Goal: Task Accomplishment & Management: Use online tool/utility

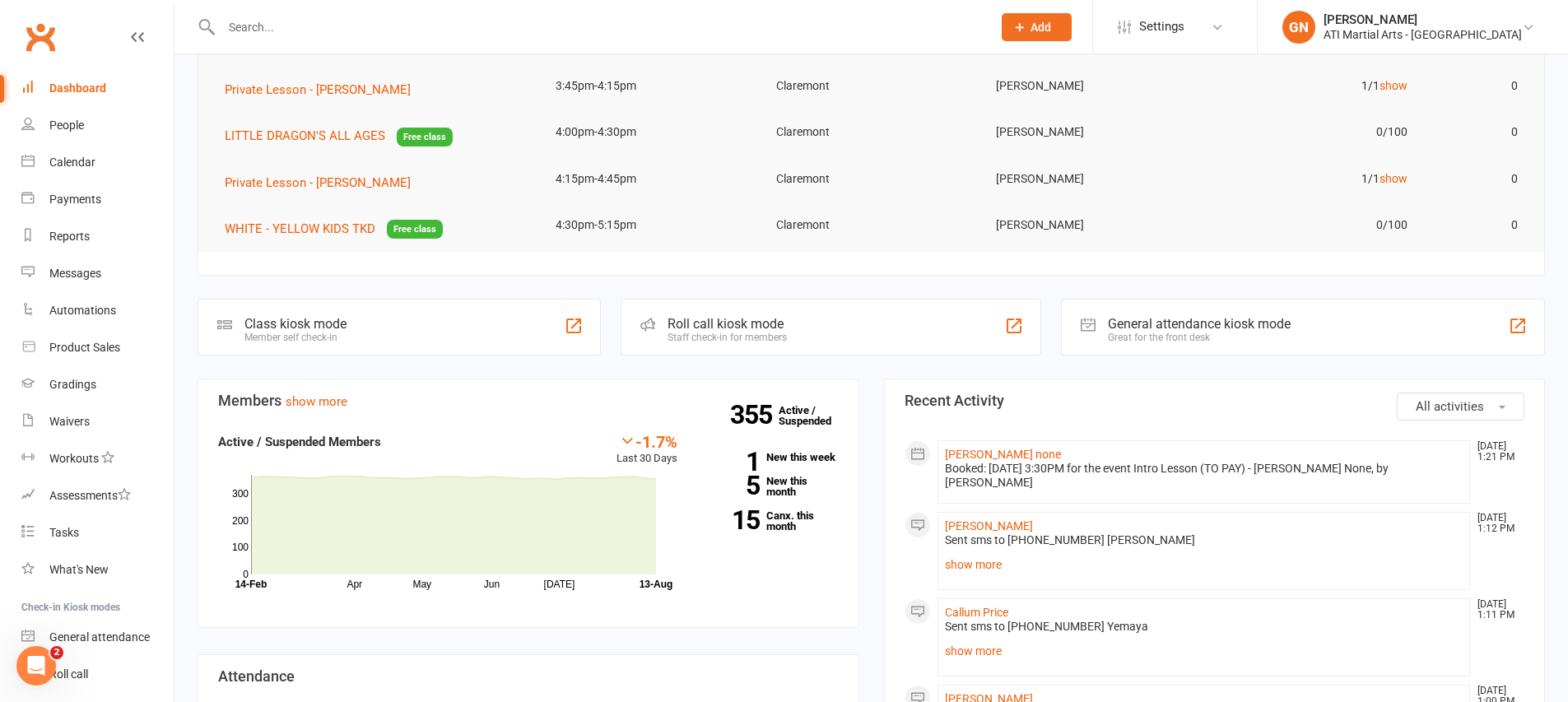
scroll to position [273, 0]
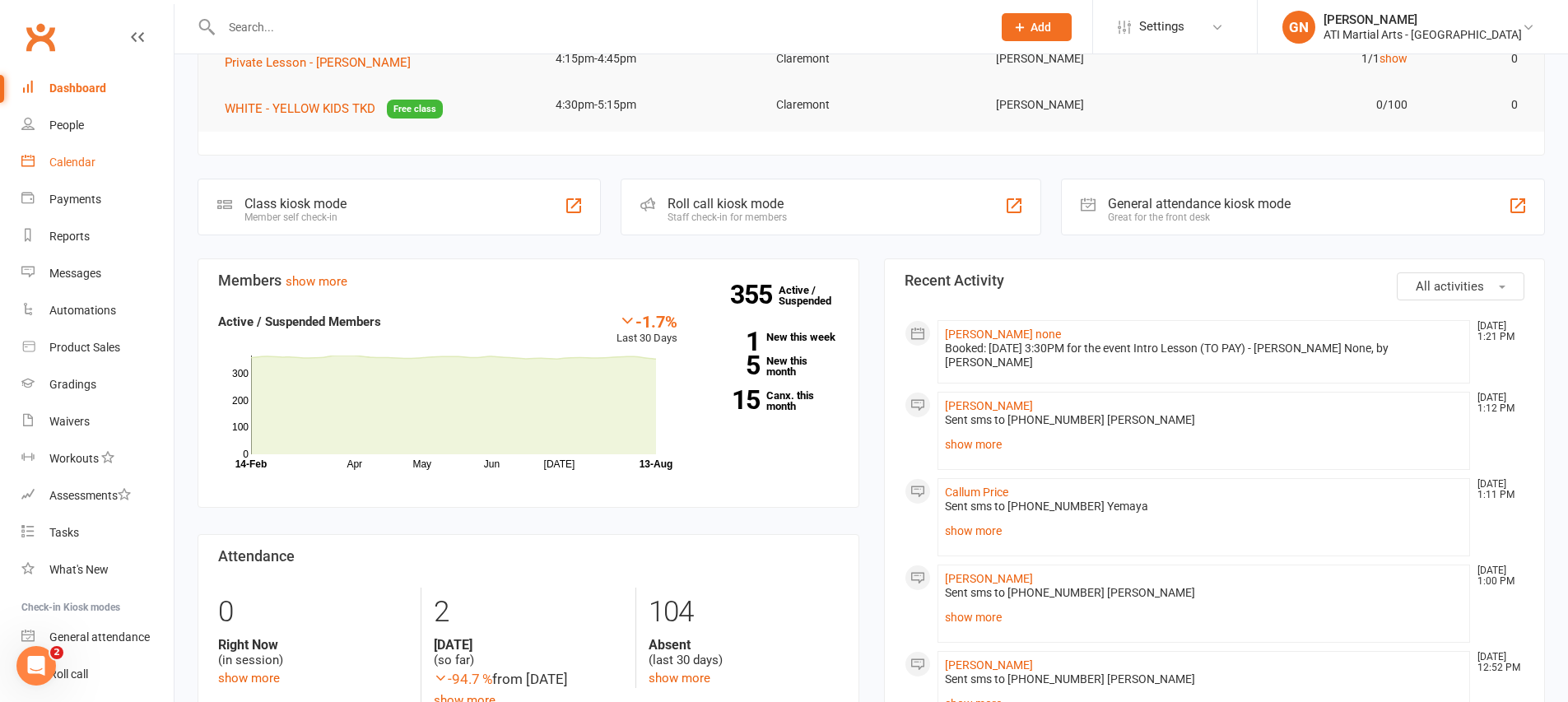
click at [43, 149] on link "Calendar" at bounding box center [97, 163] width 152 height 37
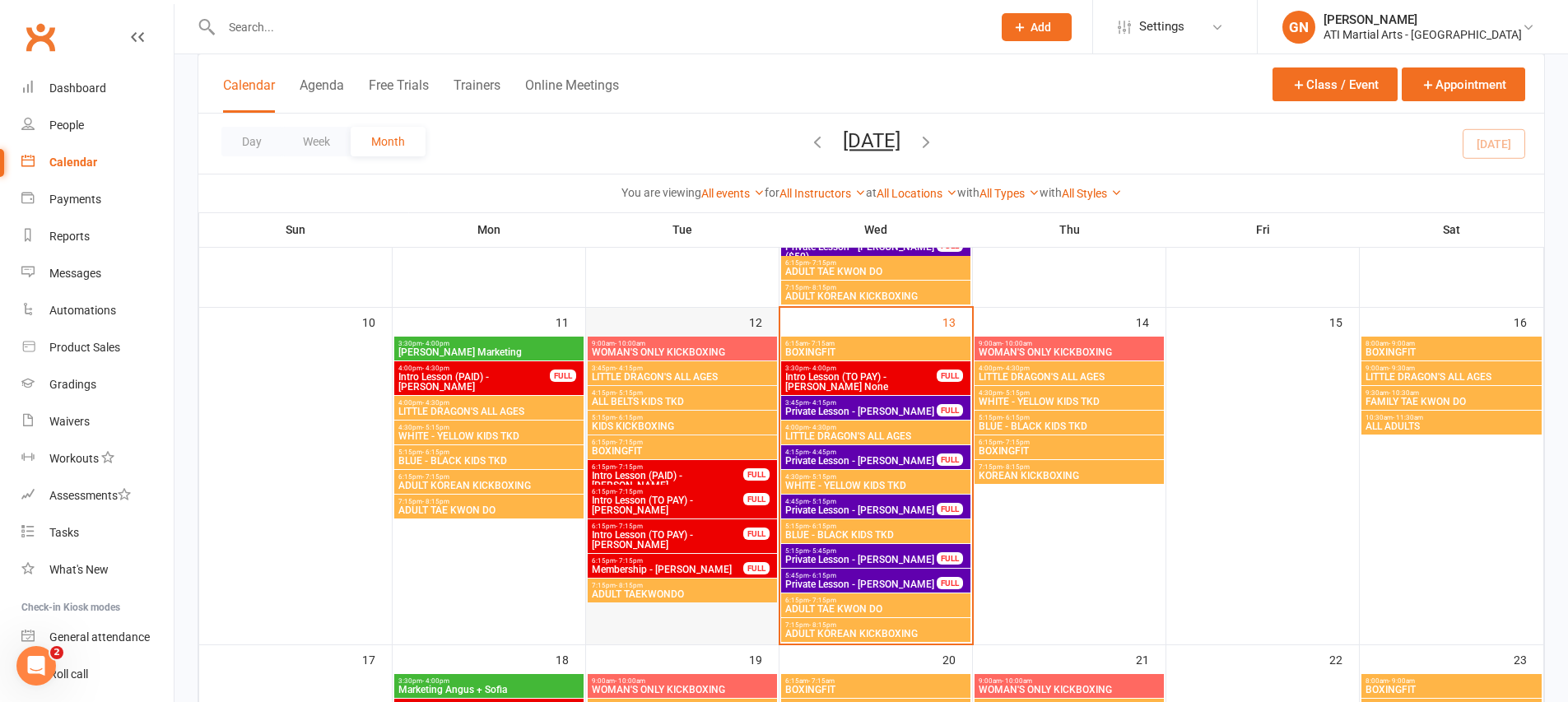
scroll to position [694, 0]
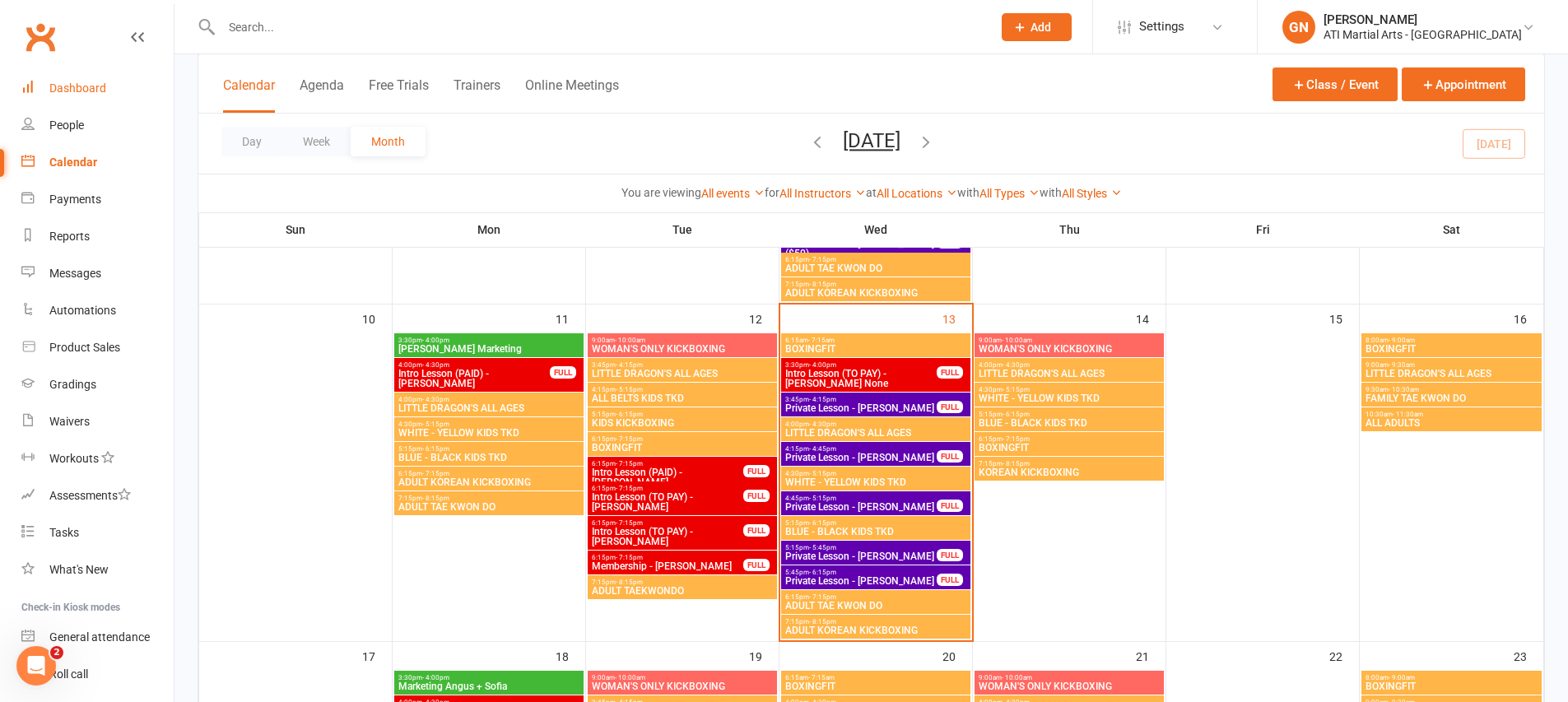
click at [90, 98] on link "Dashboard" at bounding box center [97, 88] width 152 height 37
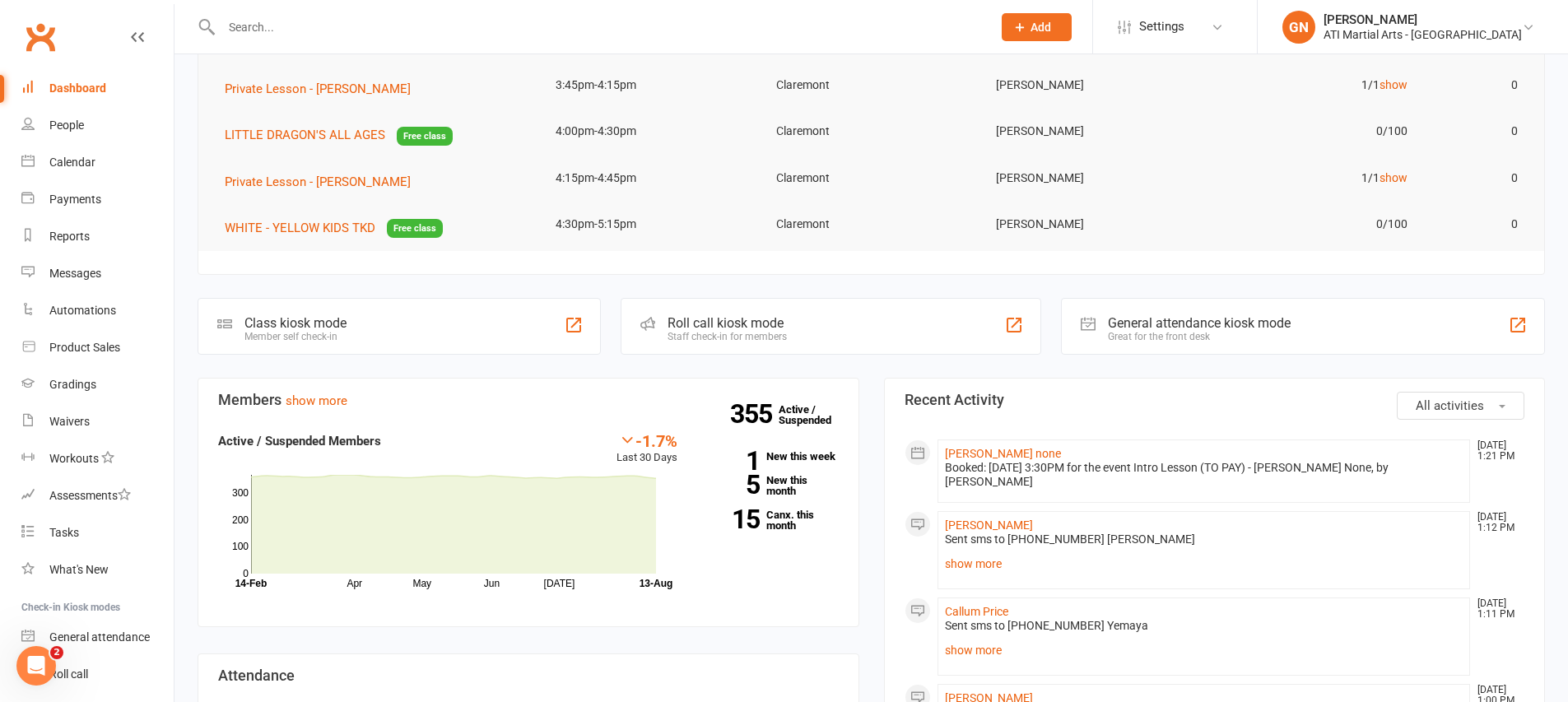
scroll to position [158, 0]
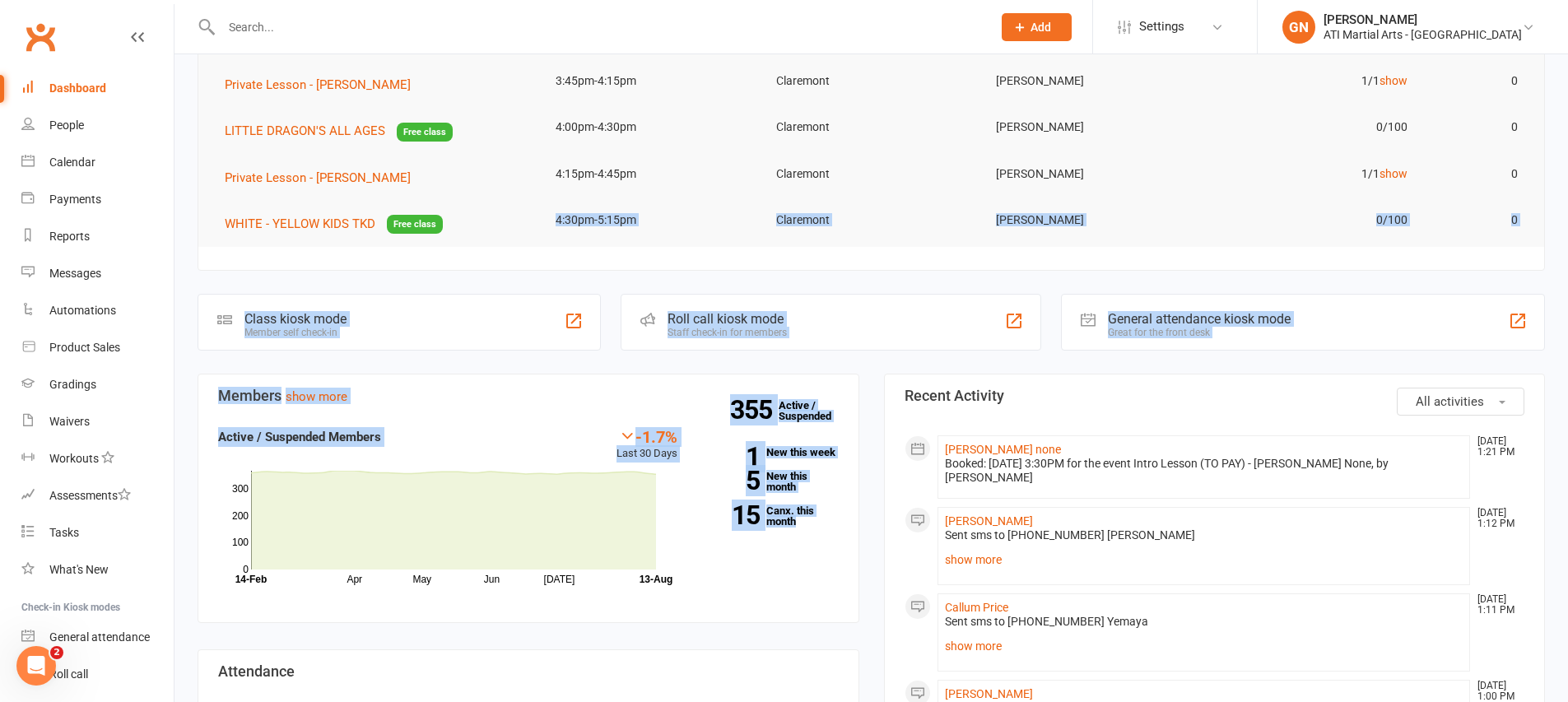
drag, startPoint x: 816, startPoint y: 571, endPoint x: 494, endPoint y: 206, distance: 486.7
click at [782, 200] on td "Claremont" at bounding box center [871, 219] width 220 height 38
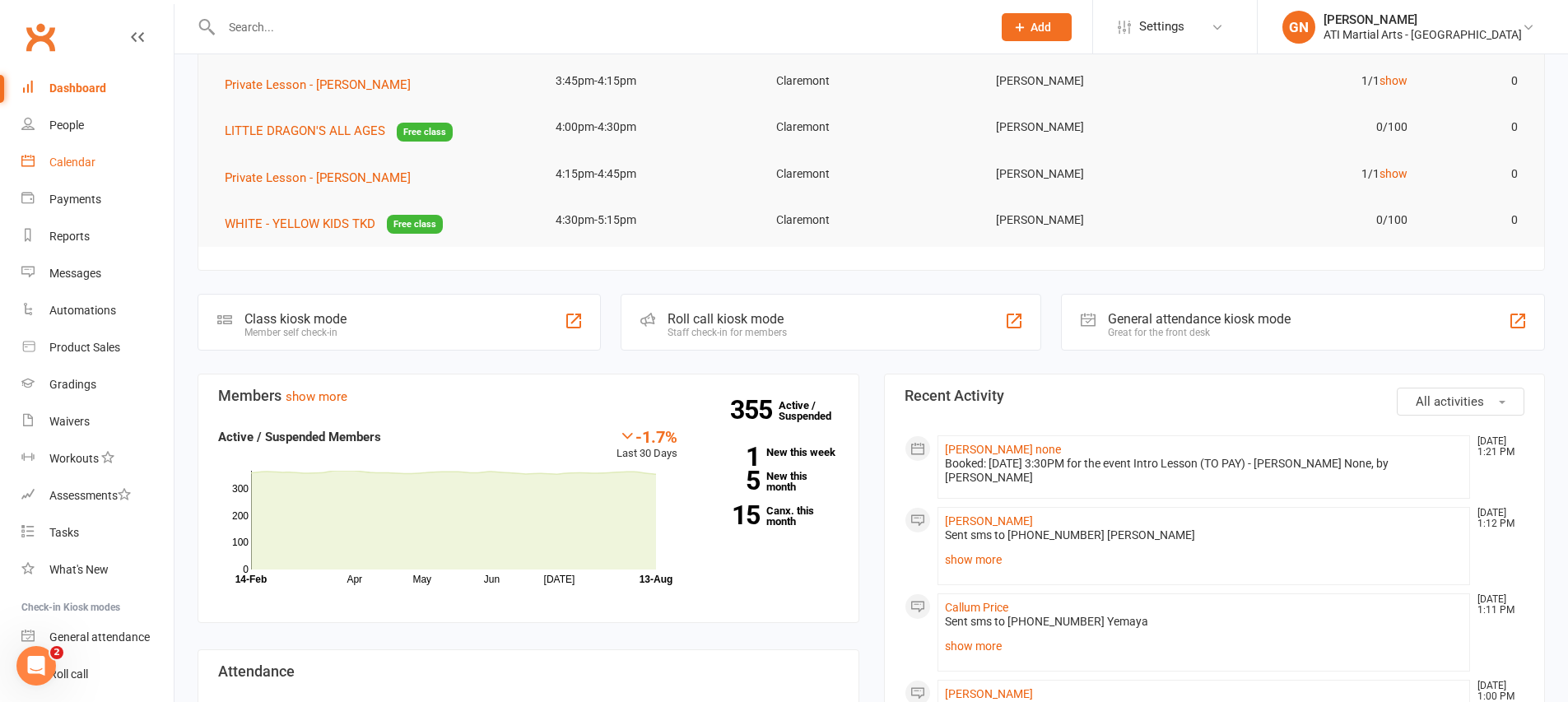
click at [71, 161] on div "Calendar" at bounding box center [72, 161] width 46 height 13
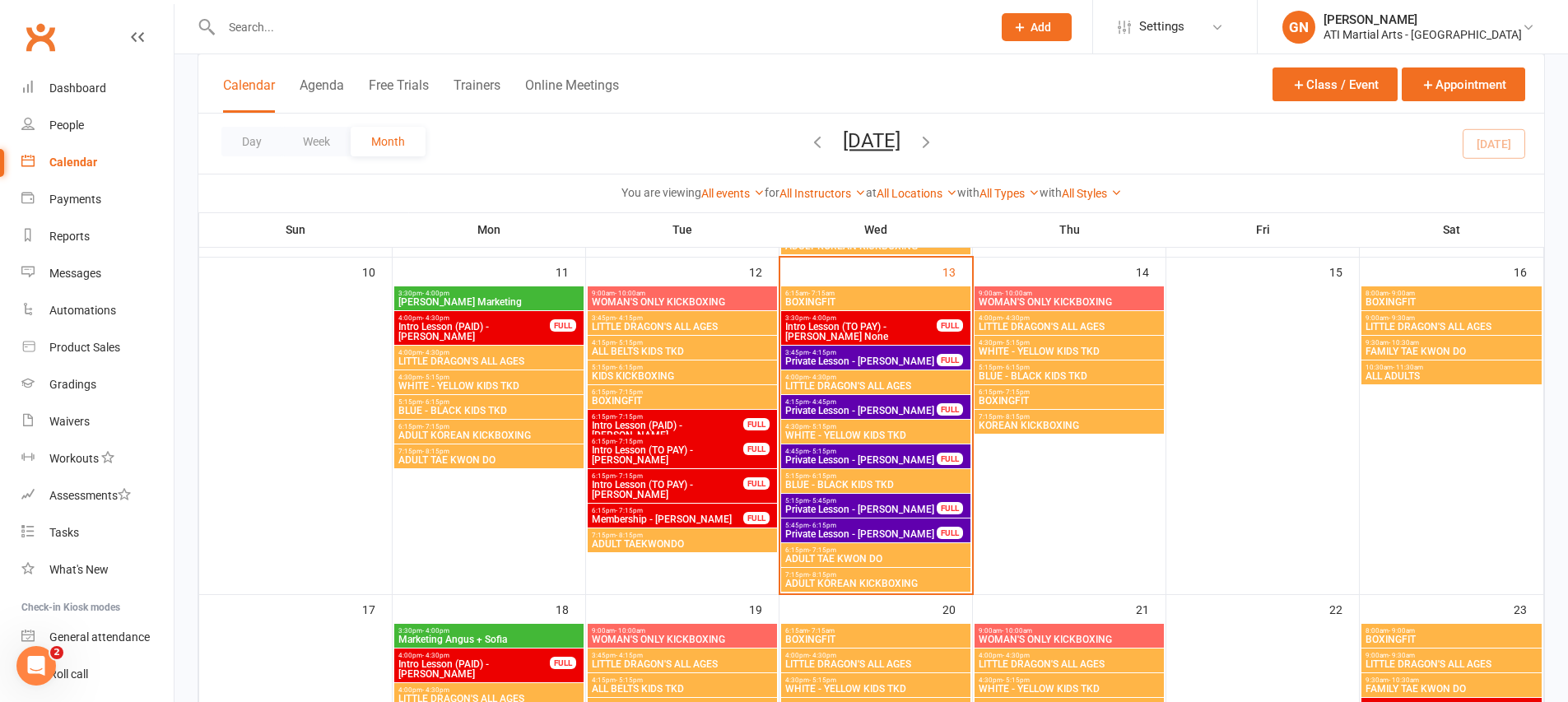
scroll to position [740, 0]
click at [65, 94] on link "Dashboard" at bounding box center [97, 88] width 152 height 37
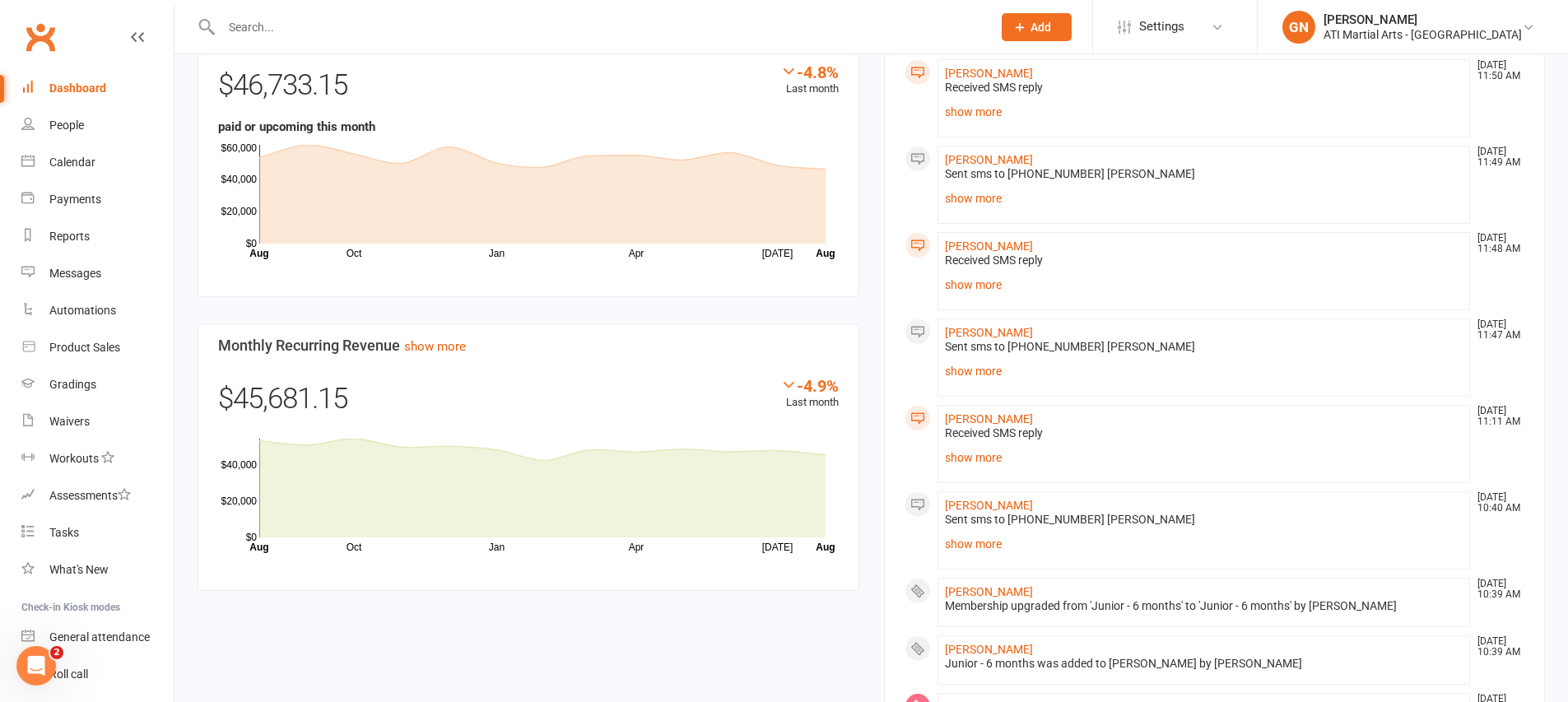
scroll to position [1040, 0]
click at [967, 444] on link "show more" at bounding box center [1204, 455] width 519 height 23
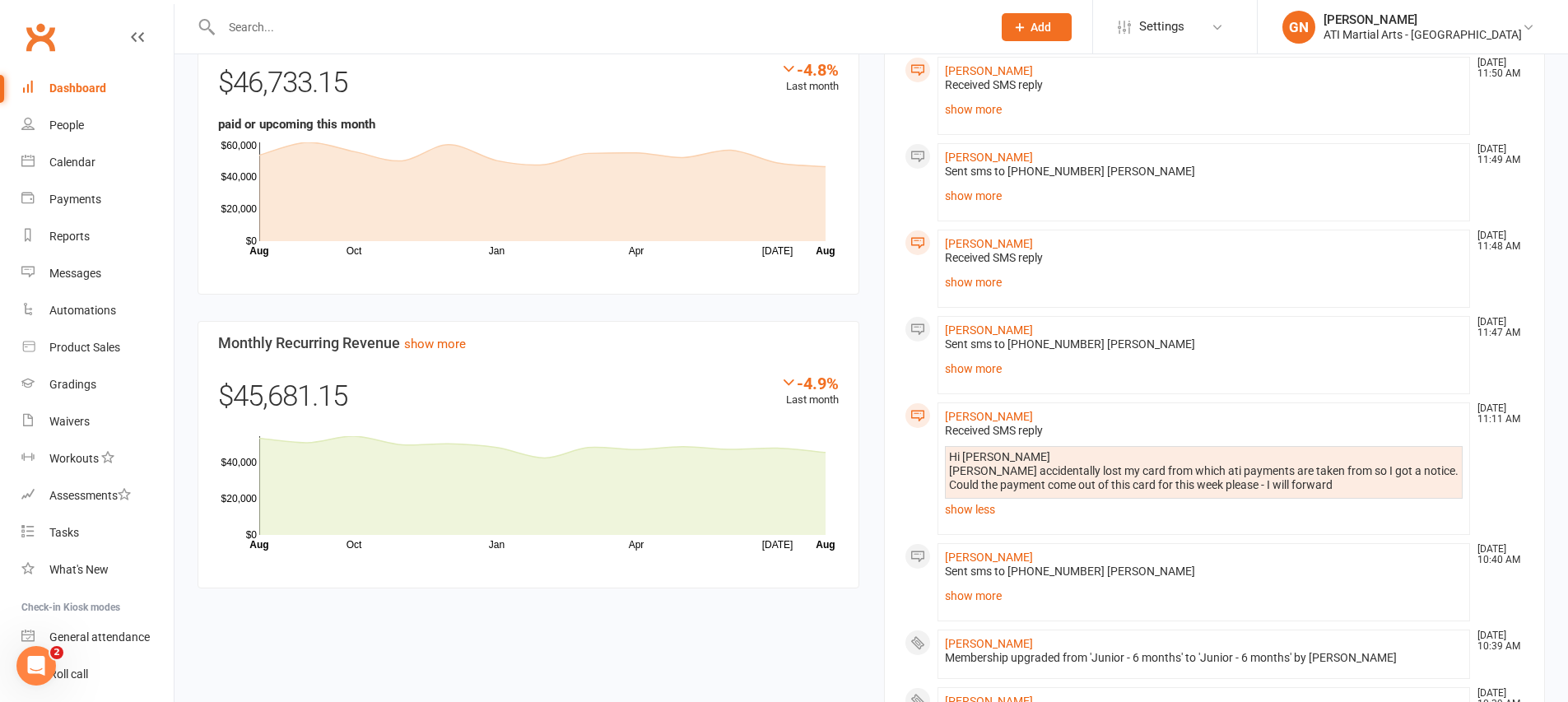
drag, startPoint x: 986, startPoint y: 344, endPoint x: 989, endPoint y: 366, distance: 22.2
click at [986, 348] on div "Sent sms to 0438196958 Christine Hi Christine we are not able to view pictures …" at bounding box center [1204, 358] width 519 height 43
click at [982, 359] on link "show more" at bounding box center [1204, 368] width 519 height 23
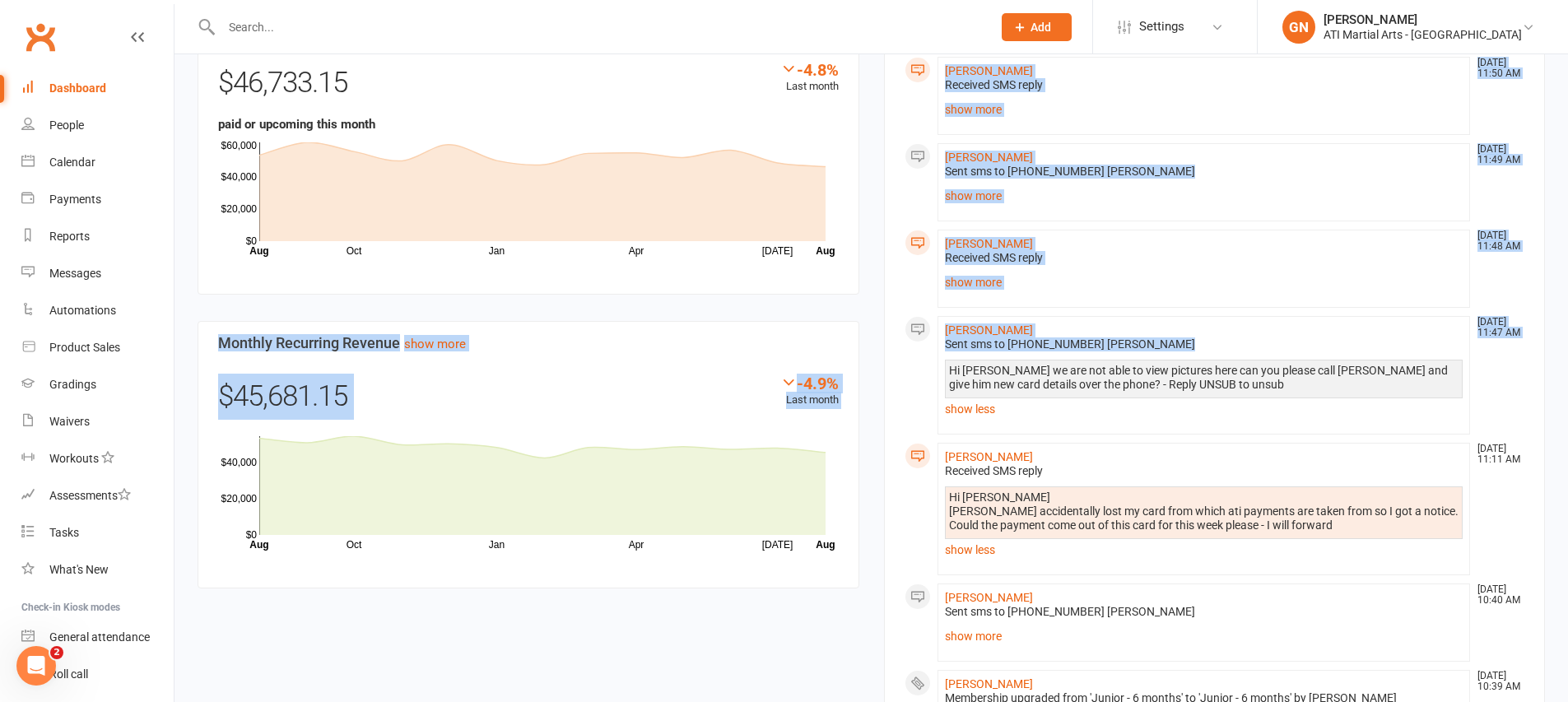
drag, startPoint x: 1171, startPoint y: 348, endPoint x: 809, endPoint y: 127, distance: 424.1
click at [809, 127] on div "Members show more -1.7% Last 30 Days Active / Suspended Members Apr May Jun Jul…" at bounding box center [870, 382] width 1372 height 1781
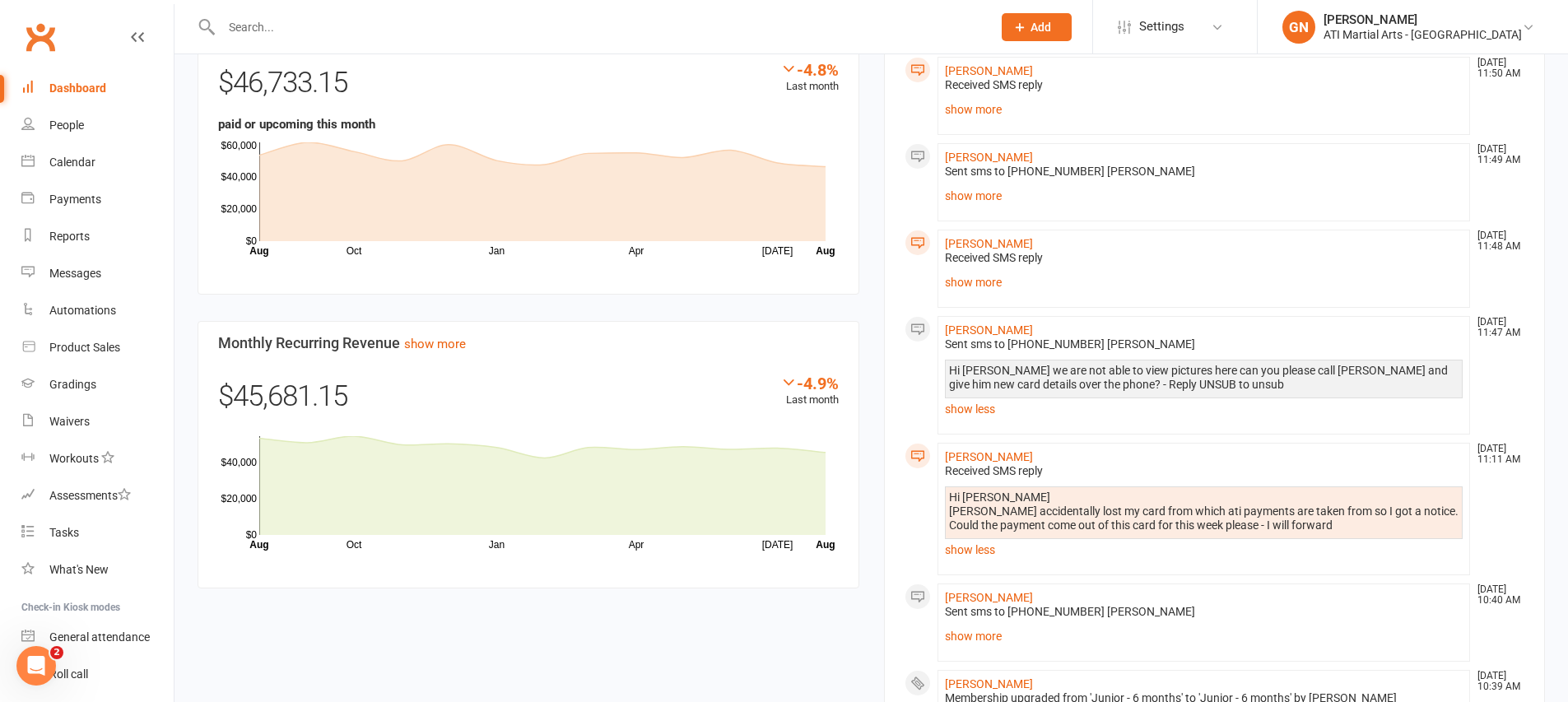
click at [741, 319] on financials-widget "Net Revenue show more -4.8% Last month $46,733.15 paid or upcoming this month O…" at bounding box center [528, 297] width 661 height 582
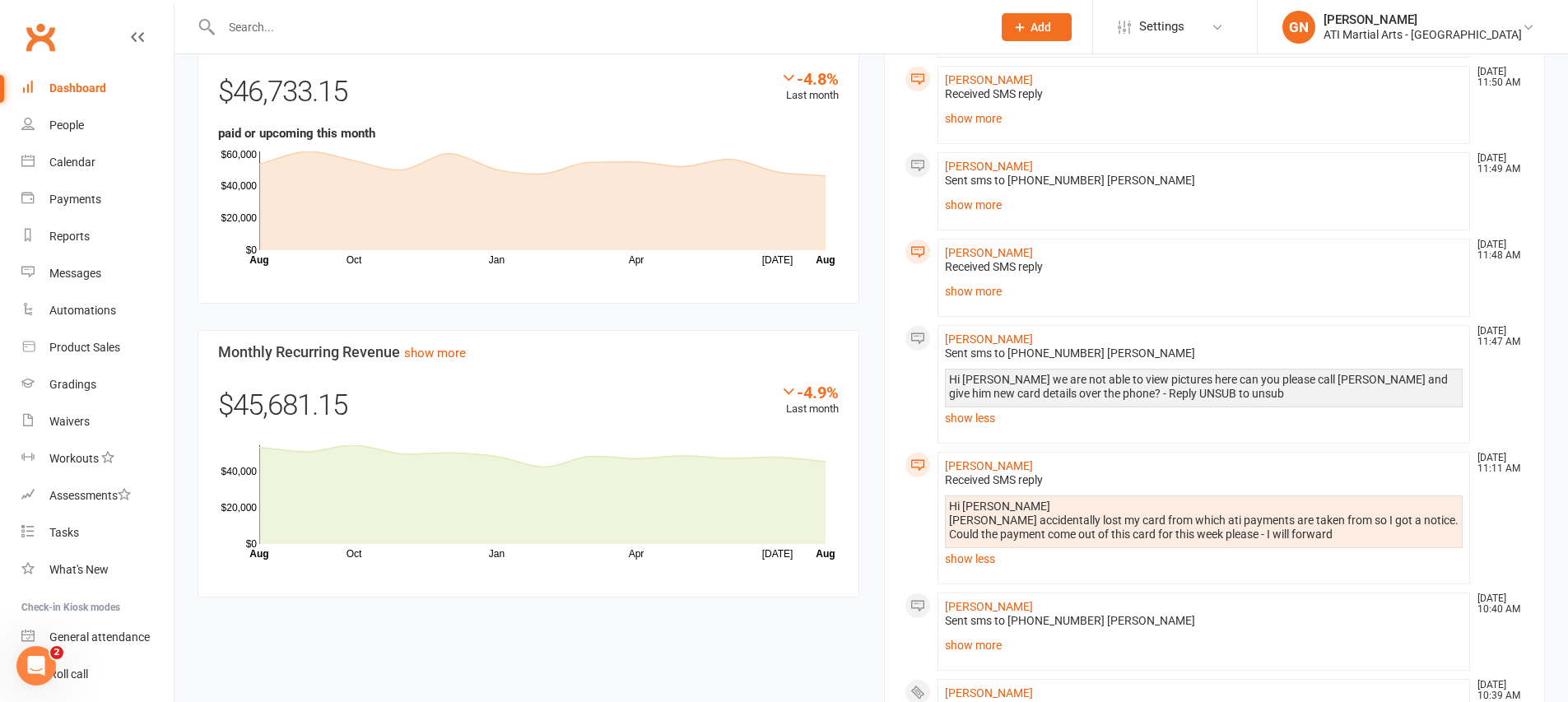
scroll to position [1026, 0]
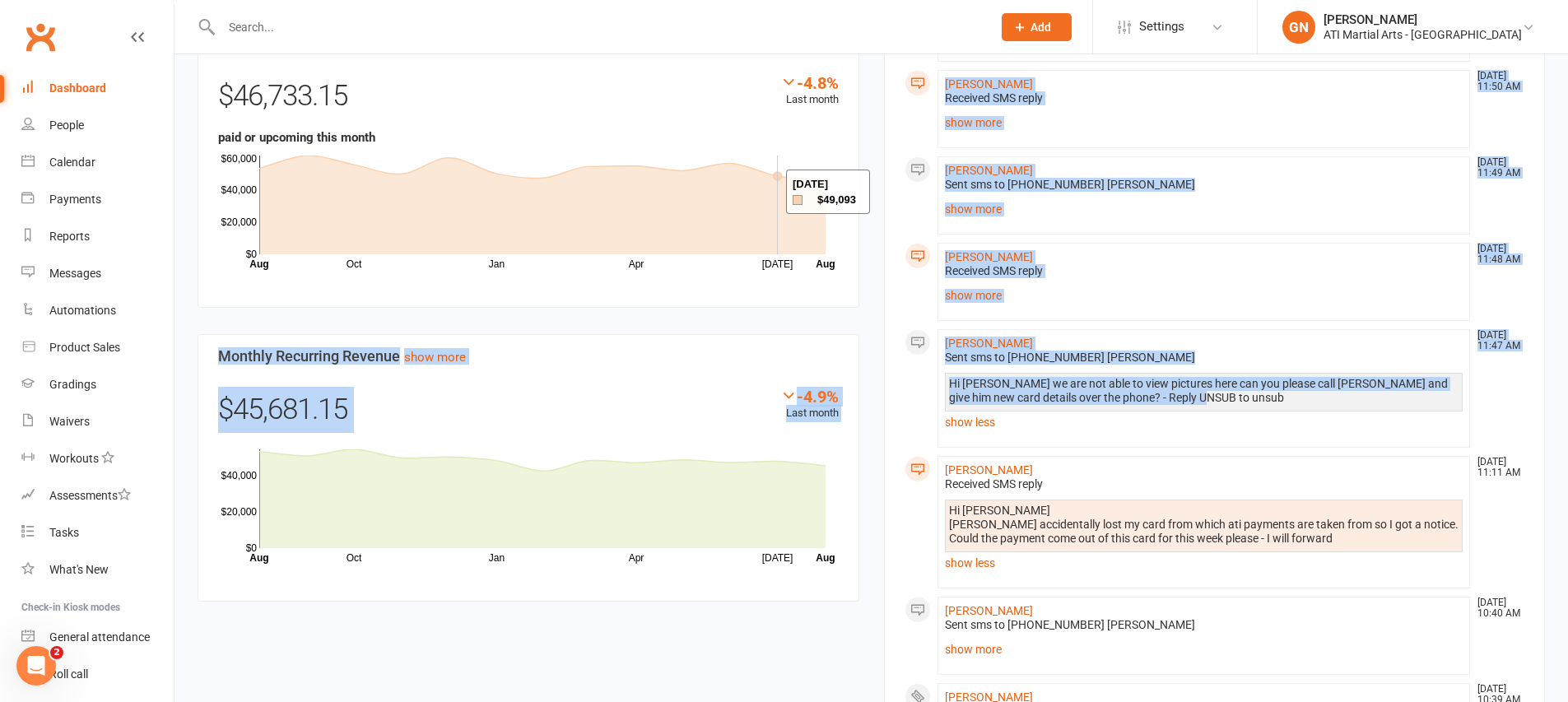
drag, startPoint x: 1245, startPoint y: 396, endPoint x: 756, endPoint y: 208, distance: 523.9
click at [764, 190] on div "Members show more -1.7% Last 30 Days Active / Suspended Members Apr May Jun Jul…" at bounding box center [870, 396] width 1372 height 1781
click at [759, 297] on section "Net Revenue show more -4.8% Last month $46,733.15 paid or upcoming this month O…" at bounding box center [528, 163] width 661 height 288
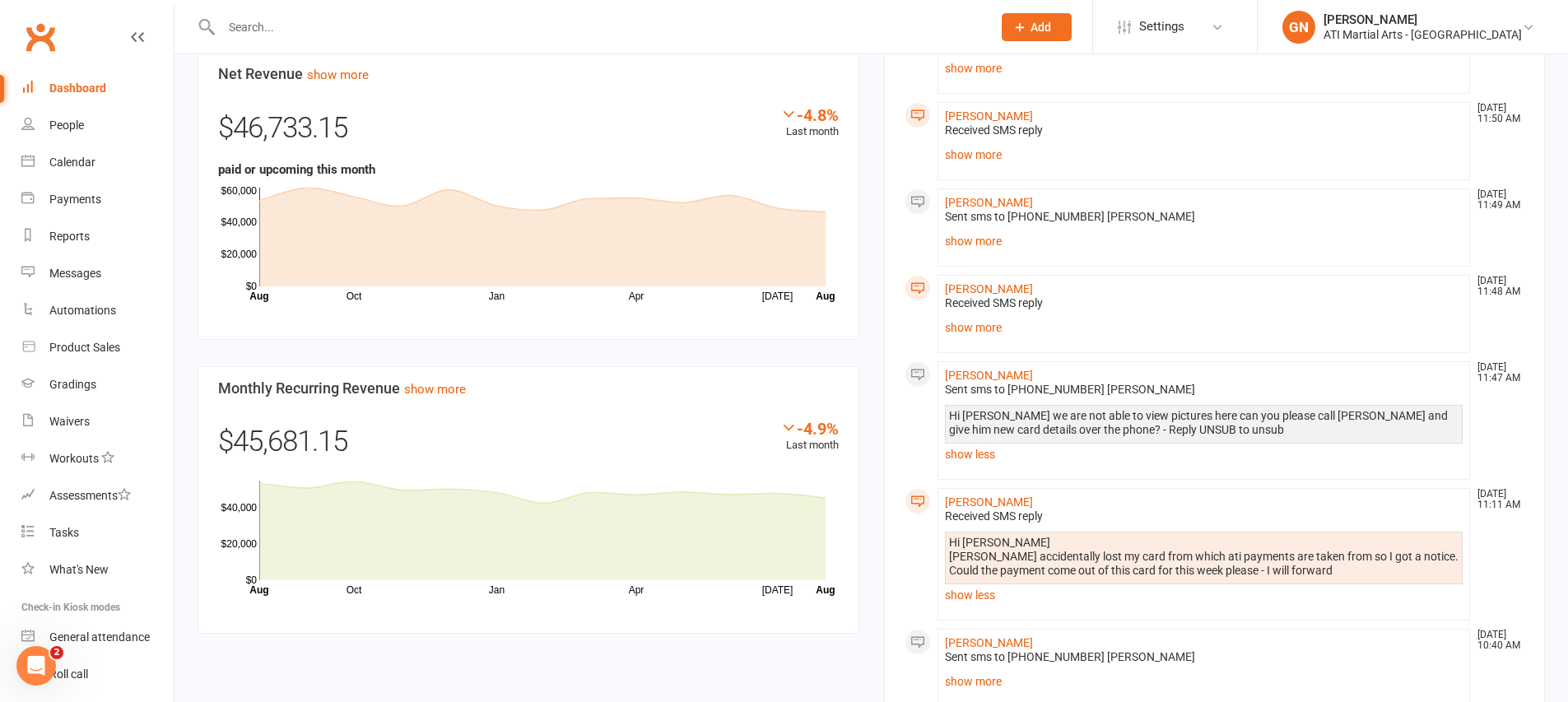
scroll to position [994, 0]
click at [1109, 595] on li "Kasia Boccamazzo Aug 13, 11:11 AM Received SMS reply Hi Jacqui Kasia accidental…" at bounding box center [1204, 555] width 533 height 133
click at [981, 584] on link "show less" at bounding box center [1204, 595] width 519 height 23
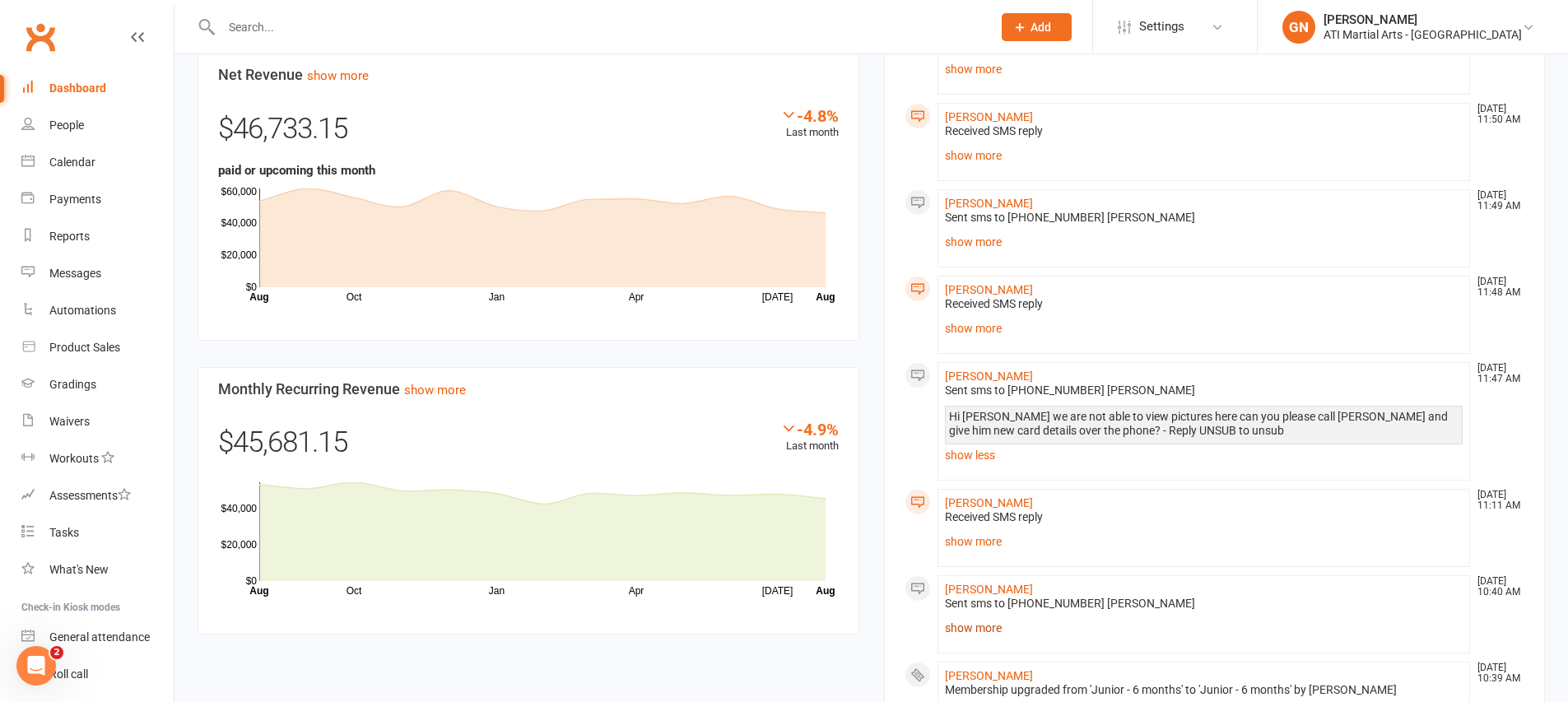
click at [994, 616] on link "show more" at bounding box center [1204, 626] width 519 height 23
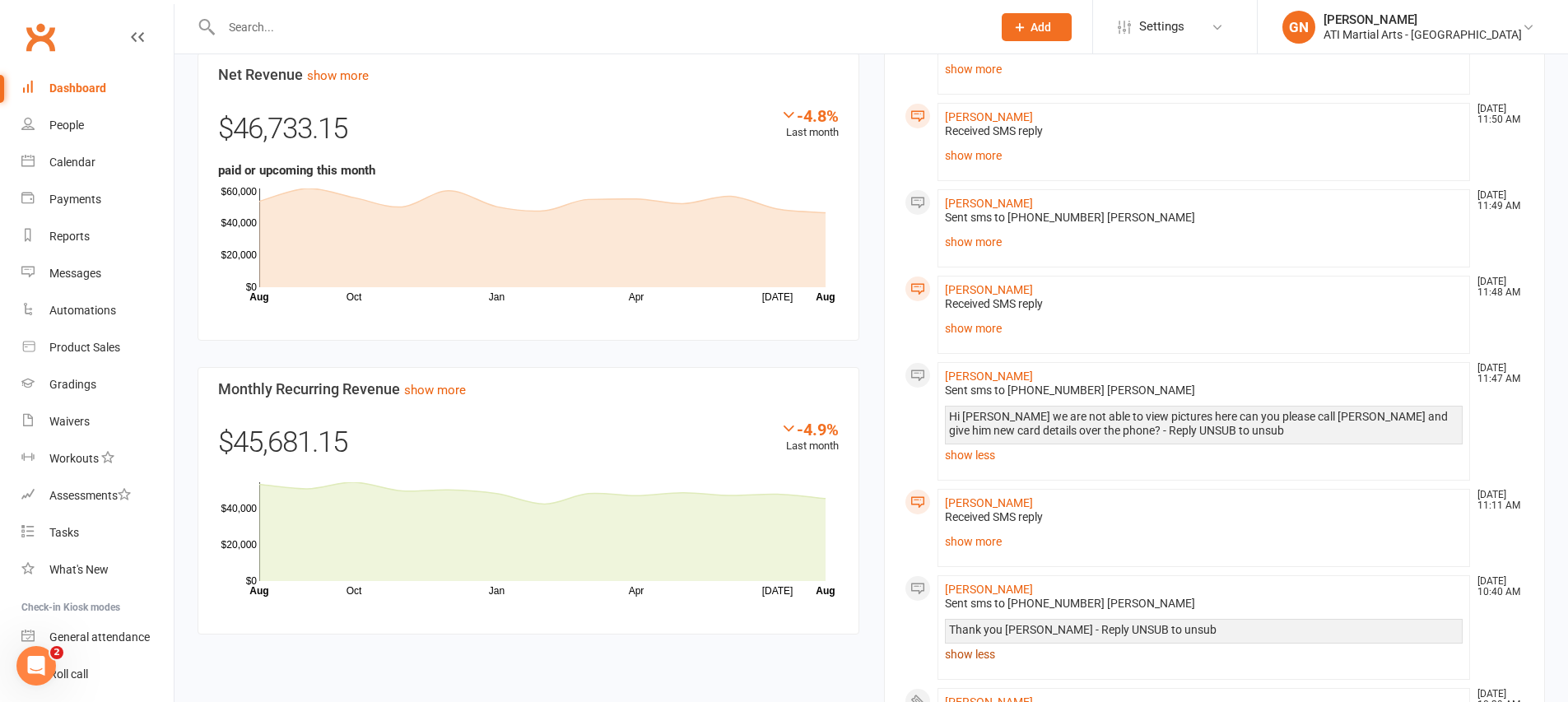
click at [999, 642] on link "show less" at bounding box center [1204, 653] width 519 height 23
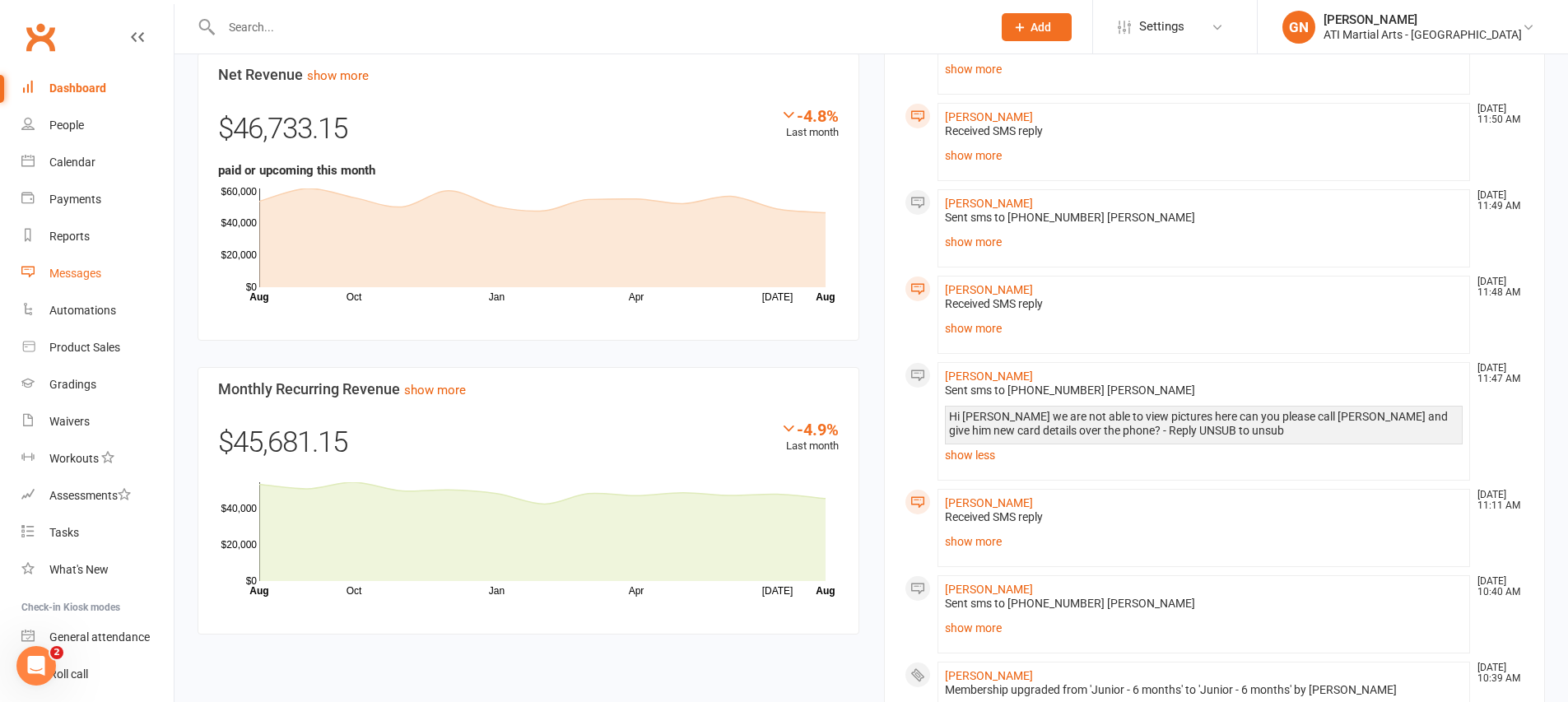
click at [68, 257] on link "Messages" at bounding box center [97, 274] width 152 height 37
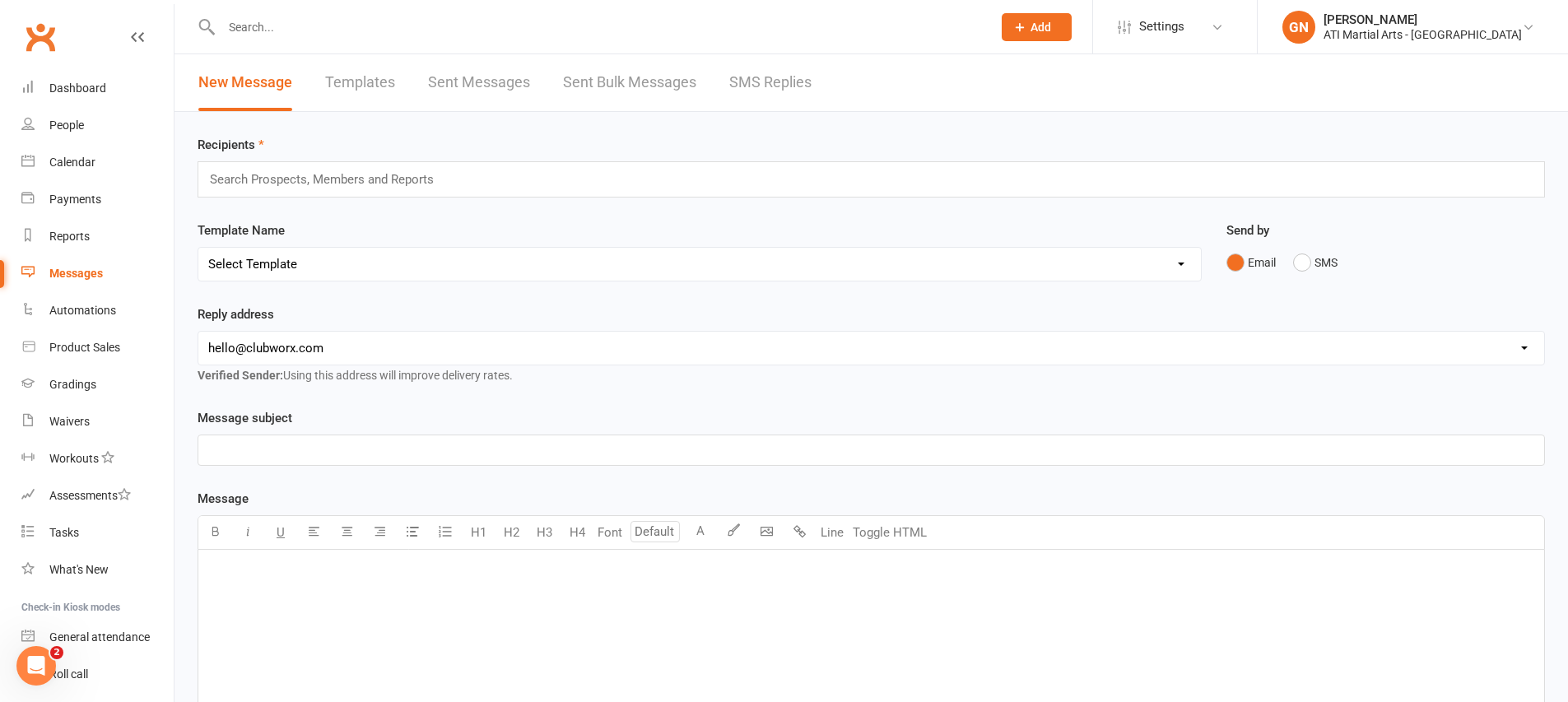
click at [791, 99] on link "SMS Replies" at bounding box center [770, 82] width 83 height 57
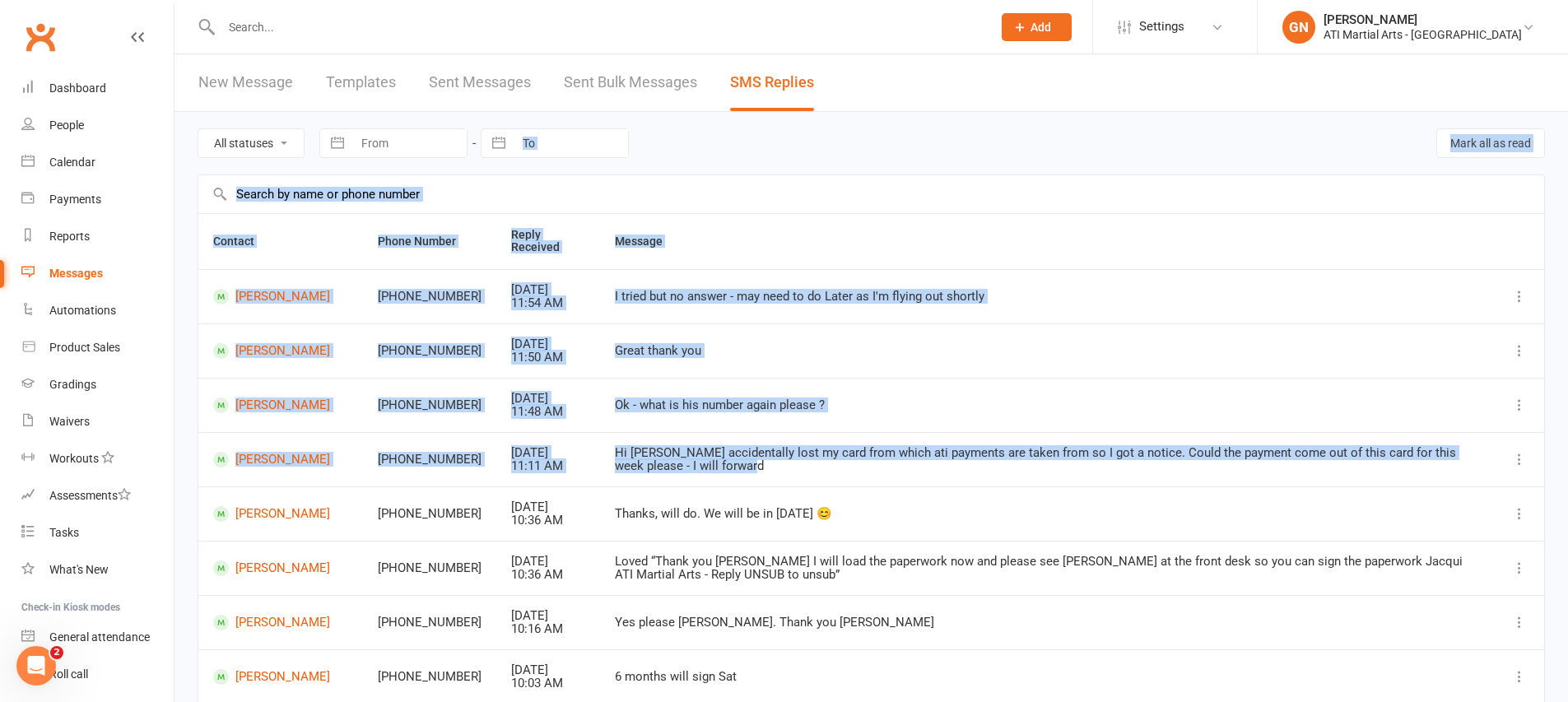
drag, startPoint x: 823, startPoint y: 459, endPoint x: 242, endPoint y: 172, distance: 648.0
click at [238, 148] on main "All statuses Read only Unread only Navigate forward to interact with the calend…" at bounding box center [870, 500] width 1347 height 777
click at [421, 330] on td "+61438196958" at bounding box center [429, 350] width 134 height 54
drag, startPoint x: 849, startPoint y: 524, endPoint x: 81, endPoint y: -62, distance: 966.0
click at [81, 0] on html "Prospect Member Non-attending contact Class / event Appointment Grading event T…" at bounding box center [784, 467] width 1568 height 935
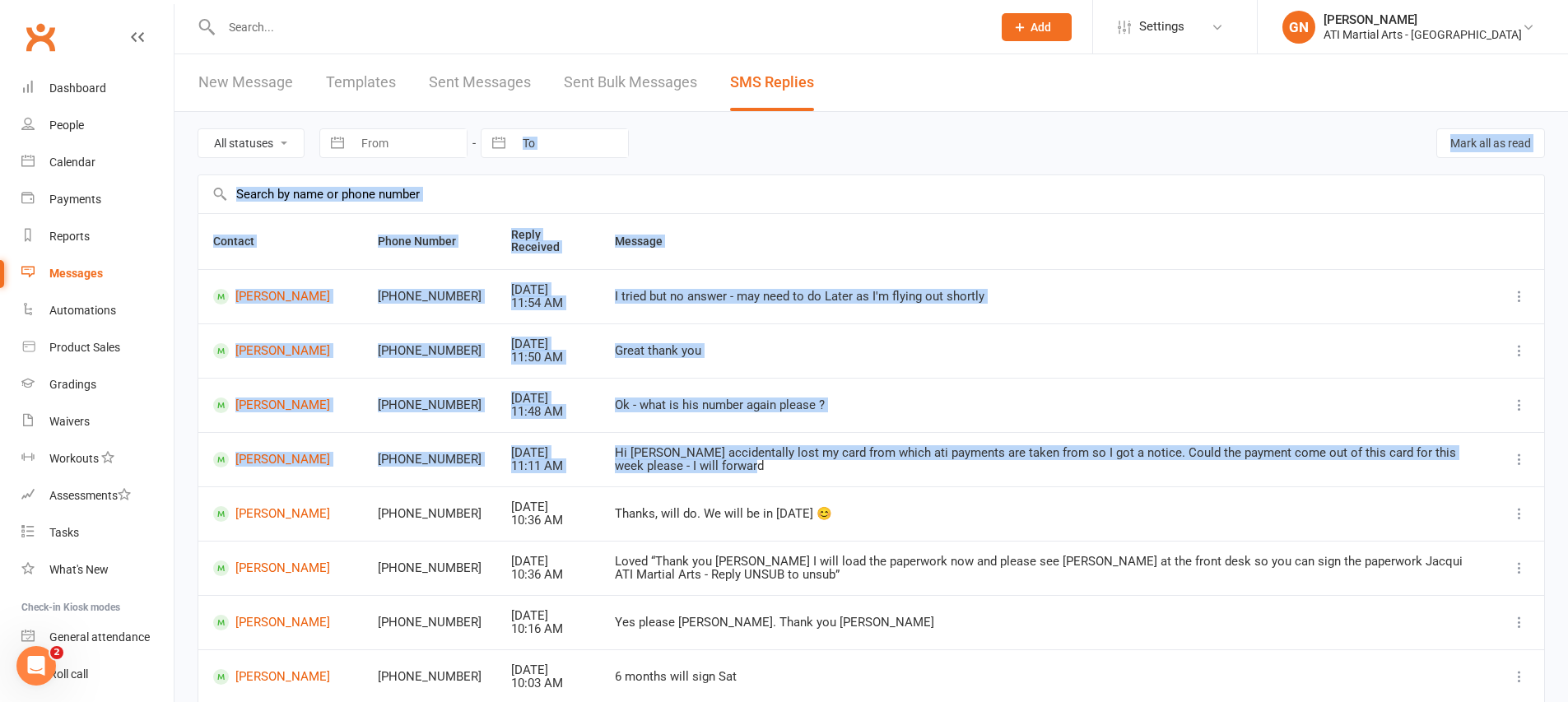
click at [875, 360] on td "Great thank you" at bounding box center [1047, 350] width 895 height 54
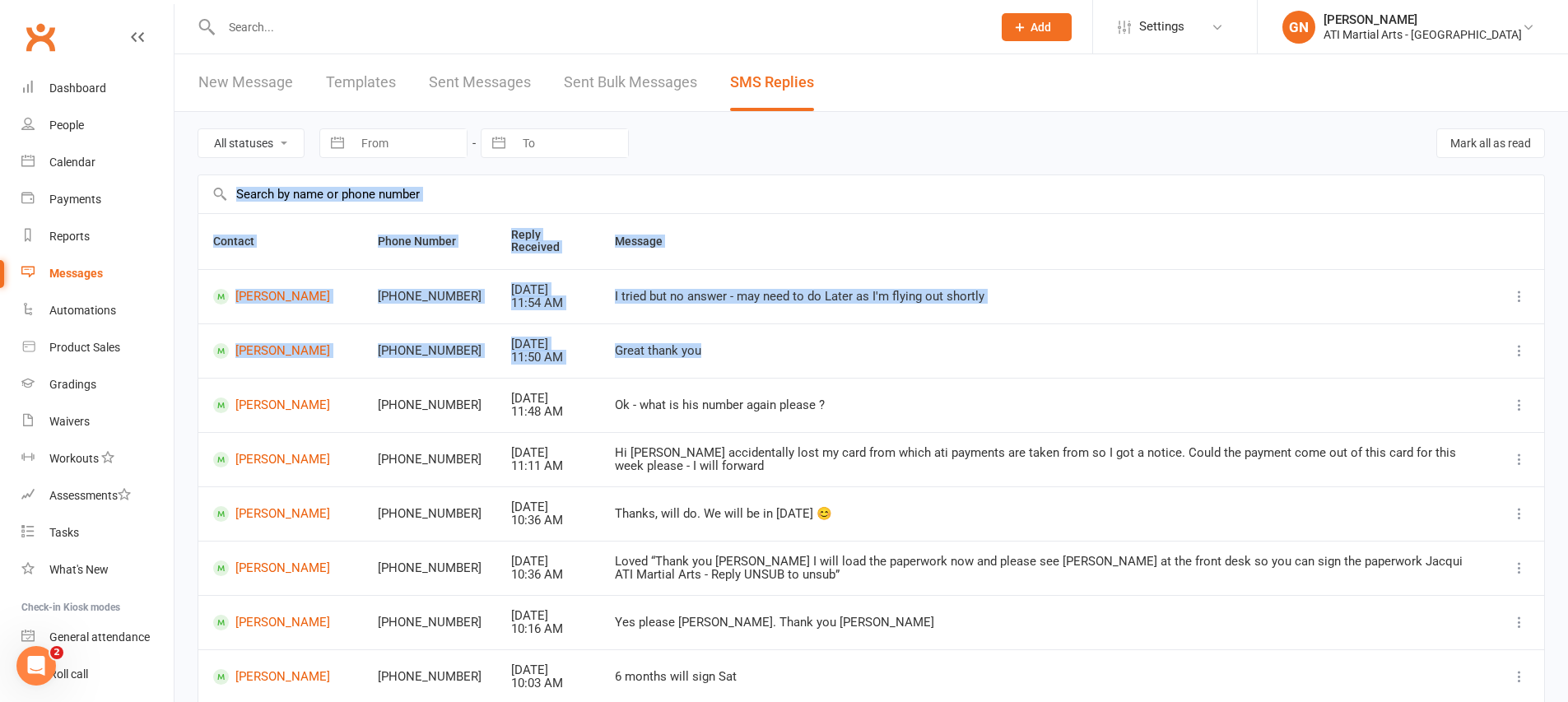
drag, startPoint x: 868, startPoint y: 360, endPoint x: 454, endPoint y: 180, distance: 451.4
click at [464, 182] on main "All statuses Read only Unread only Navigate forward to interact with the calend…" at bounding box center [870, 500] width 1347 height 777
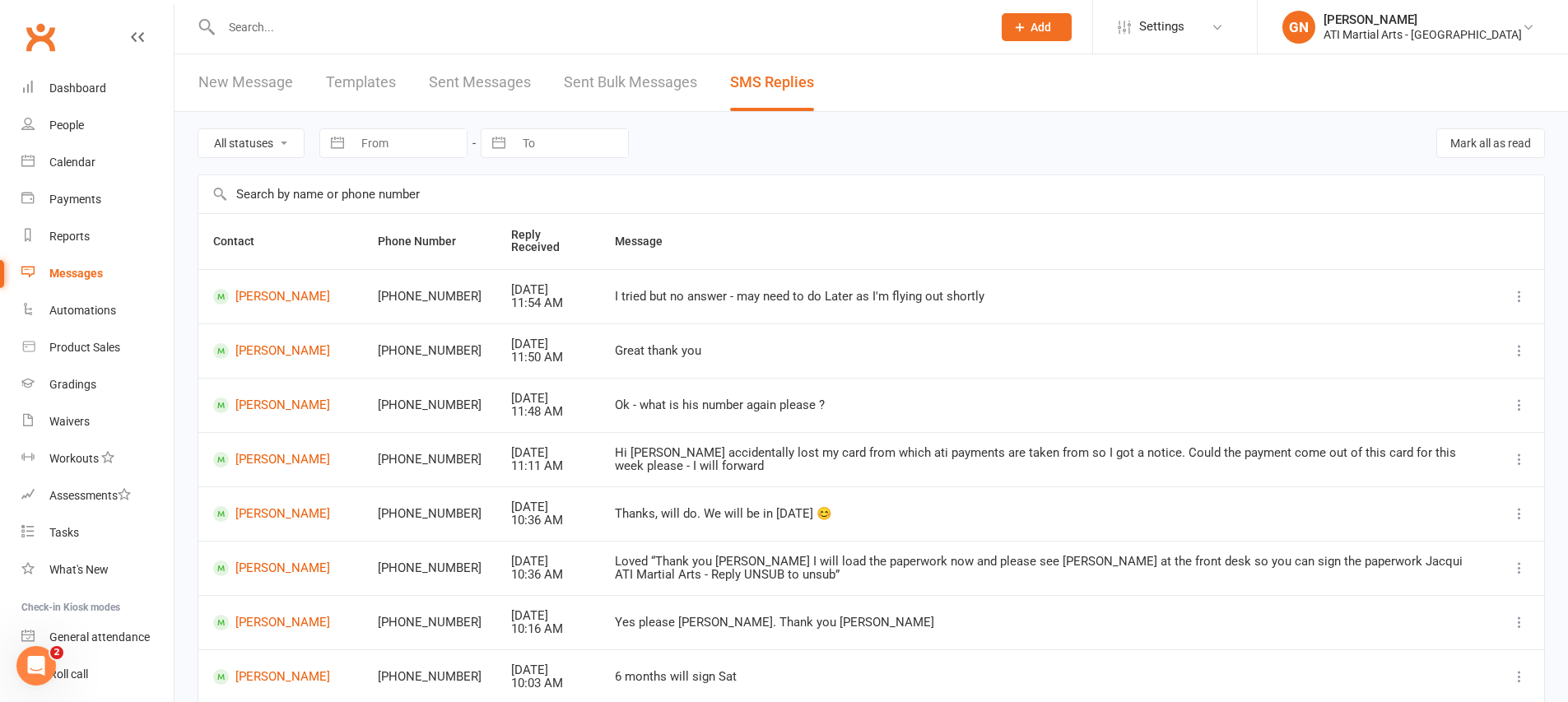
click at [867, 407] on div "Ok - what is his number again please ?" at bounding box center [1047, 405] width 865 height 14
click at [99, 85] on div "Dashboard" at bounding box center [78, 87] width 57 height 13
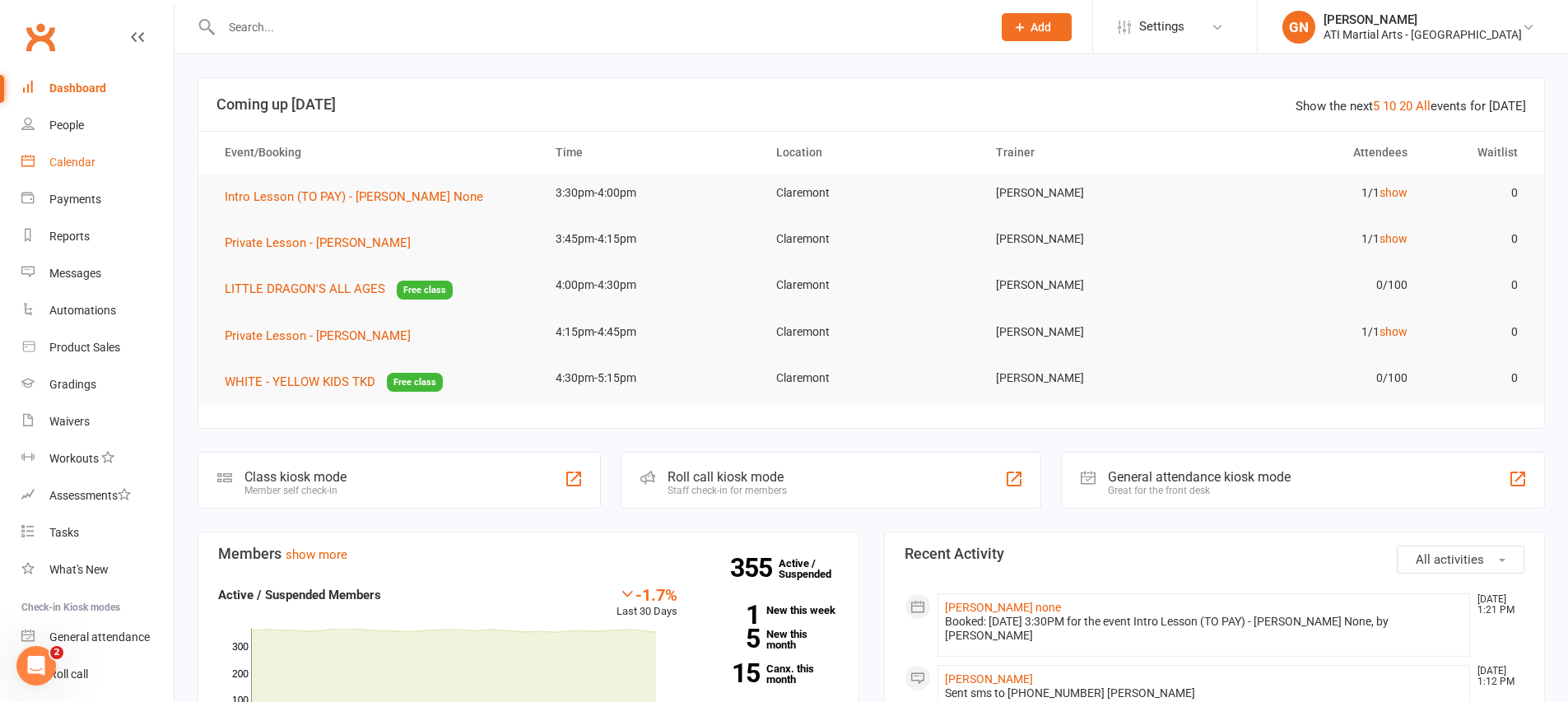
click at [56, 154] on link "Calendar" at bounding box center [97, 163] width 152 height 37
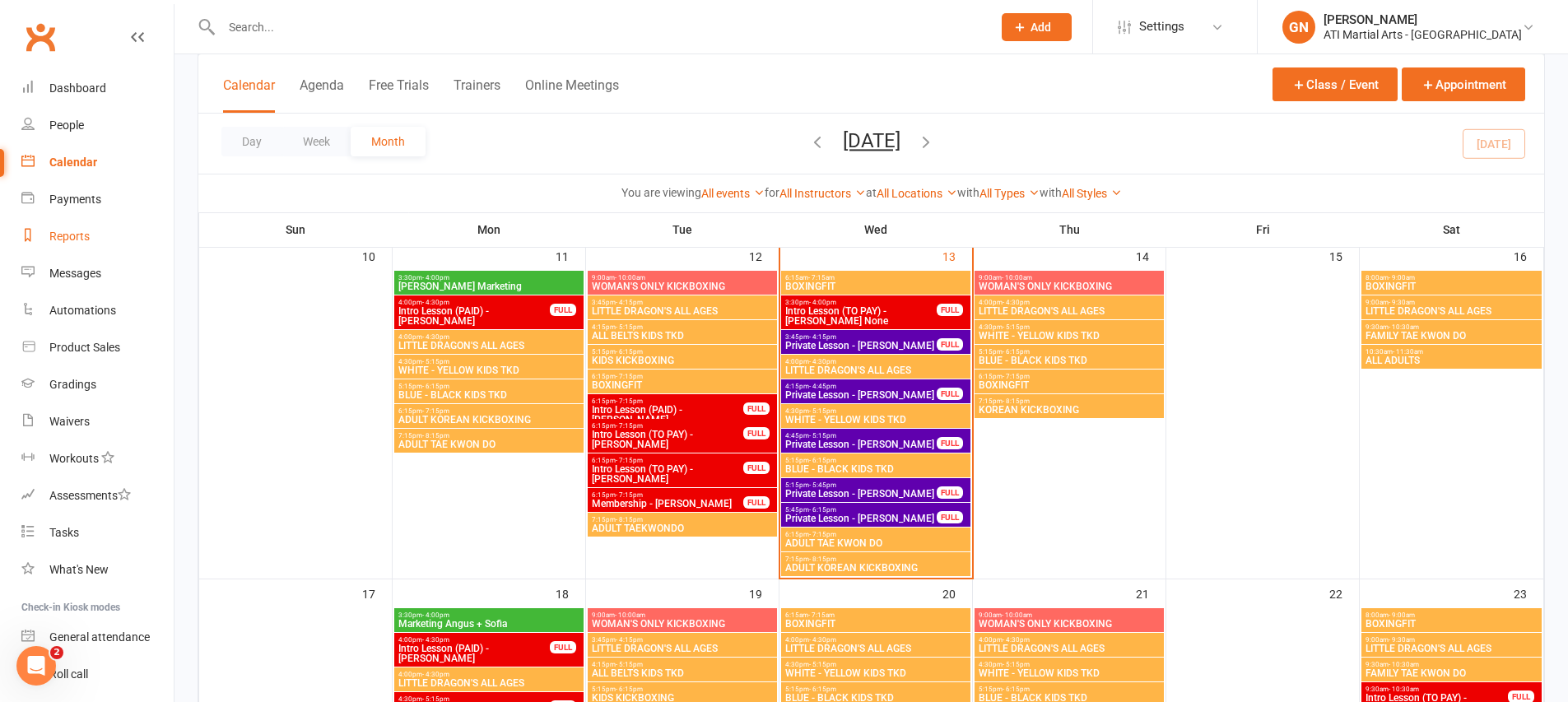
scroll to position [3, 0]
click at [52, 271] on div "Messages" at bounding box center [75, 269] width 52 height 13
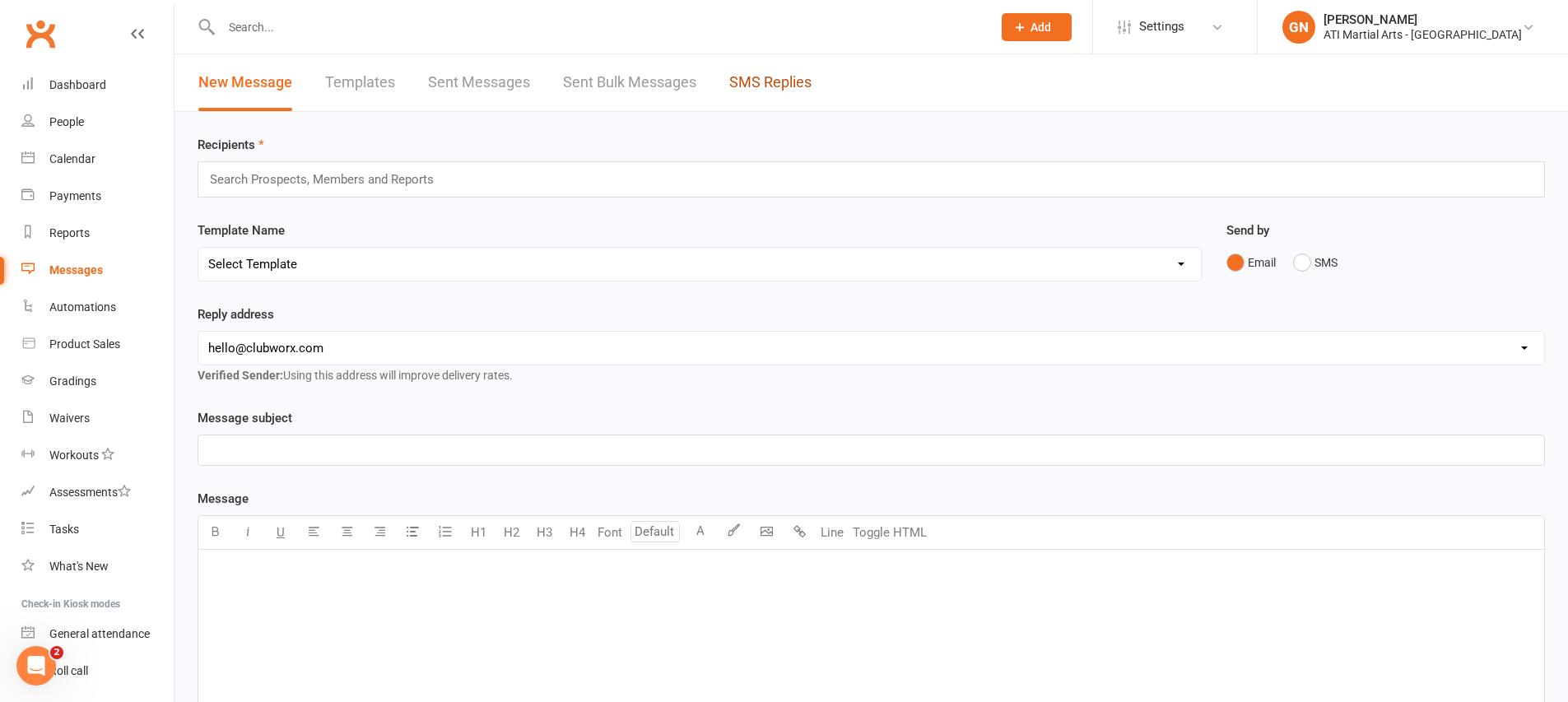
click at [773, 97] on link "SMS Replies" at bounding box center [770, 82] width 83 height 57
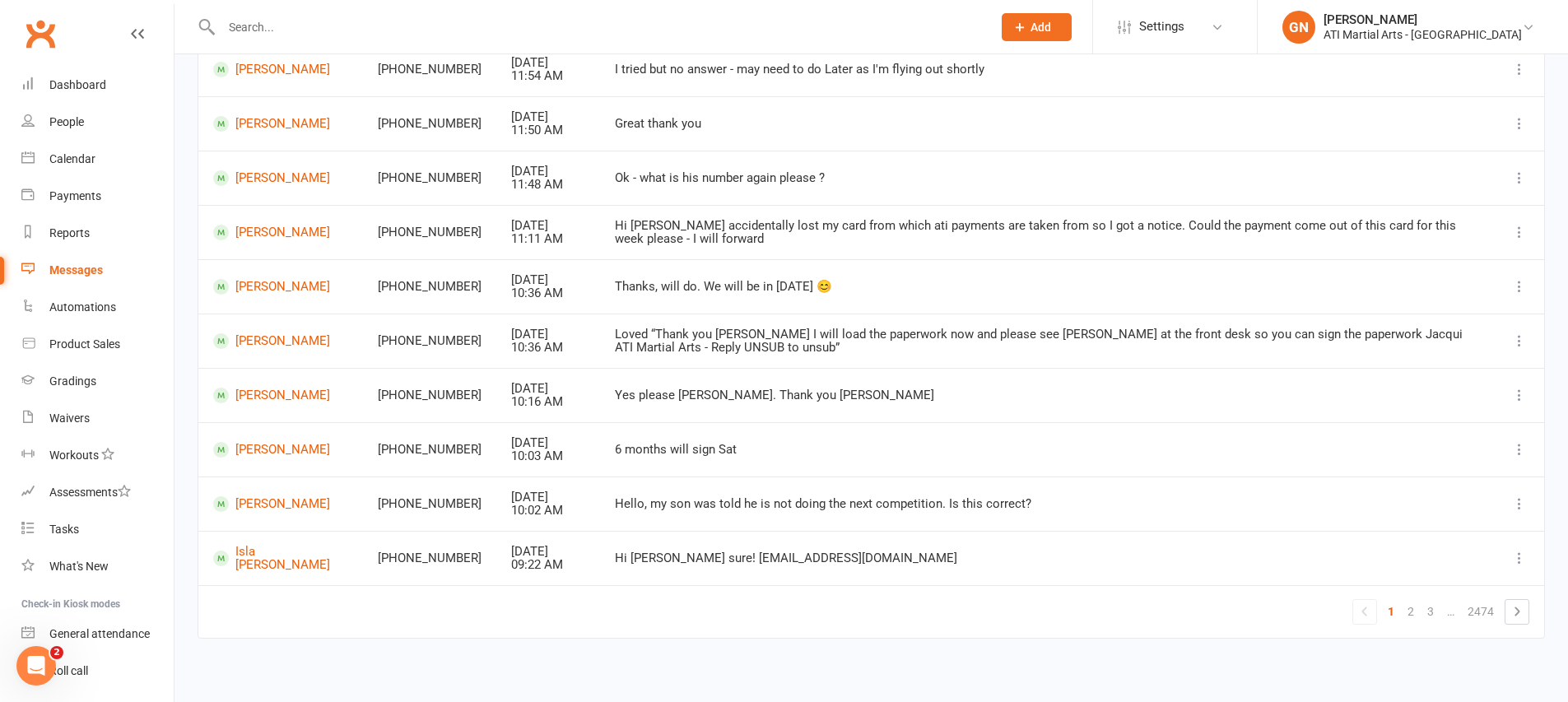
scroll to position [234, 0]
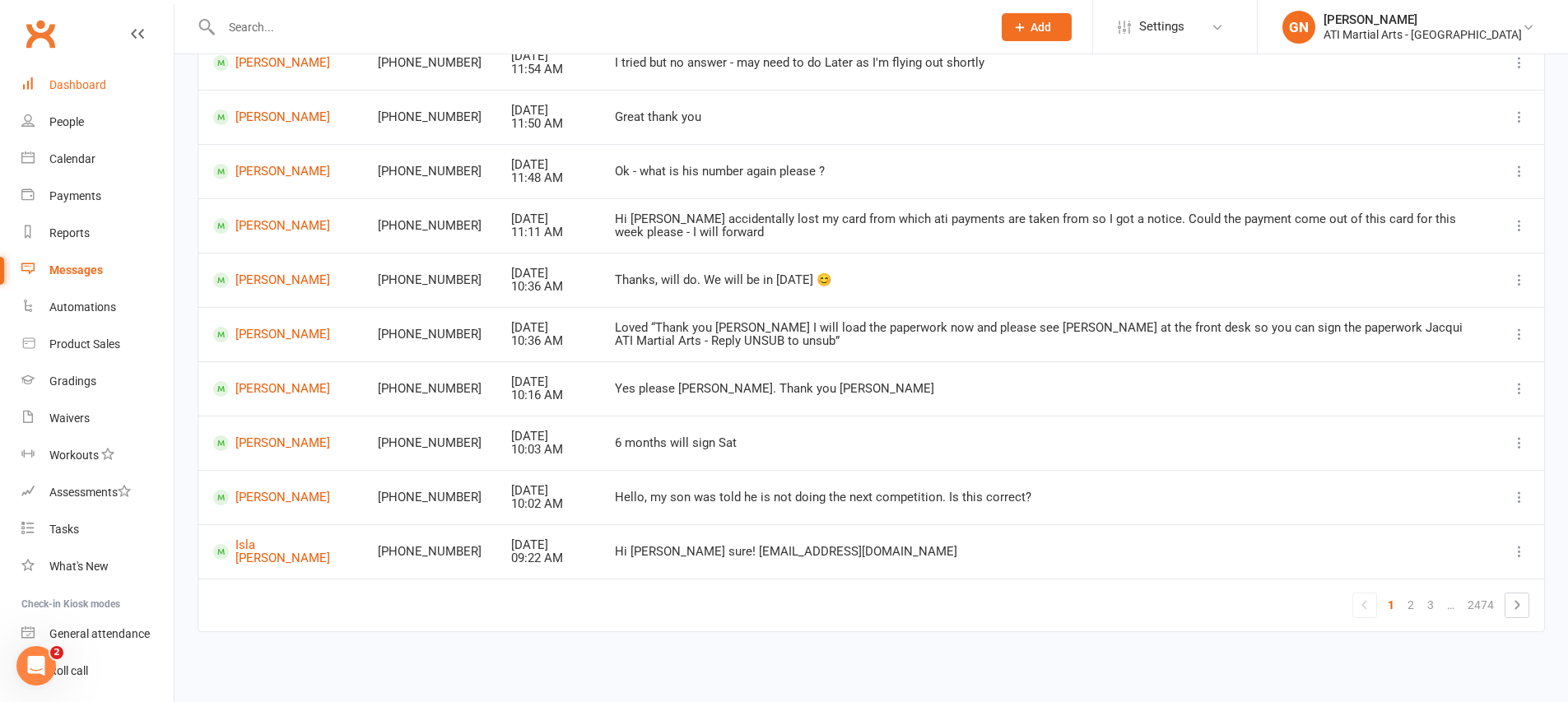
click at [109, 81] on link "Dashboard" at bounding box center [97, 85] width 152 height 37
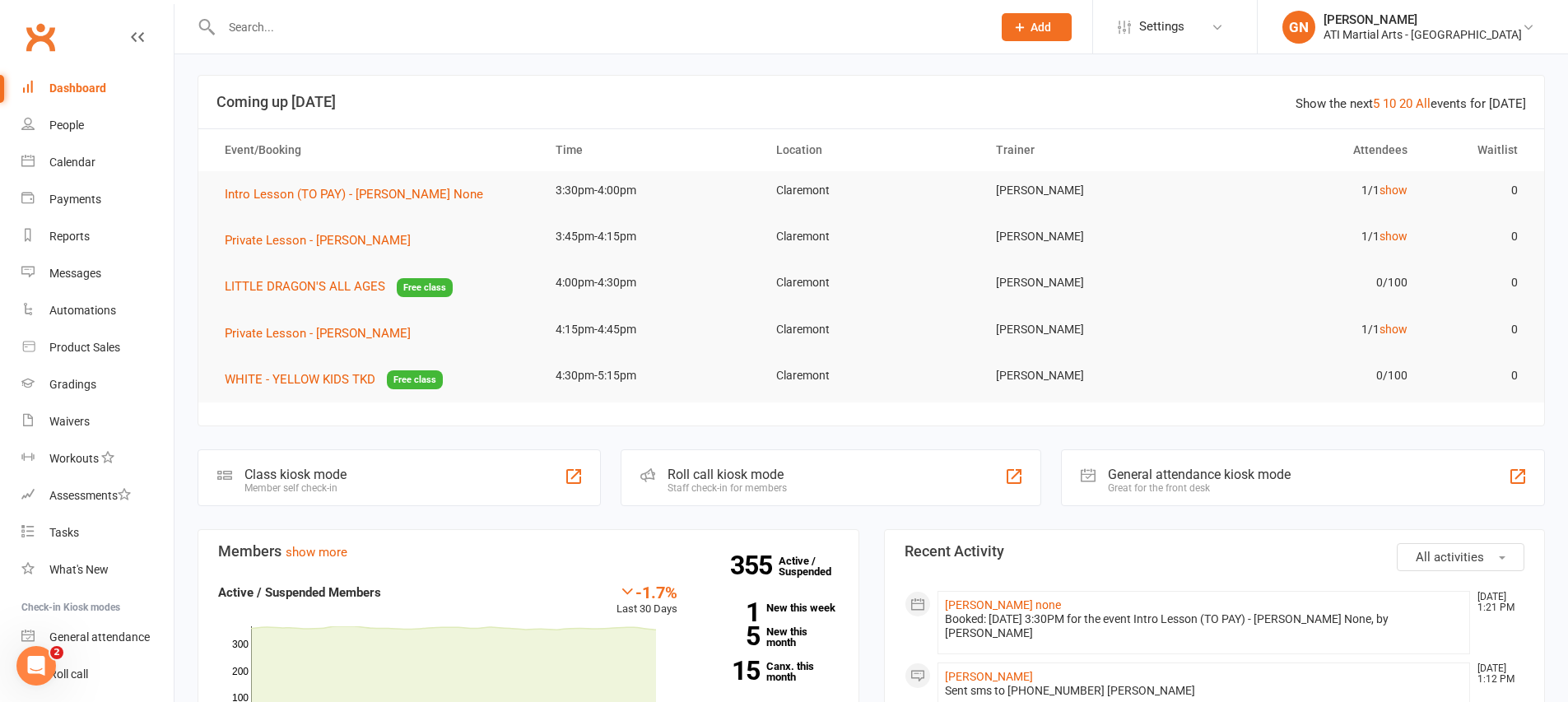
scroll to position [3, 0]
click at [91, 285] on link "Messages" at bounding box center [97, 274] width 152 height 37
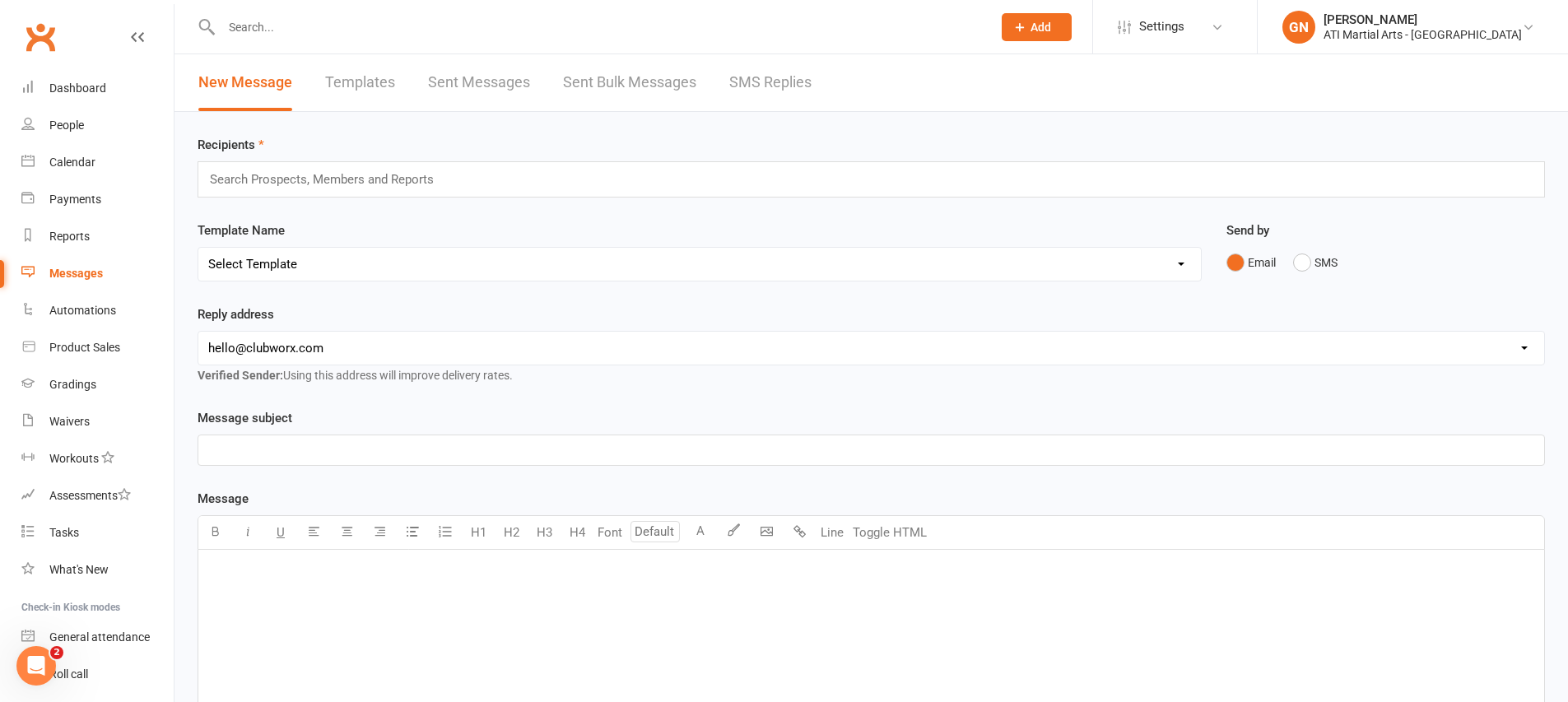
click at [756, 74] on link "SMS Replies" at bounding box center [770, 82] width 83 height 57
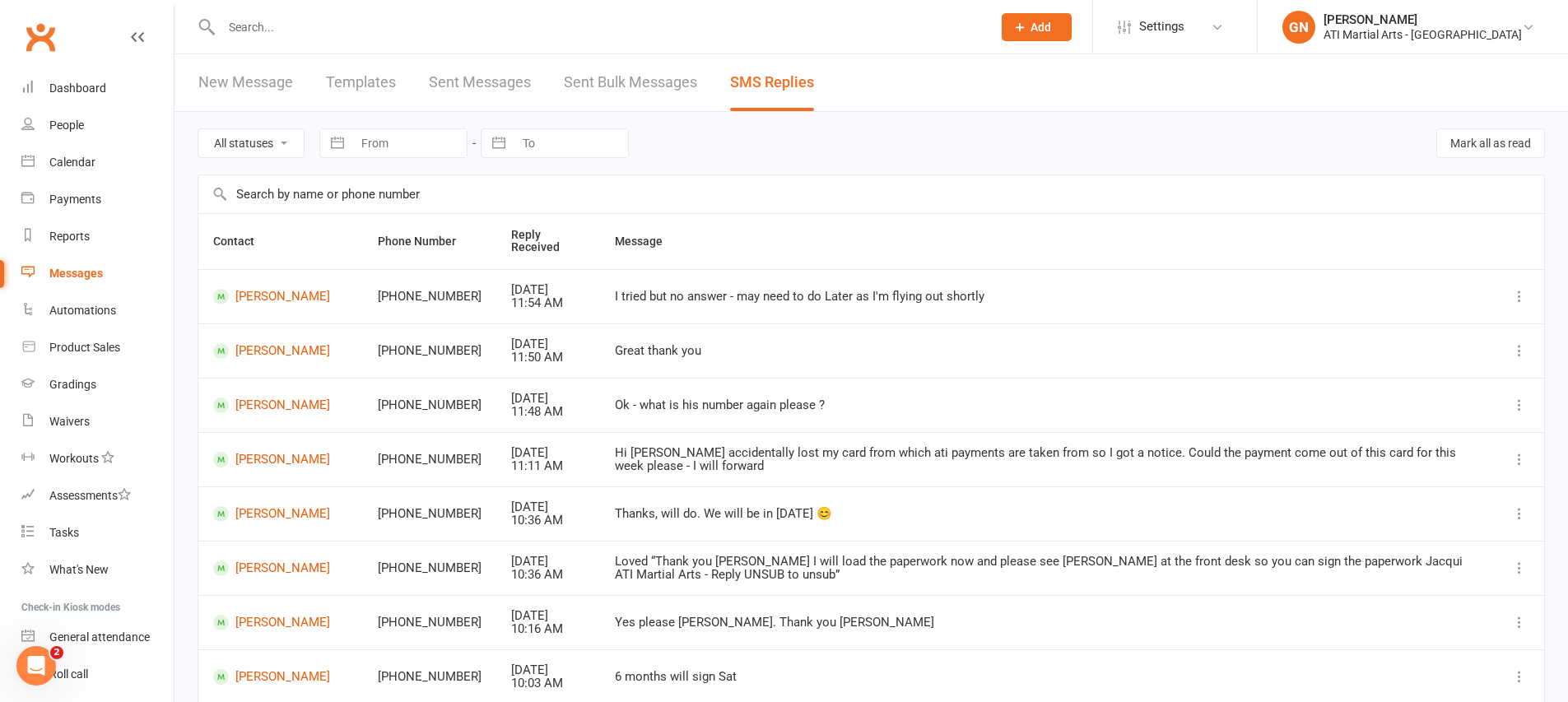
click at [374, 30] on input "text" at bounding box center [597, 27] width 763 height 23
click at [1072, 21] on button "Add" at bounding box center [1036, 27] width 70 height 27
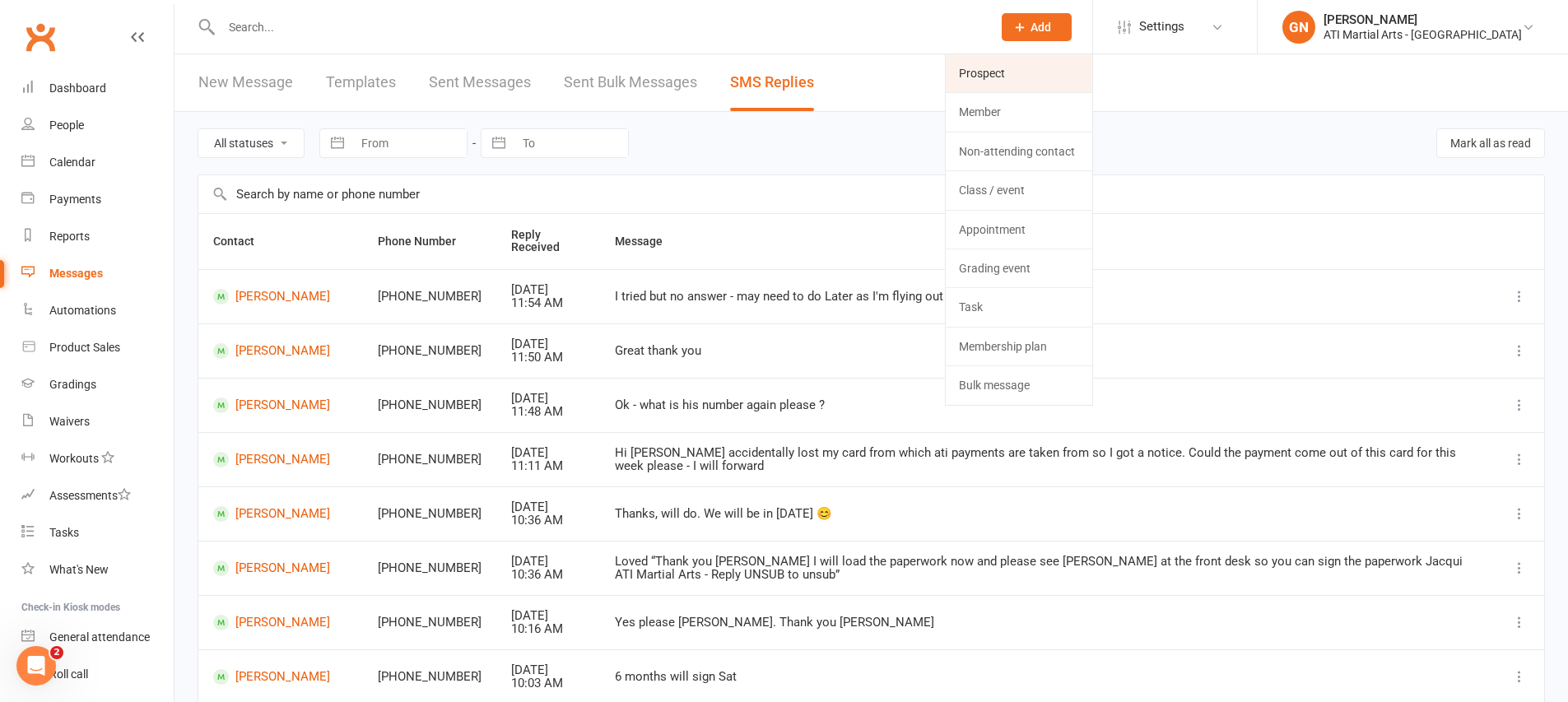
click at [1092, 69] on link "Prospect" at bounding box center [1018, 73] width 146 height 38
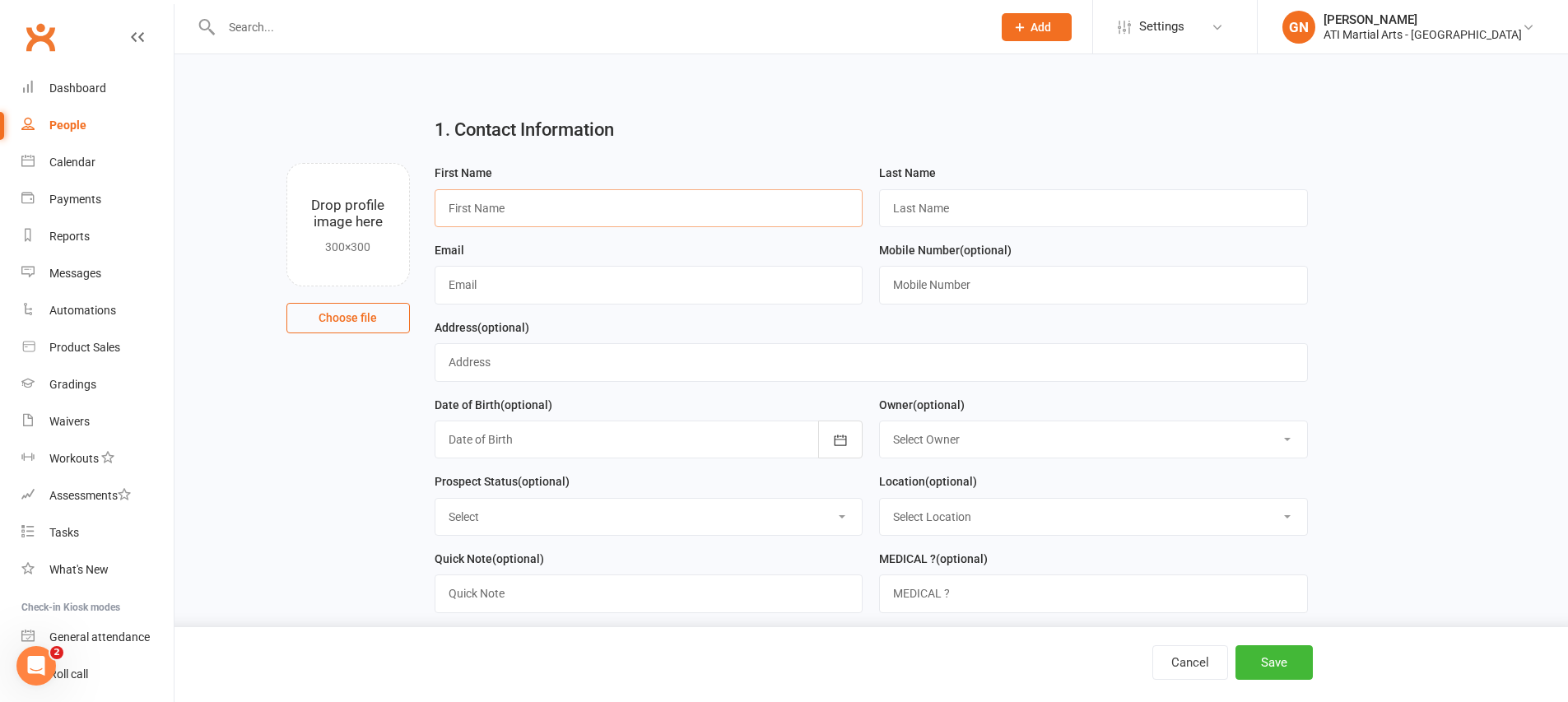
click at [533, 207] on input "text" at bounding box center [648, 208] width 428 height 38
click at [439, 29] on input "text" at bounding box center [597, 27] width 763 height 23
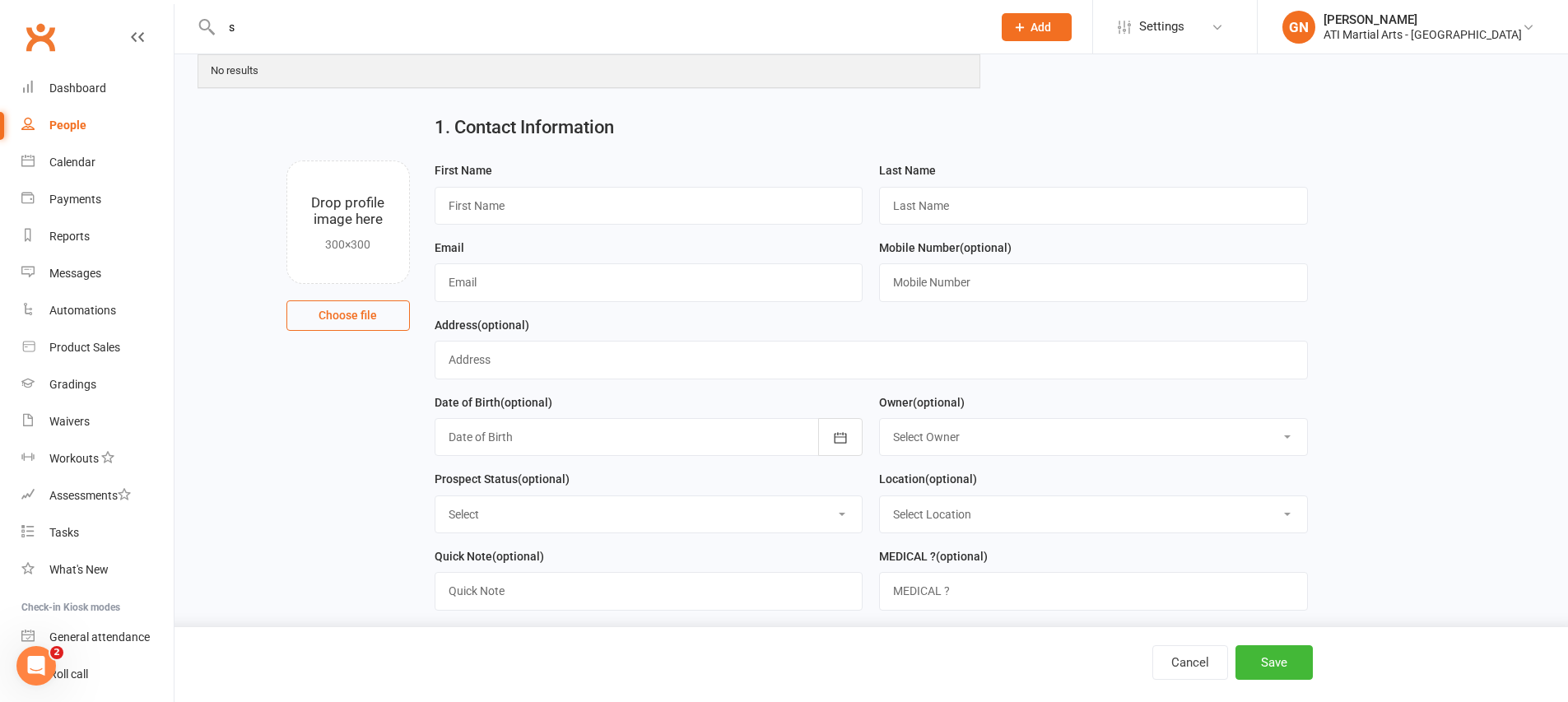
scroll to position [3, 0]
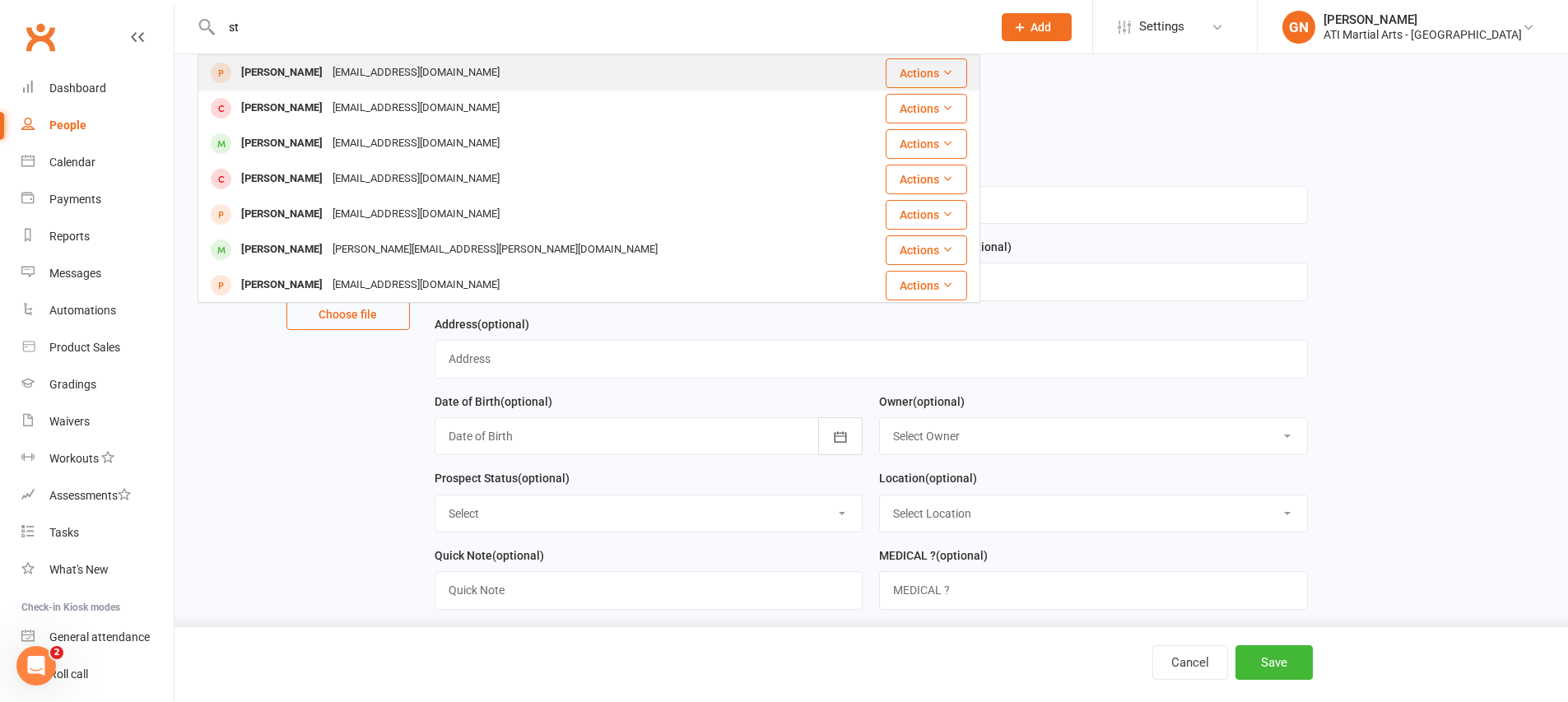
type input "s"
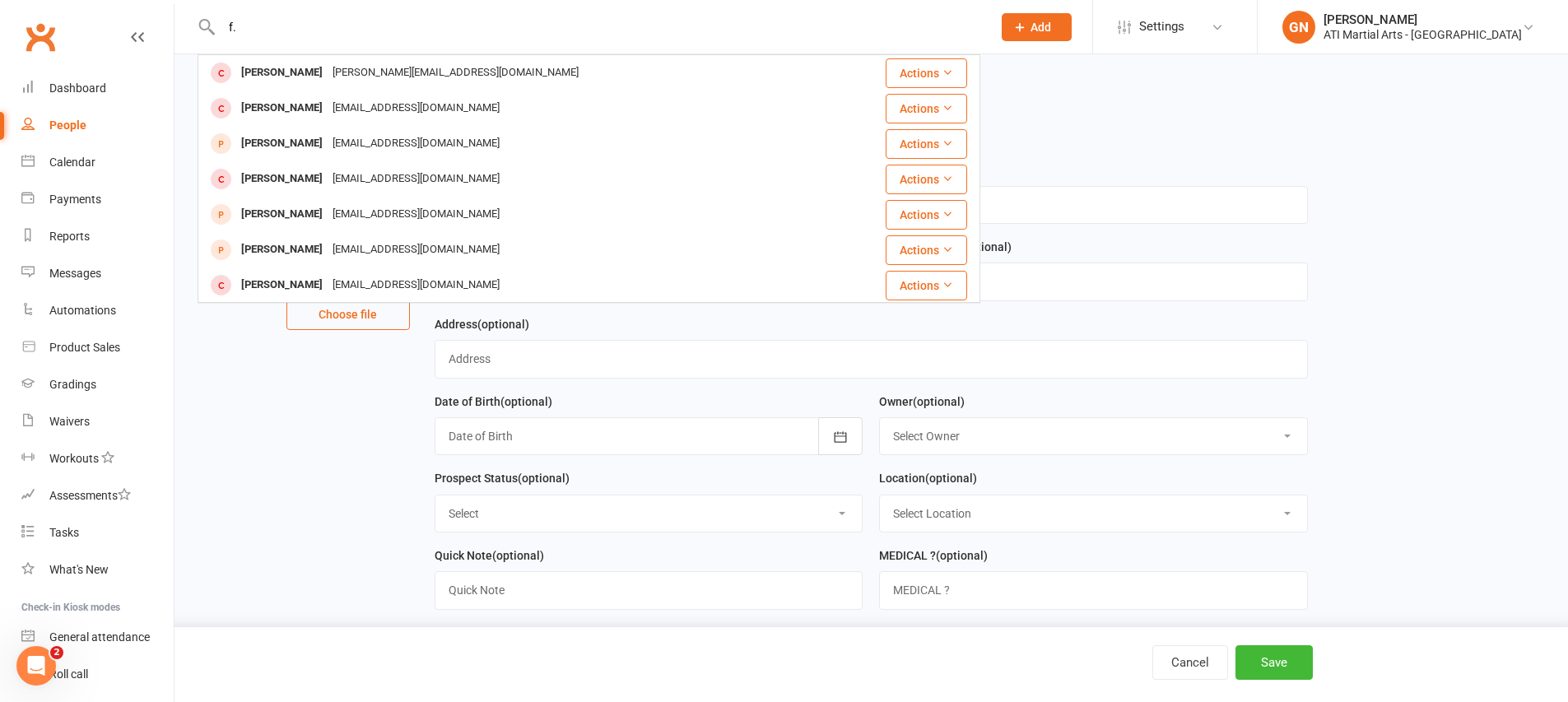
type input "f"
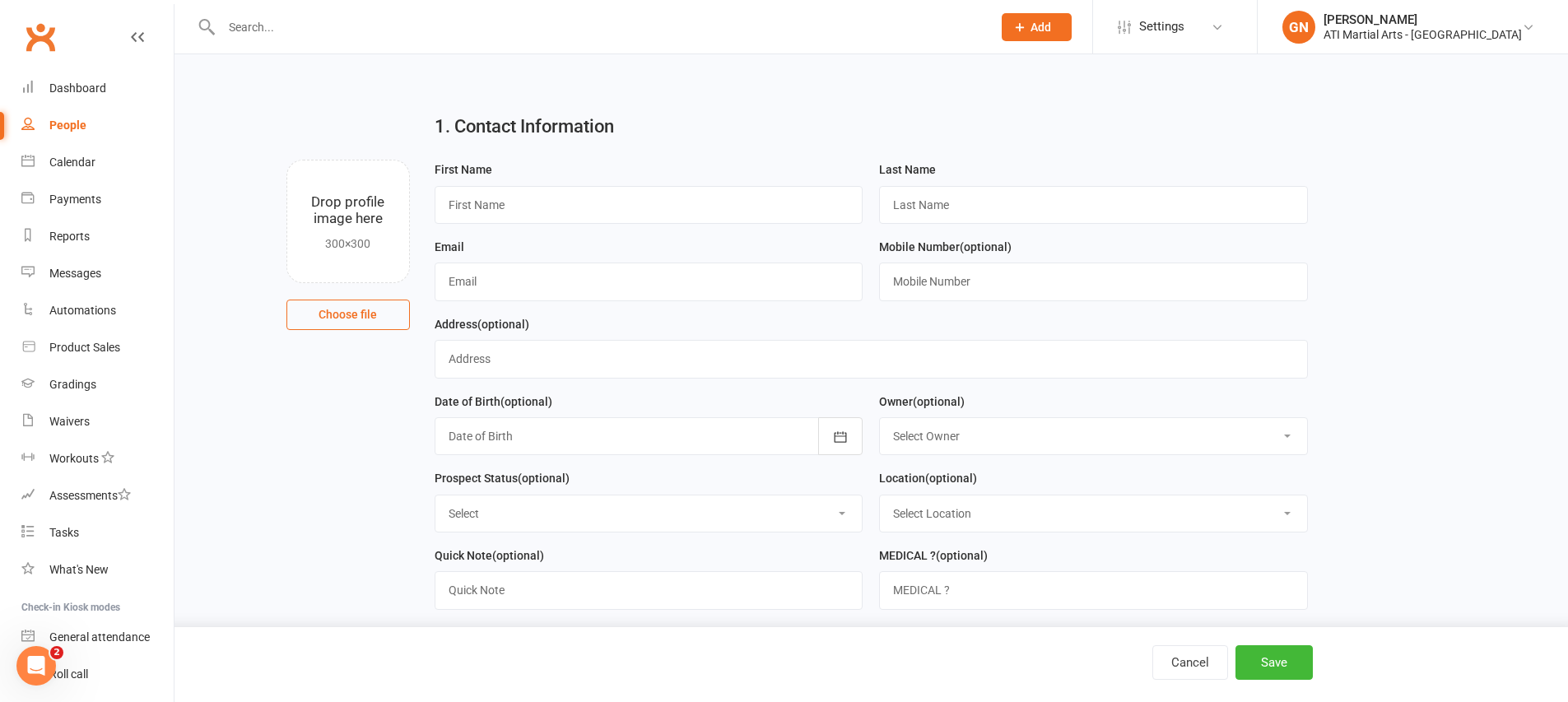
drag, startPoint x: 586, startPoint y: 107, endPoint x: 451, endPoint y: 190, distance: 158.5
click at [469, 160] on div "1. Contact Information Drop profile image here 300×300 Choose file First Name L…" at bounding box center [870, 130] width 1347 height 59
click at [459, 199] on input "text" at bounding box center [648, 204] width 428 height 38
type input "Stefanie"
type input "none"
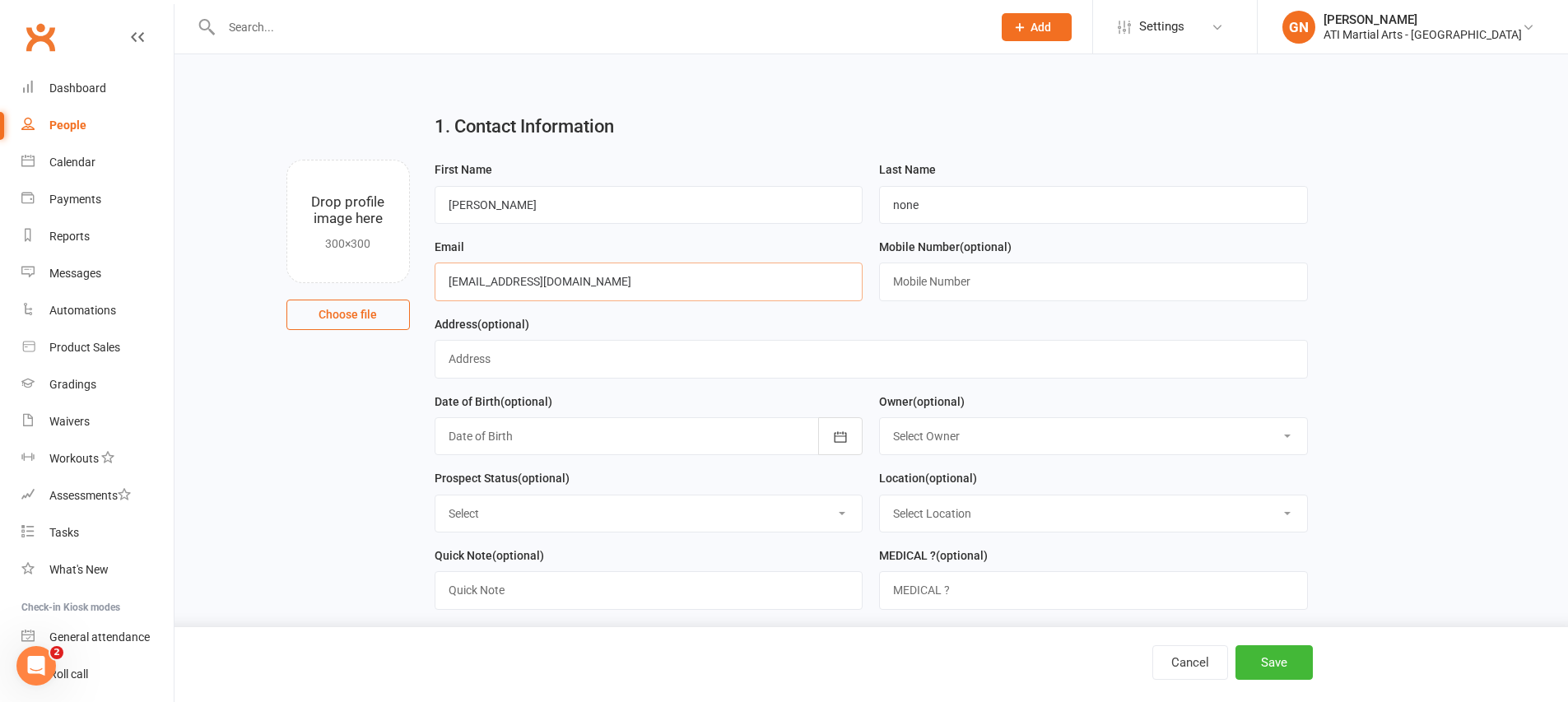
type input "f.lemanza@yahoo.com.au"
type input "n"
click at [975, 451] on select "Select Owner Rodney Lockyer Tony Curtis Jacqui Blaxill Dawn OBrien Melissa Matt…" at bounding box center [1092, 436] width 427 height 36
select select "8"
click at [780, 504] on select "Select Initial Contact Follow-up Call Follow-up Email Almost Ready Not Ready No…" at bounding box center [648, 513] width 427 height 36
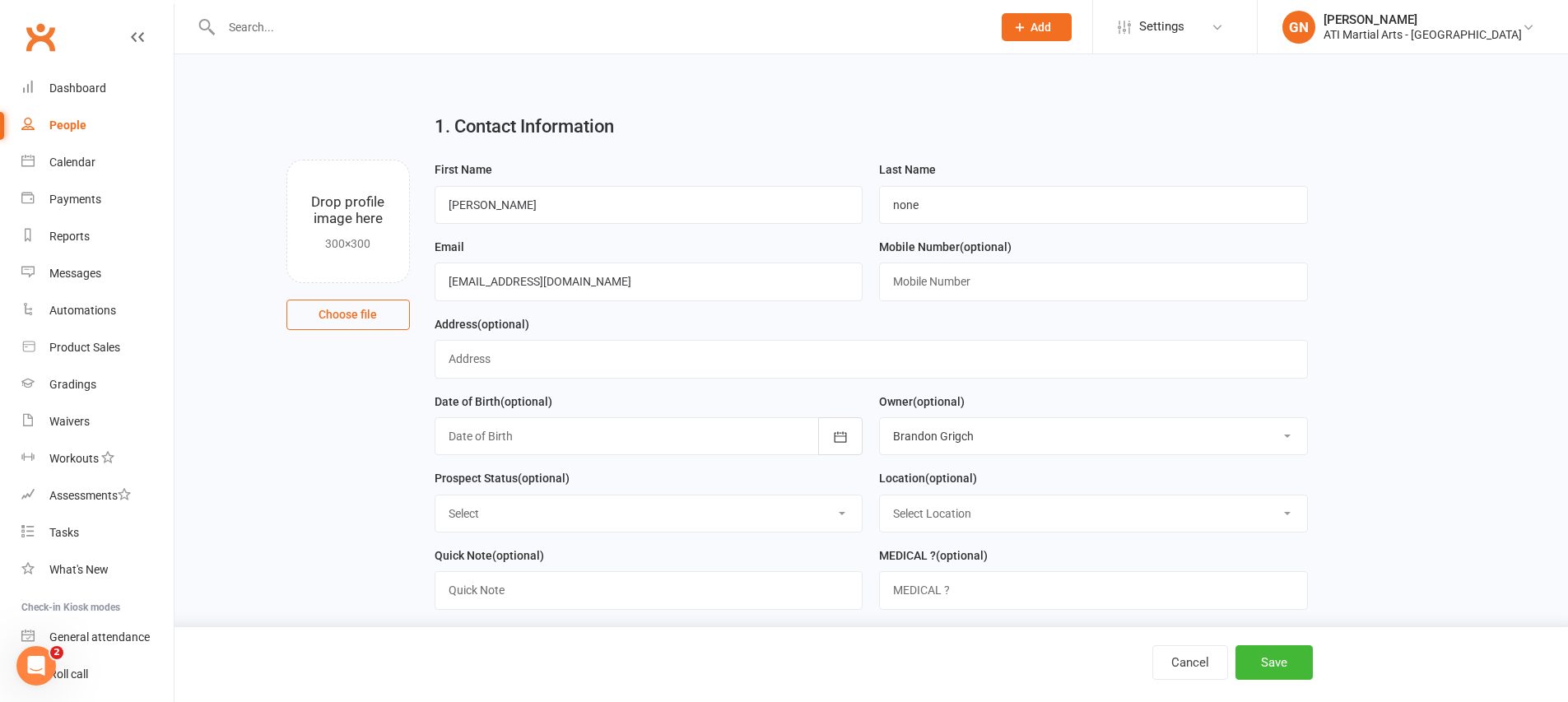
select select "Initial Contact"
click at [879, 521] on select "Select Location Claremont Example Room (Rename me!) Malaga" at bounding box center [1092, 513] width 427 height 36
select select "0"
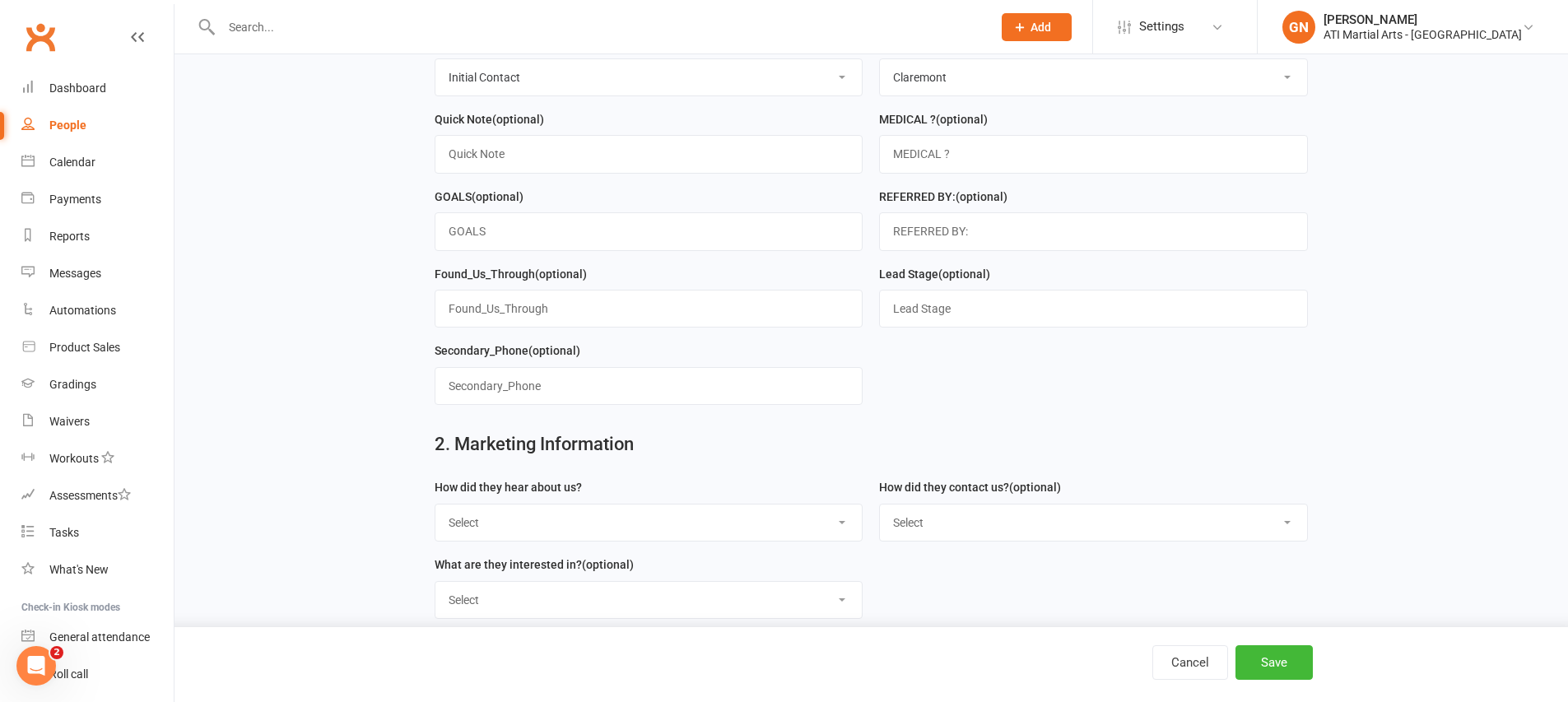
scroll to position [540, 0]
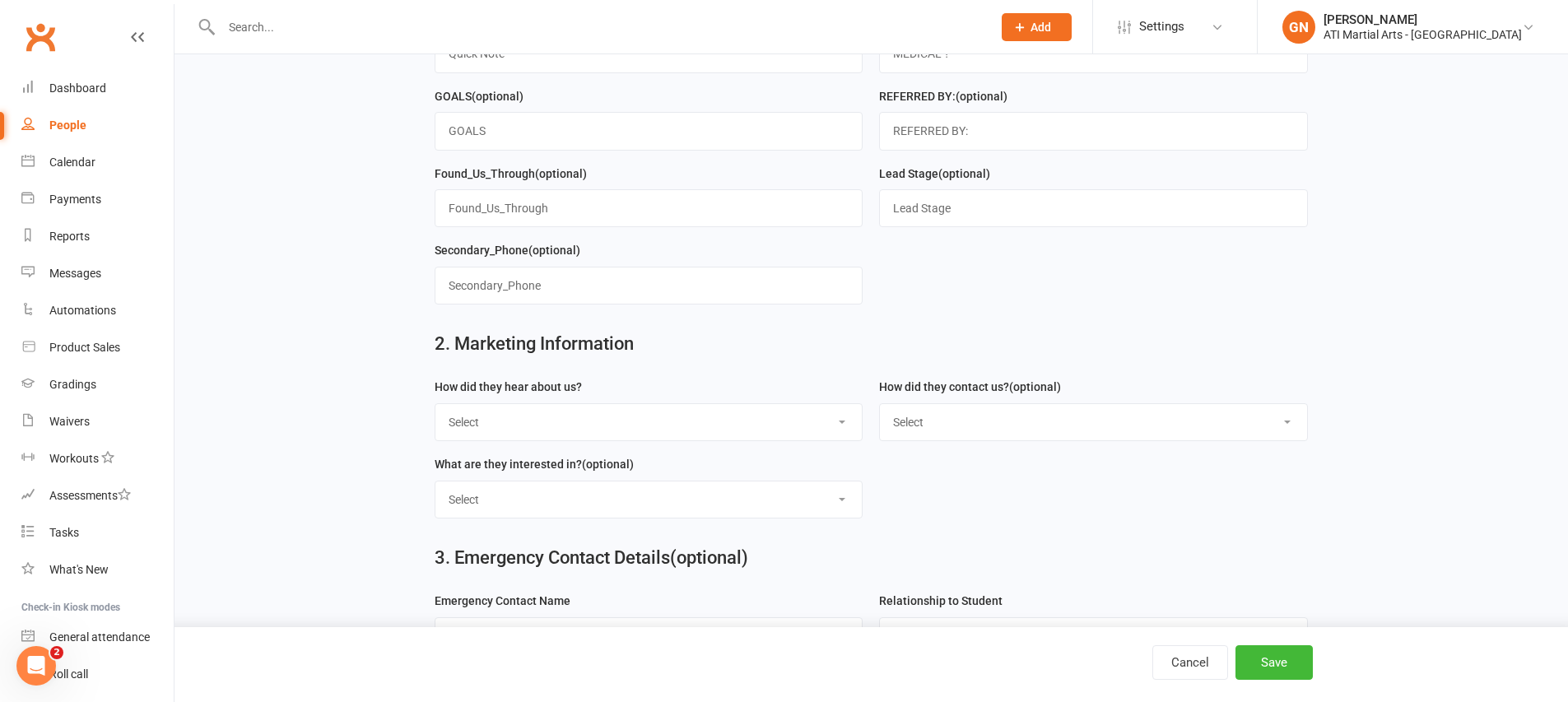
click at [621, 423] on select "Select Google Through A Friend Facebook Sms/email offer Flyer School class Open…" at bounding box center [648, 421] width 427 height 36
select select "Facebook"
click at [933, 438] on select "Select Phone Email In-Facility facebook Referal QR code" at bounding box center [1092, 421] width 427 height 36
select select "In-Facility"
drag, startPoint x: 933, startPoint y: 438, endPoint x: 818, endPoint y: 507, distance: 134.1
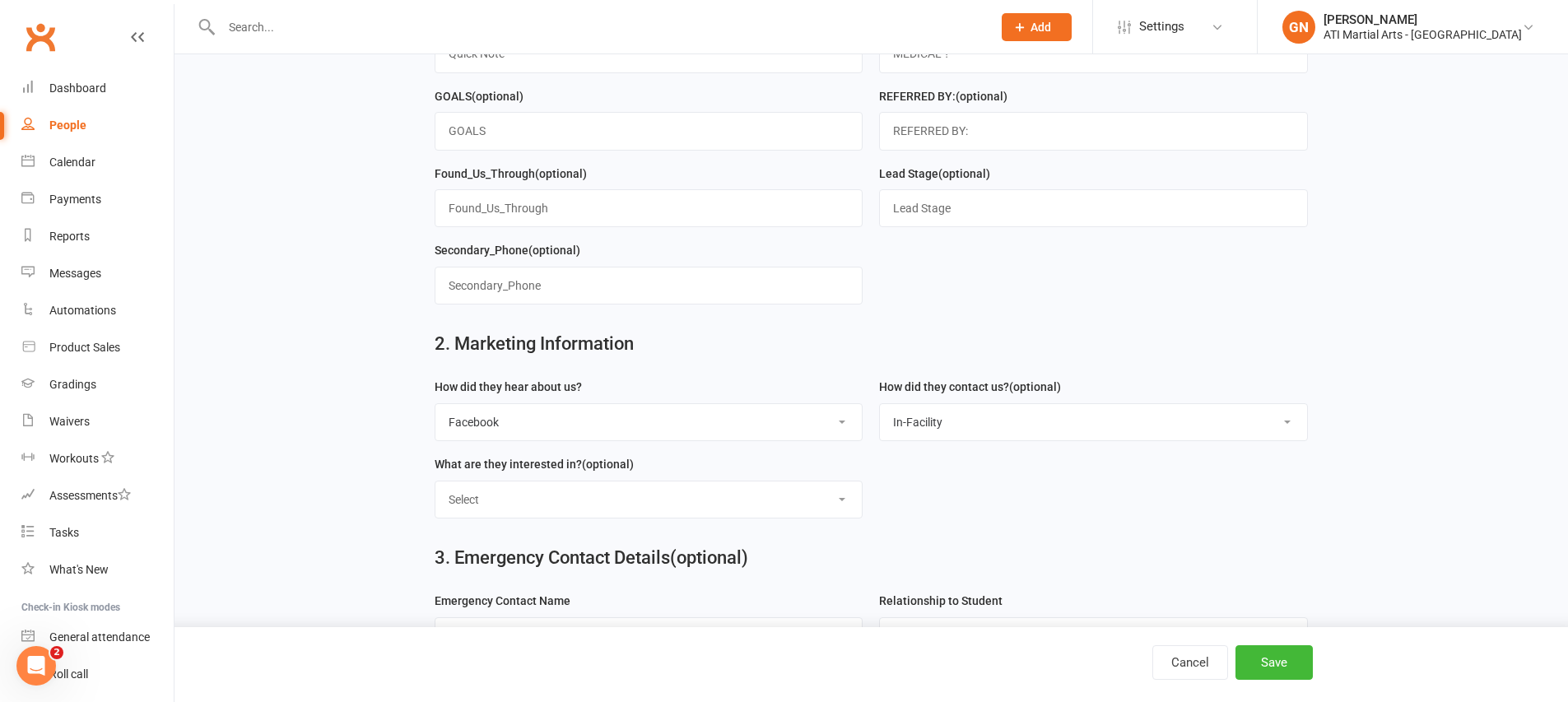
click at [818, 507] on select "Select Classes Personal Training Weight Loss Body Building De-Stressing Diet/Fo…" at bounding box center [648, 499] width 427 height 36
select select "Classes"
click at [1262, 664] on button "Save" at bounding box center [1273, 662] width 78 height 34
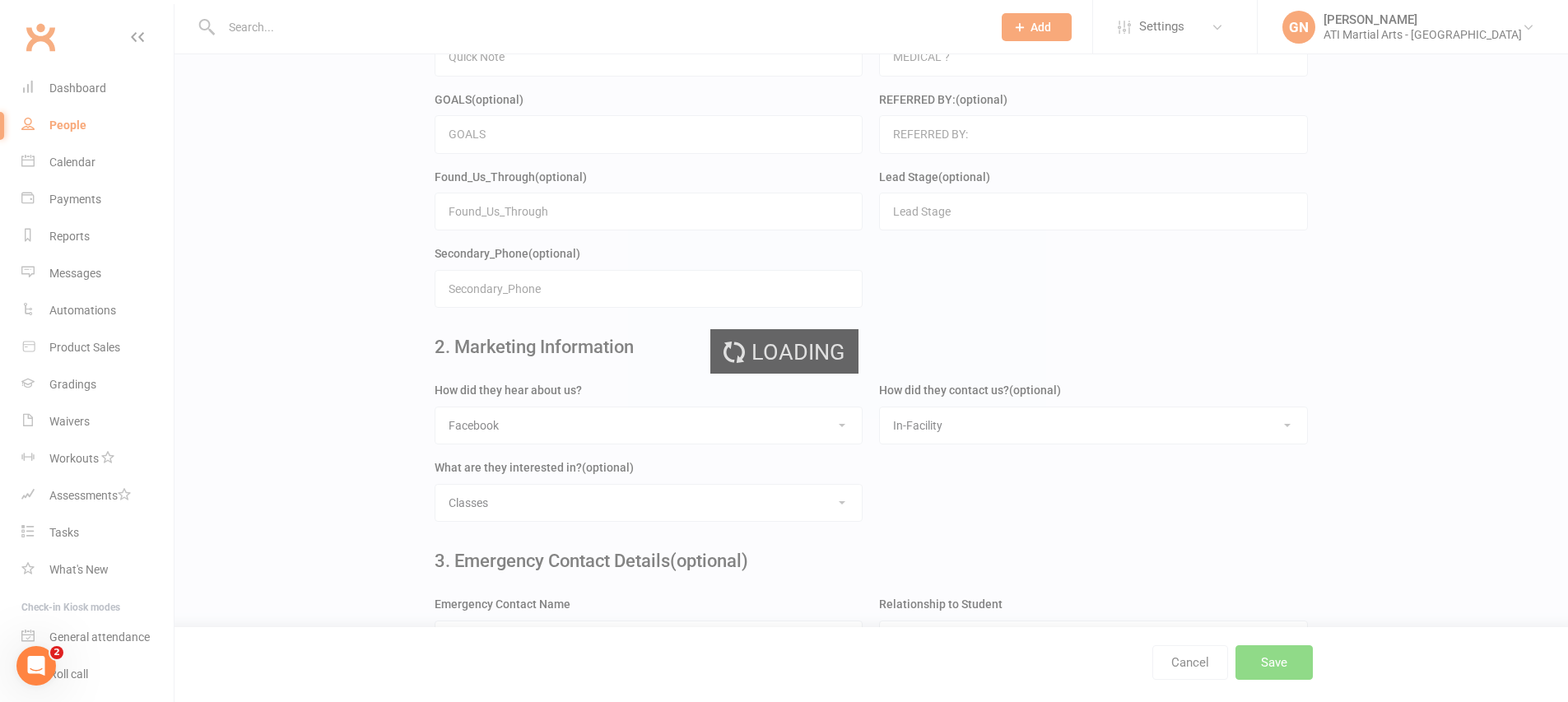
scroll to position [0, 0]
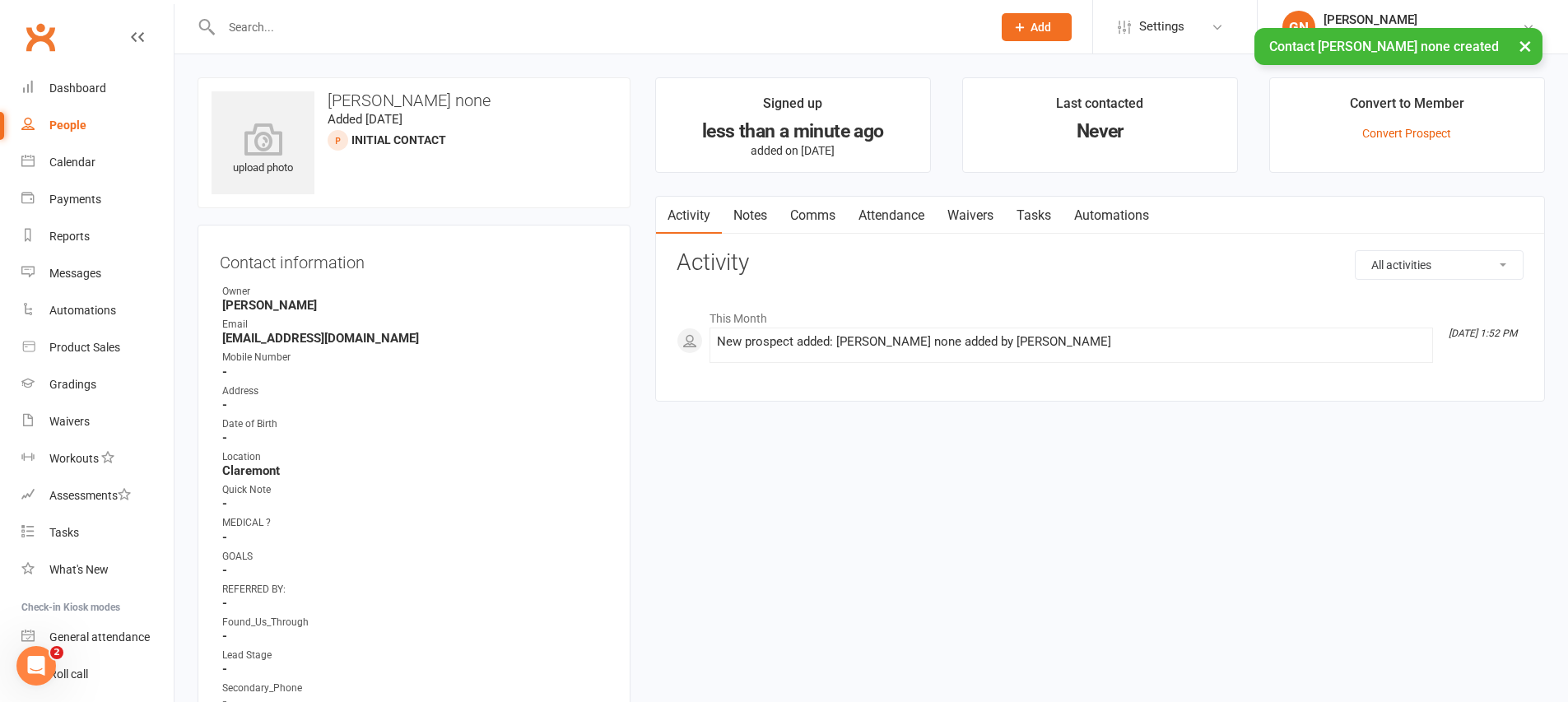
click at [940, 201] on link "Waivers" at bounding box center [970, 215] width 69 height 38
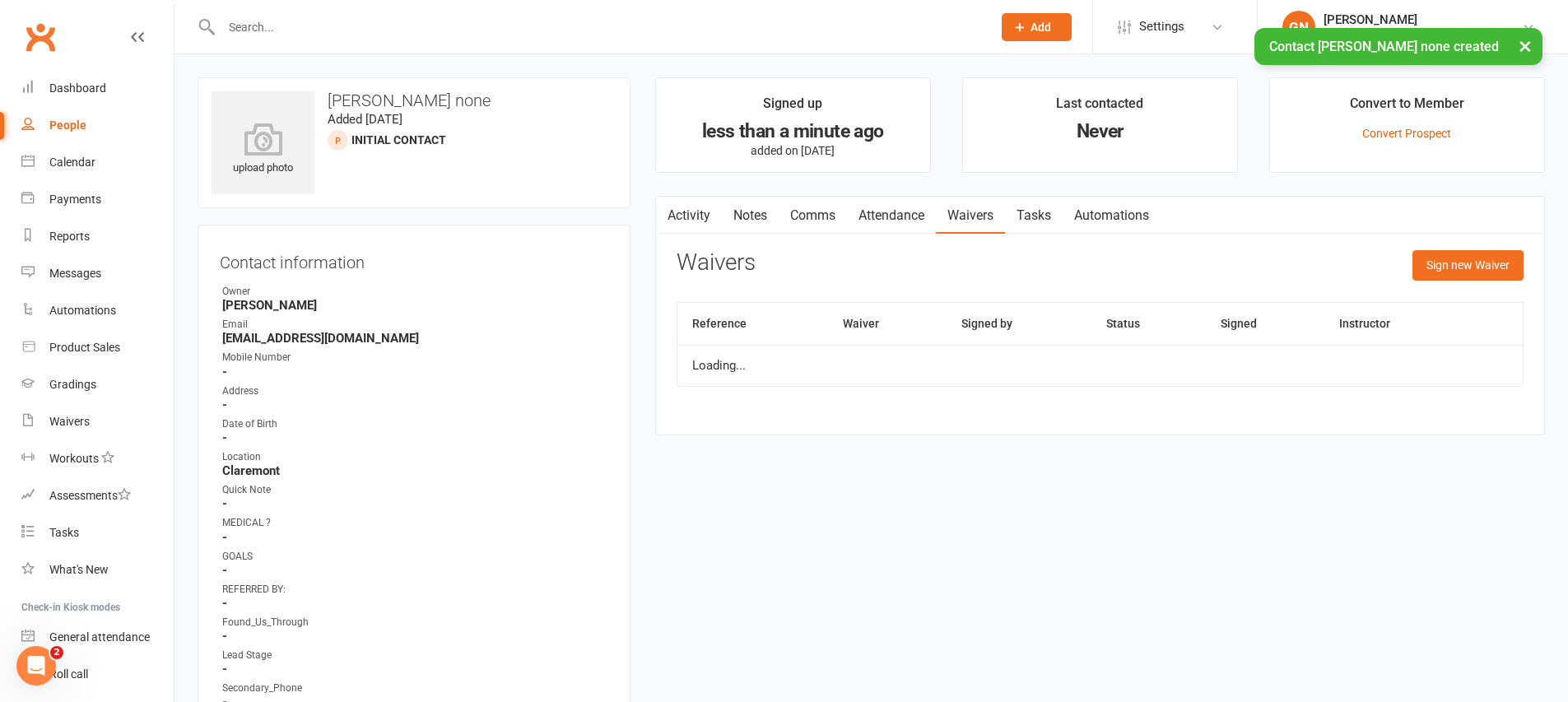
click at [918, 210] on link "Attendance" at bounding box center [891, 215] width 88 height 38
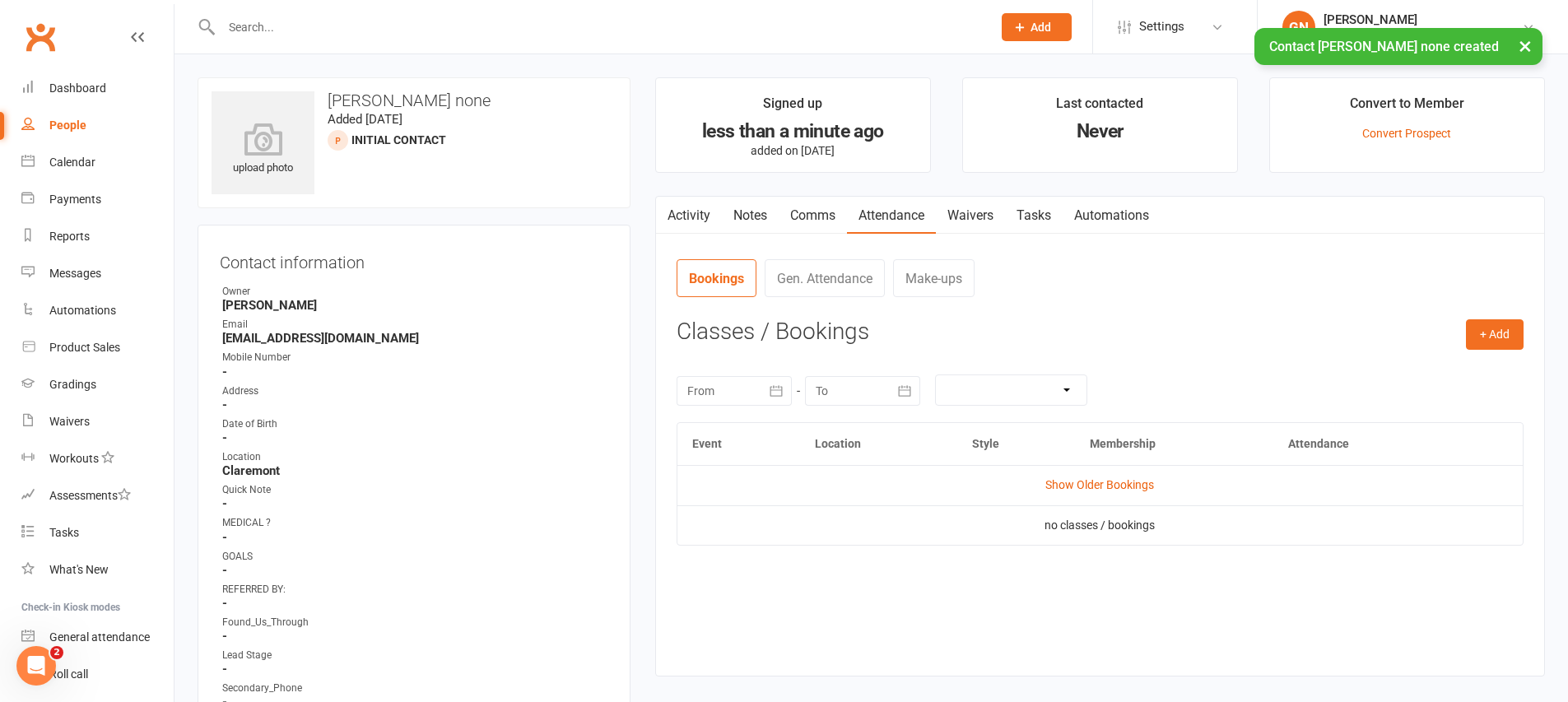
click at [1490, 350] on div "+ Add Book Event Add Appointment Book a Friend Classes / Bookings August 2025 S…" at bounding box center [1100, 485] width 847 height 332
click at [1489, 342] on button "+ Add" at bounding box center [1494, 334] width 58 height 29
click at [1474, 400] on link "Add Appointment" at bounding box center [1441, 405] width 163 height 33
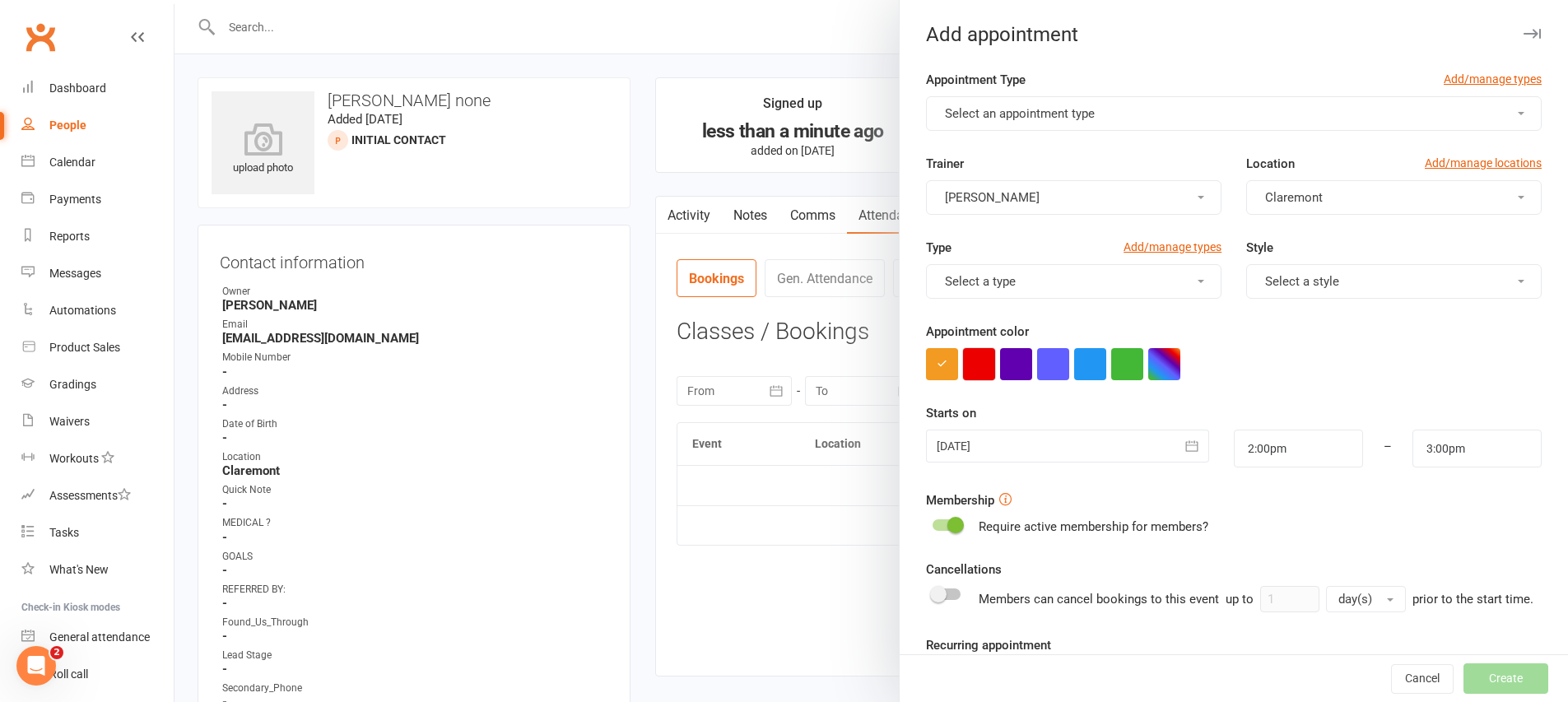
click at [969, 362] on button "button" at bounding box center [979, 363] width 32 height 32
click at [1024, 120] on span "Select an appointment type" at bounding box center [1020, 113] width 149 height 15
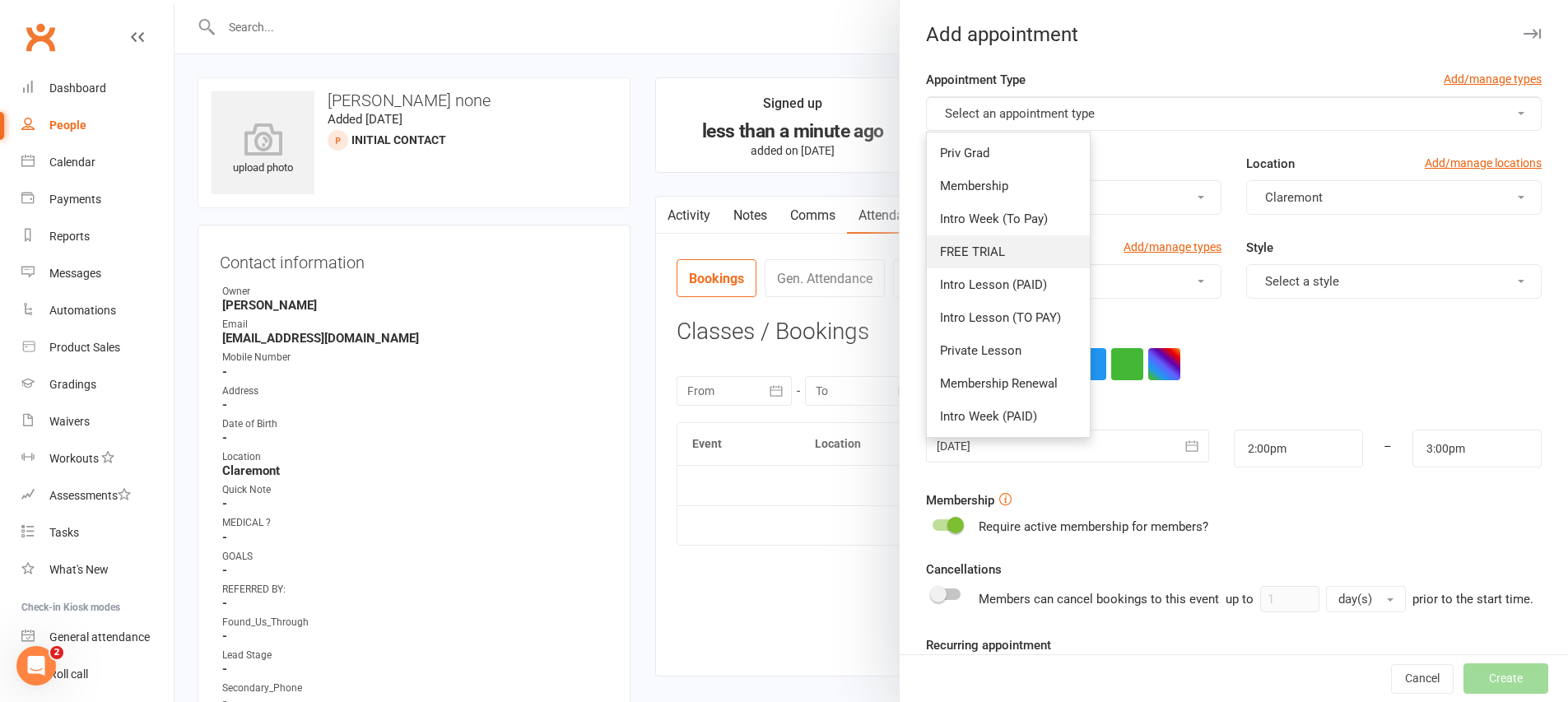
click at [984, 248] on span "FREE TRIAL" at bounding box center [973, 251] width 65 height 15
type input "2:30pm"
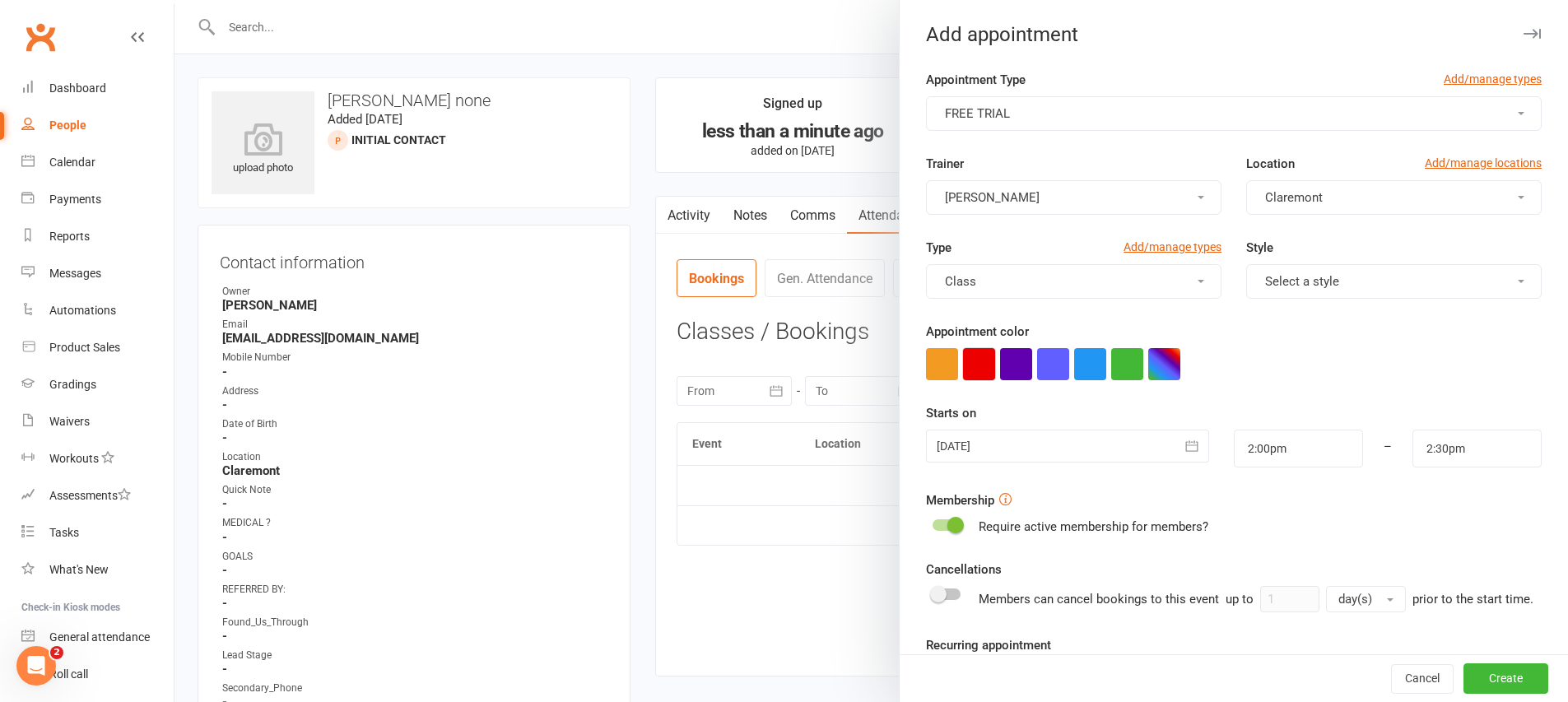
click at [971, 360] on button "button" at bounding box center [979, 363] width 32 height 32
click at [1027, 454] on div at bounding box center [1066, 446] width 282 height 33
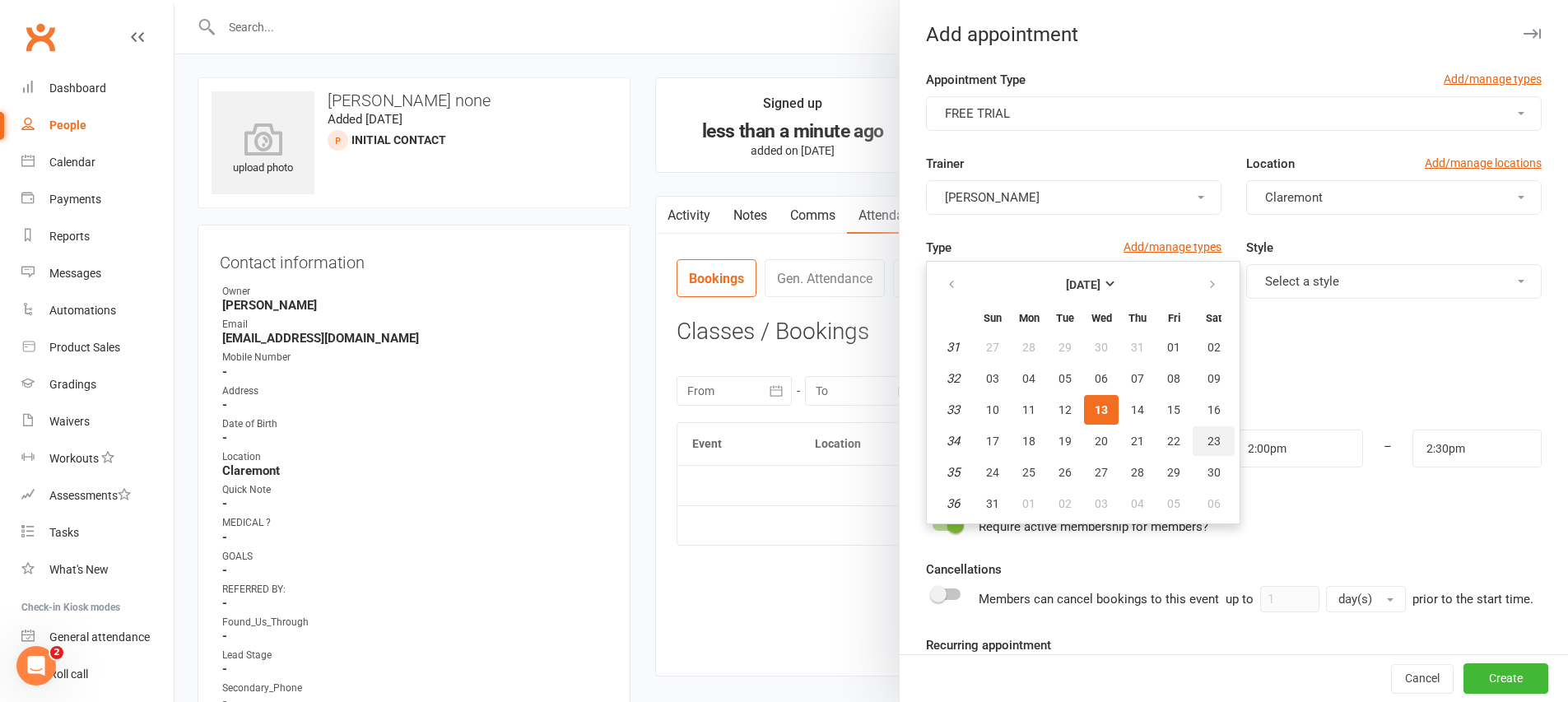
click at [1207, 454] on button "23" at bounding box center [1213, 441] width 42 height 29
type input "23 Aug 2025"
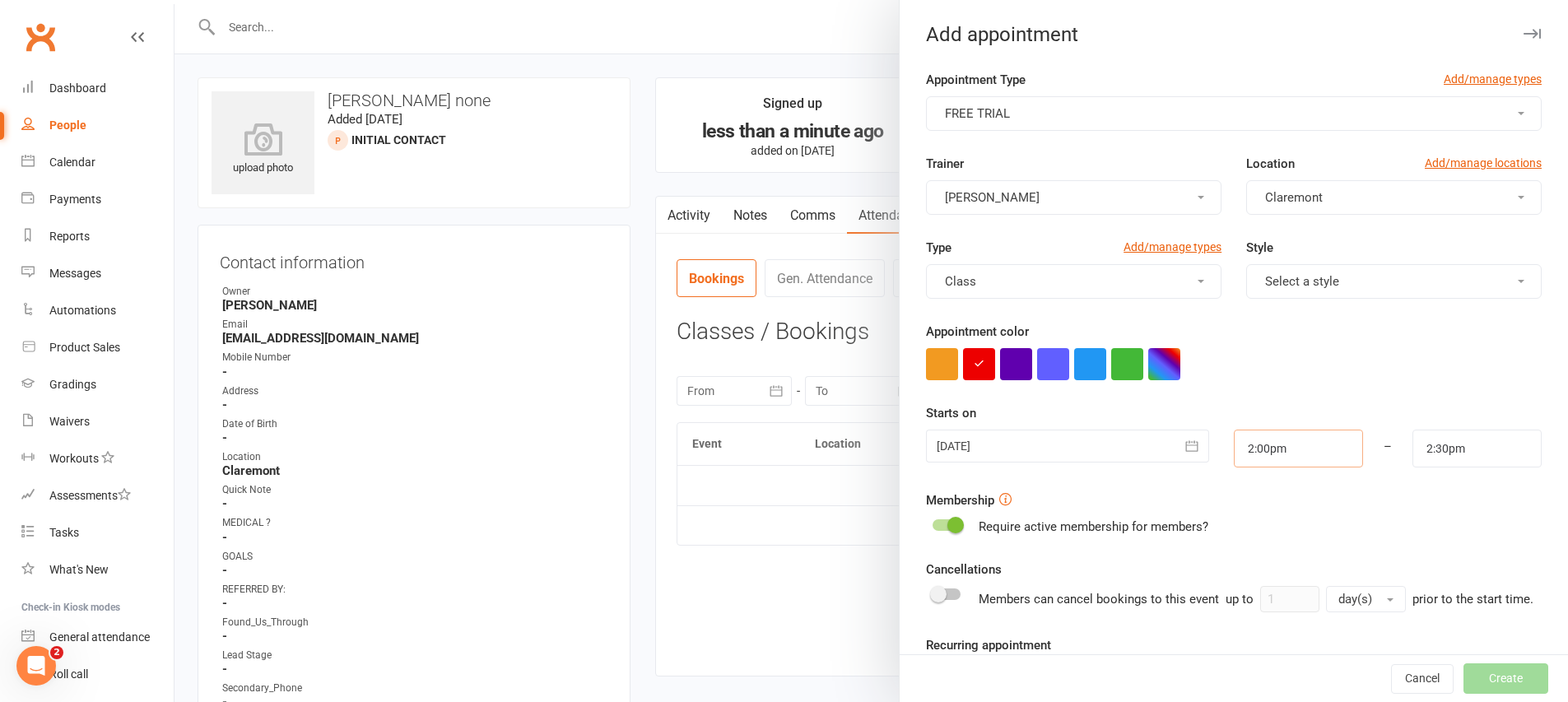
click at [1245, 461] on input "2:00pm" at bounding box center [1299, 448] width 130 height 38
type input "8:30am"
click at [1251, 532] on li "8:30am" at bounding box center [1273, 544] width 79 height 25
click at [1446, 463] on input "2:30pm" at bounding box center [1477, 448] width 130 height 38
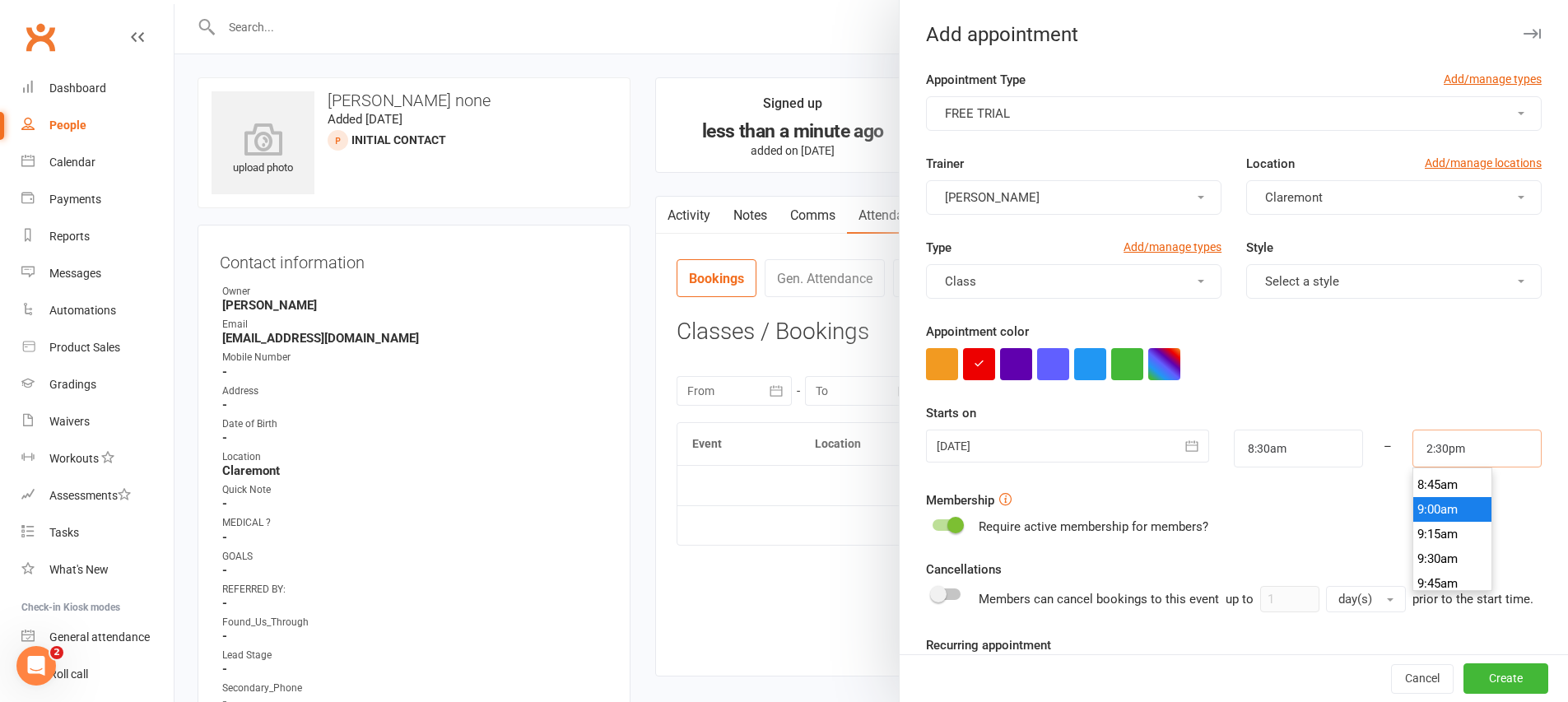
scroll to position [853, 0]
type input "9:00am"
click at [1443, 519] on li "9:00am" at bounding box center [1452, 514] width 79 height 25
click at [1465, 667] on button "Create" at bounding box center [1505, 678] width 84 height 29
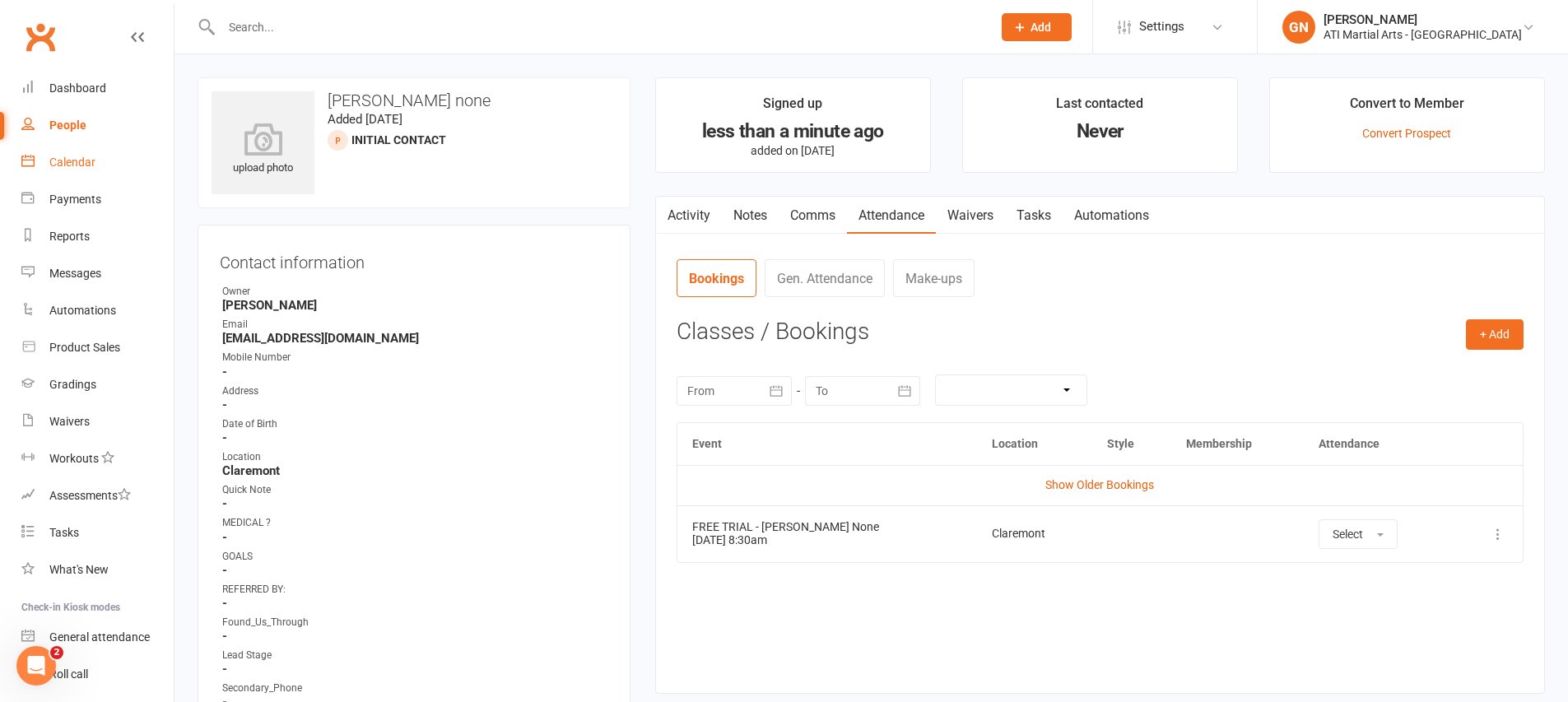
click at [73, 156] on div "Calendar" at bounding box center [72, 161] width 46 height 13
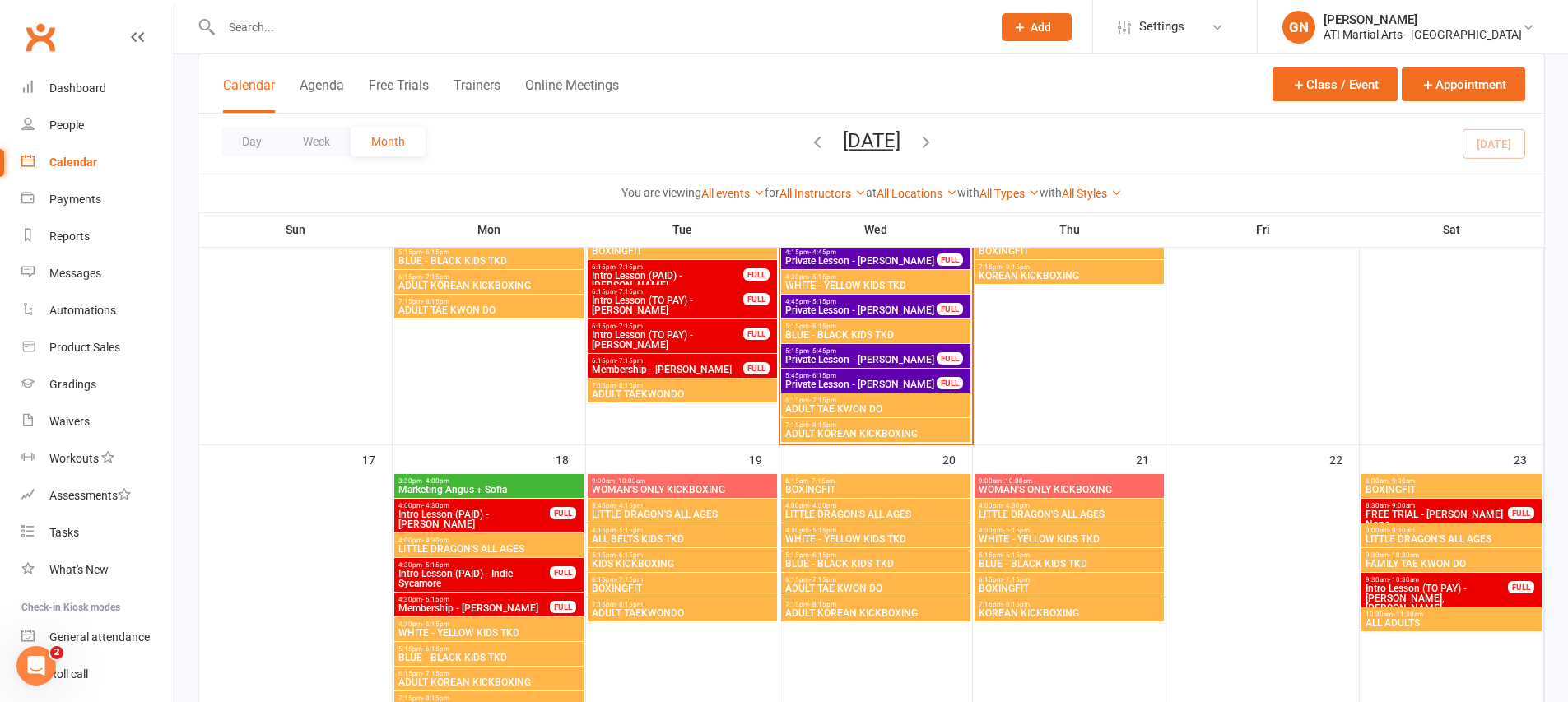
scroll to position [862, 0]
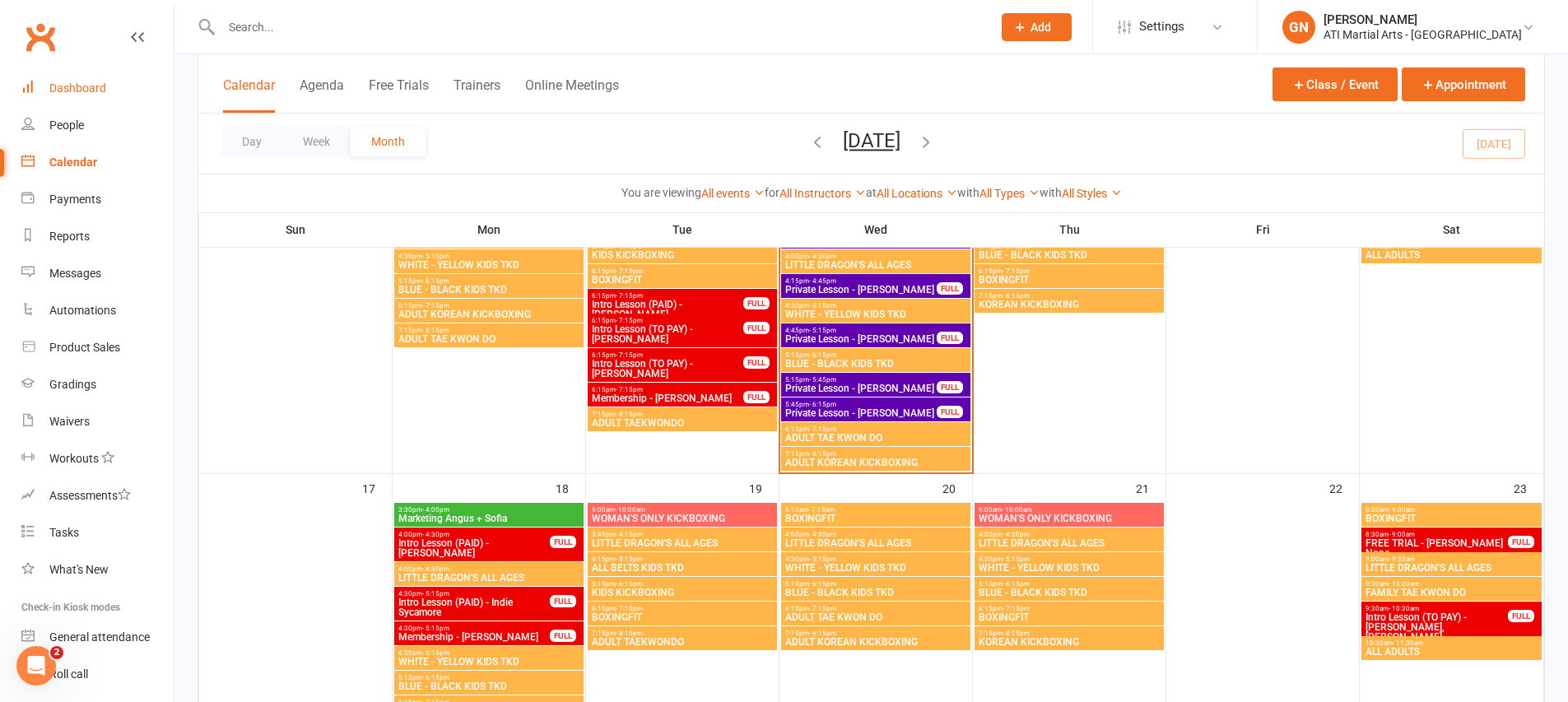
click at [119, 92] on link "Dashboard" at bounding box center [97, 88] width 152 height 37
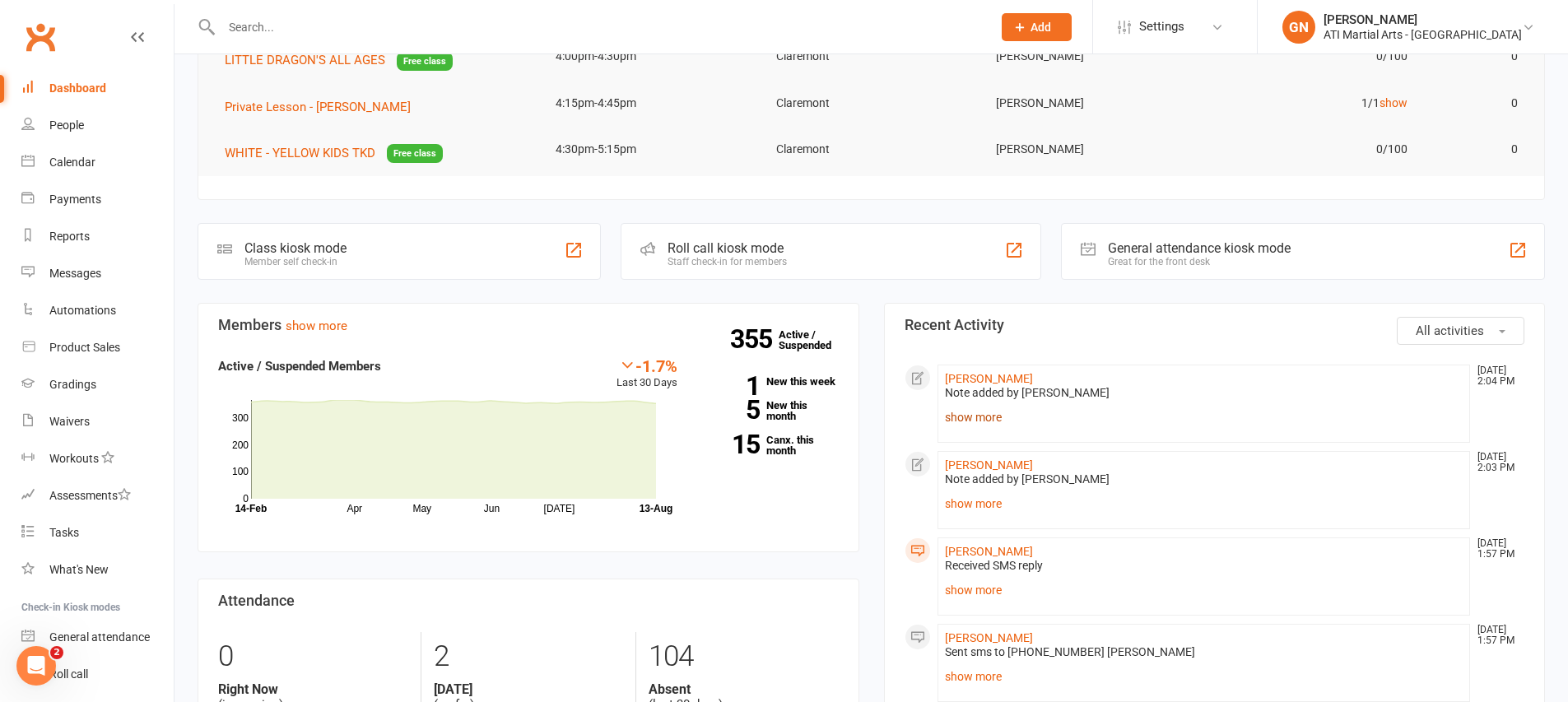
scroll to position [234, 0]
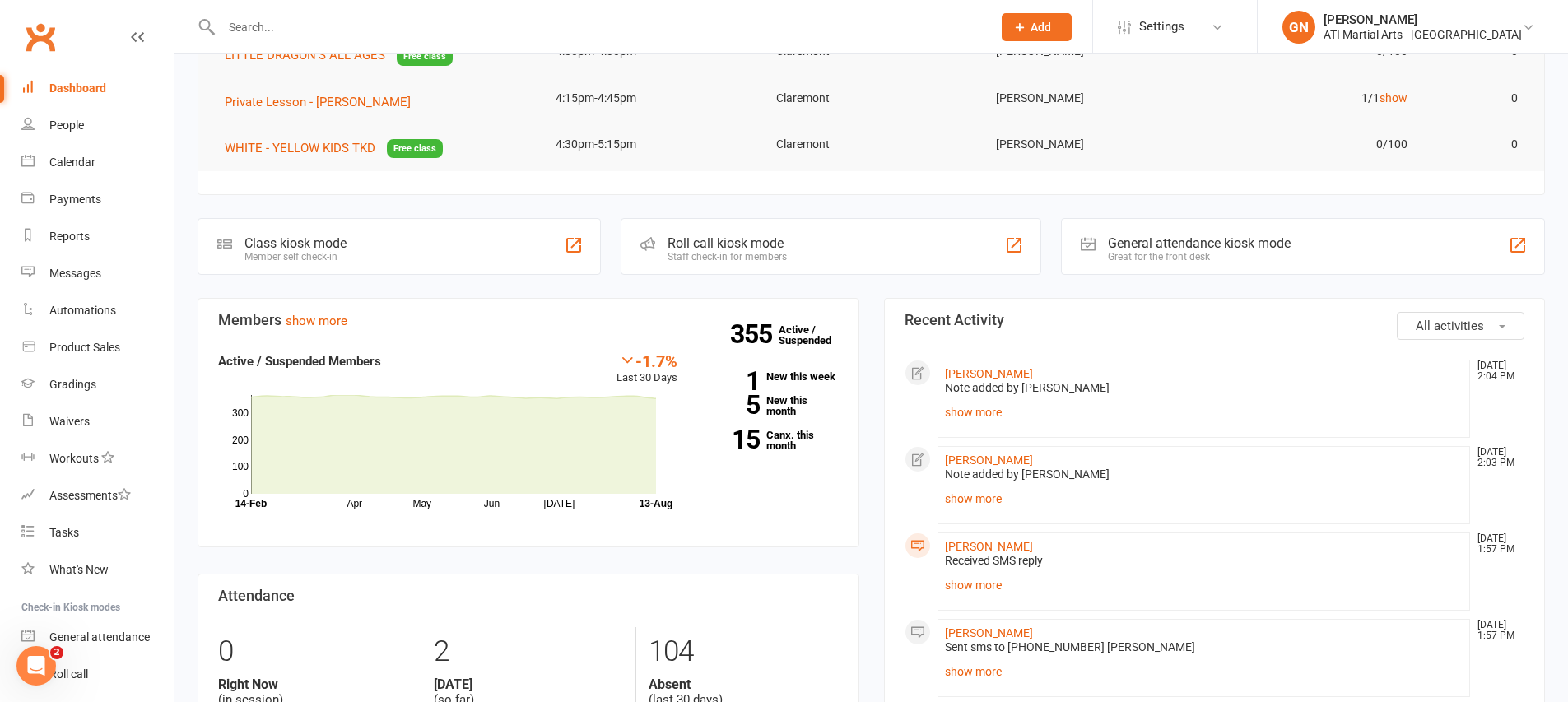
click at [1005, 603] on li "Oscar Oram Aug 13, 1:57 PM Received SMS reply Ok that makes sense show more" at bounding box center [1204, 571] width 533 height 79
click at [1002, 590] on link "show more" at bounding box center [1204, 584] width 519 height 23
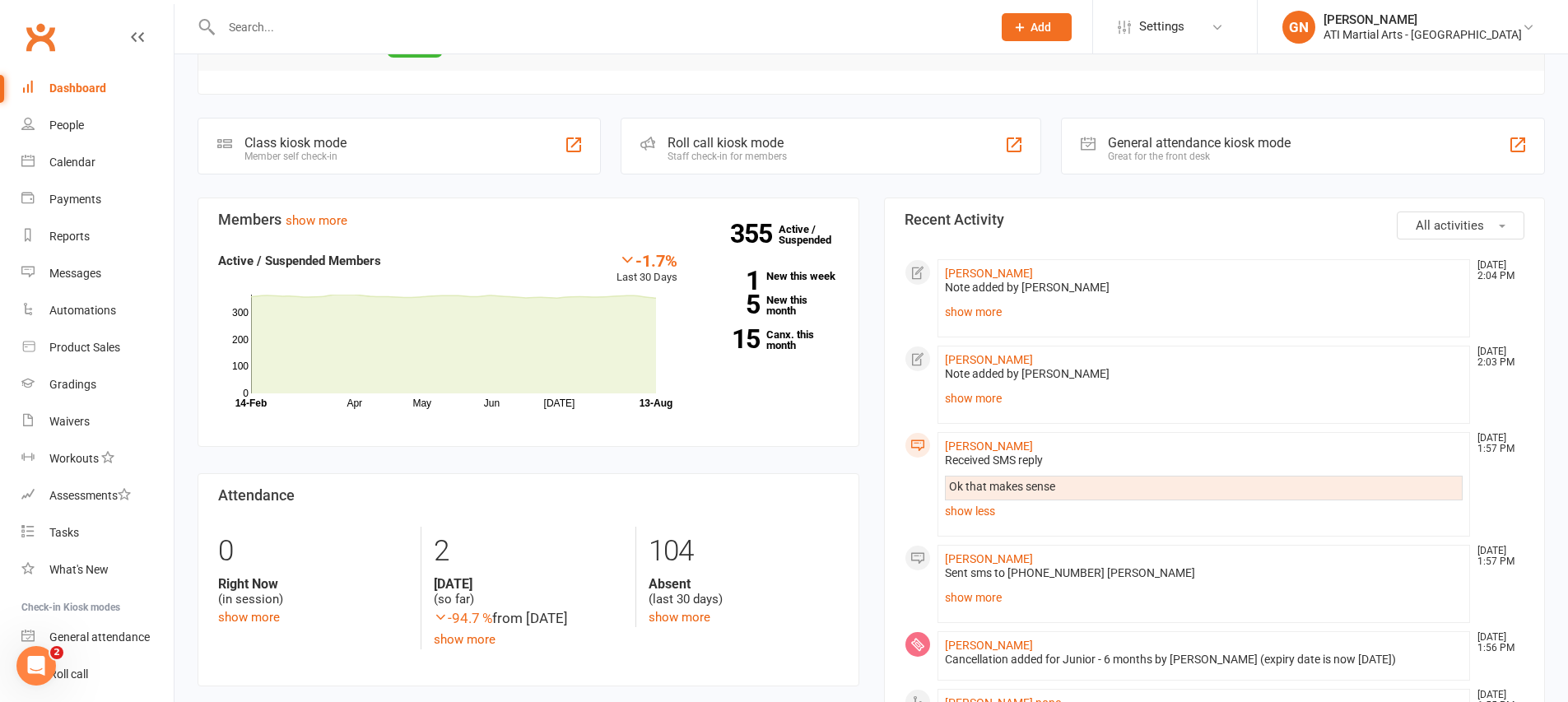
scroll to position [329, 0]
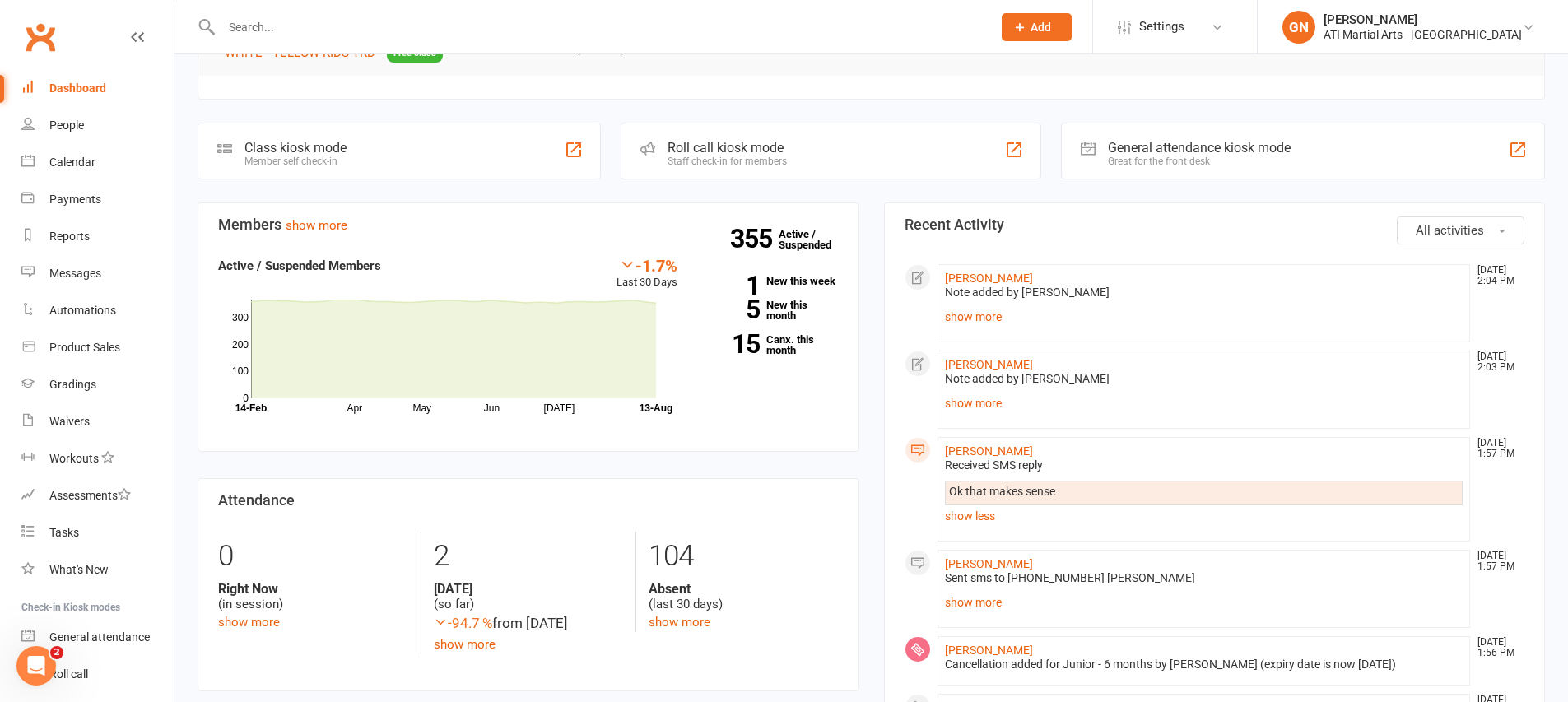
click at [1072, 21] on button "Add" at bounding box center [1036, 27] width 70 height 27
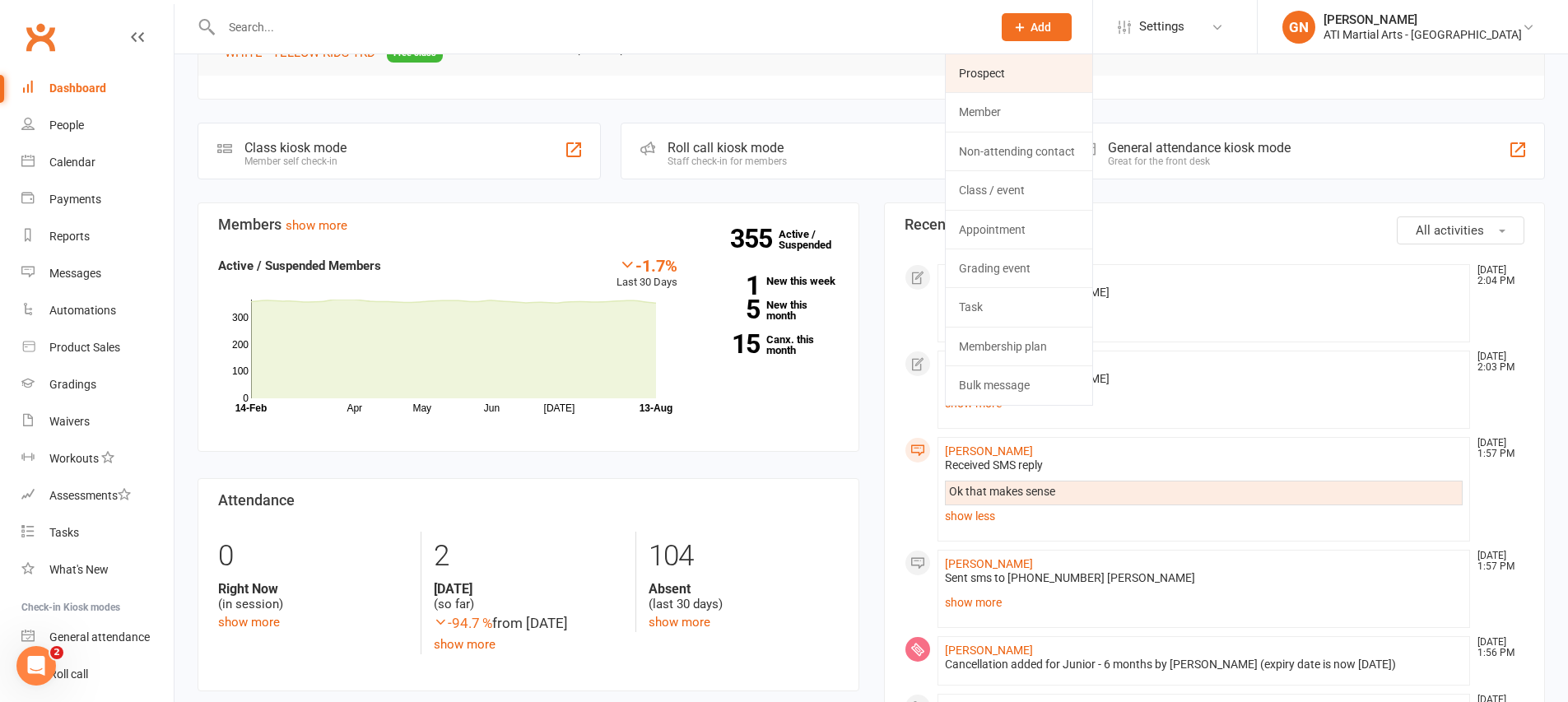
click at [1081, 58] on link "Prospect" at bounding box center [1018, 73] width 146 height 38
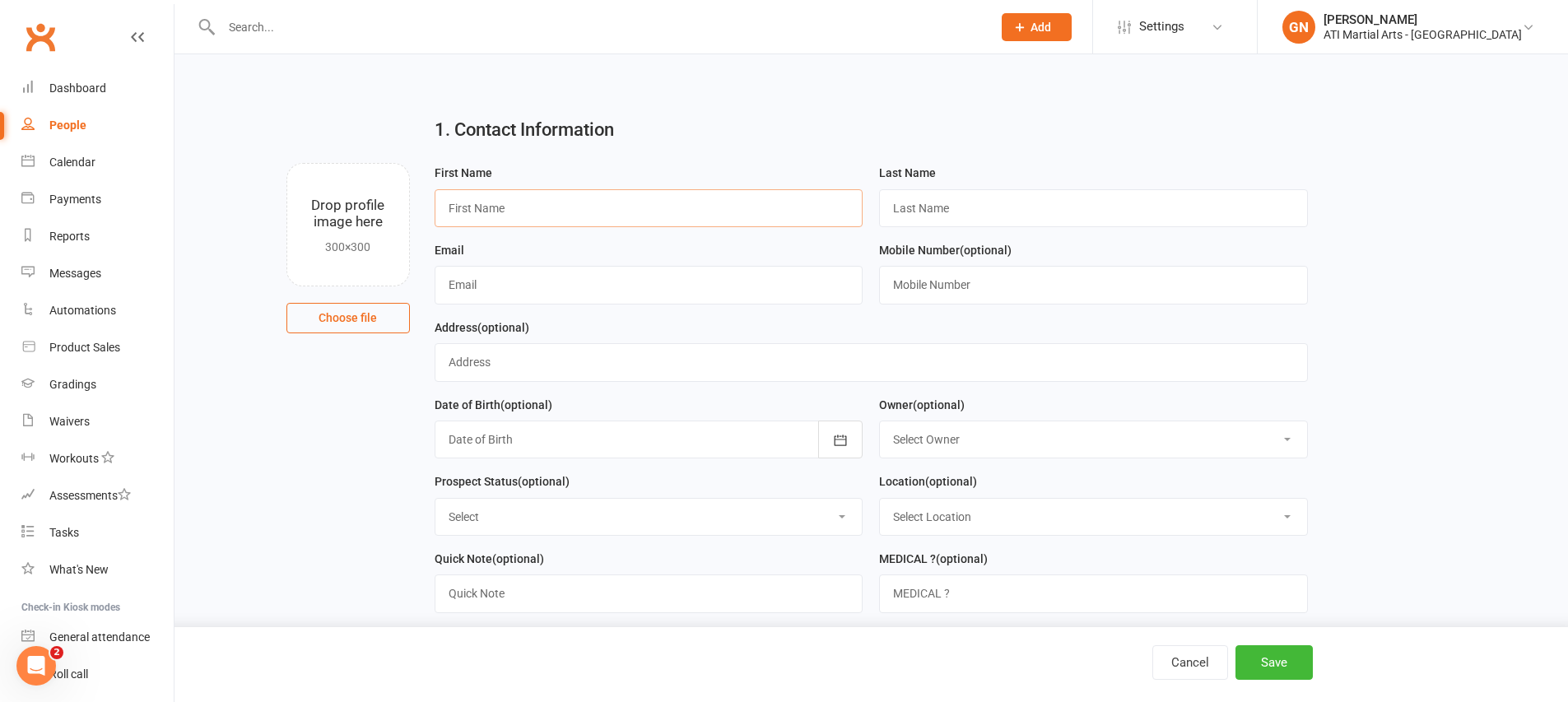
click at [726, 214] on input "text" at bounding box center [648, 208] width 428 height 38
type input "Monica"
type input "Little"
type input "none@ati.com"
click at [900, 288] on input "text" at bounding box center [1093, 285] width 428 height 38
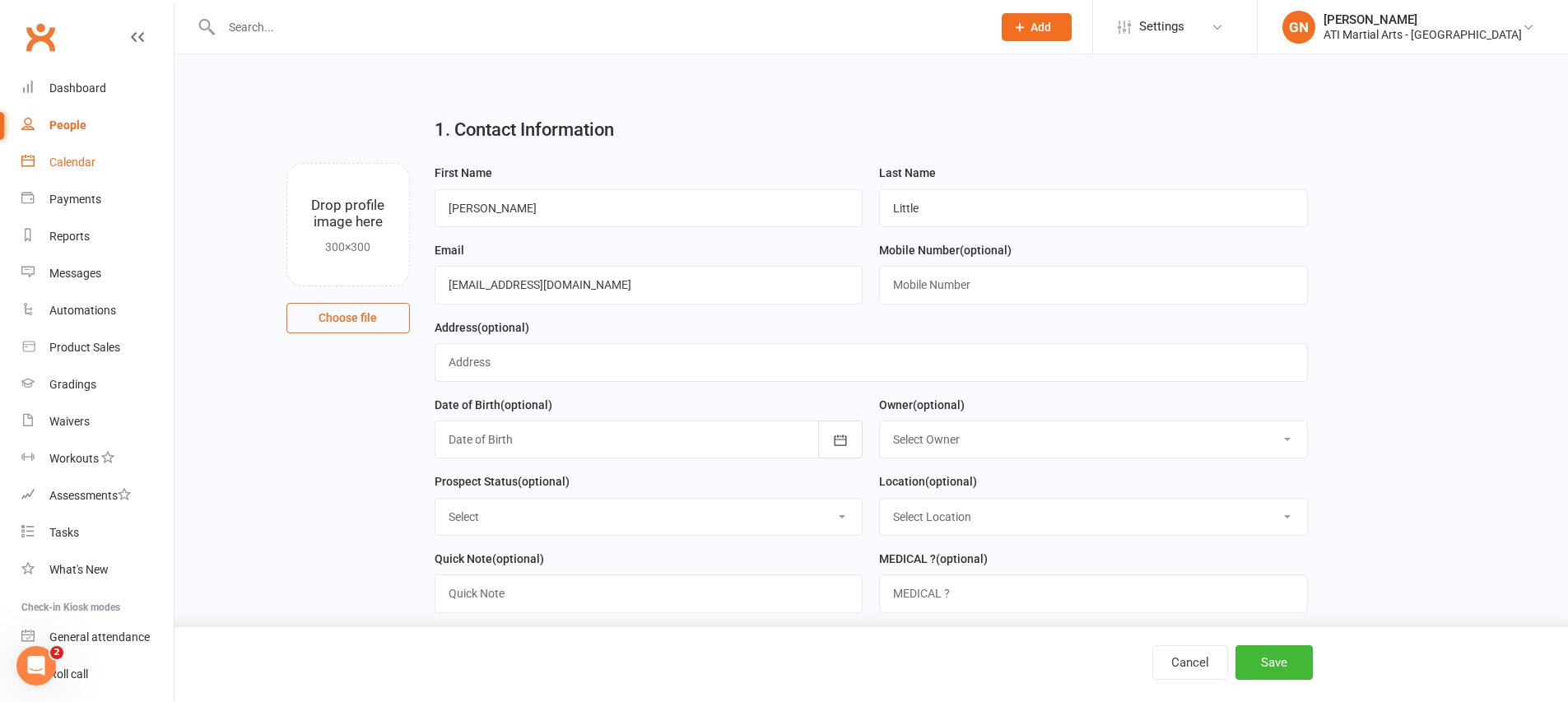
click at [78, 169] on link "Calendar" at bounding box center [97, 163] width 152 height 37
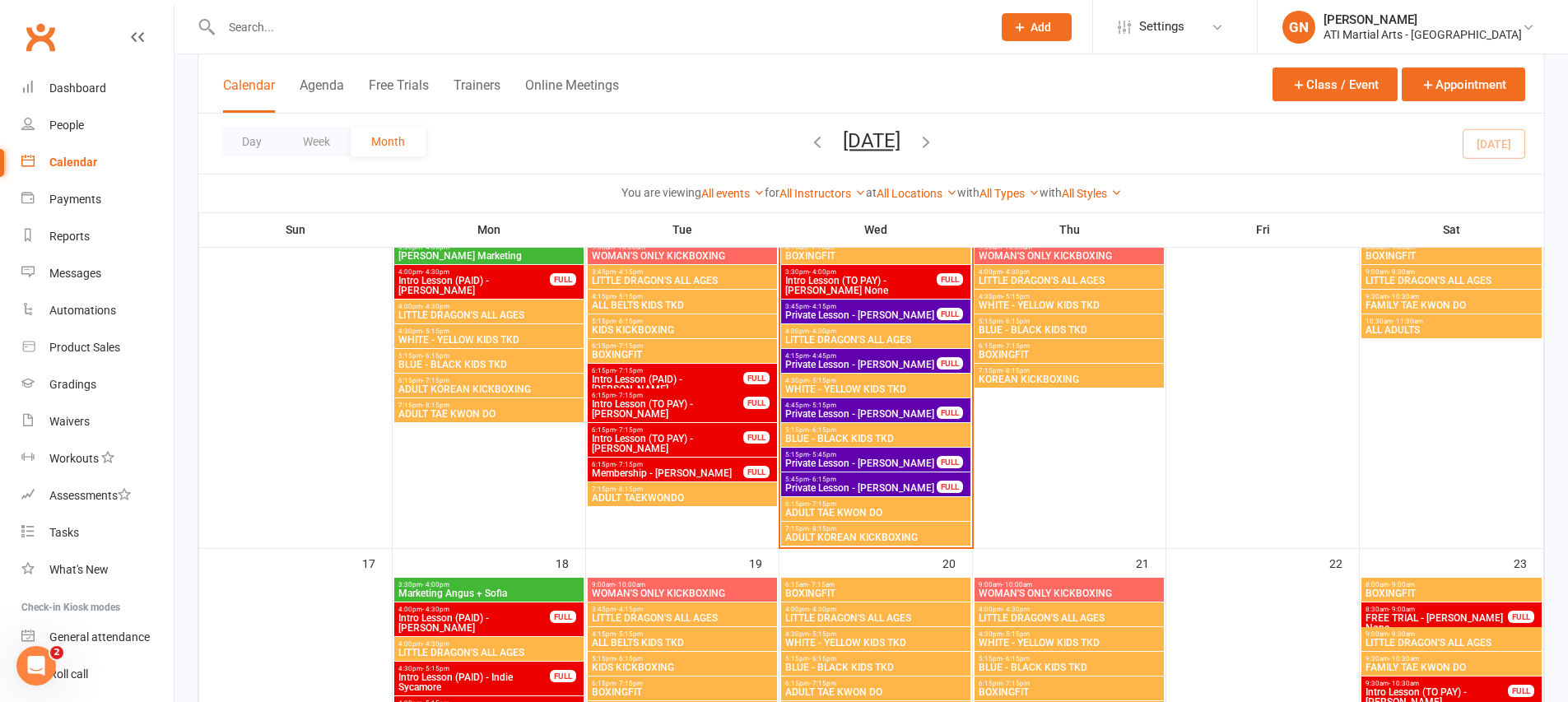
scroll to position [796, 0]
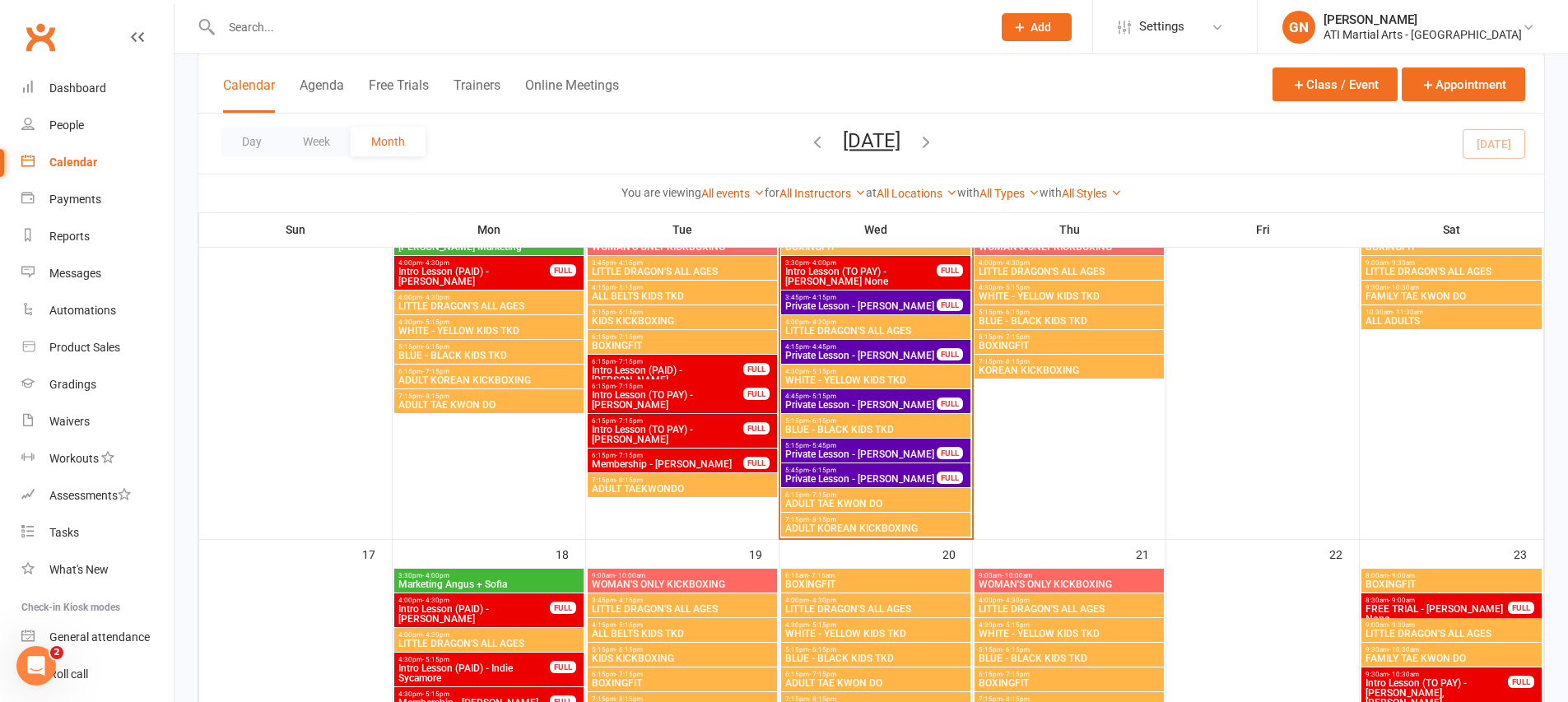
click at [511, 579] on span "Marketing Angus + Sofia" at bounding box center [489, 584] width 183 height 10
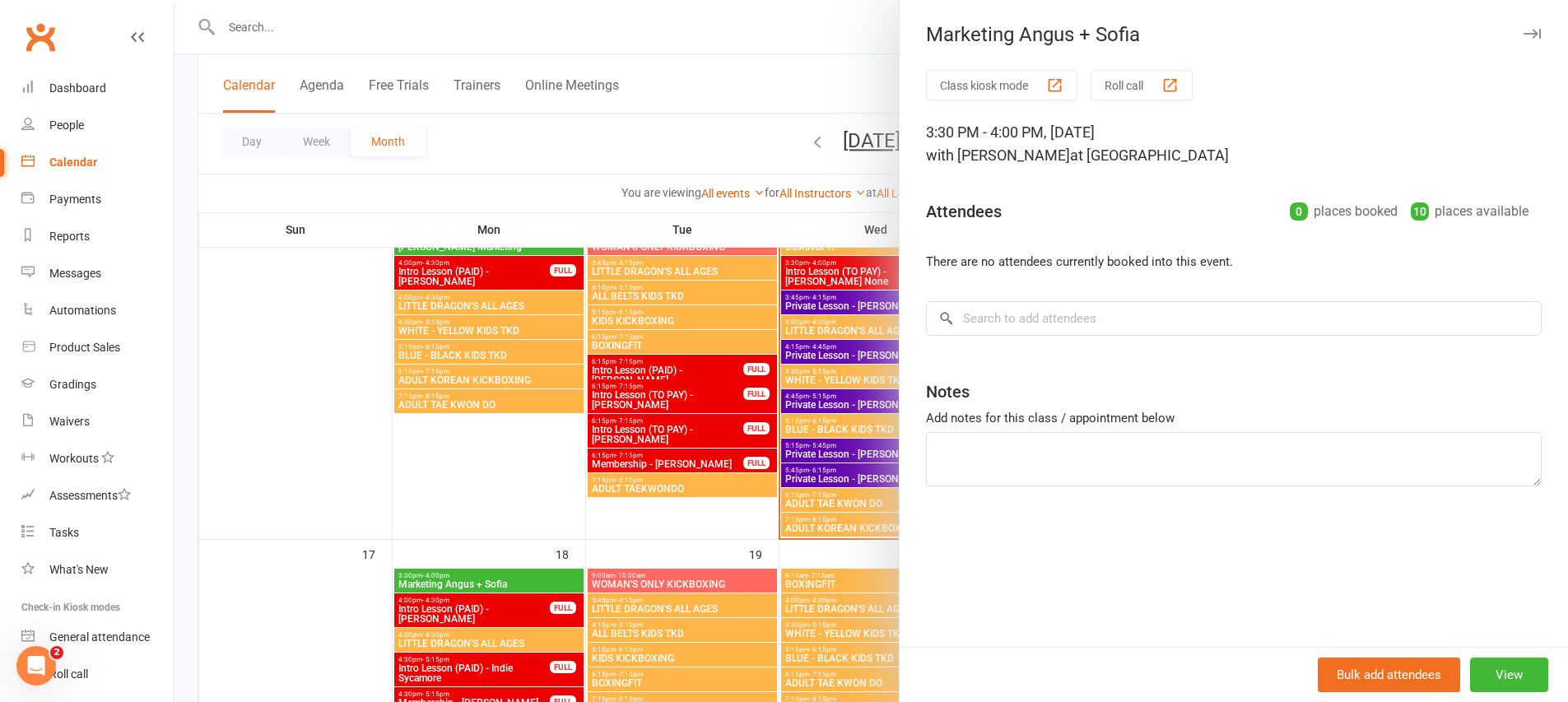
click at [511, 577] on div at bounding box center [871, 351] width 1393 height 702
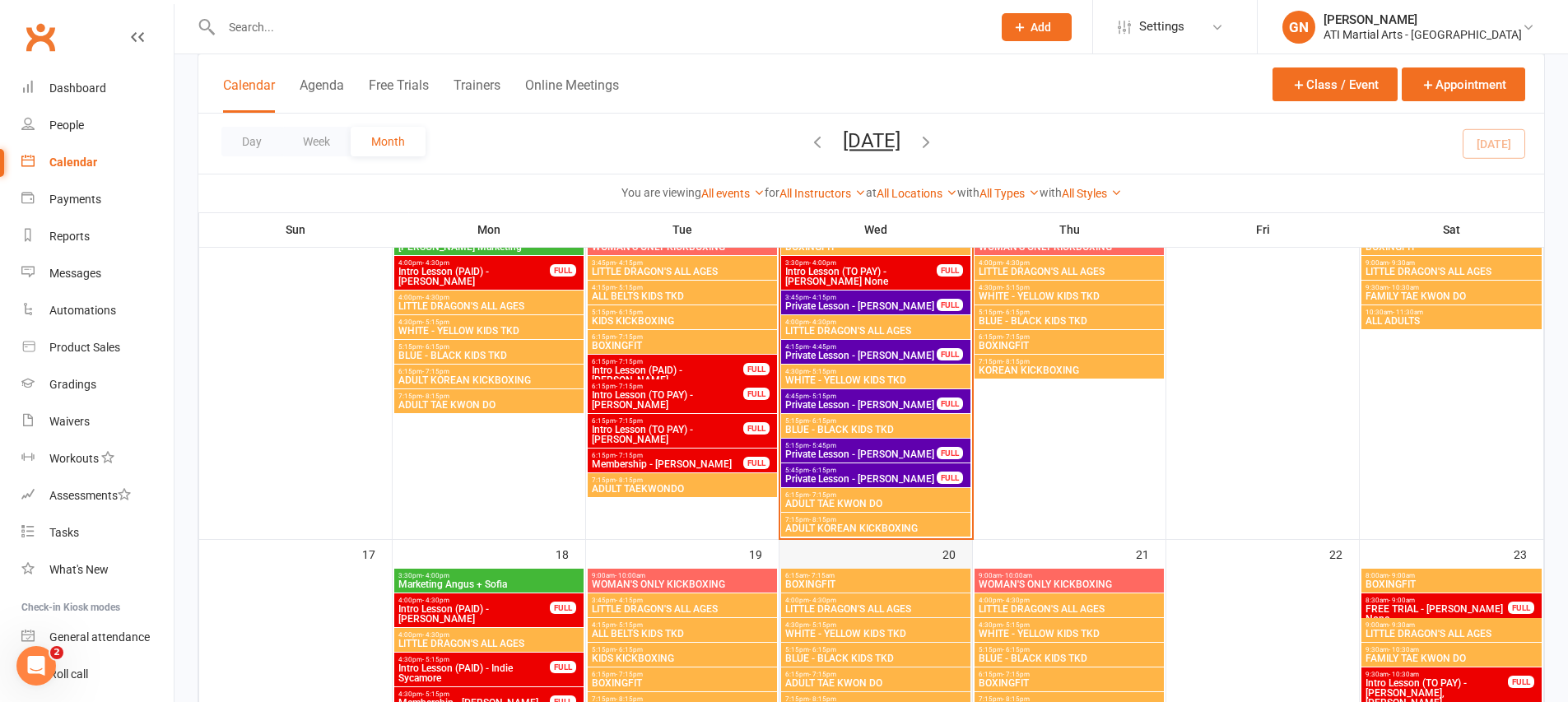
click at [850, 558] on div "20" at bounding box center [875, 675] width 193 height 271
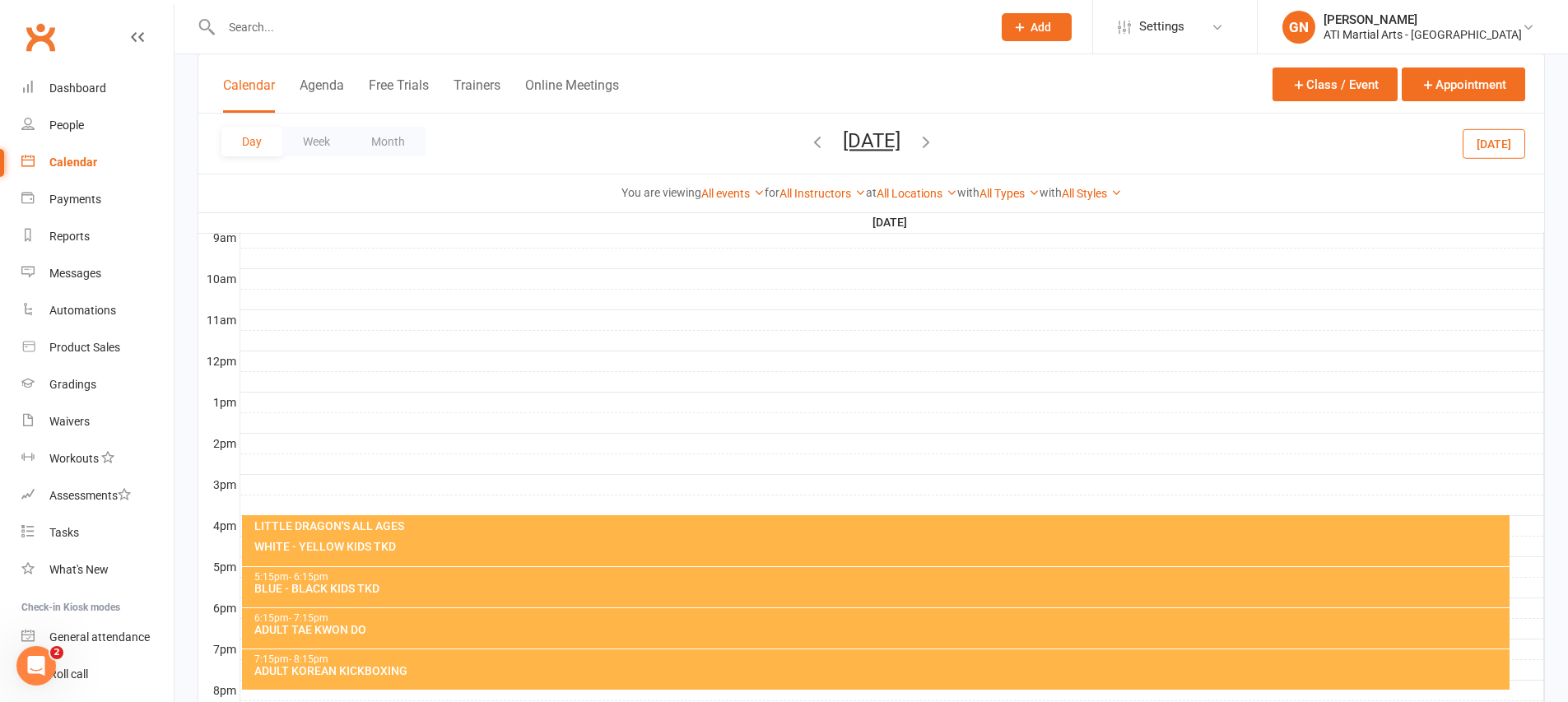
scroll to position [483, 0]
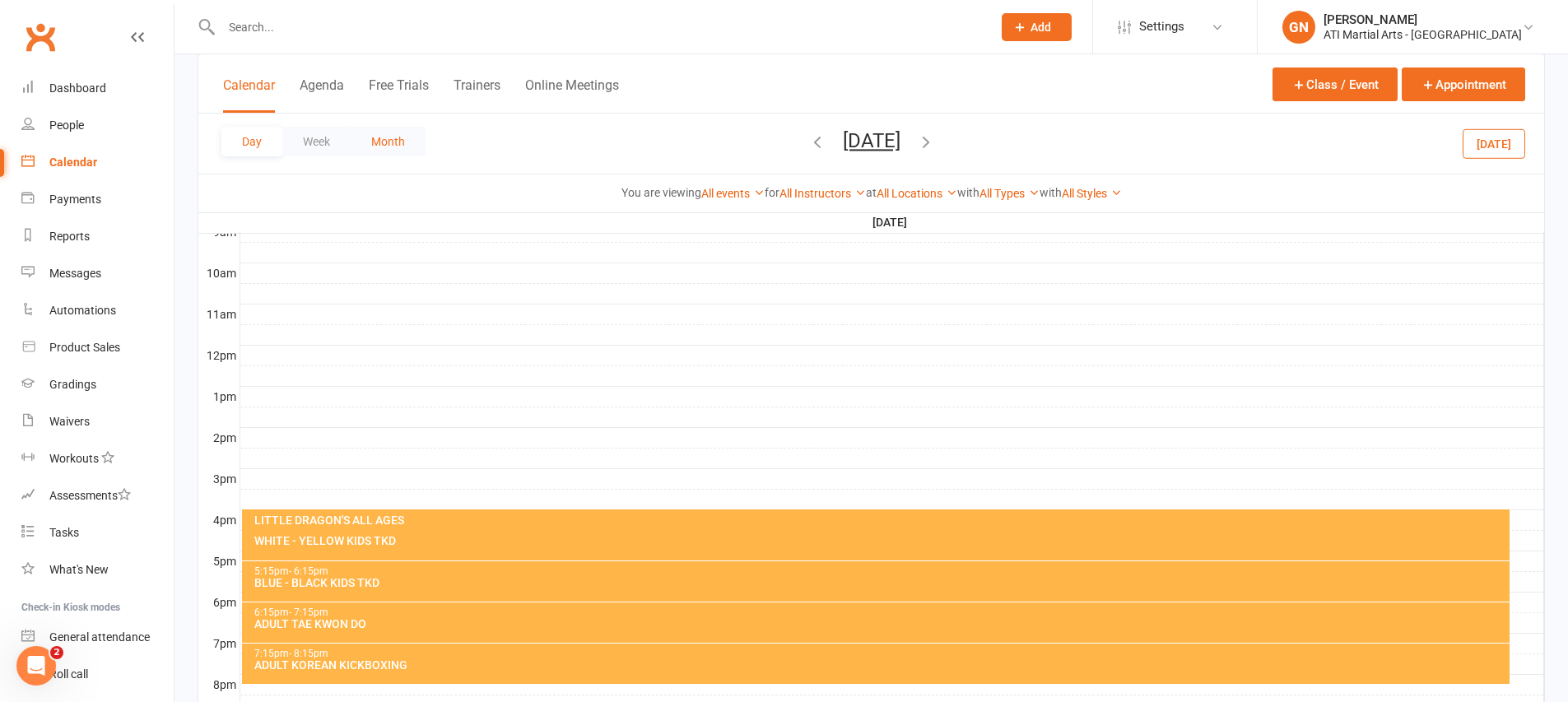
click at [367, 136] on button "Month" at bounding box center [388, 141] width 75 height 29
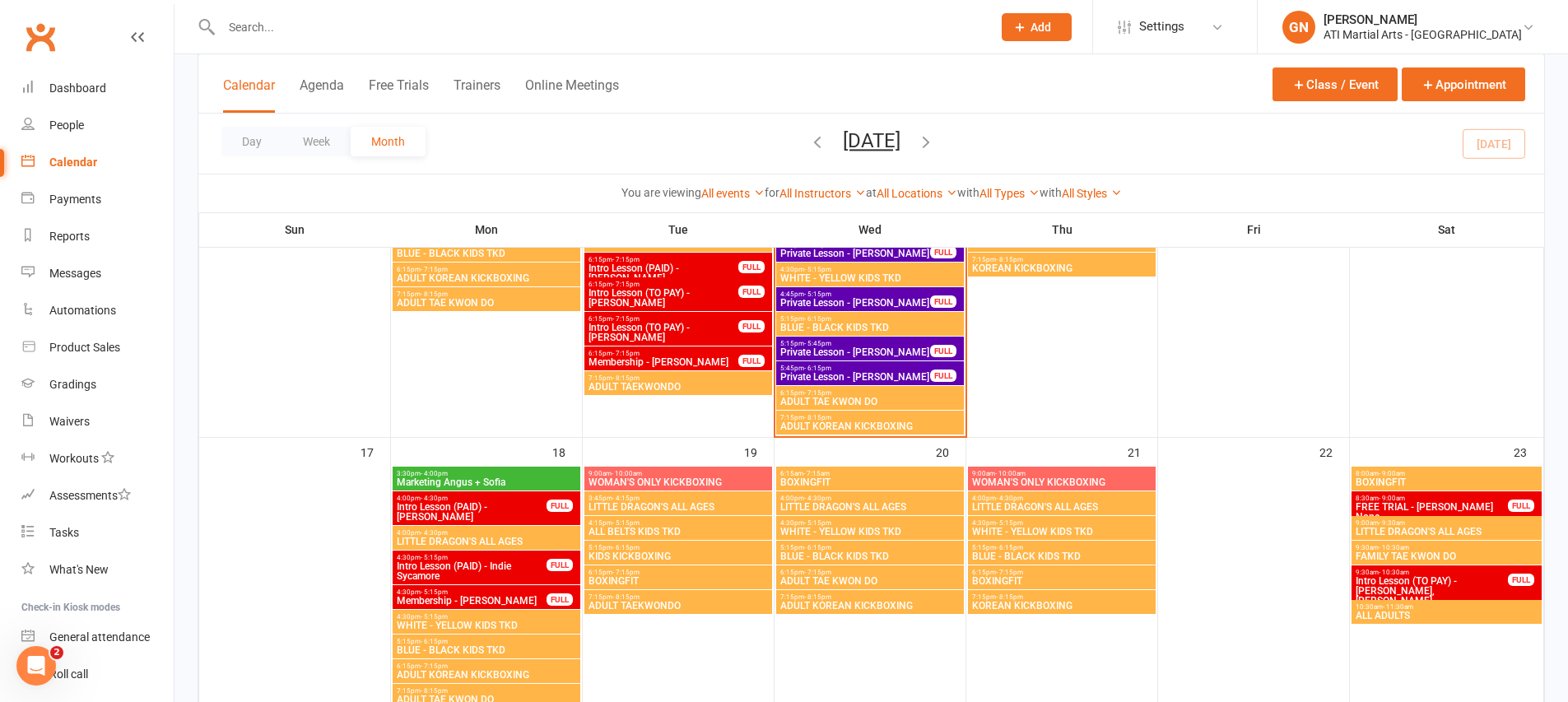
scroll to position [897, 0]
click at [862, 459] on div "20" at bounding box center [869, 573] width 191 height 271
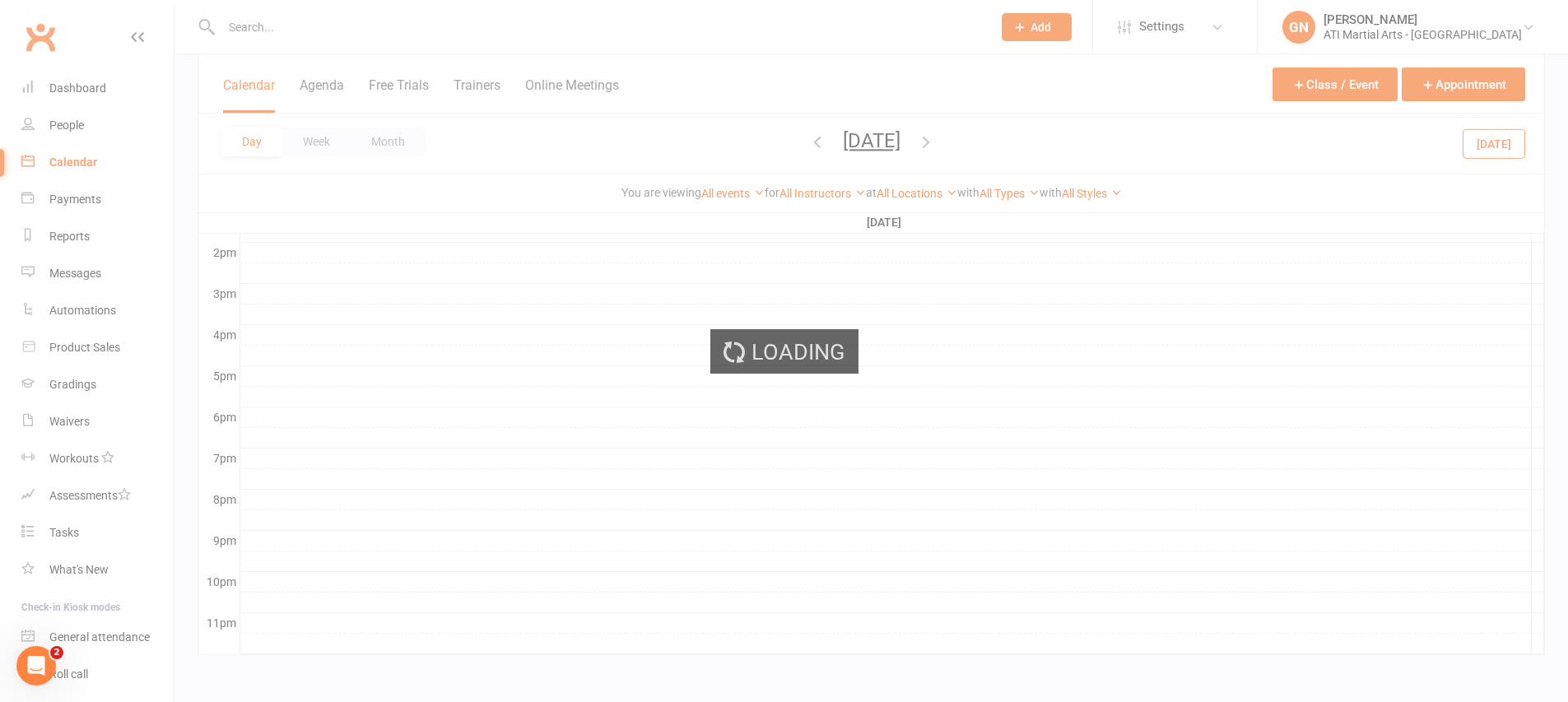
scroll to position [662, 0]
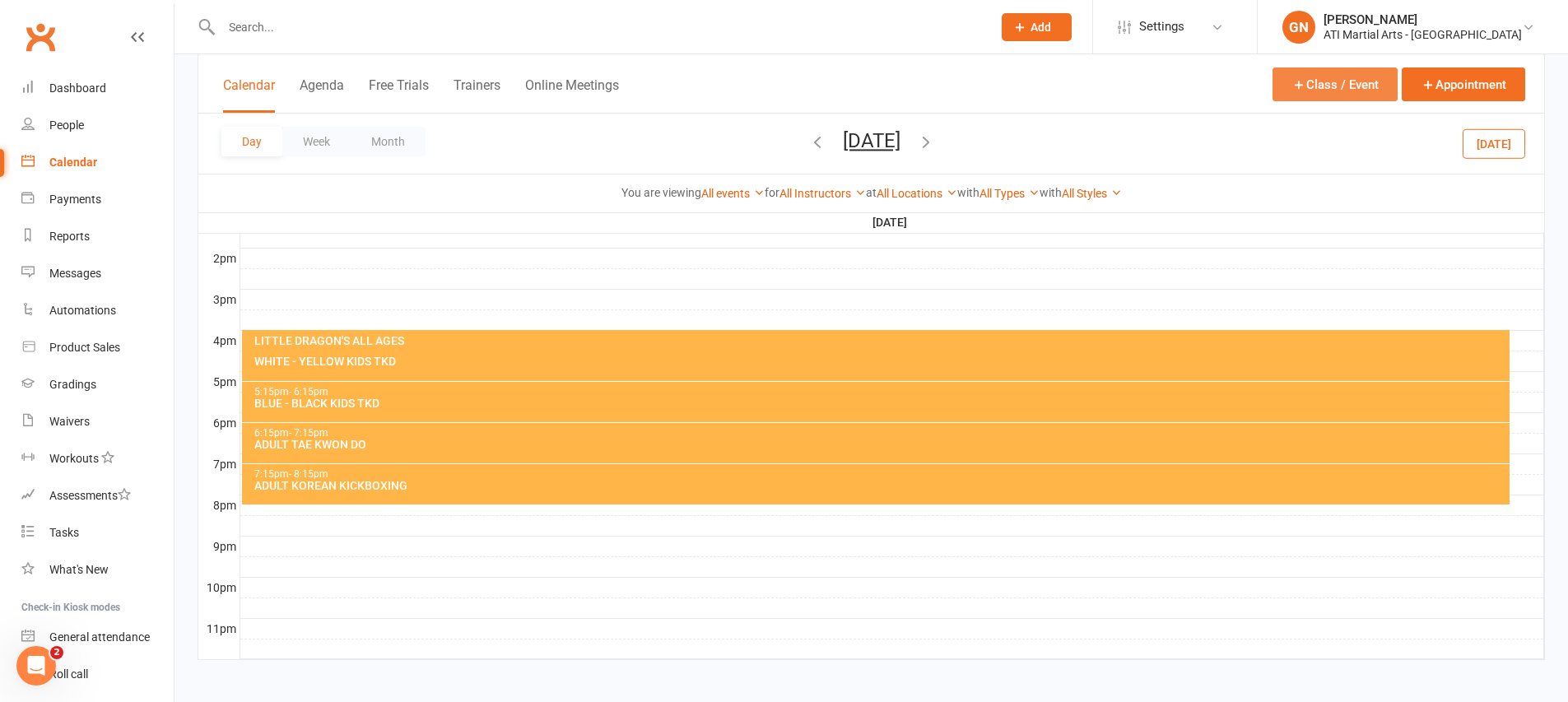
click at [1319, 75] on button "Class / Event" at bounding box center [1334, 84] width 125 height 33
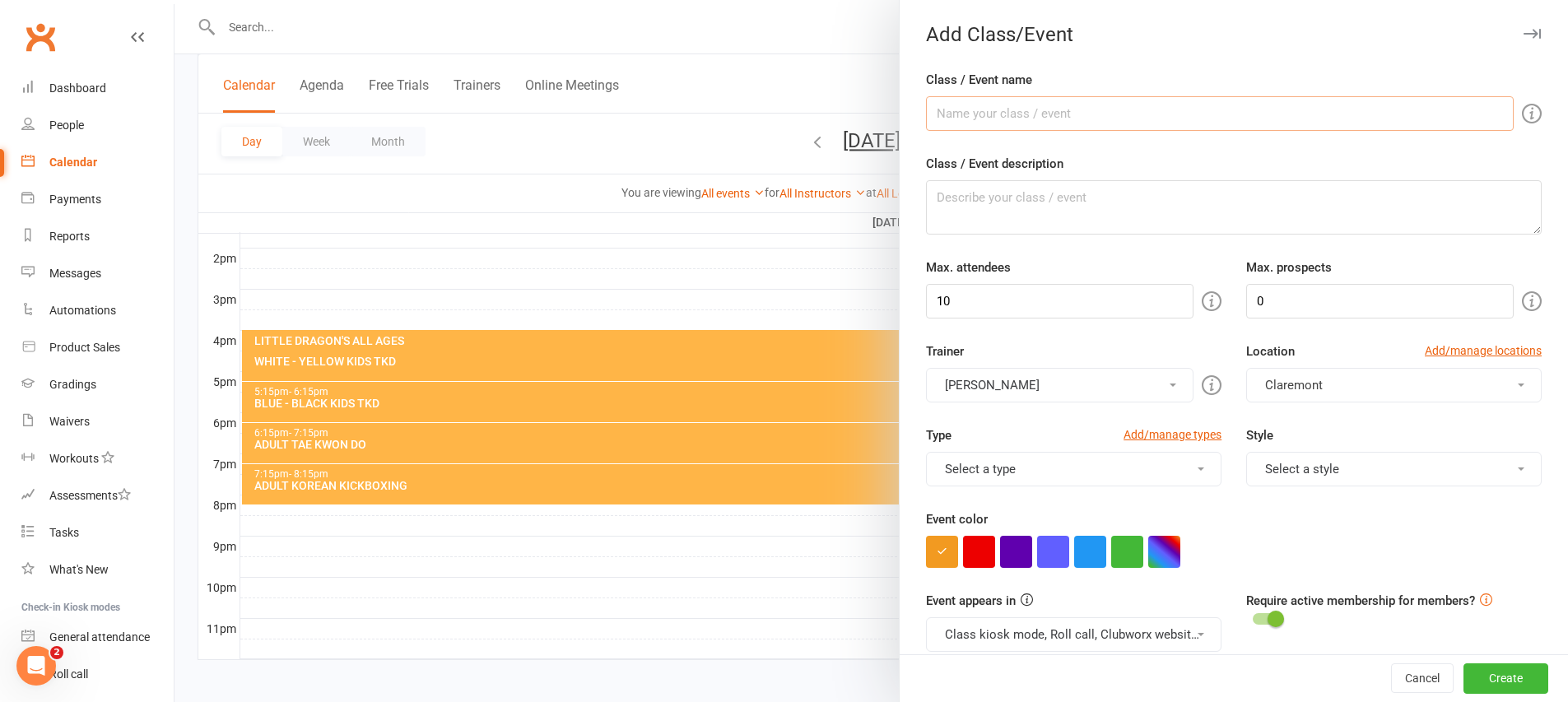
click at [1003, 113] on input "Class / Event name" at bounding box center [1219, 113] width 588 height 34
type input "Monica Marketing"
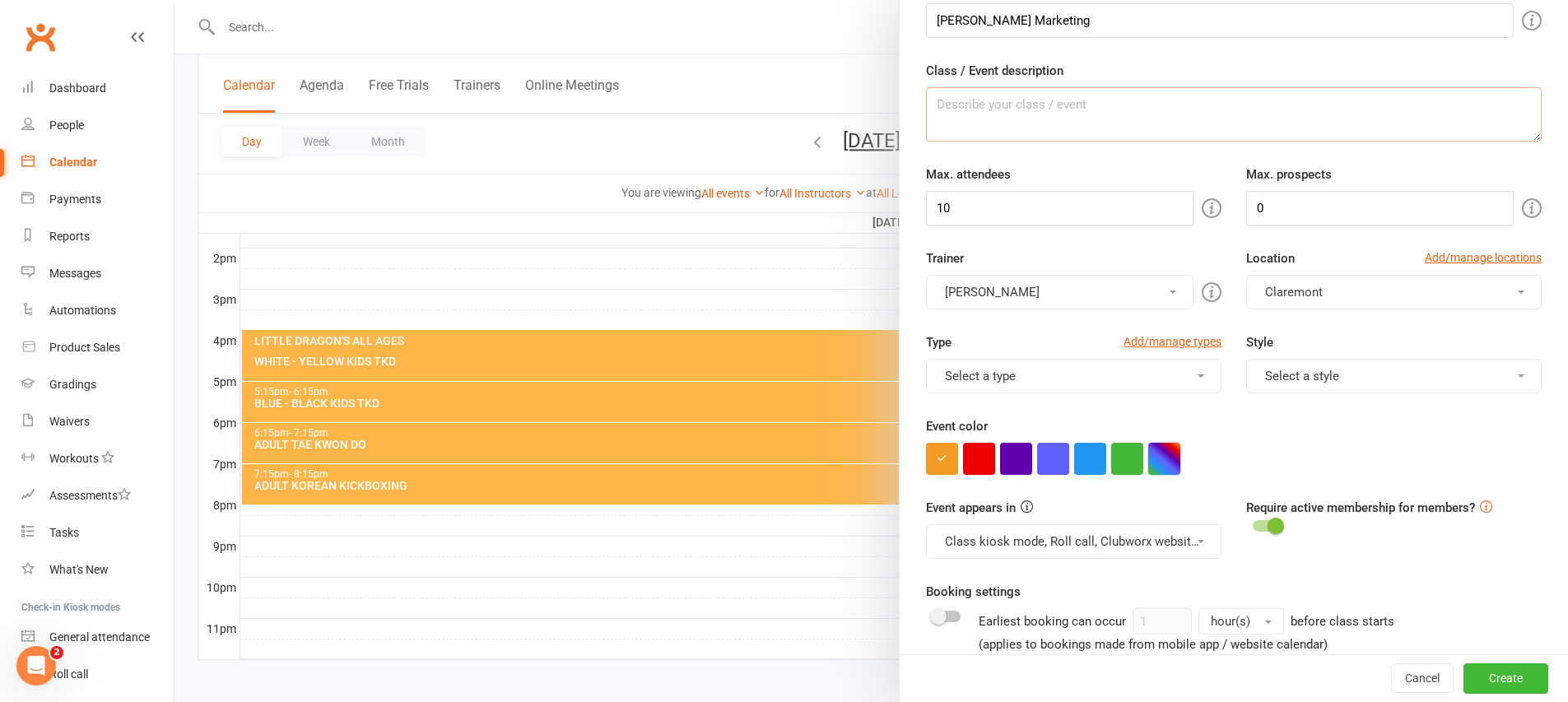
scroll to position [154, 0]
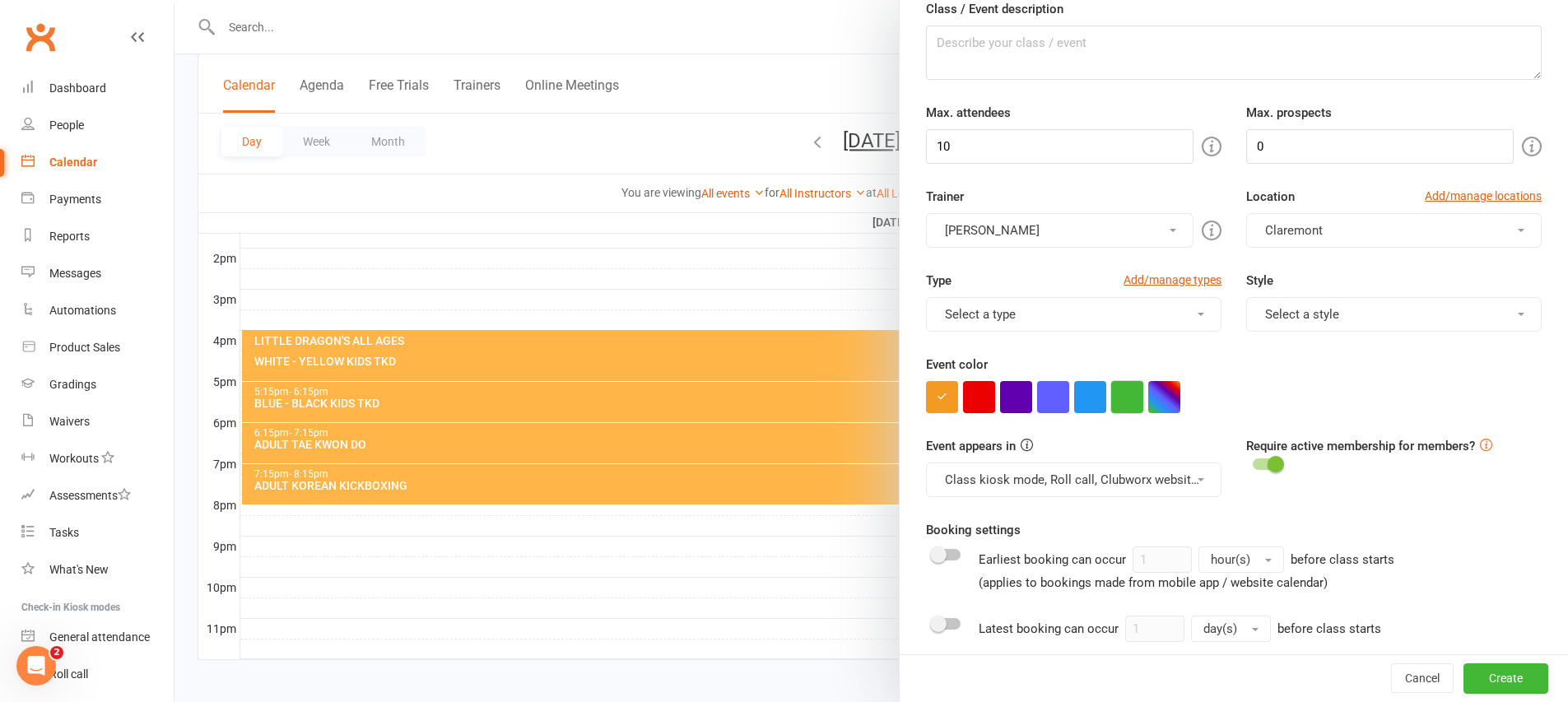
click at [1136, 410] on button "button" at bounding box center [1127, 397] width 32 height 32
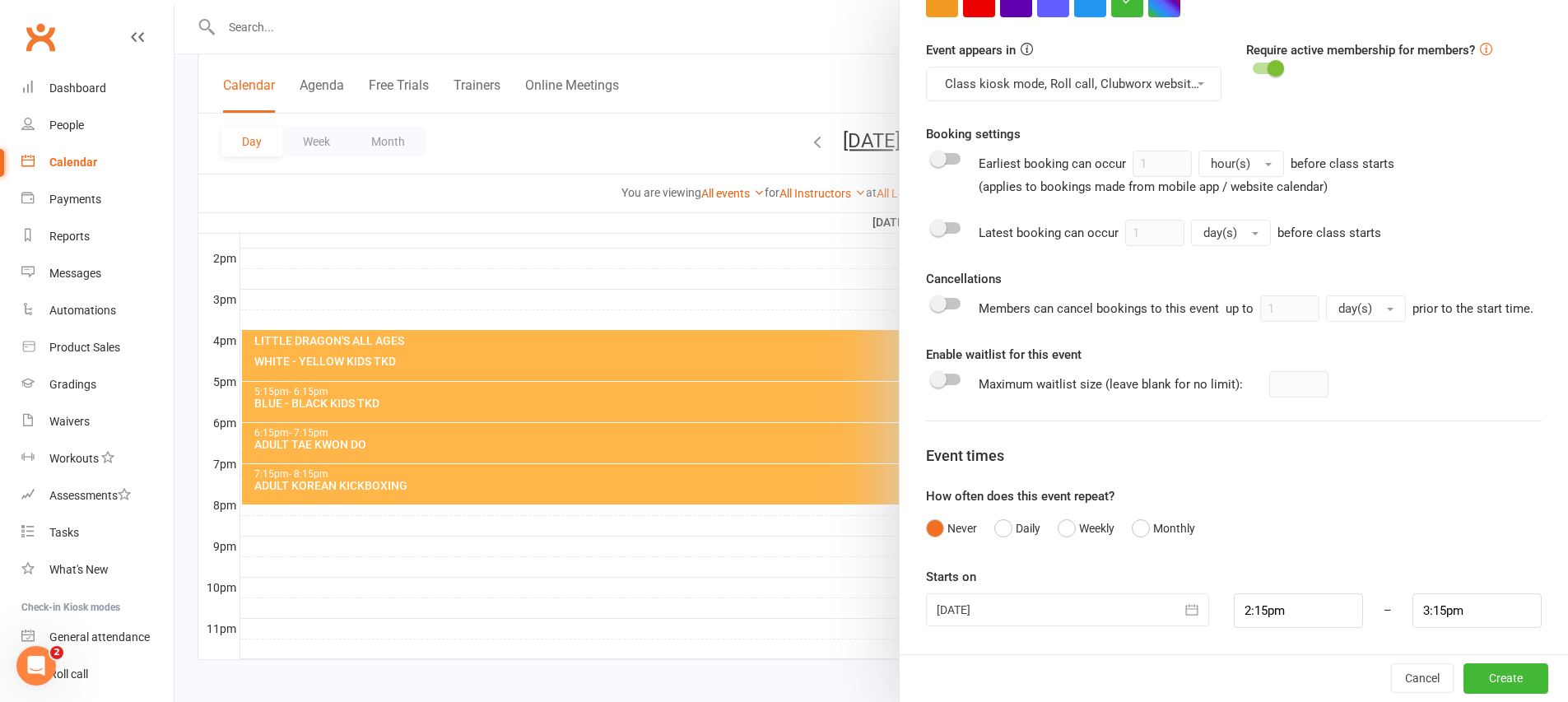
scroll to position [567, 0]
click at [1324, 625] on input "2:15pm" at bounding box center [1299, 610] width 130 height 34
type input "3:30pm"
click at [1279, 571] on li "3:30pm" at bounding box center [1273, 565] width 79 height 25
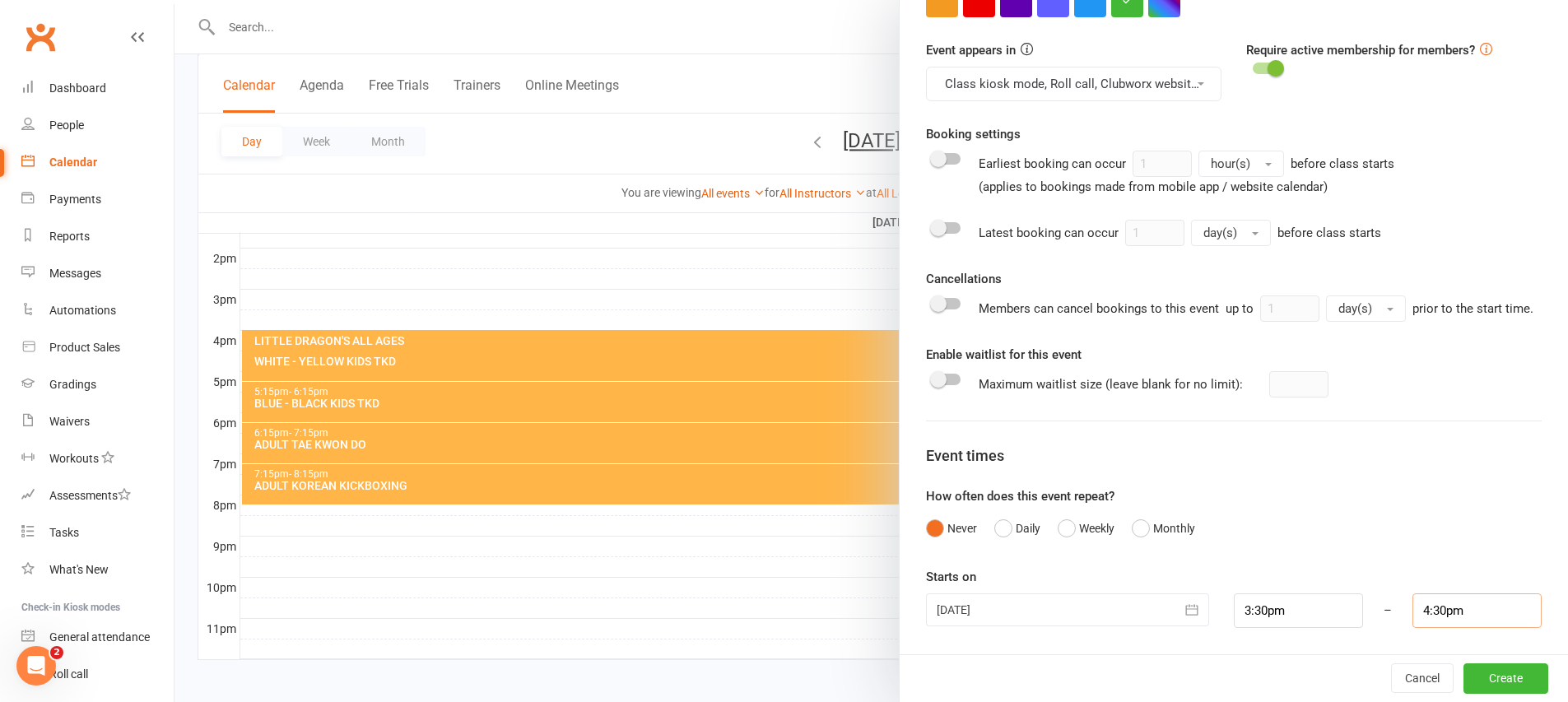
click at [1423, 608] on input "4:30pm" at bounding box center [1477, 610] width 130 height 34
type input "4:00pm"
click at [1422, 510] on li "4:00pm" at bounding box center [1452, 511] width 79 height 25
click at [1480, 688] on button "Create" at bounding box center [1505, 677] width 84 height 29
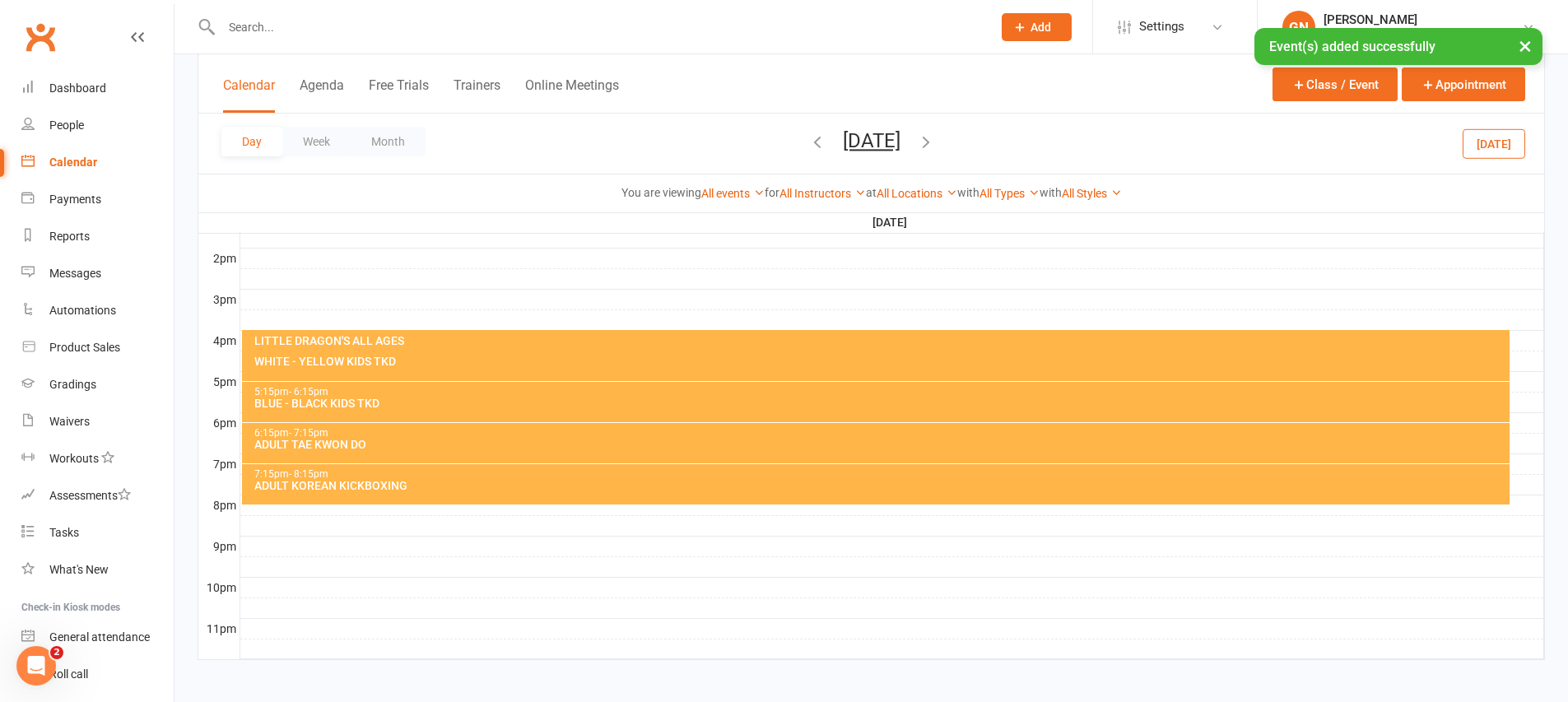
click at [84, 159] on div "Calendar" at bounding box center [73, 161] width 48 height 13
click at [395, 135] on button "Month" at bounding box center [388, 141] width 75 height 29
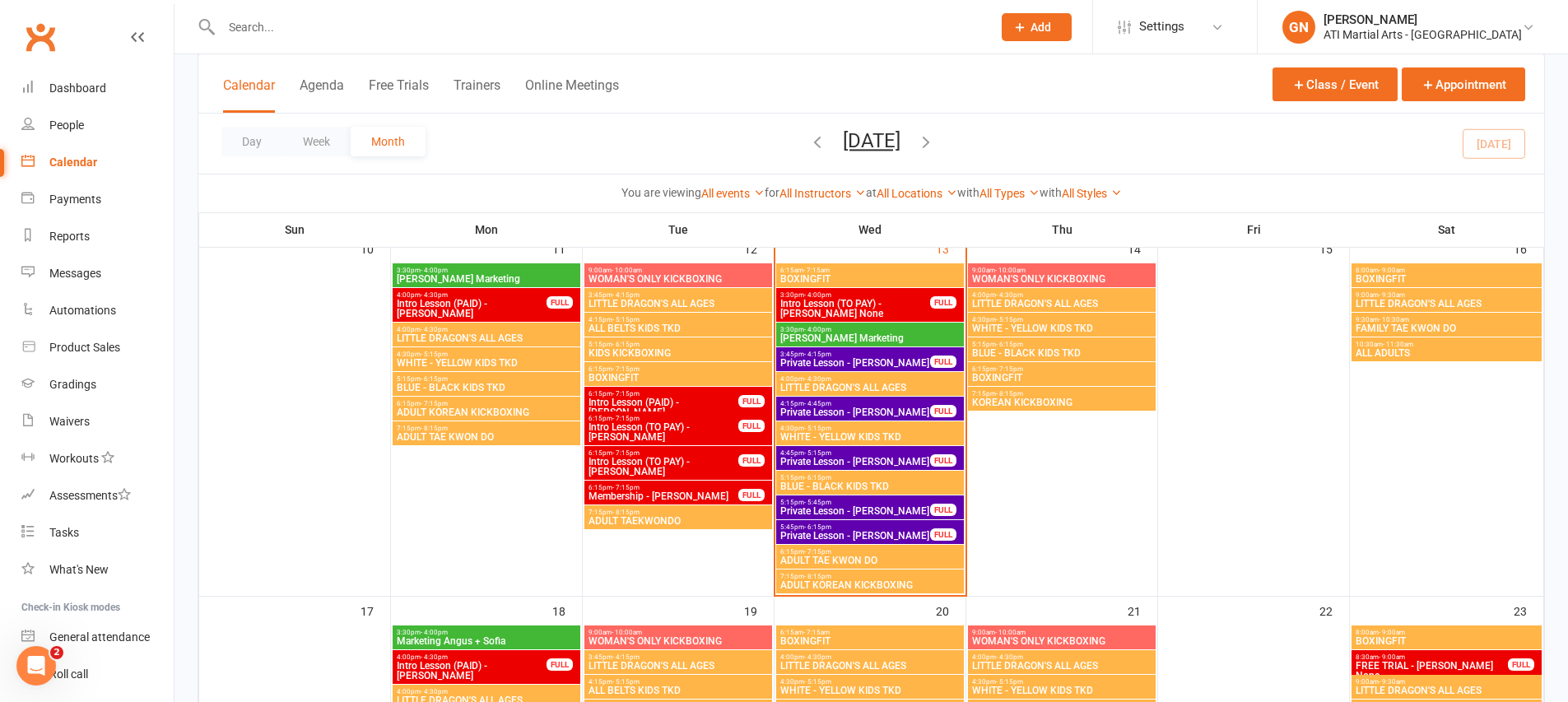
scroll to position [738, 0]
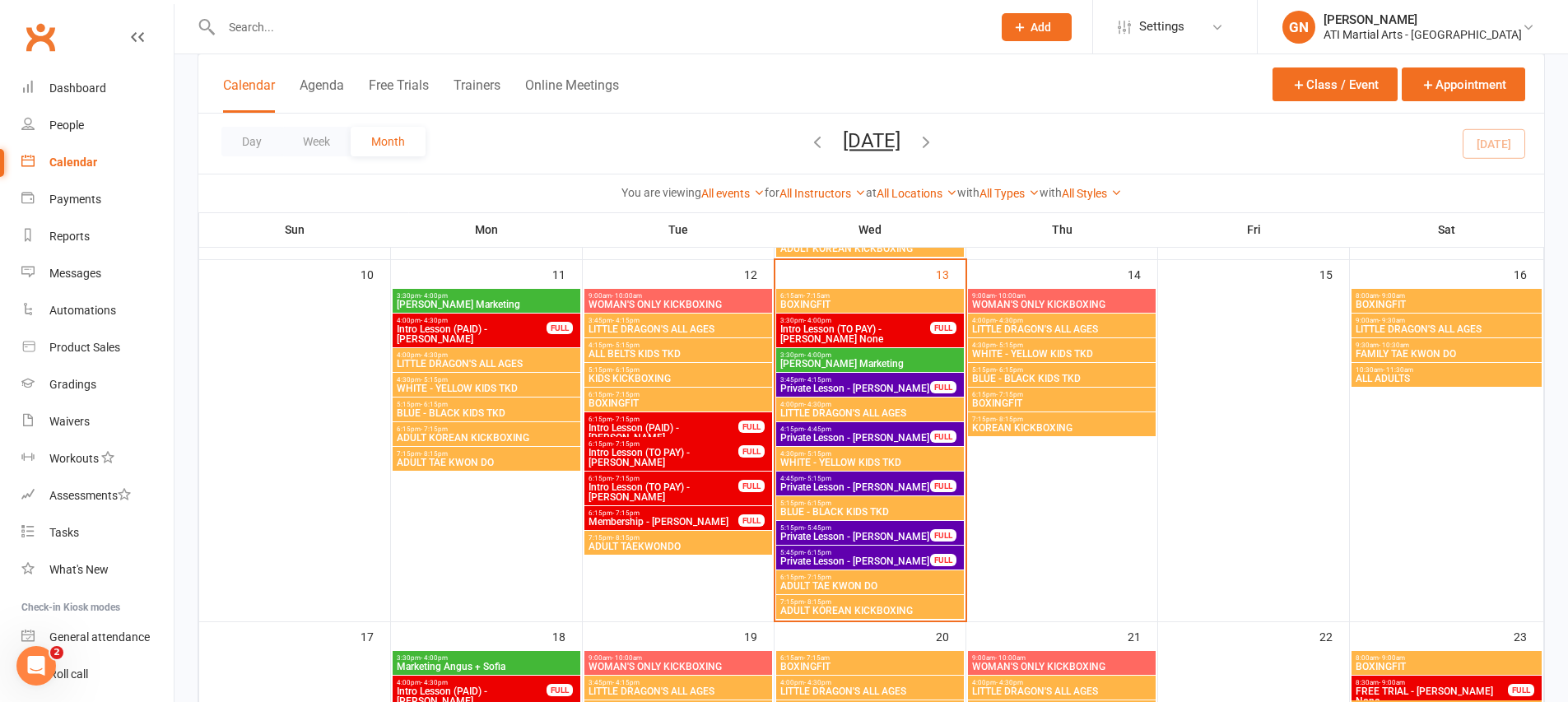
click at [818, 359] on span "Monica Marketing" at bounding box center [869, 363] width 181 height 10
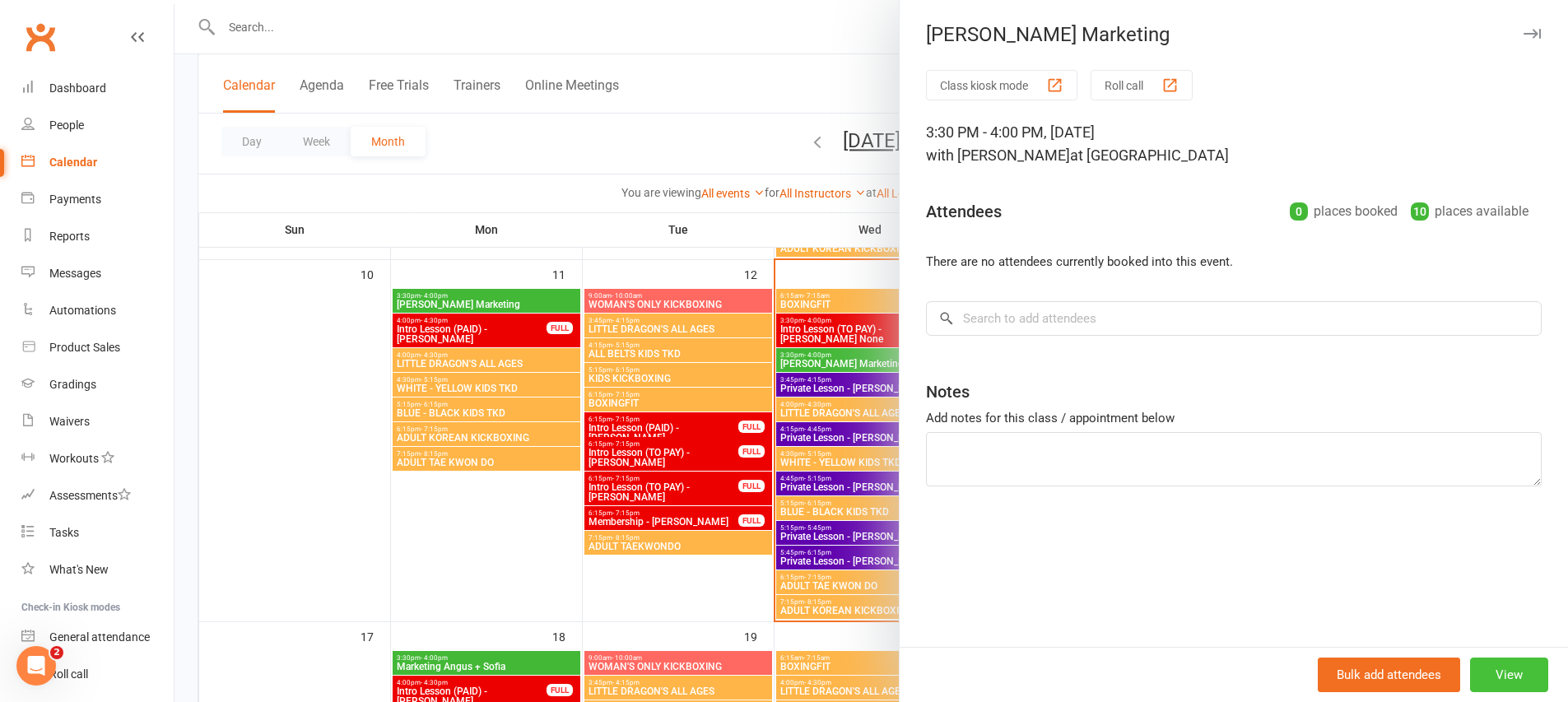
click at [1505, 677] on button "View" at bounding box center [1509, 674] width 79 height 34
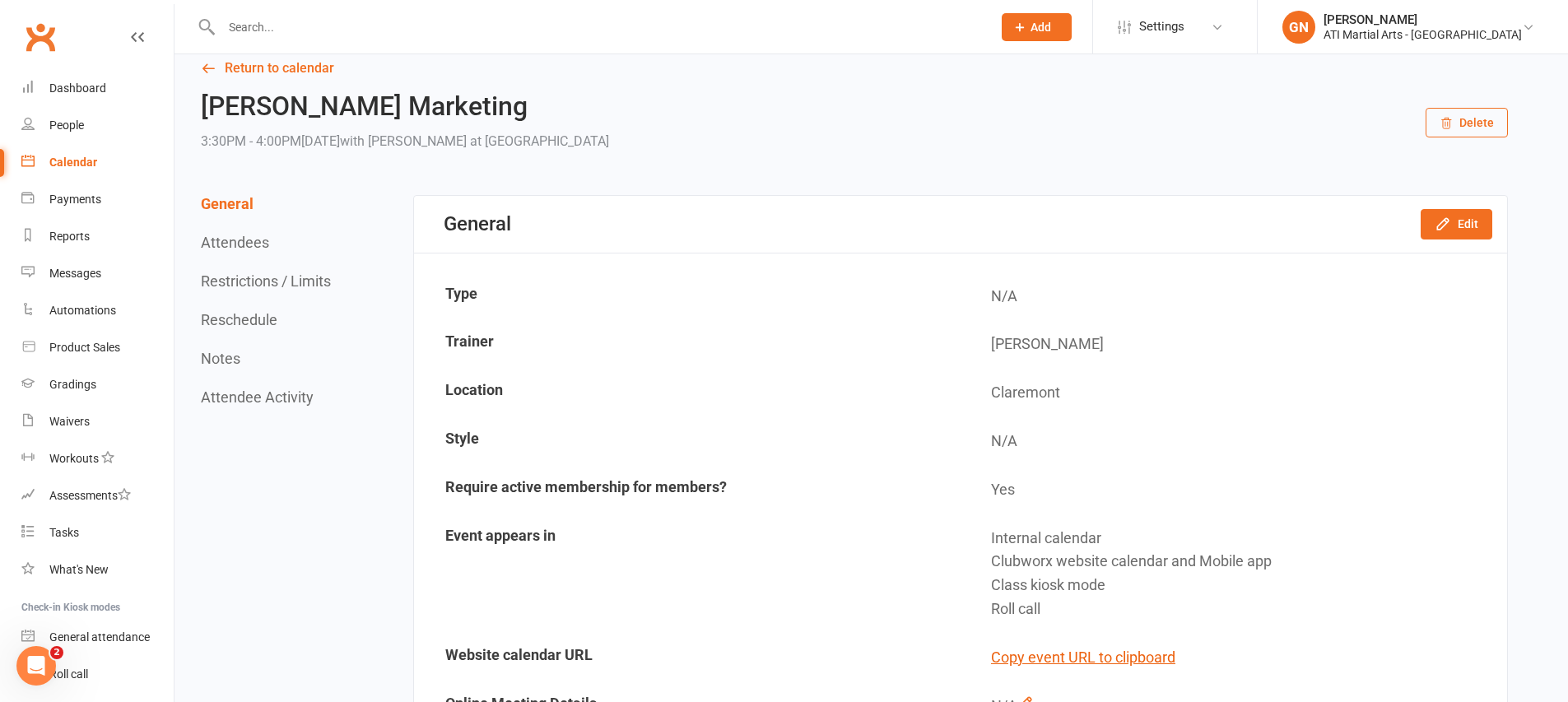
scroll to position [46, 0]
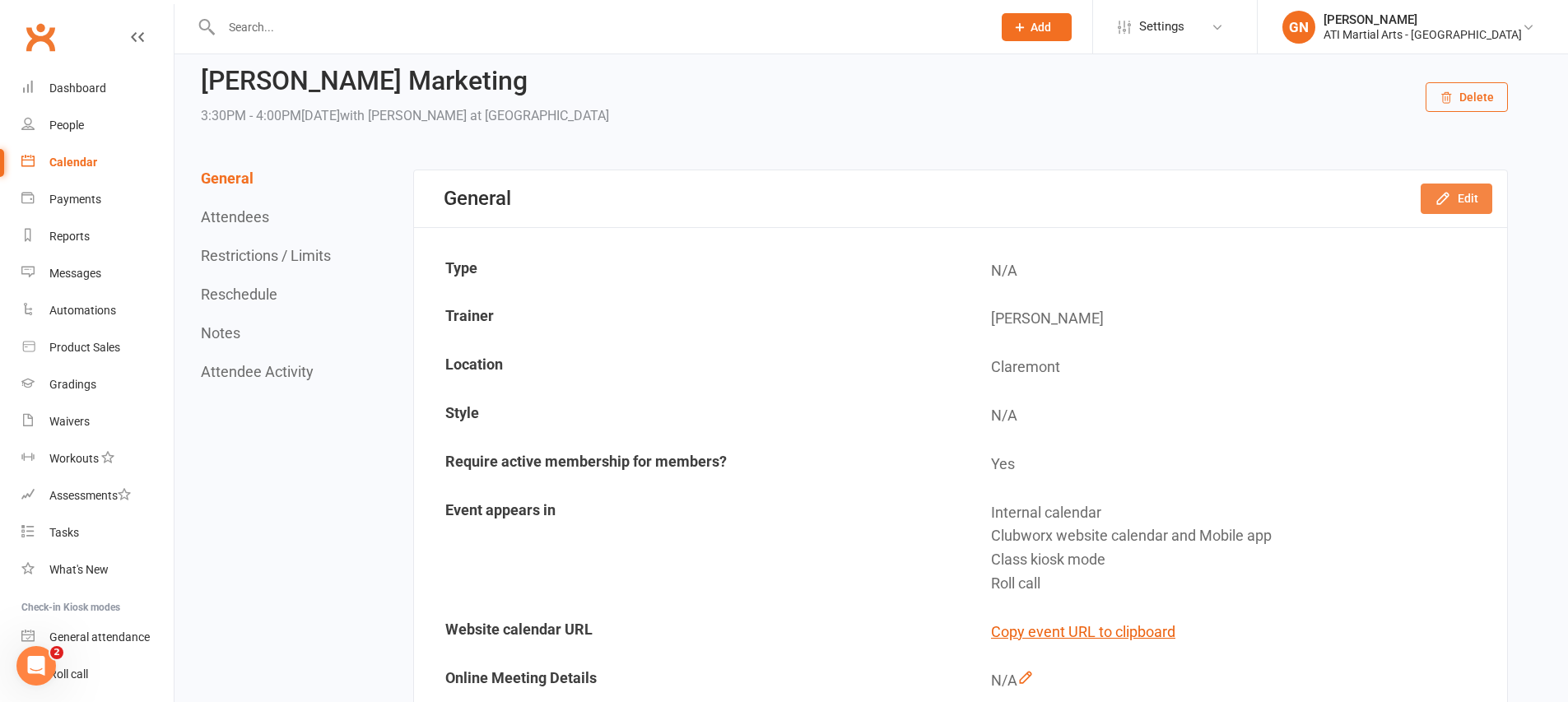
click at [1472, 196] on button "Edit" at bounding box center [1456, 198] width 72 height 29
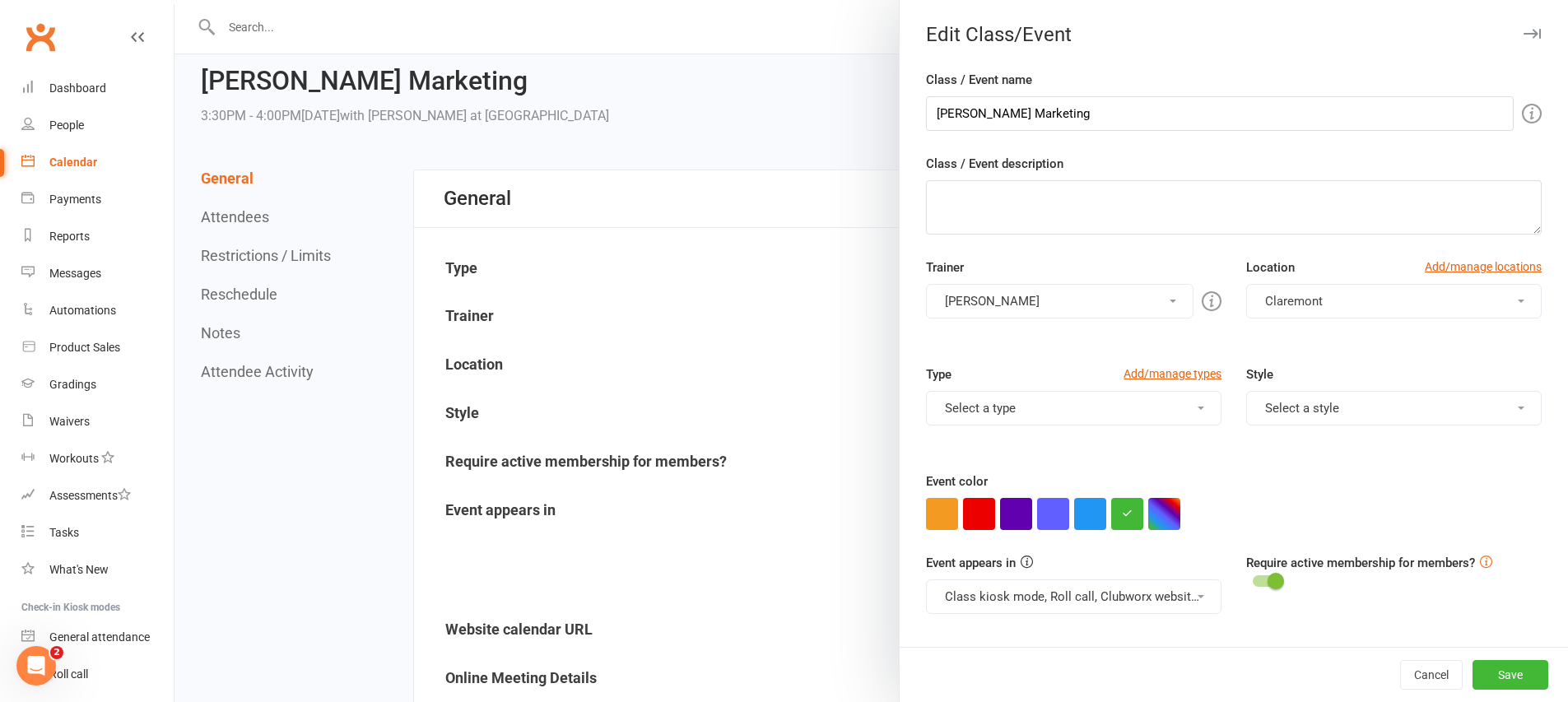
click at [795, 306] on div at bounding box center [871, 351] width 1393 height 702
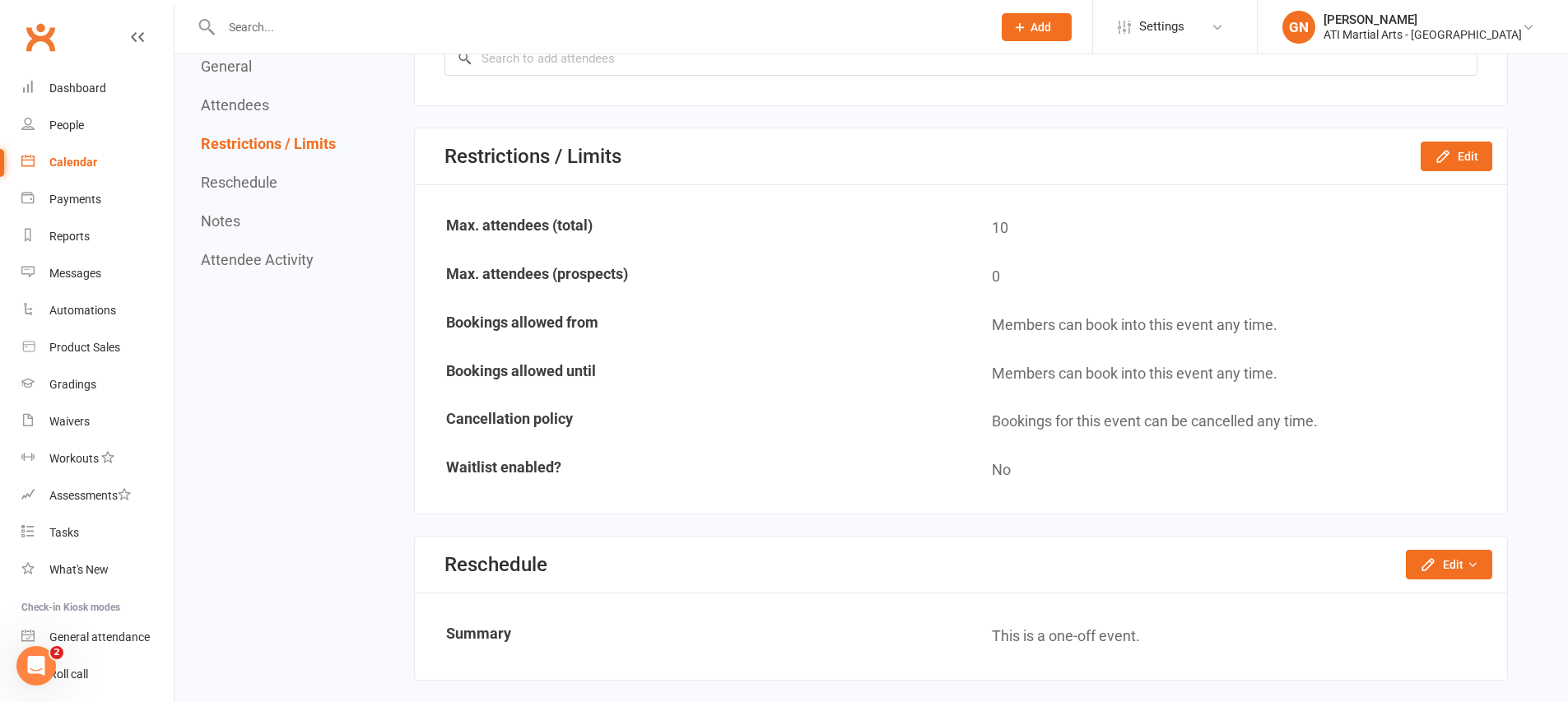
scroll to position [1010, 0]
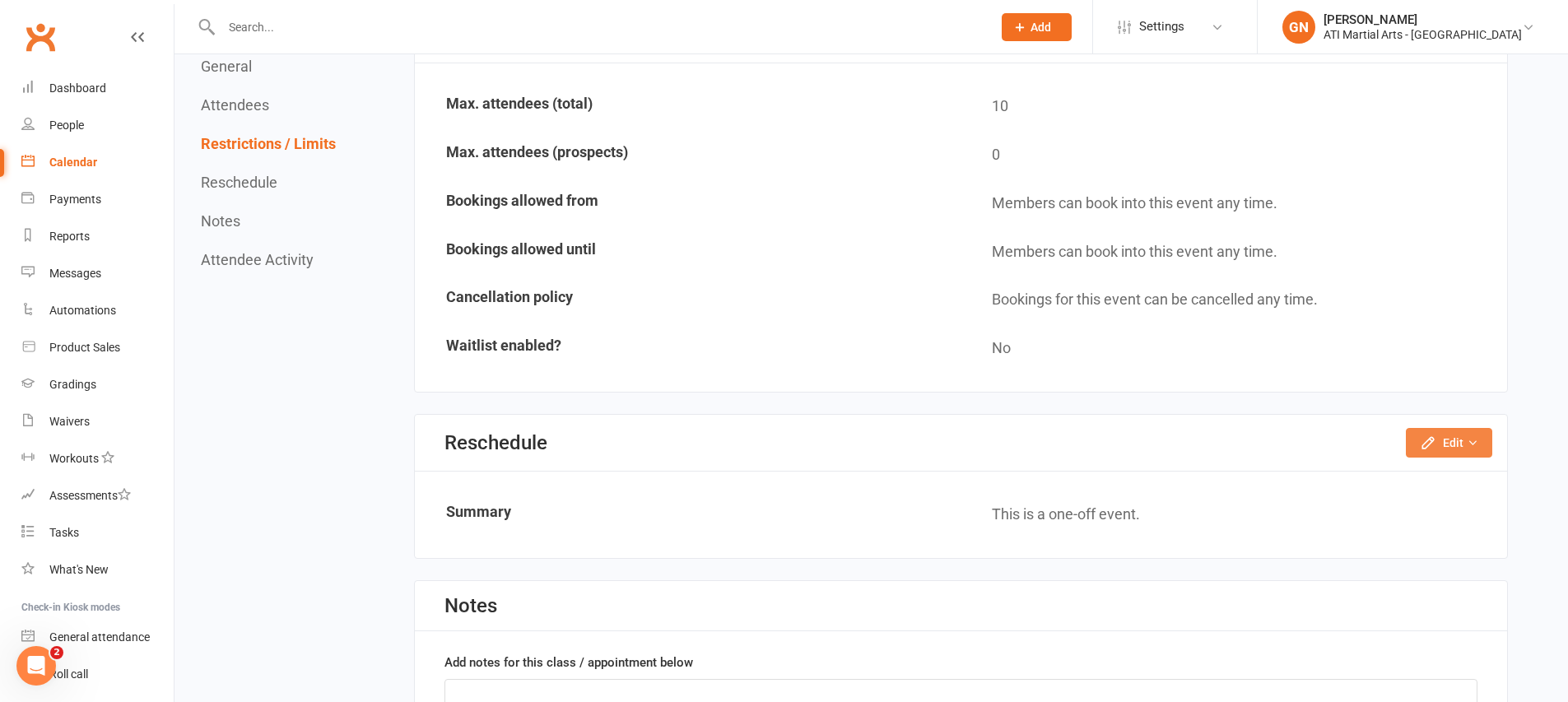
click at [1475, 449] on button "Edit" at bounding box center [1449, 443] width 86 height 29
click at [1416, 485] on link "Reschedule this event only" at bounding box center [1405, 480] width 173 height 33
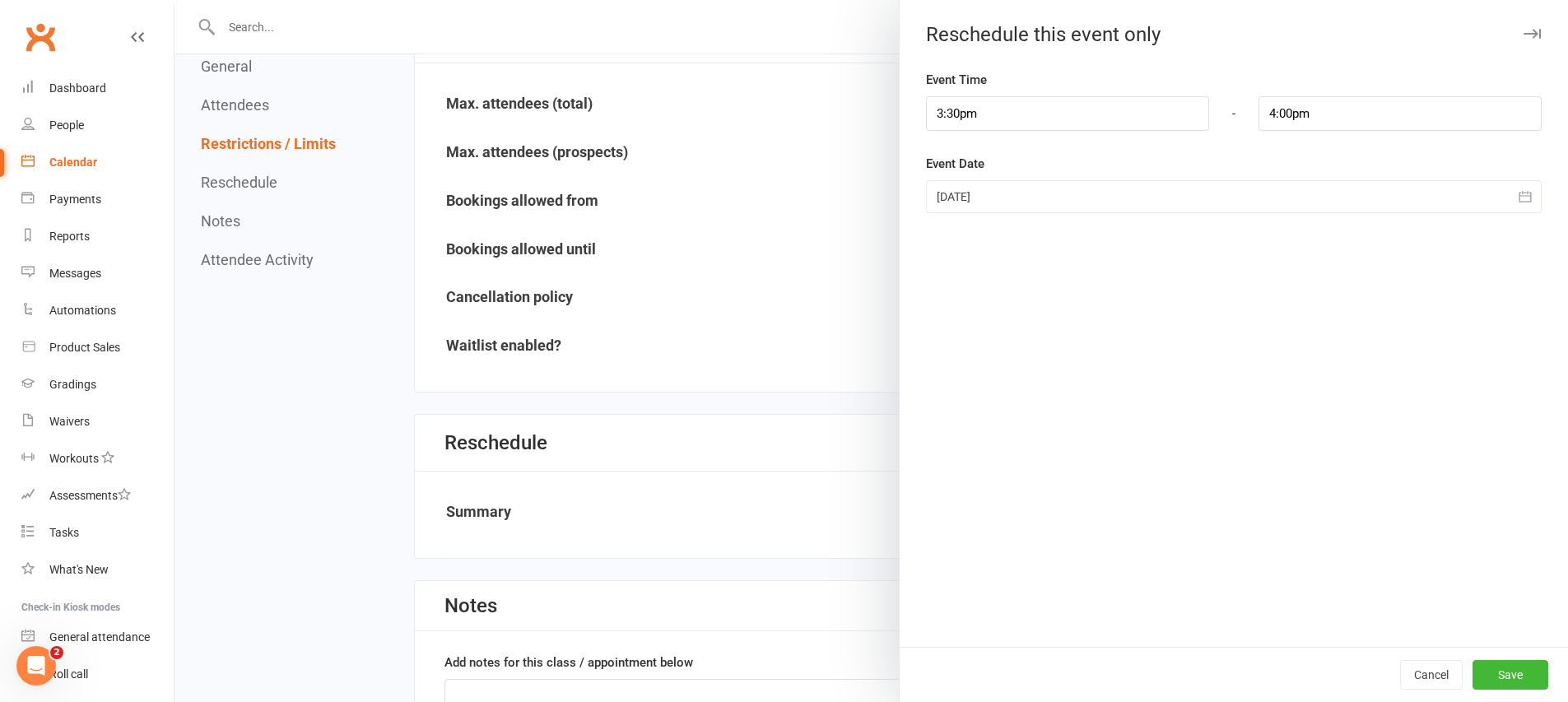
click at [973, 180] on div at bounding box center [1233, 196] width 616 height 33
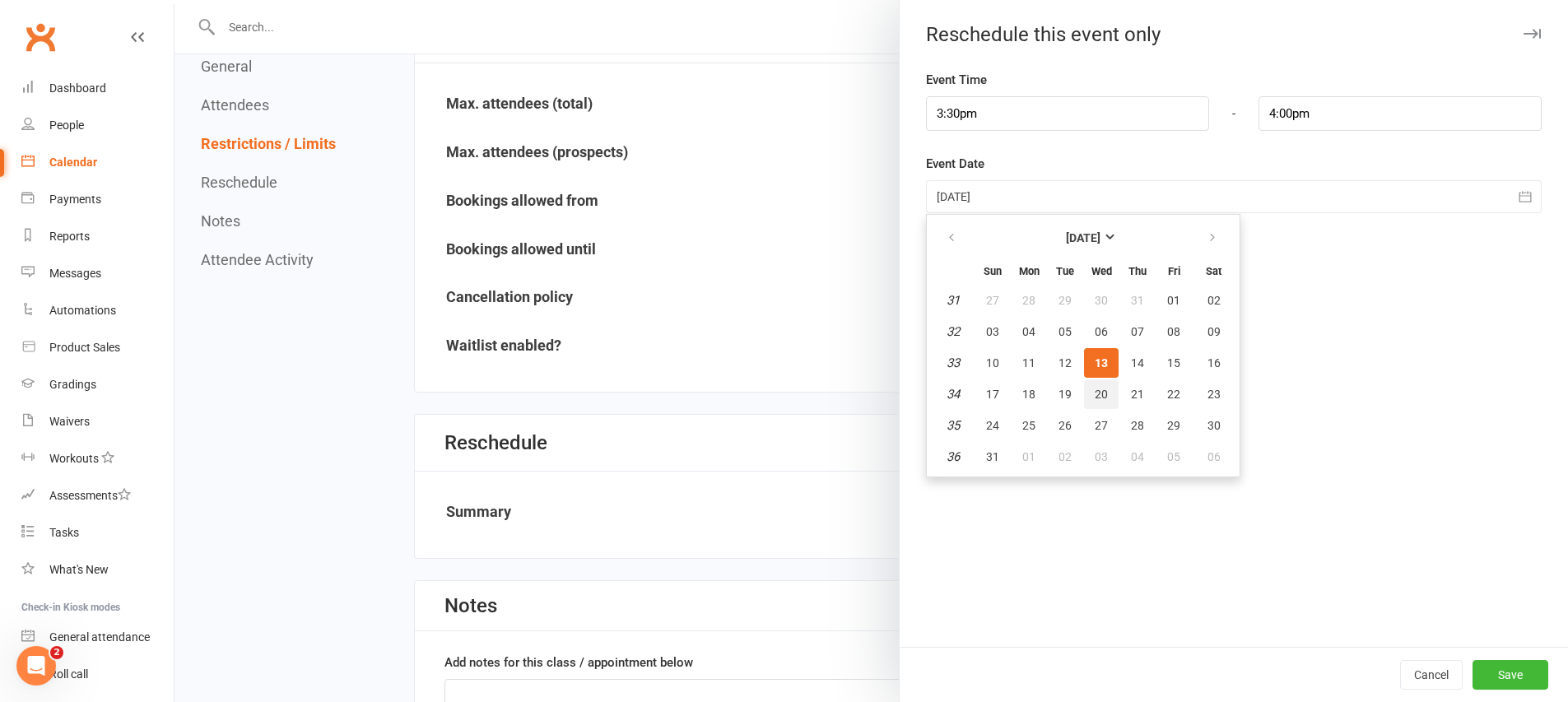
click at [1101, 392] on button "20" at bounding box center [1100, 394] width 34 height 29
type input "20 Aug 2025"
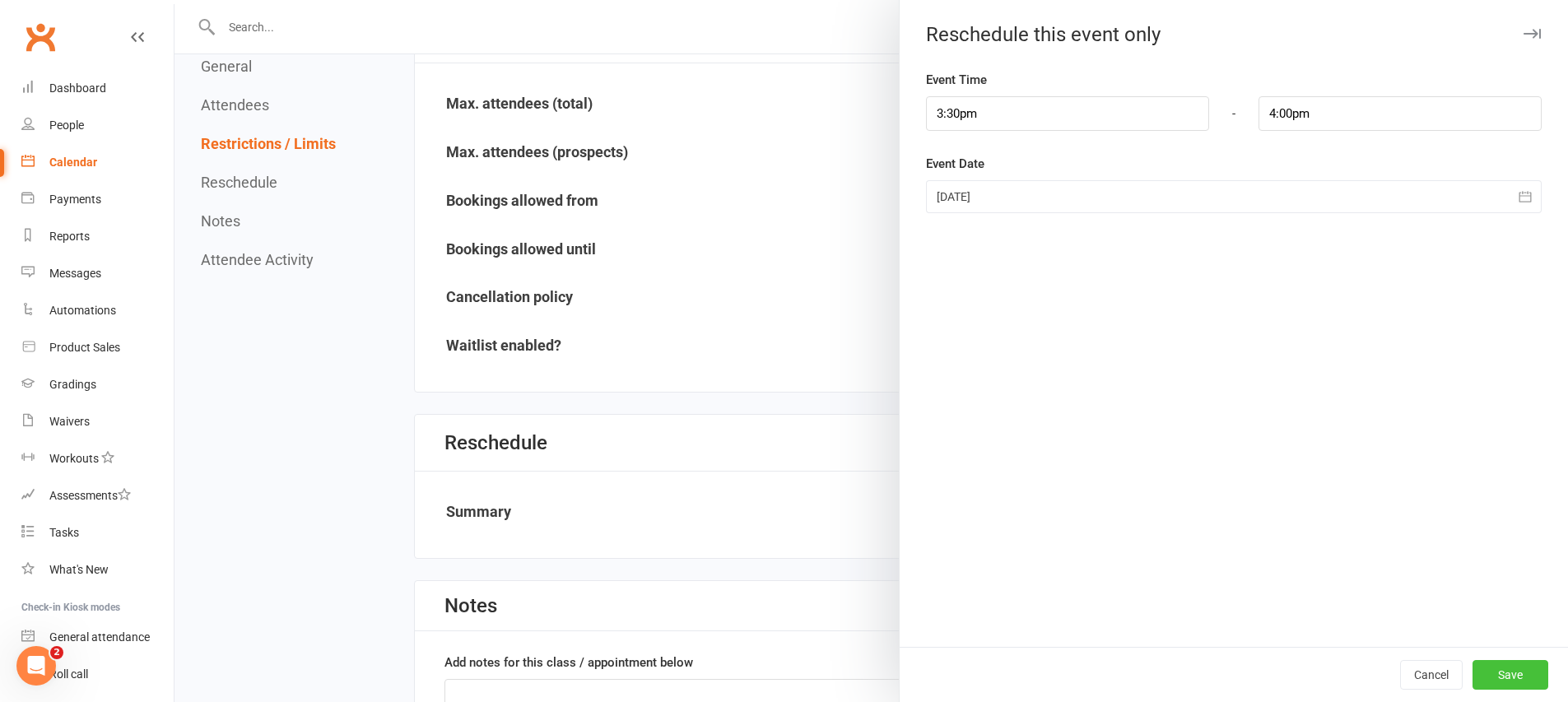
click at [1493, 668] on button "Save" at bounding box center [1510, 675] width 76 height 29
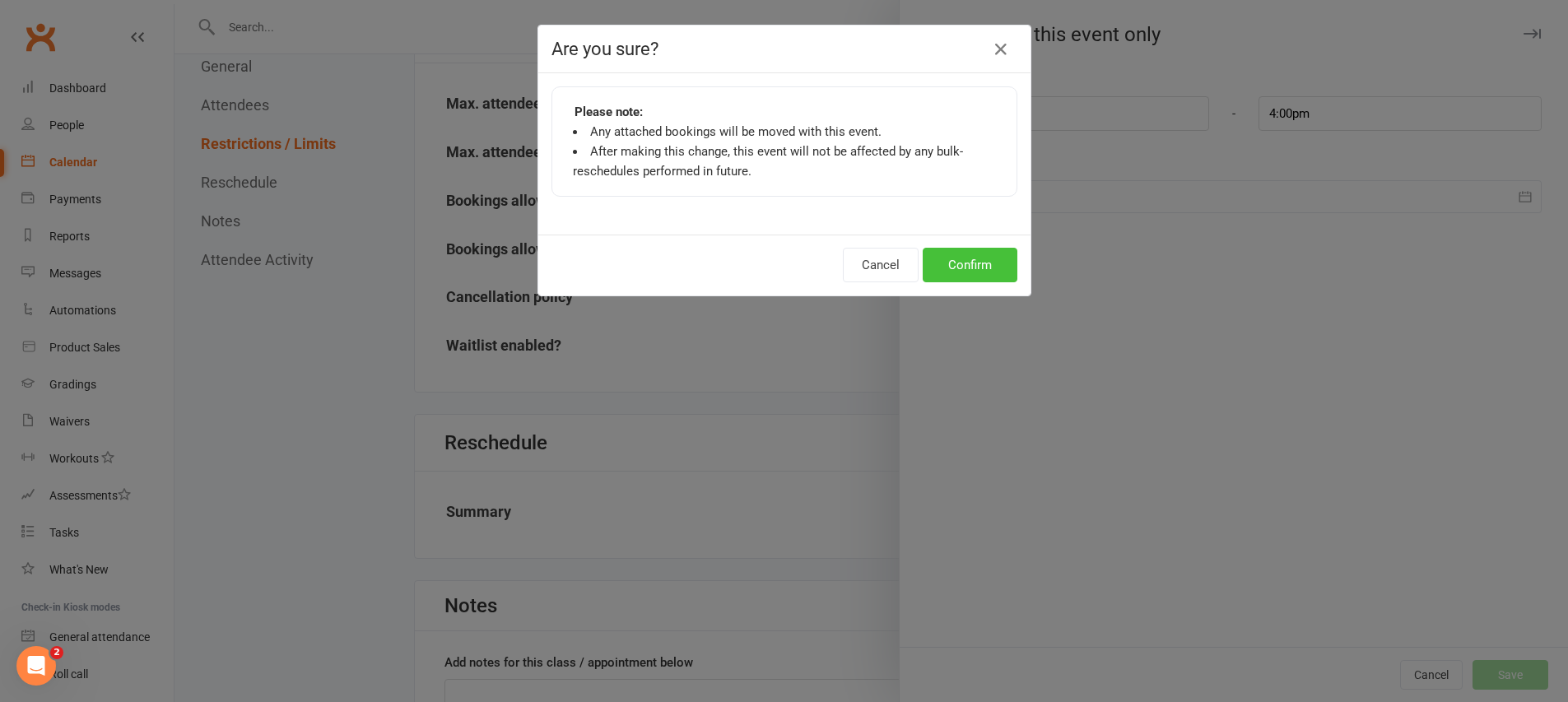
click at [968, 265] on button "Confirm" at bounding box center [970, 264] width 94 height 34
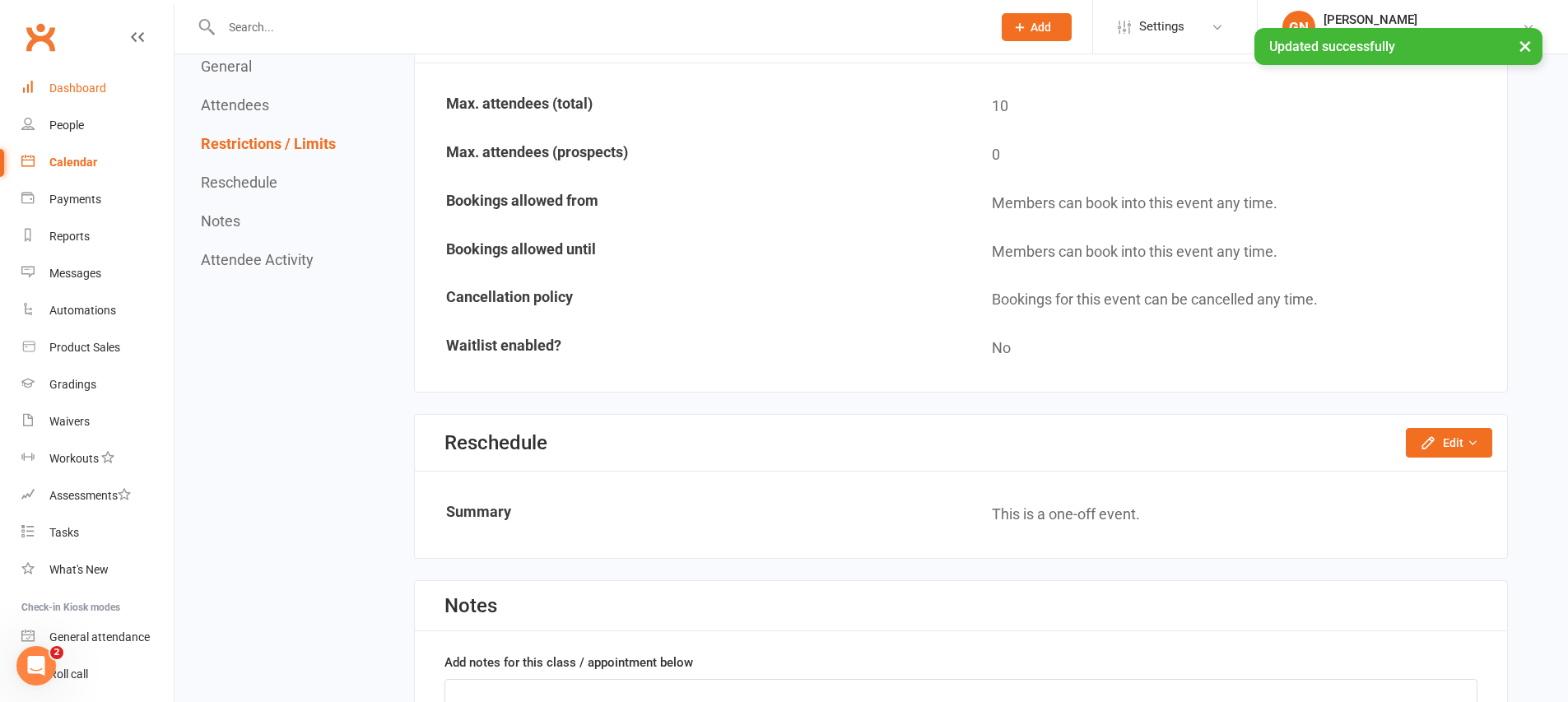
click at [96, 79] on link "Dashboard" at bounding box center [97, 88] width 152 height 37
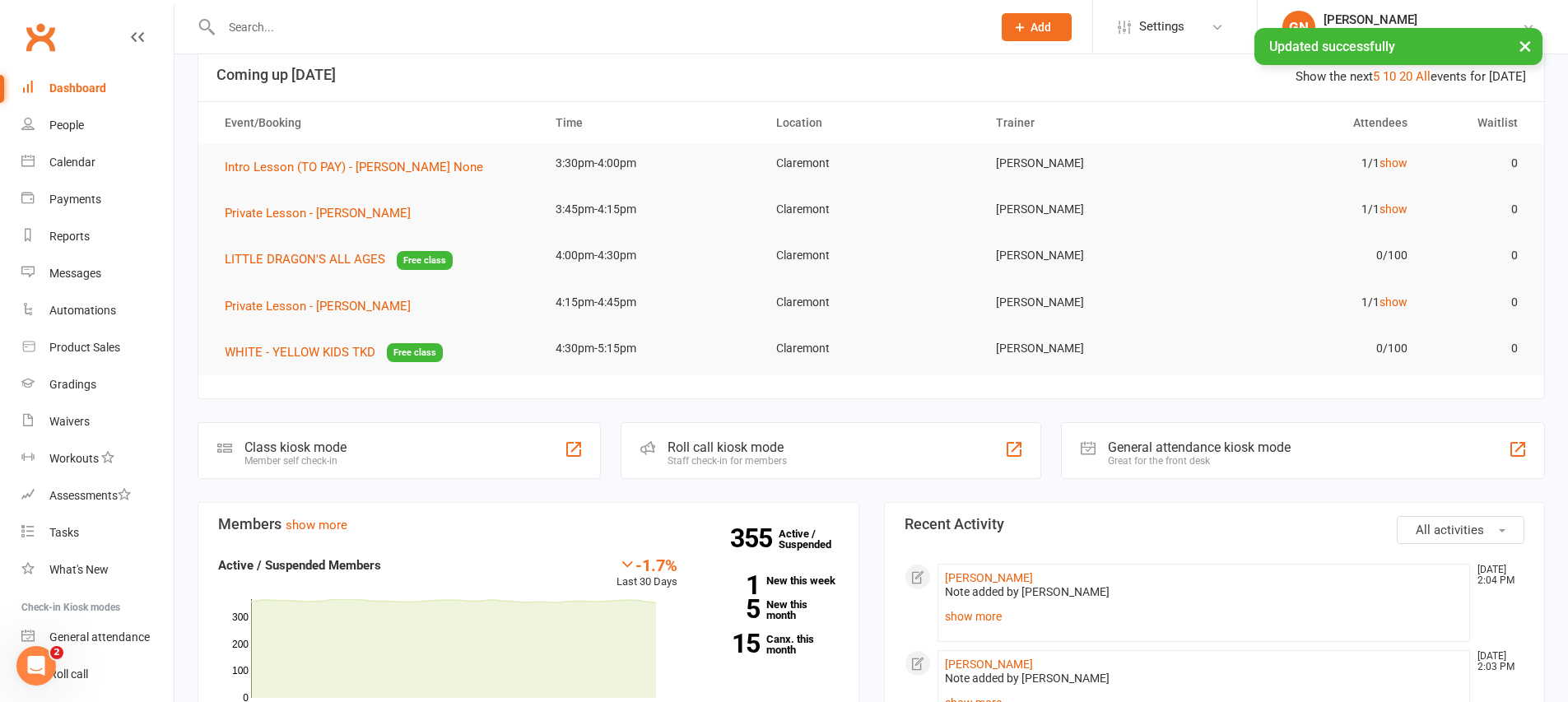
scroll to position [36, 0]
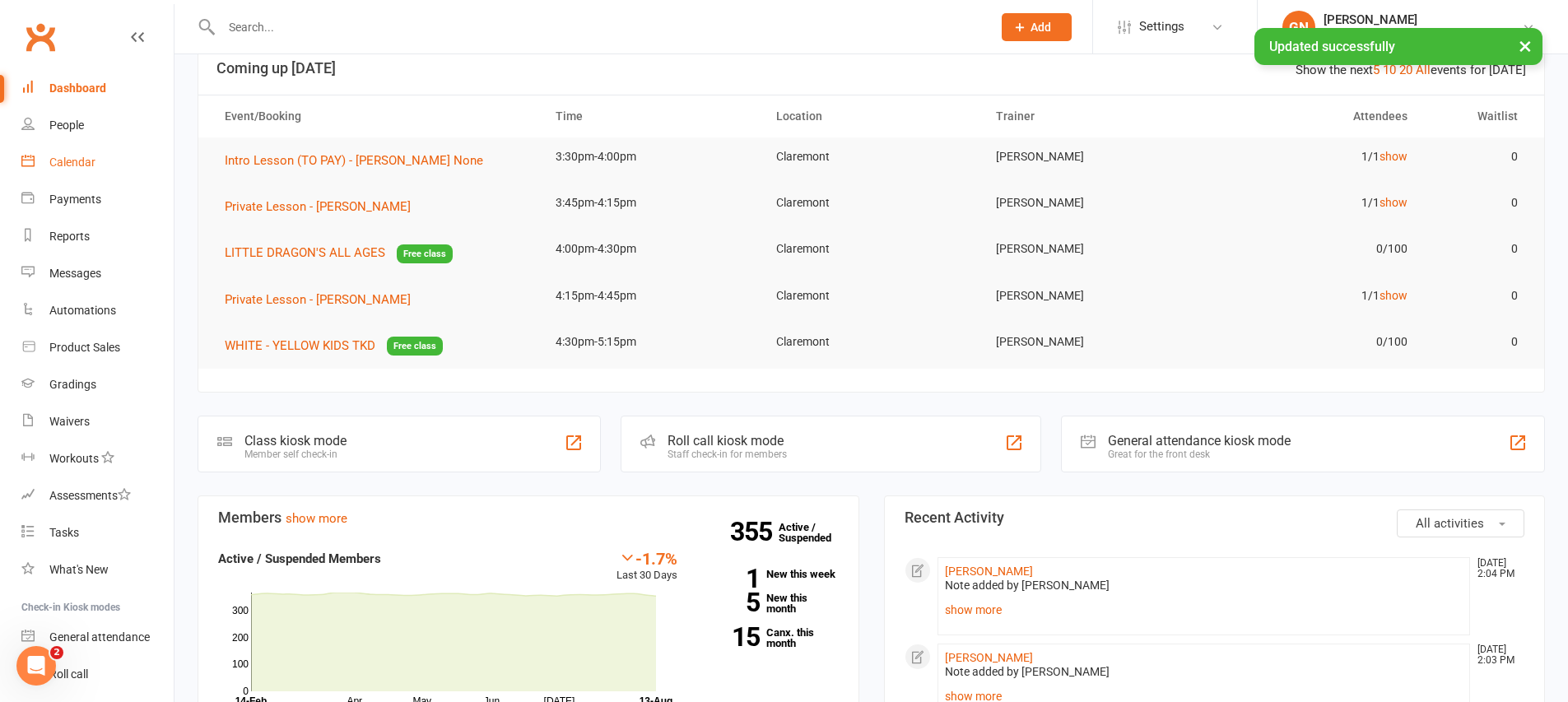
click at [108, 175] on link "Calendar" at bounding box center [97, 163] width 152 height 37
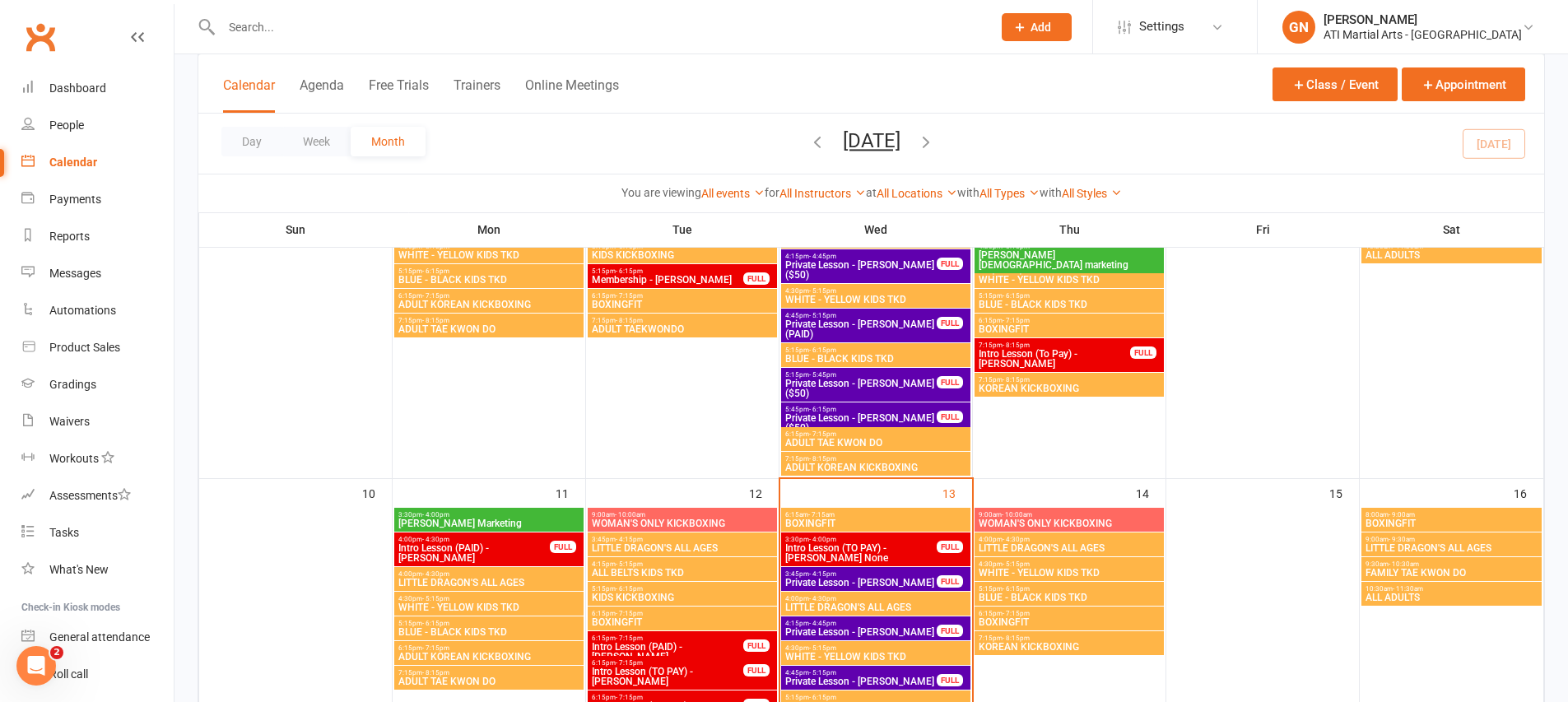
scroll to position [616, 0]
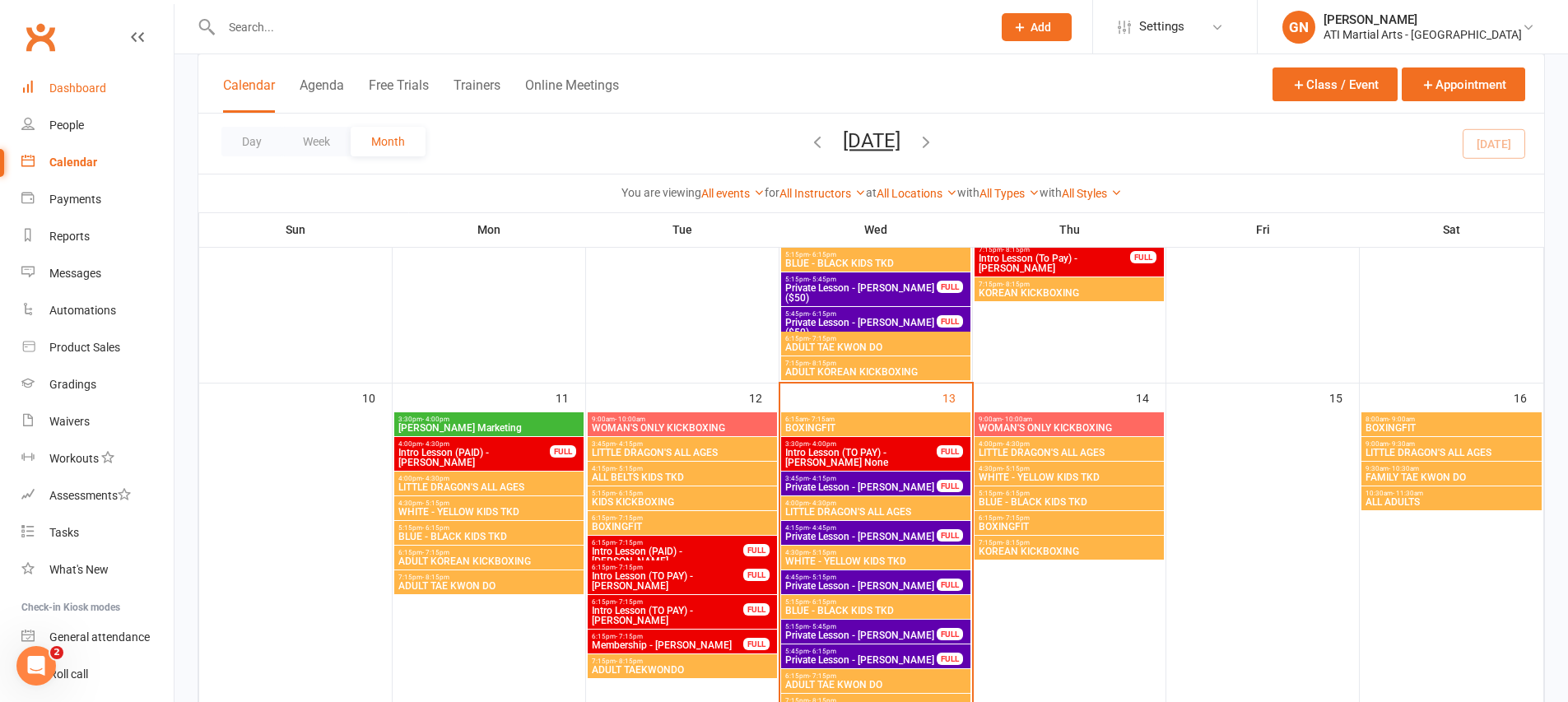
click at [124, 89] on link "Dashboard" at bounding box center [97, 88] width 152 height 37
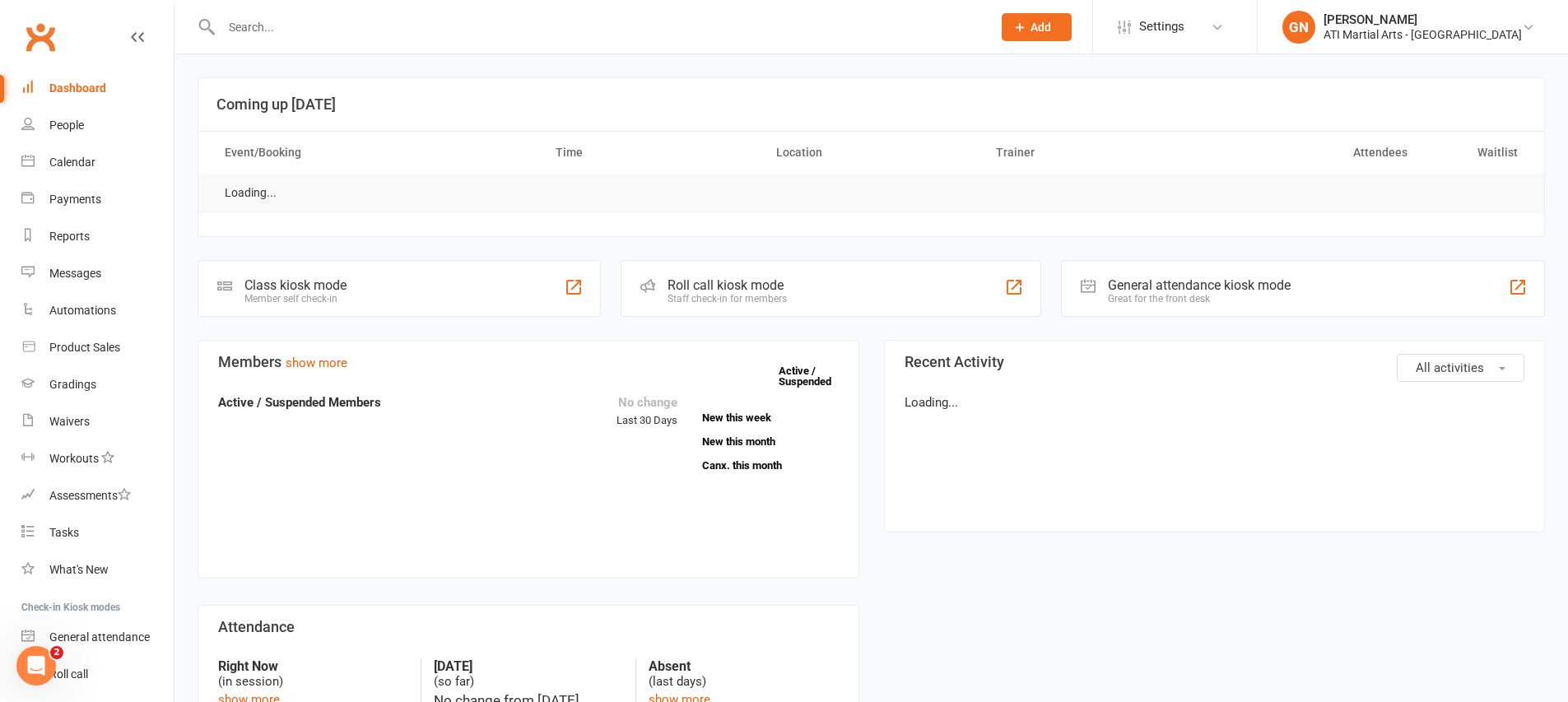
click at [412, 18] on input "text" at bounding box center [597, 27] width 763 height 23
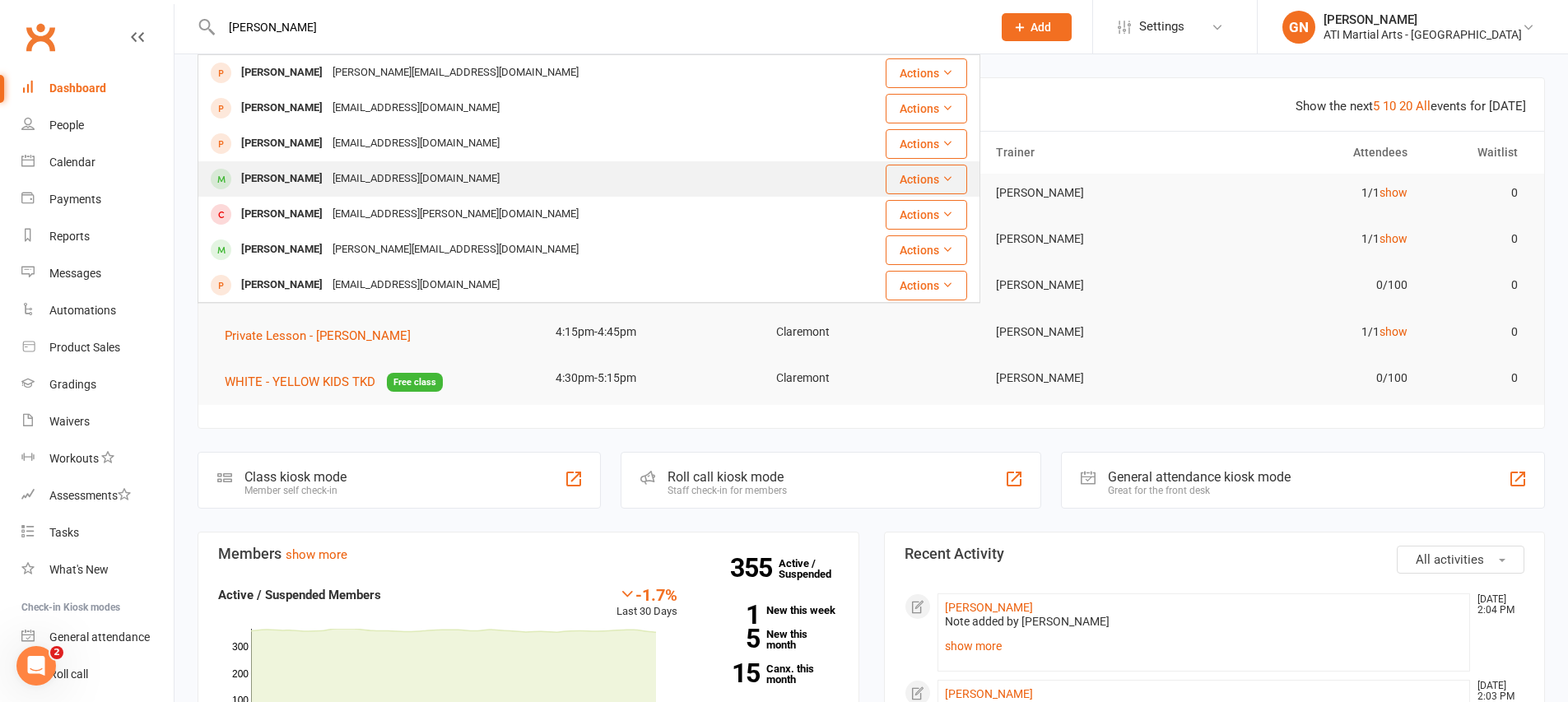
type input "quinn"
click at [407, 187] on div "fivewarricks@gmail.com" at bounding box center [416, 179] width 177 height 24
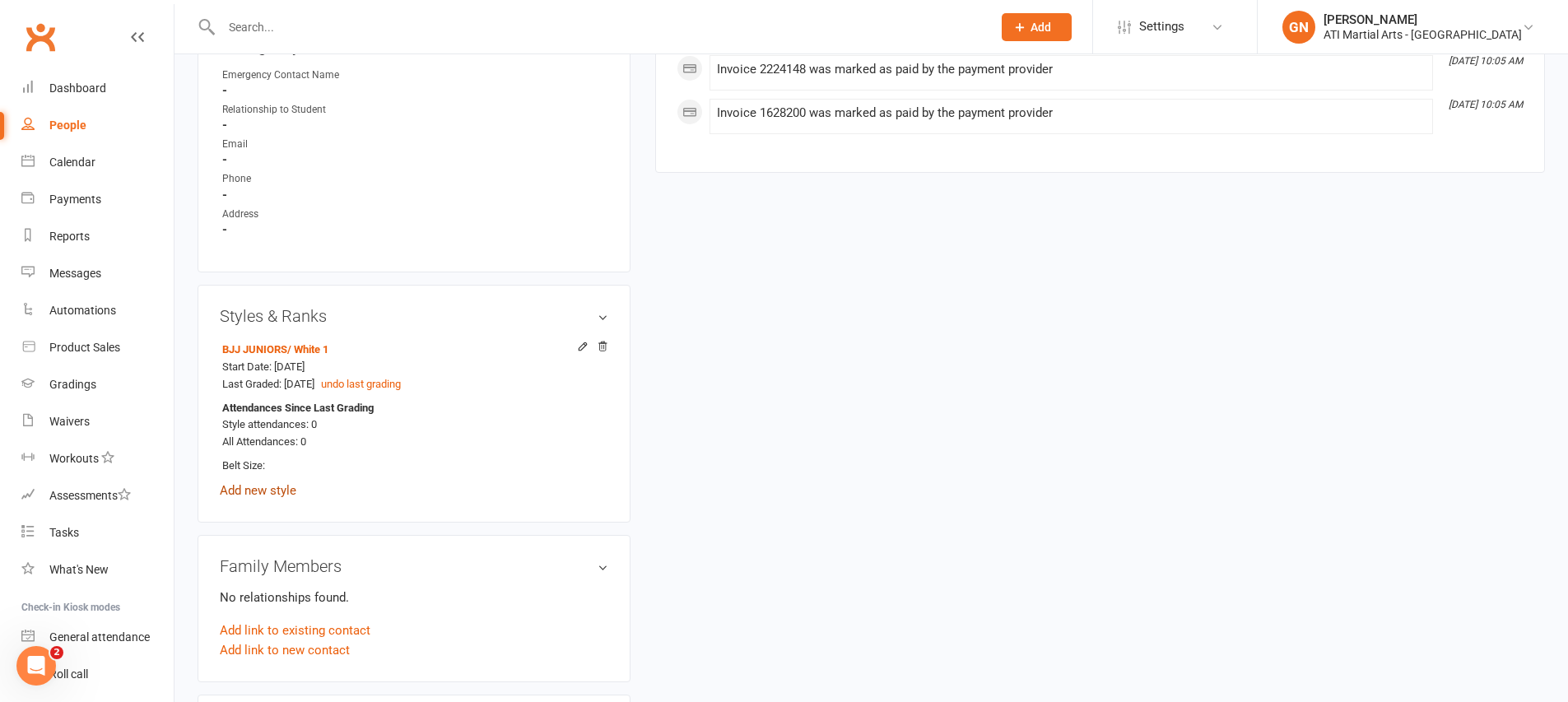
scroll to position [1710, 0]
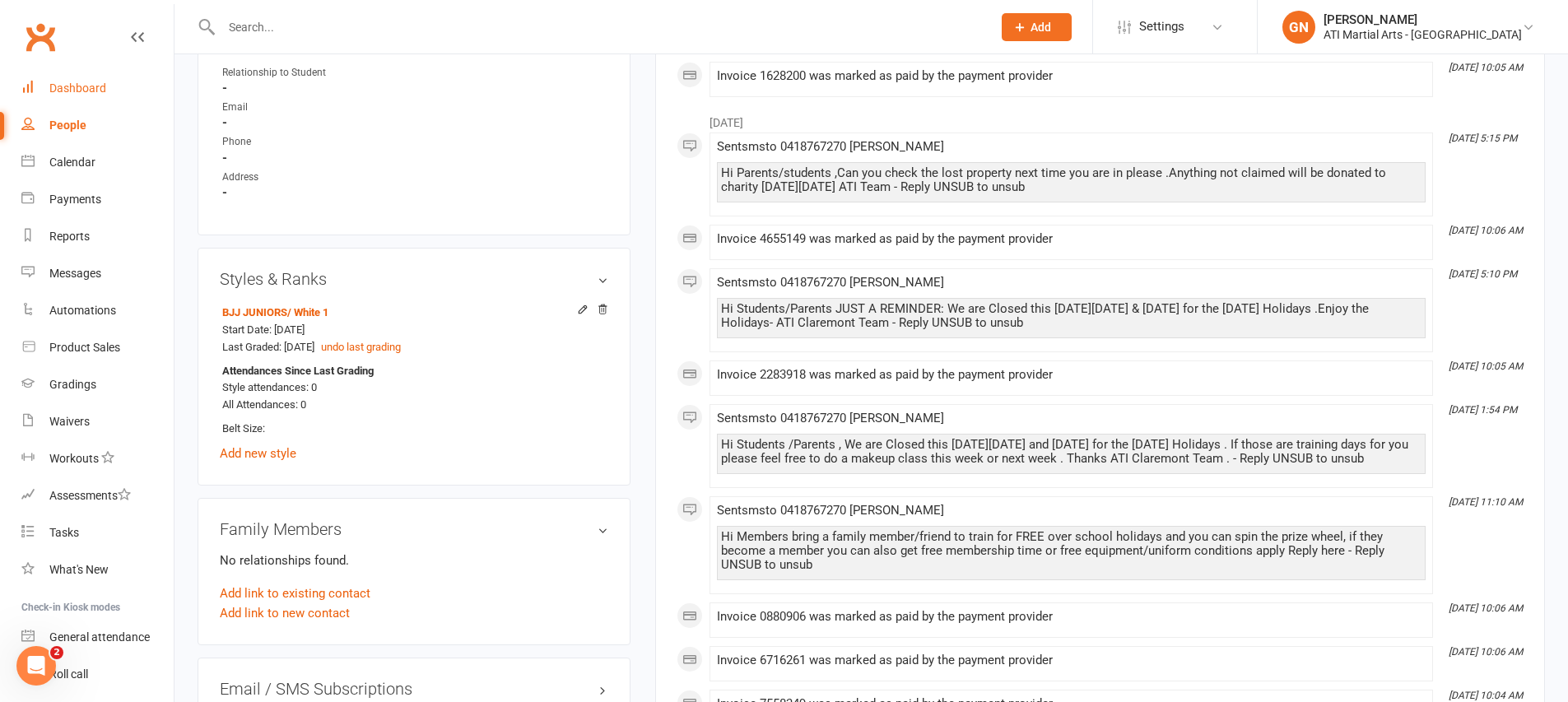
click at [55, 81] on div "Dashboard" at bounding box center [78, 87] width 57 height 13
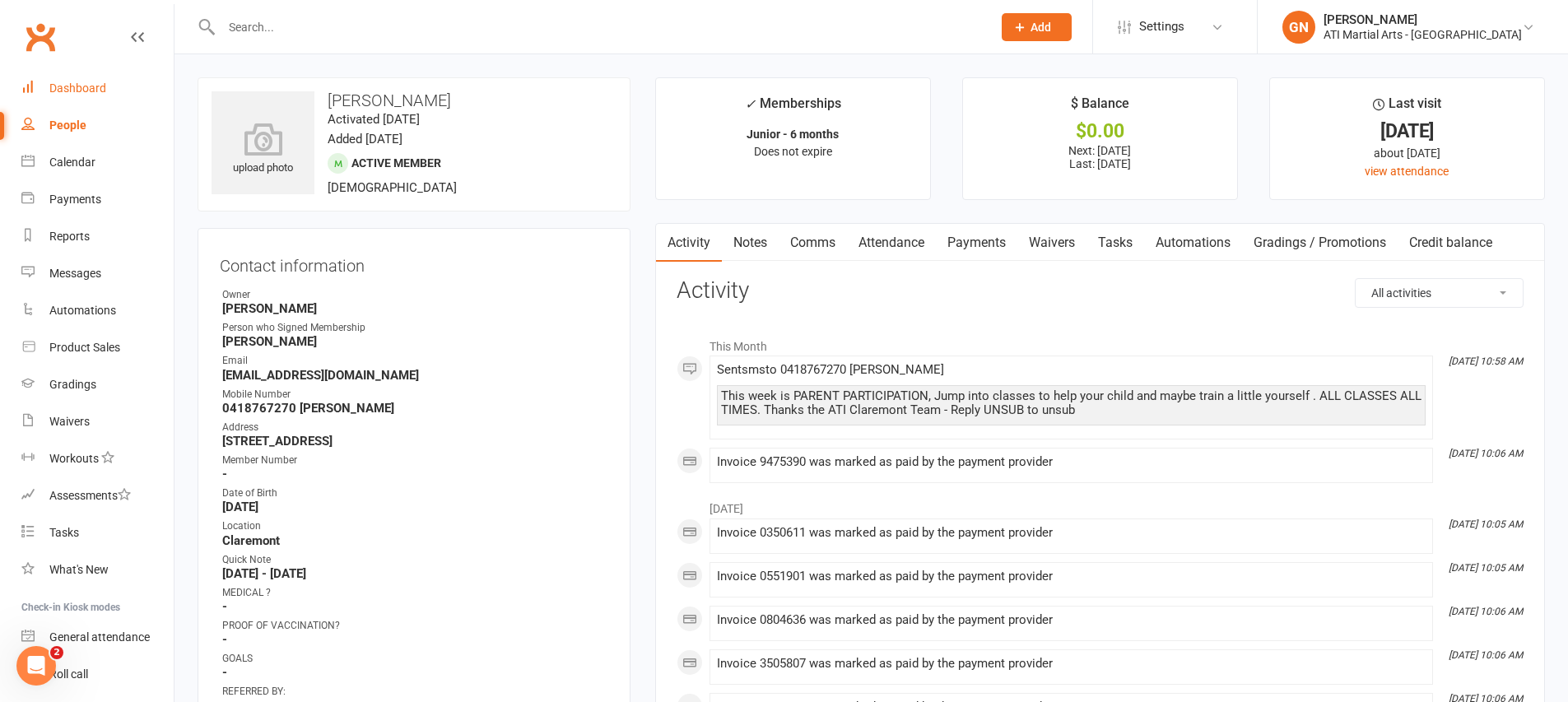
click at [743, 240] on link "Notes" at bounding box center [751, 243] width 57 height 38
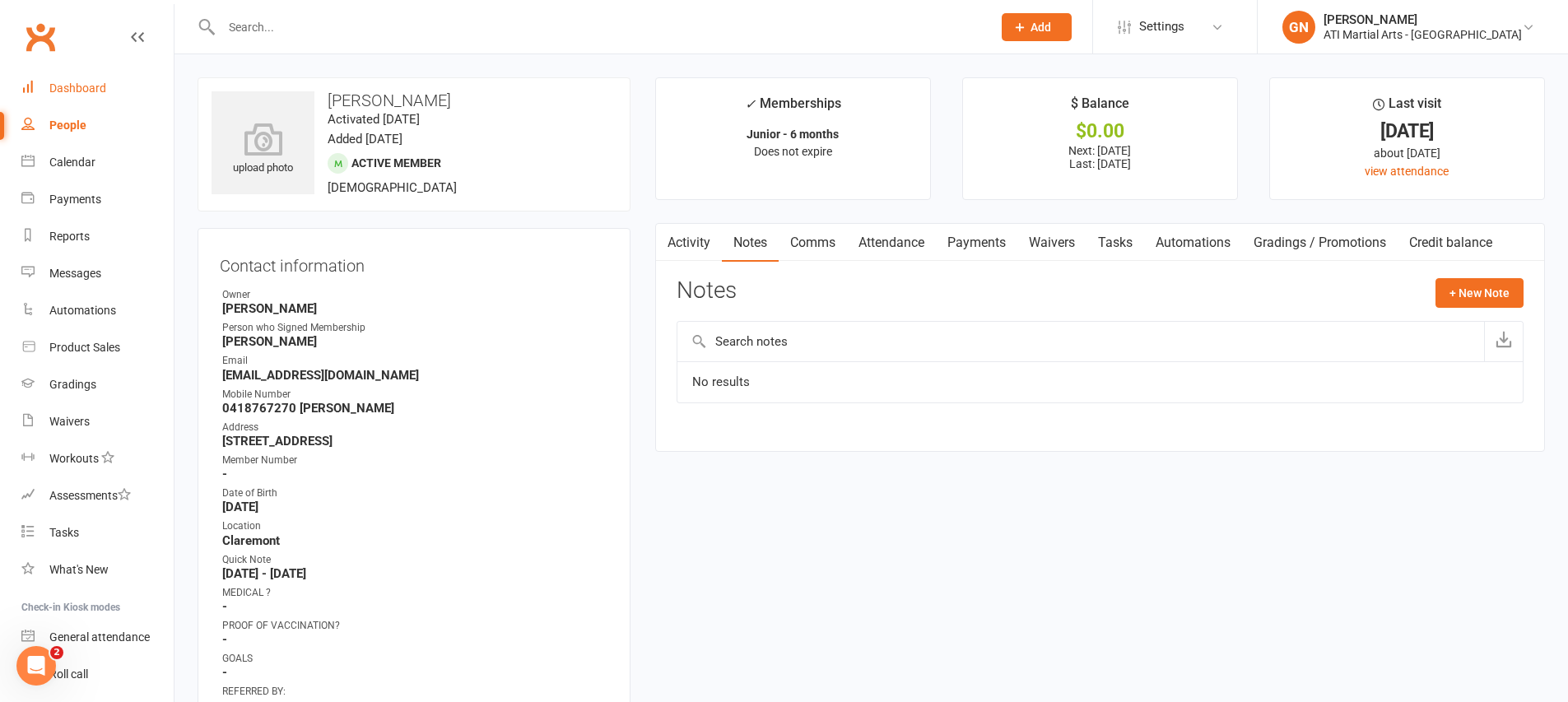
click at [808, 251] on link "Comms" at bounding box center [812, 243] width 69 height 38
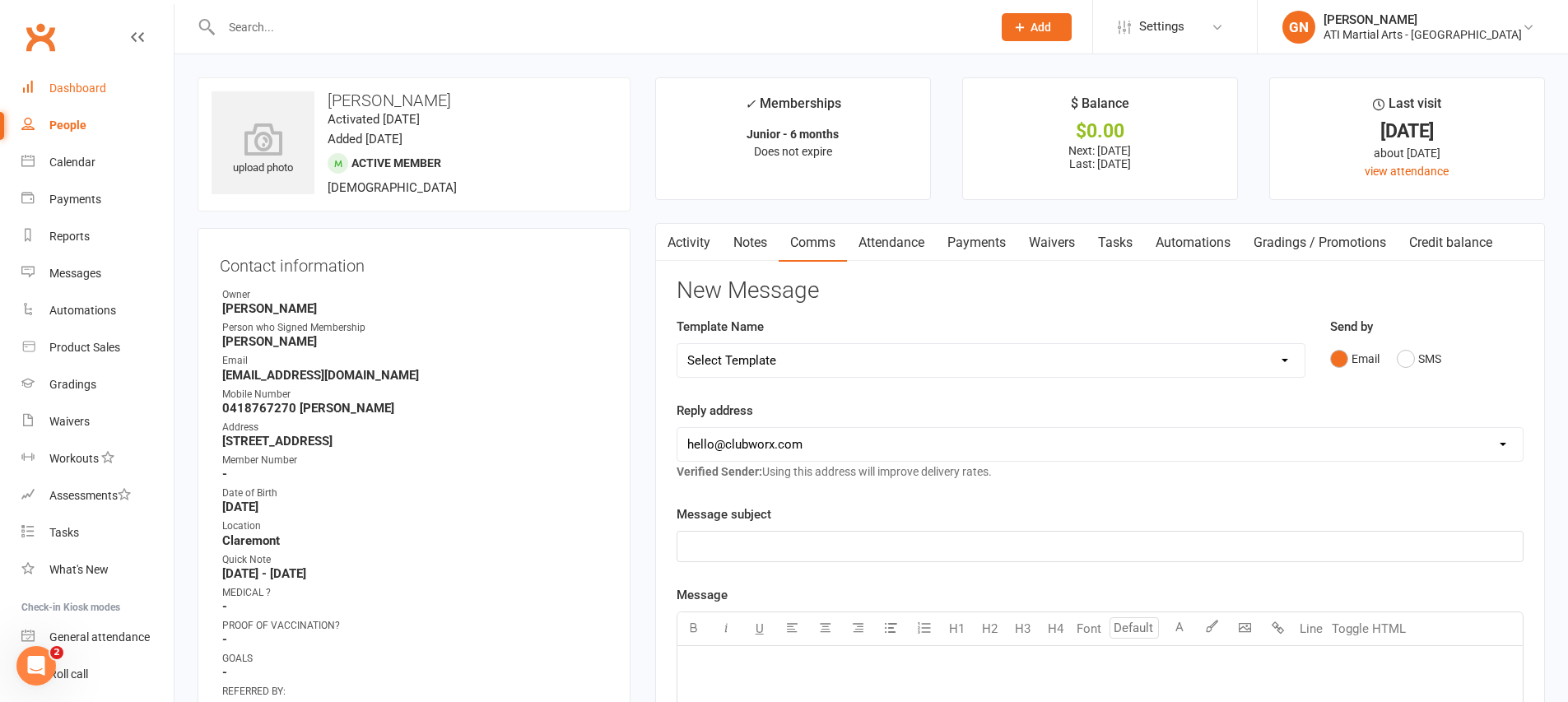
click at [905, 246] on link "Attendance" at bounding box center [891, 243] width 88 height 38
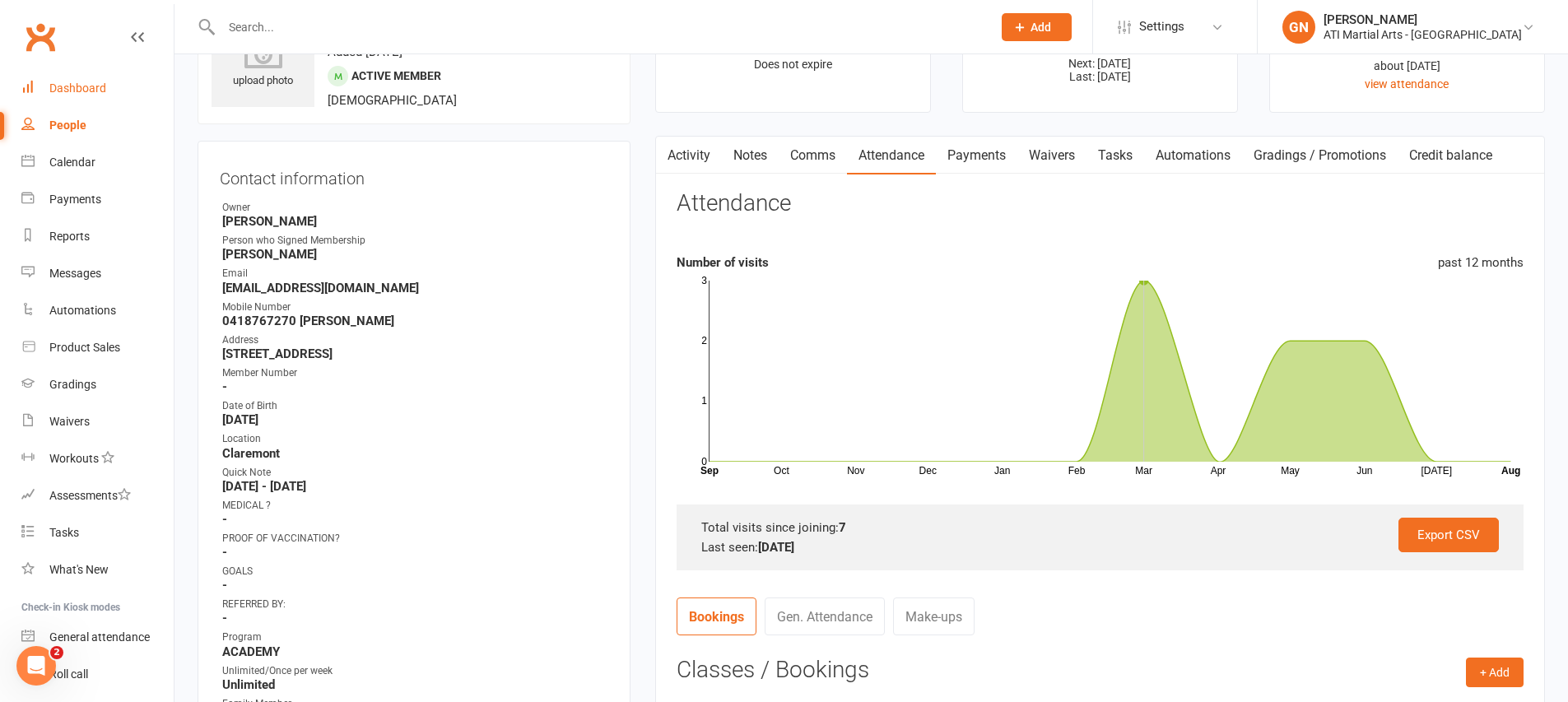
scroll to position [92, 0]
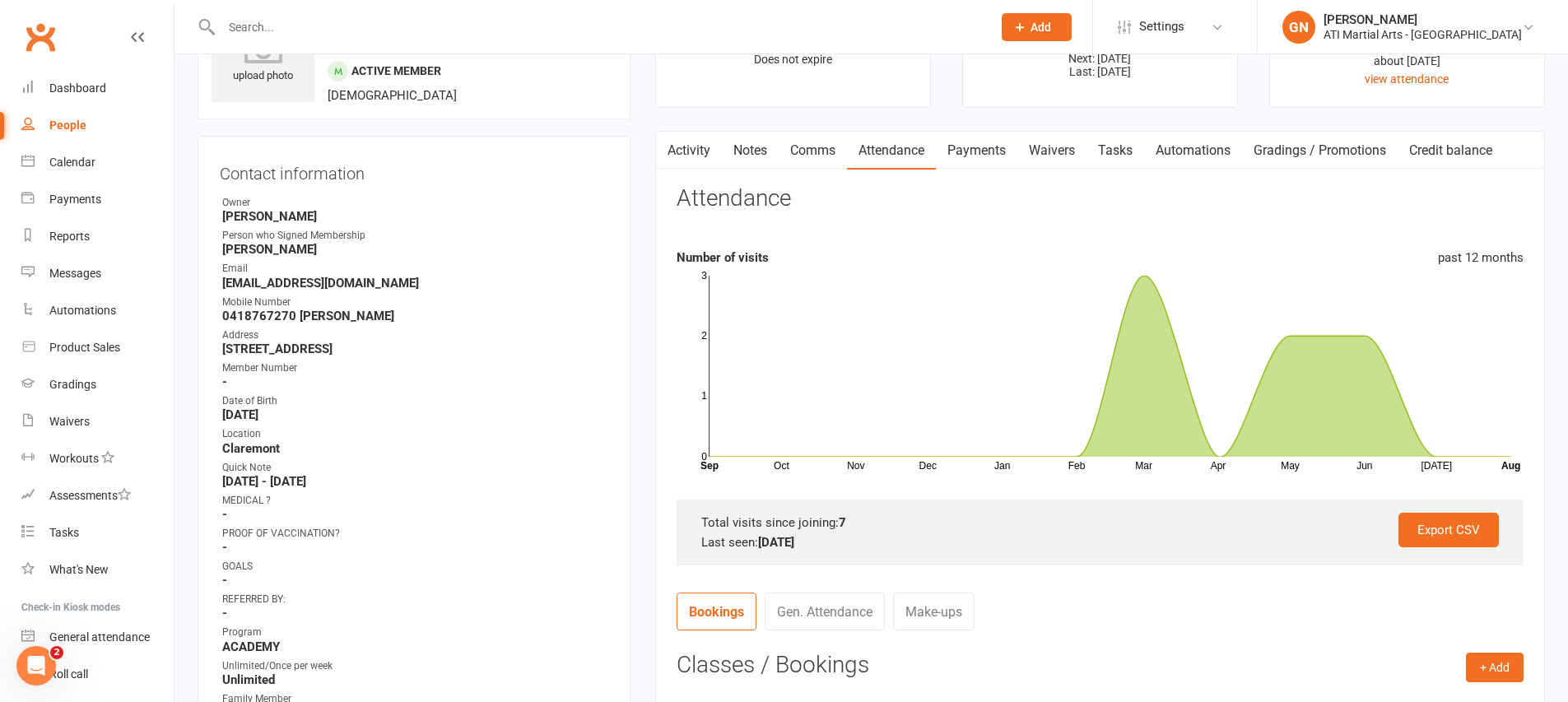
click at [788, 618] on link "Gen. Attendance" at bounding box center [824, 611] width 120 height 38
click at [794, 165] on link "Comms" at bounding box center [812, 150] width 69 height 38
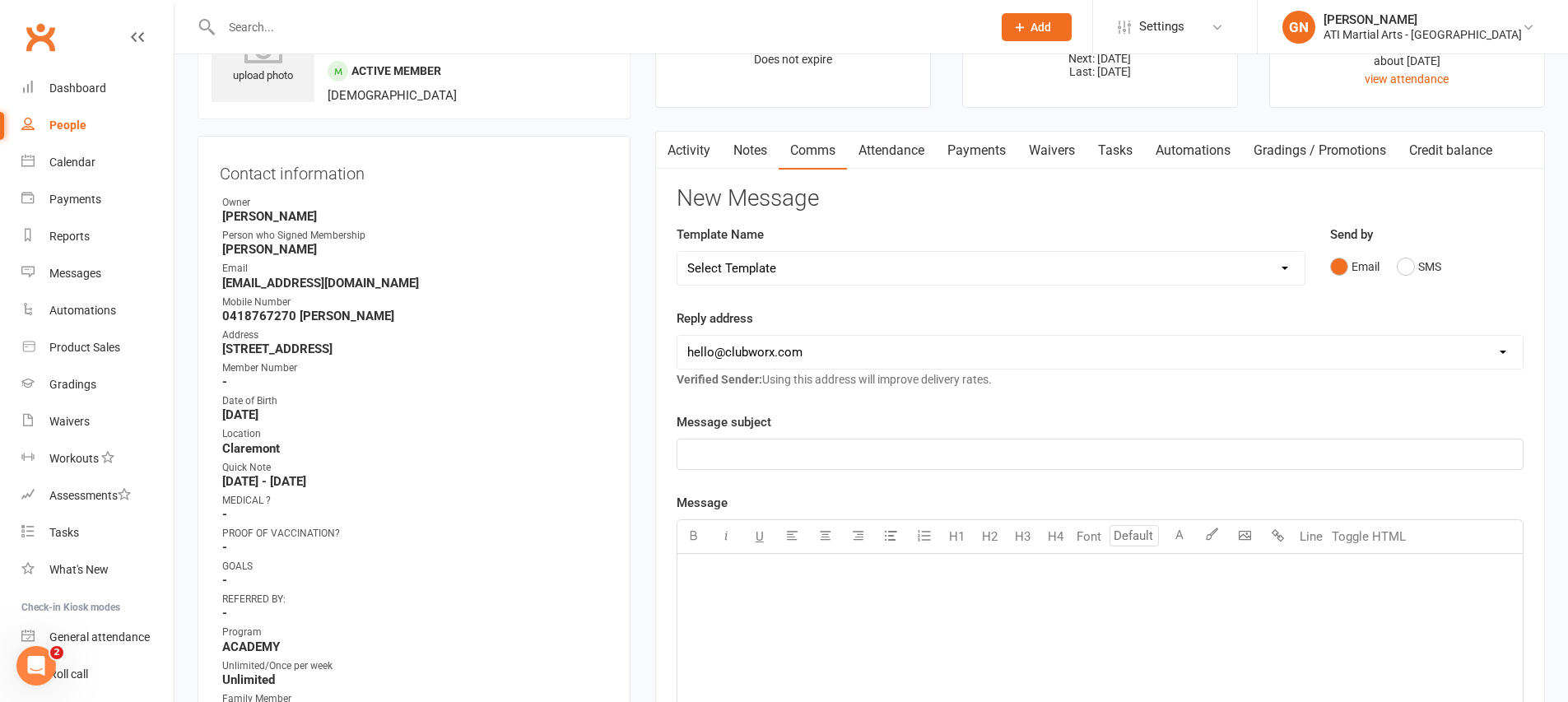
click at [951, 149] on link "Payments" at bounding box center [976, 150] width 82 height 38
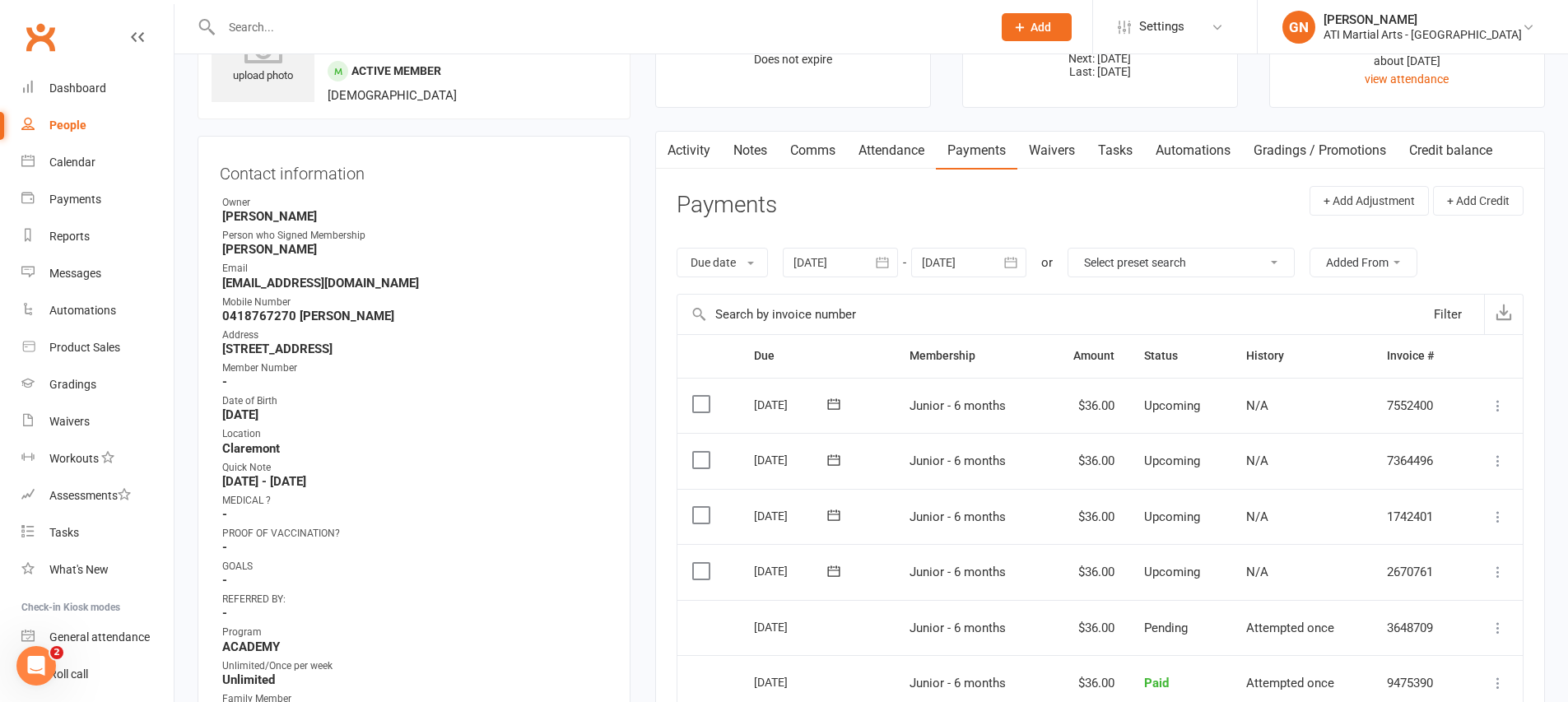
scroll to position [95, 0]
click at [828, 155] on link "Comms" at bounding box center [812, 147] width 69 height 38
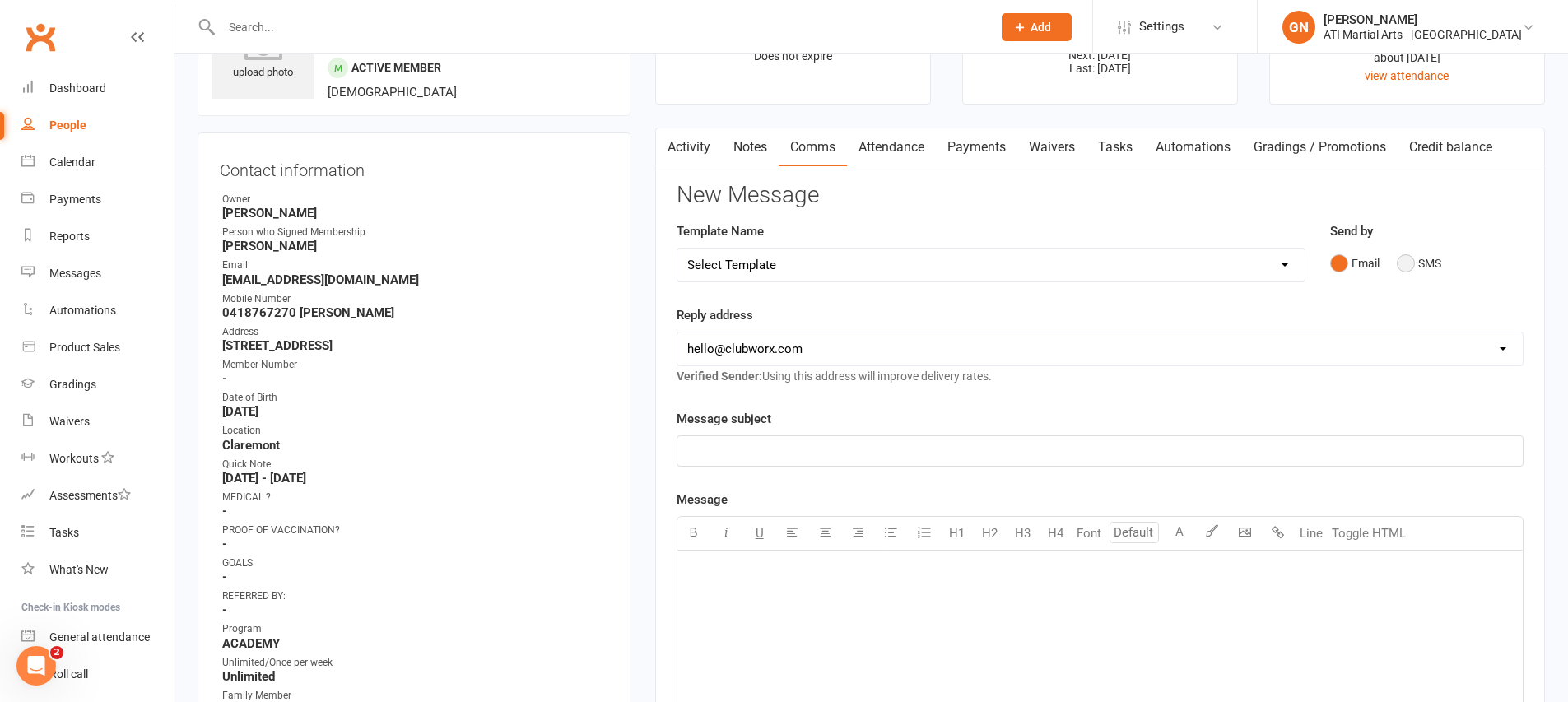
click at [1399, 261] on button "SMS" at bounding box center [1419, 263] width 44 height 31
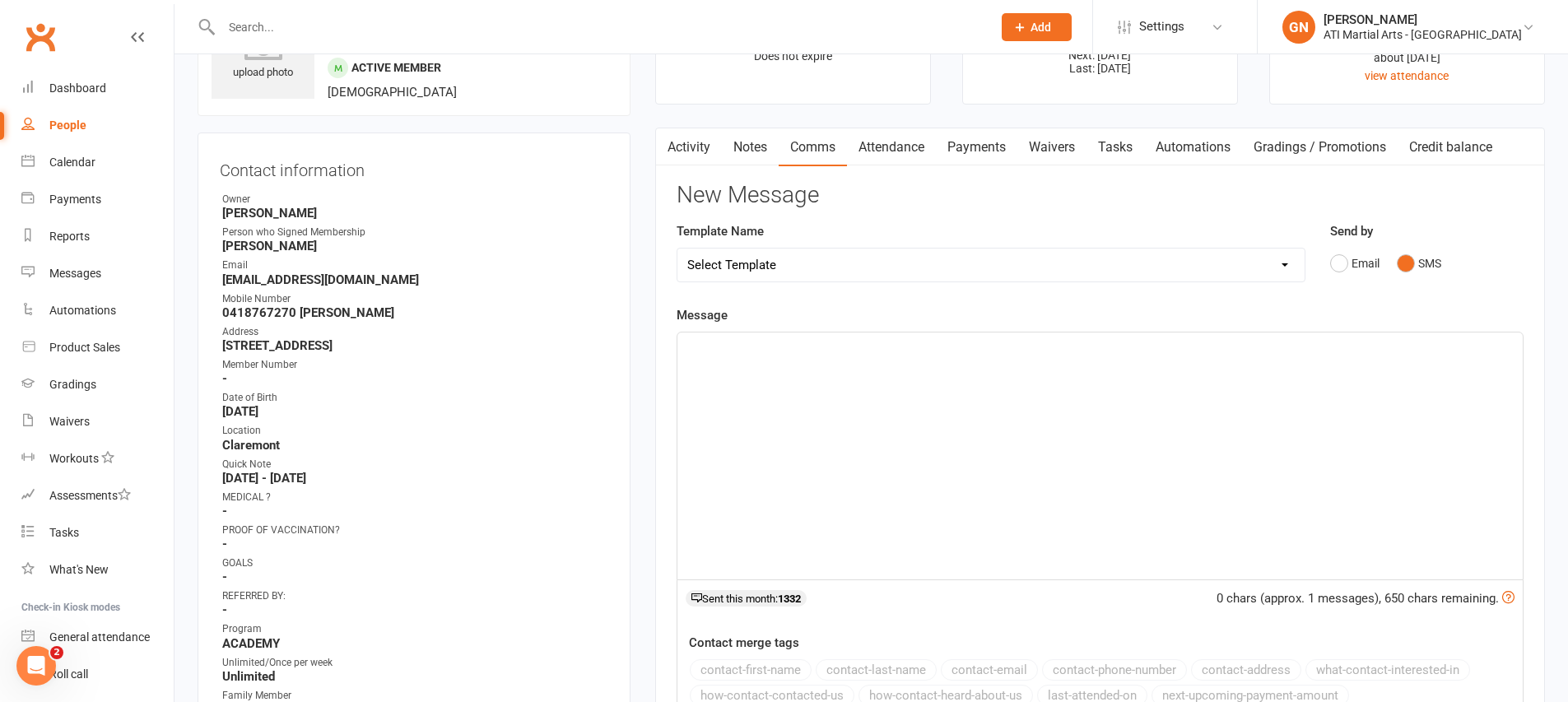
click at [1323, 405] on div "﻿" at bounding box center [1099, 455] width 845 height 246
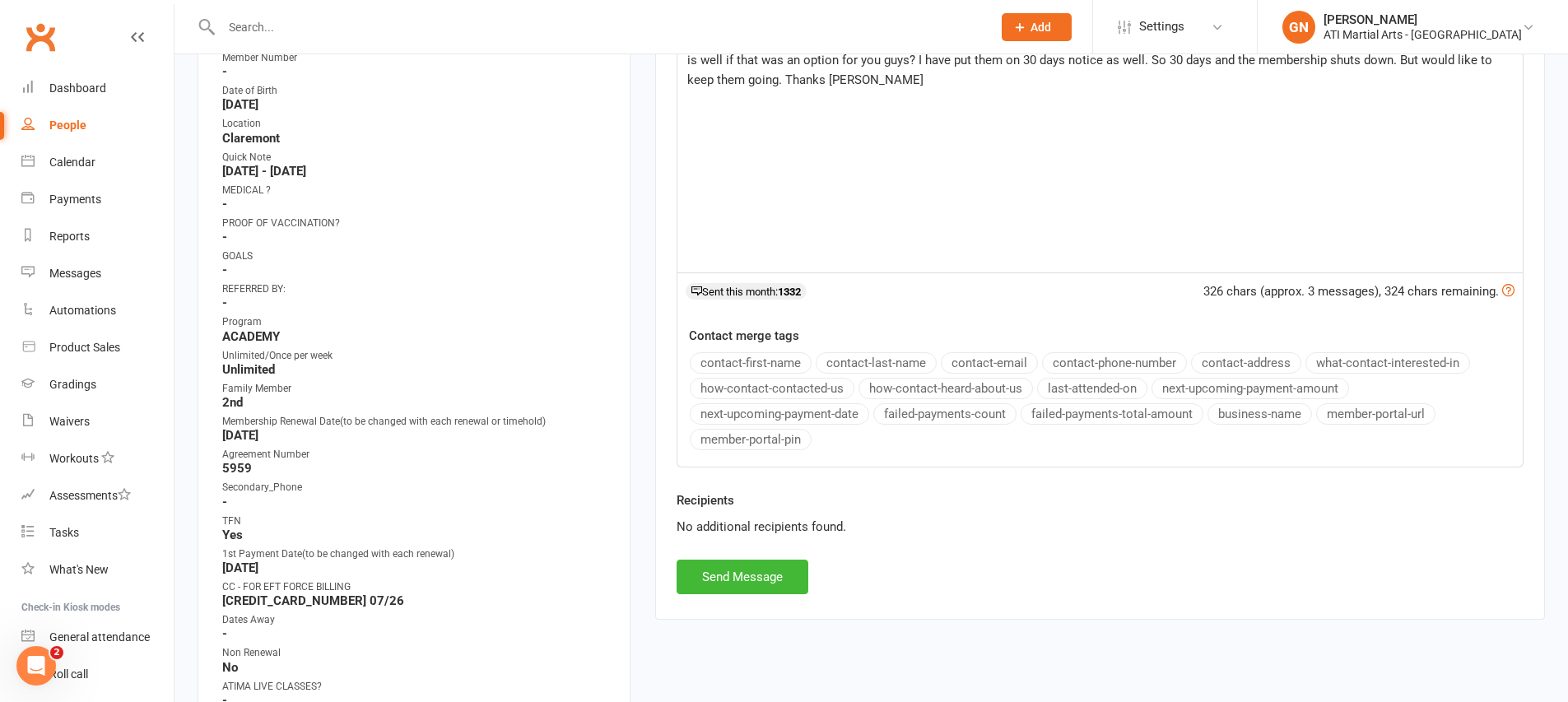
scroll to position [418, 0]
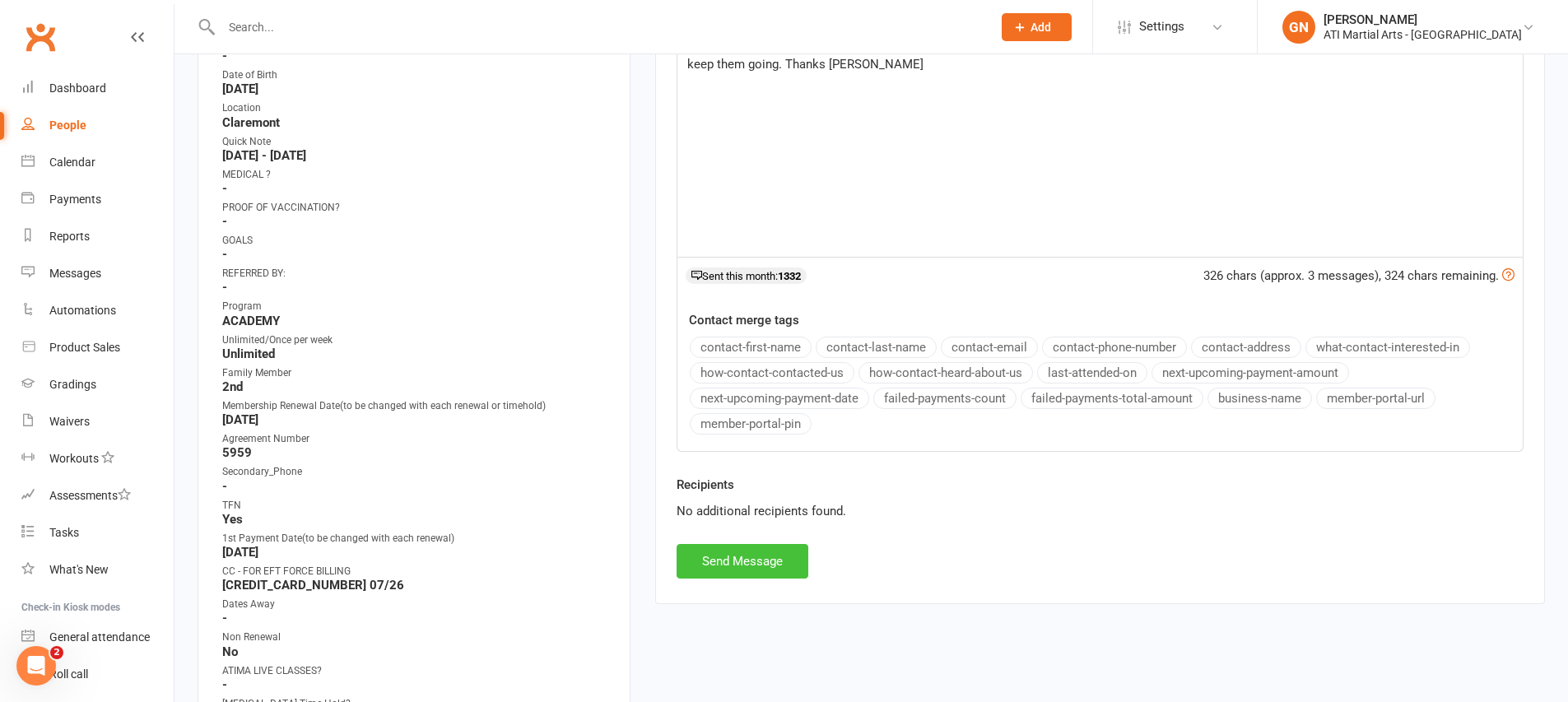
click at [778, 553] on button "Send Message" at bounding box center [743, 561] width 132 height 34
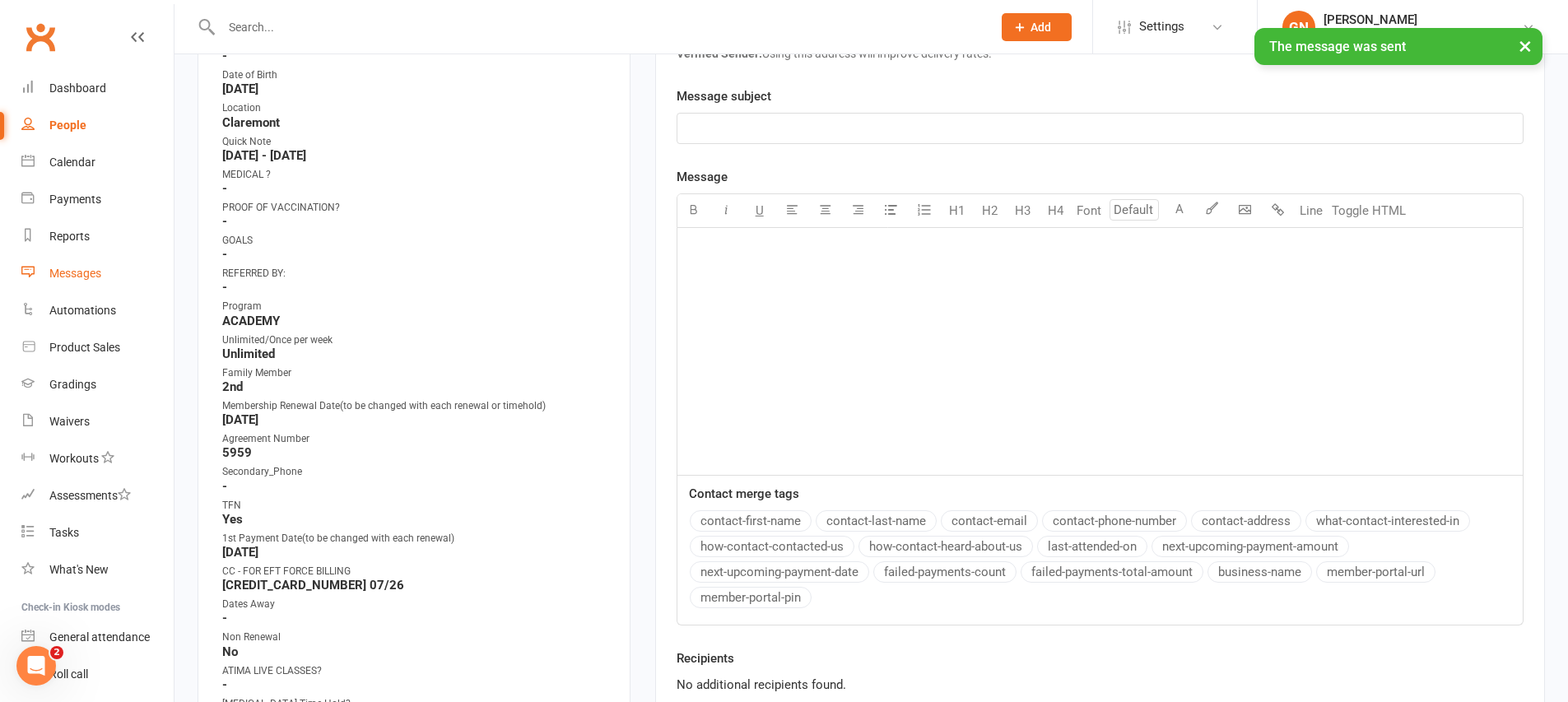
click at [73, 270] on div "Messages" at bounding box center [75, 272] width 52 height 13
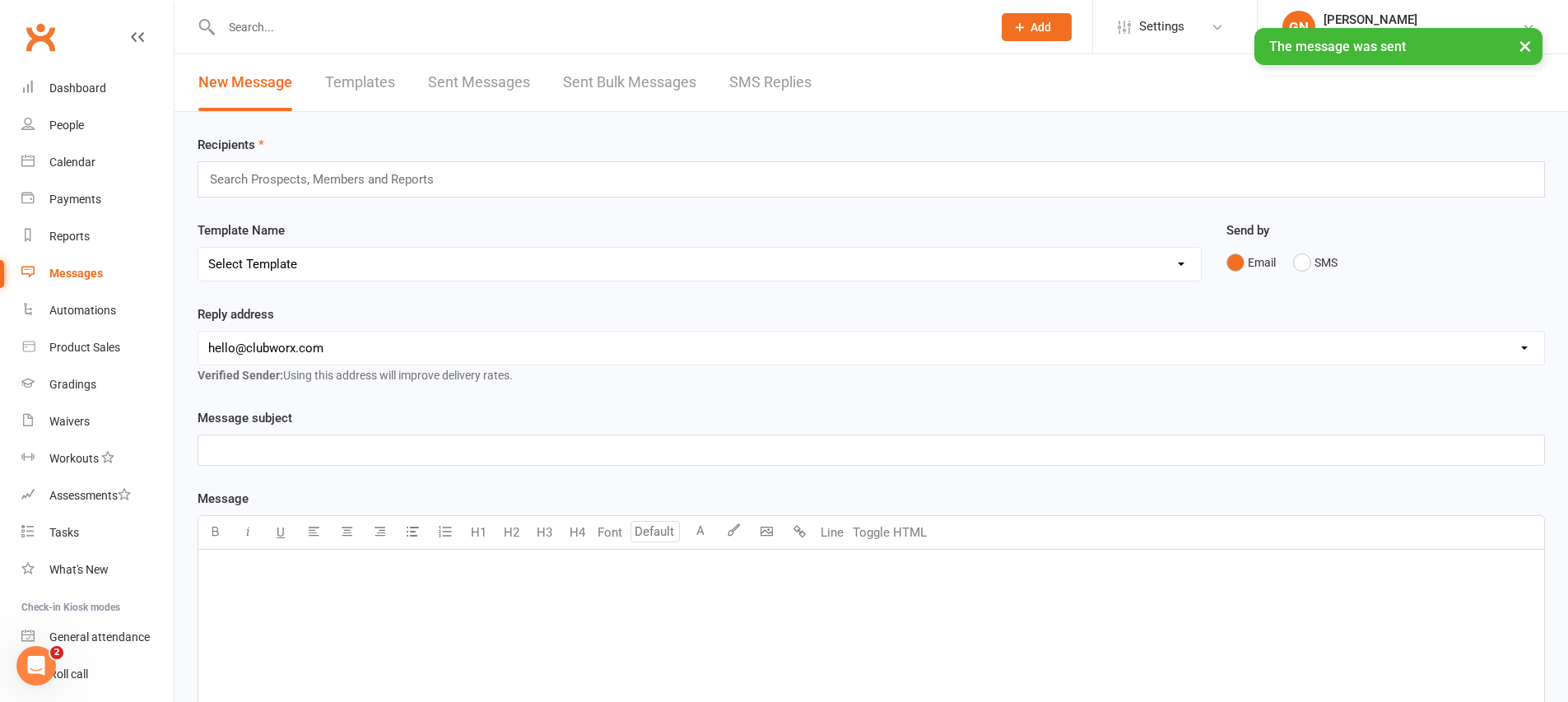
click at [749, 75] on link "SMS Replies" at bounding box center [770, 82] width 83 height 57
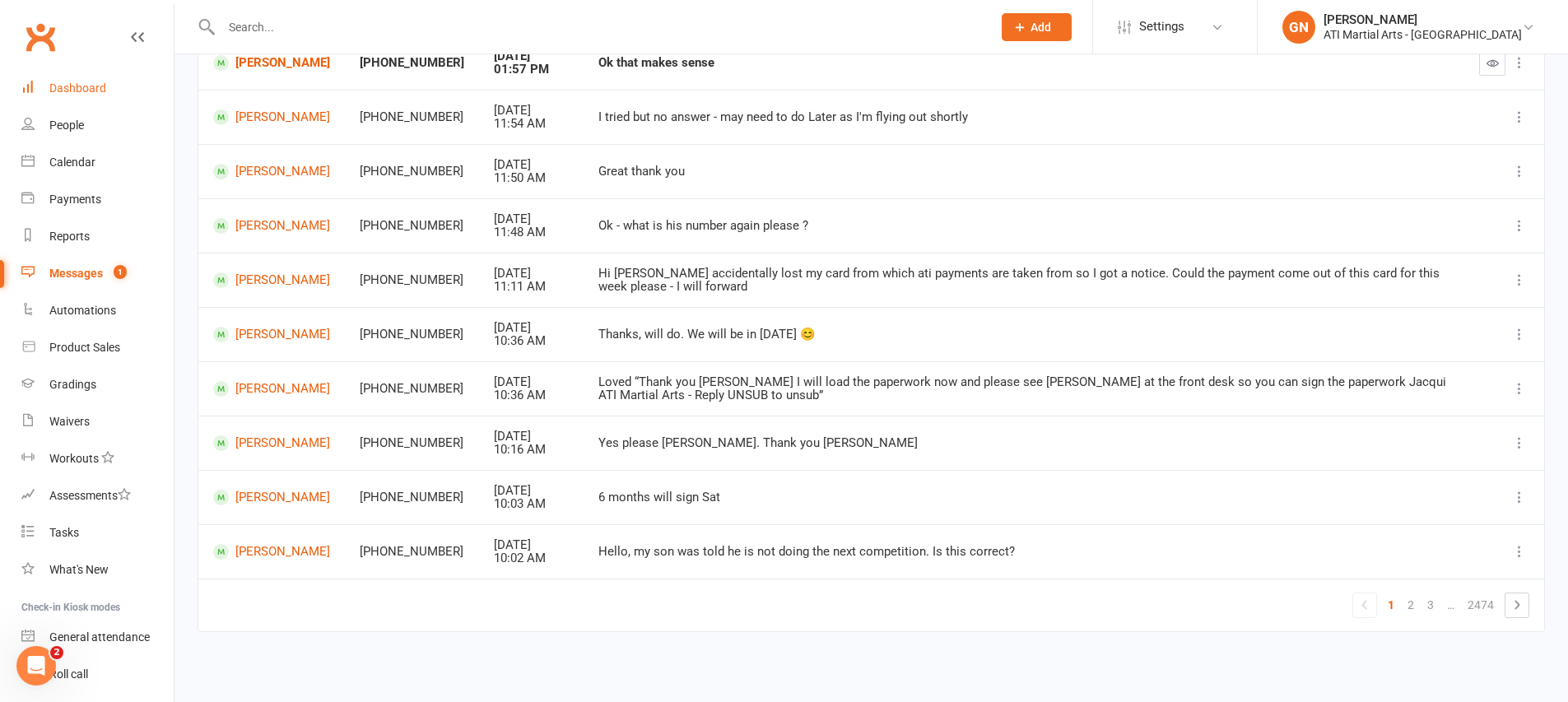
click at [86, 86] on div "Dashboard" at bounding box center [78, 87] width 57 height 13
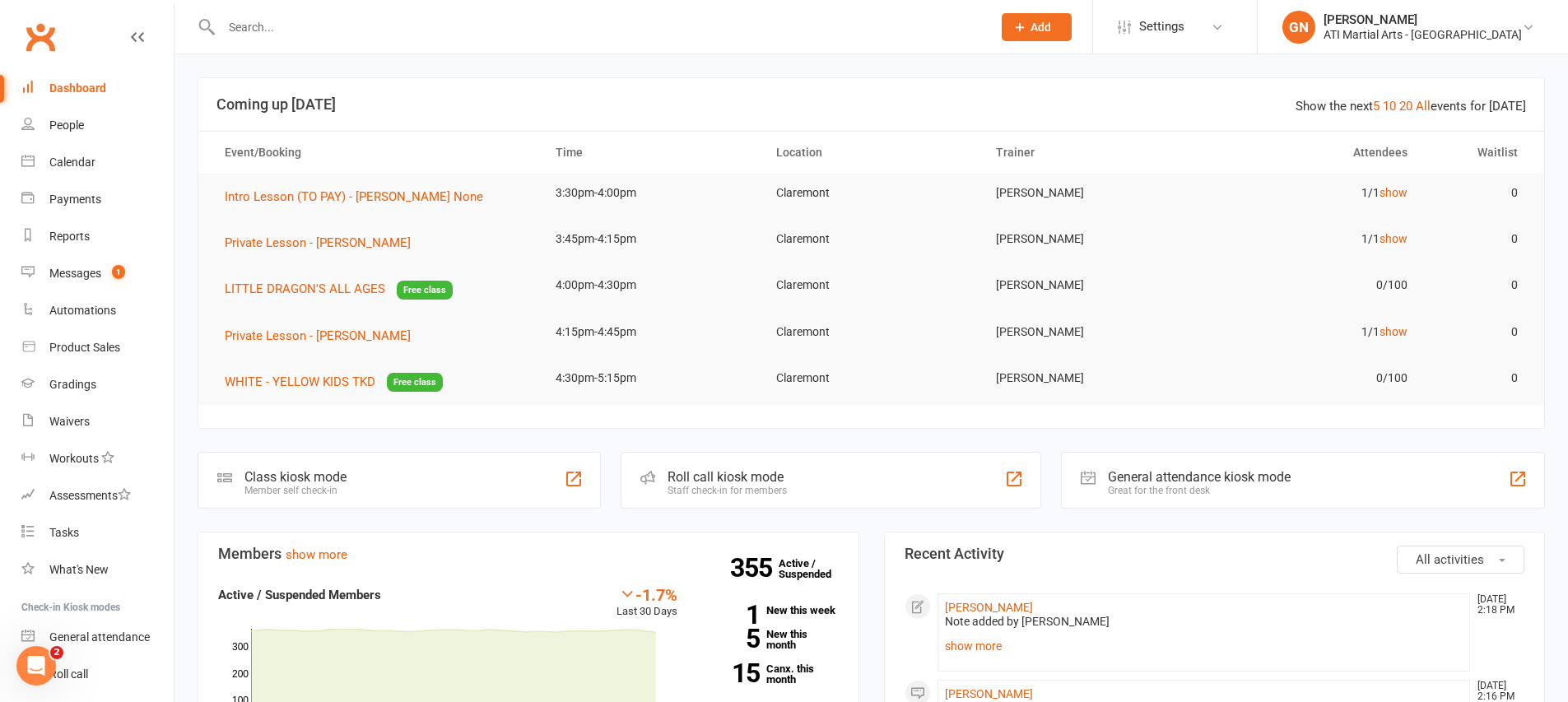
scroll to position [181, 0]
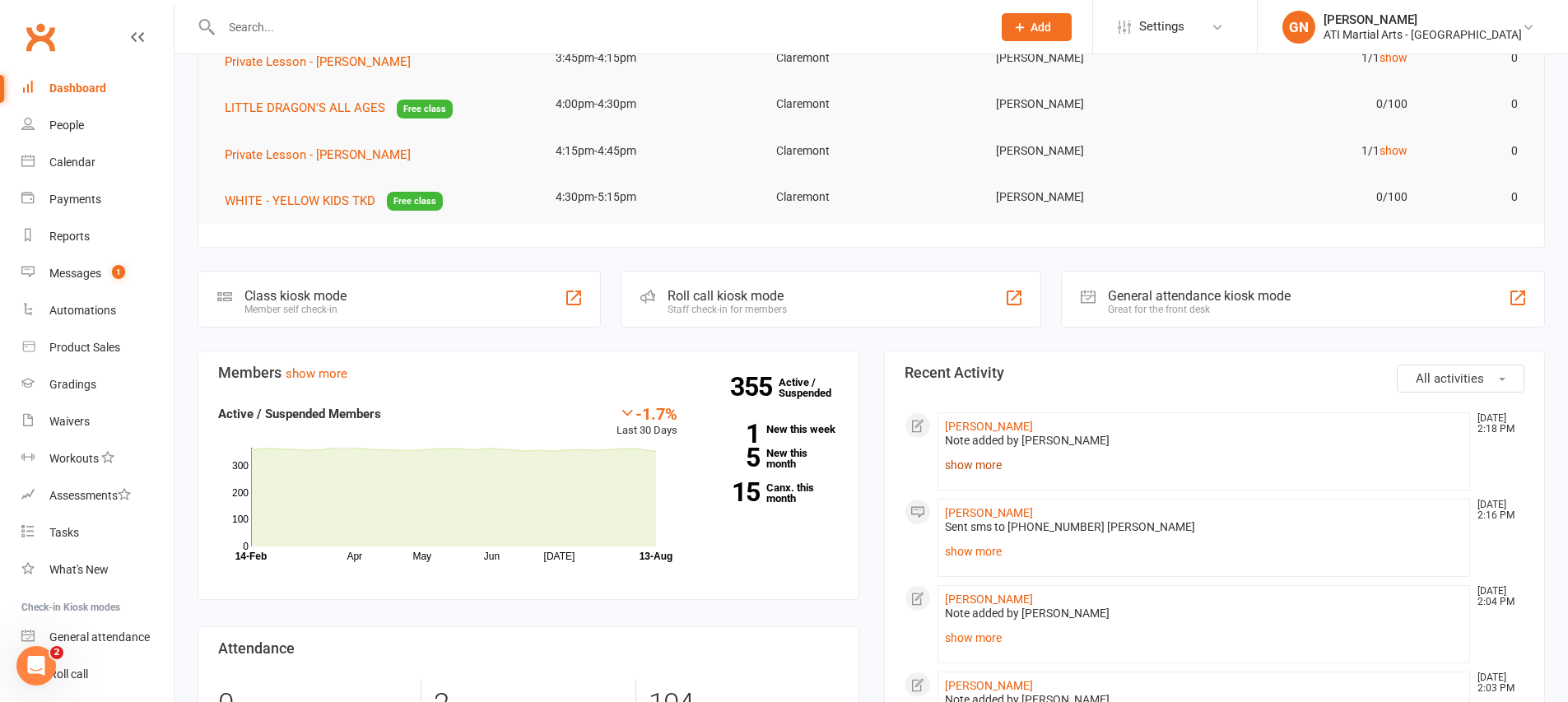
click at [992, 473] on link "show more" at bounding box center [1204, 464] width 519 height 23
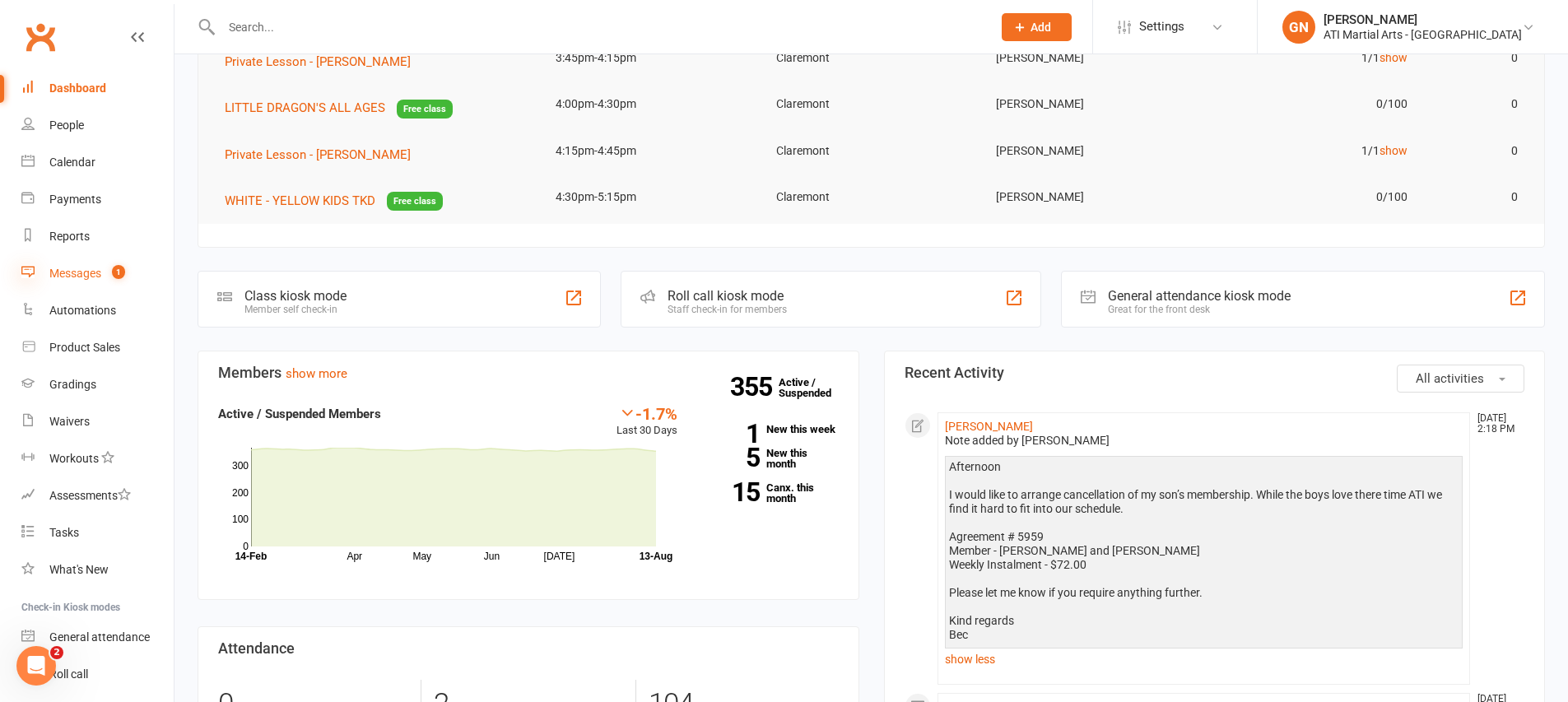
click at [29, 270] on icon at bounding box center [28, 271] width 13 height 13
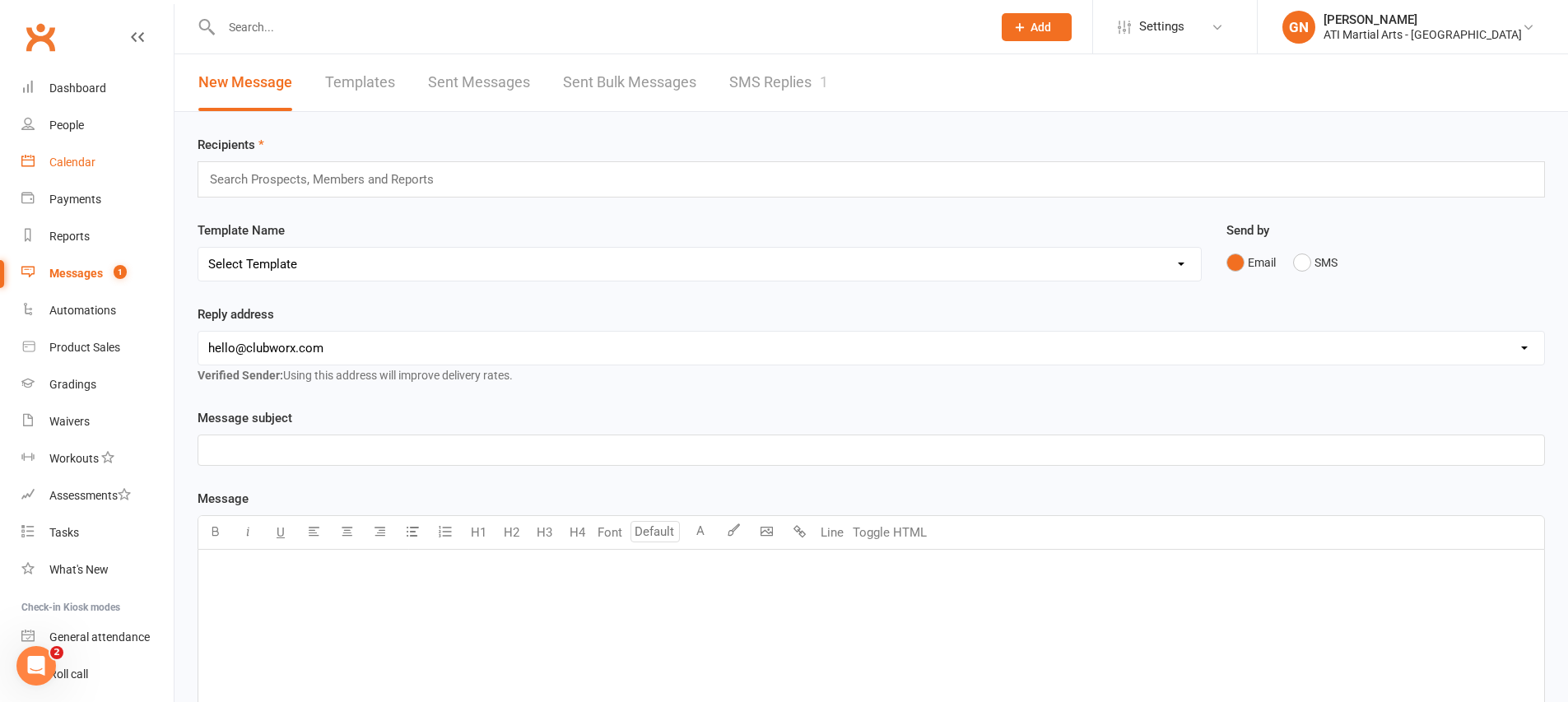
click at [57, 171] on link "Calendar" at bounding box center [97, 163] width 152 height 37
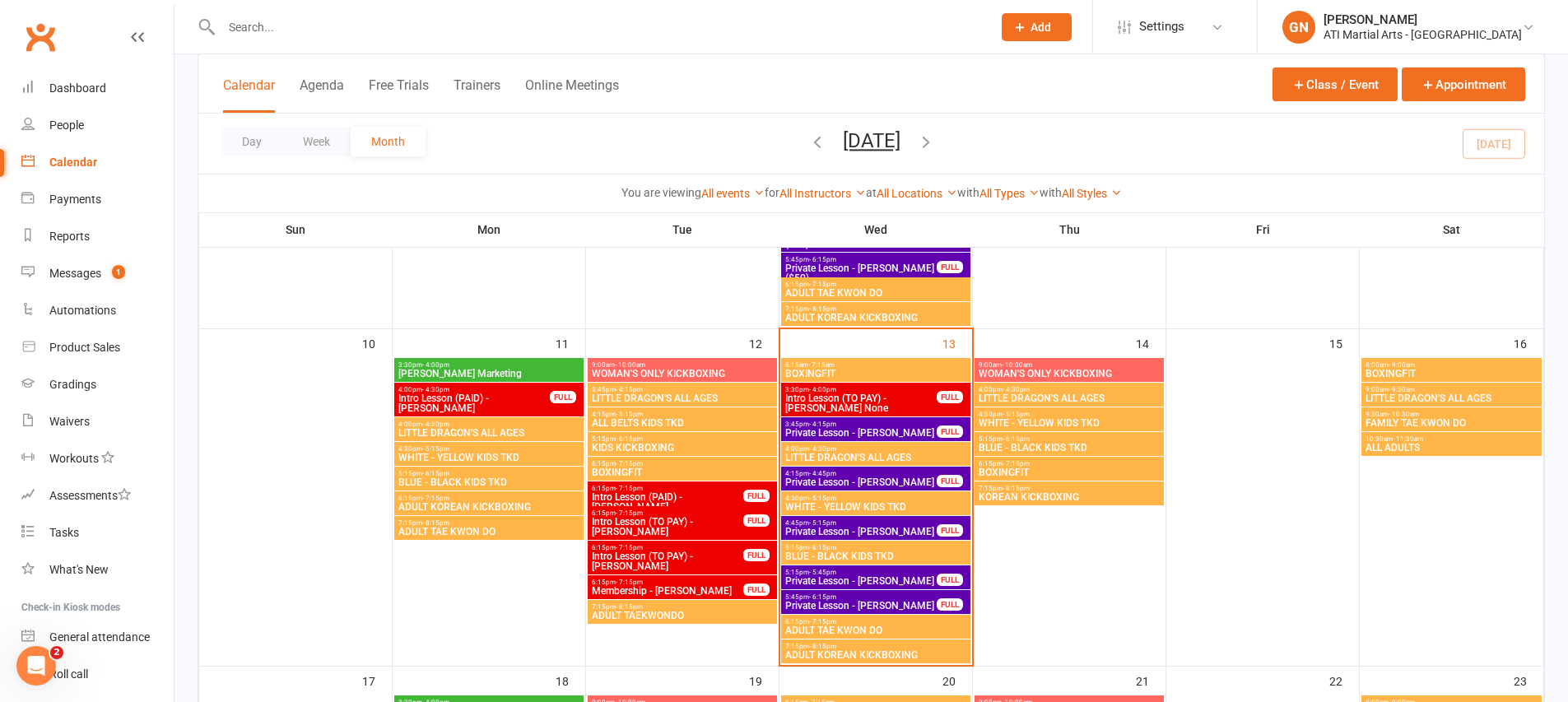
scroll to position [806, 0]
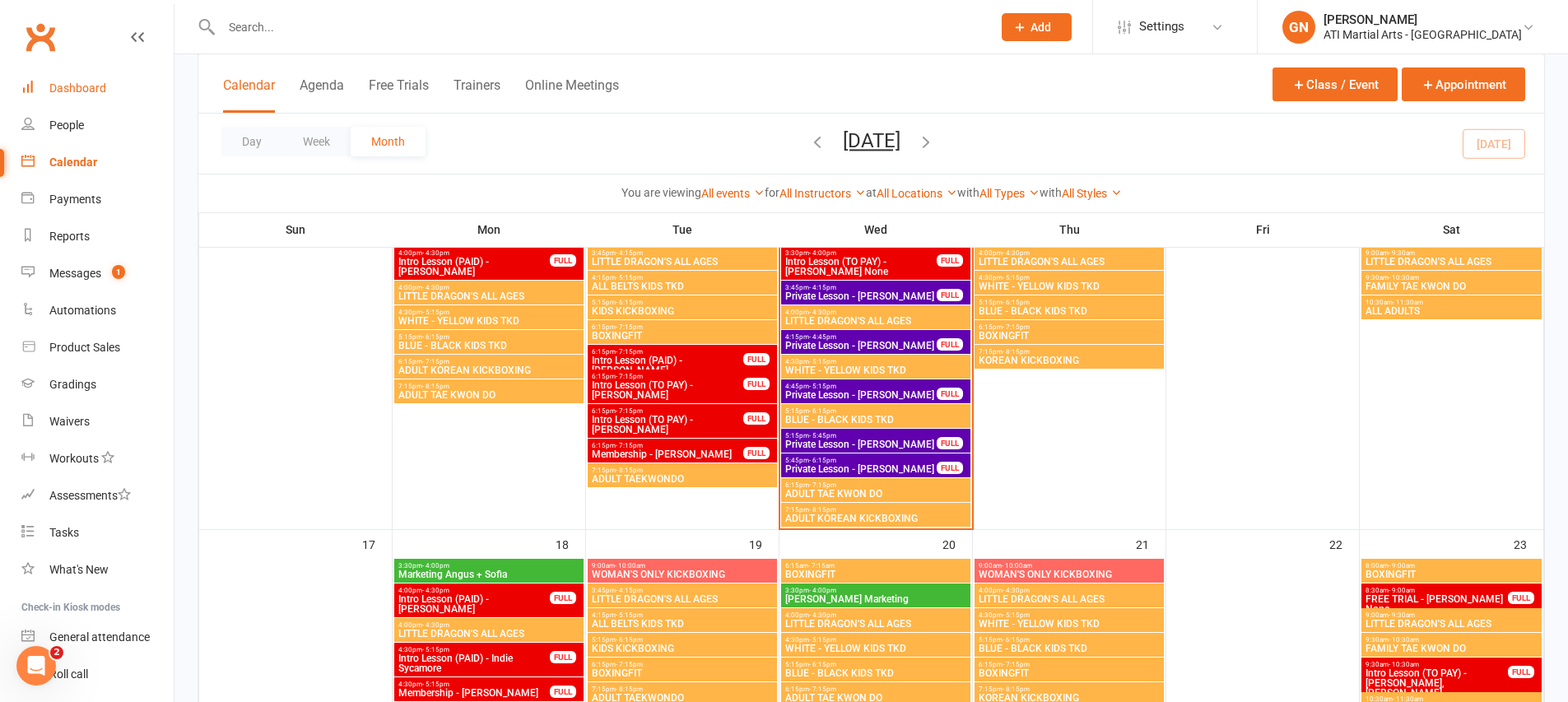
click at [119, 85] on link "Dashboard" at bounding box center [97, 88] width 152 height 37
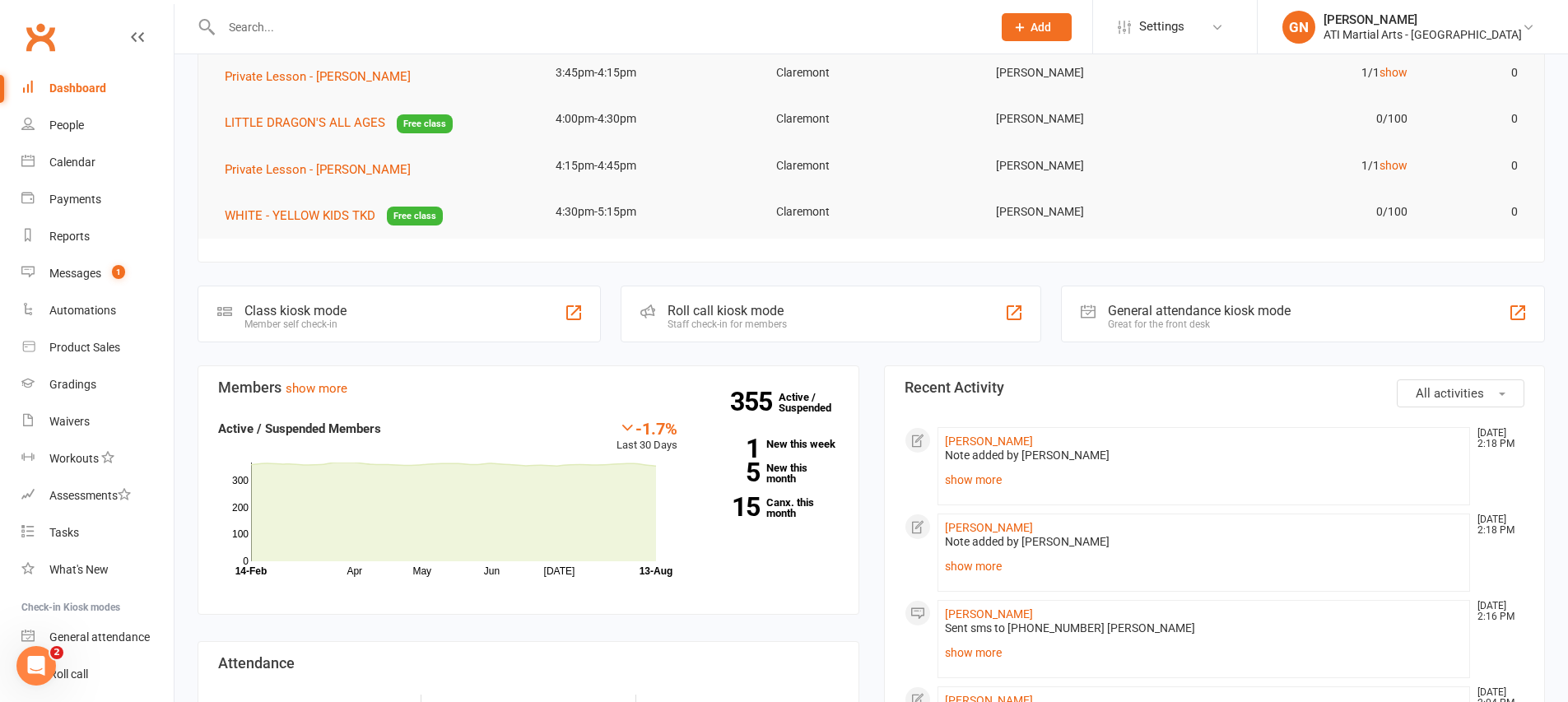
scroll to position [175, 0]
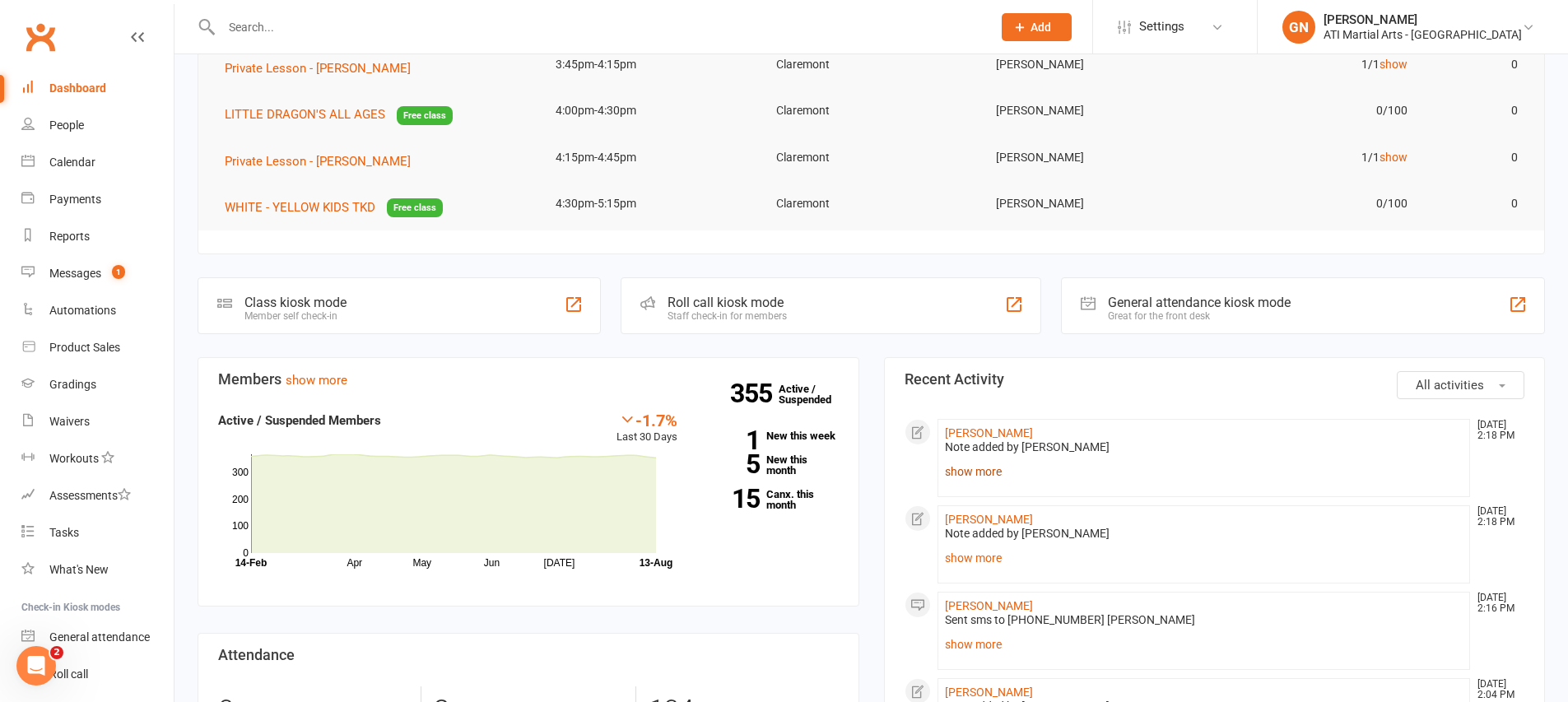
click at [973, 472] on link "show more" at bounding box center [1204, 470] width 519 height 23
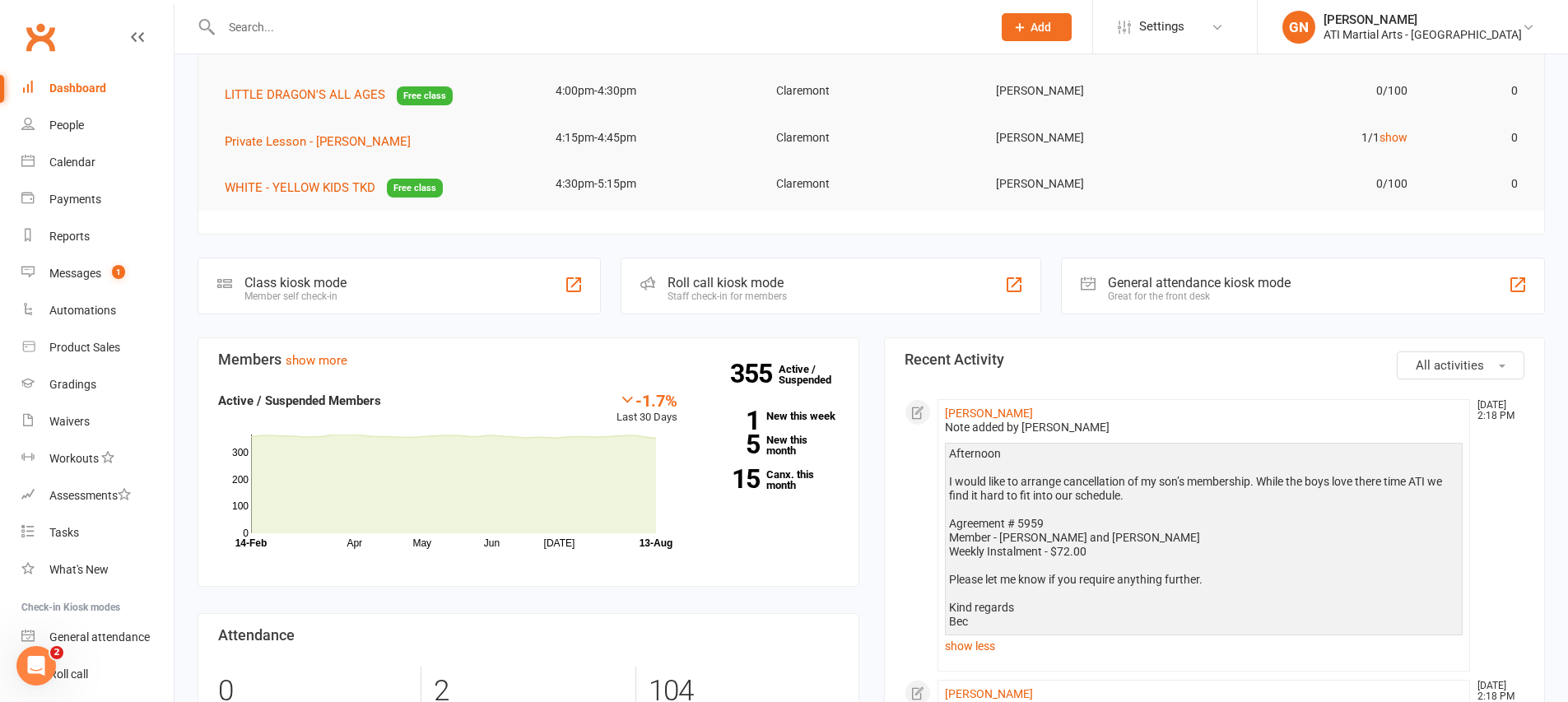
scroll to position [220, 0]
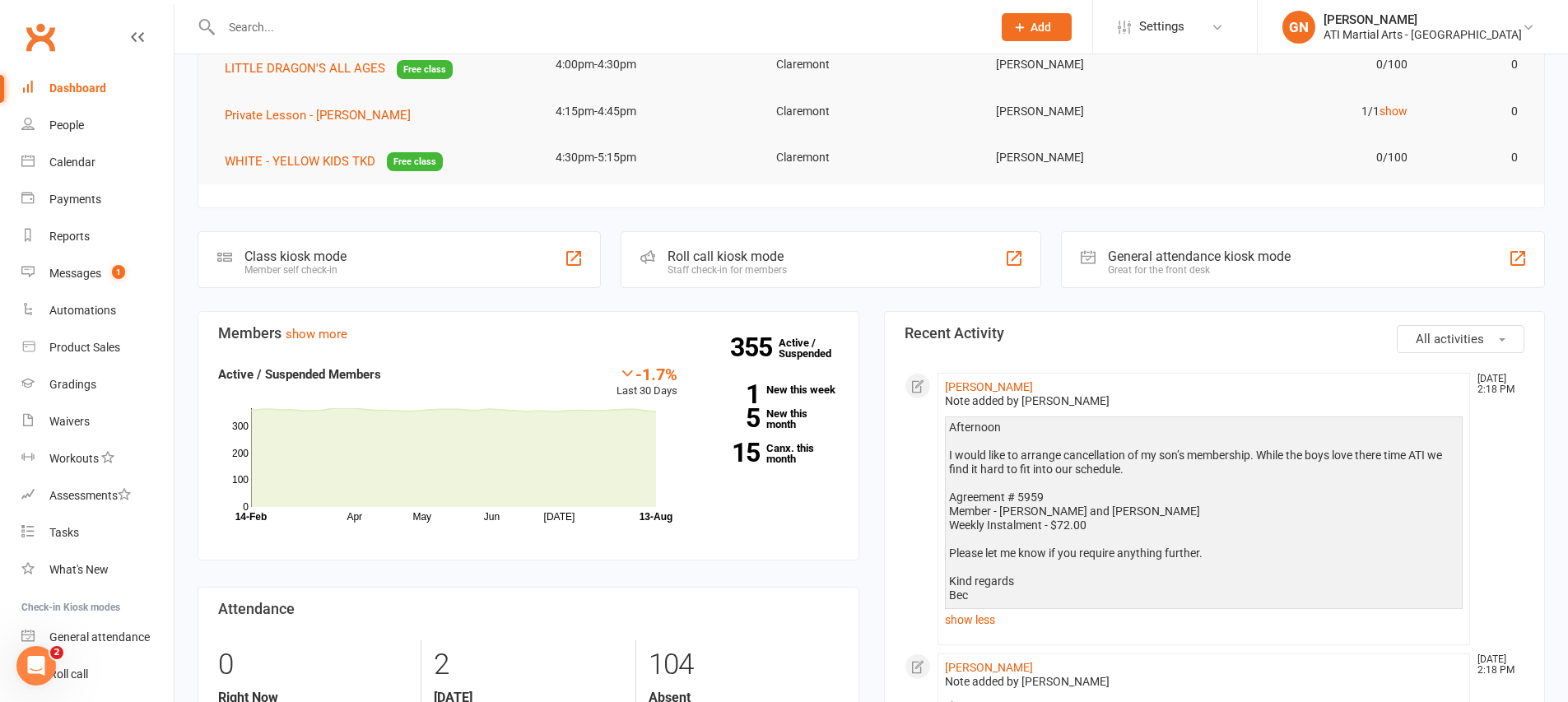
click at [17, 291] on li "Messages 1" at bounding box center [86, 274] width 174 height 37
click at [56, 266] on div "Messages" at bounding box center [75, 272] width 52 height 13
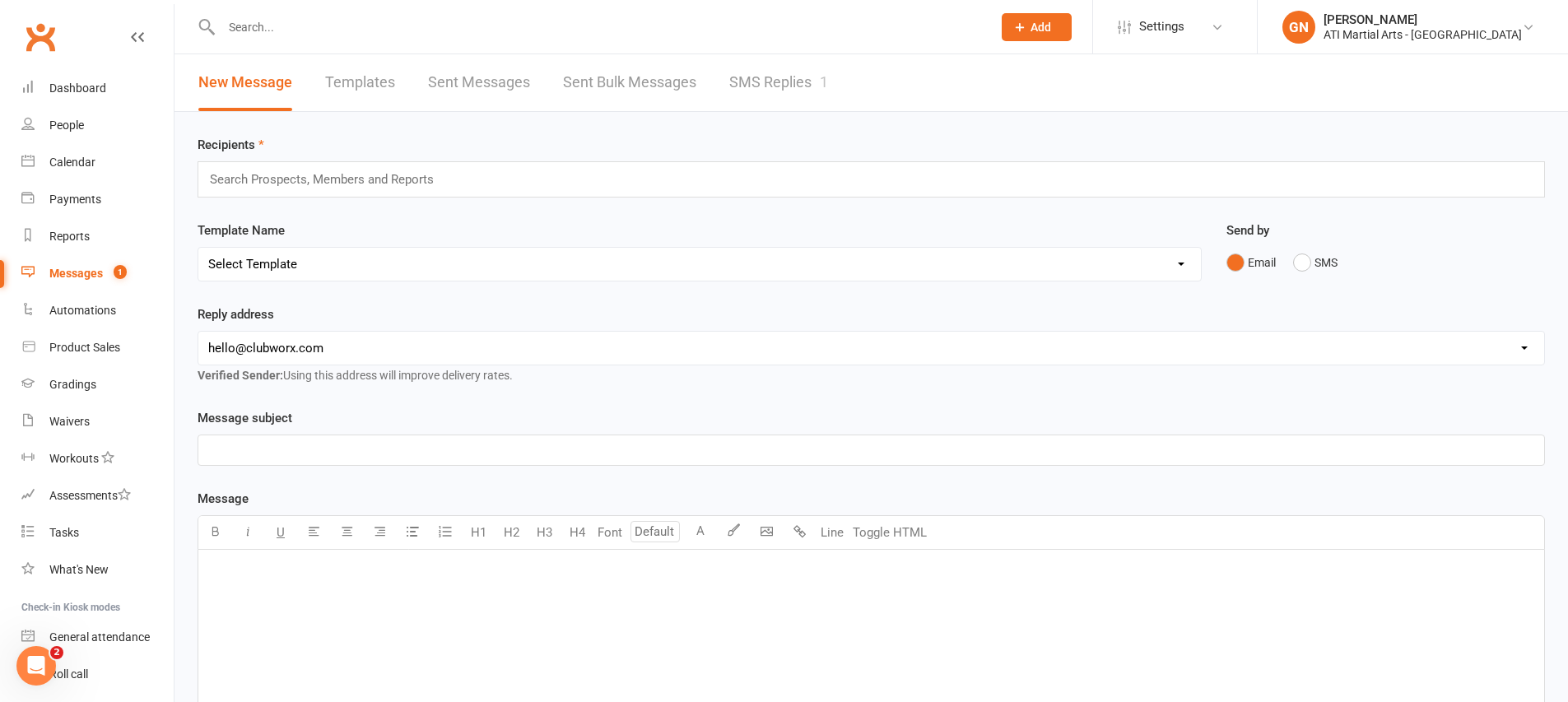
click at [259, 22] on input "text" at bounding box center [597, 27] width 763 height 23
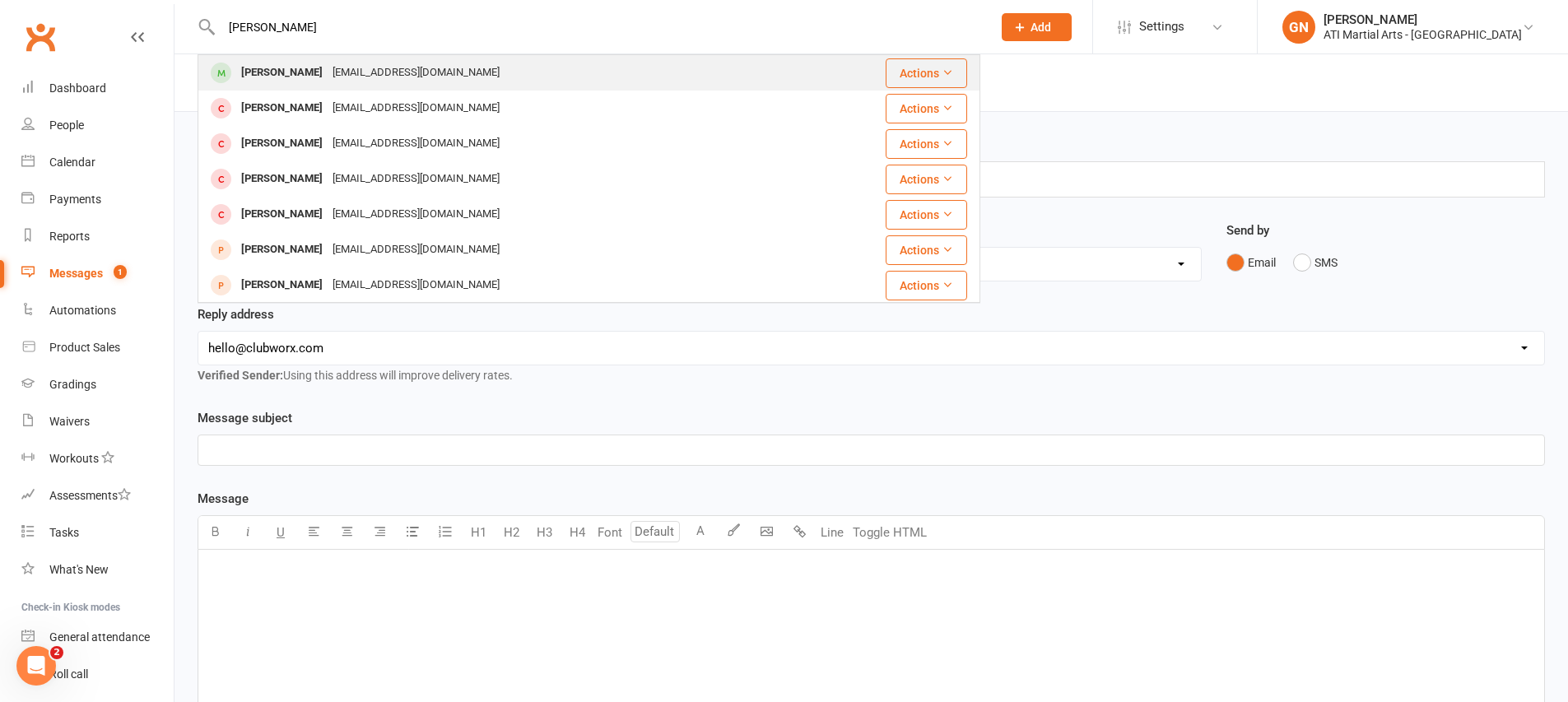
type input "zoe liu"
click at [269, 61] on div "[PERSON_NAME]" at bounding box center [281, 73] width 91 height 24
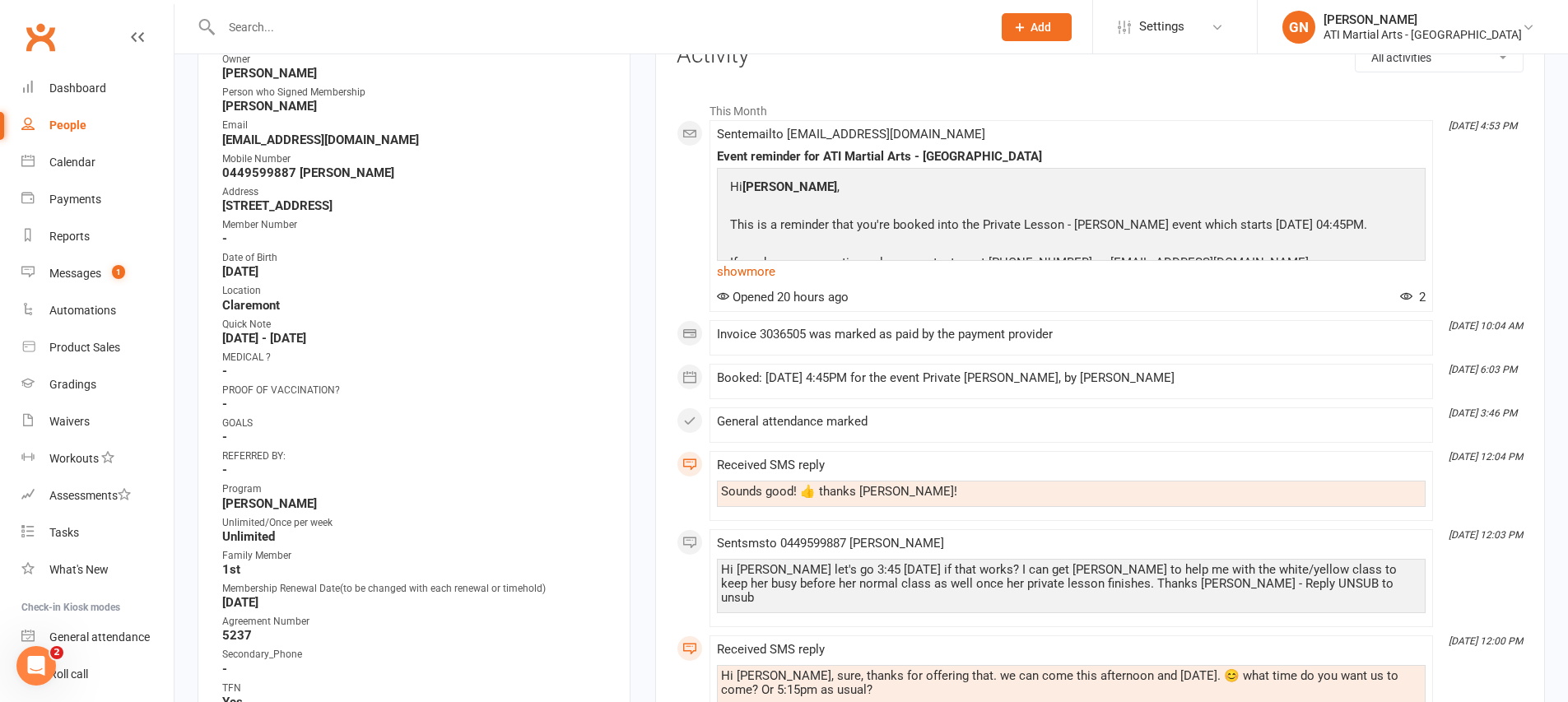
scroll to position [234, 0]
drag, startPoint x: 408, startPoint y: 201, endPoint x: 267, endPoint y: 190, distance: 141.4
click at [267, 190] on li "Address 426 Cambridge St Floreat 6014" at bounding box center [414, 199] width 388 height 28
copy li "426 Cambridge St Floreat 6014"
click at [386, 537] on strong "Unlimited" at bounding box center [415, 537] width 386 height 15
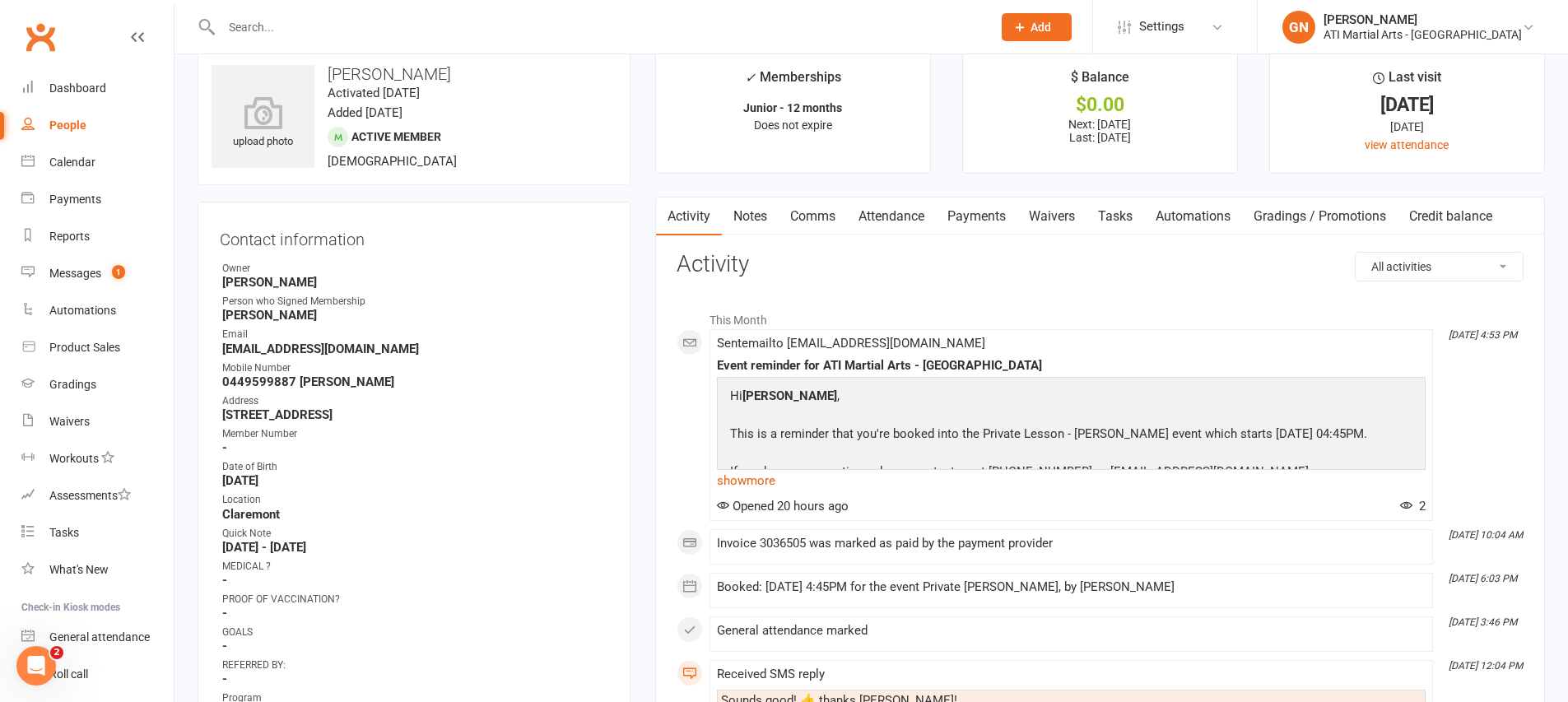
scroll to position [0, 0]
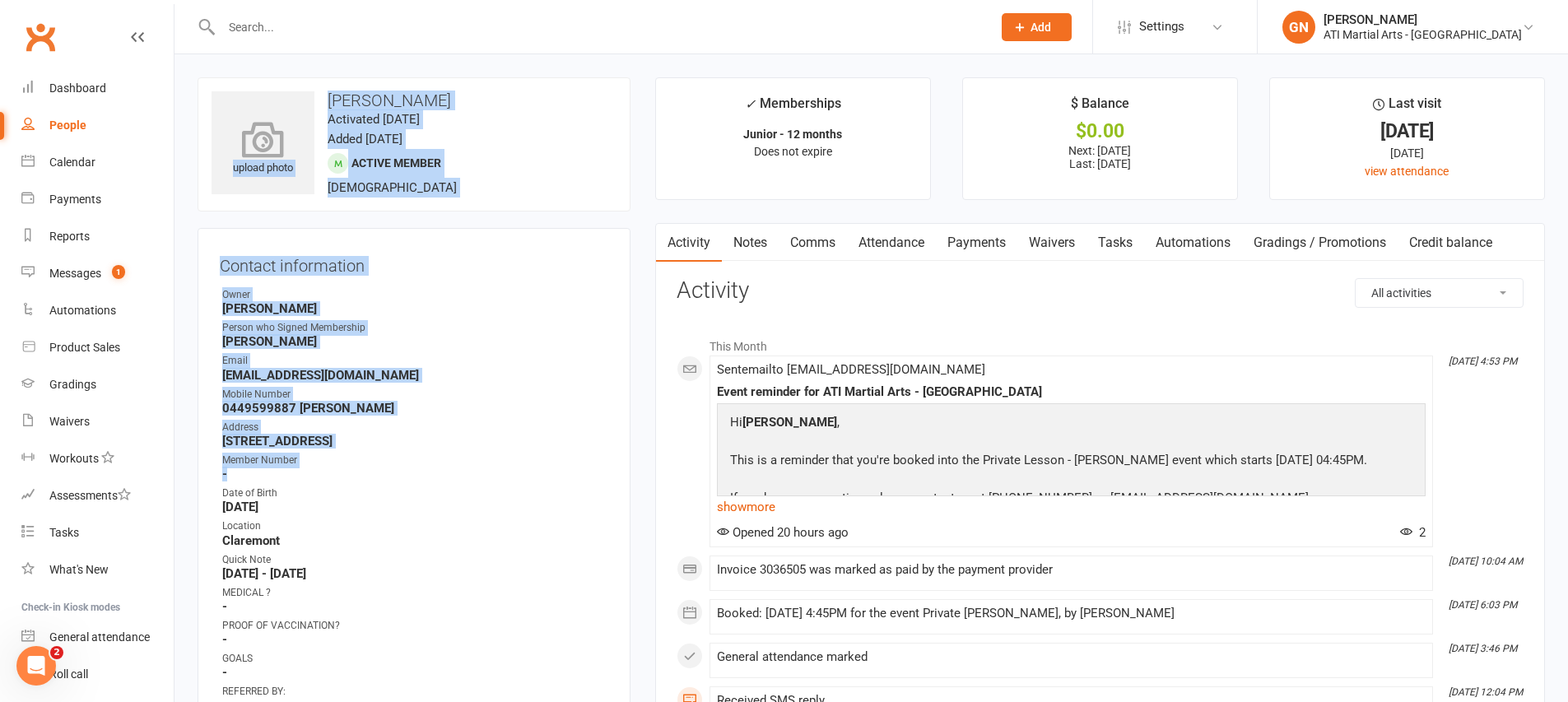
drag, startPoint x: 541, startPoint y: 476, endPoint x: 266, endPoint y: 127, distance: 444.3
click at [271, 130] on contact-information "upload photo Zoe Liu Activated 10 August, 2023 Added 5 July, 2023 Active member…" at bounding box center [414, 714] width 433 height 1272
click at [422, 301] on strong "Jacqui Blaxill" at bounding box center [415, 308] width 386 height 15
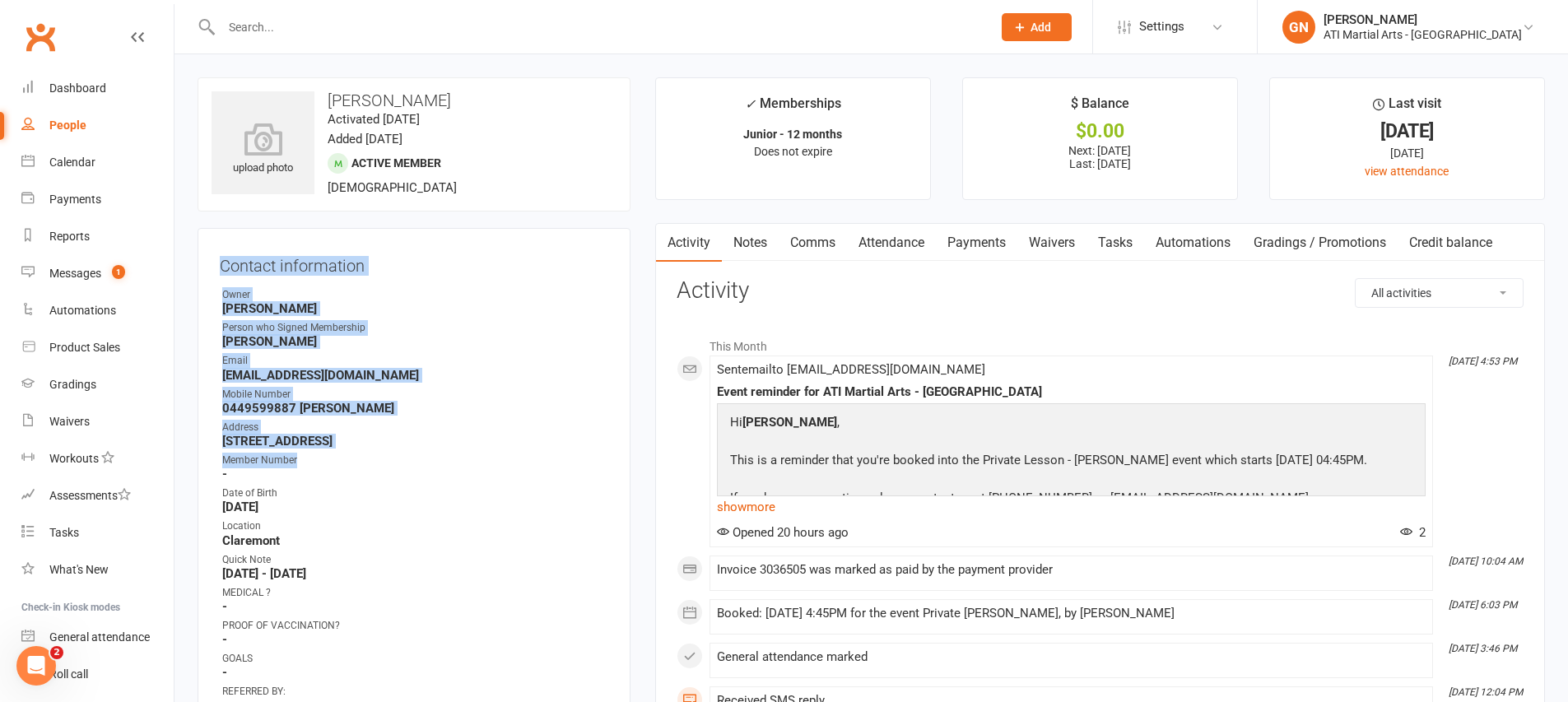
drag, startPoint x: 510, startPoint y: 459, endPoint x: 405, endPoint y: 238, distance: 244.7
click at [507, 464] on div "Member Number" at bounding box center [415, 460] width 386 height 16
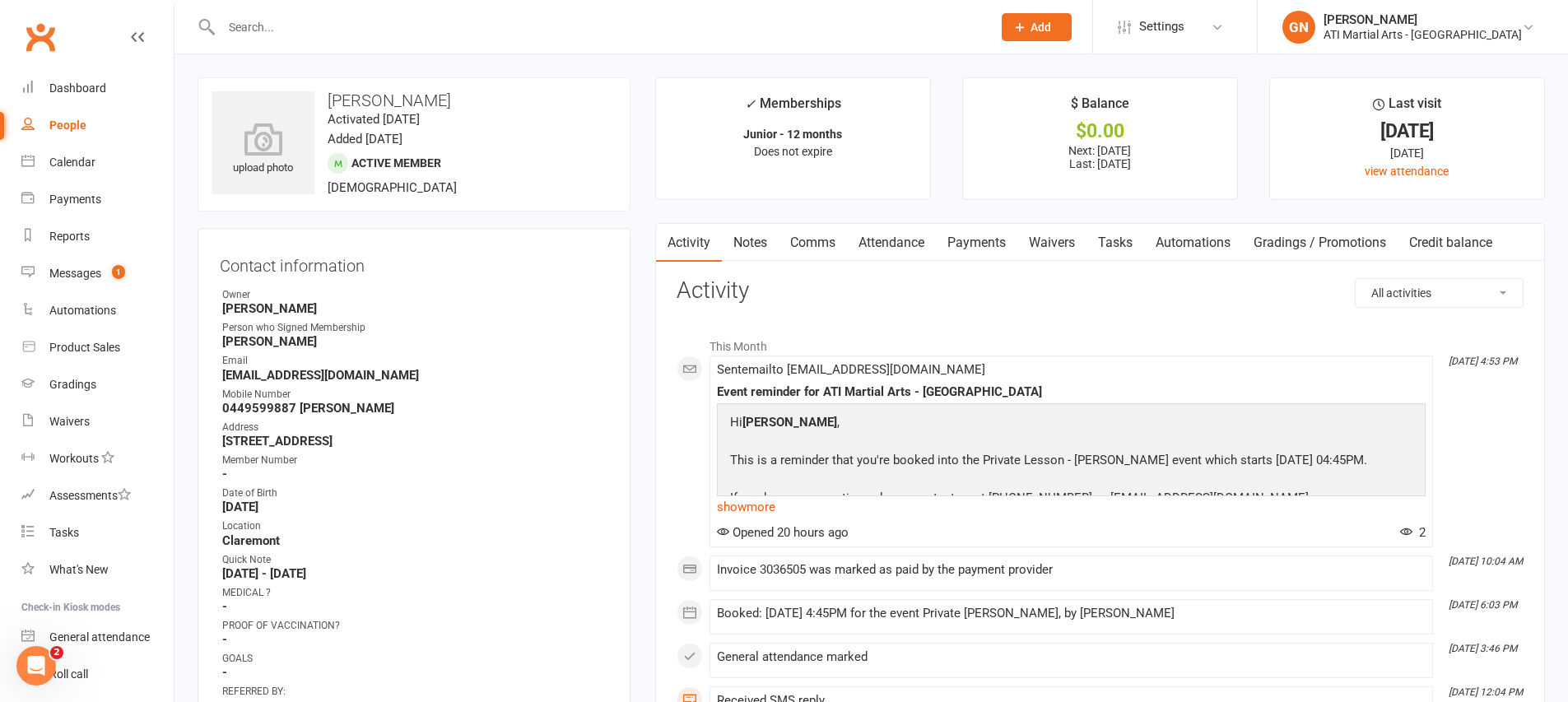
drag, startPoint x: 502, startPoint y: 551, endPoint x: 433, endPoint y: 217, distance: 341.1
click at [433, 217] on contact-information "upload photo Zoe Liu Activated 10 August, 2023 Added 5 July, 2023 Active member…" at bounding box center [414, 714] width 433 height 1272
drag, startPoint x: 469, startPoint y: 574, endPoint x: 154, endPoint y: 280, distance: 430.9
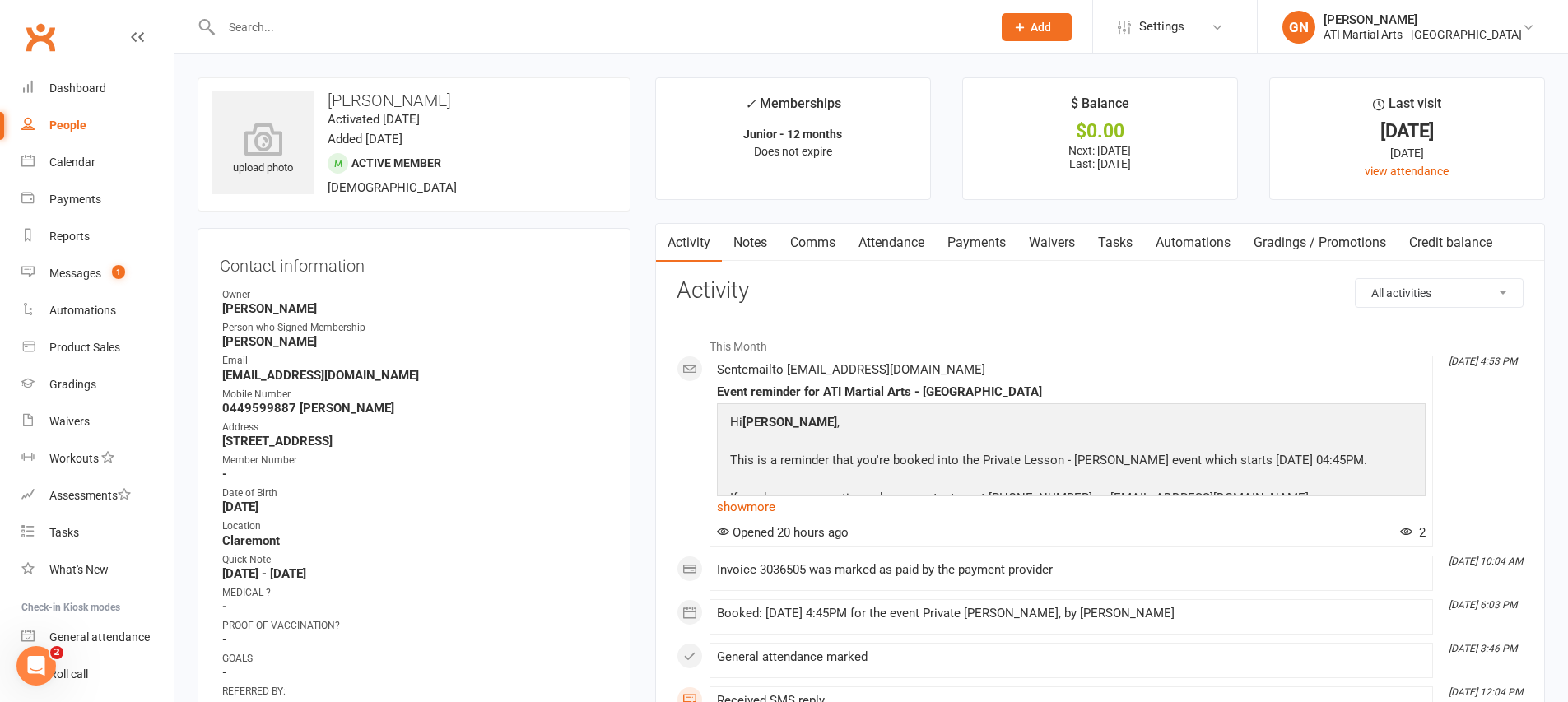
drag, startPoint x: 508, startPoint y: 658, endPoint x: 319, endPoint y: 369, distance: 345.3
click at [13, 87] on li "Dashboard" at bounding box center [86, 88] width 174 height 37
click at [28, 87] on icon at bounding box center [28, 85] width 13 height 13
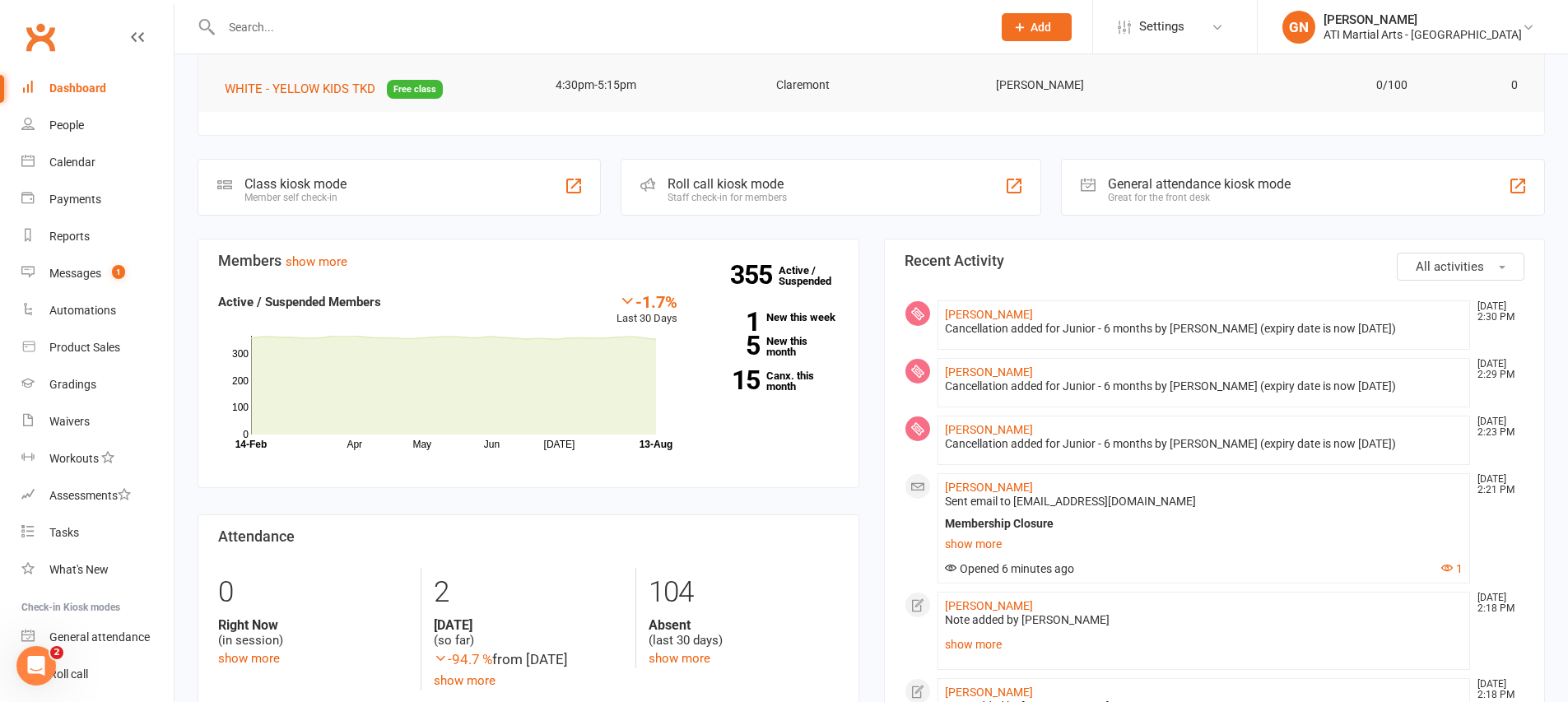
scroll to position [392, 0]
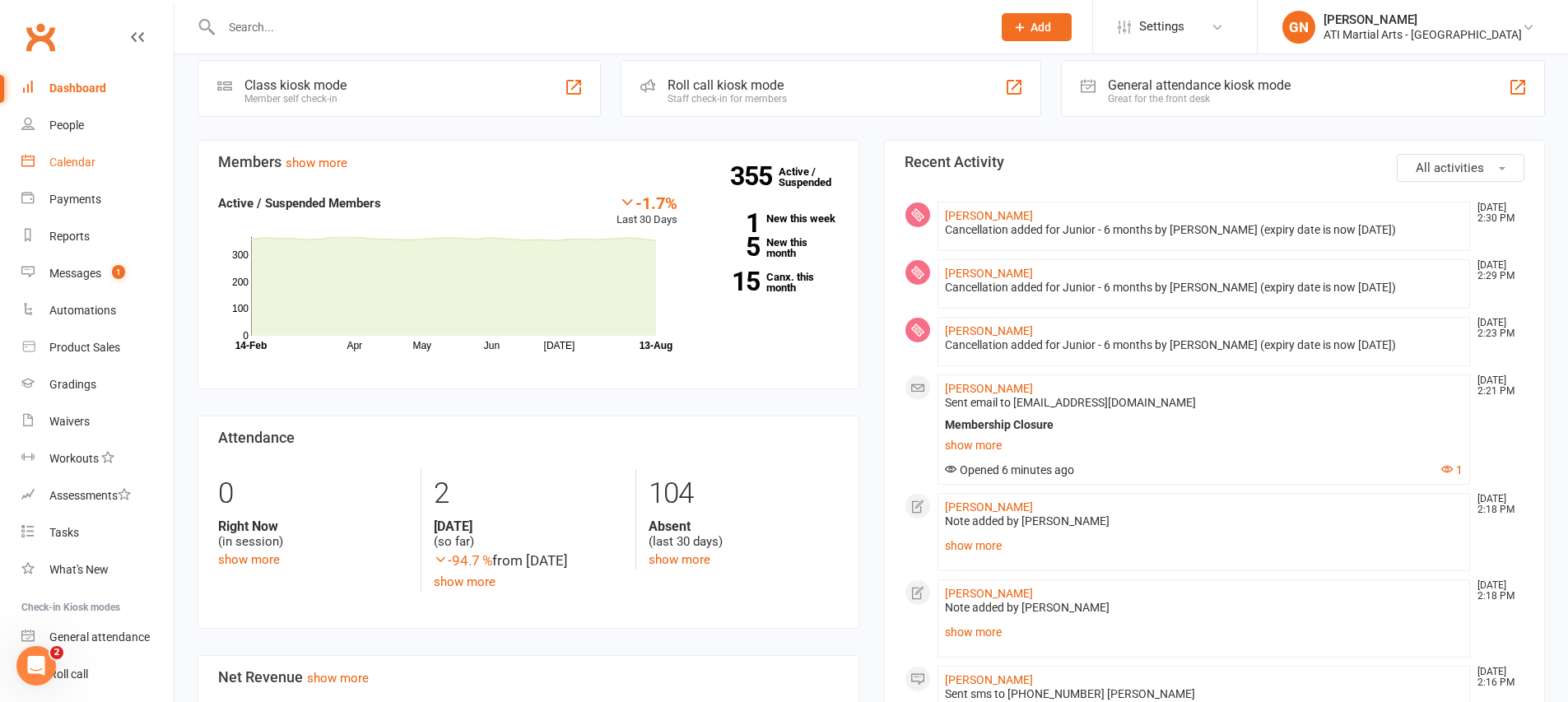
click at [38, 170] on link "Calendar" at bounding box center [97, 163] width 152 height 37
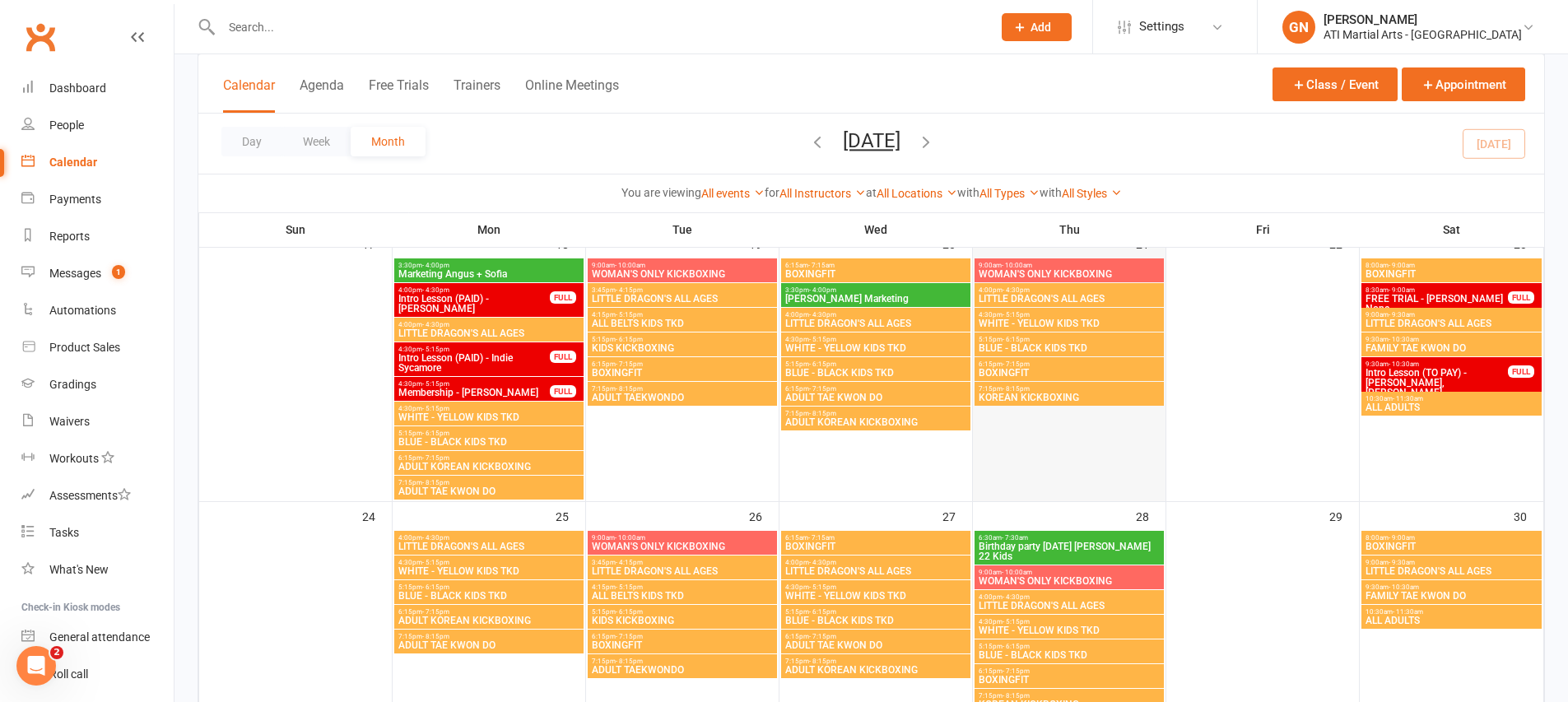
scroll to position [1135, 0]
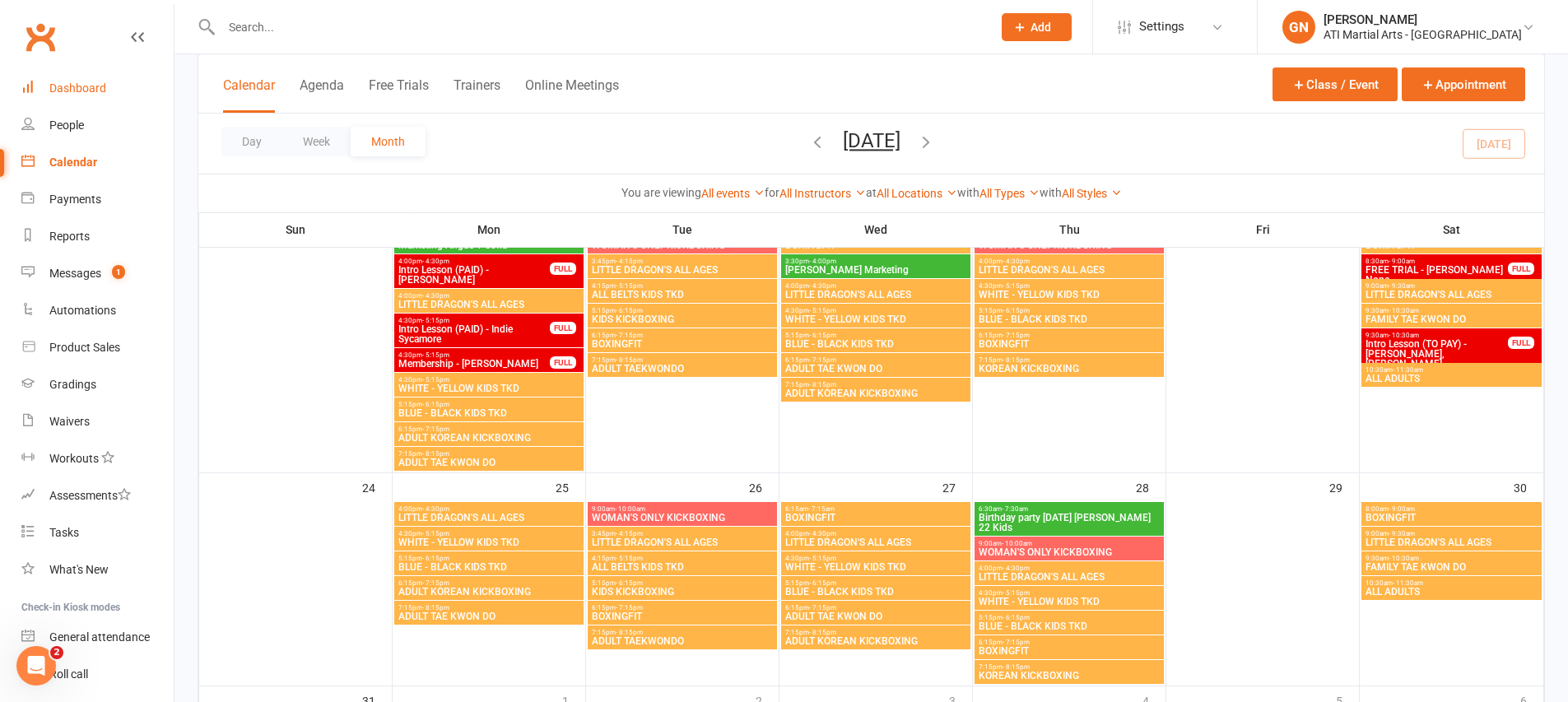
click at [128, 96] on link "Dashboard" at bounding box center [97, 88] width 152 height 37
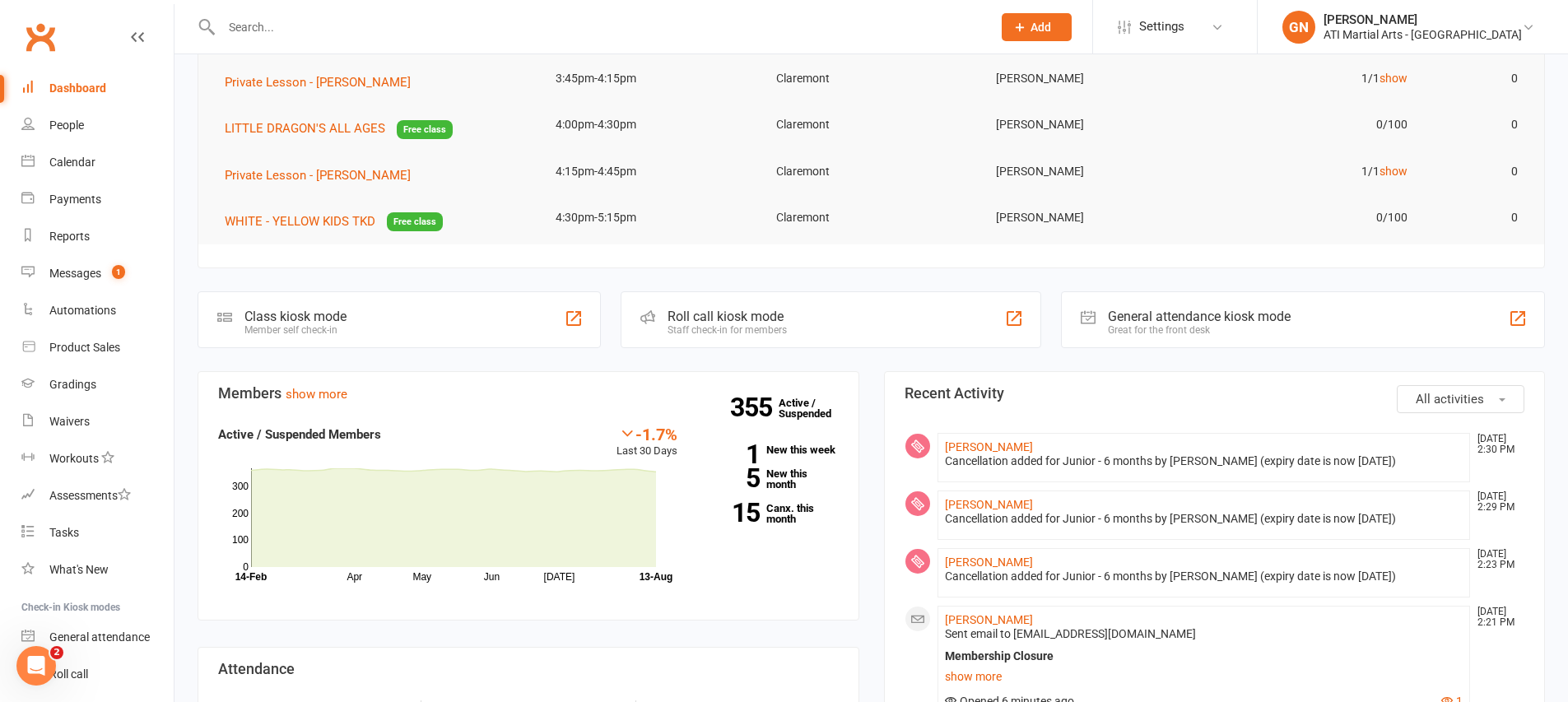
scroll to position [194, 0]
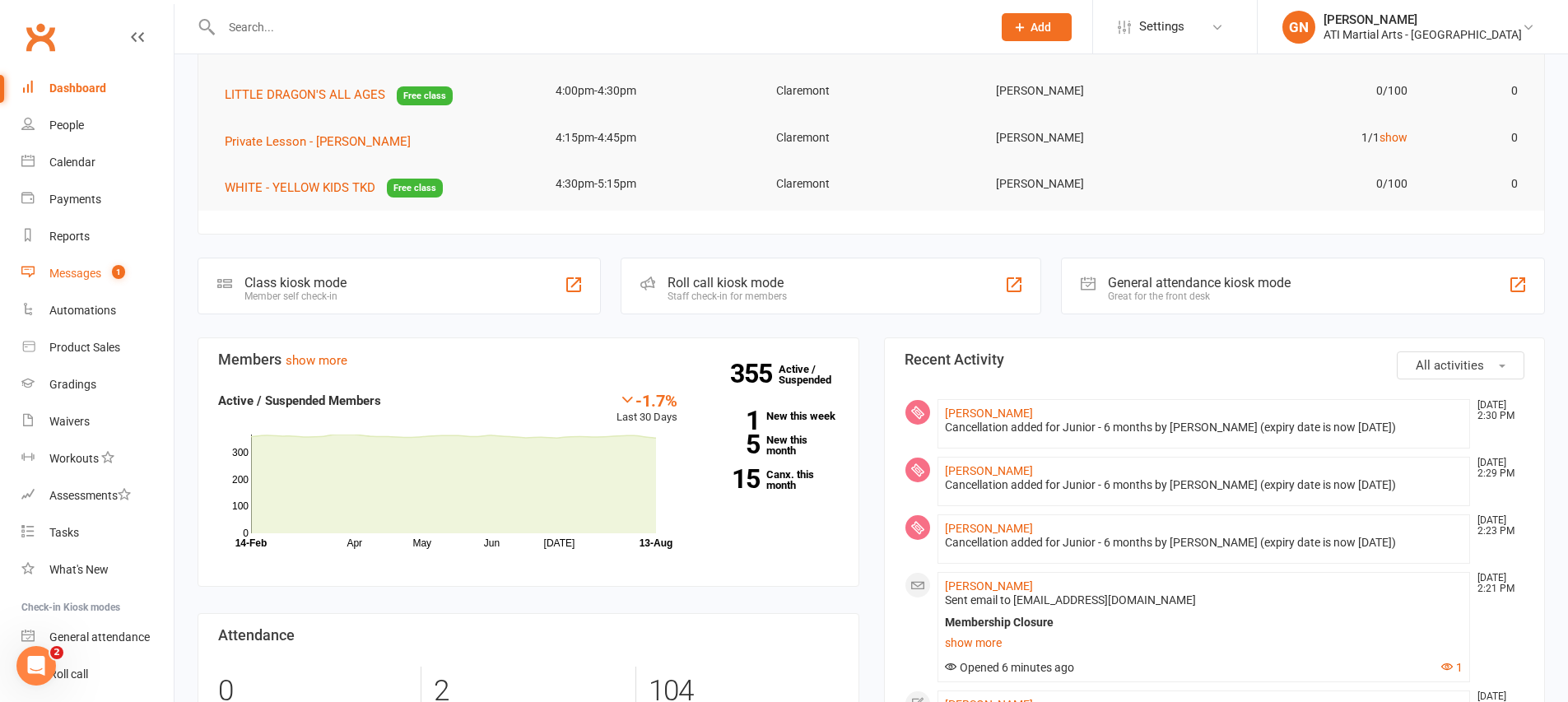
click at [140, 272] on link "Messages 1" at bounding box center [97, 274] width 152 height 37
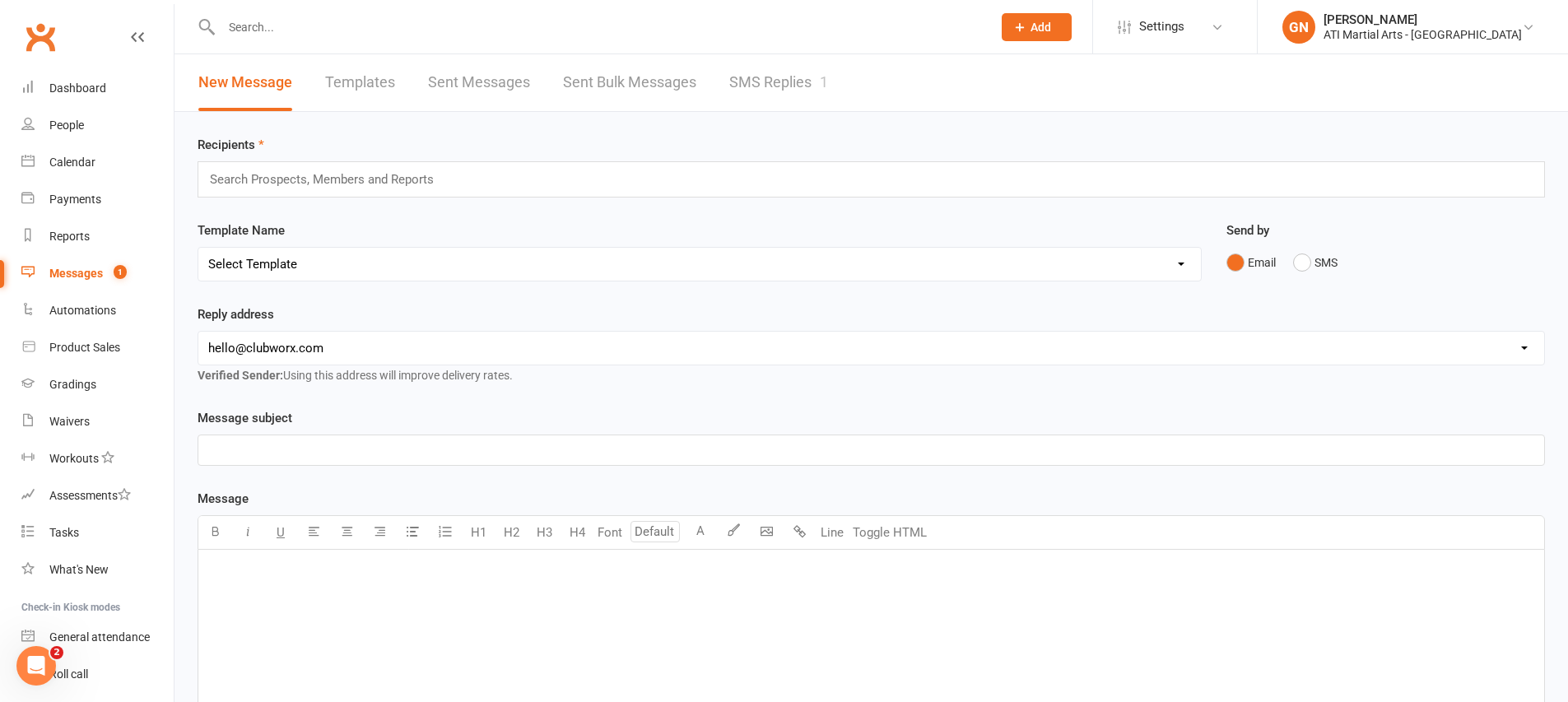
click at [747, 69] on link "SMS Replies 1" at bounding box center [778, 82] width 99 height 57
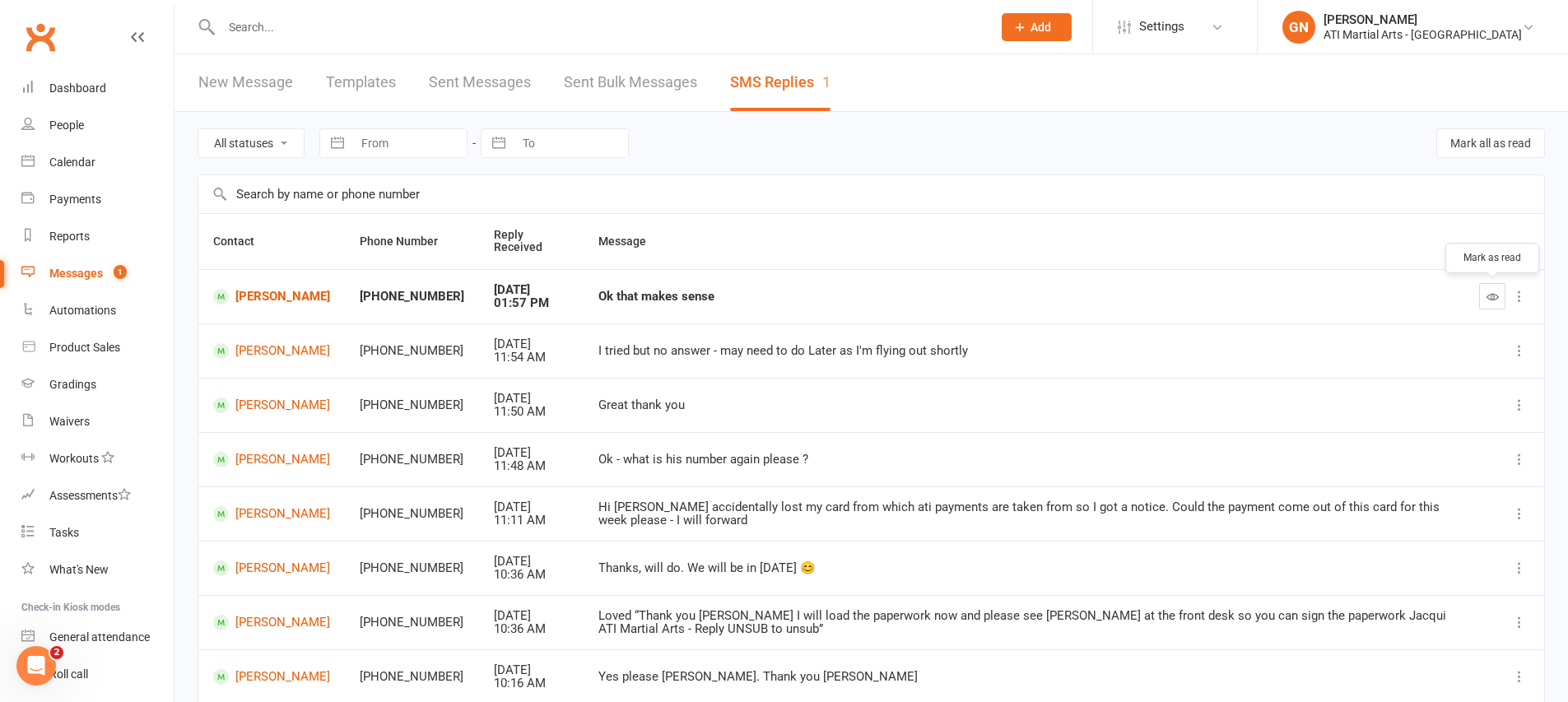
click at [1502, 301] on button "button" at bounding box center [1491, 296] width 27 height 27
click at [47, 88] on link "Dashboard" at bounding box center [97, 88] width 152 height 37
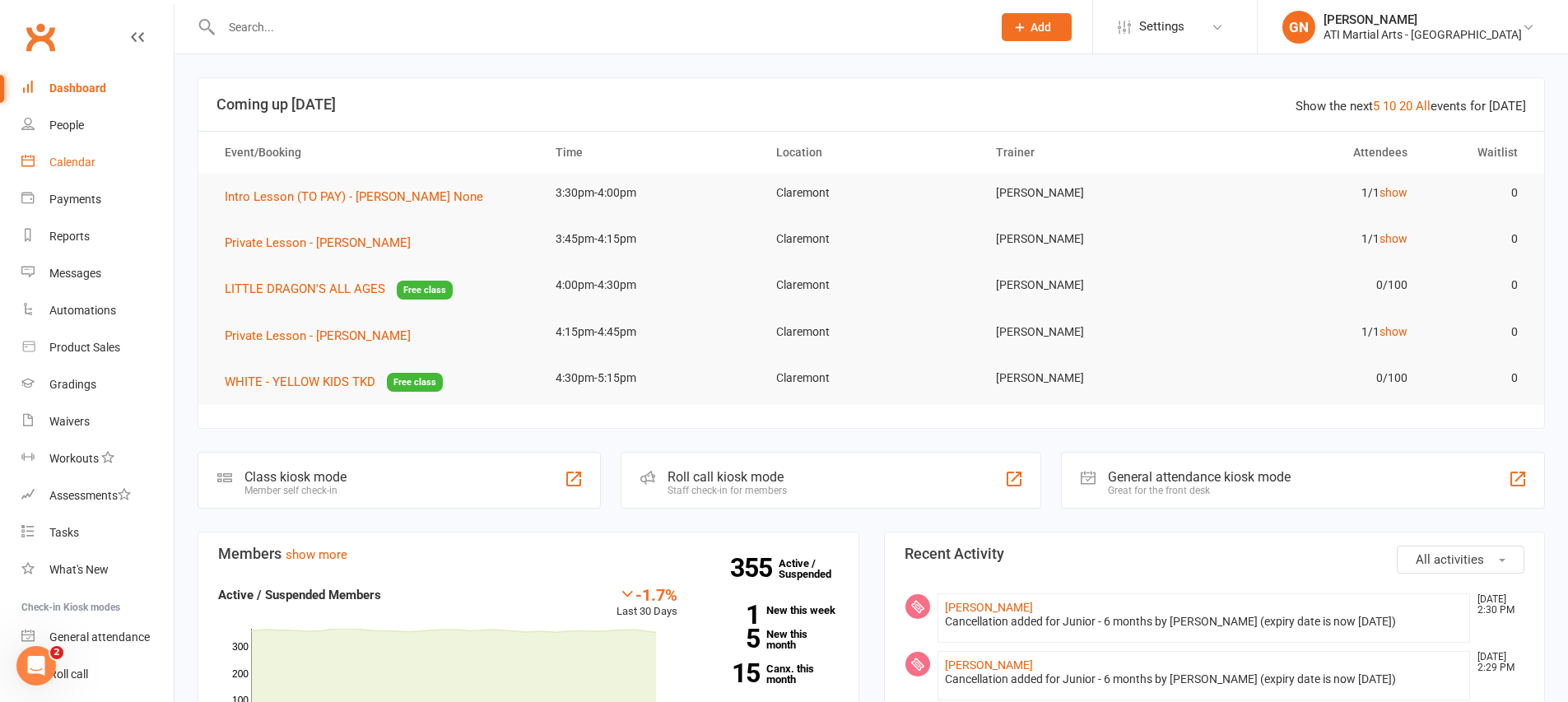
click at [139, 161] on link "Calendar" at bounding box center [97, 163] width 152 height 37
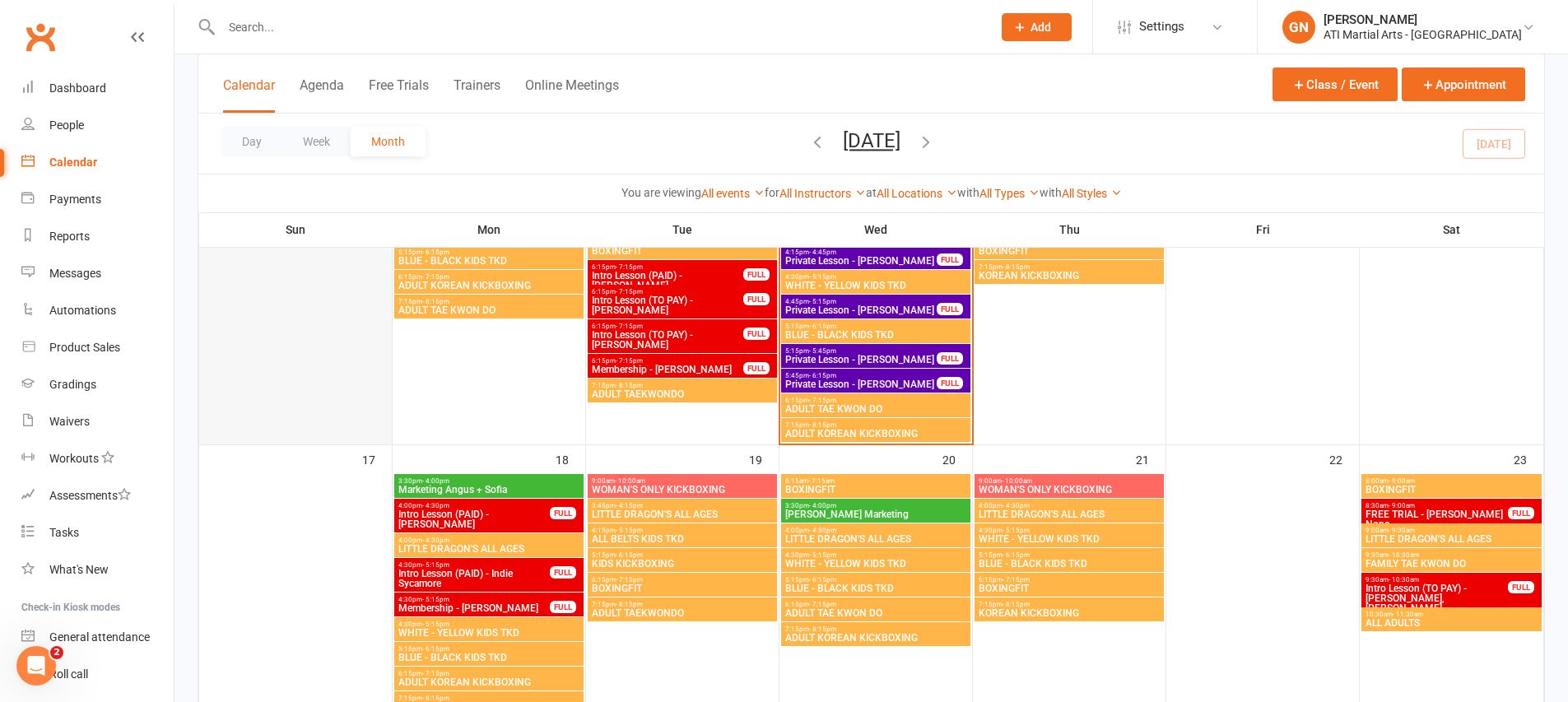
scroll to position [862, 0]
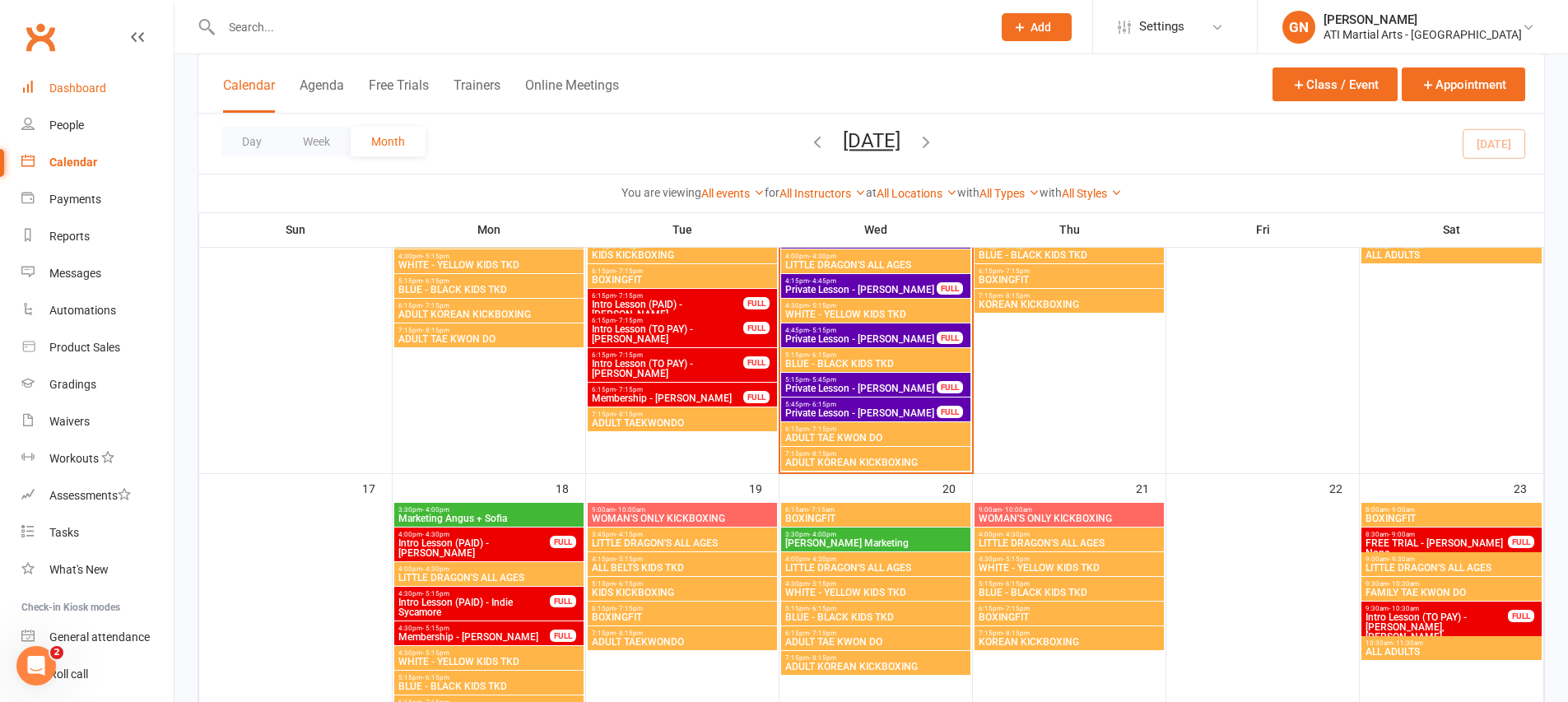
click at [113, 99] on link "Dashboard" at bounding box center [97, 88] width 152 height 37
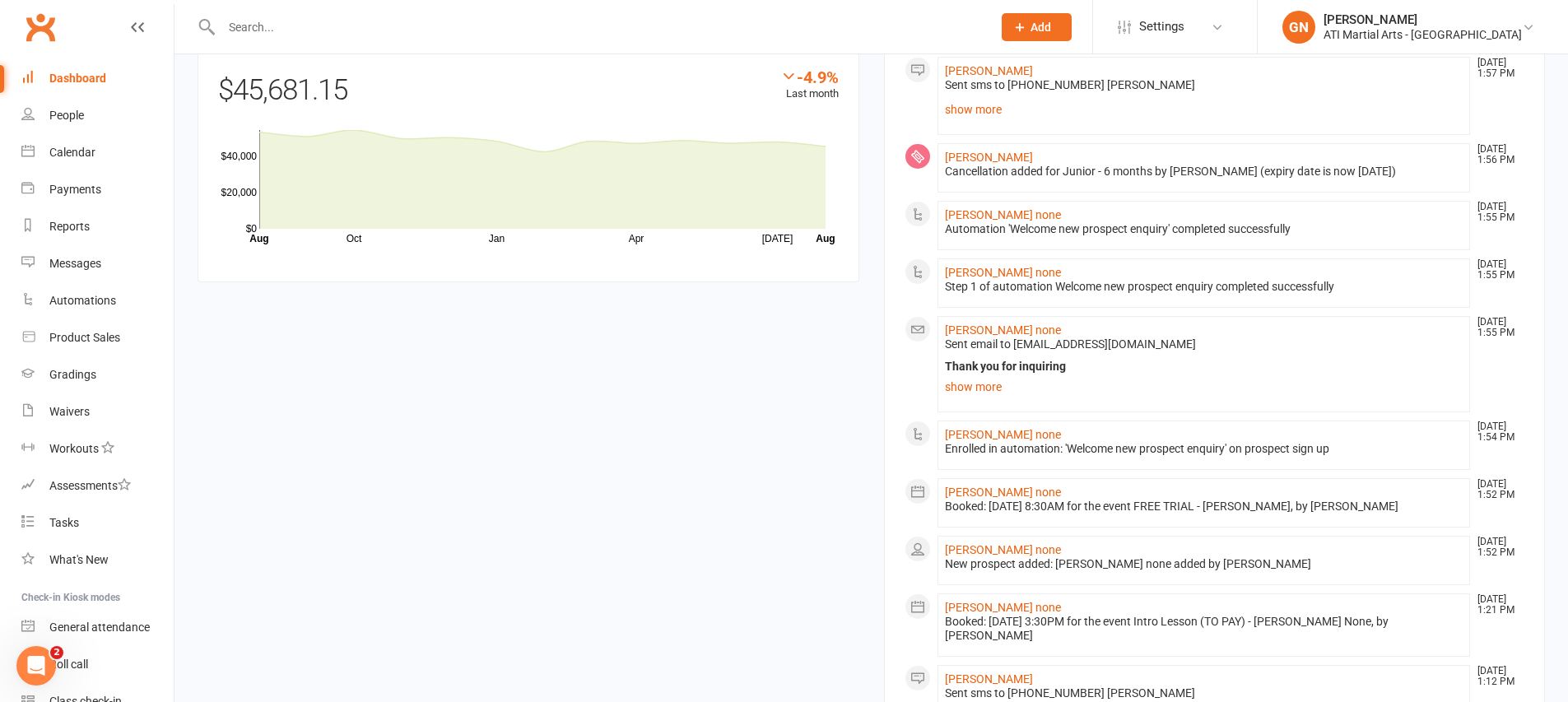
scroll to position [1349, 0]
click at [114, 277] on link "Messages" at bounding box center [97, 264] width 152 height 37
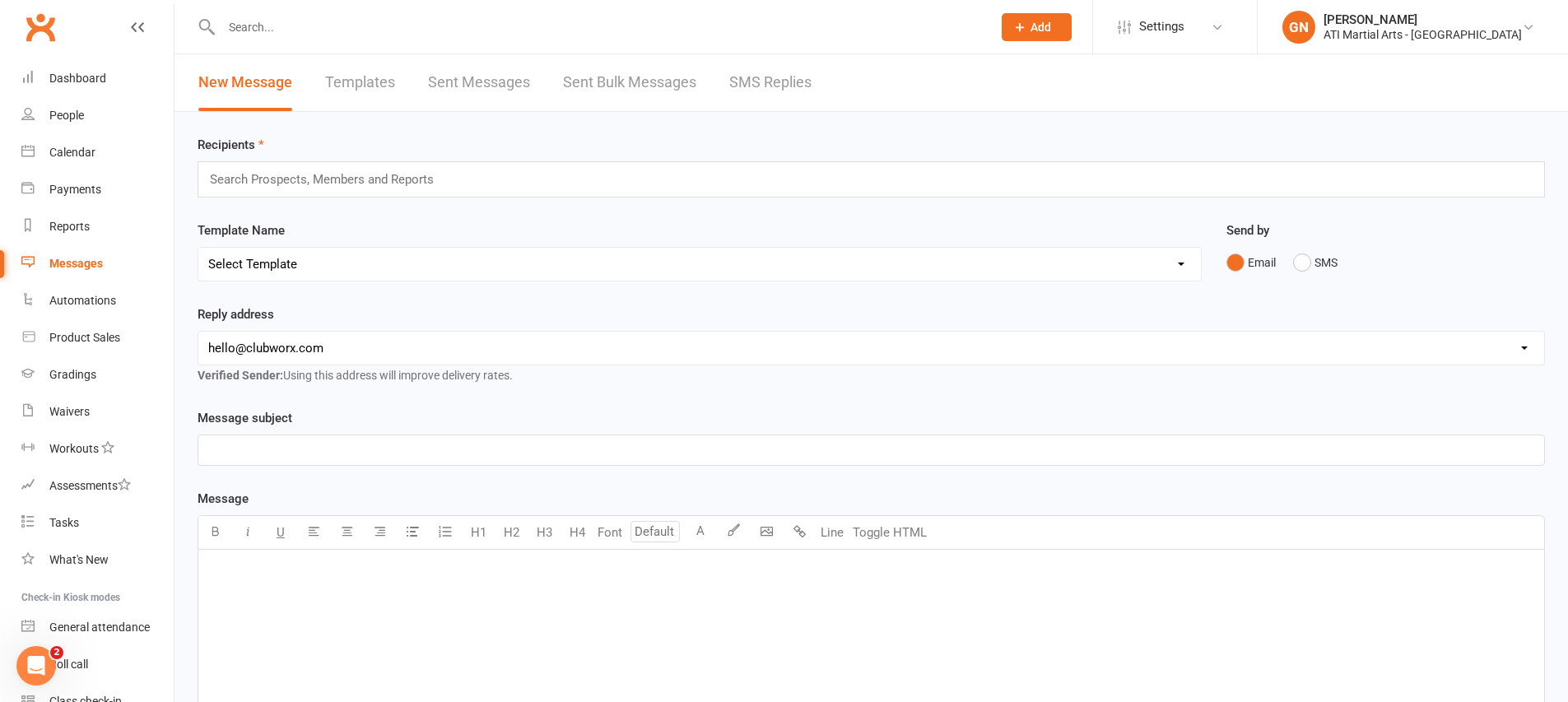
click at [738, 97] on link "SMS Replies" at bounding box center [770, 82] width 83 height 57
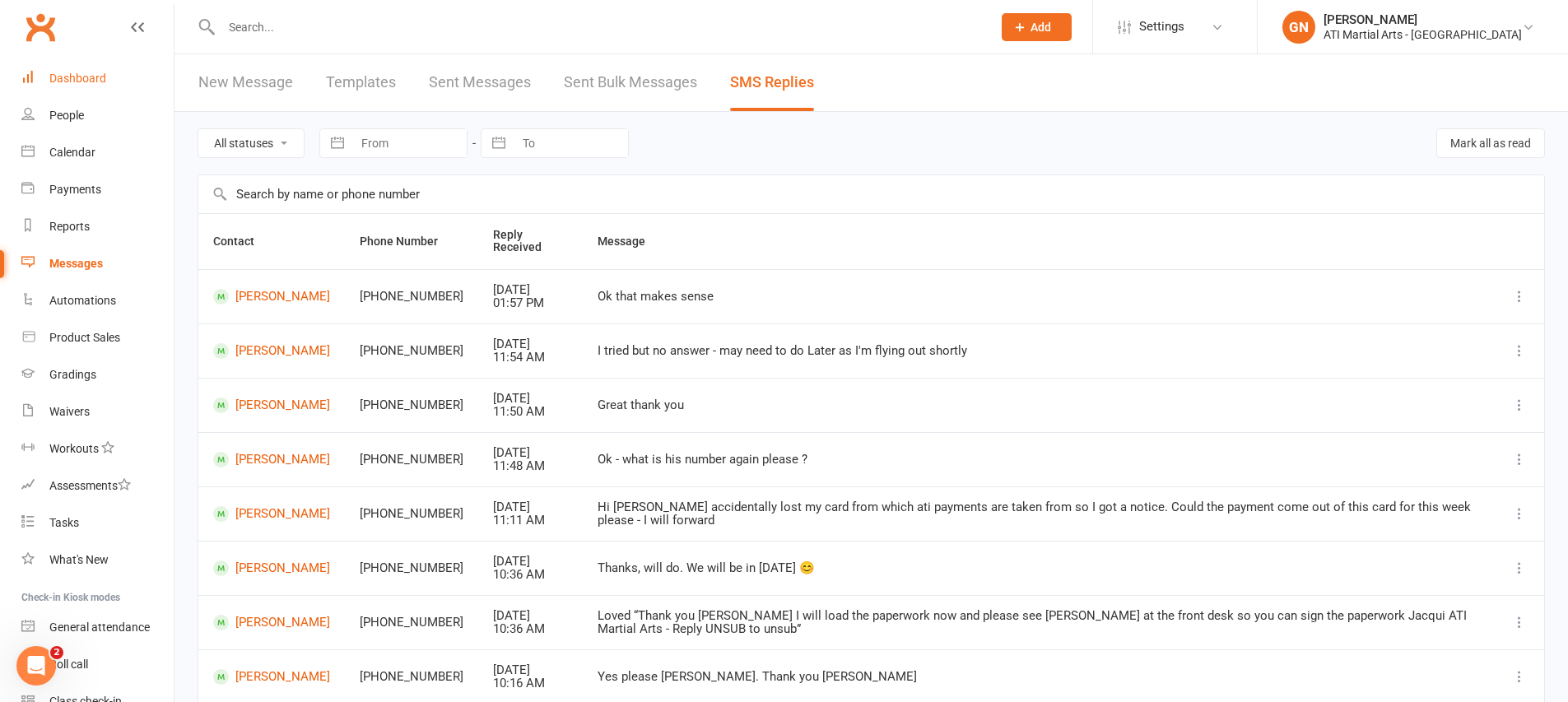
click at [139, 72] on link "Dashboard" at bounding box center [97, 79] width 152 height 37
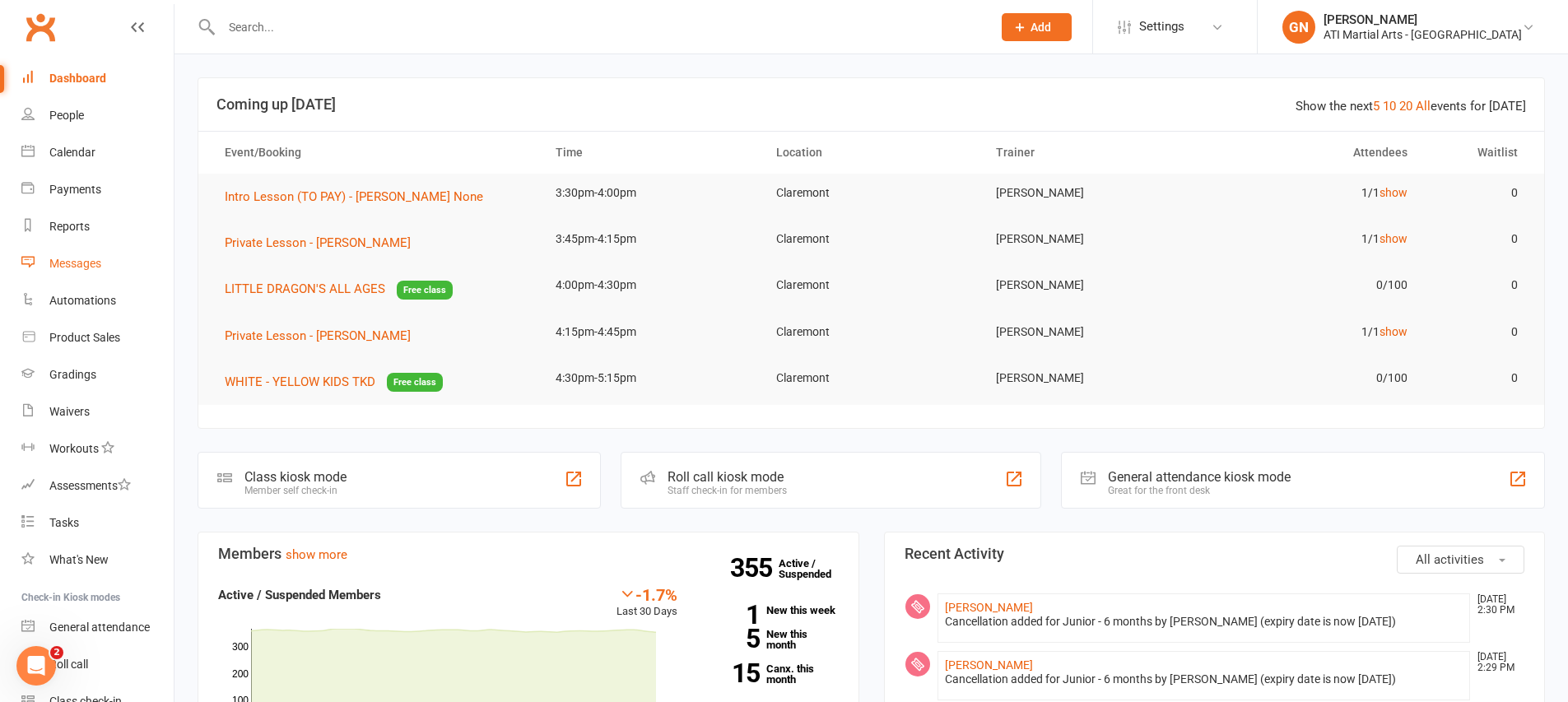
click at [132, 251] on link "Messages" at bounding box center [97, 264] width 152 height 37
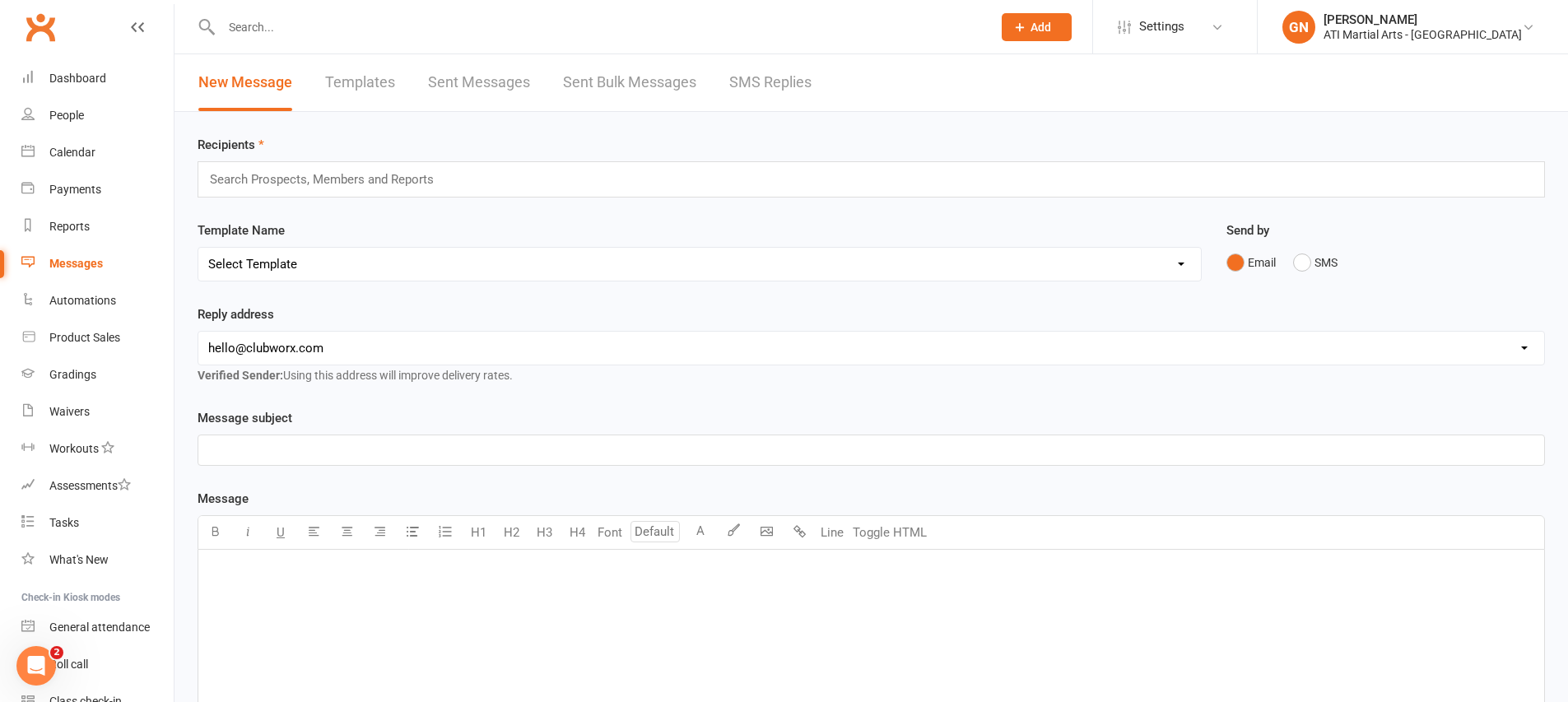
click at [743, 86] on link "SMS Replies" at bounding box center [770, 82] width 83 height 57
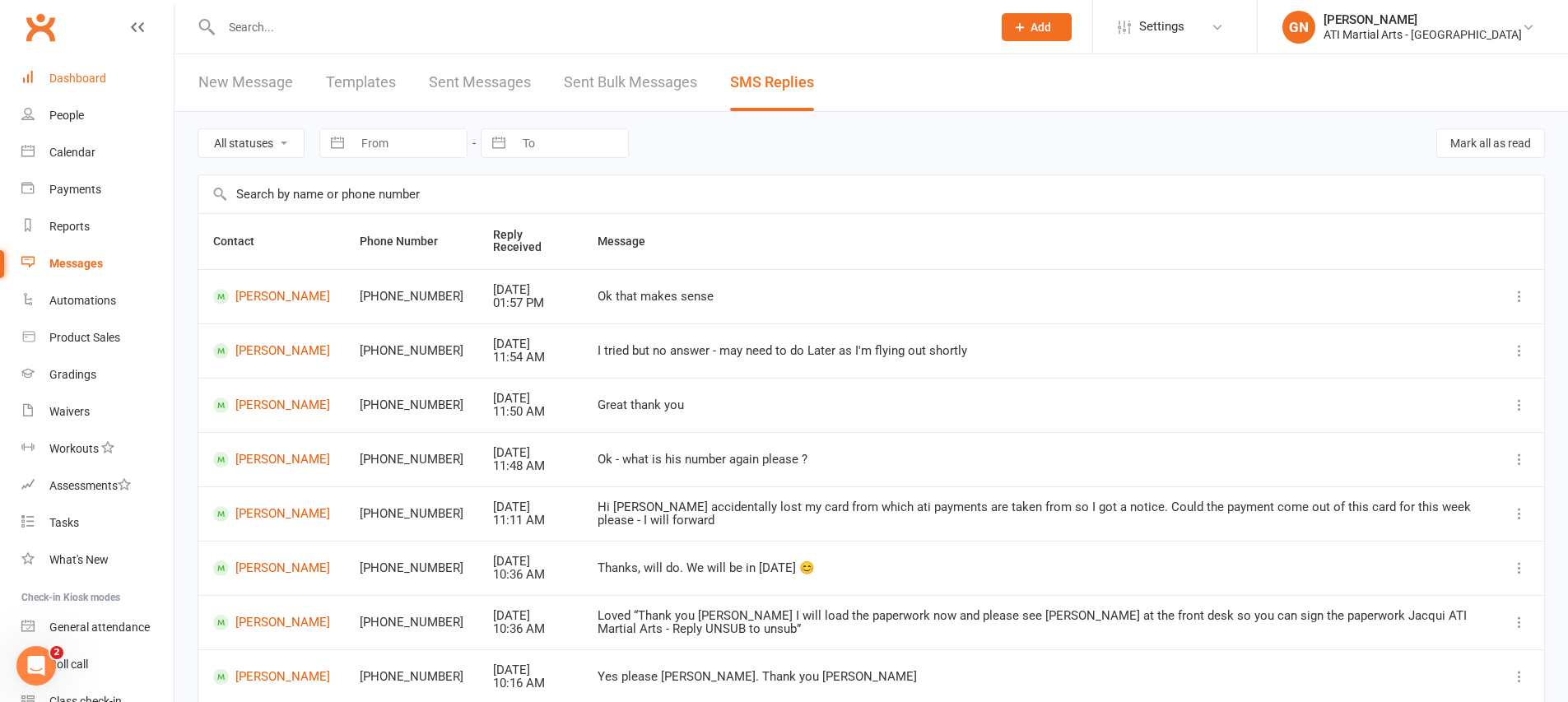
click at [113, 74] on link "Dashboard" at bounding box center [97, 79] width 152 height 37
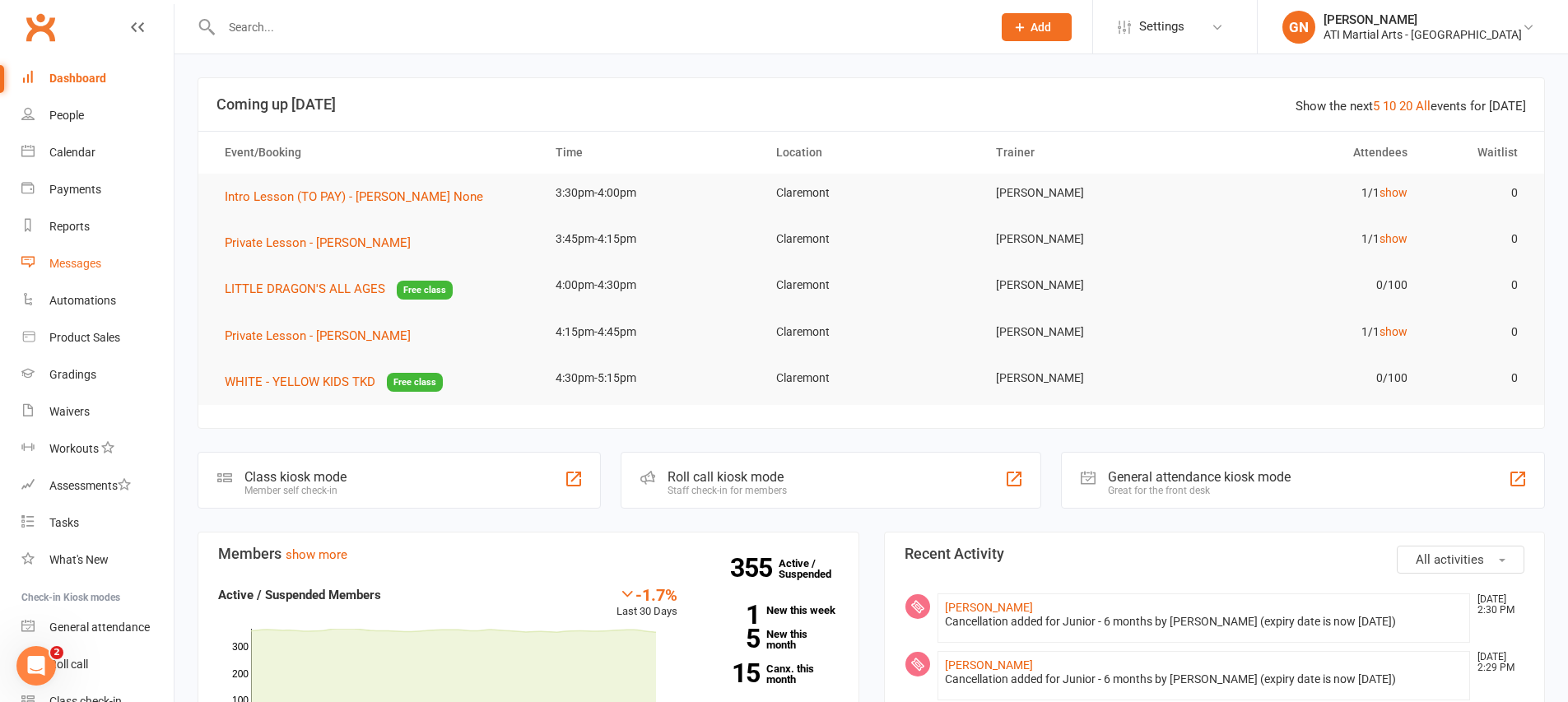
click at [52, 266] on div "Messages" at bounding box center [75, 262] width 52 height 13
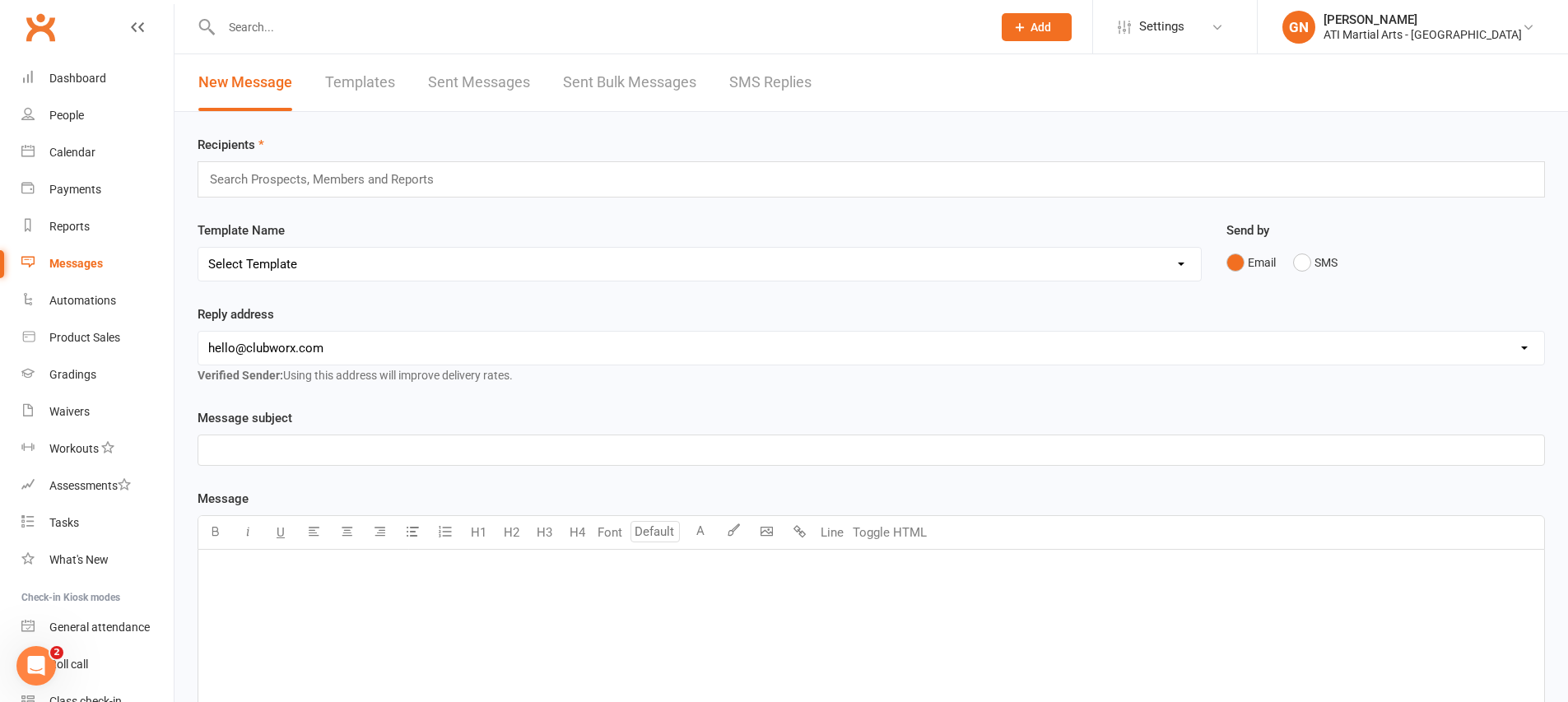
click at [755, 74] on link "SMS Replies" at bounding box center [770, 82] width 83 height 57
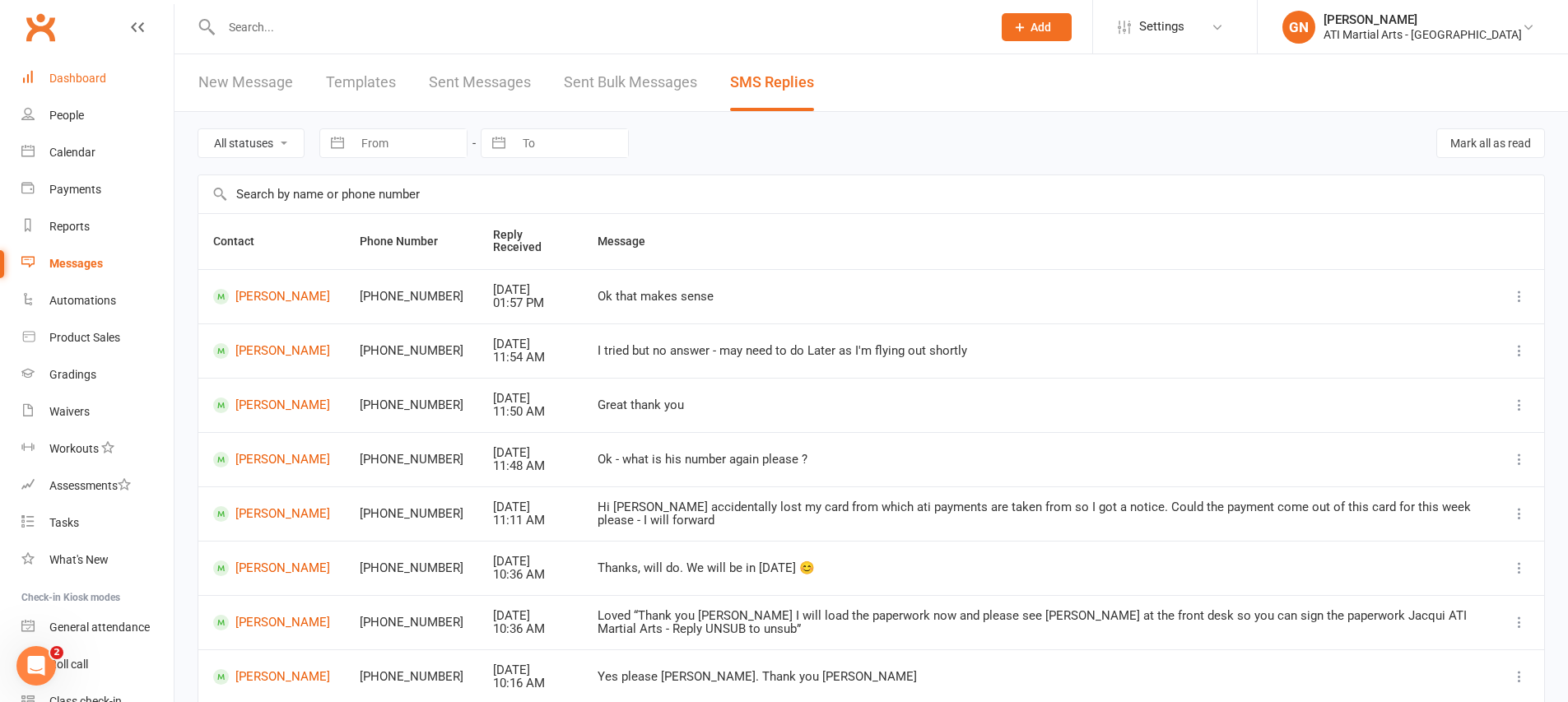
click at [66, 79] on div "Dashboard" at bounding box center [78, 78] width 57 height 13
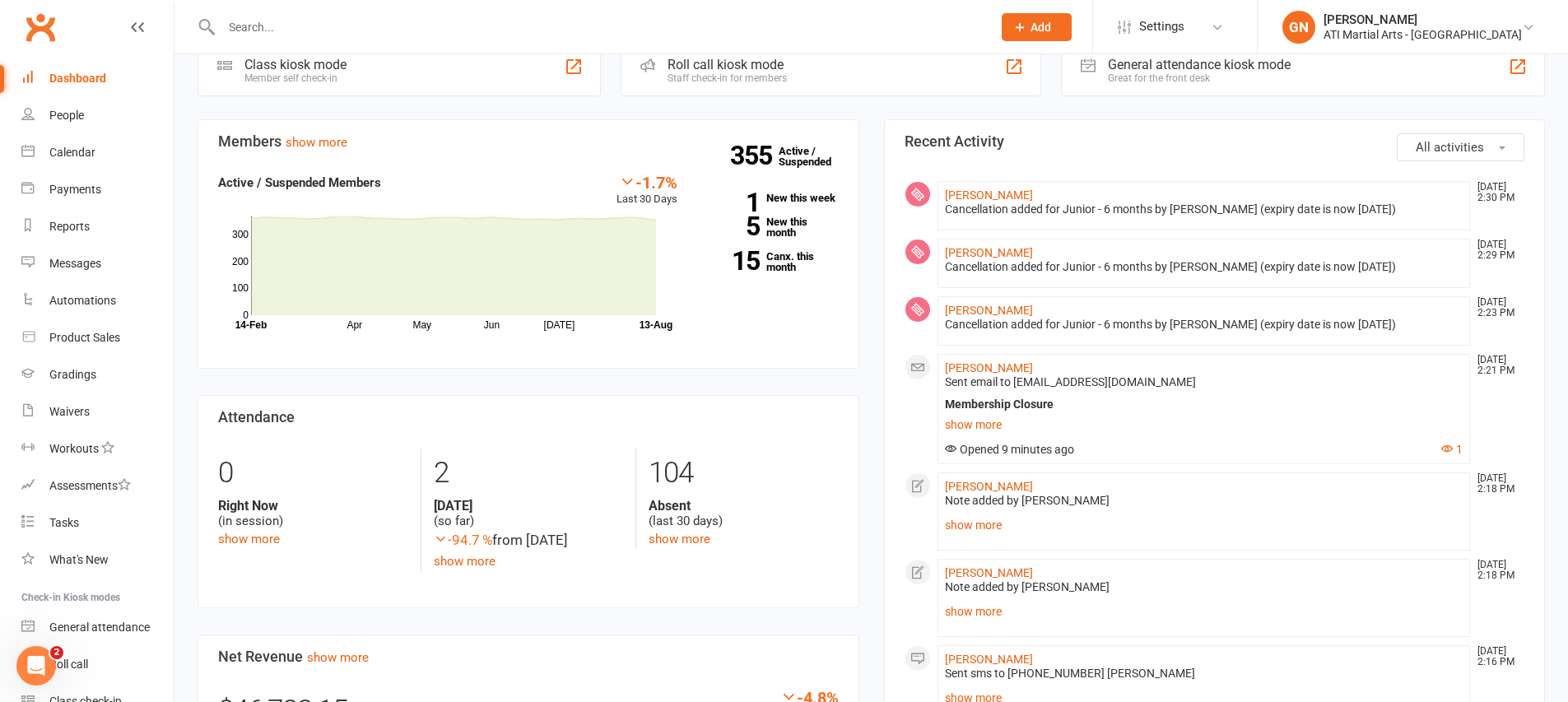
scroll to position [424, 0]
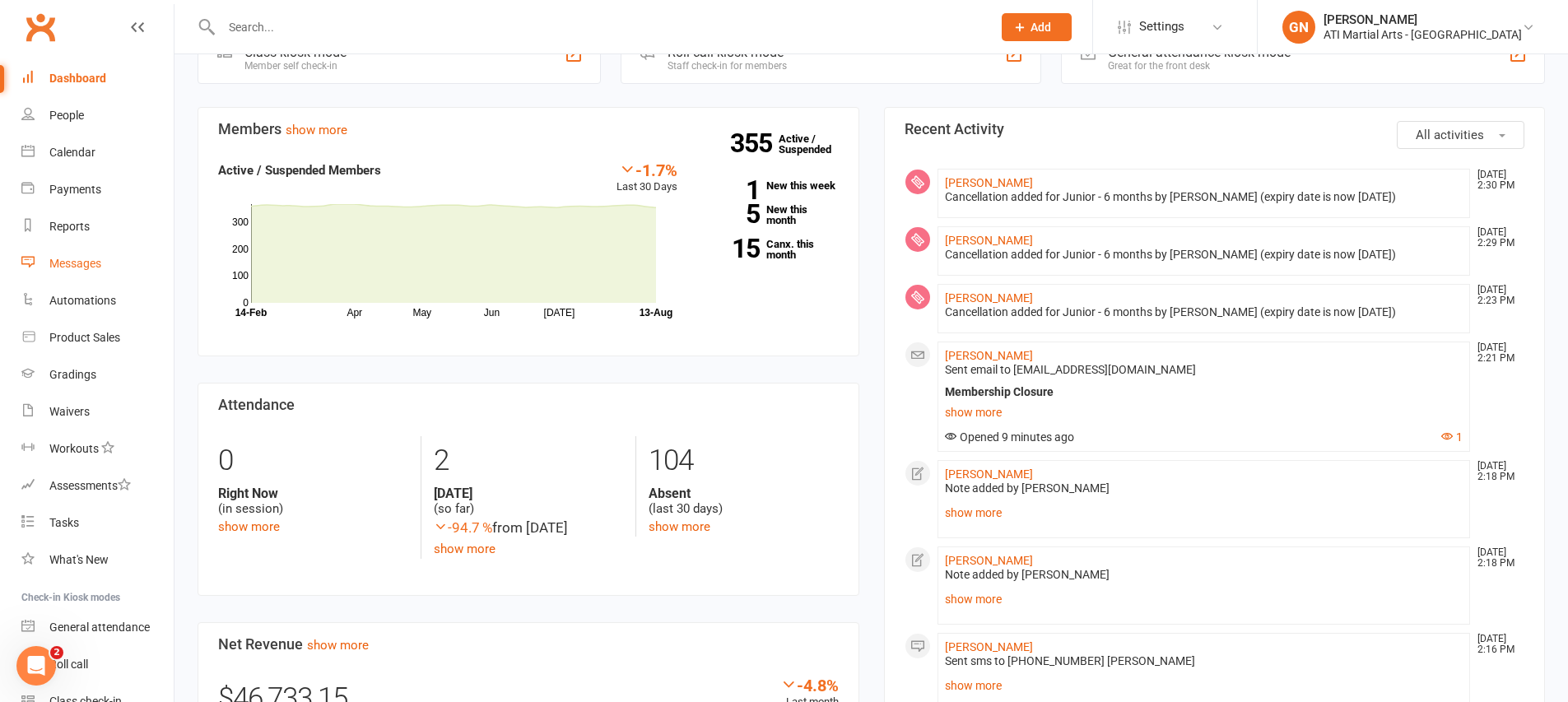
click at [114, 275] on link "Messages" at bounding box center [97, 264] width 152 height 37
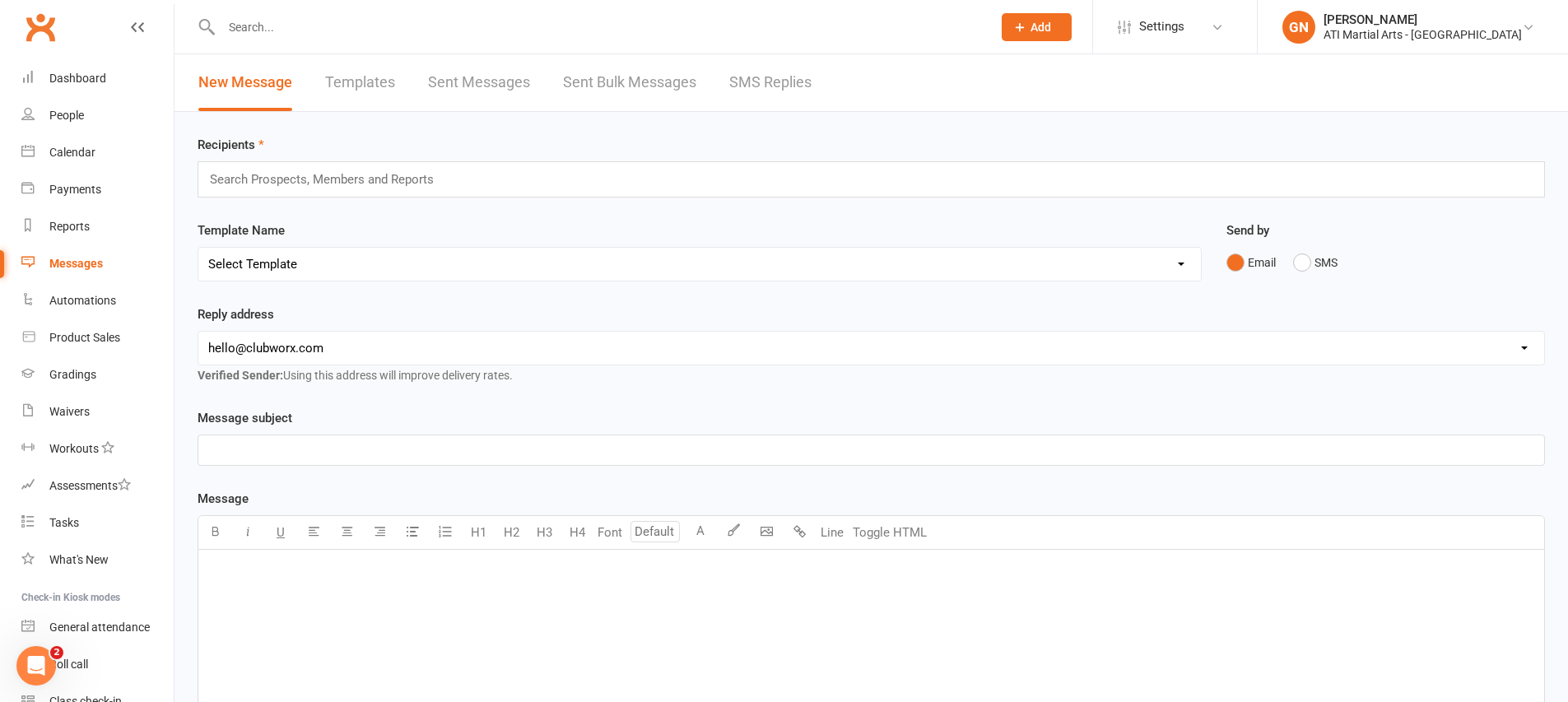
click at [809, 95] on link "SMS Replies" at bounding box center [770, 82] width 83 height 57
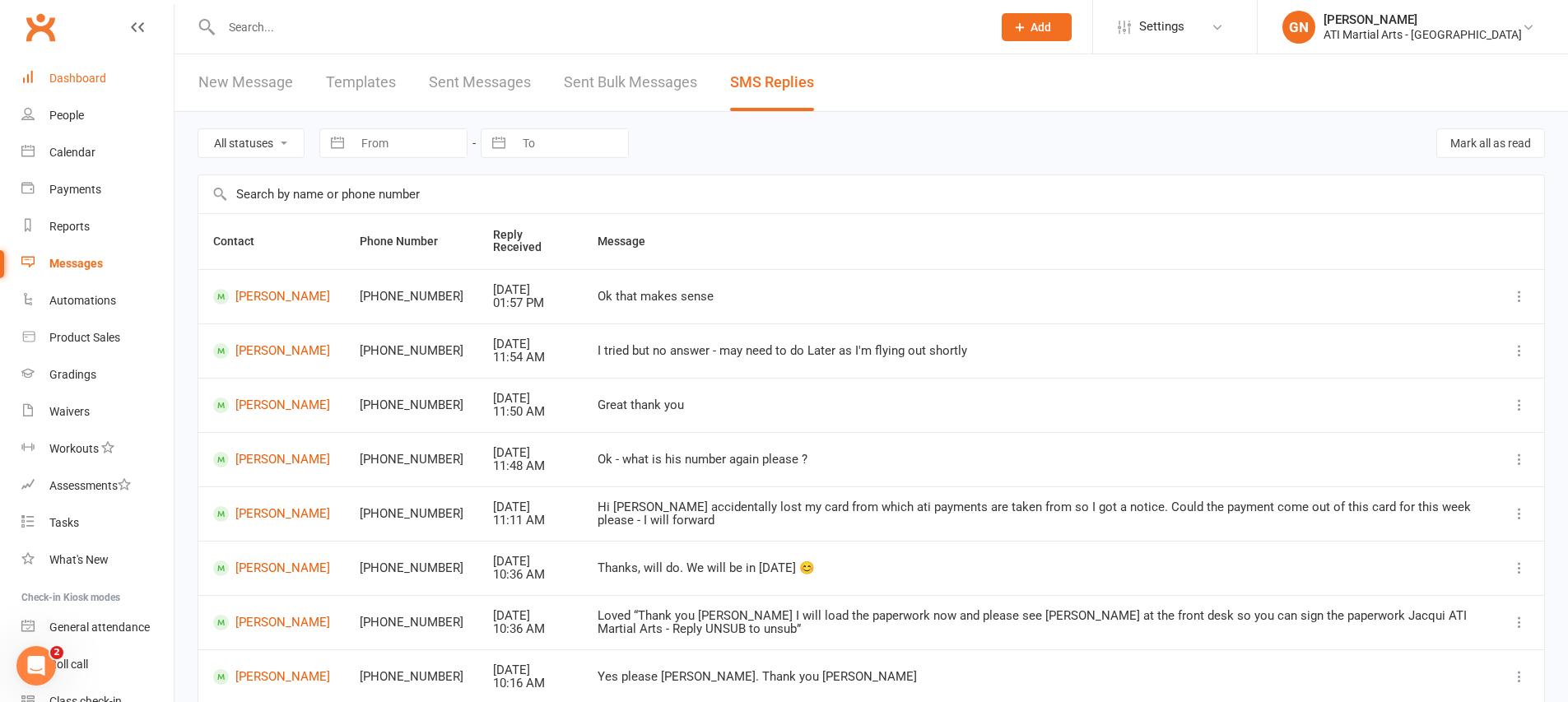
click at [29, 67] on link "Dashboard" at bounding box center [97, 79] width 152 height 37
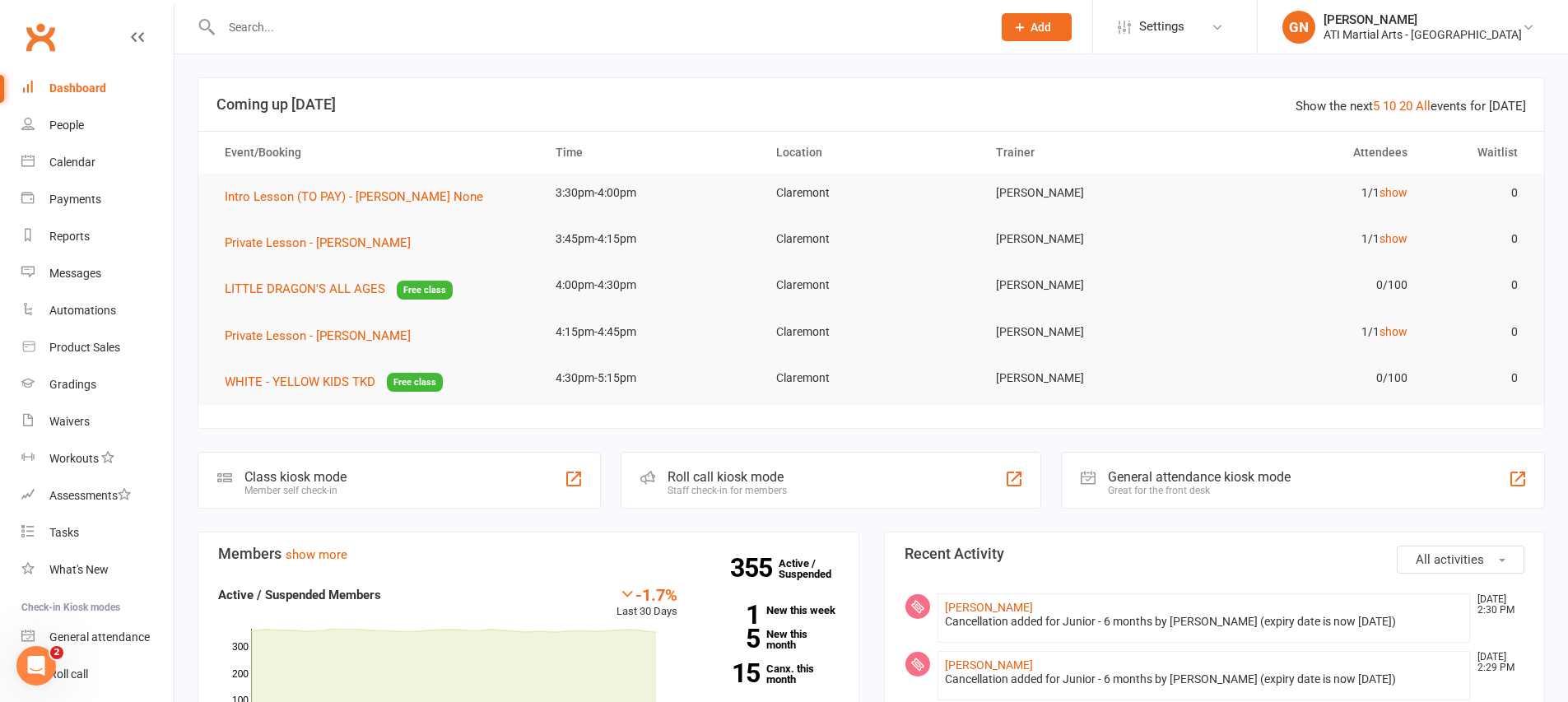
drag, startPoint x: 1183, startPoint y: 204, endPoint x: 489, endPoint y: -61, distance: 742.9
click at [876, 333] on td "Claremont" at bounding box center [871, 331] width 220 height 38
click at [79, 262] on link "Messages" at bounding box center [97, 274] width 152 height 37
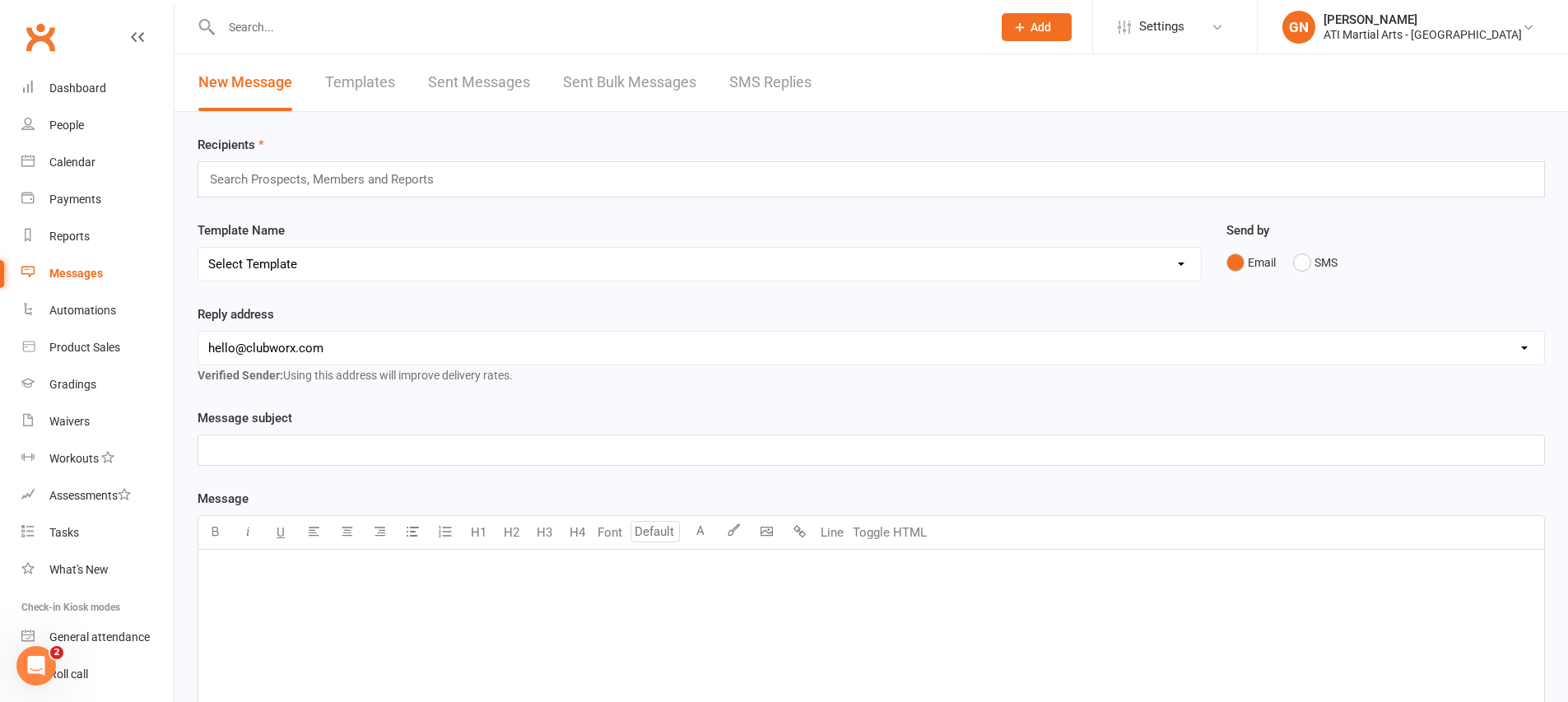
click at [783, 93] on link "SMS Replies" at bounding box center [770, 82] width 83 height 57
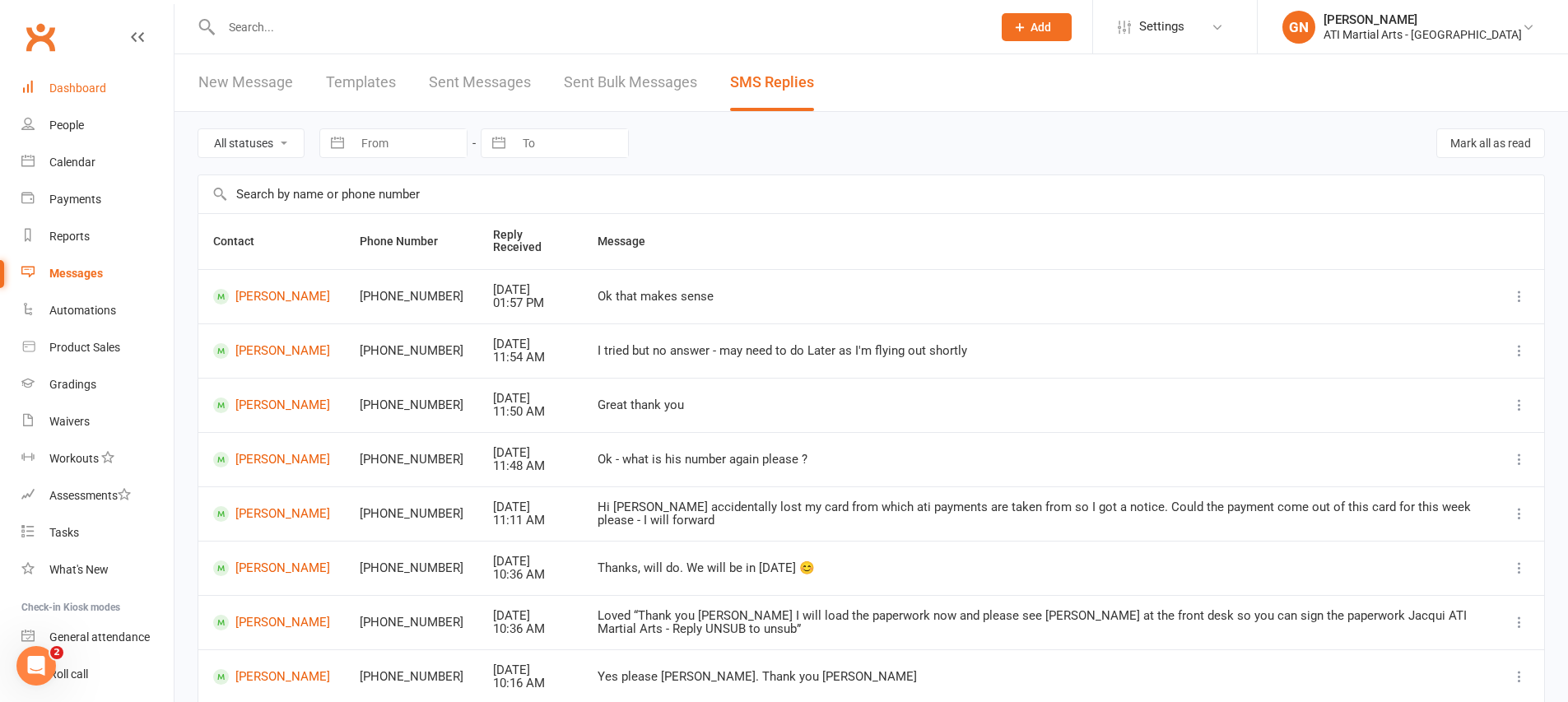
click at [63, 83] on div "Dashboard" at bounding box center [78, 87] width 57 height 13
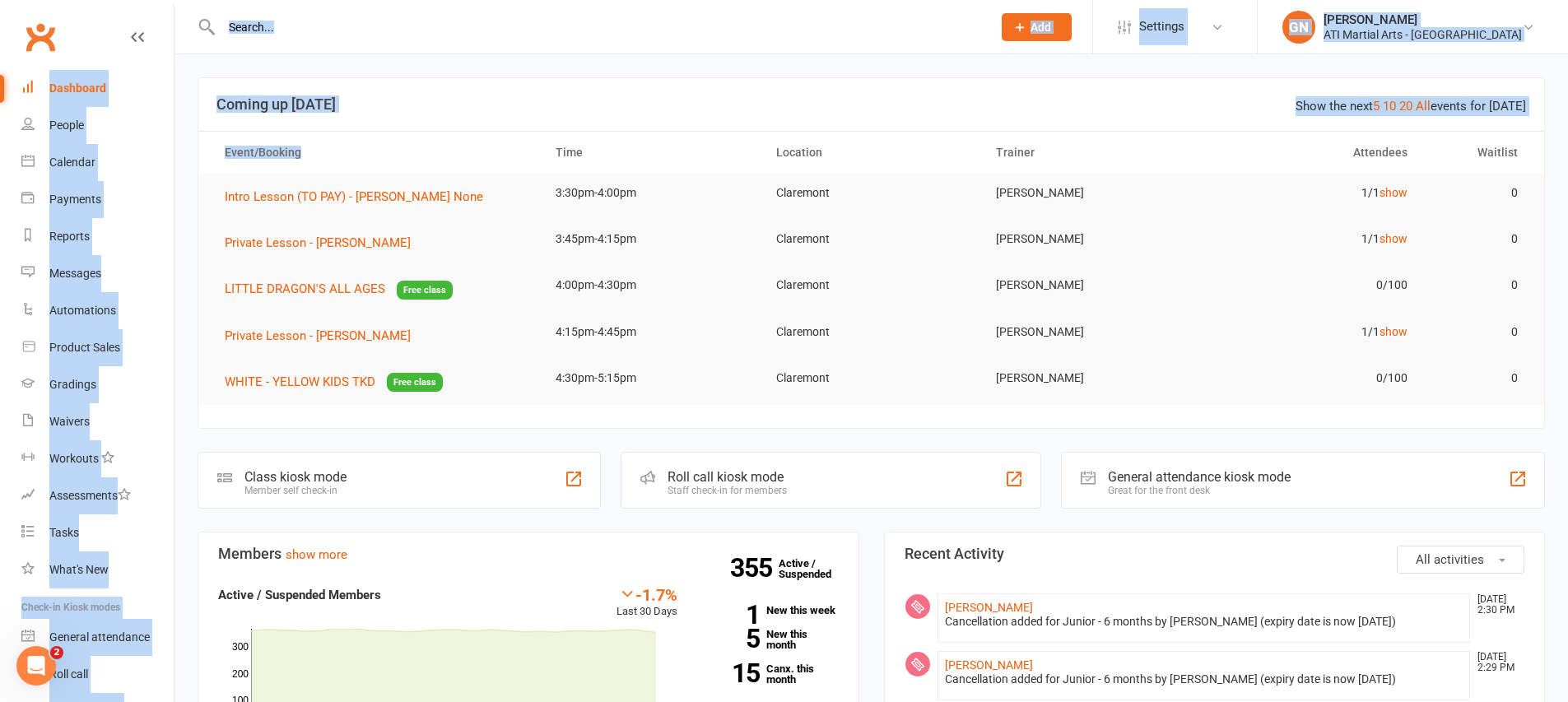
drag, startPoint x: 356, startPoint y: 164, endPoint x: 255, endPoint y: -20, distance: 209.9
click at [608, 129] on header "Show the next 5 10 20 All events for today Coming up Today" at bounding box center [871, 105] width 1346 height 53
drag, startPoint x: 721, startPoint y: 164, endPoint x: 89, endPoint y: -43, distance: 665.0
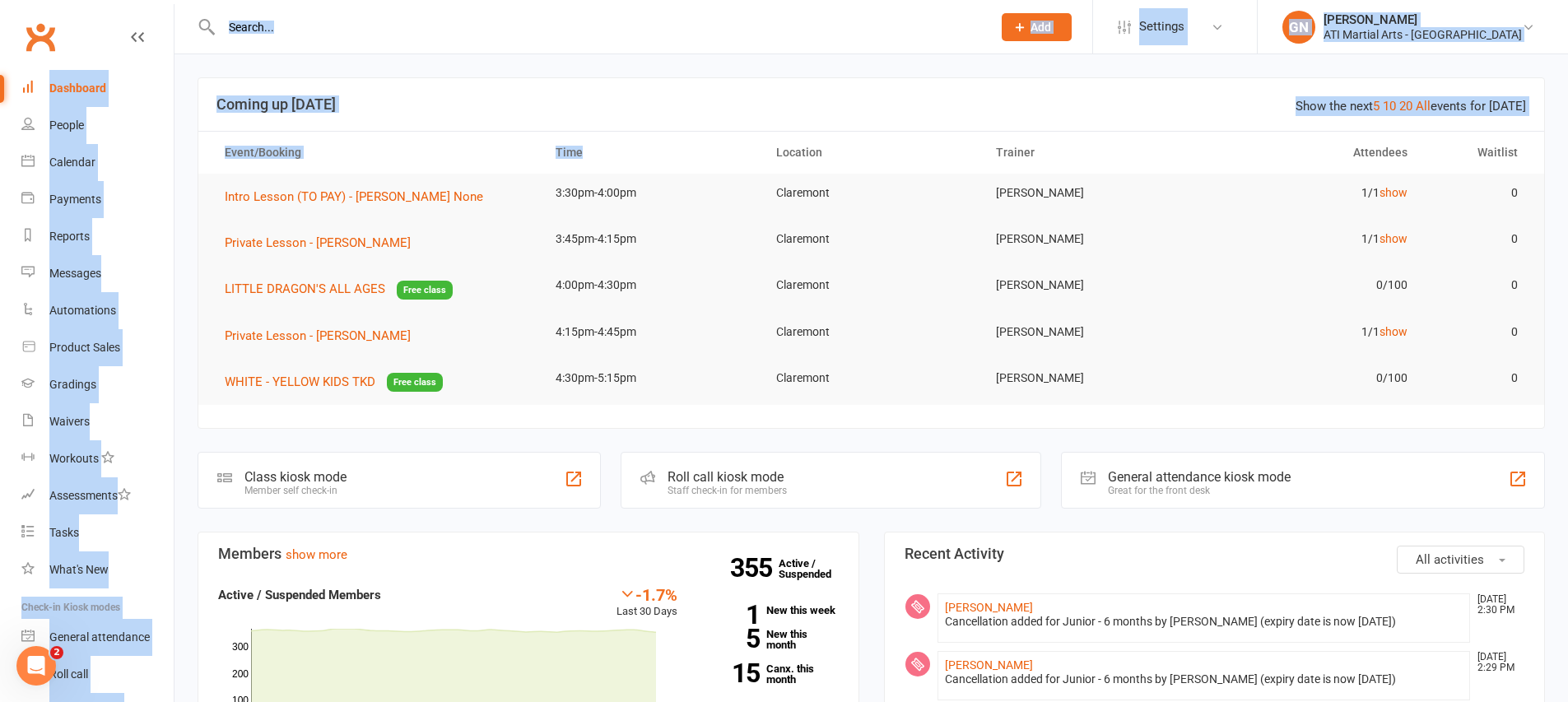
drag, startPoint x: 849, startPoint y: 100, endPoint x: 1103, endPoint y: 164, distance: 261.9
click at [849, 101] on h3 "Coming up Today" at bounding box center [870, 104] width 1310 height 17
drag, startPoint x: 1537, startPoint y: 160, endPoint x: 732, endPoint y: -121, distance: 852.6
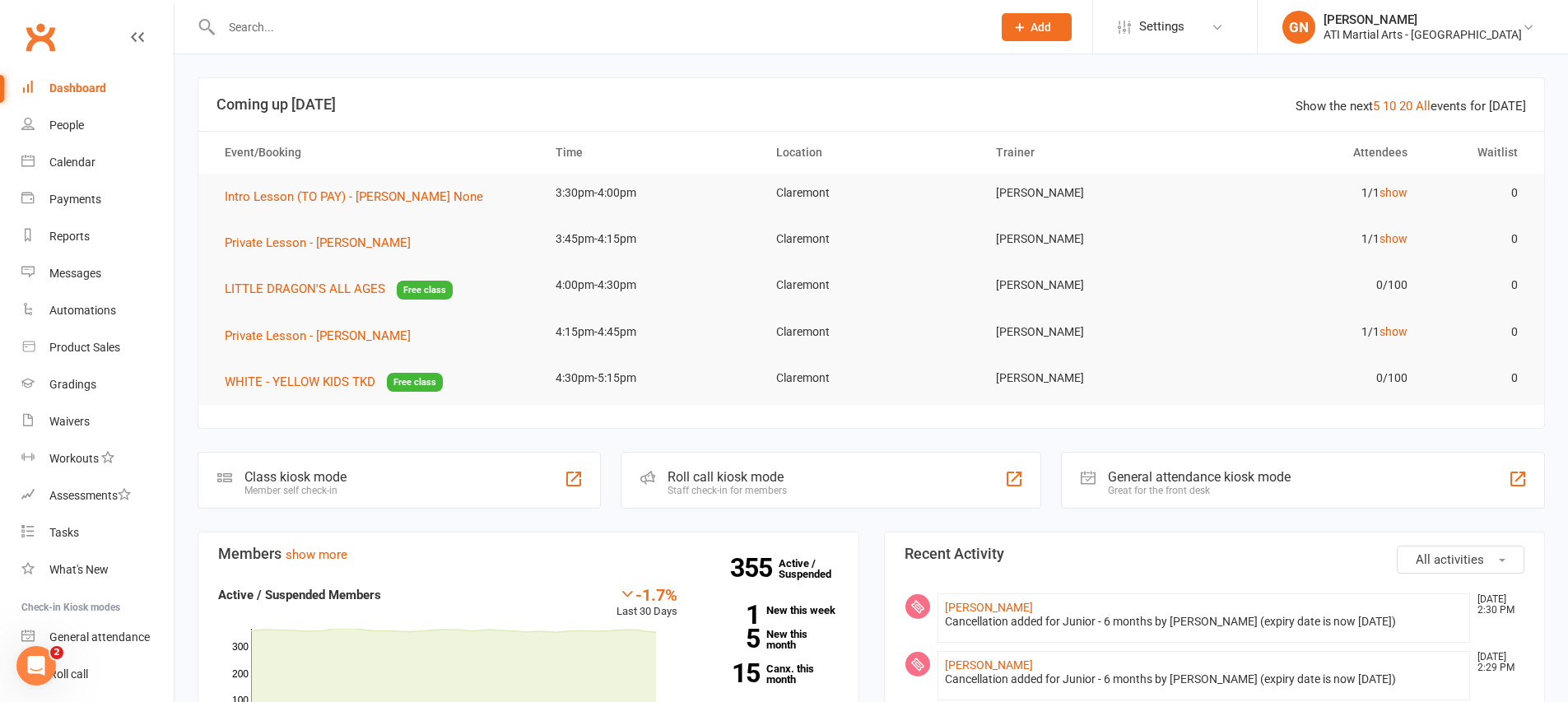
click at [820, 147] on th "Location" at bounding box center [871, 152] width 220 height 42
click at [95, 261] on link "Messages" at bounding box center [97, 274] width 152 height 37
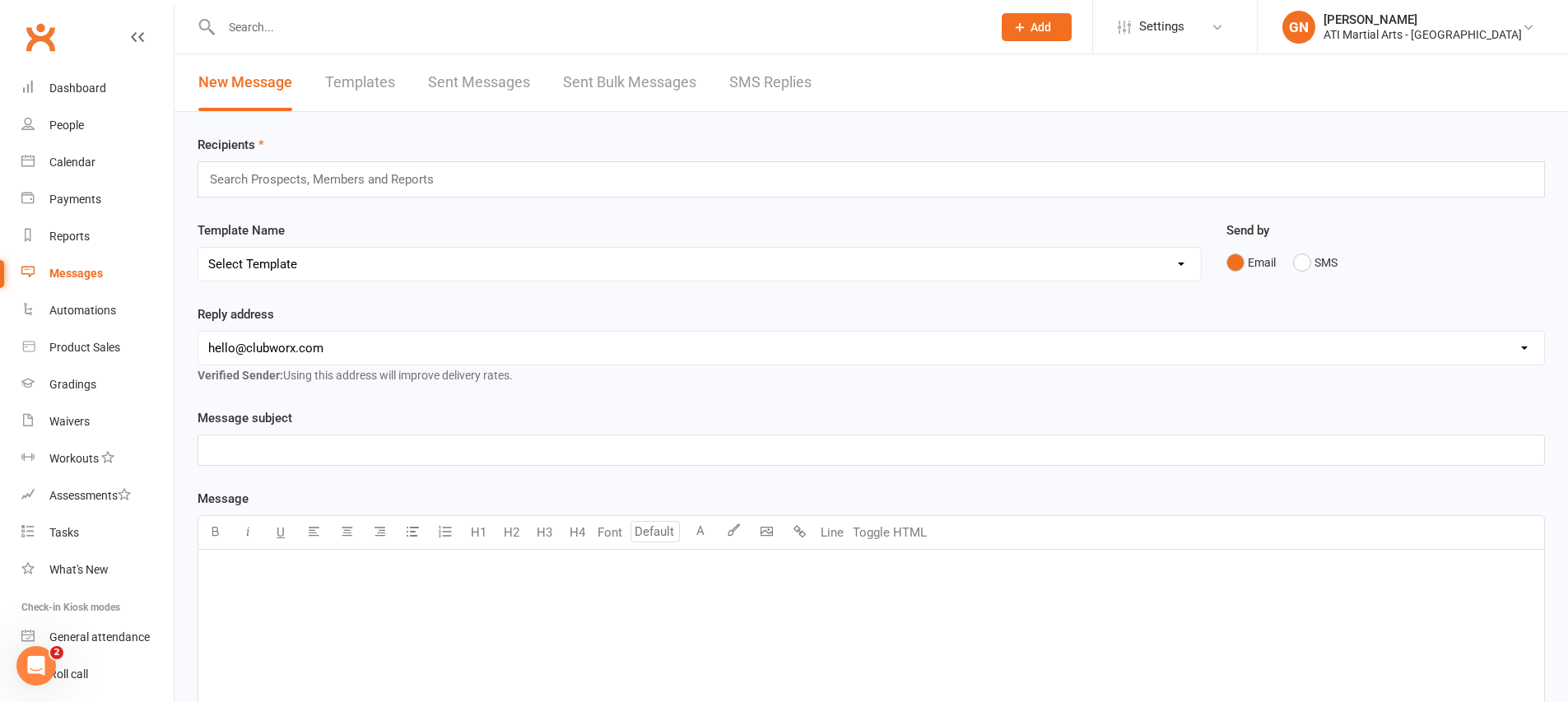
click at [794, 76] on link "SMS Replies" at bounding box center [770, 82] width 83 height 57
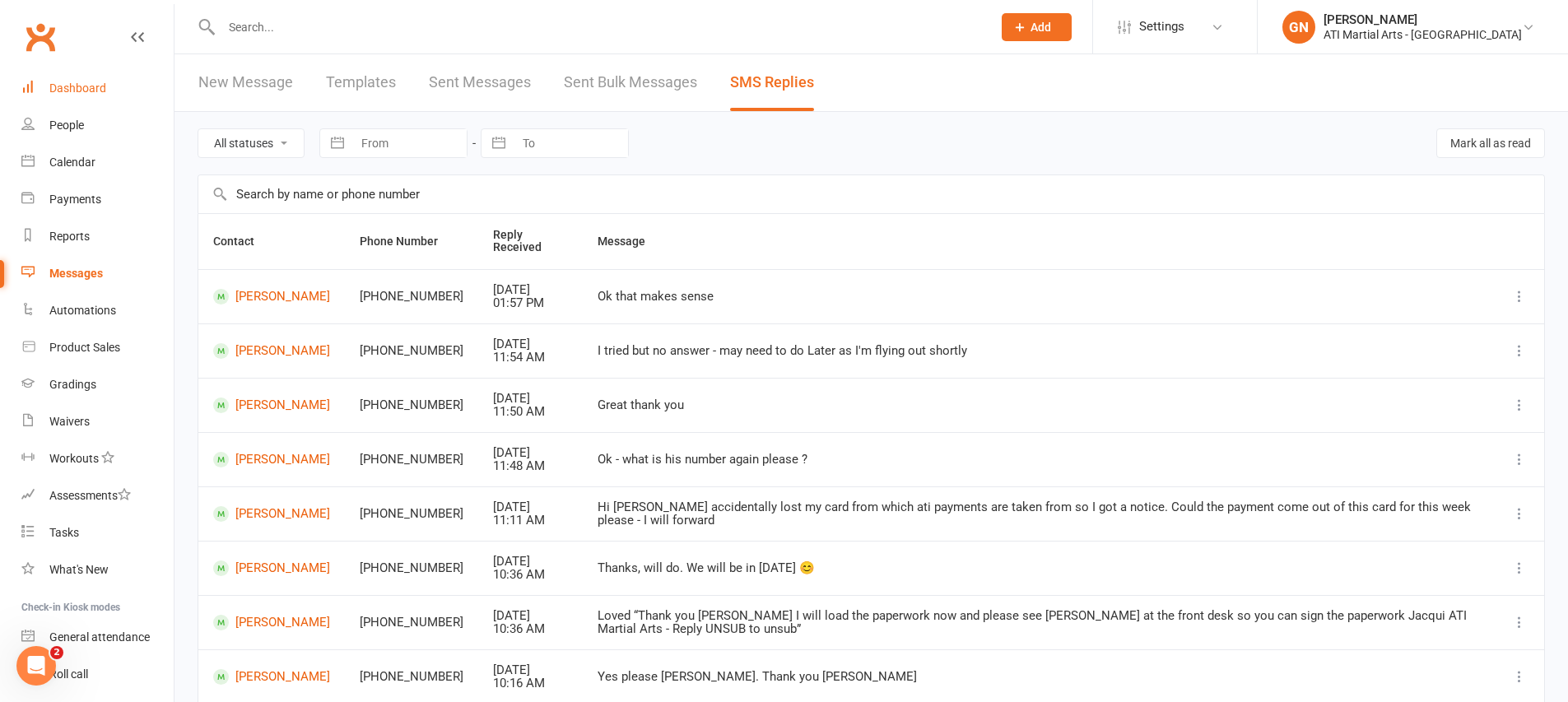
click at [51, 81] on div "Dashboard" at bounding box center [78, 87] width 57 height 13
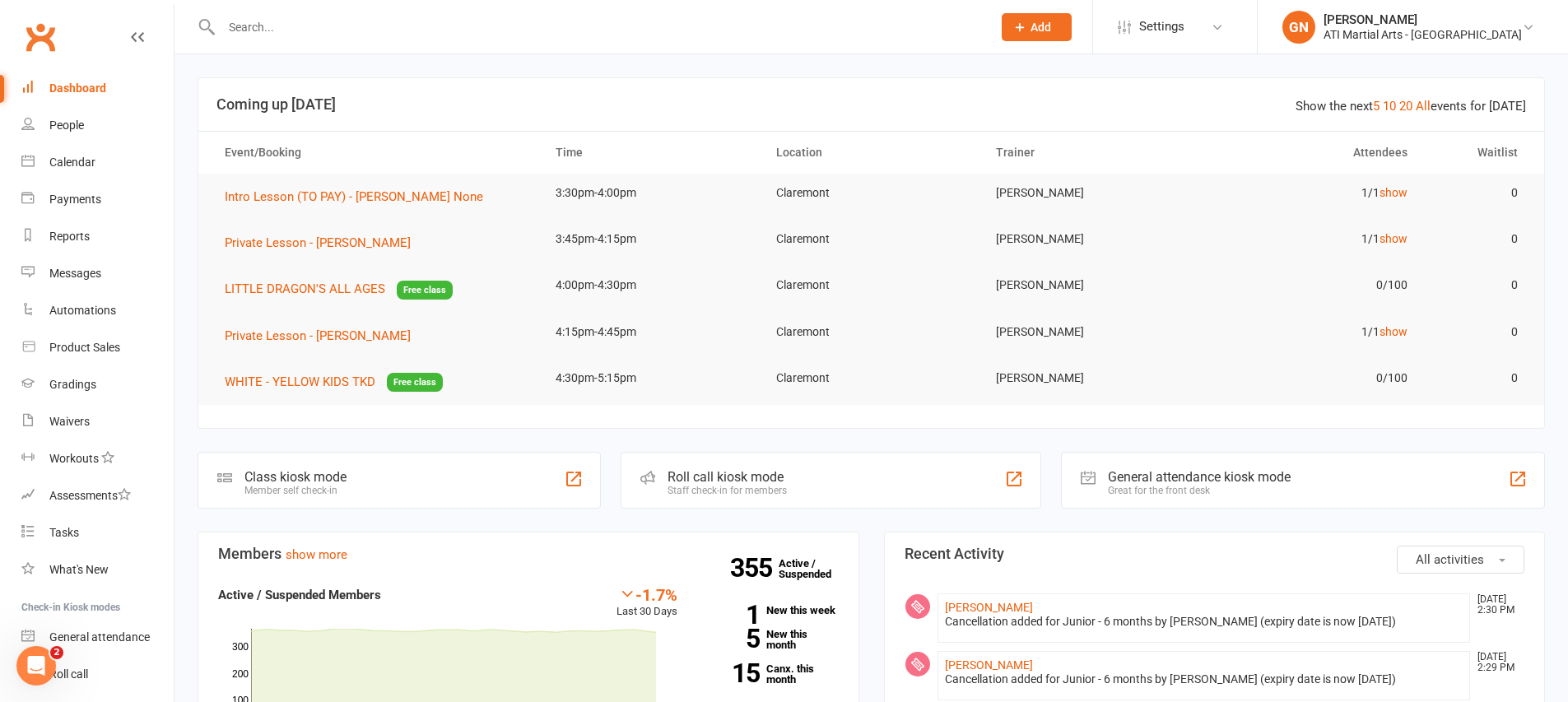
click at [761, 301] on td "Claremont" at bounding box center [871, 285] width 220 height 38
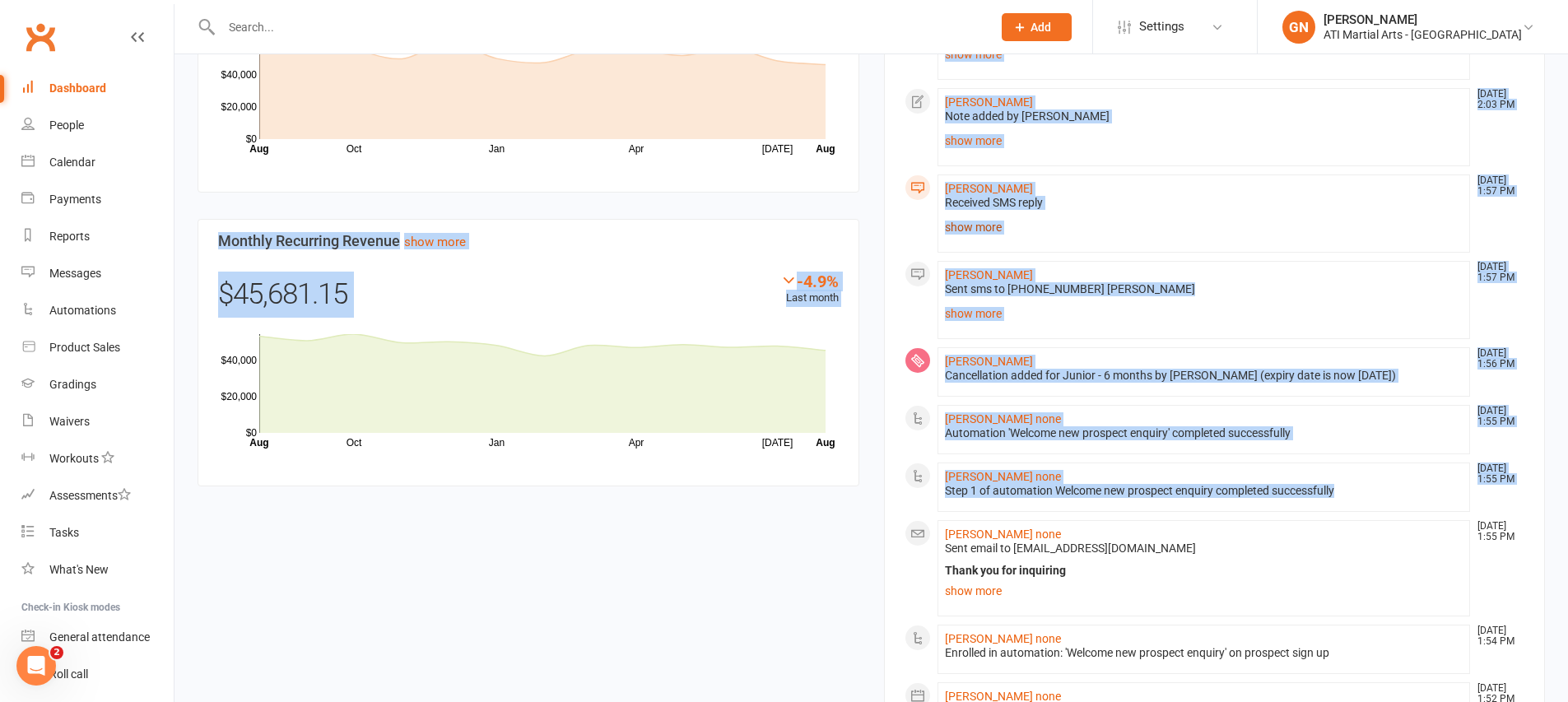
scroll to position [1187, 0]
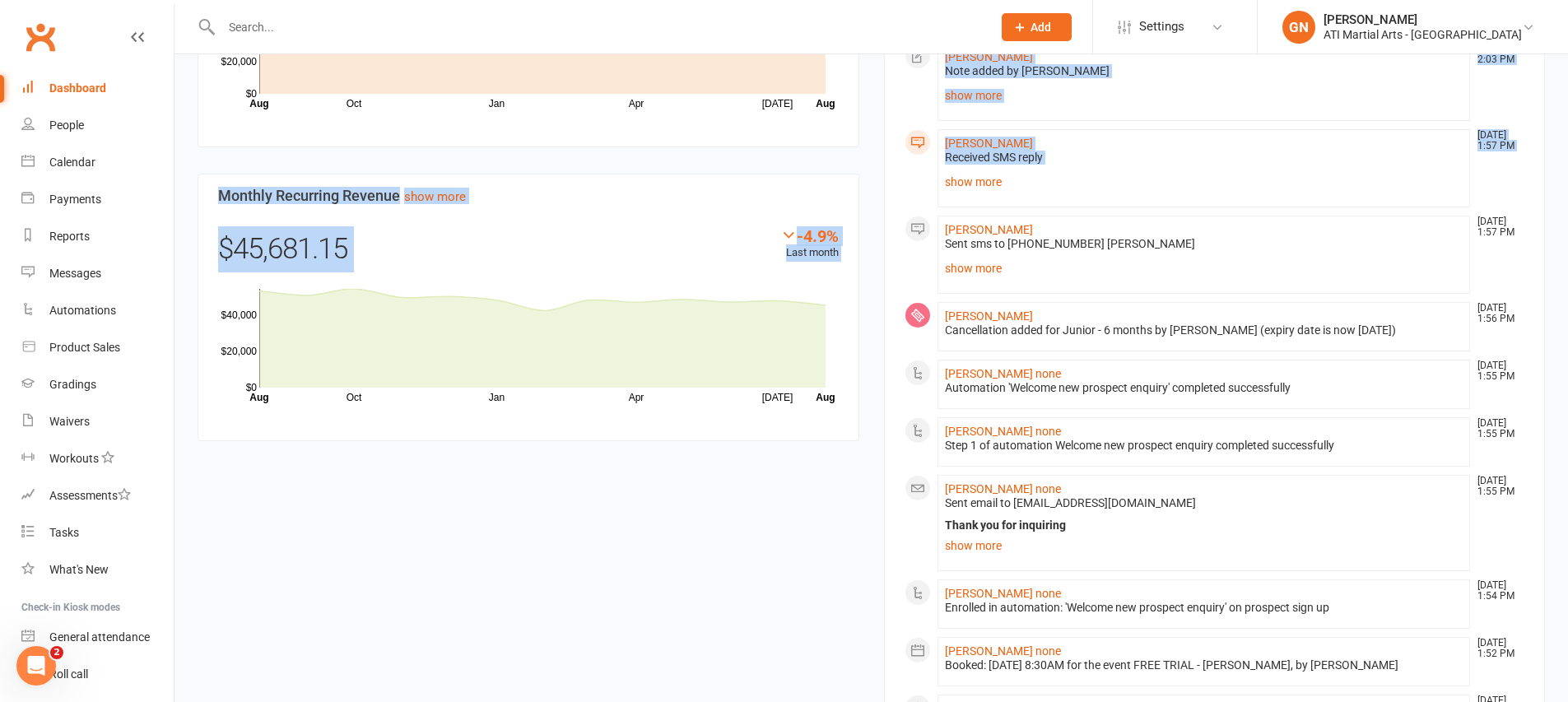
drag, startPoint x: 759, startPoint y: 298, endPoint x: 1106, endPoint y: 155, distance: 375.3
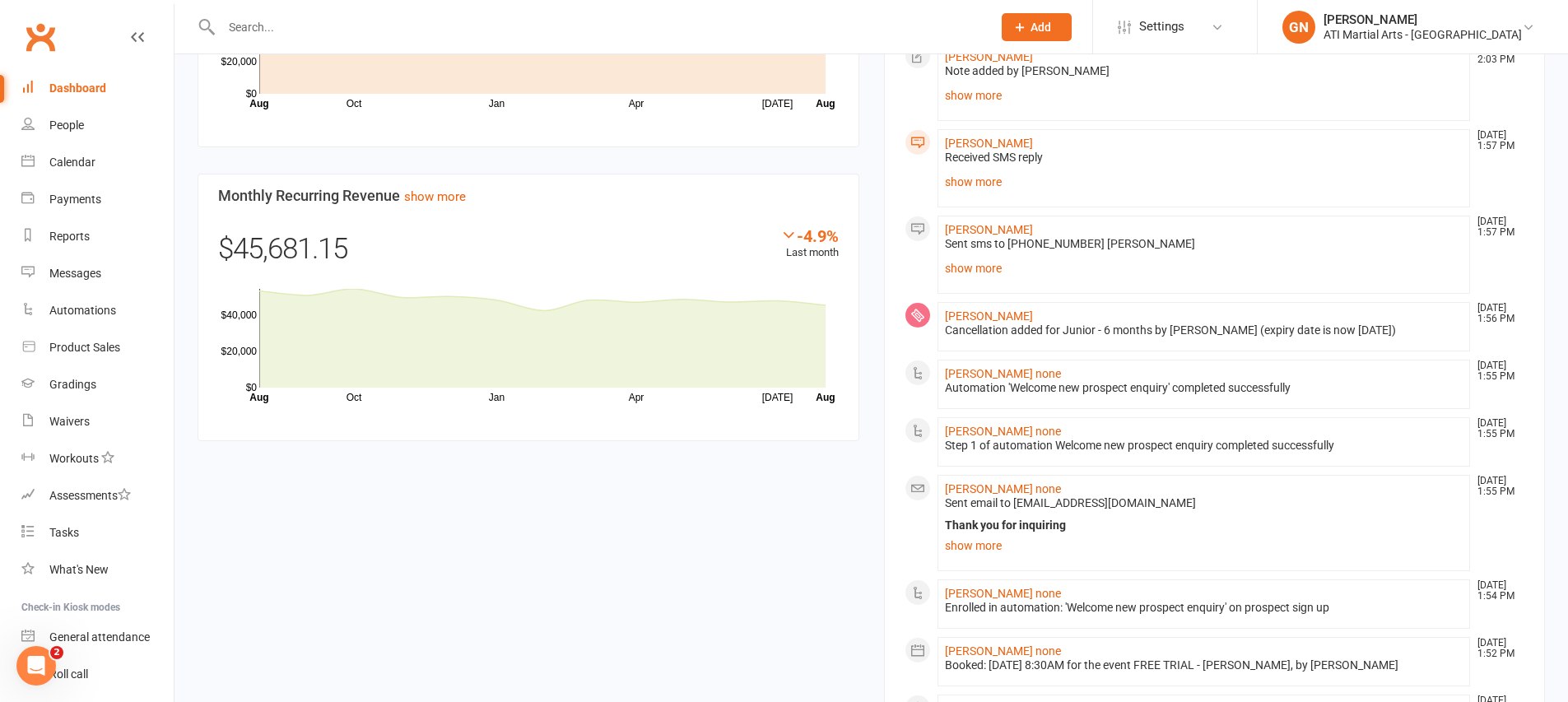
click at [889, 647] on section "All activities Recent Activity Kade Warrick Aug 13, 2:30 PM Cancellation added …" at bounding box center [1214, 155] width 661 height 1622
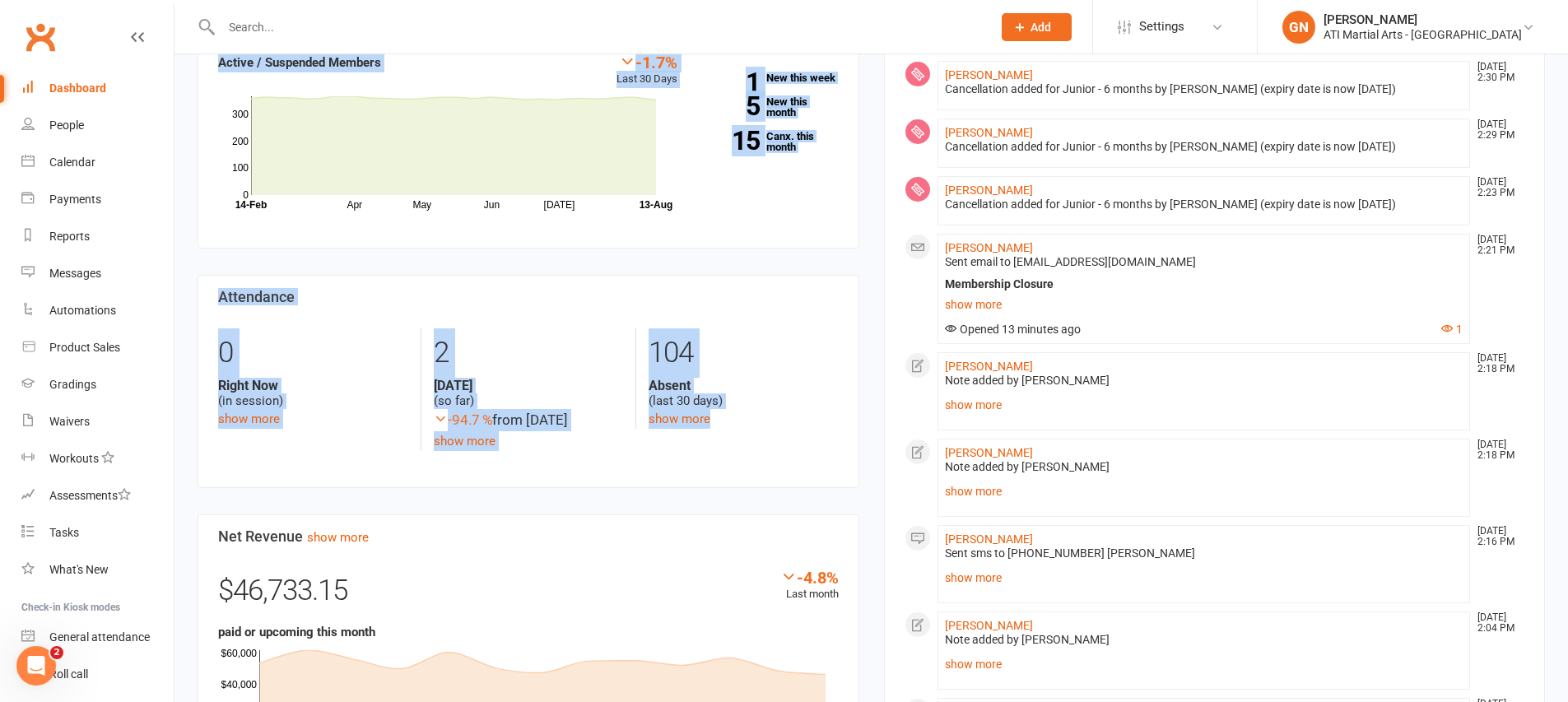
scroll to position [0, 0]
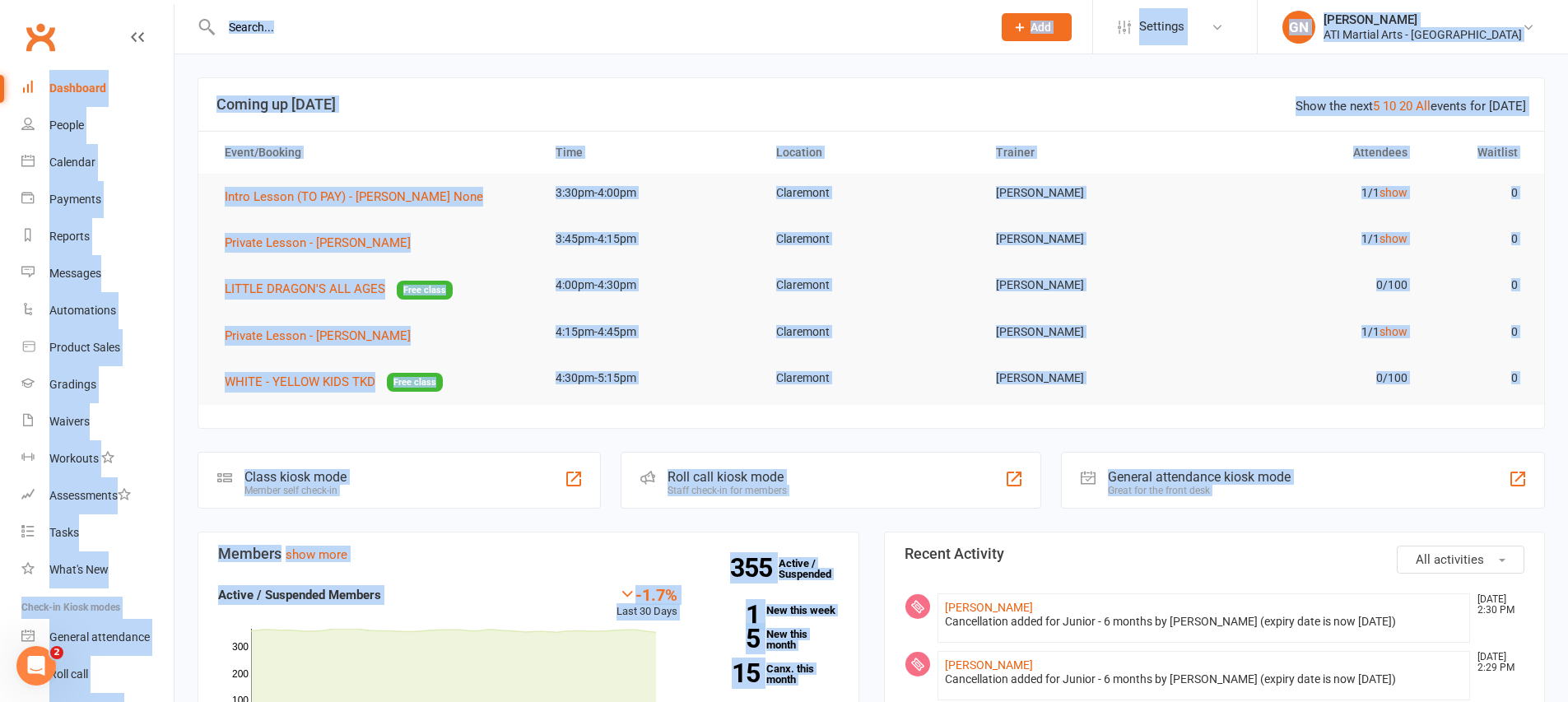
drag, startPoint x: 746, startPoint y: 210, endPoint x: 258, endPoint y: -116, distance: 586.9
click at [363, 122] on header "Show the next 5 10 20 All events for today Coming up Today" at bounding box center [871, 105] width 1346 height 53
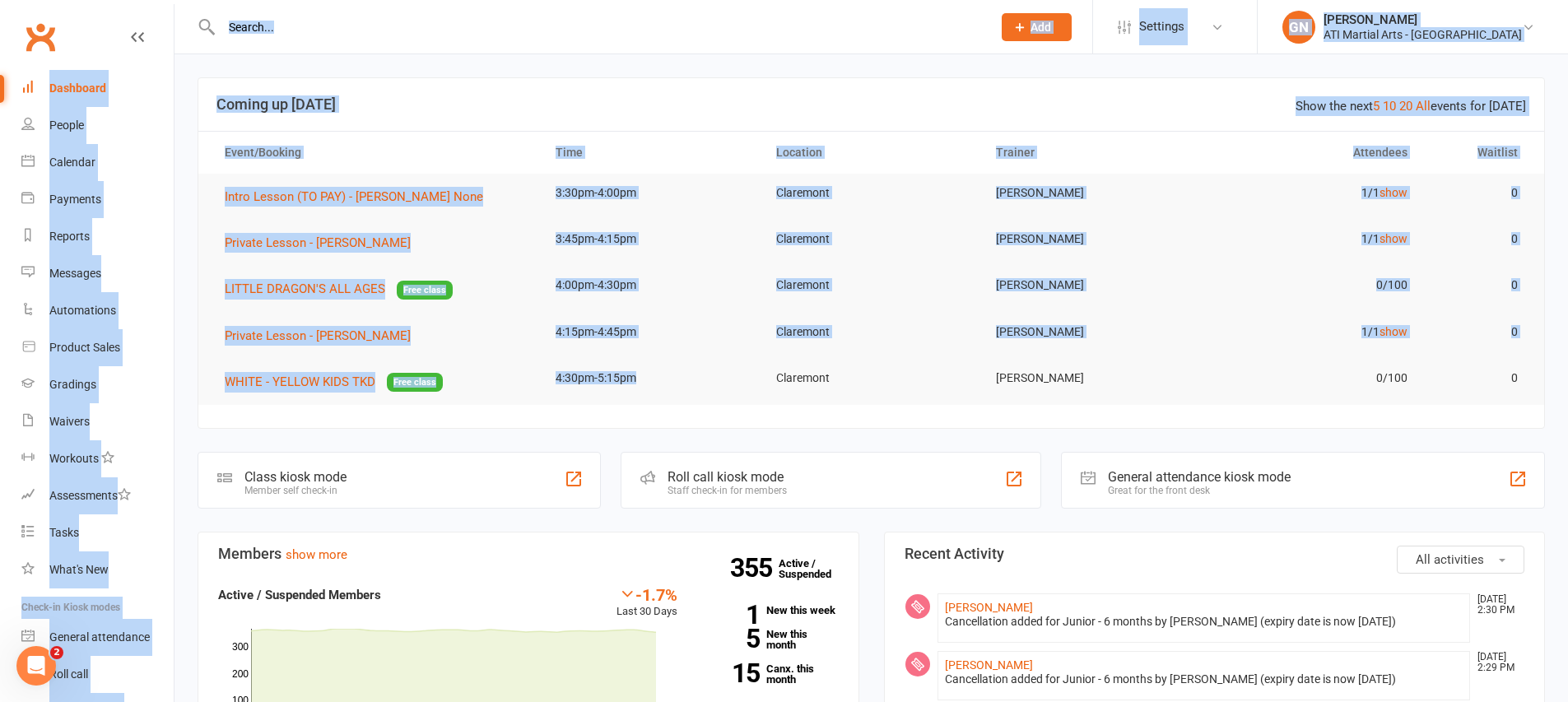
drag, startPoint x: 727, startPoint y: 377, endPoint x: 364, endPoint y: 40, distance: 495.3
click at [408, 124] on header "Show the next 5 10 20 All events for today Coming up Today" at bounding box center [871, 105] width 1346 height 53
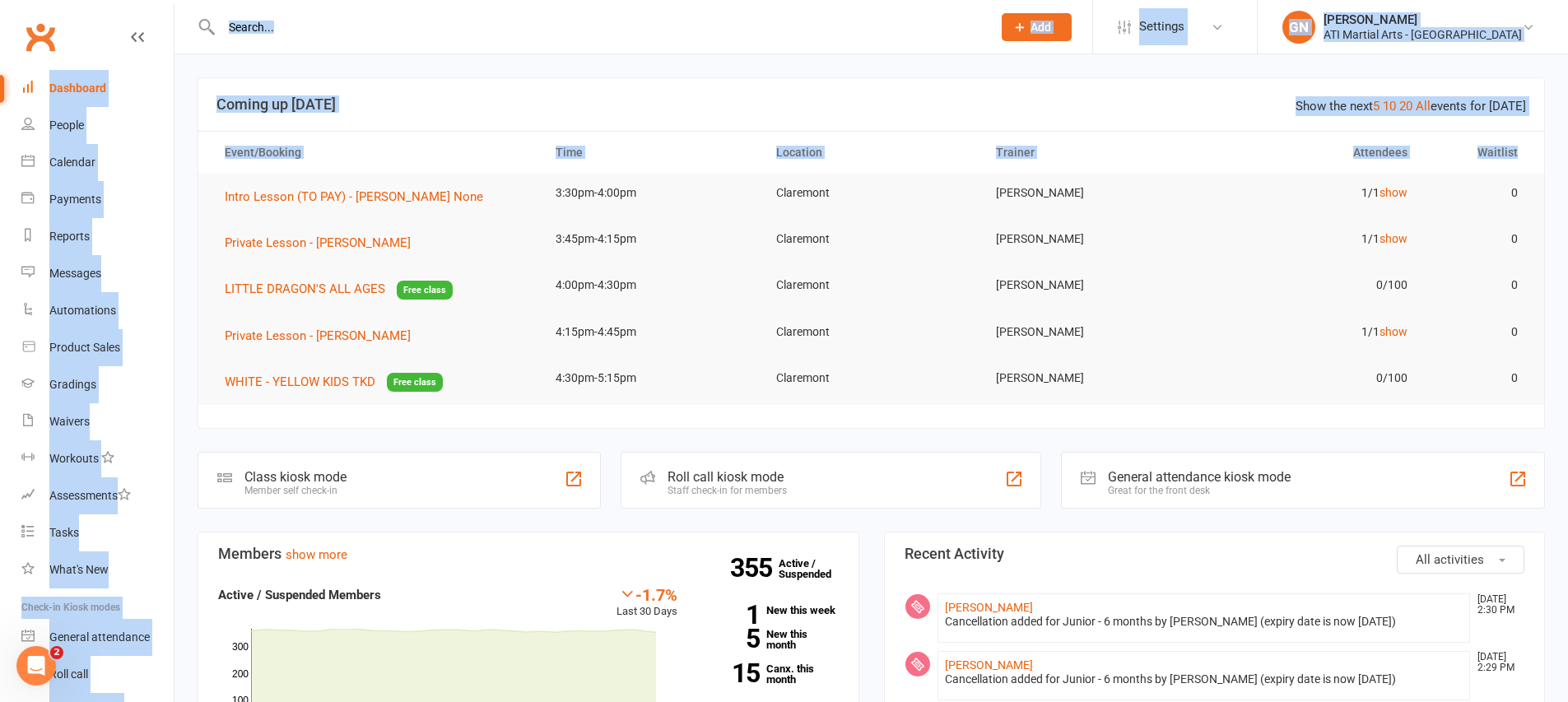
drag, startPoint x: 351, startPoint y: 174, endPoint x: 159, endPoint y: -48, distance: 293.5
click at [431, 93] on header "Show the next 5 10 20 All events for today Coming up Today" at bounding box center [871, 105] width 1346 height 53
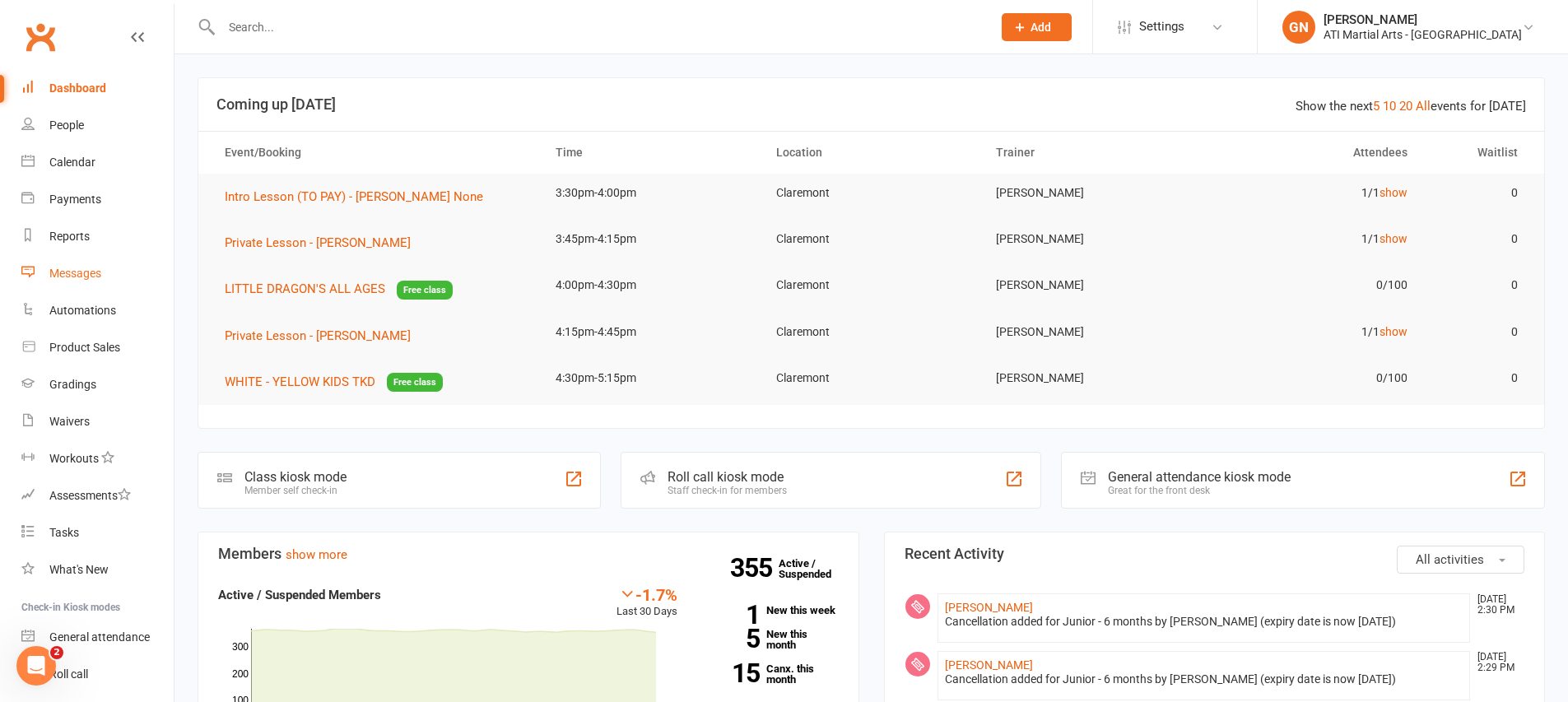
click at [104, 260] on link "Messages" at bounding box center [97, 274] width 152 height 37
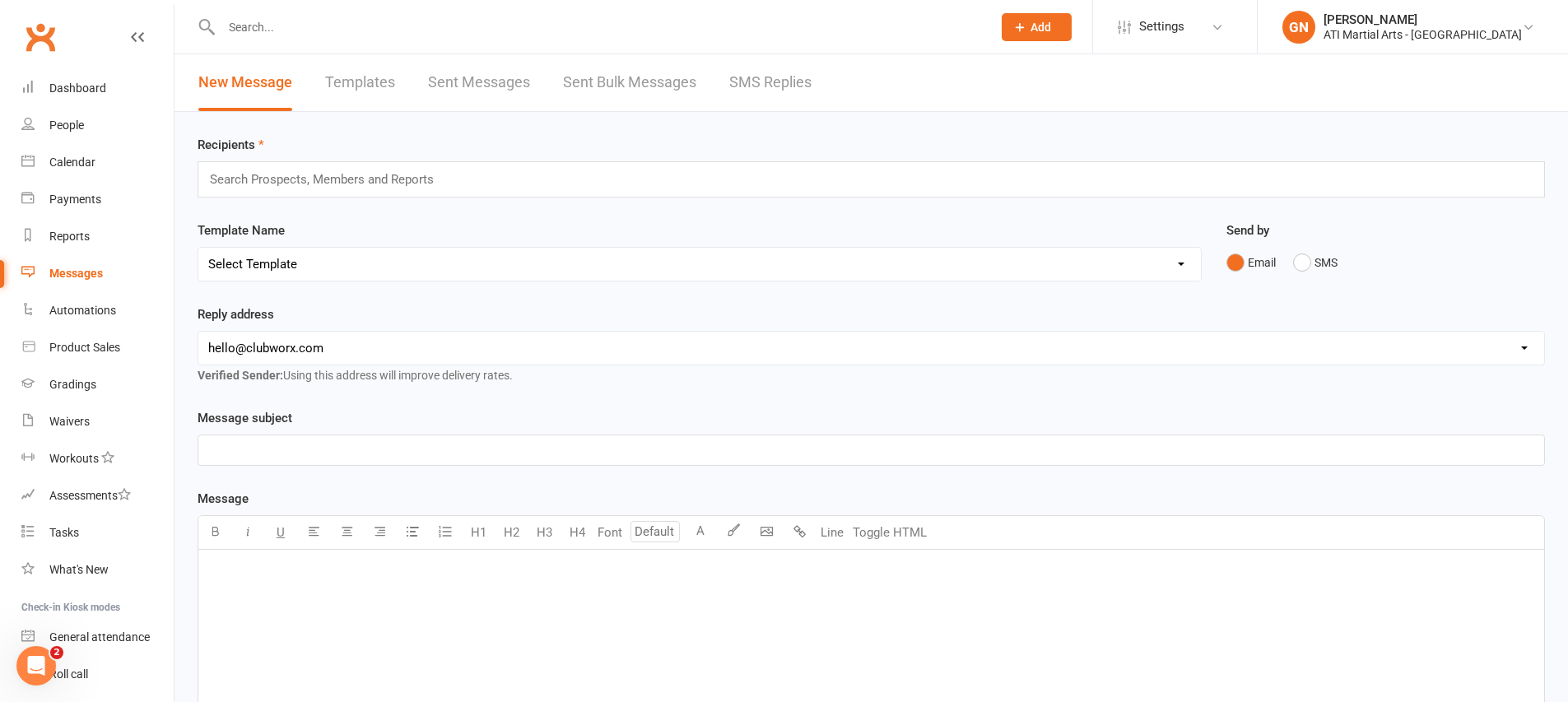
click at [743, 74] on link "SMS Replies" at bounding box center [770, 82] width 83 height 57
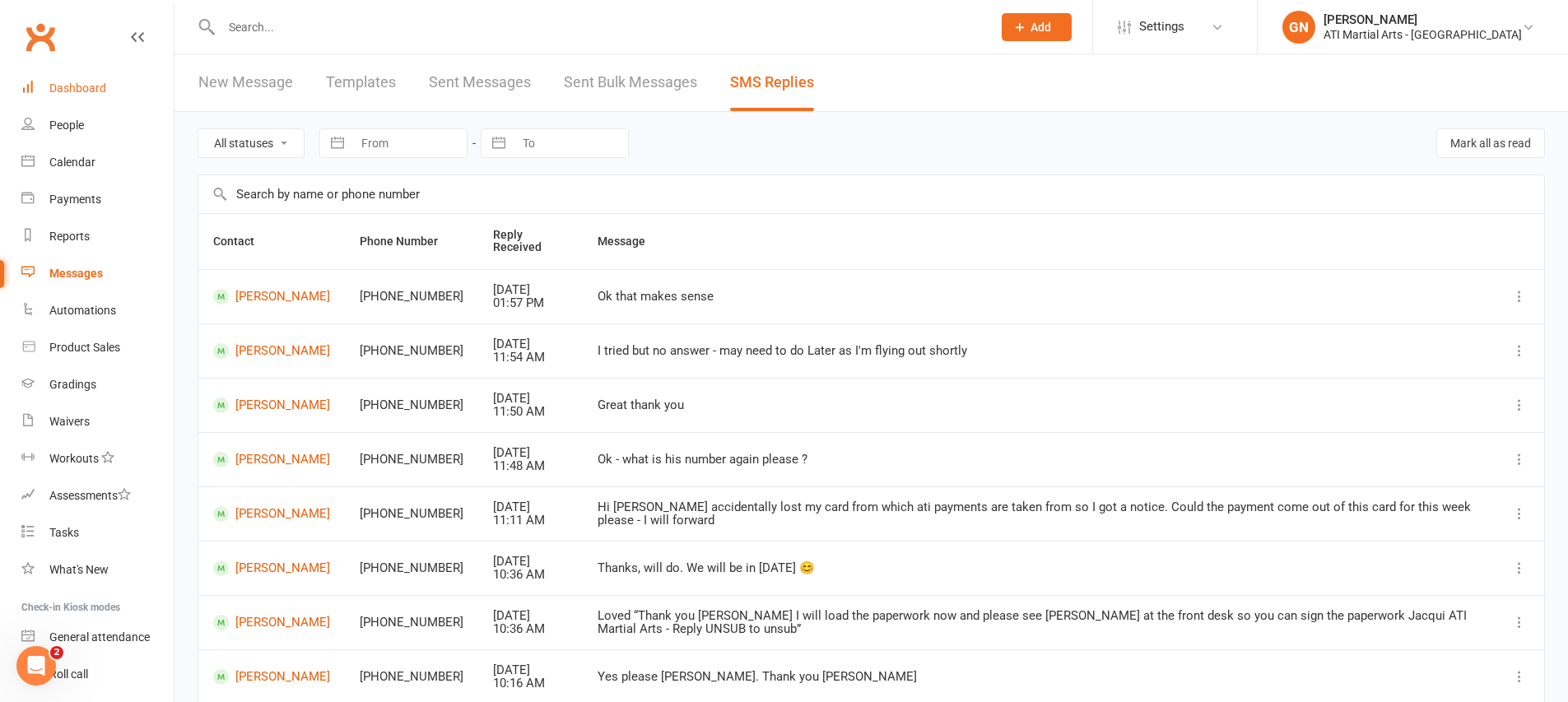
click at [112, 92] on link "Dashboard" at bounding box center [97, 88] width 152 height 37
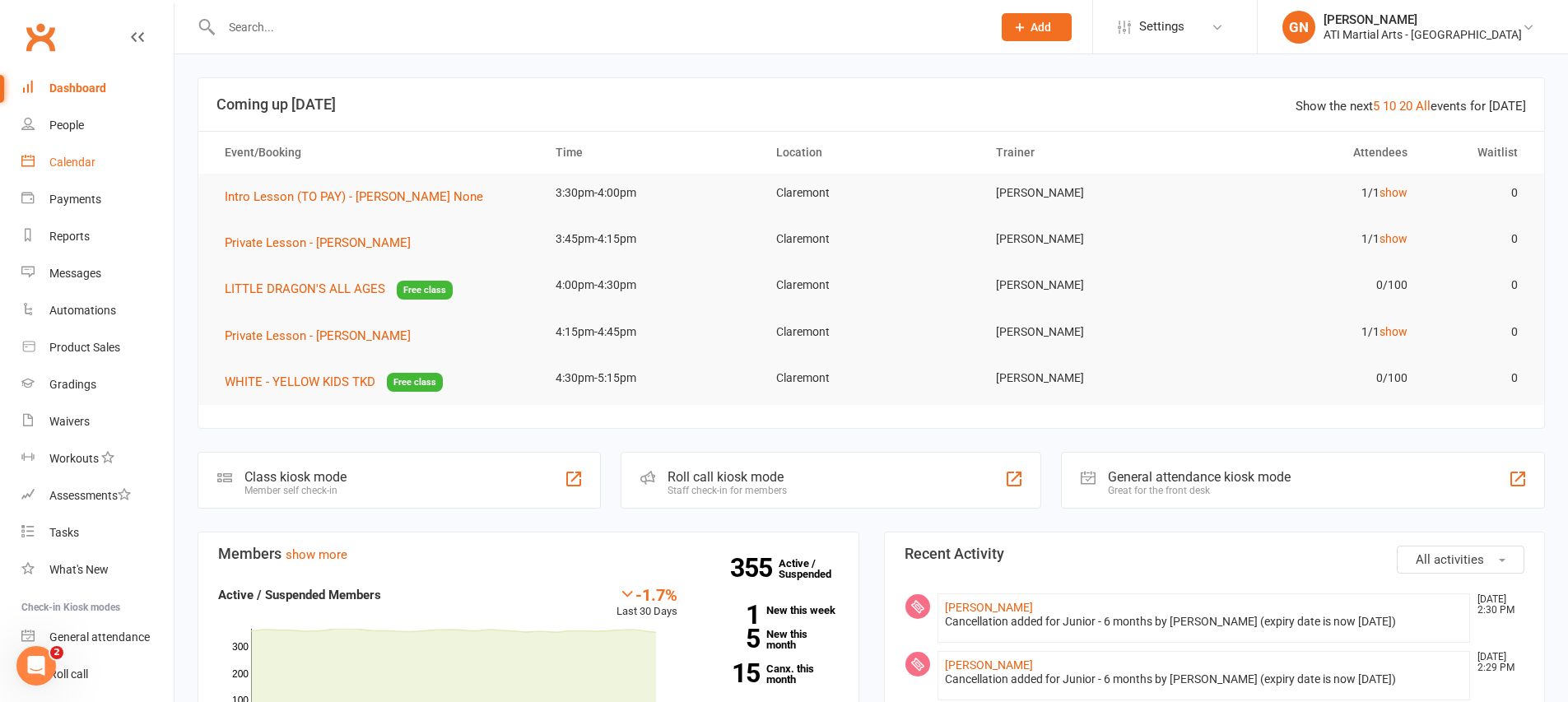
click at [38, 155] on link "Calendar" at bounding box center [97, 163] width 152 height 37
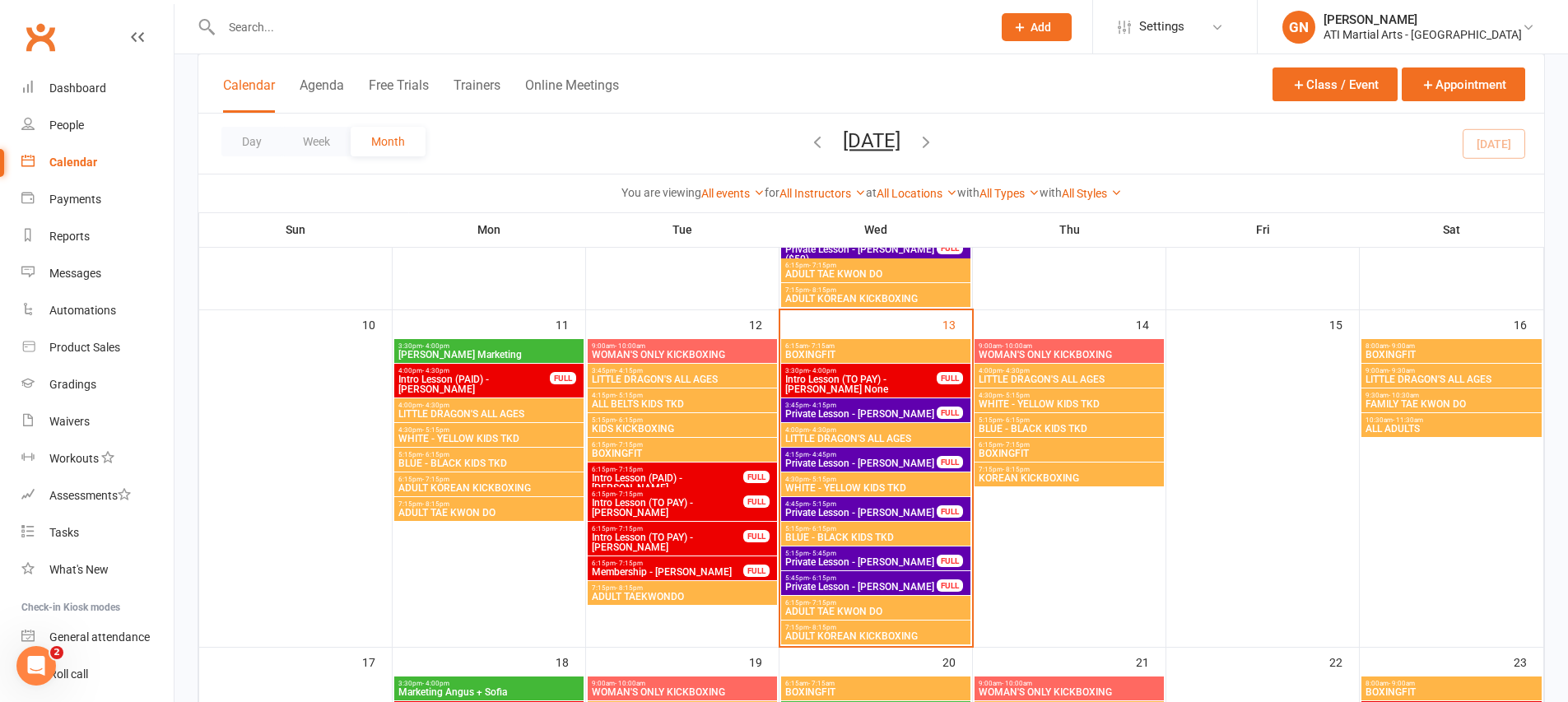
scroll to position [694, 0]
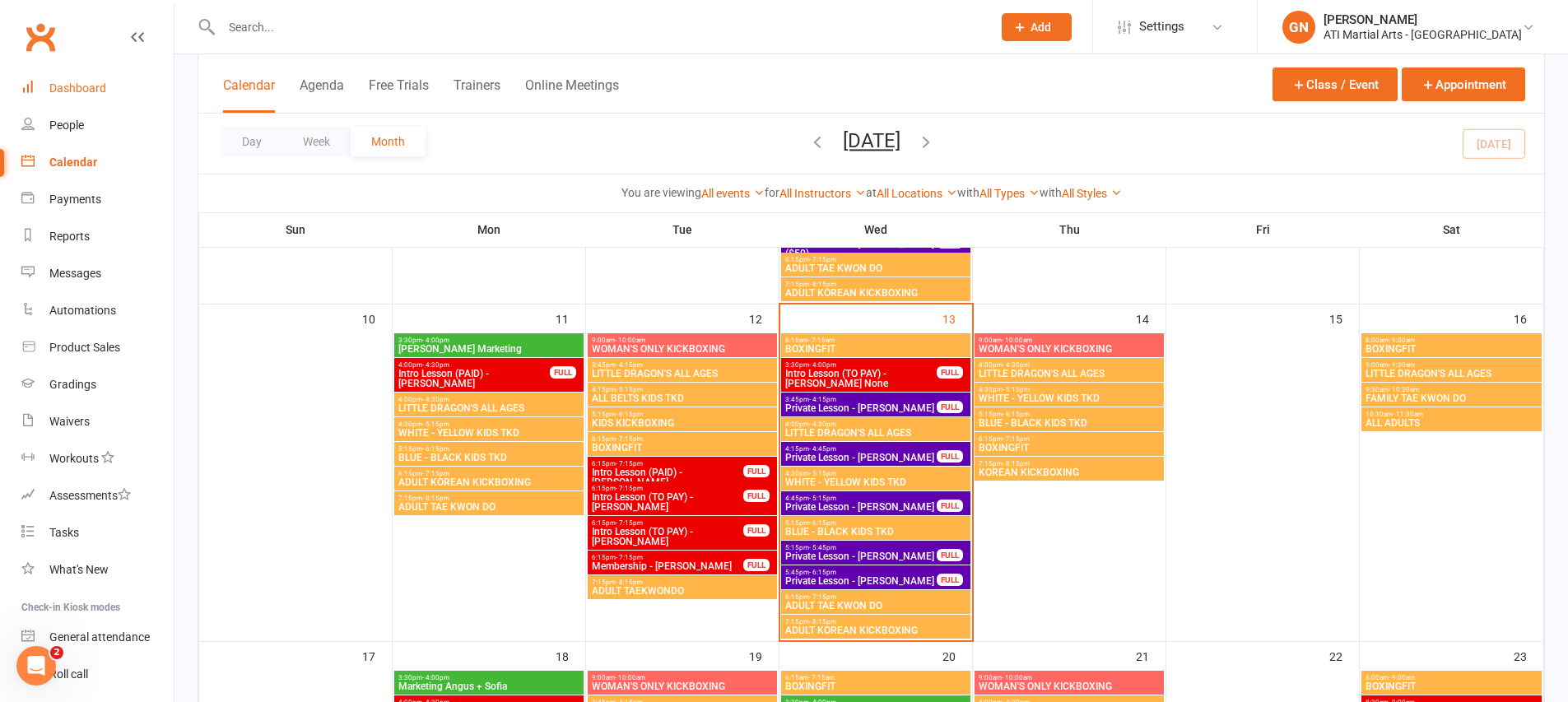
click at [62, 81] on div "Dashboard" at bounding box center [78, 87] width 57 height 13
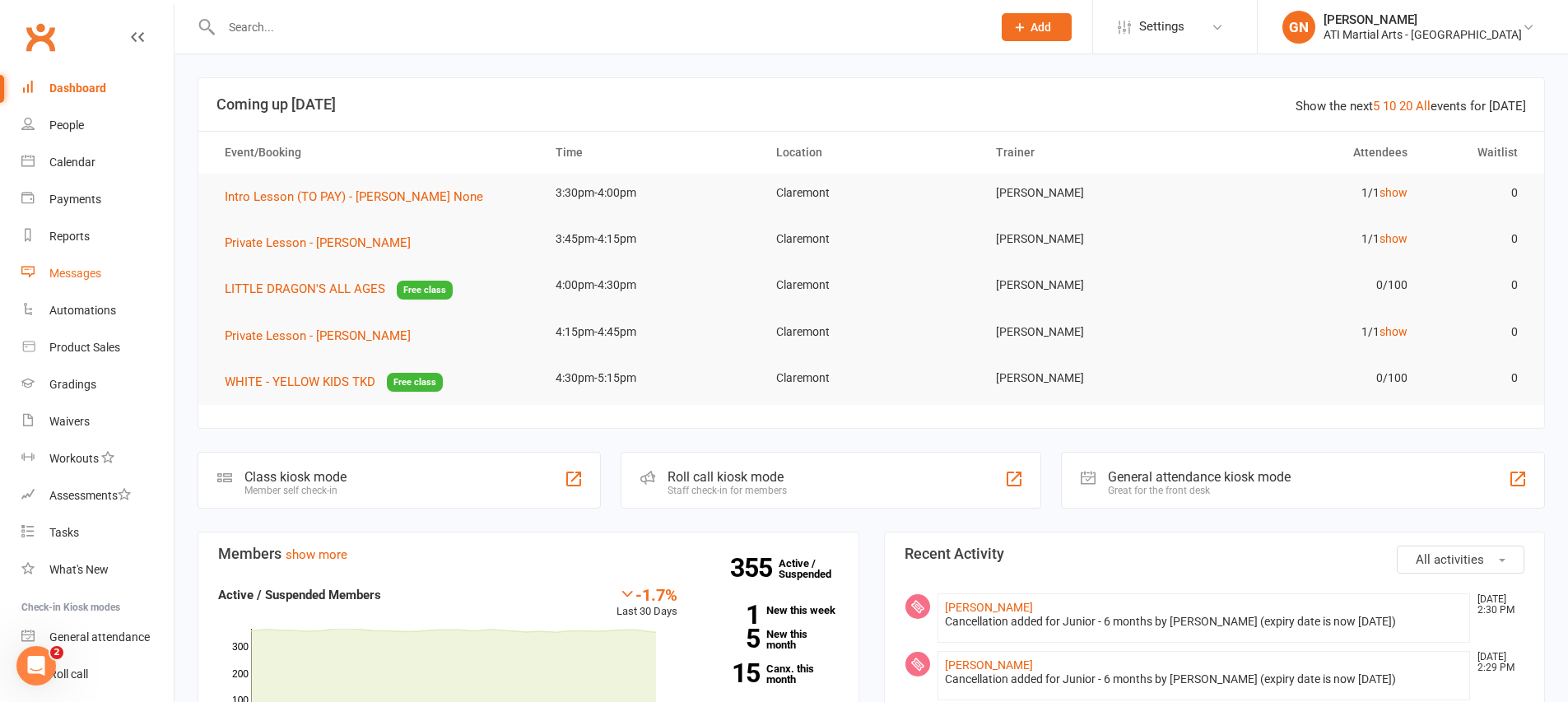
click at [97, 286] on link "Messages" at bounding box center [97, 274] width 152 height 37
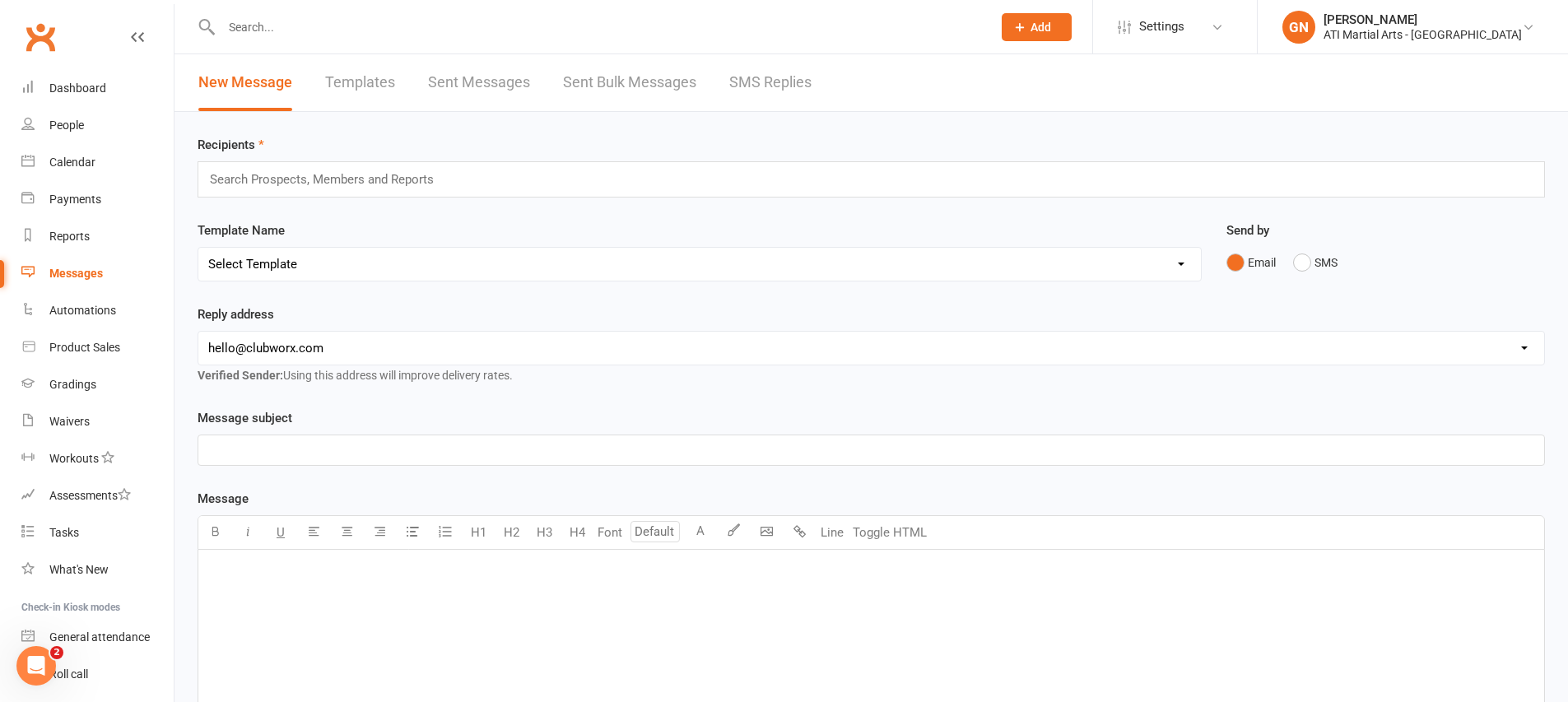
click at [761, 79] on link "SMS Replies" at bounding box center [770, 82] width 83 height 57
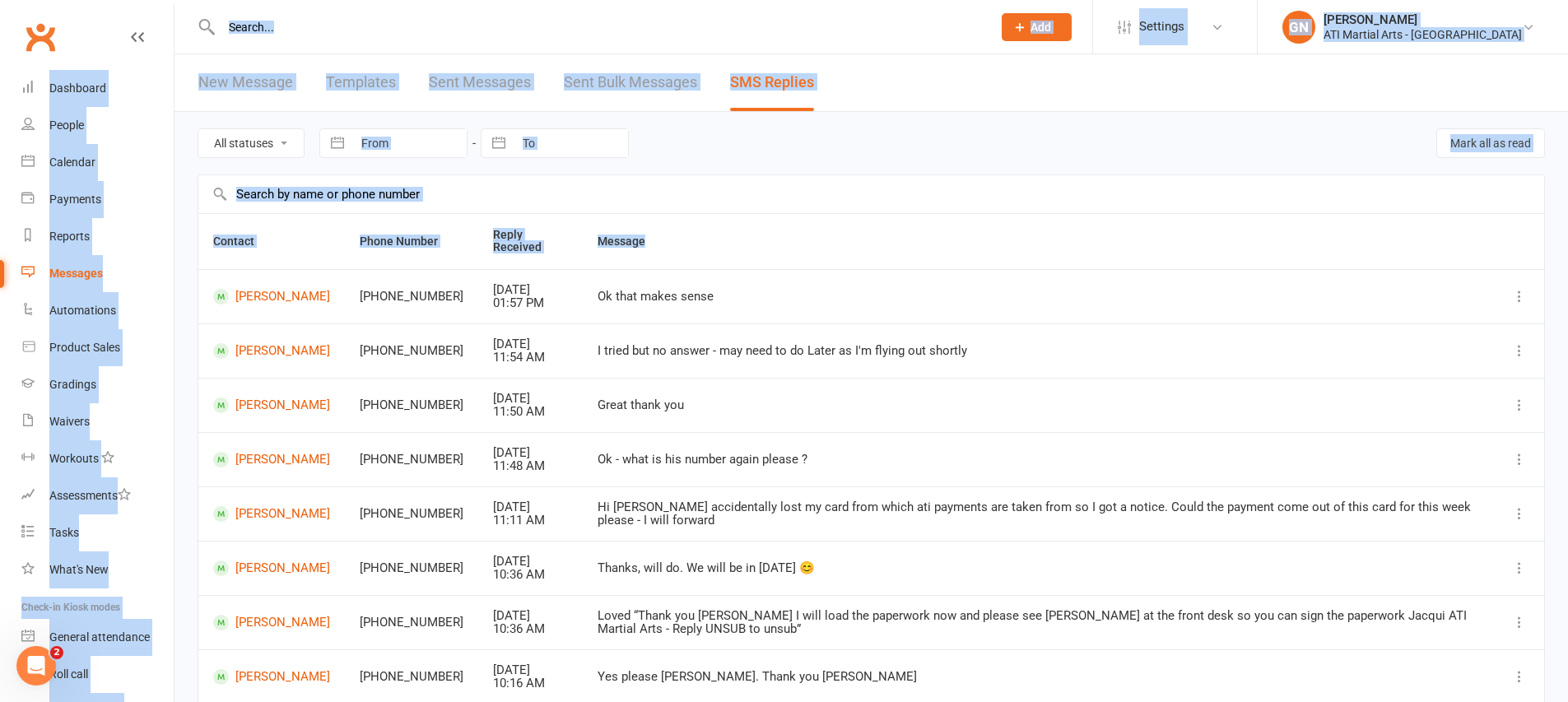
drag, startPoint x: 743, startPoint y: 247, endPoint x: 104, endPoint y: -121, distance: 737.4
click at [104, 0] on html "Prospect Member Non-attending contact Class / event Appointment Grading event T…" at bounding box center [784, 467] width 1568 height 935
drag, startPoint x: 879, startPoint y: 313, endPoint x: 0, endPoint y: -121, distance: 980.3
click at [0, 0] on html "Prospect Member Non-attending contact Class / event Appointment Grading event T…" at bounding box center [784, 467] width 1568 height 935
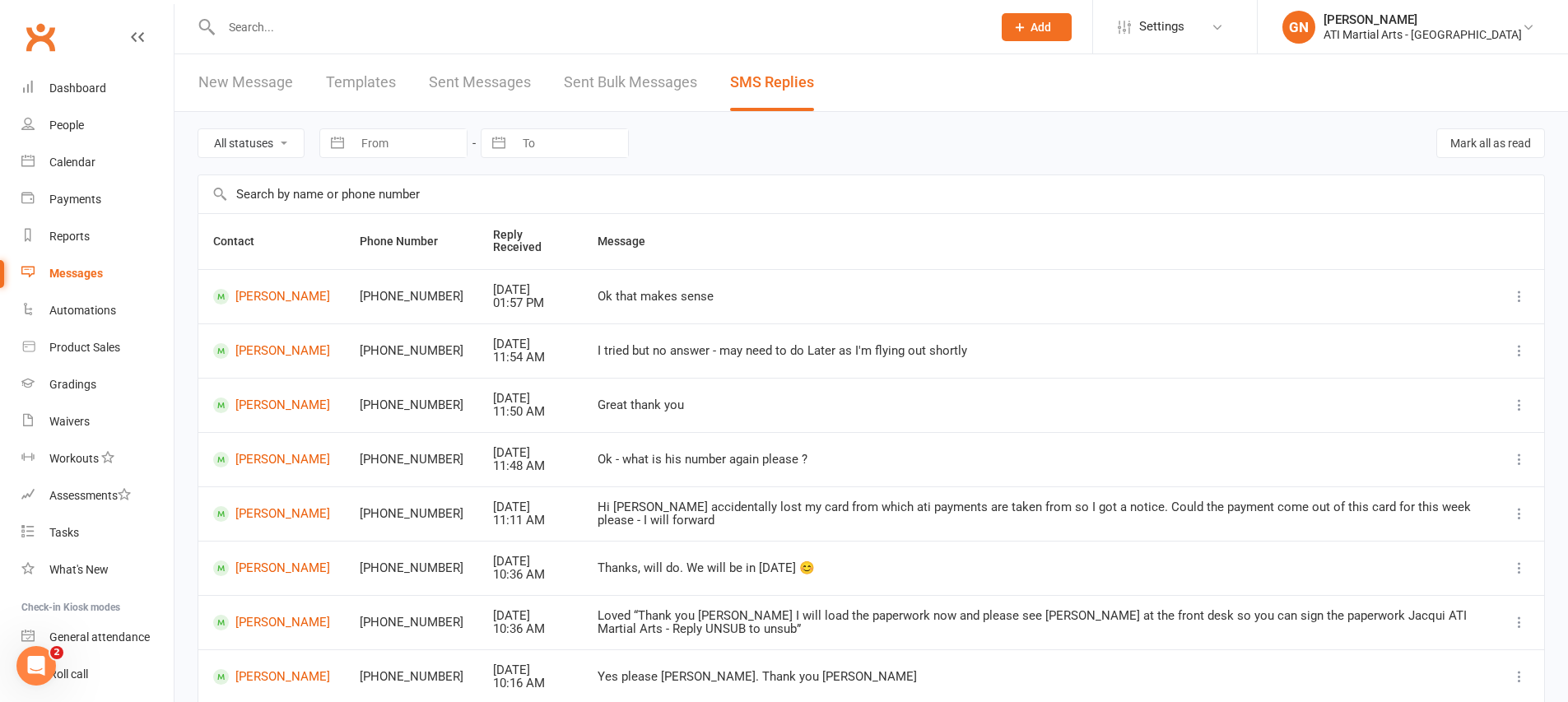
click at [1541, 619] on td at bounding box center [1519, 621] width 49 height 54
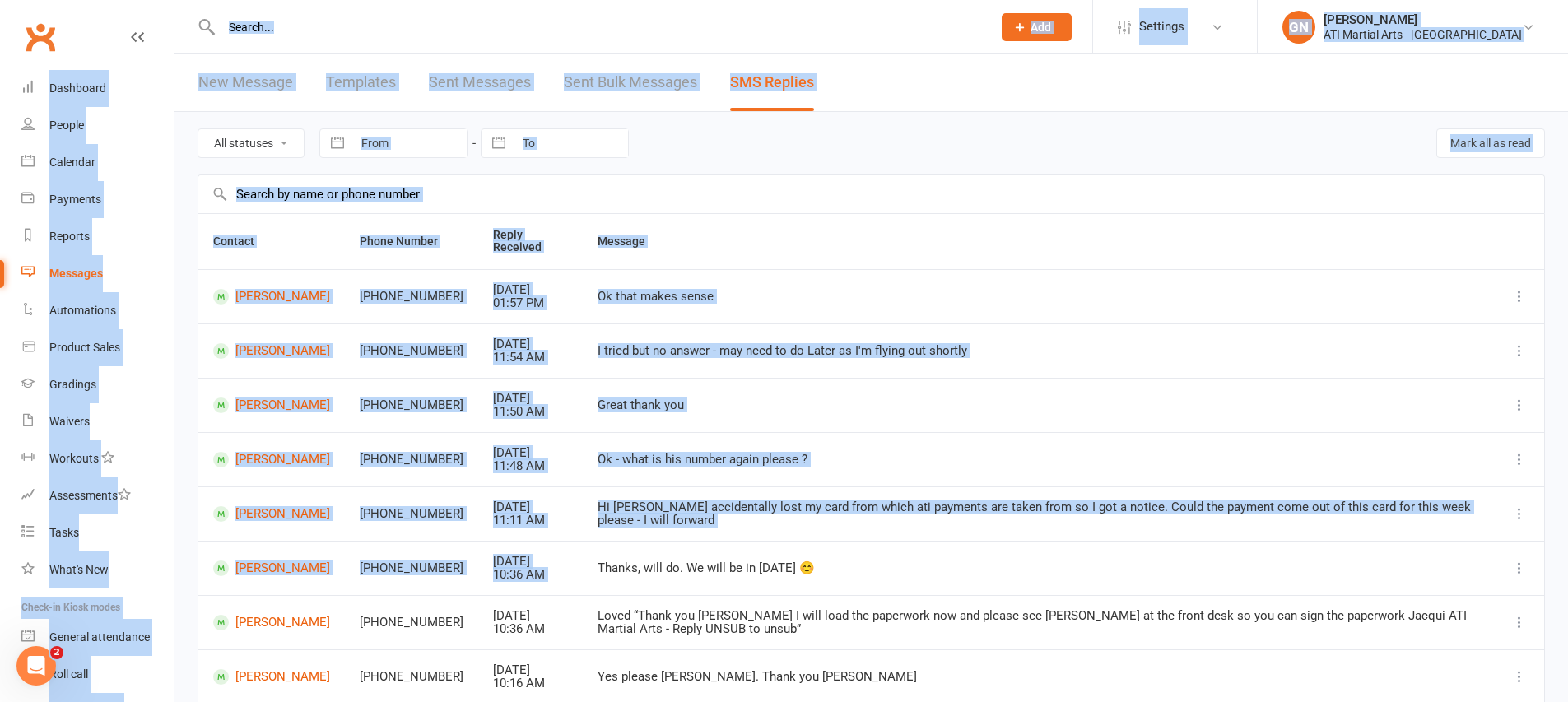
drag, startPoint x: 1224, startPoint y: 552, endPoint x: 193, endPoint y: 23, distance: 1158.8
click at [193, 23] on ui-view "Prospect Member Non-attending contact Class / event Appointment Grading event T…" at bounding box center [784, 458] width 1568 height 907
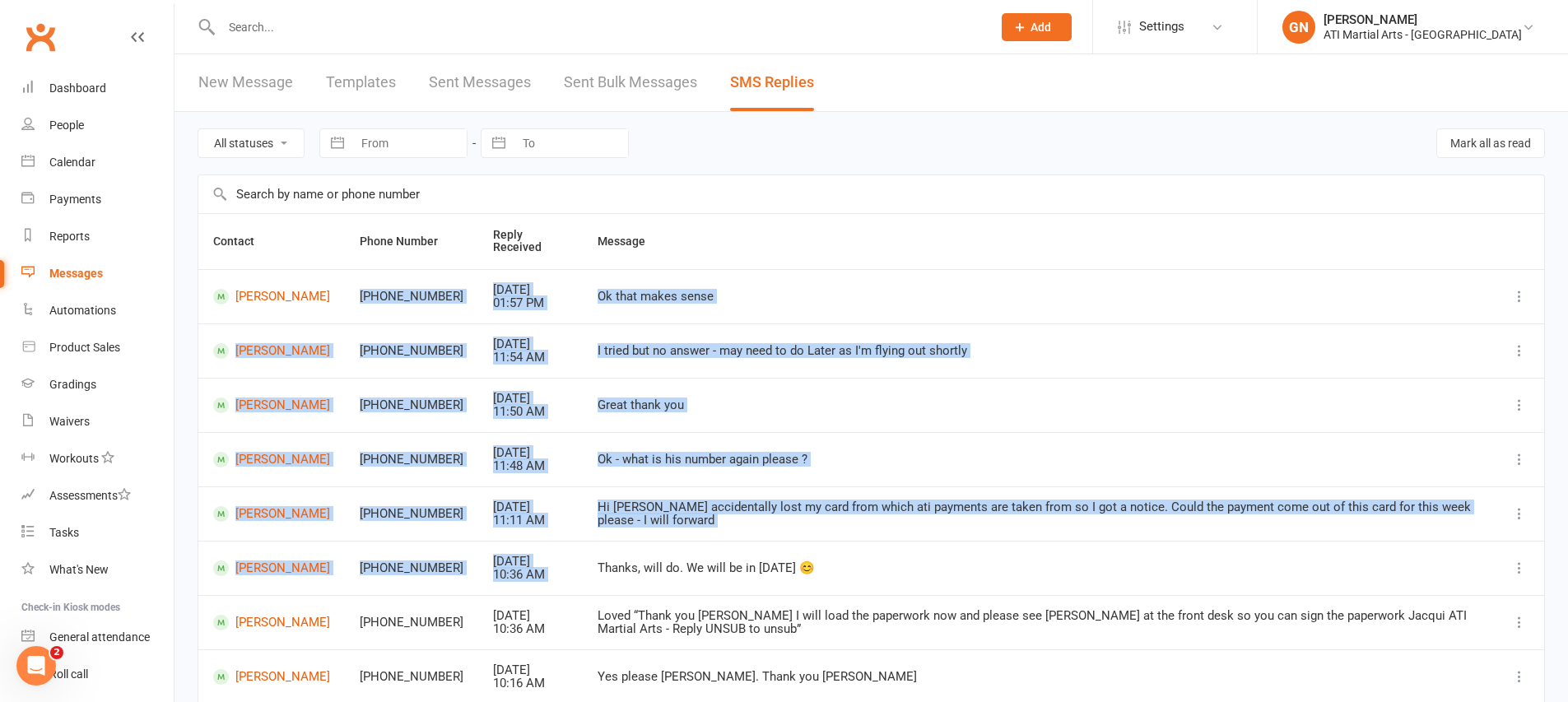
drag, startPoint x: 980, startPoint y: 550, endPoint x: 365, endPoint y: 292, distance: 666.9
click at [365, 292] on tbody "Oscar Oram +61484198760 Aug 13, 2025 01:57 PM Ok that makes sense Kasia Boccama…" at bounding box center [871, 540] width 1346 height 543
click at [1028, 536] on td "Hi Jacqui Kasia accidentally lost my card from which ati payments are taken fro…" at bounding box center [1038, 513] width 912 height 54
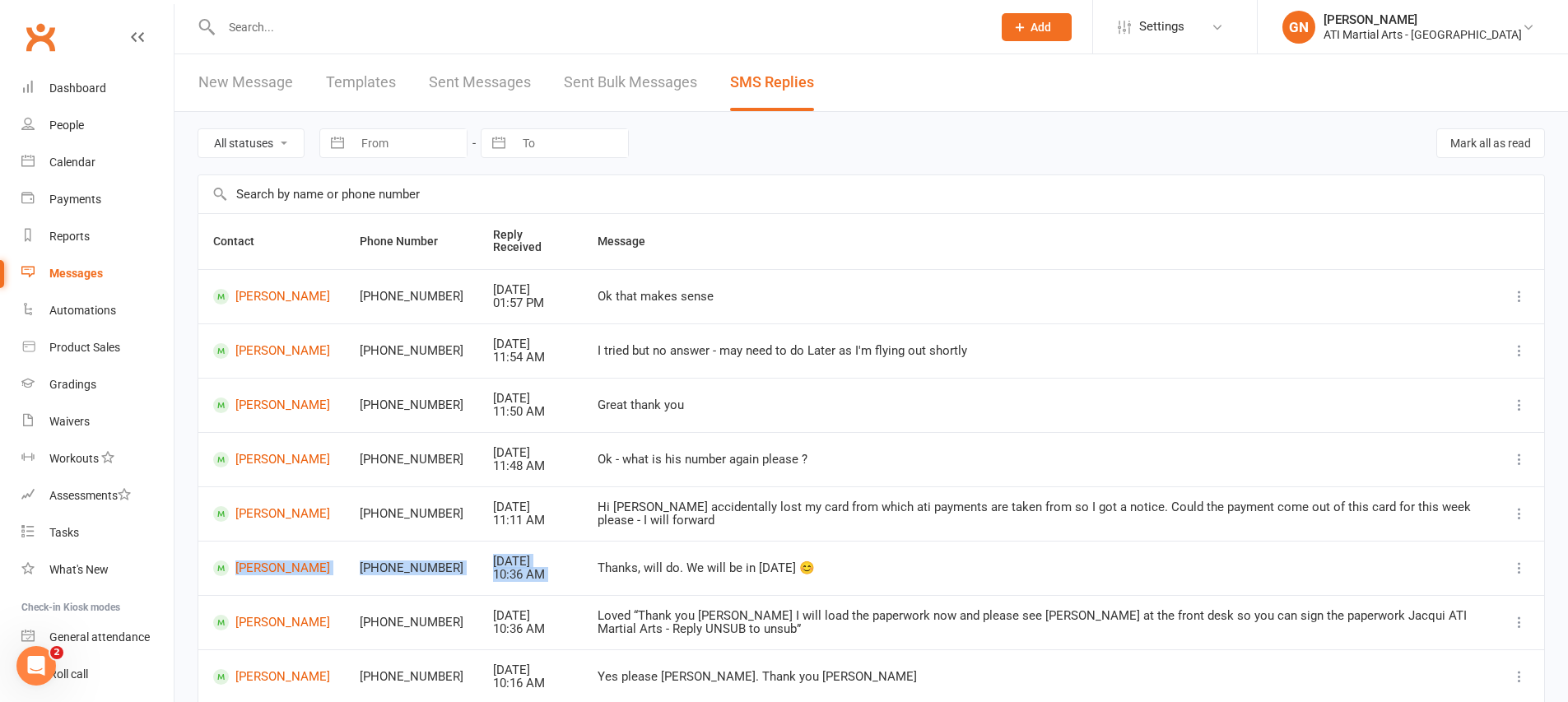
drag, startPoint x: 938, startPoint y: 548, endPoint x: 903, endPoint y: 525, distance: 41.9
click at [903, 525] on tbody "Oscar Oram +61484198760 Aug 13, 2025 01:57 PM Ok that makes sense Kasia Boccama…" at bounding box center [871, 540] width 1346 height 543
click at [981, 545] on td "Thanks, will do. We will be in on Tuesday 😊" at bounding box center [1038, 567] width 912 height 54
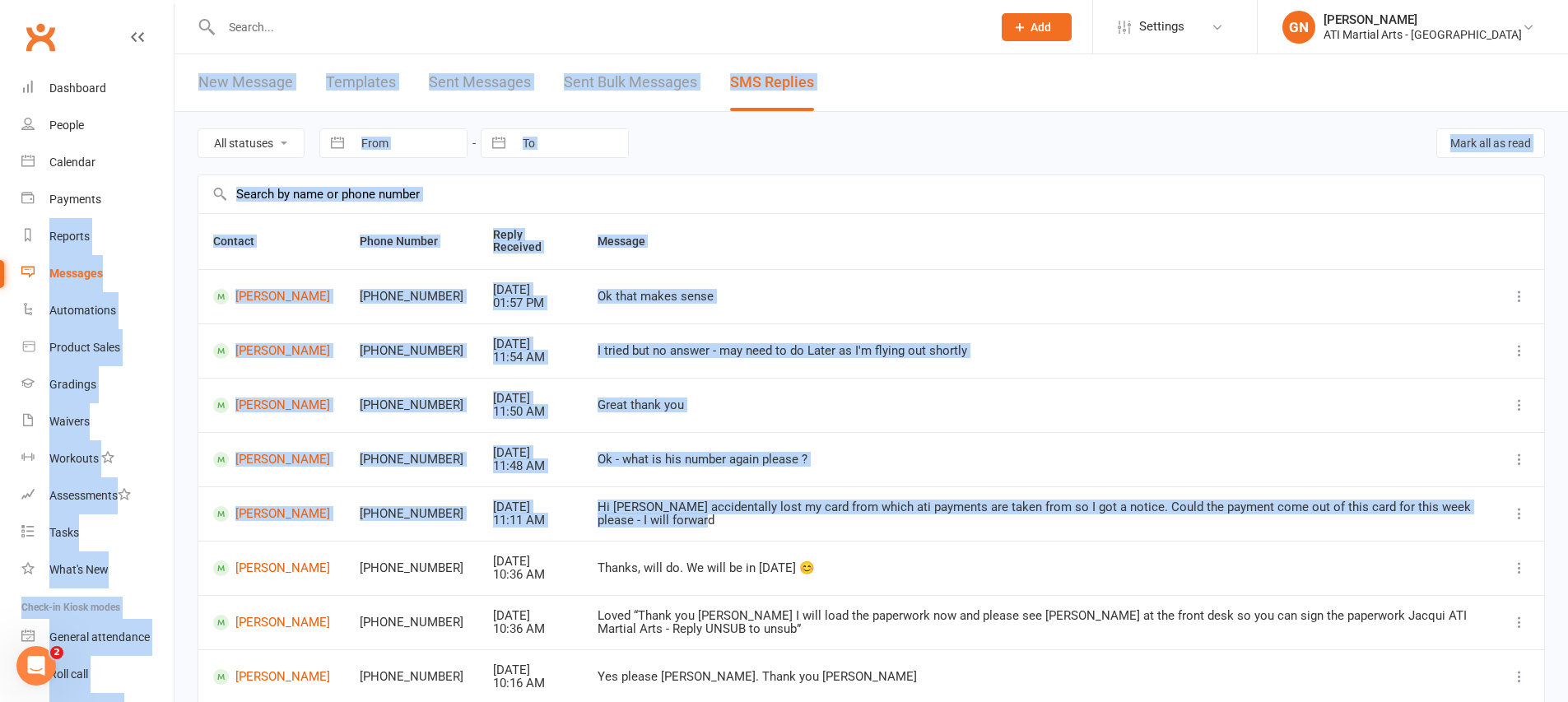
drag, startPoint x: 978, startPoint y: 537, endPoint x: 0, endPoint y: 236, distance: 1023.3
click at [0, 238] on ui-view "Prospect Member Non-attending contact Class / event Appointment Grading event T…" at bounding box center [784, 458] width 1568 height 907
click at [1127, 398] on div "Great thank you" at bounding box center [1038, 405] width 882 height 14
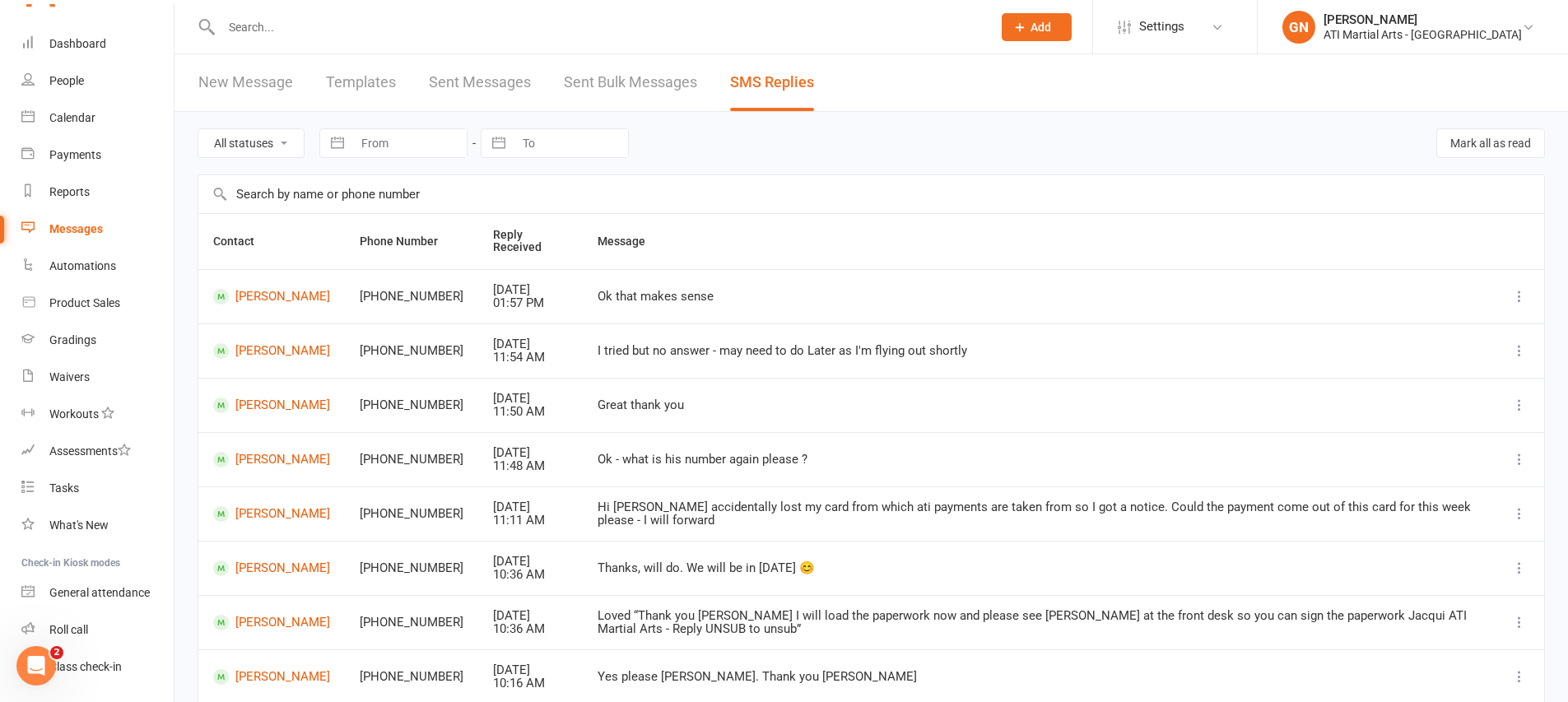
scroll to position [43, 0]
click at [56, 49] on div "Dashboard" at bounding box center [78, 44] width 57 height 13
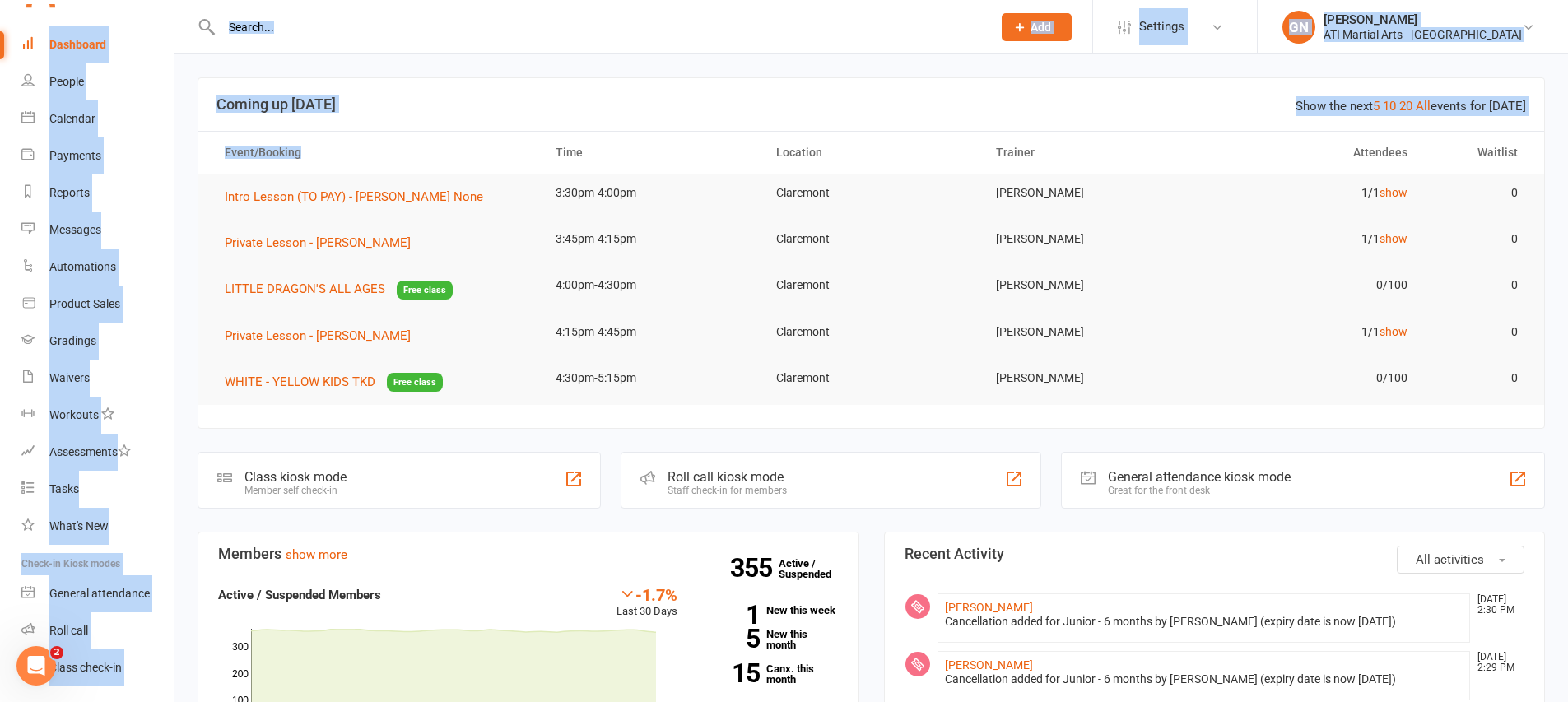
drag, startPoint x: 348, startPoint y: 147, endPoint x: 232, endPoint y: -6, distance: 192.0
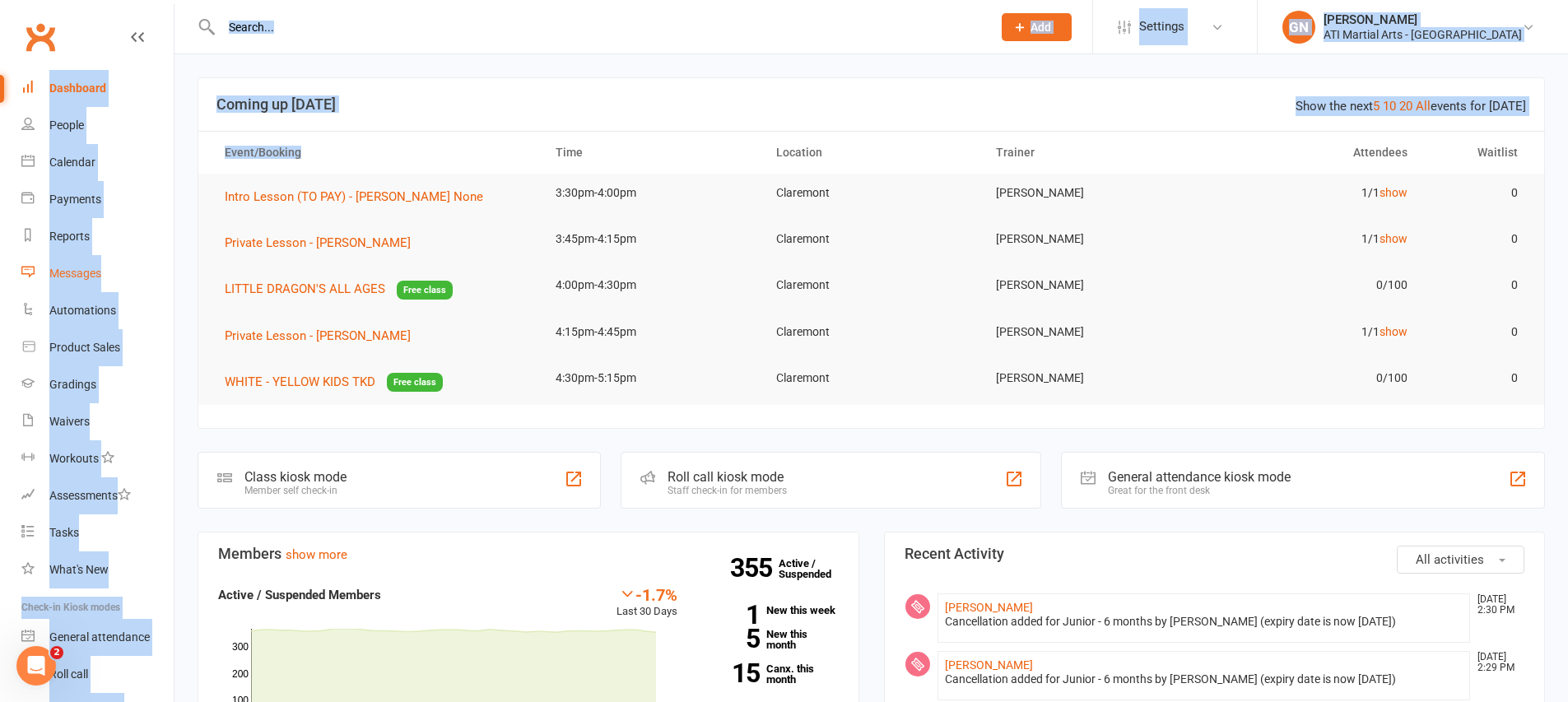
click at [68, 275] on div "Messages" at bounding box center [75, 272] width 52 height 13
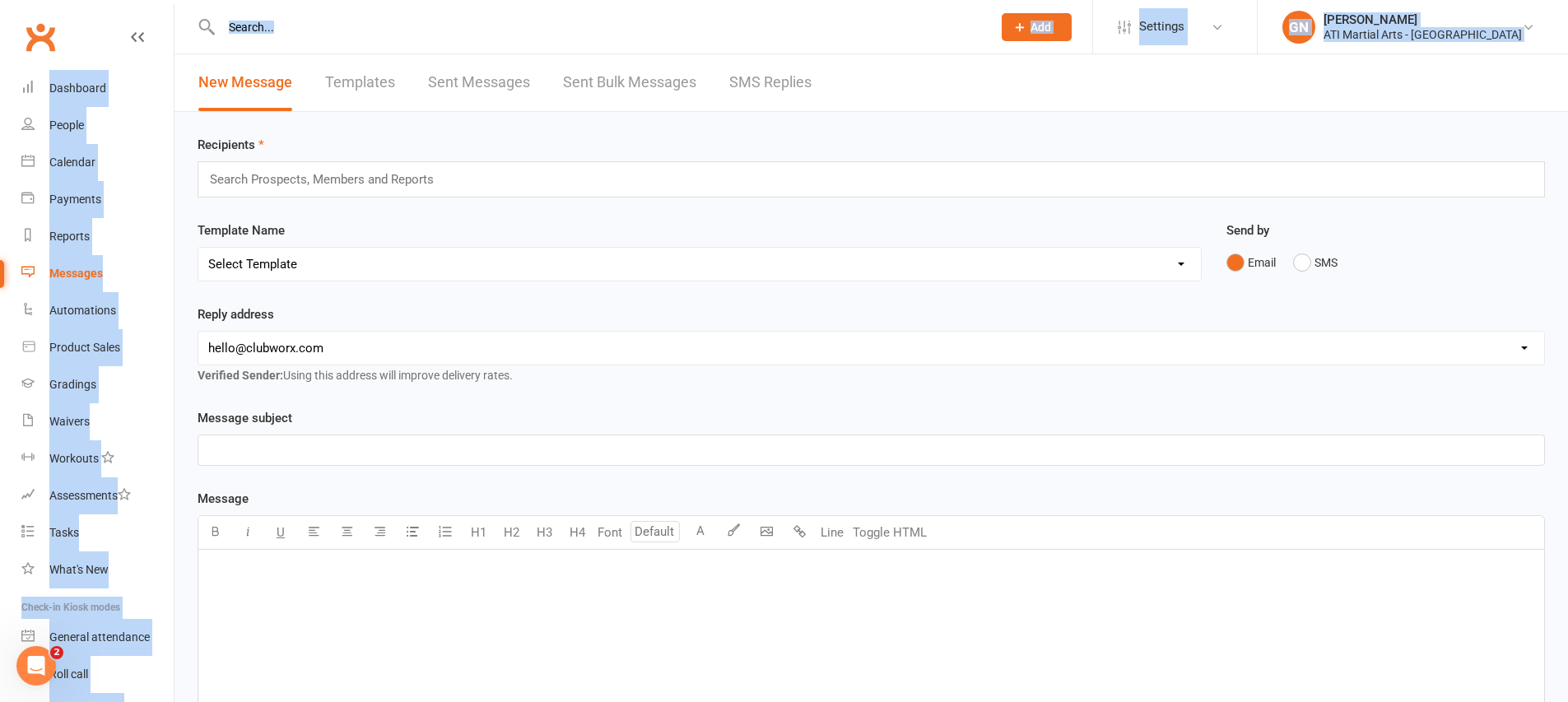
click at [766, 113] on div "Recipients Search Prospects, Members and Reports Template Name Select Template …" at bounding box center [871, 566] width 1393 height 907
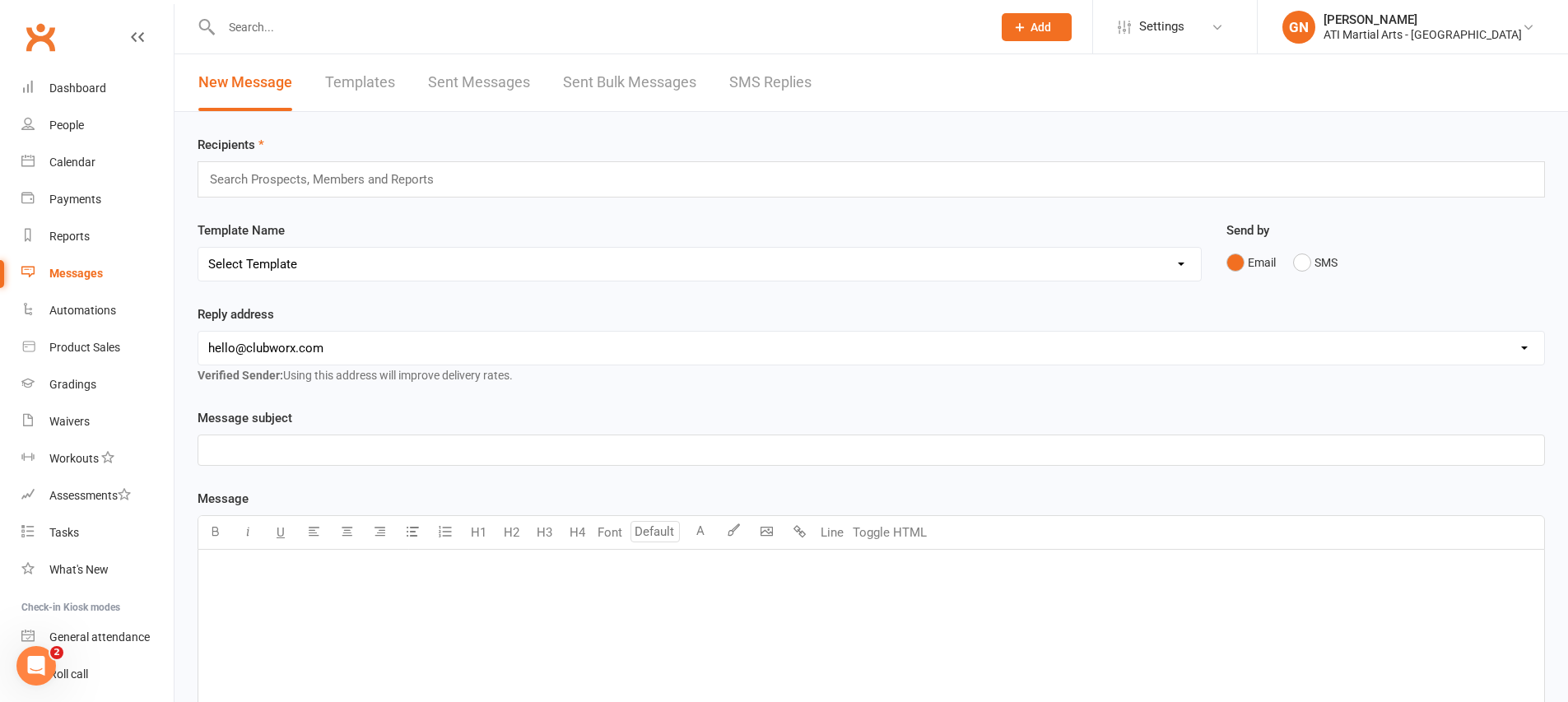
click at [771, 94] on link "SMS Replies" at bounding box center [770, 82] width 83 height 57
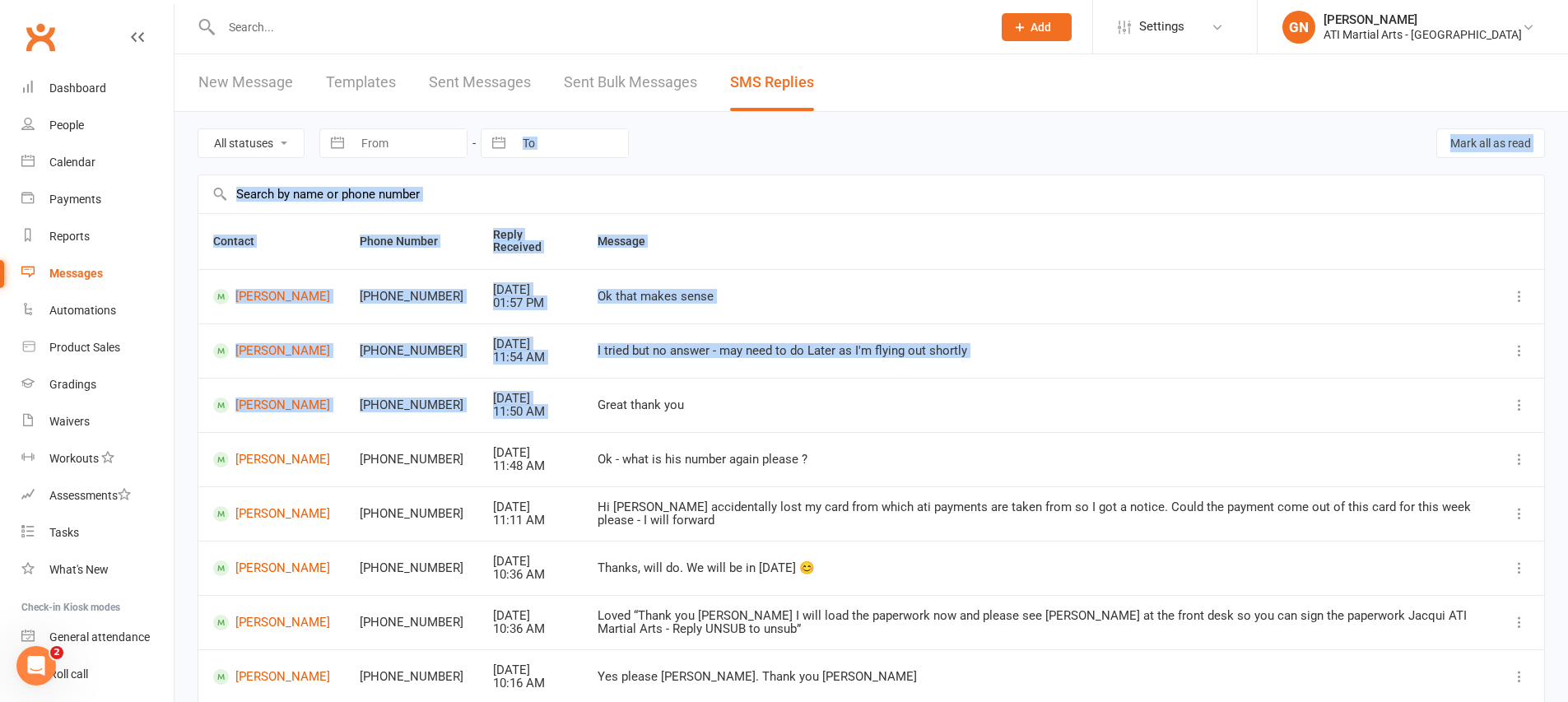
drag, startPoint x: 906, startPoint y: 382, endPoint x: 748, endPoint y: 141, distance: 288.2
click at [607, 124] on main "All statuses Read only Unread only Navigate forward to interact with the calend…" at bounding box center [870, 500] width 1347 height 777
click at [1359, 297] on div "Ok that makes sense" at bounding box center [1038, 297] width 882 height 14
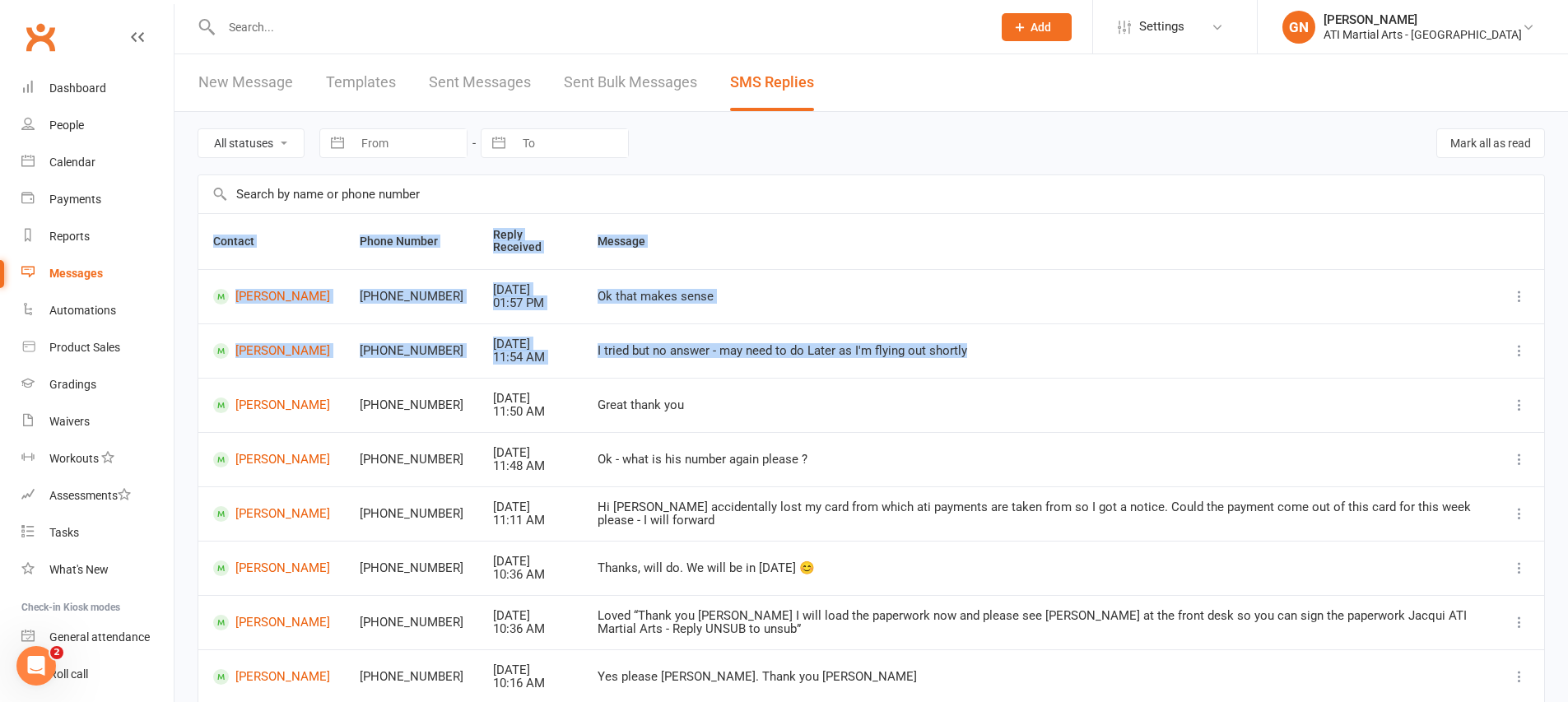
drag, startPoint x: 1315, startPoint y: 371, endPoint x: 297, endPoint y: 232, distance: 1027.4
click at [297, 232] on table "Contact Phone Number Reply Received Message Oscar Oram +61484198760 Aug 13, 202…" at bounding box center [870, 539] width 1347 height 652
click at [797, 277] on td "Ok that makes sense" at bounding box center [1038, 296] width 912 height 54
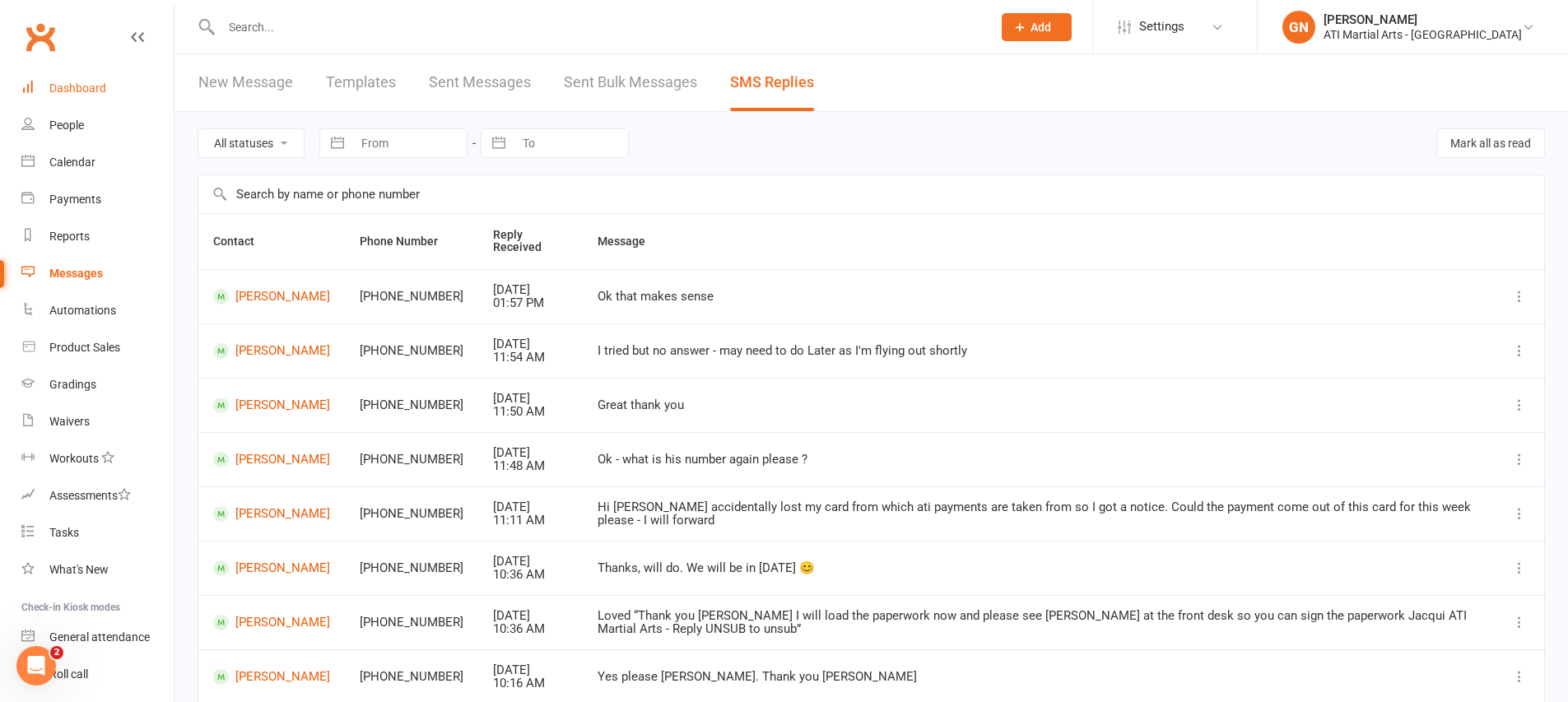
click at [37, 74] on link "Dashboard" at bounding box center [97, 88] width 152 height 37
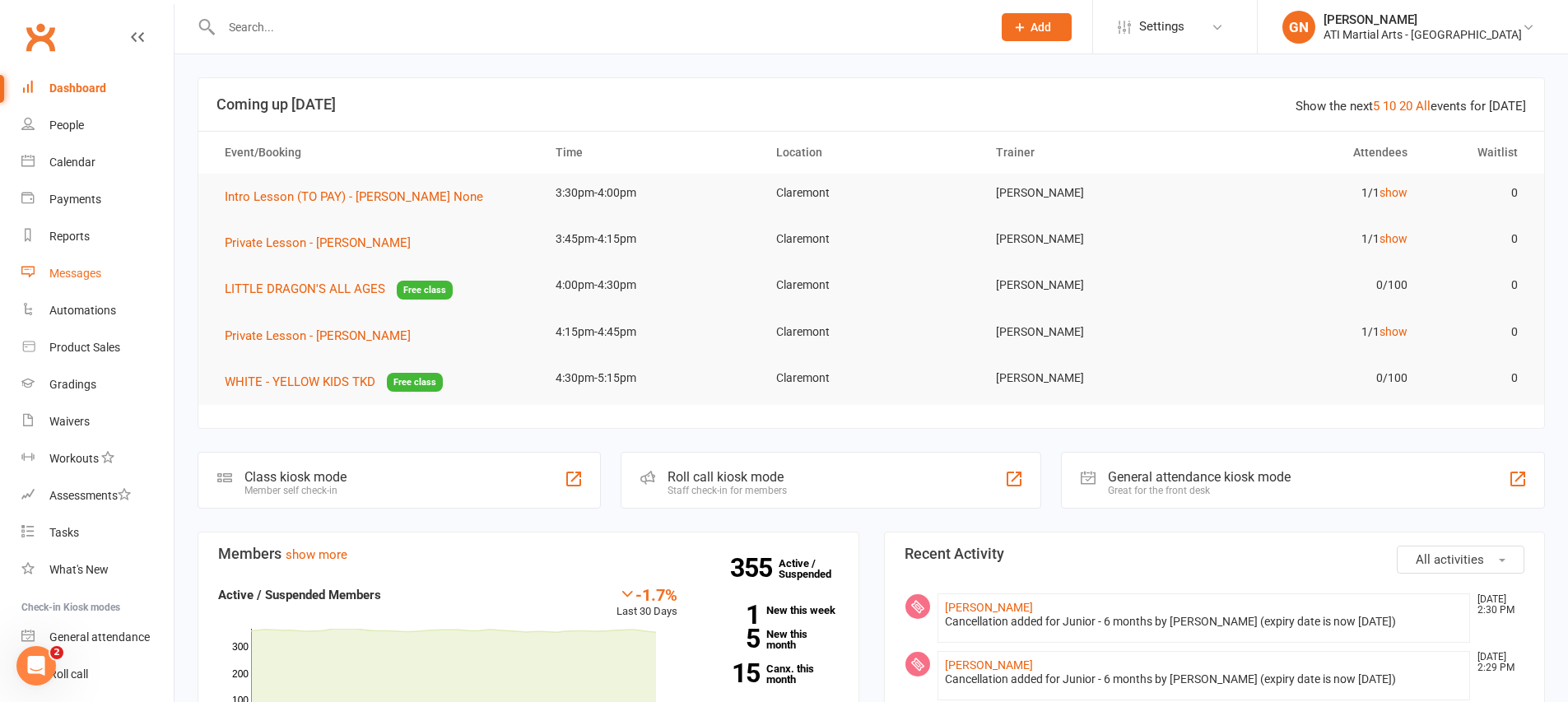
click at [64, 277] on div "Messages" at bounding box center [75, 272] width 52 height 13
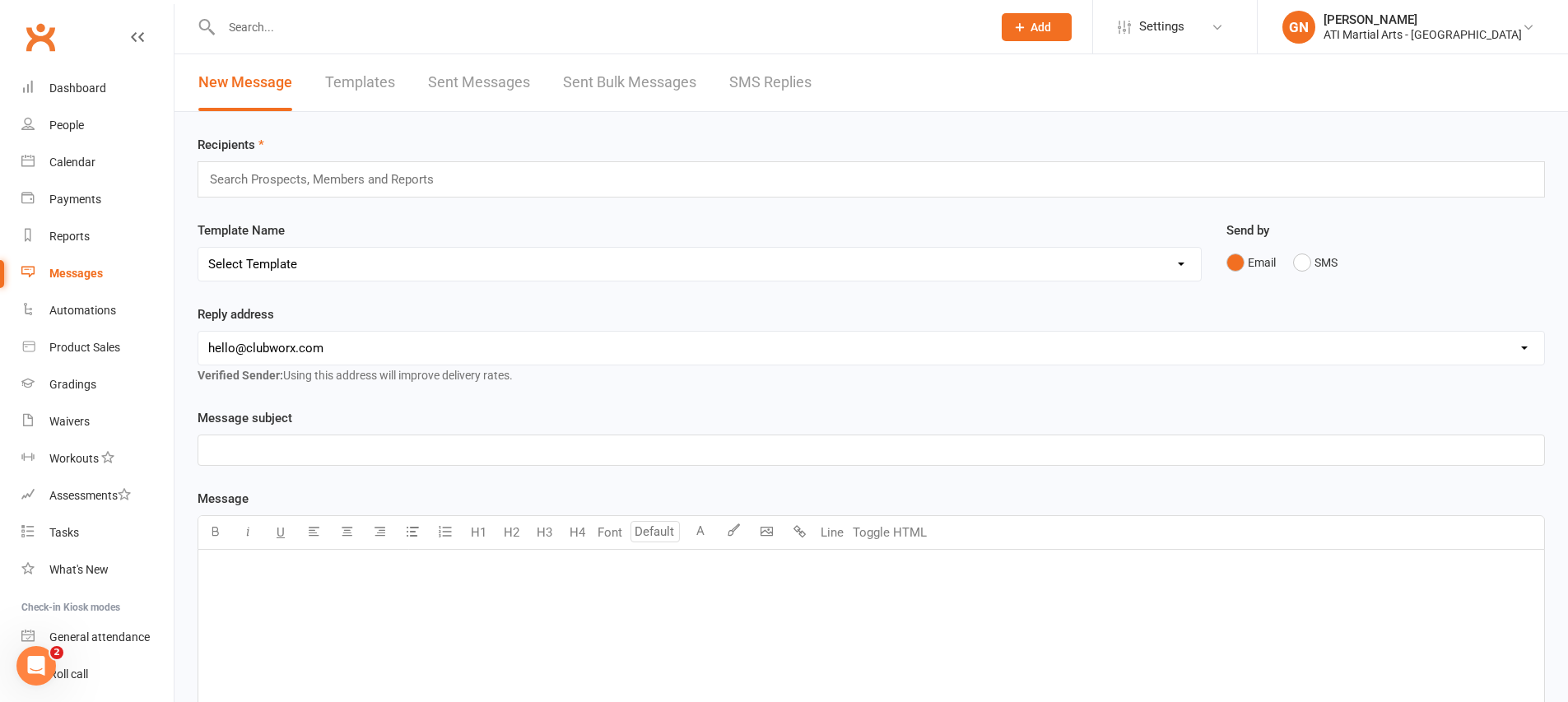
click at [756, 75] on link "SMS Replies" at bounding box center [770, 82] width 83 height 57
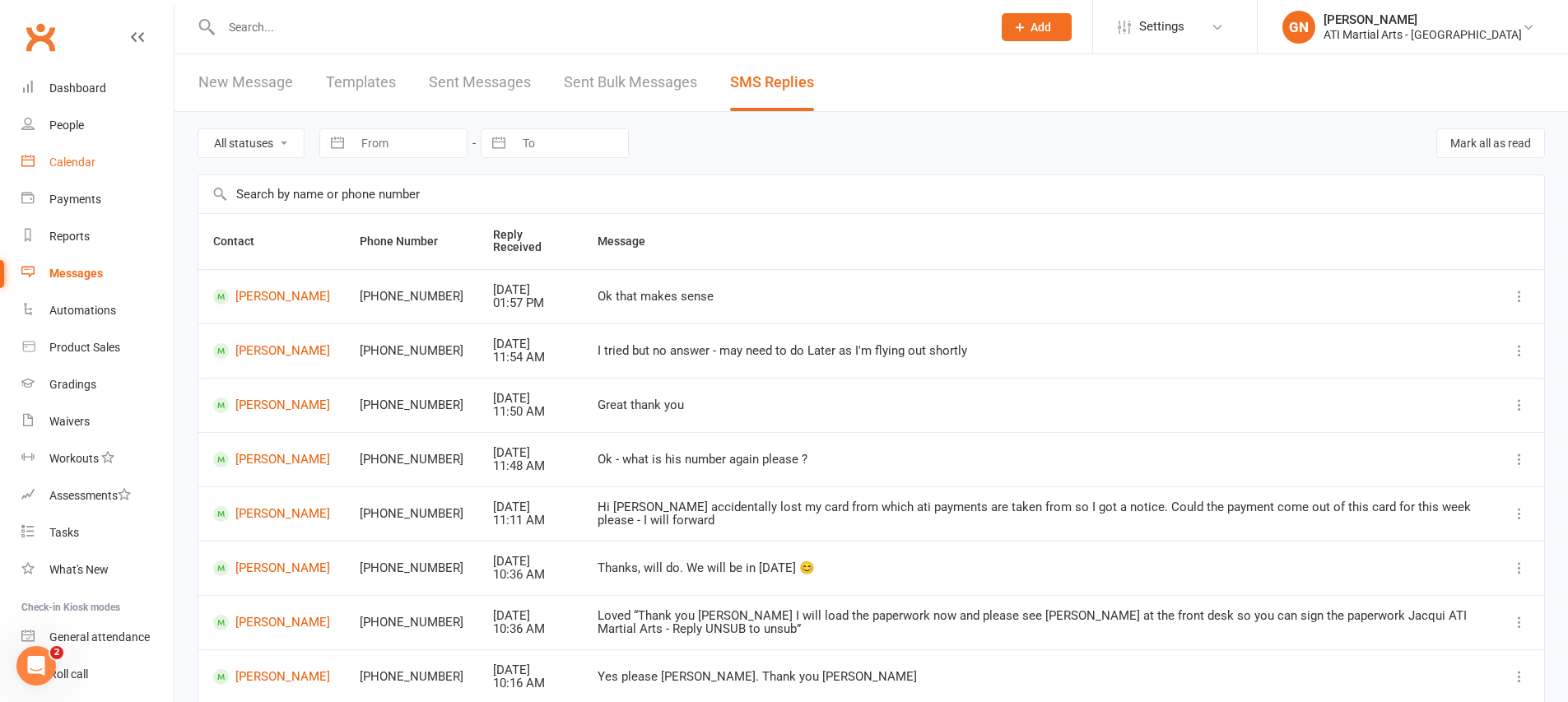
click at [49, 155] on div "Calendar" at bounding box center [72, 161] width 46 height 13
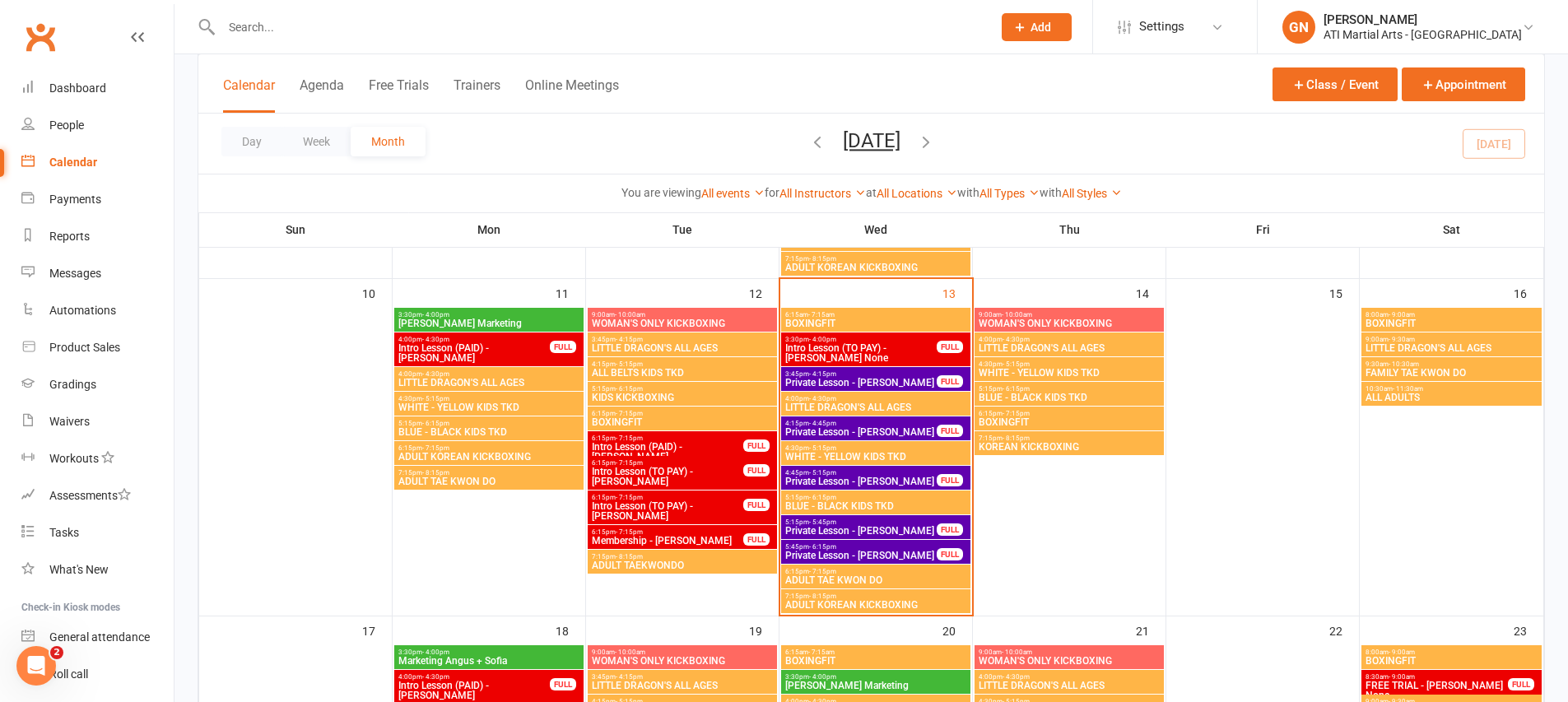
scroll to position [684, 0]
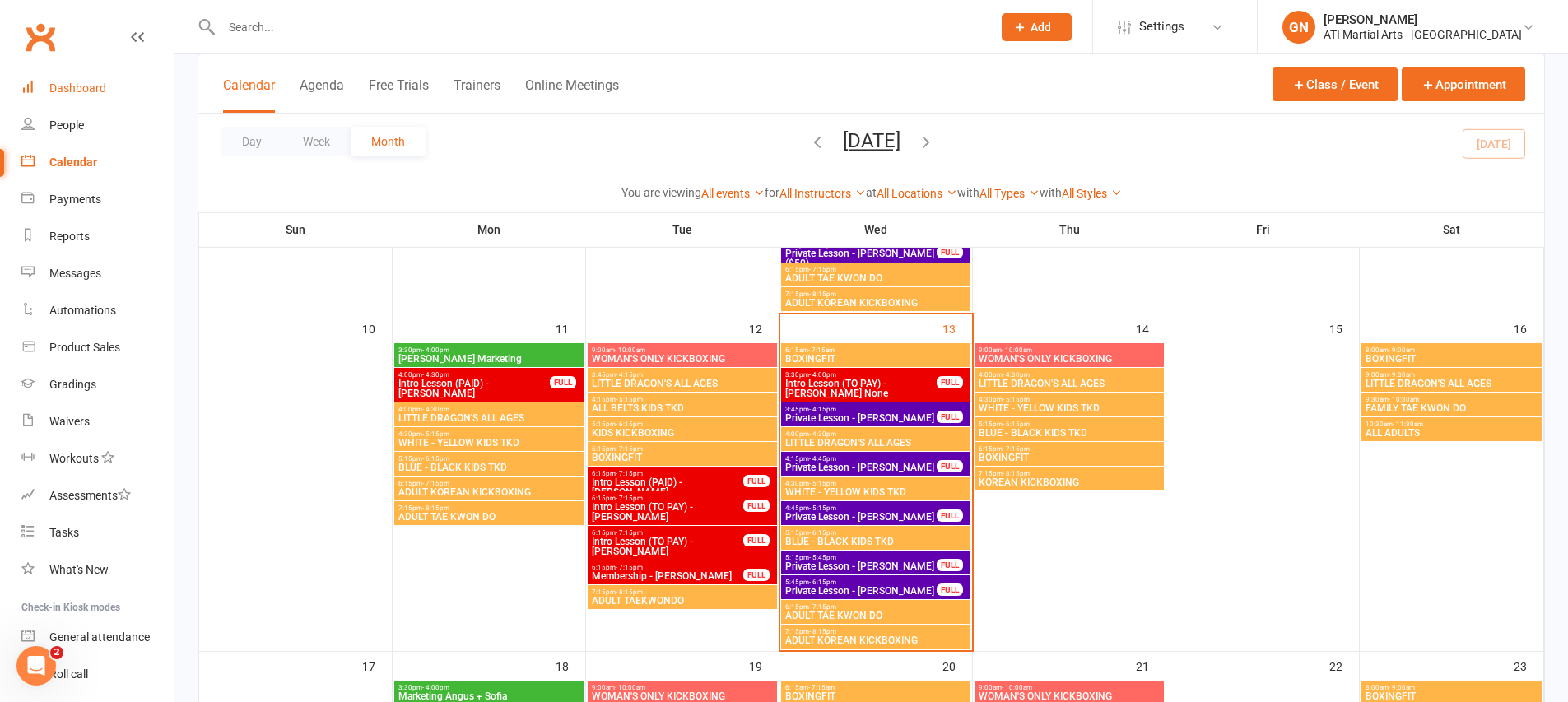
click at [110, 104] on link "Dashboard" at bounding box center [97, 88] width 152 height 37
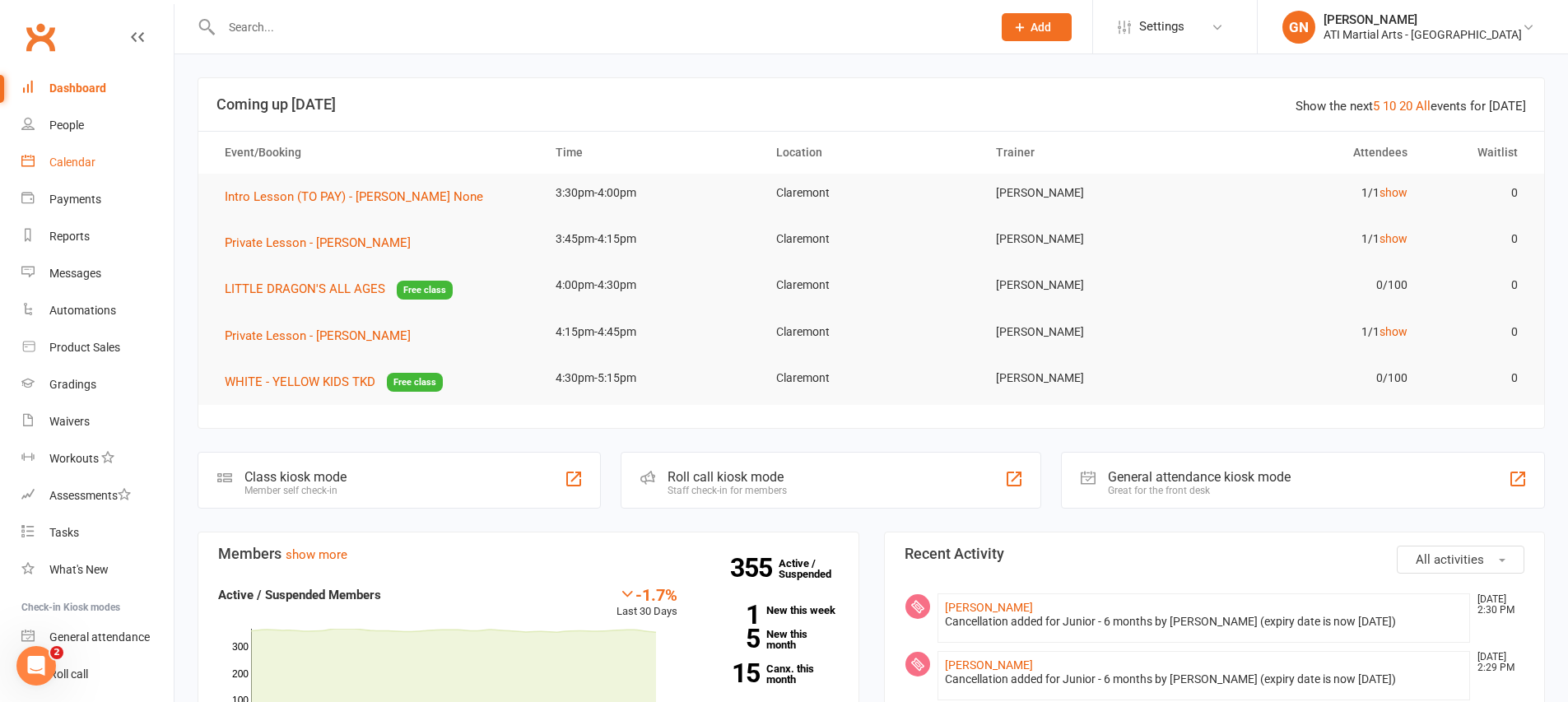
click at [80, 171] on link "Calendar" at bounding box center [97, 163] width 152 height 37
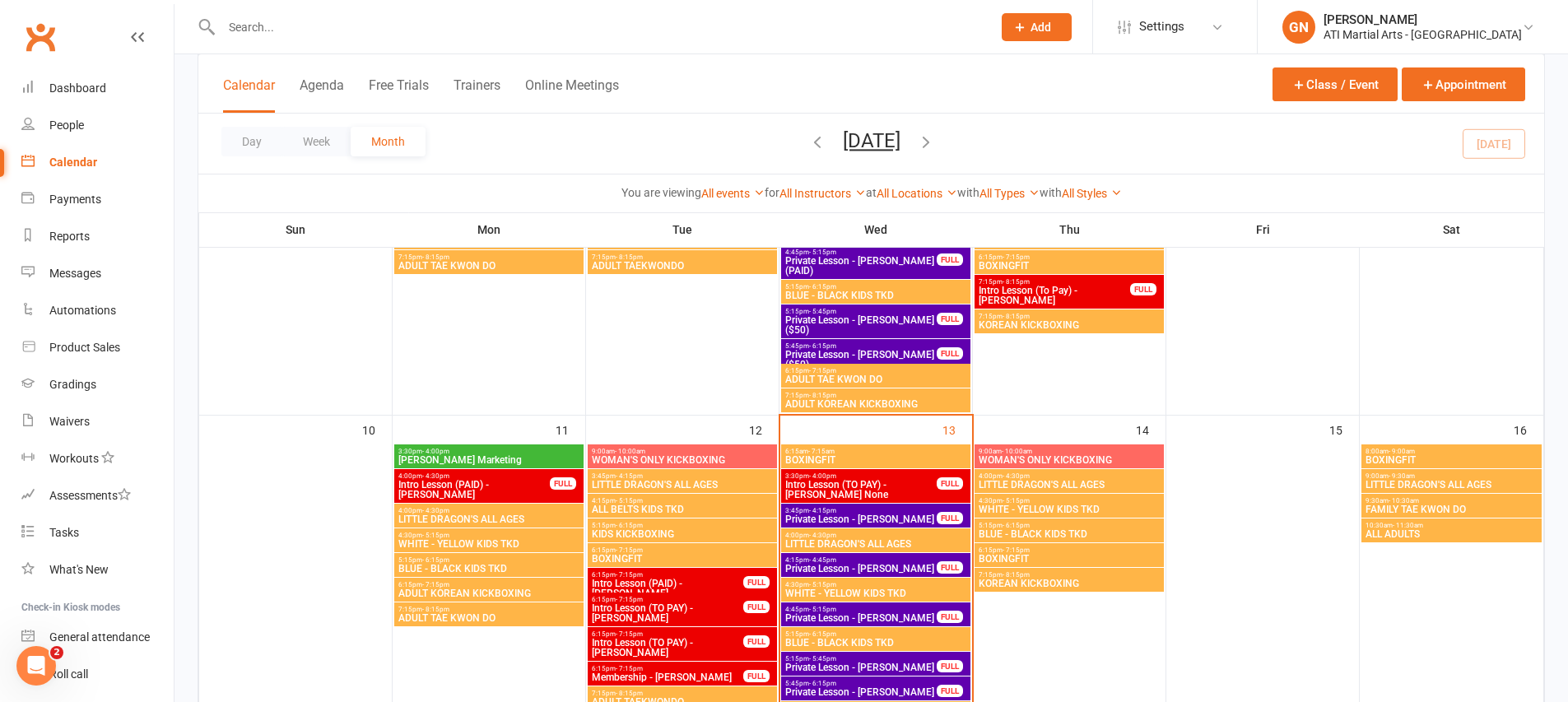
scroll to position [753, 0]
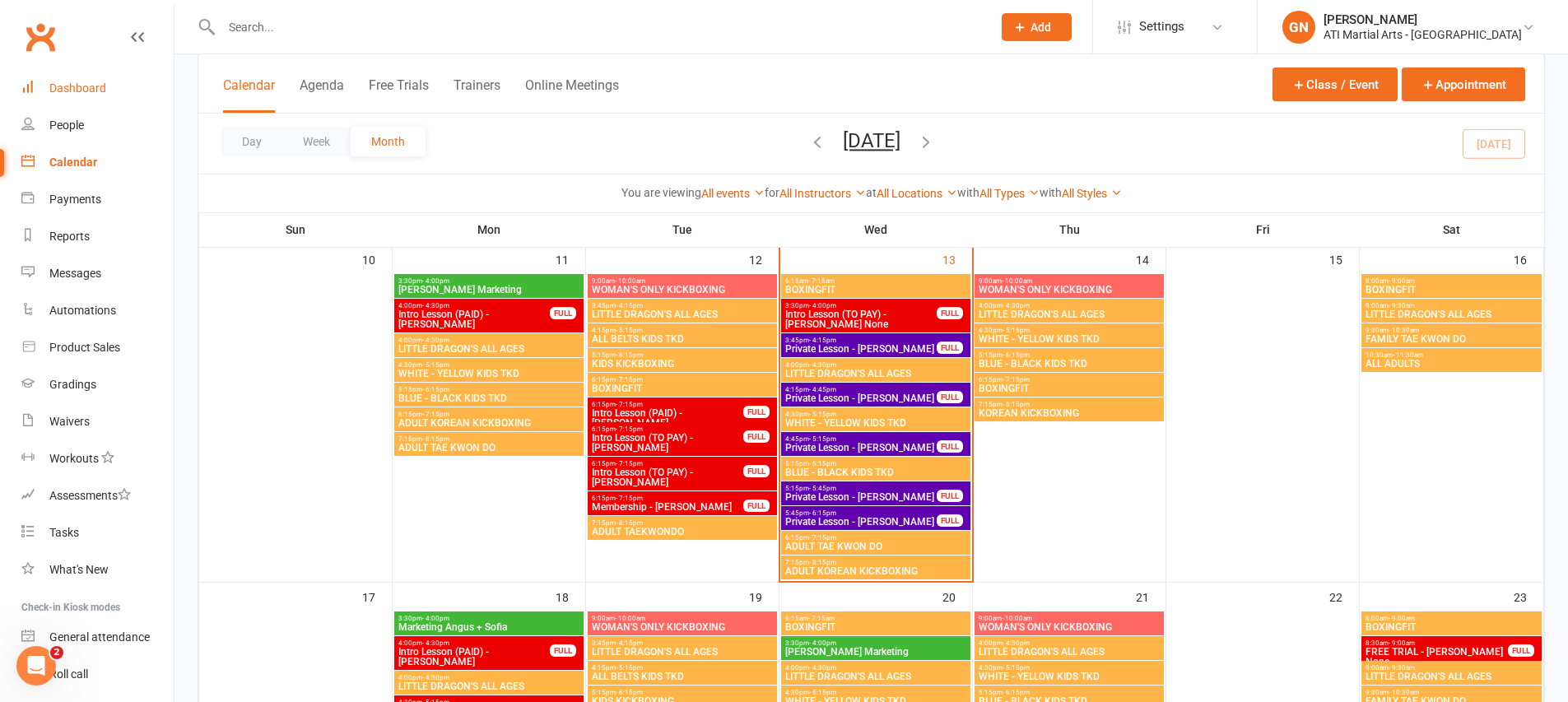
click at [119, 83] on link "Dashboard" at bounding box center [97, 88] width 152 height 37
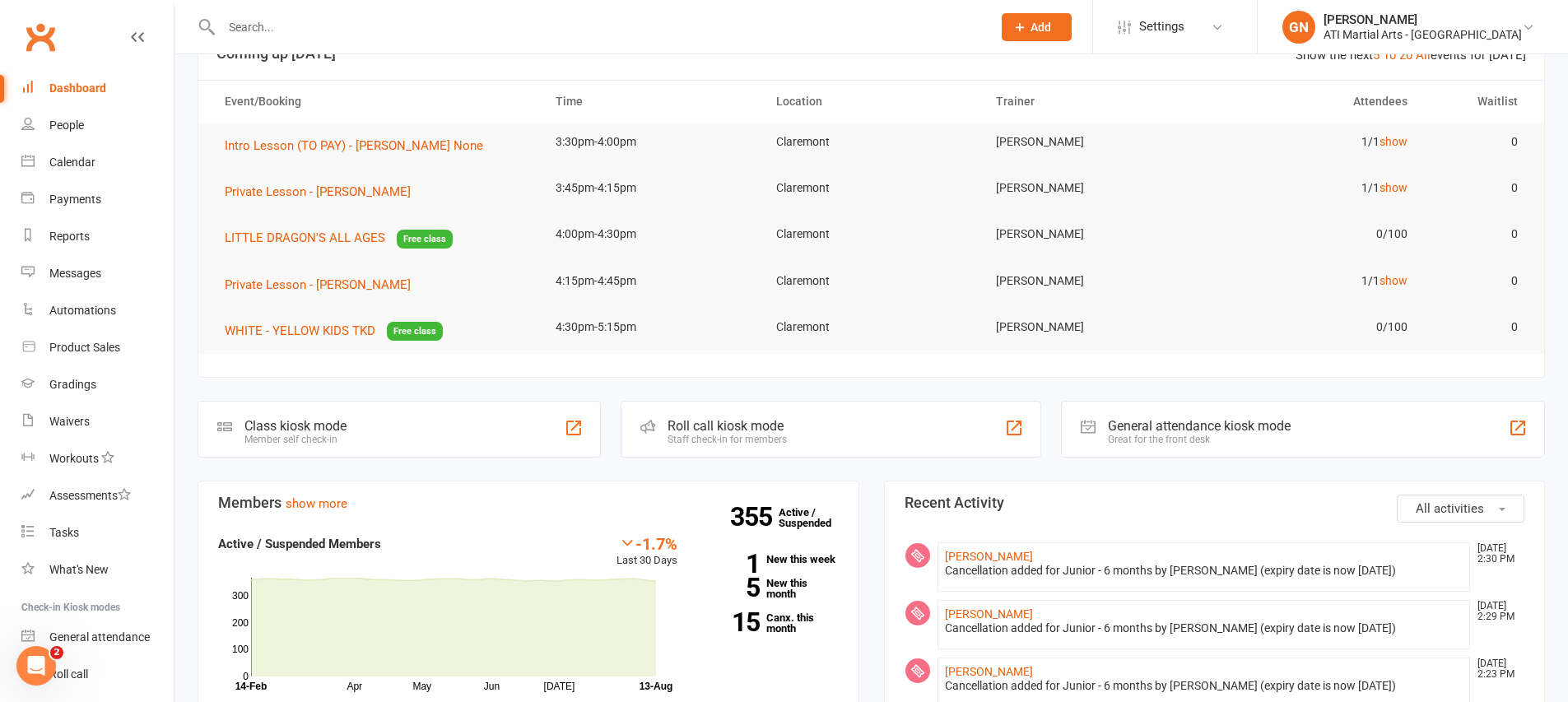
scroll to position [165, 0]
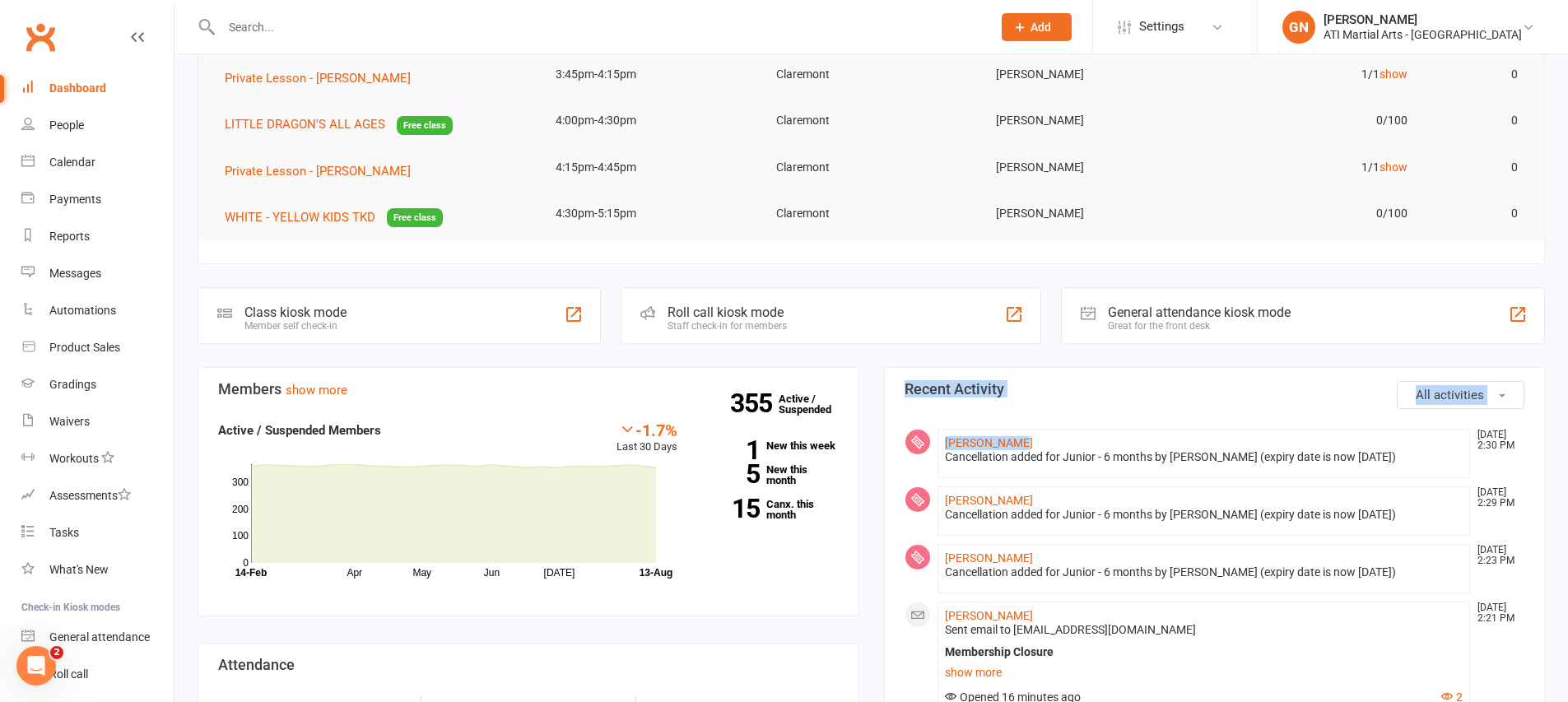
drag, startPoint x: 1120, startPoint y: 437, endPoint x: 932, endPoint y: 281, distance: 244.3
click at [1151, 528] on li "Quinn Warrick Aug 13, 2:29 PM Cancellation added for Junior - 6 months by Jacqu…" at bounding box center [1204, 511] width 533 height 49
drag, startPoint x: 1394, startPoint y: 570, endPoint x: 868, endPoint y: 334, distance: 576.5
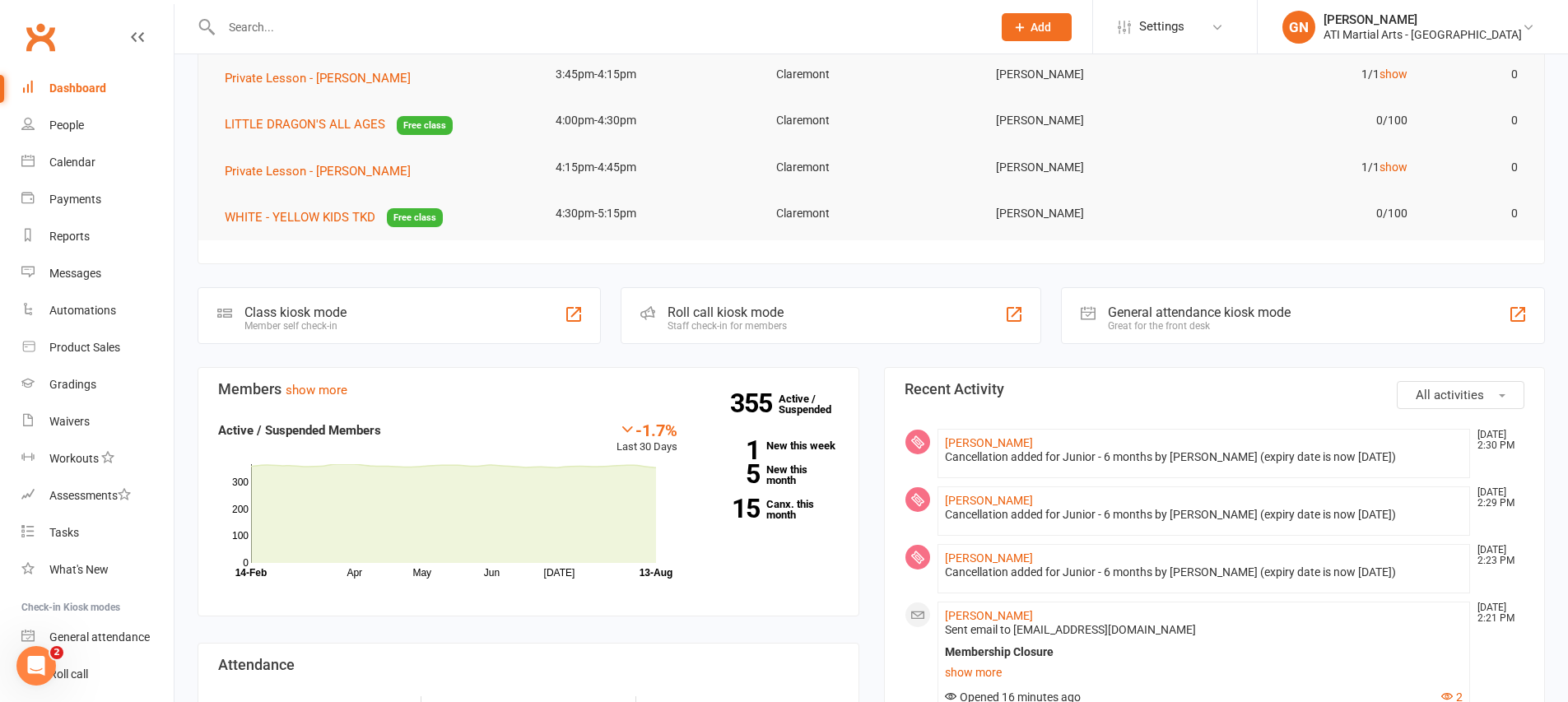
click at [471, 420] on div "-1.7% Last 30 Days Active / Suspended Members Apr May Jun Jul Month 14-Feb 13-A…" at bounding box center [447, 500] width 459 height 159
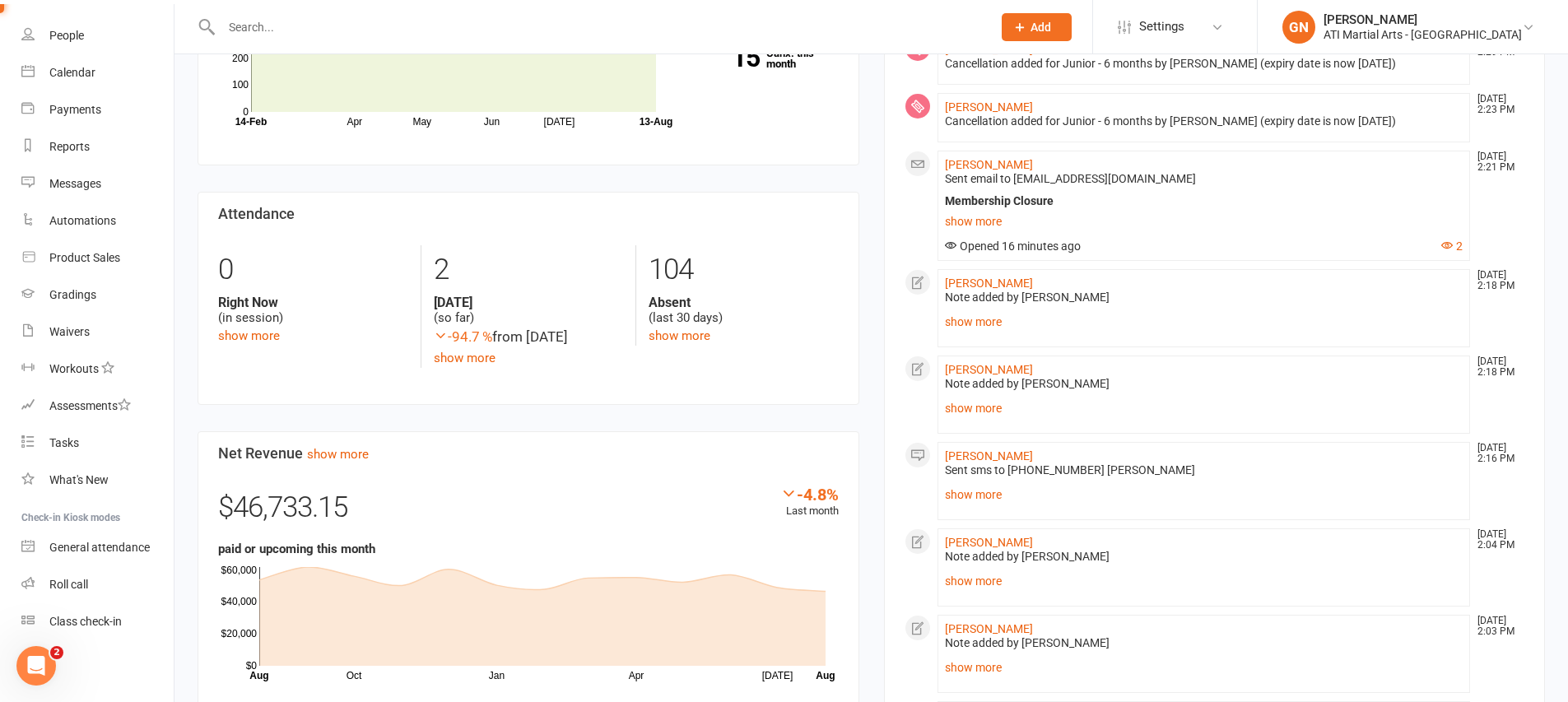
scroll to position [0, 0]
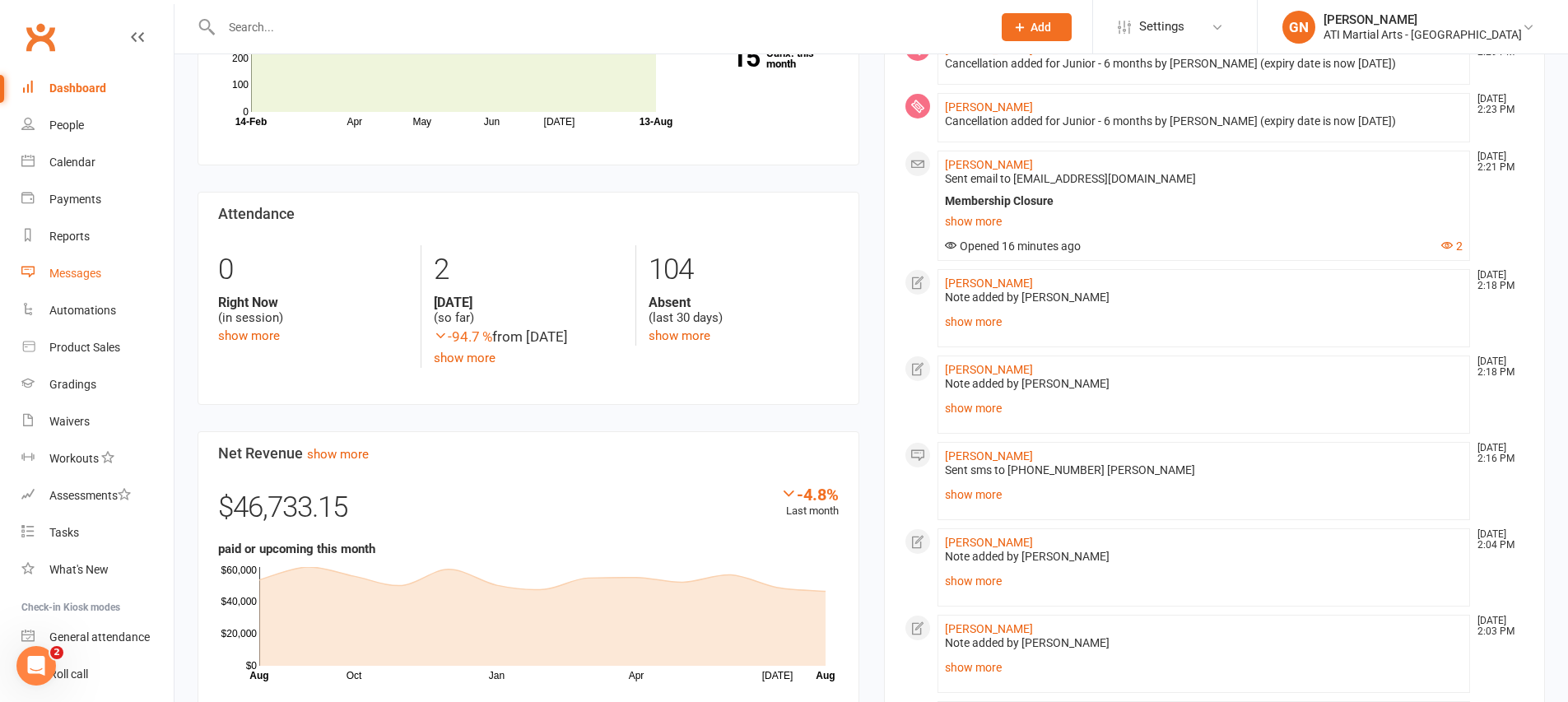
click at [104, 266] on link "Messages" at bounding box center [97, 274] width 152 height 37
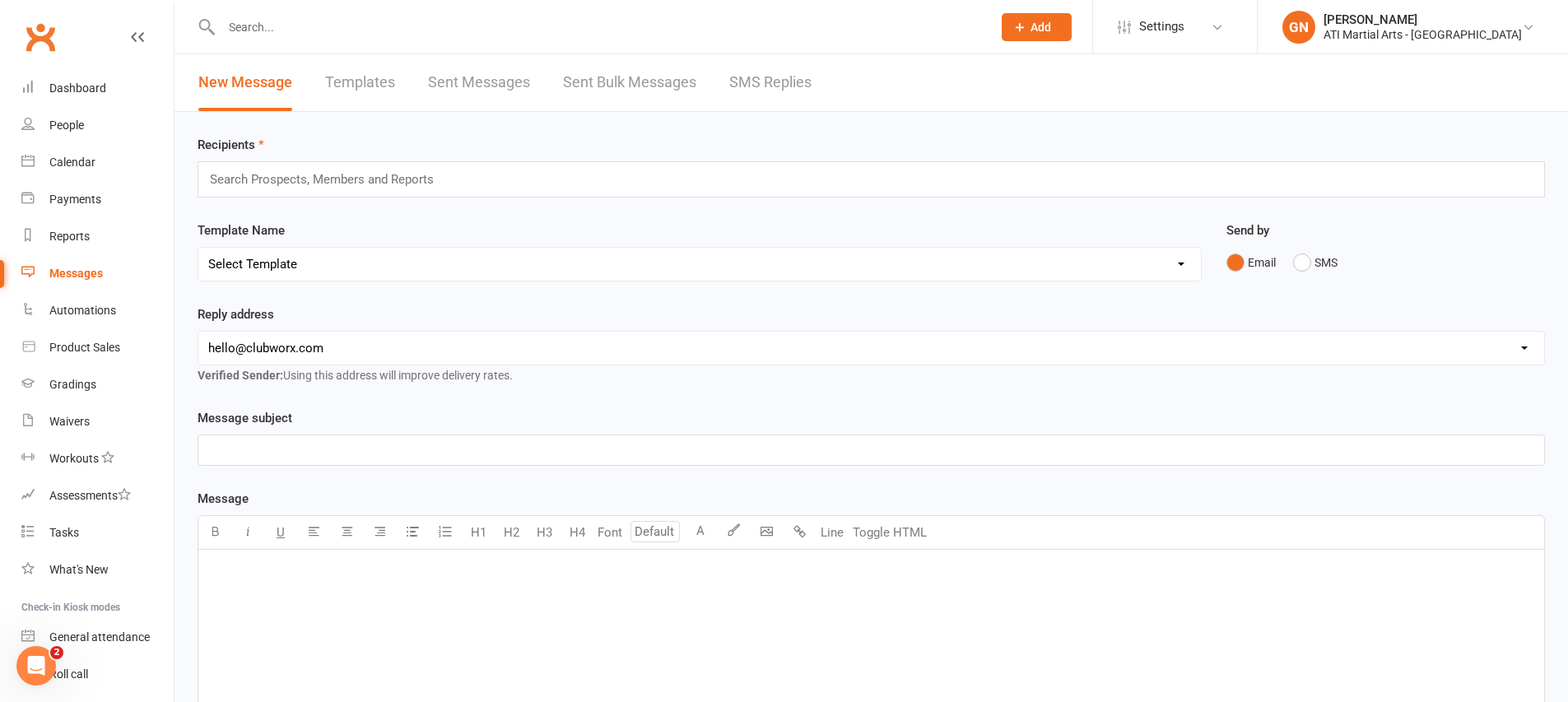
click at [746, 79] on link "SMS Replies" at bounding box center [770, 82] width 83 height 57
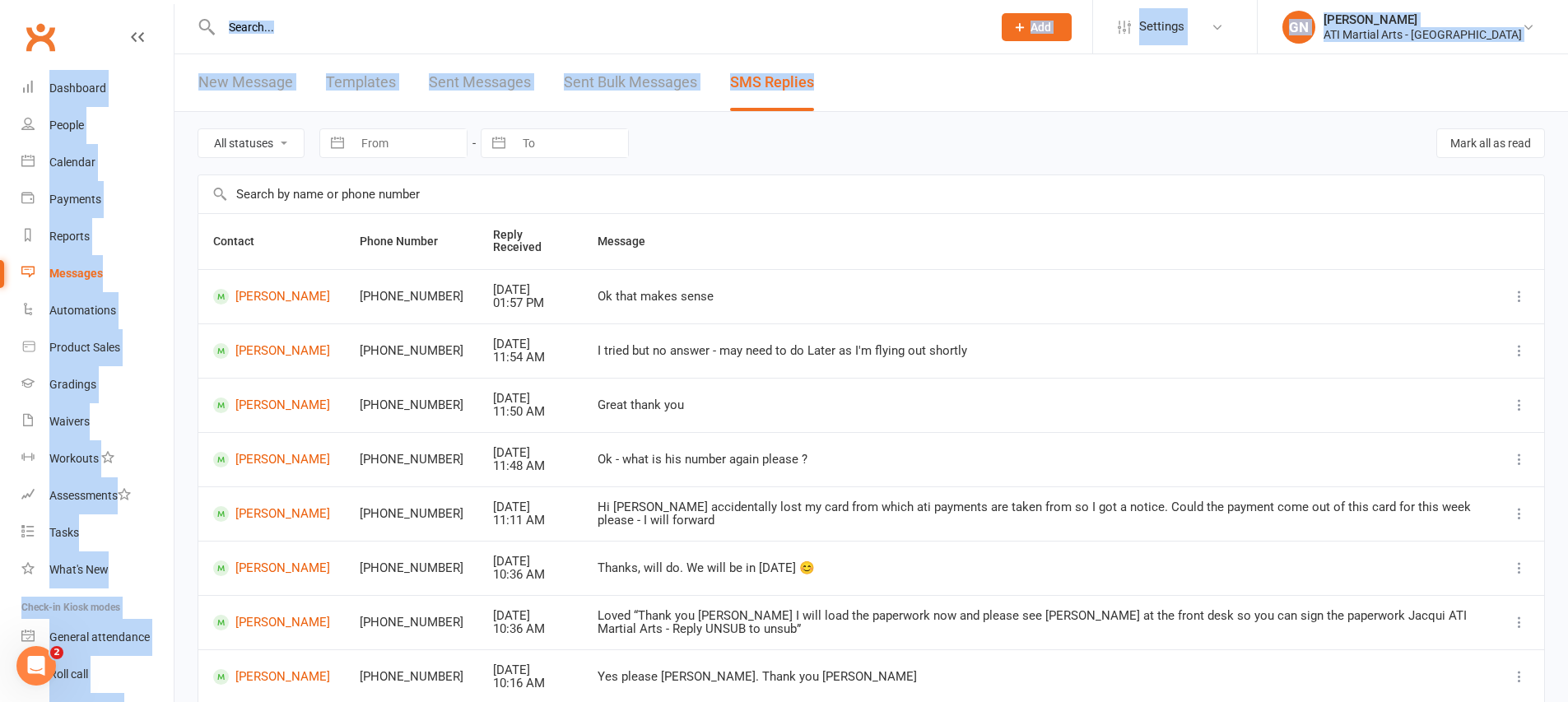
drag, startPoint x: 1214, startPoint y: 79, endPoint x: 140, endPoint y: -85, distance: 1086.4
click at [140, 0] on html "Prospect Member Non-attending contact Class / event Appointment Grading event T…" at bounding box center [784, 467] width 1568 height 935
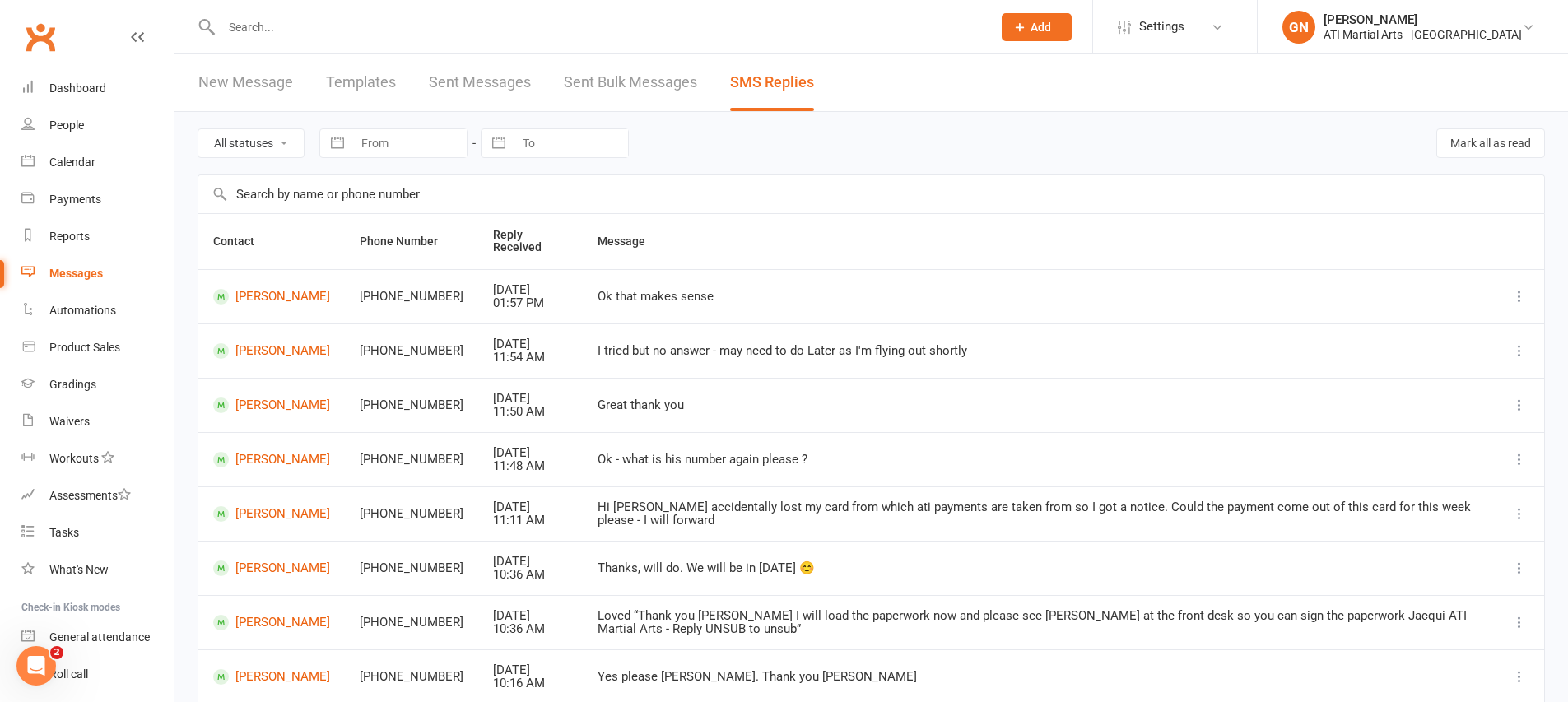
click at [820, 200] on input "text" at bounding box center [871, 193] width 1346 height 38
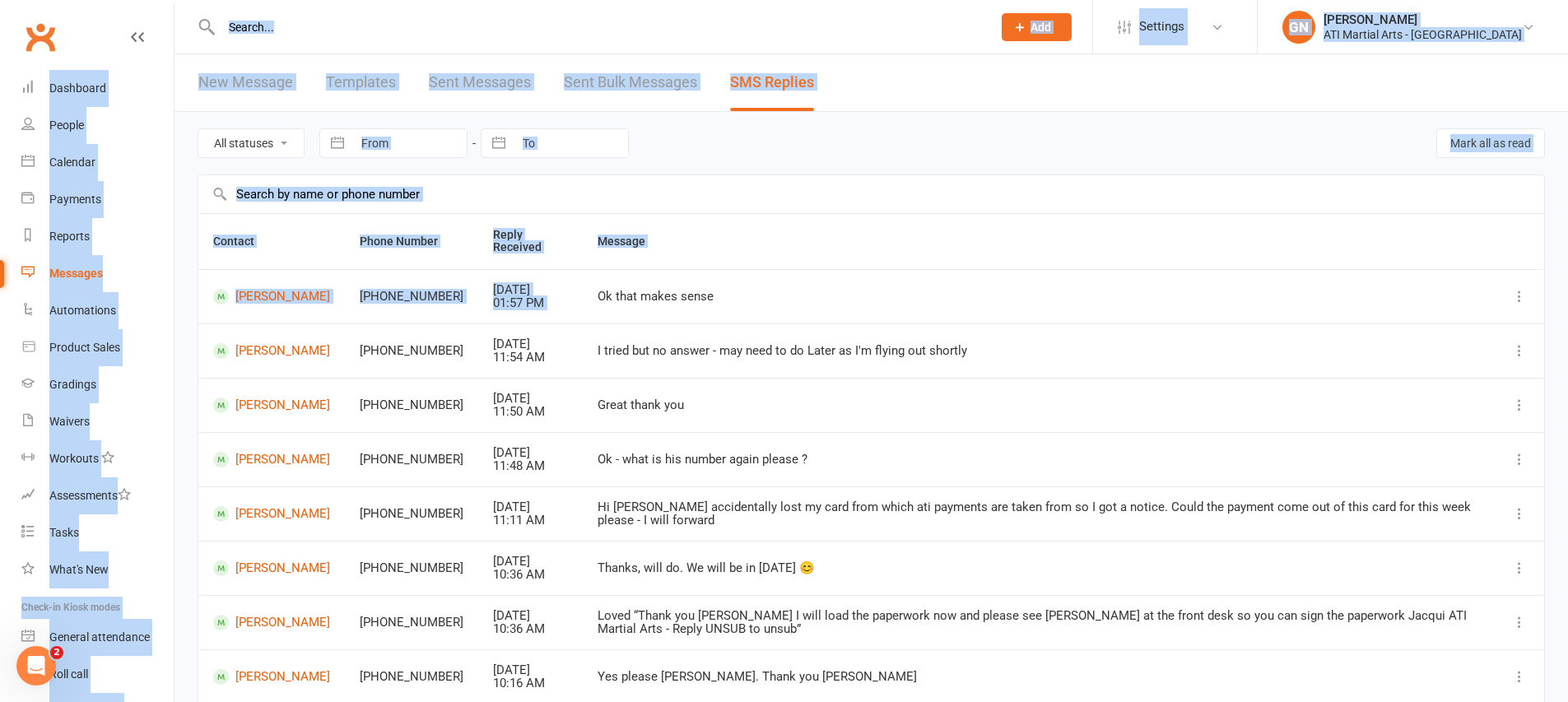
drag, startPoint x: 872, startPoint y: 278, endPoint x: 412, endPoint y: -121, distance: 608.9
click at [412, 0] on html "Prospect Member Non-attending contact Class / event Appointment Grading event T…" at bounding box center [784, 467] width 1568 height 935
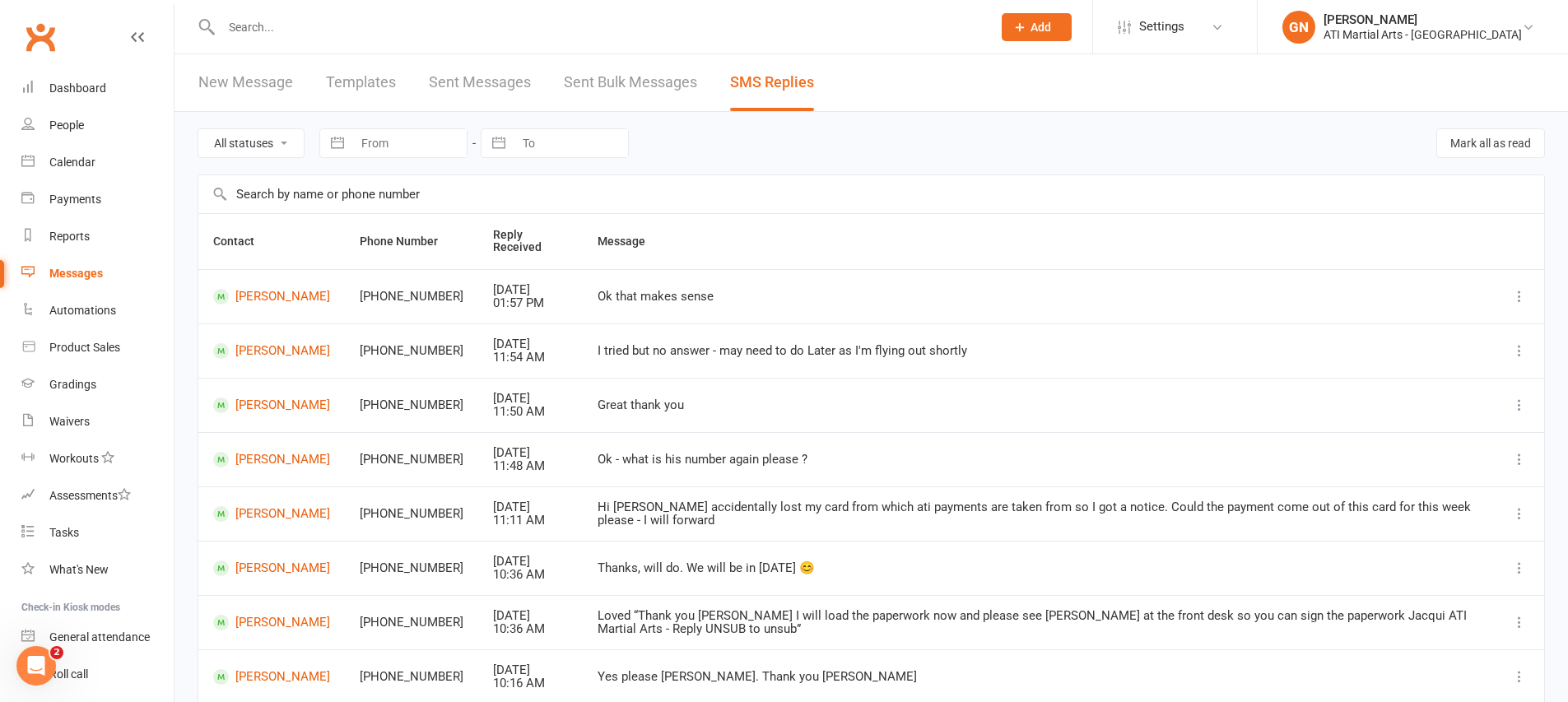
click at [980, 496] on td "Hi Jacqui Kasia accidentally lost my card from which ati payments are taken fro…" at bounding box center [1038, 513] width 912 height 54
click at [52, 86] on div "Dashboard" at bounding box center [78, 87] width 57 height 13
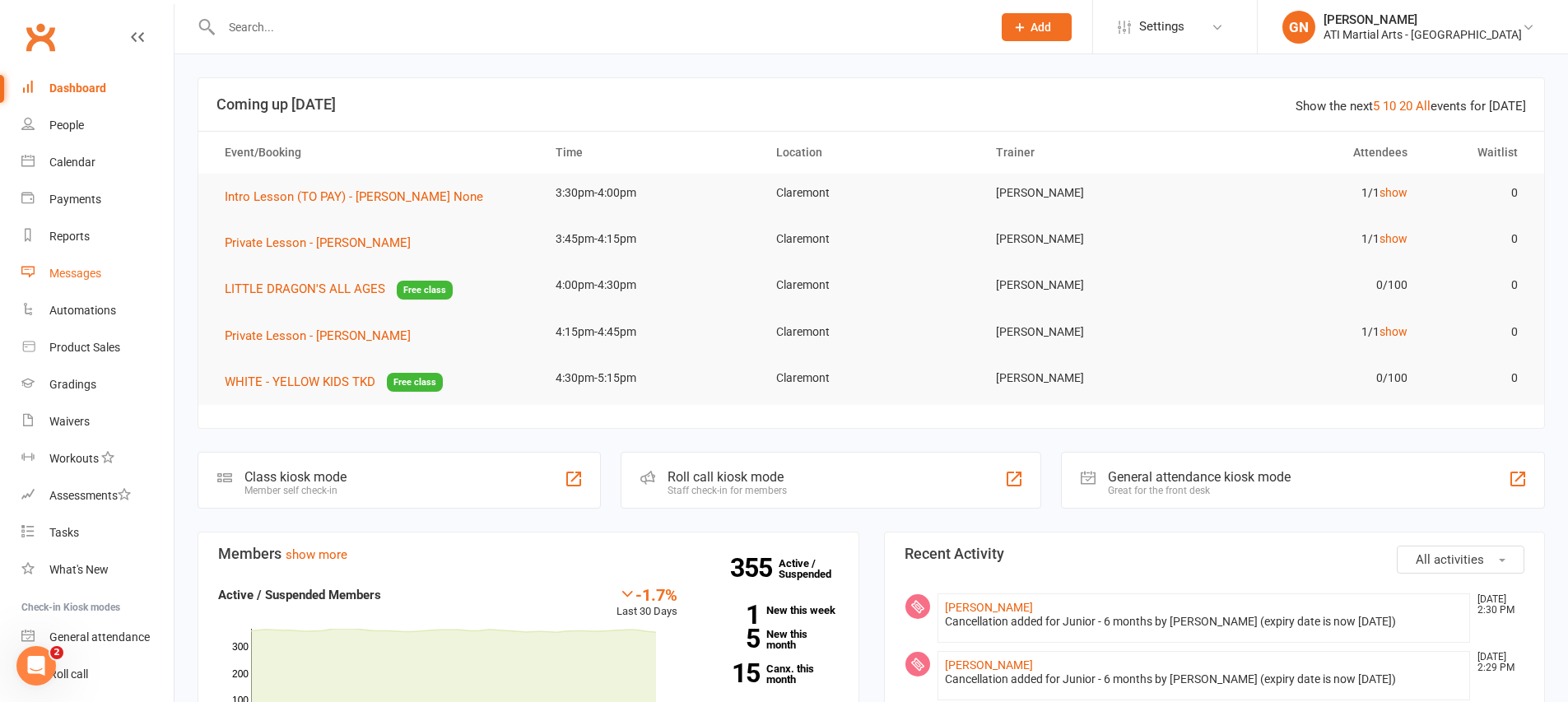
click at [135, 266] on link "Messages" at bounding box center [97, 274] width 152 height 37
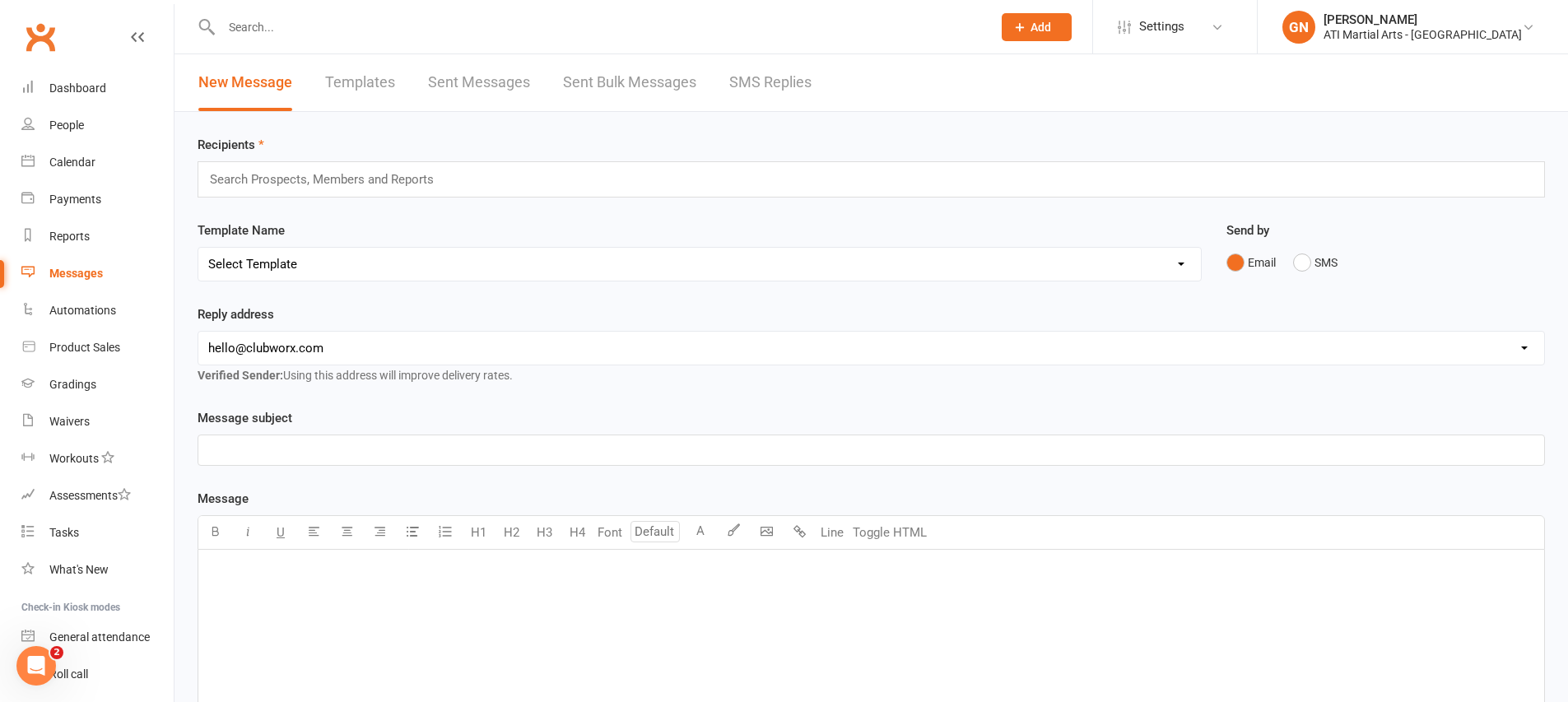
click at [771, 82] on link "SMS Replies" at bounding box center [770, 82] width 83 height 57
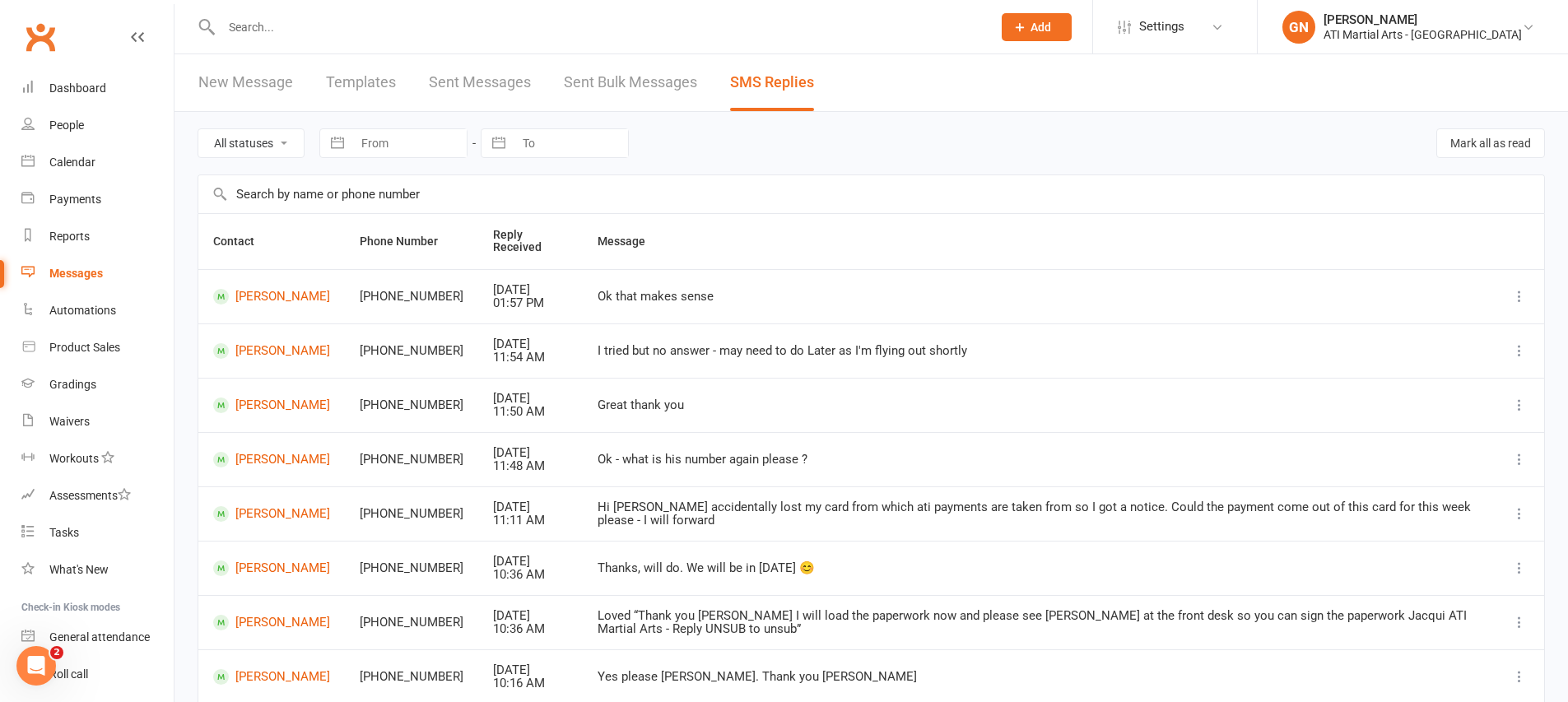
click at [802, 288] on td "Ok that makes sense" at bounding box center [1038, 296] width 912 height 54
click at [67, 83] on div "Dashboard" at bounding box center [78, 87] width 57 height 13
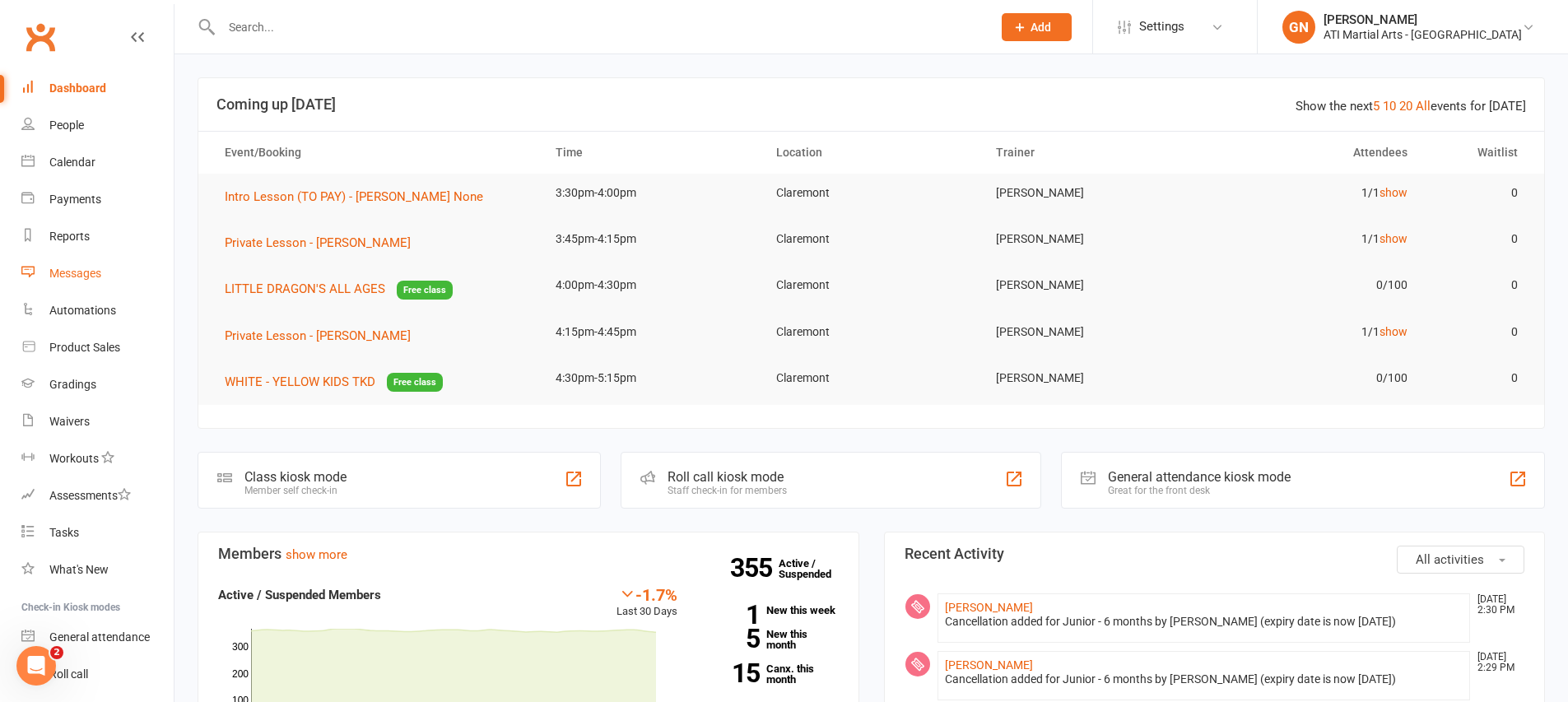
click at [117, 259] on link "Messages" at bounding box center [97, 274] width 152 height 37
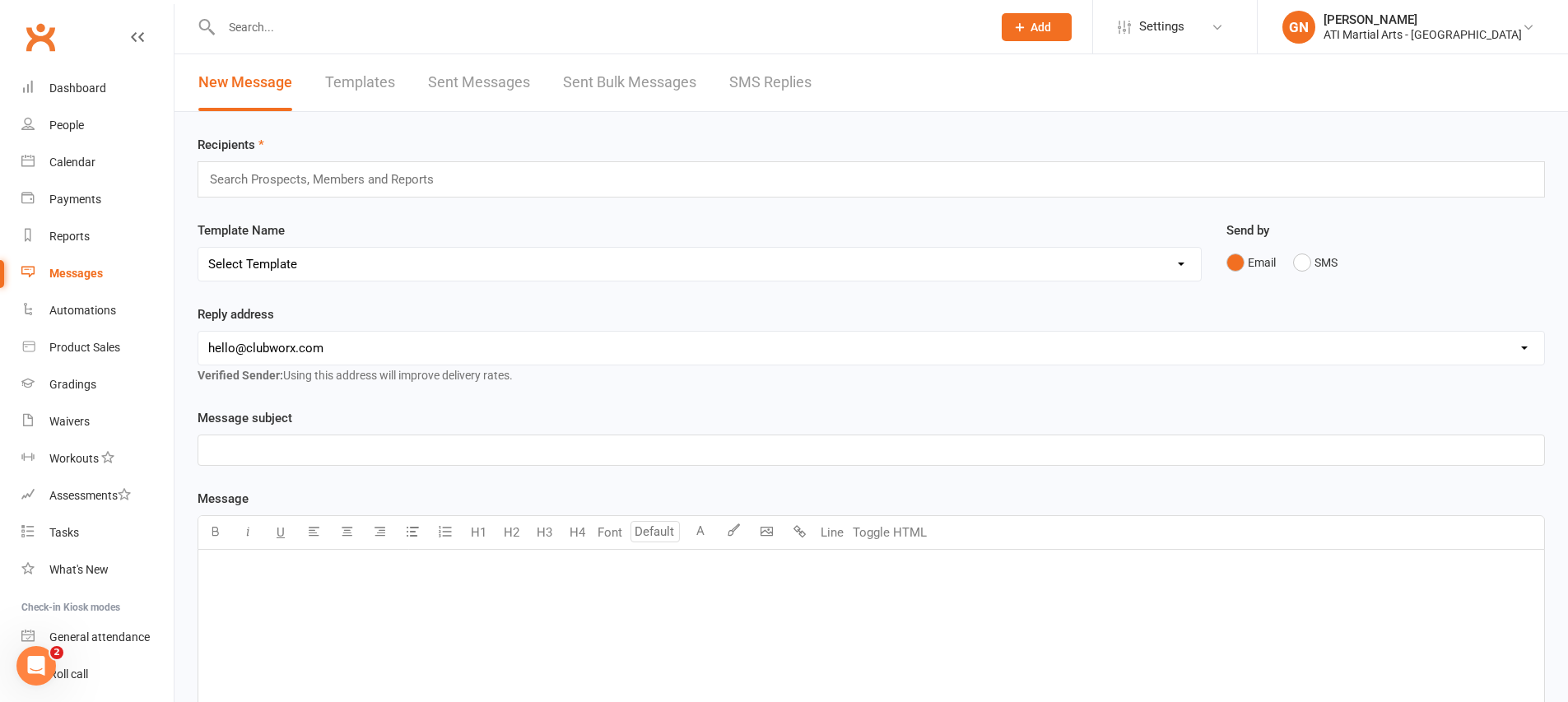
click at [771, 100] on link "SMS Replies" at bounding box center [770, 82] width 83 height 57
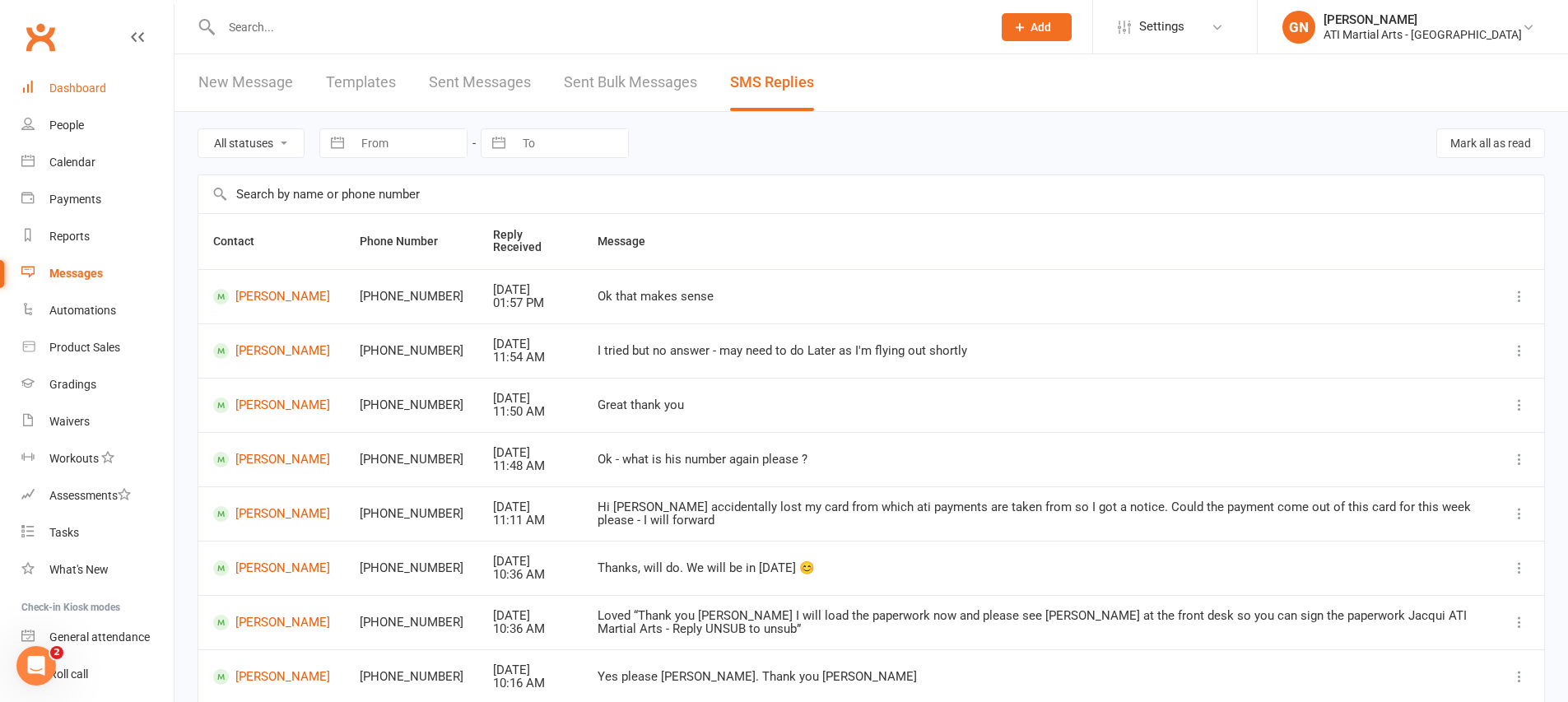
click at [135, 90] on link "Dashboard" at bounding box center [97, 88] width 152 height 37
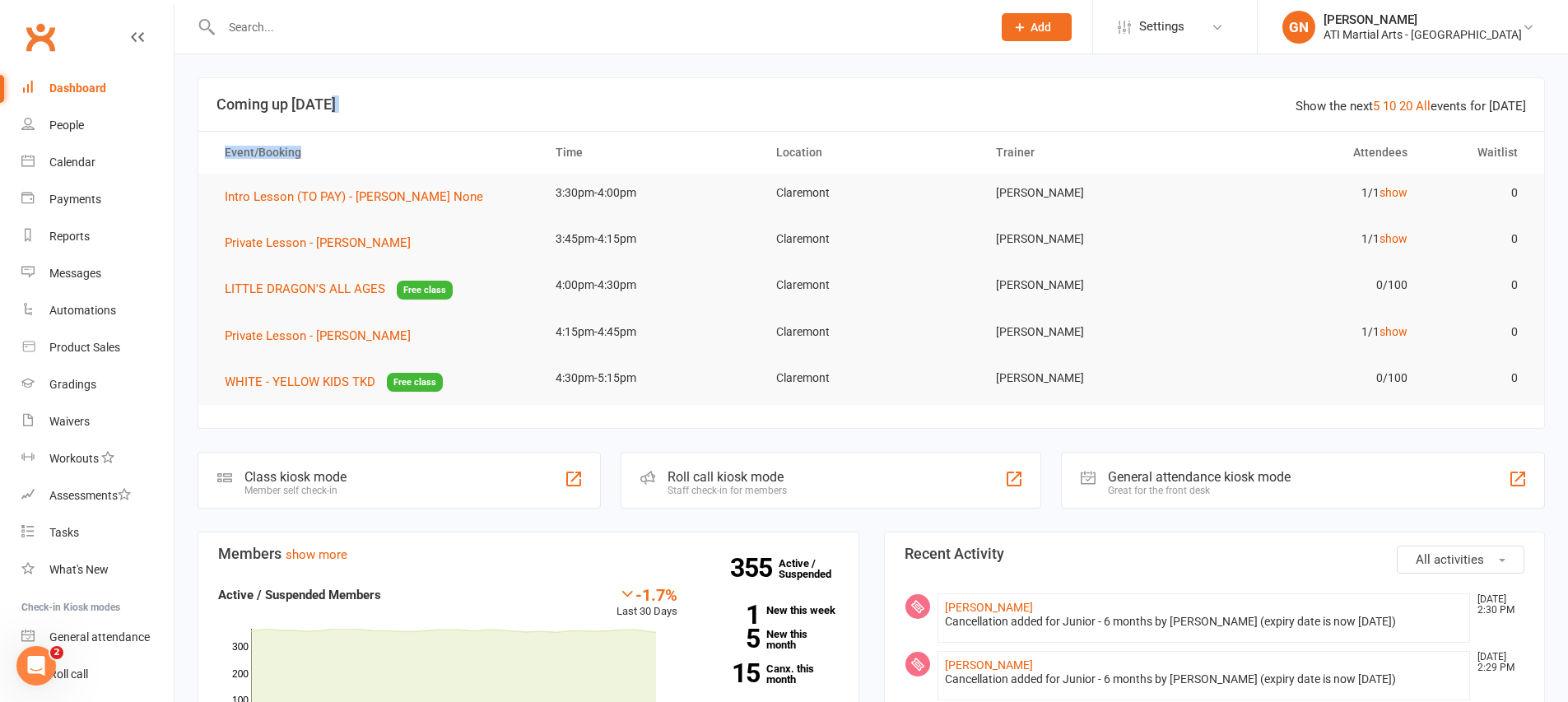
drag, startPoint x: 407, startPoint y: 165, endPoint x: 353, endPoint y: 101, distance: 83.7
click at [353, 101] on section "Show the next 5 10 20 All events for today Coming up Today Event/Booking Time L…" at bounding box center [870, 253] width 1347 height 351
click at [601, 201] on td "3:30pm-4:00pm" at bounding box center [650, 192] width 220 height 38
click at [692, 202] on td "3:30pm-4:00pm" at bounding box center [650, 192] width 220 height 38
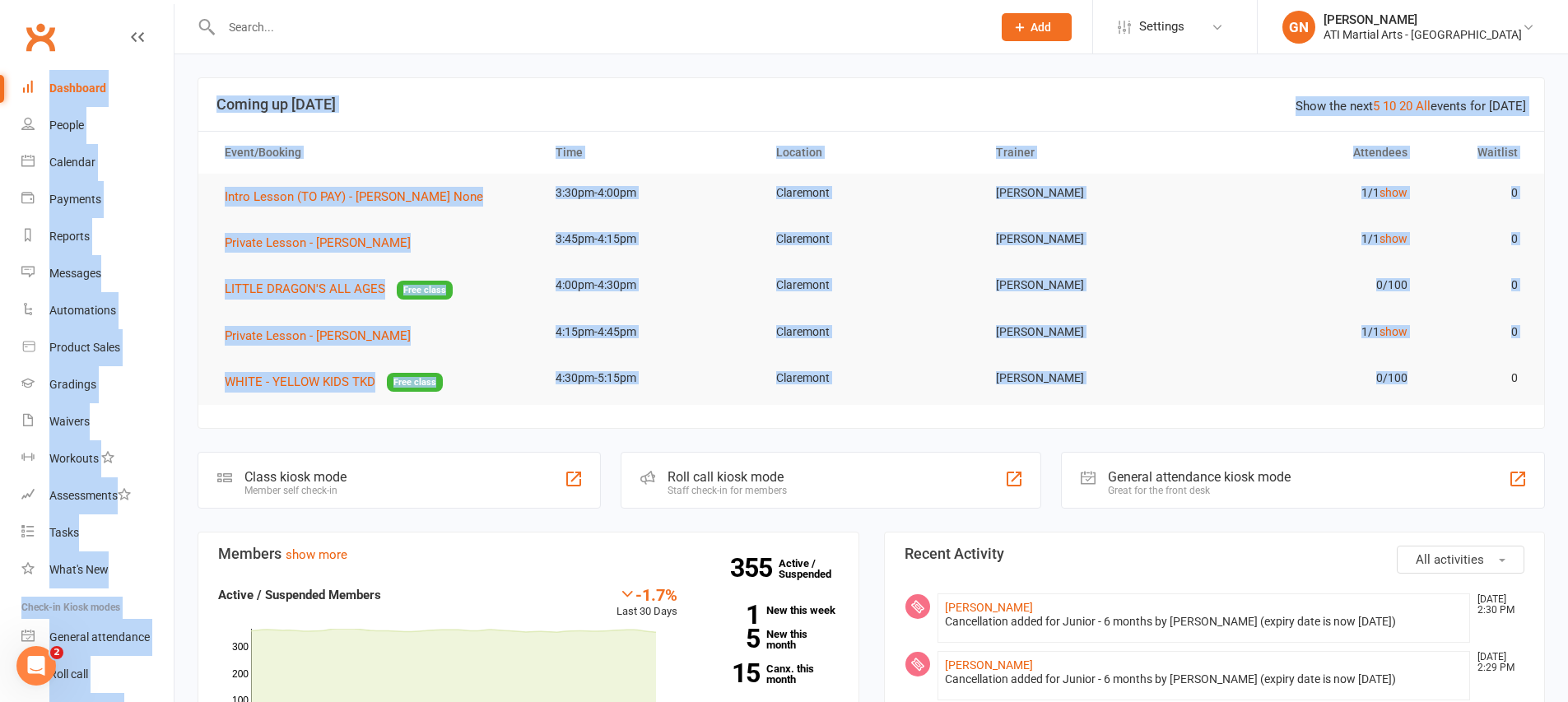
drag, startPoint x: 1228, startPoint y: 387, endPoint x: 28, endPoint y: 8, distance: 1258.4
click at [585, 148] on th "Time" at bounding box center [650, 152] width 220 height 42
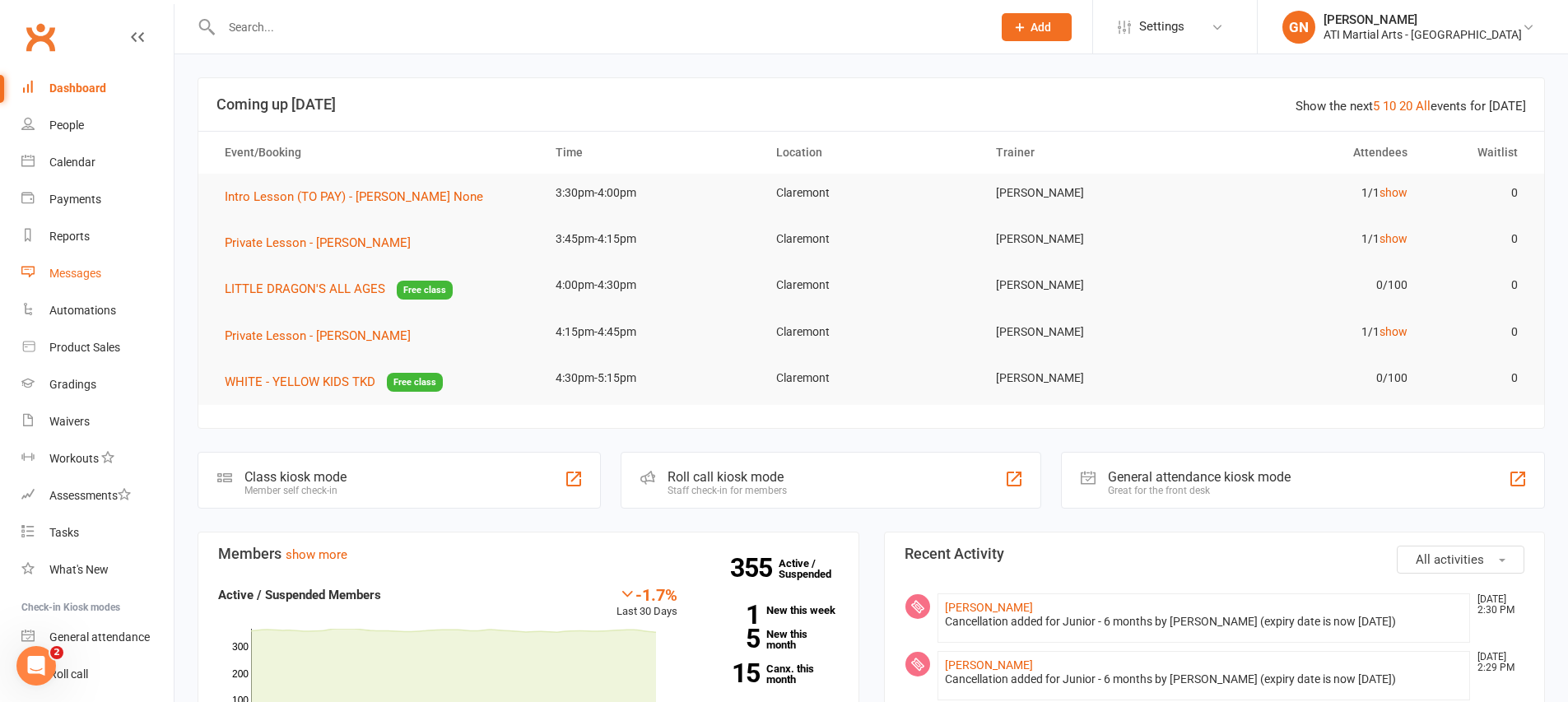
click at [117, 271] on link "Messages" at bounding box center [97, 274] width 152 height 37
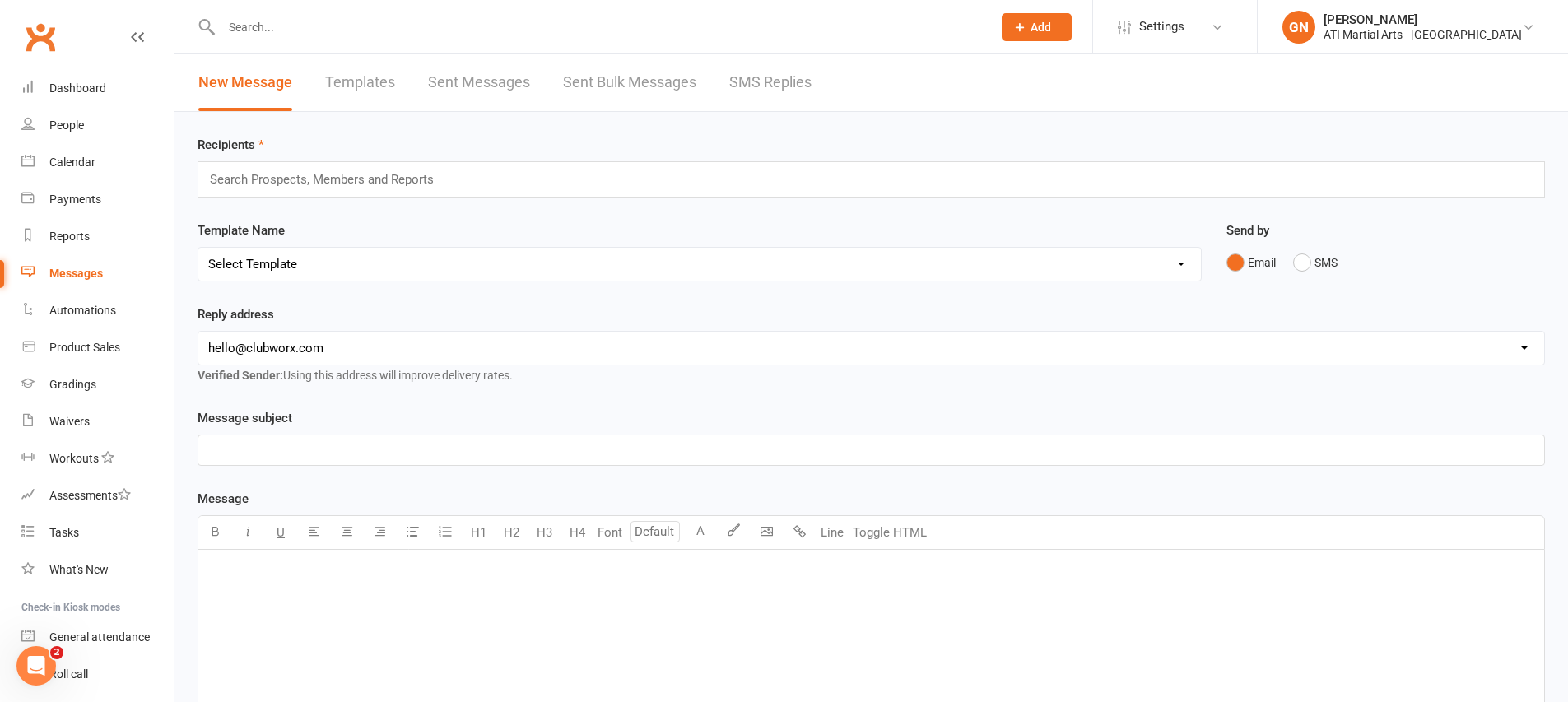
click at [787, 90] on link "SMS Replies" at bounding box center [770, 82] width 83 height 57
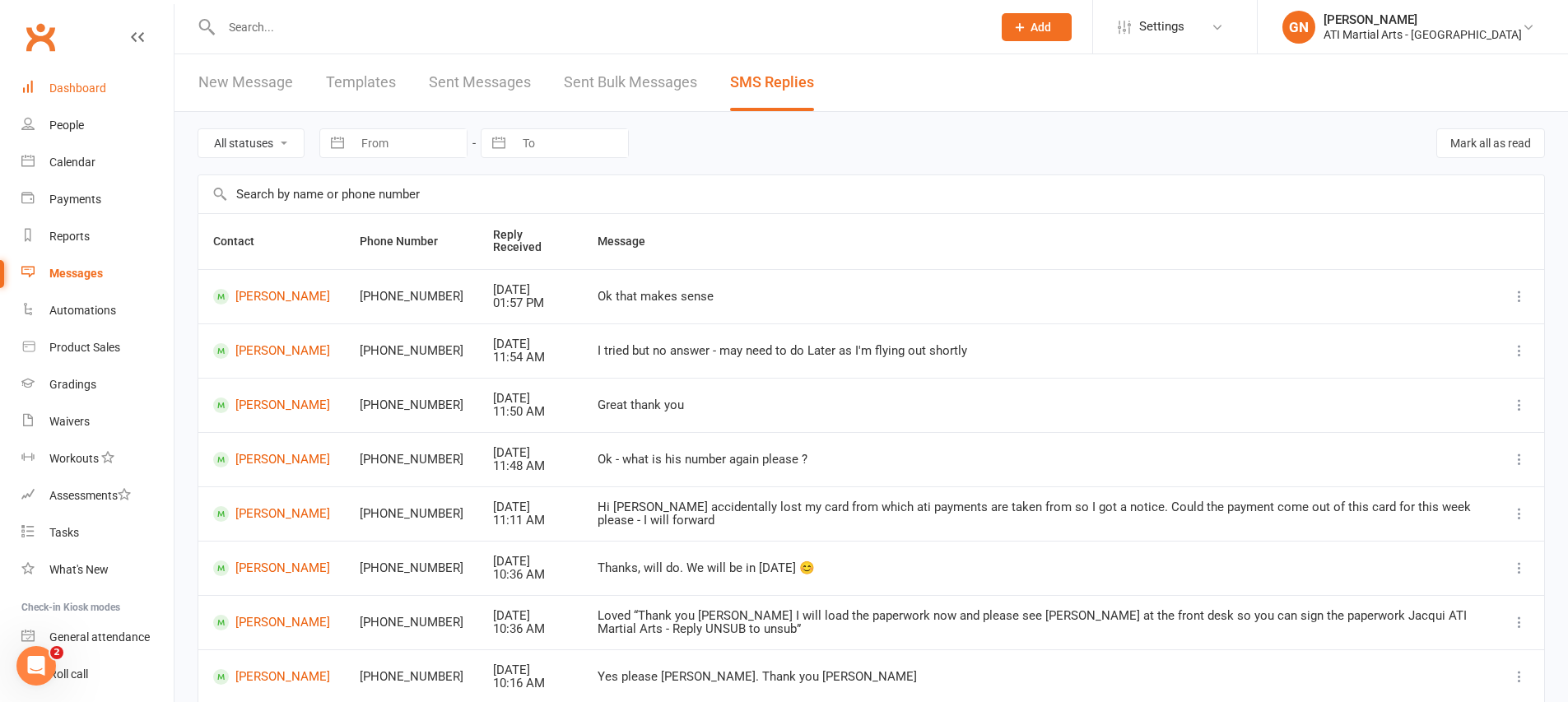
click at [62, 85] on div "Dashboard" at bounding box center [78, 87] width 57 height 13
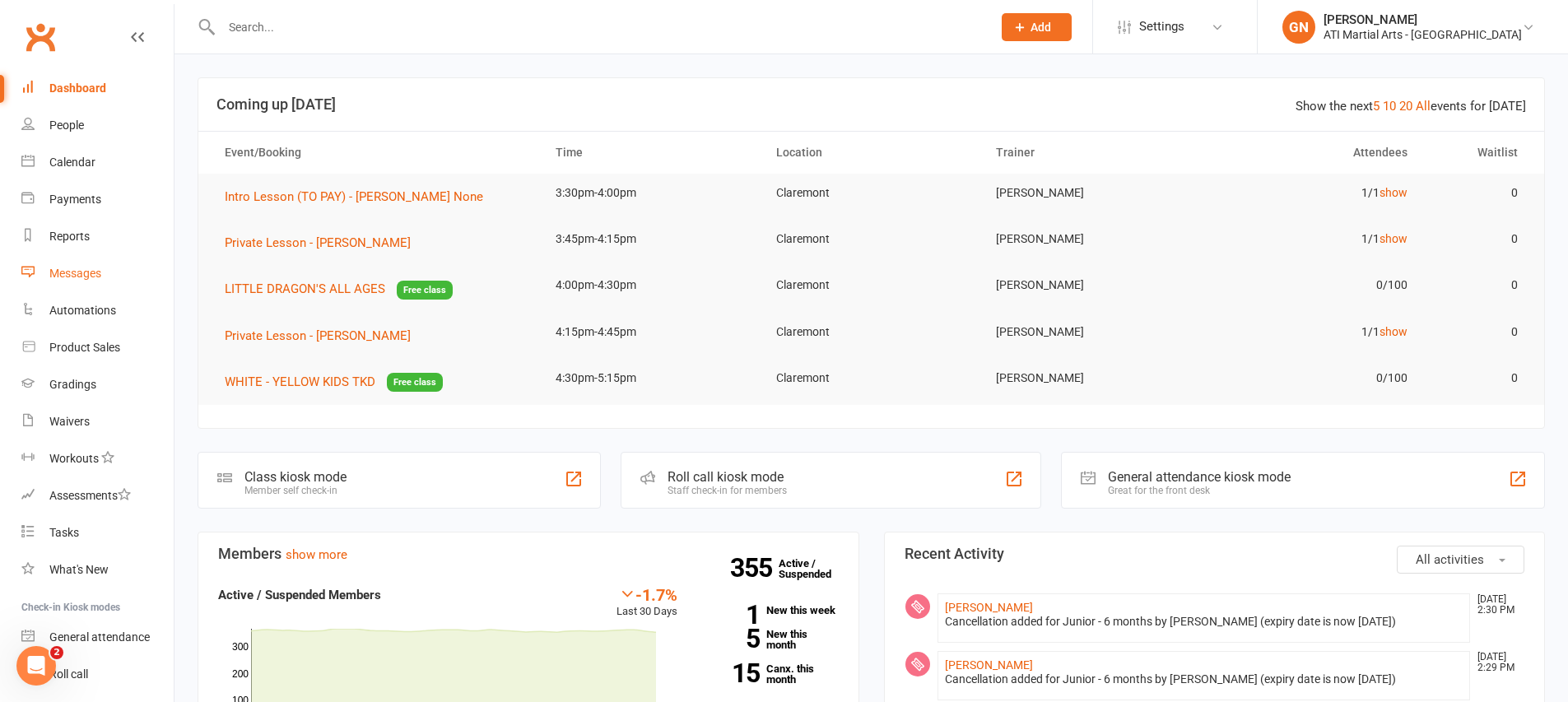
click at [82, 269] on div "Messages" at bounding box center [75, 272] width 52 height 13
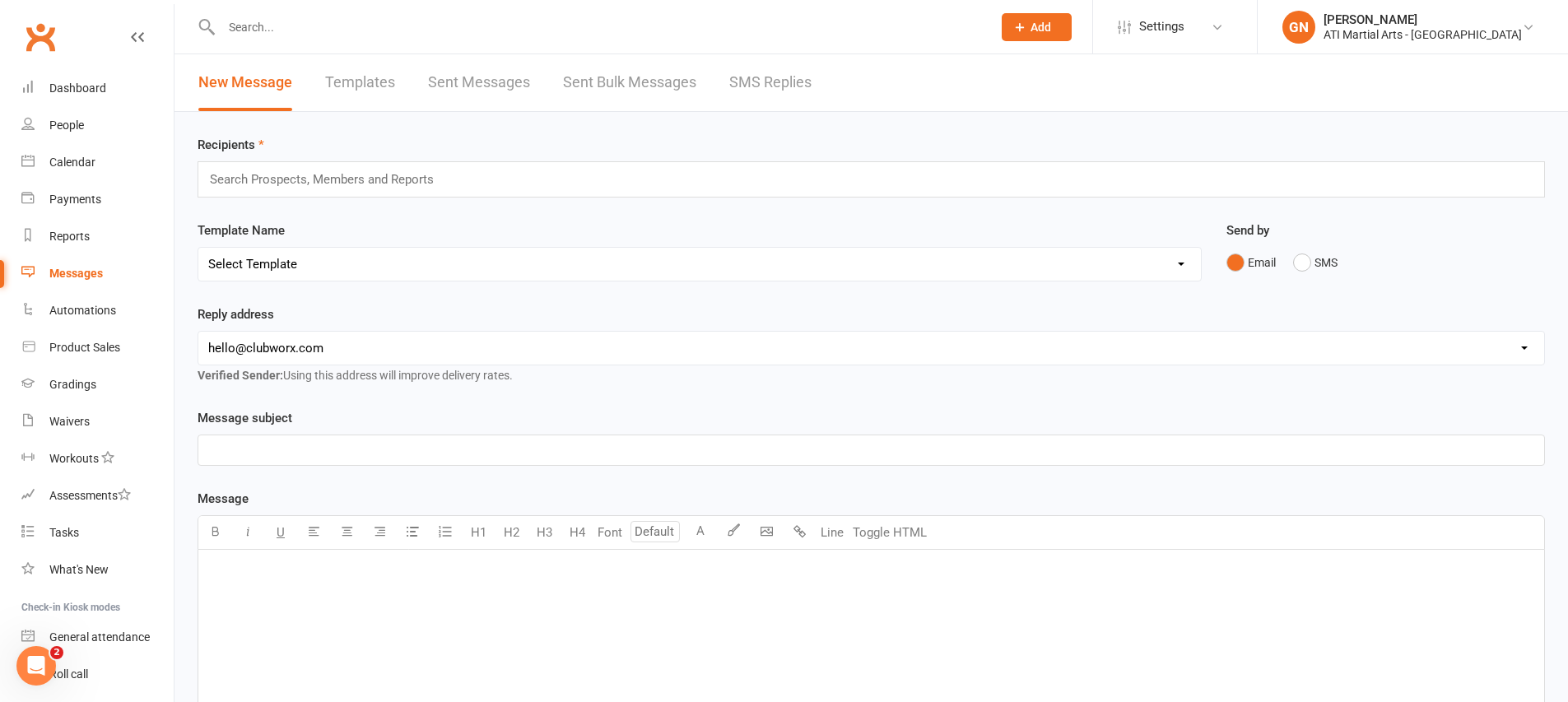
click at [773, 82] on link "SMS Replies" at bounding box center [770, 82] width 83 height 57
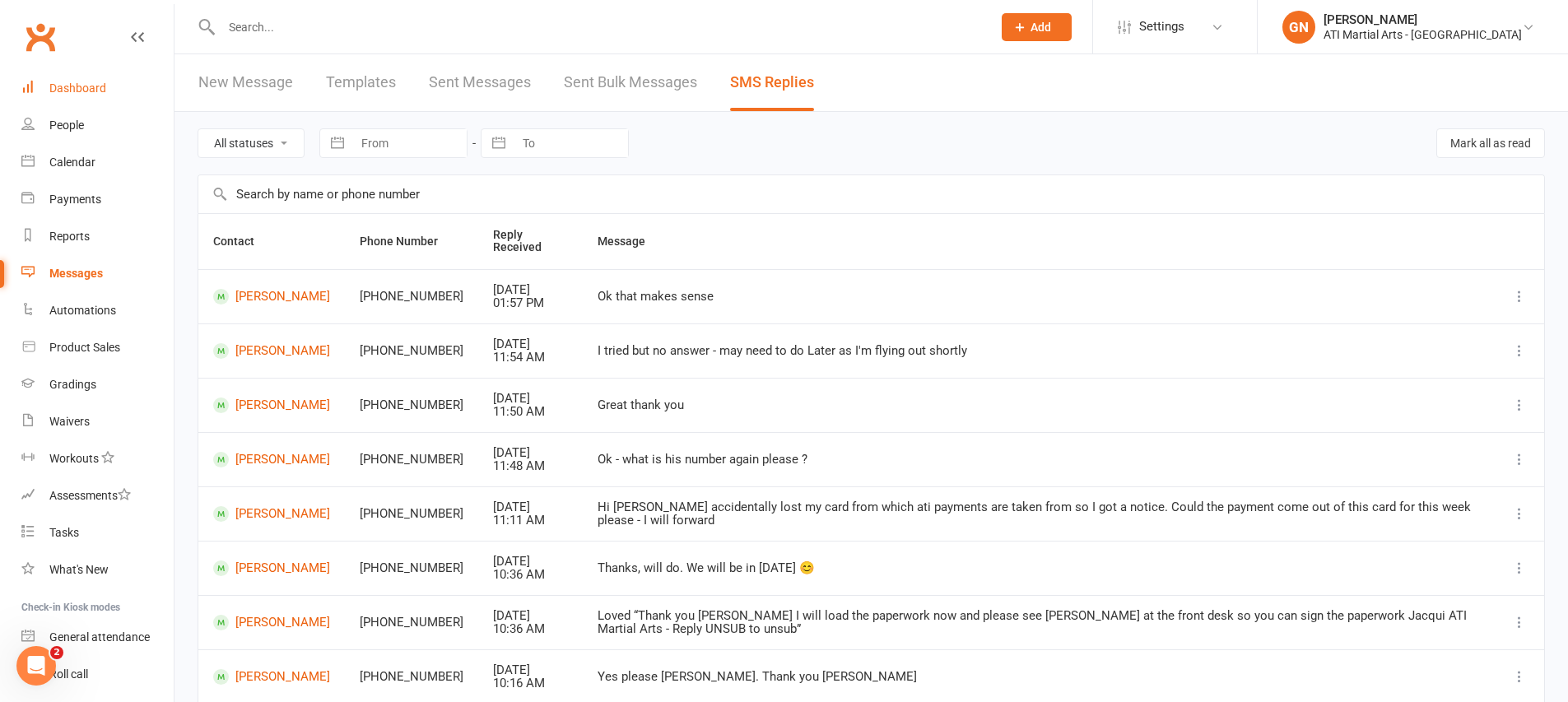
click at [130, 82] on link "Dashboard" at bounding box center [97, 88] width 152 height 37
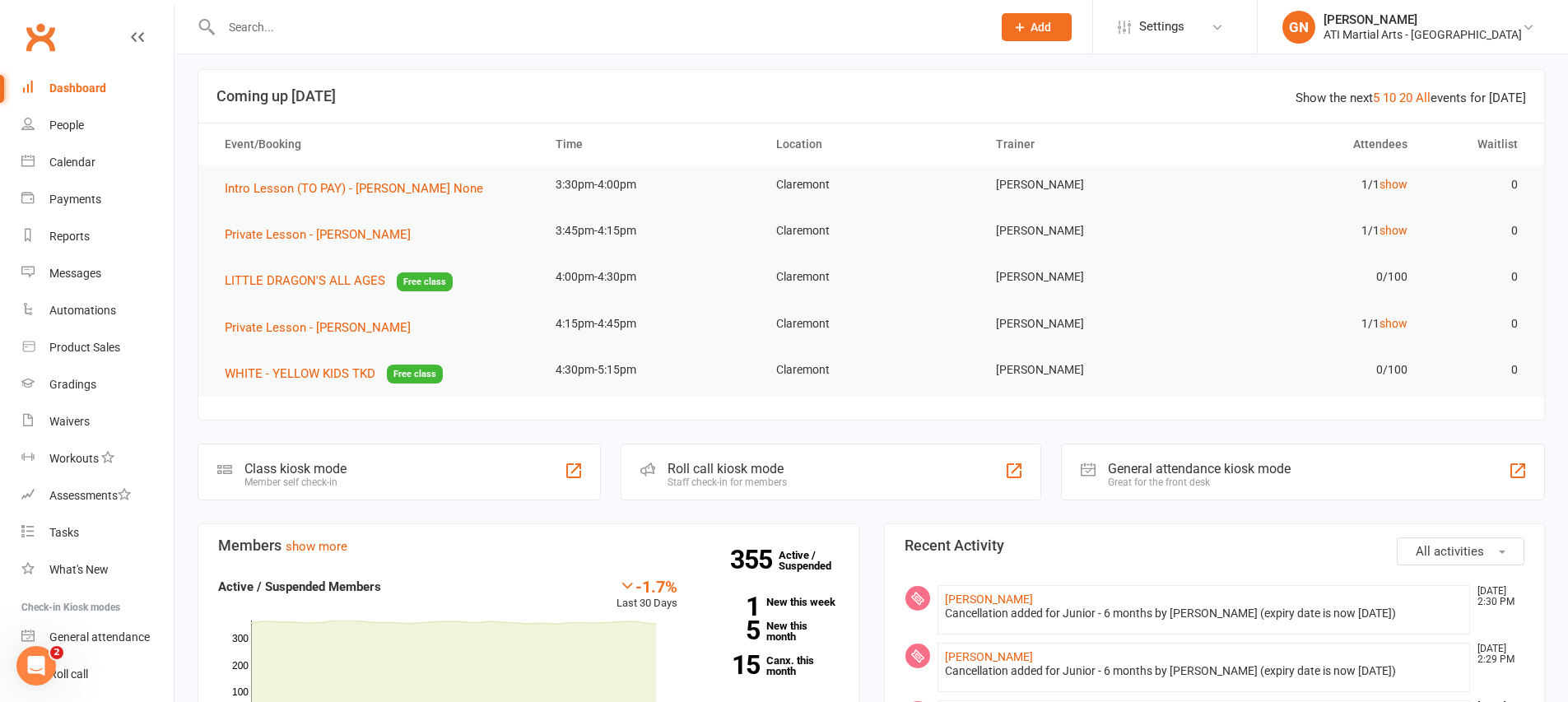
scroll to position [36, 0]
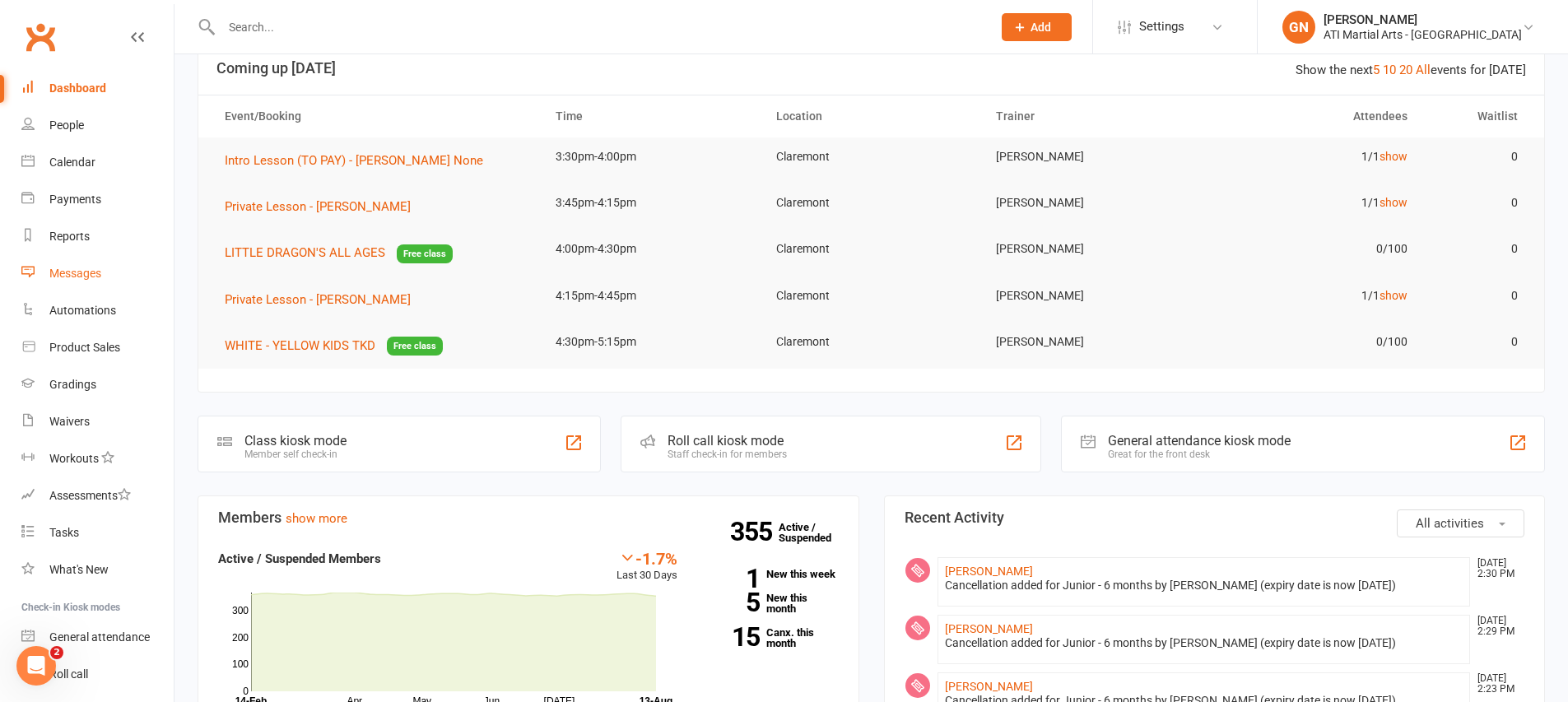
click at [82, 269] on div "Messages" at bounding box center [75, 272] width 52 height 13
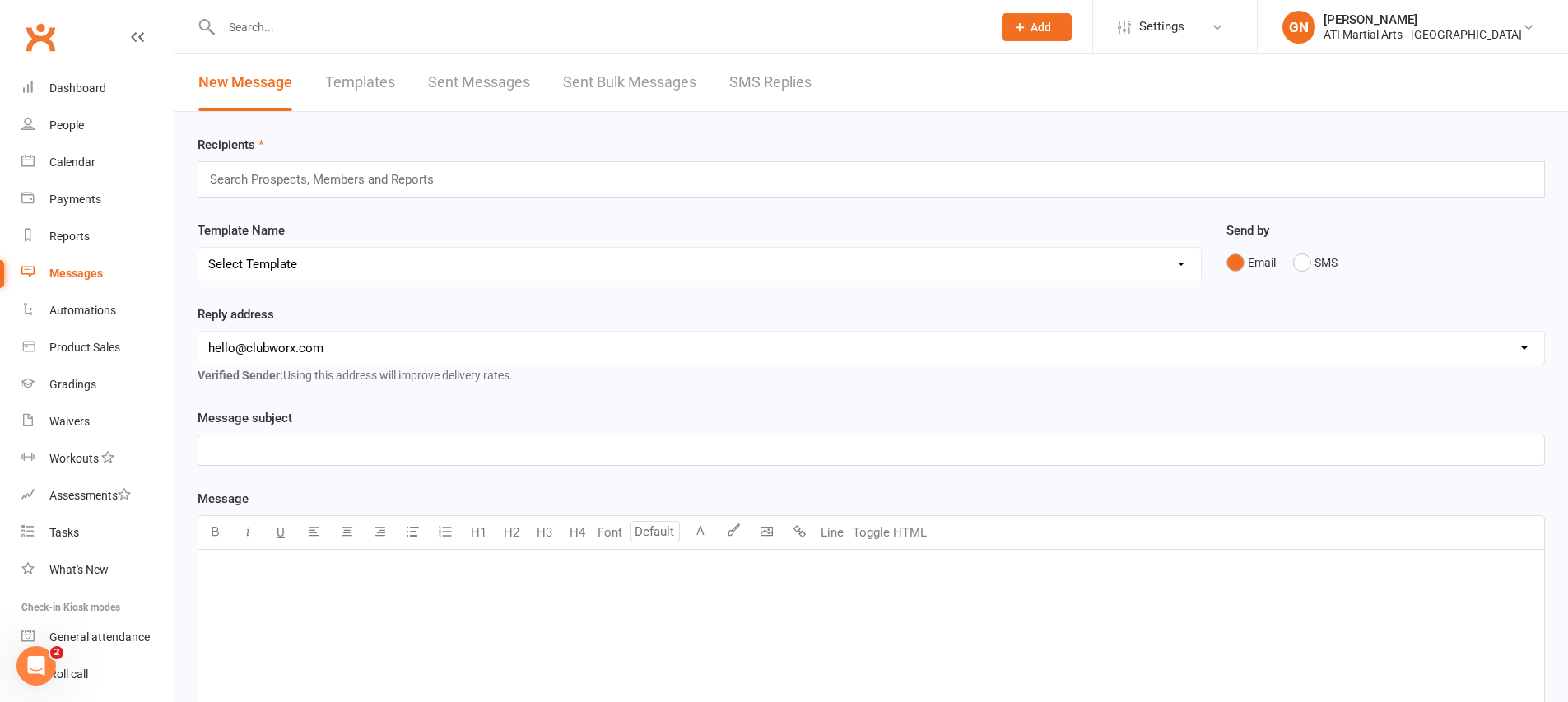
click at [787, 87] on link "SMS Replies" at bounding box center [770, 82] width 83 height 57
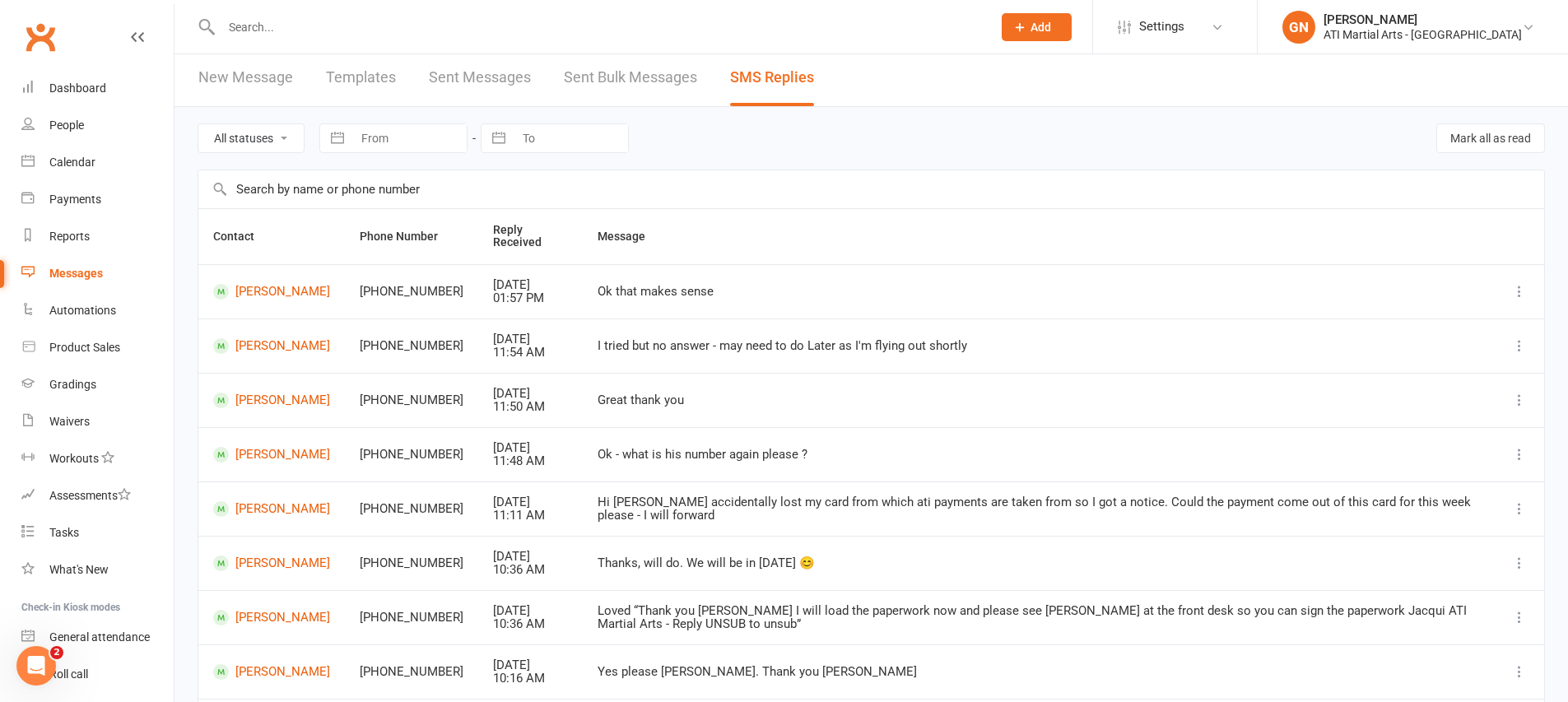
scroll to position [13, 0]
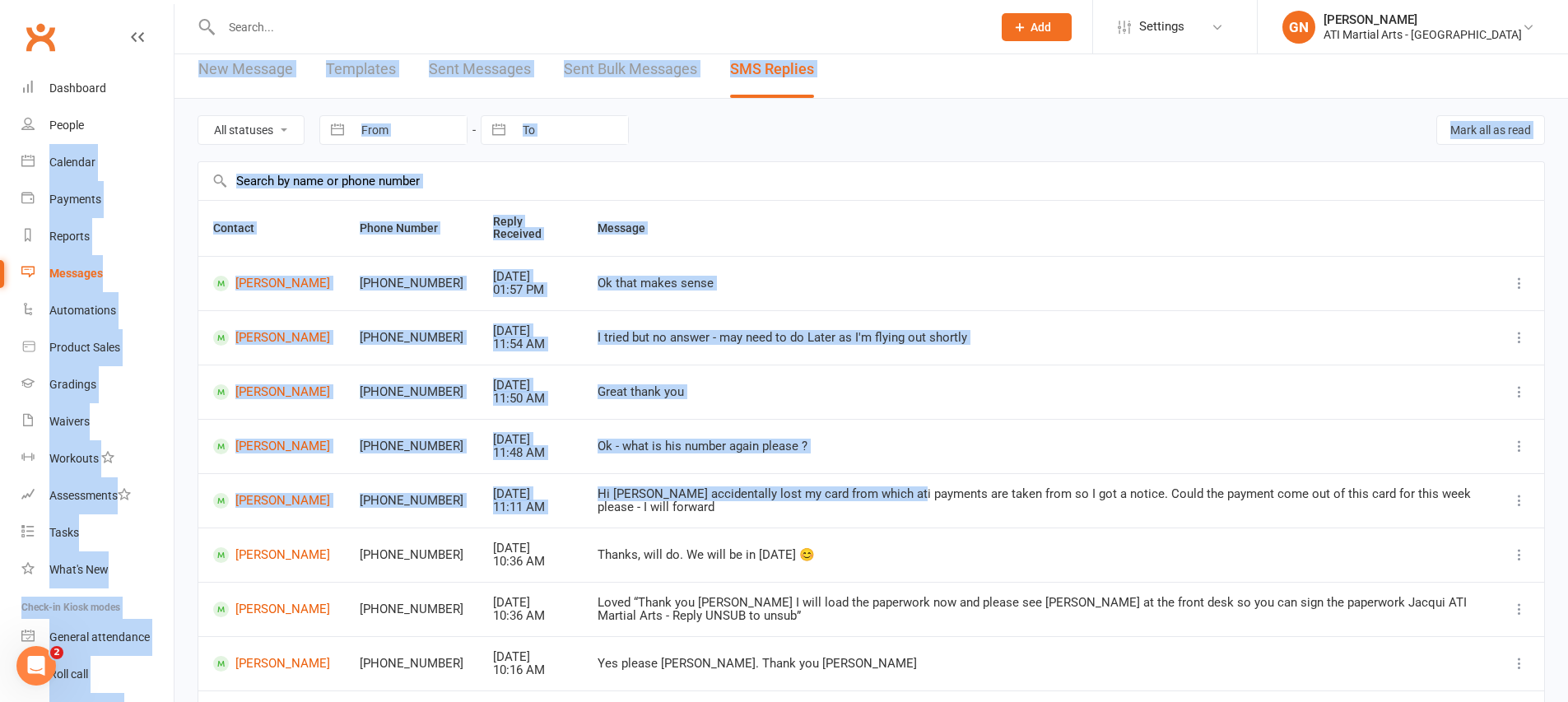
drag, startPoint x: 641, startPoint y: 438, endPoint x: 0, endPoint y: 125, distance: 713.3
click at [0, 157] on ui-view "Prospect Member Non-attending contact Class / event Appointment Grading event T…" at bounding box center [784, 445] width 1568 height 907
click at [905, 484] on td "Hi Jacqui Kasia accidentally lost my card from which ati payments are taken fro…" at bounding box center [1038, 500] width 912 height 54
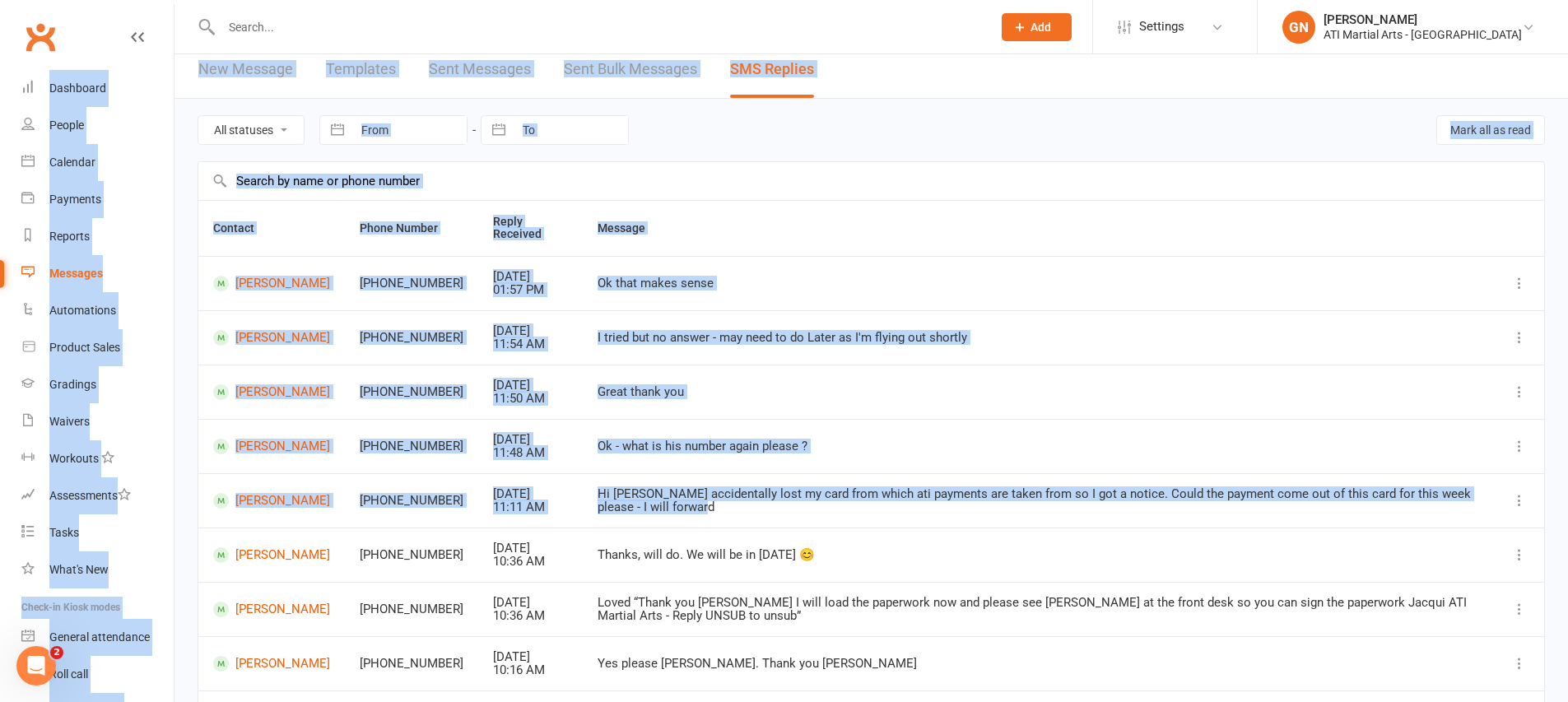
scroll to position [0, 0]
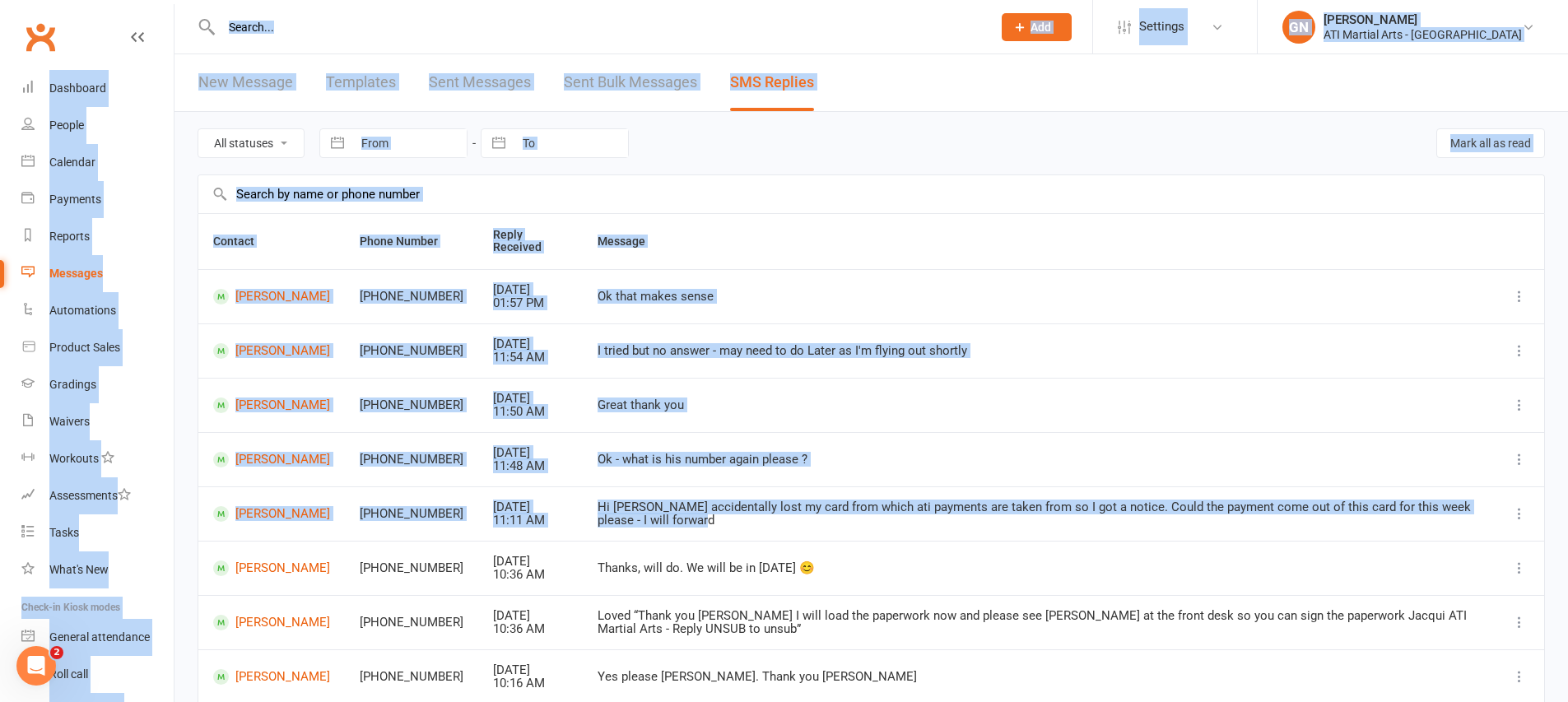
drag, startPoint x: 1175, startPoint y: 520, endPoint x: 68, endPoint y: -30, distance: 1236.1
click at [68, 0] on html "Prospect Member Non-attending contact Class / event Appointment Grading event T…" at bounding box center [784, 467] width 1568 height 935
click at [820, 404] on div "Great thank you" at bounding box center [1038, 405] width 882 height 14
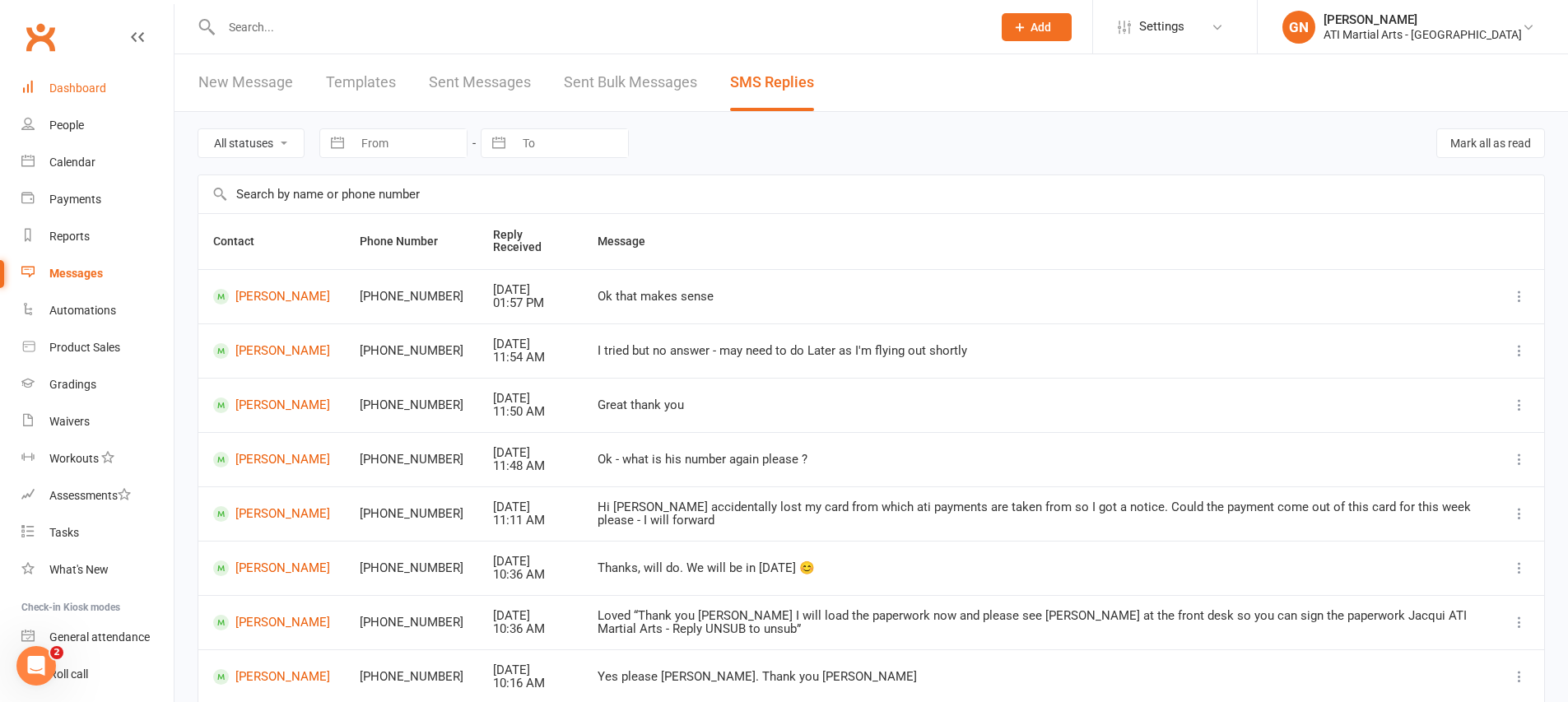
click at [74, 73] on link "Dashboard" at bounding box center [97, 88] width 152 height 37
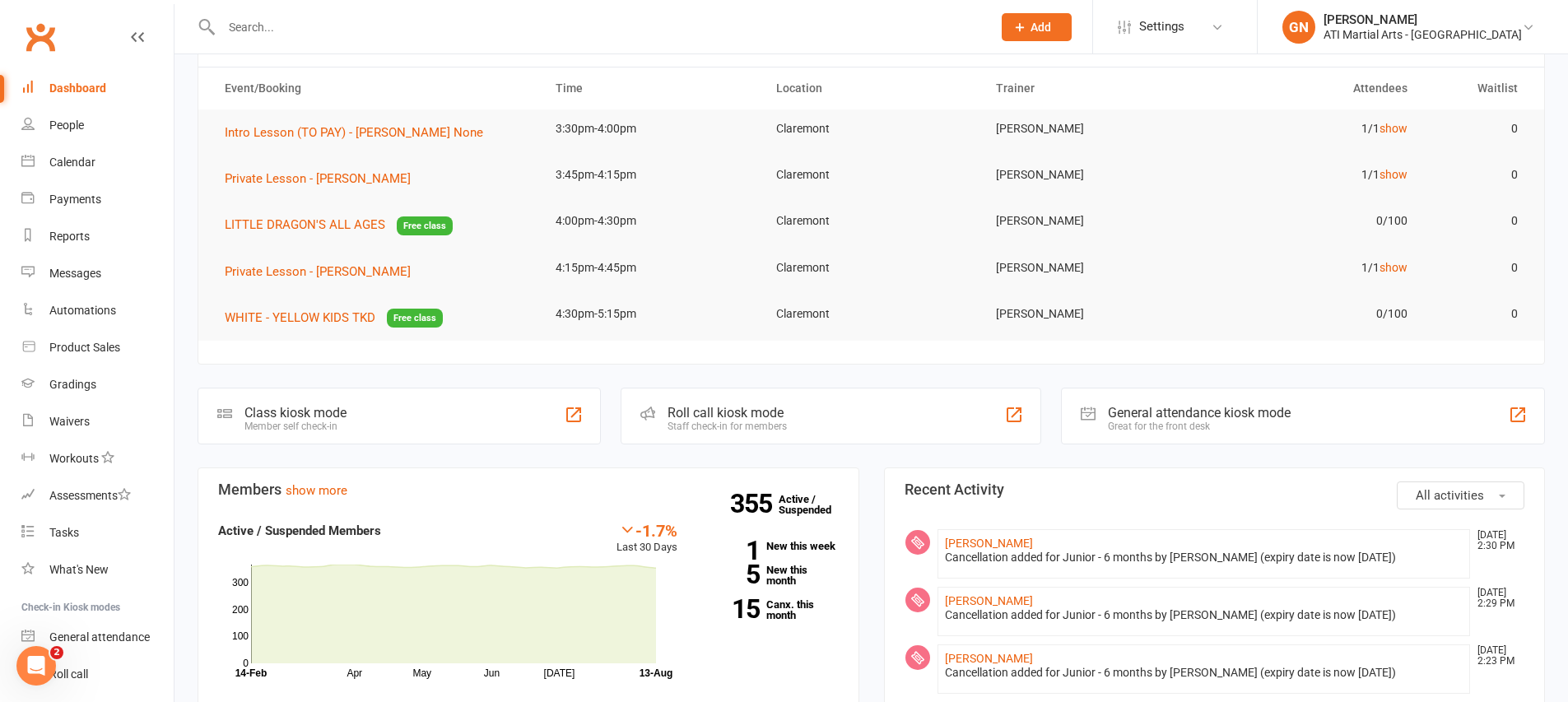
scroll to position [224, 0]
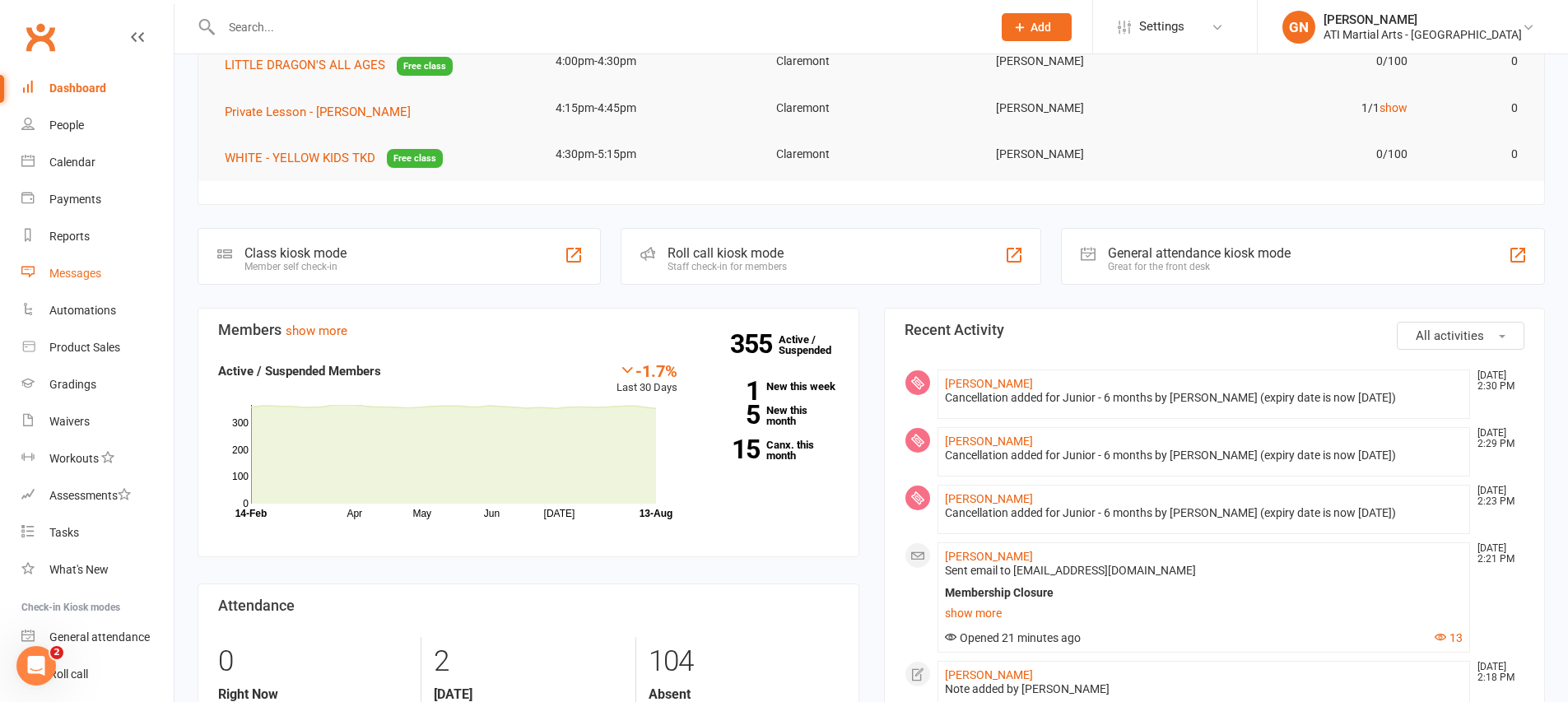
click at [74, 280] on link "Messages" at bounding box center [97, 274] width 152 height 37
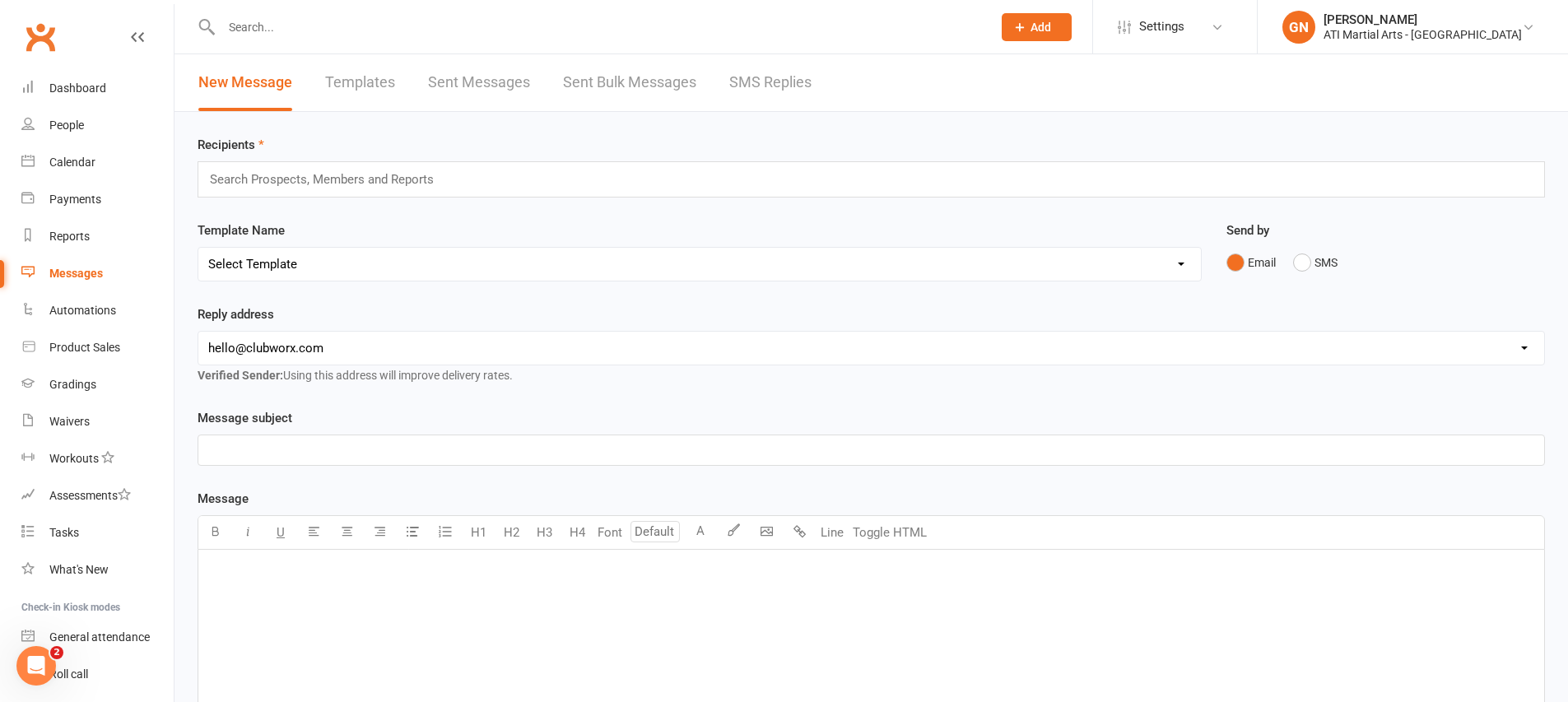
click at [743, 103] on link "SMS Replies" at bounding box center [770, 82] width 83 height 57
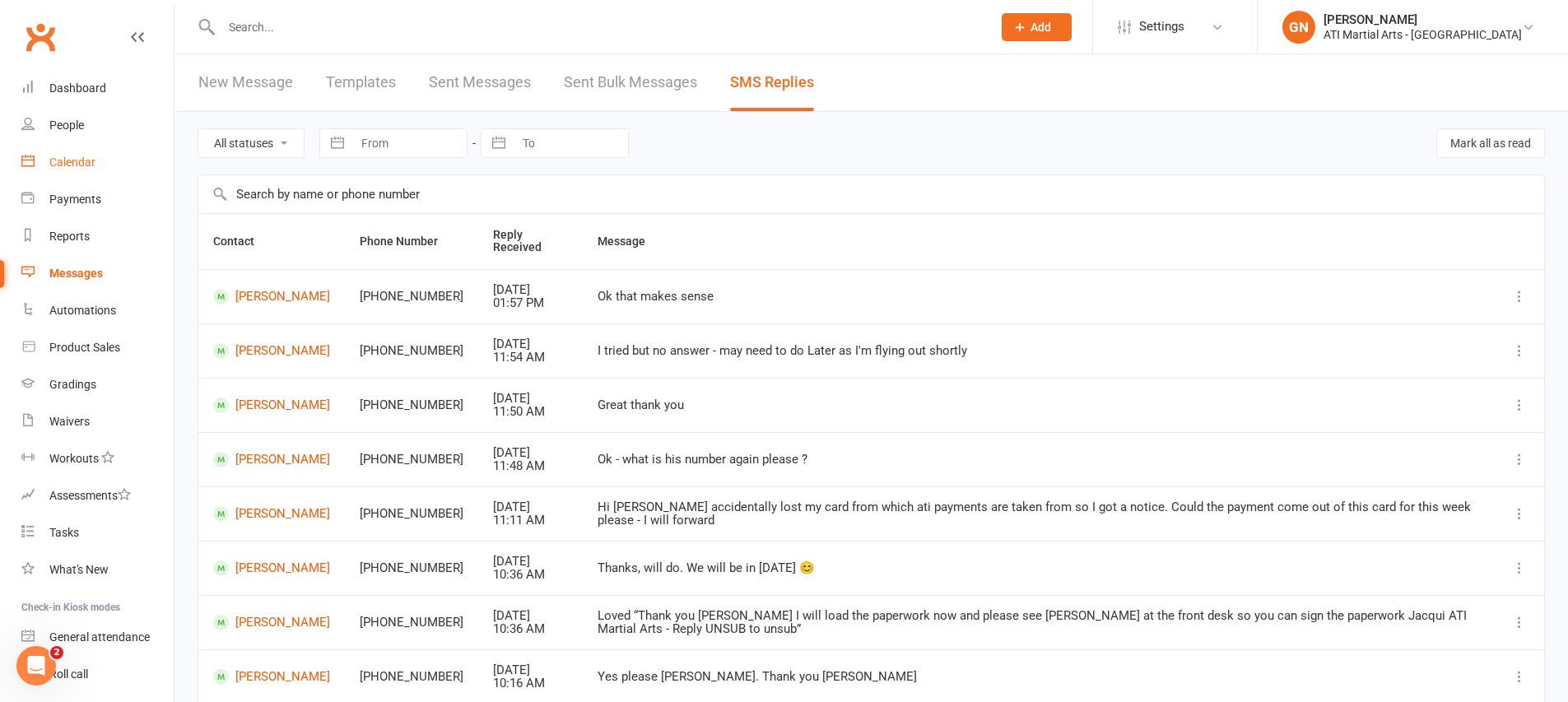
click at [114, 148] on link "Calendar" at bounding box center [97, 163] width 152 height 37
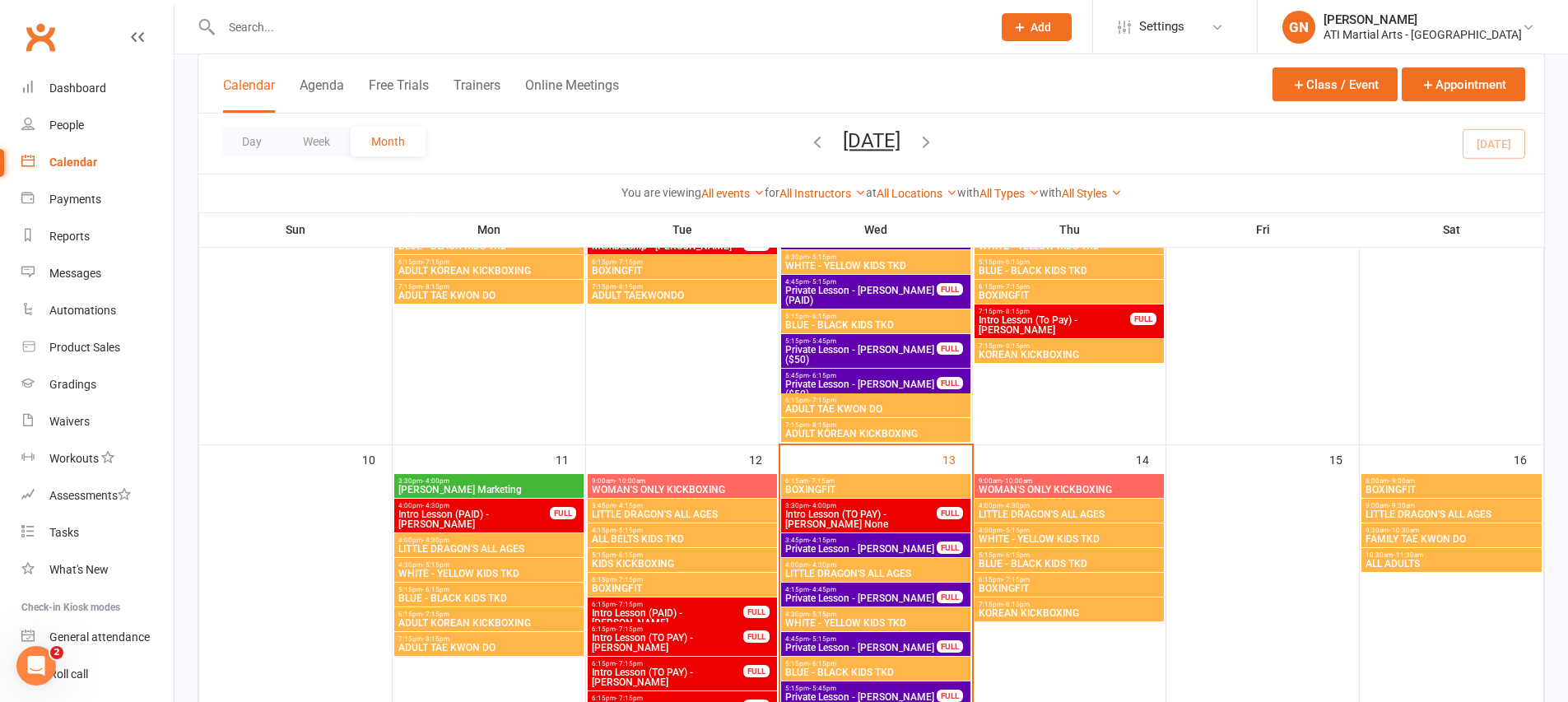
scroll to position [572, 0]
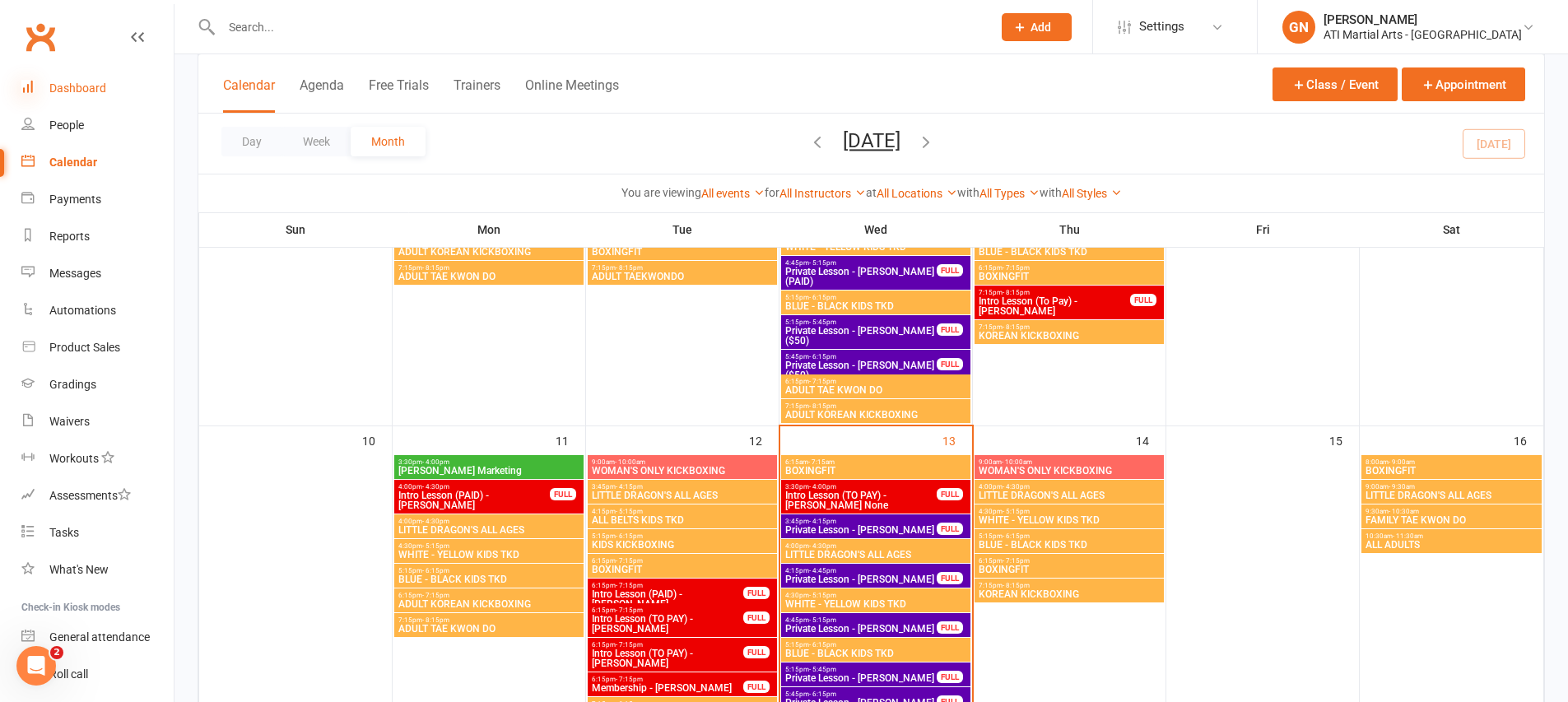
click at [32, 84] on icon at bounding box center [28, 85] width 13 height 13
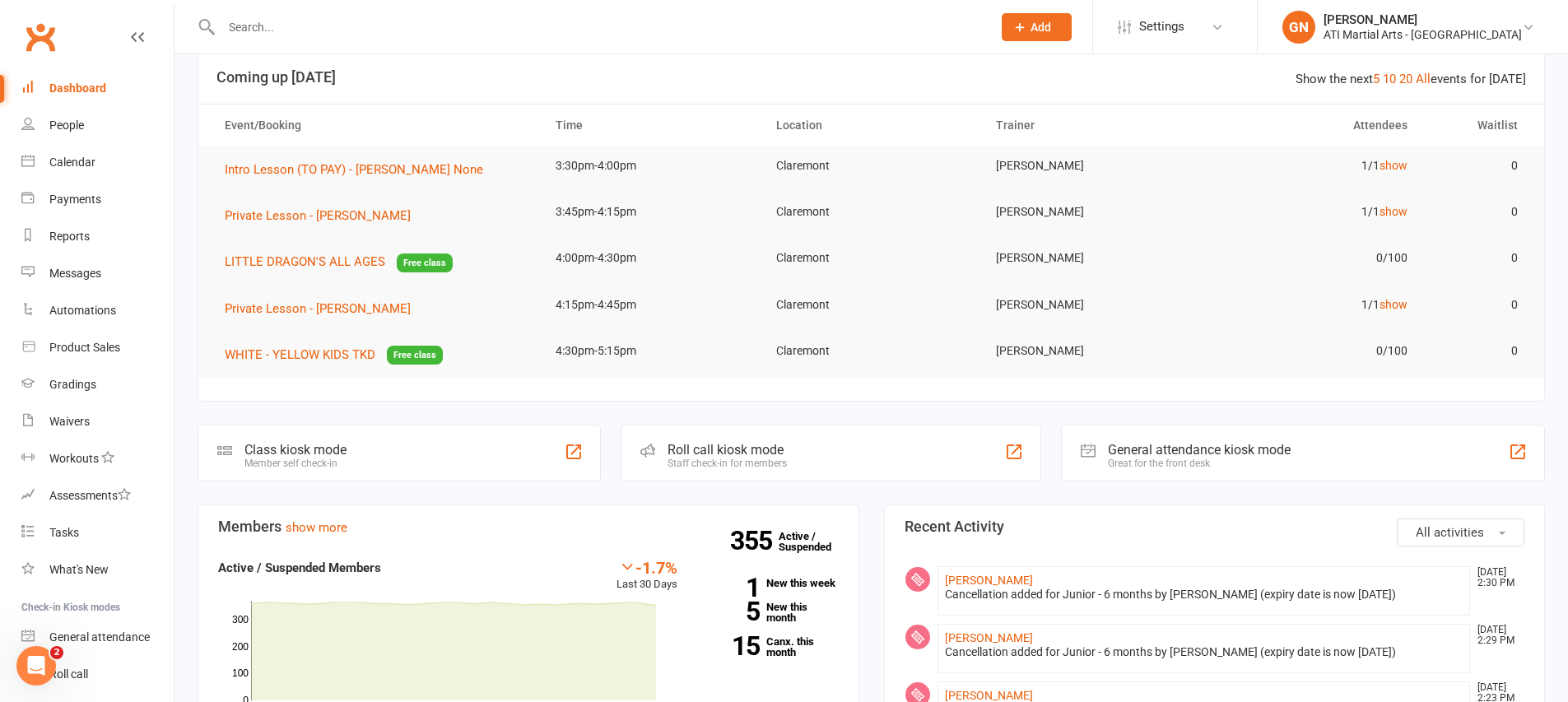
scroll to position [49, 0]
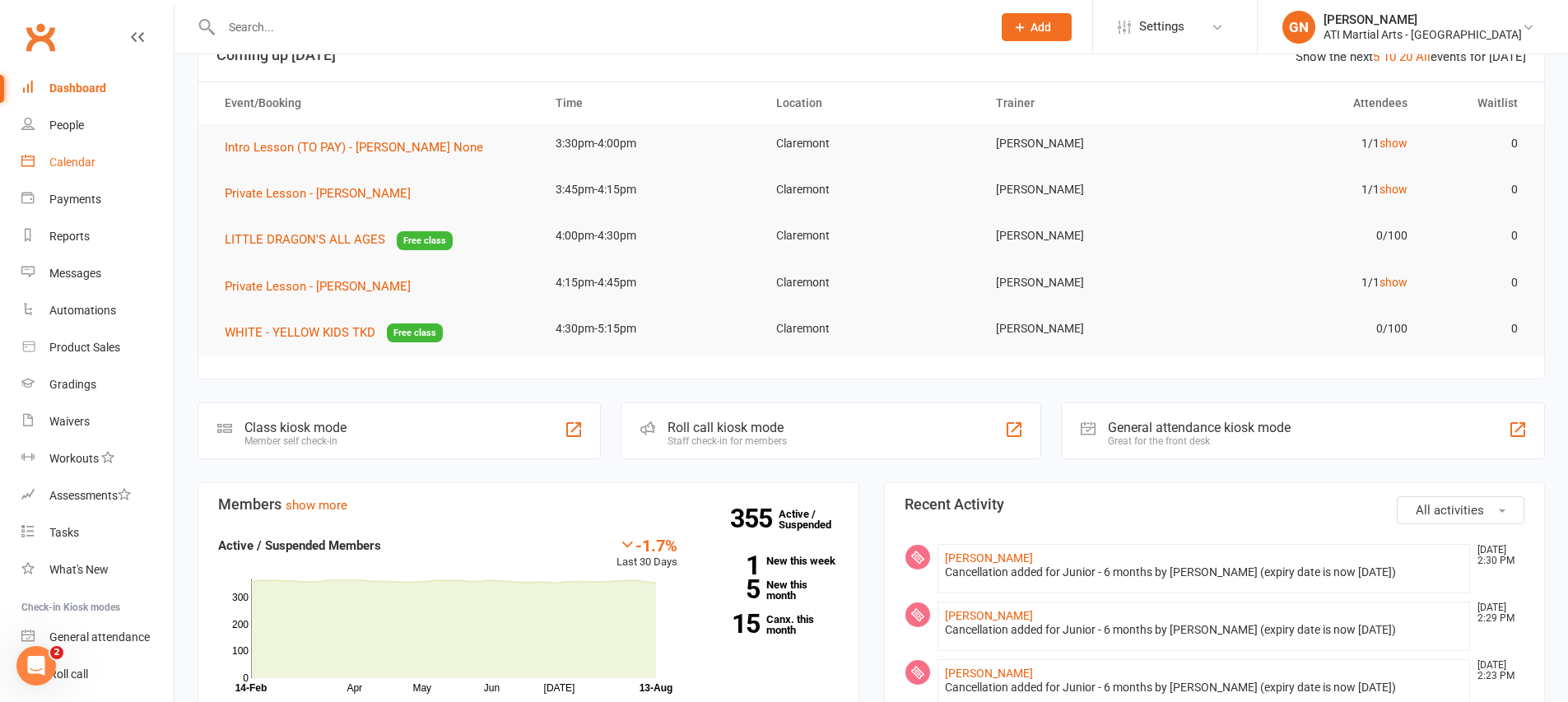
click at [79, 154] on link "Calendar" at bounding box center [97, 163] width 152 height 37
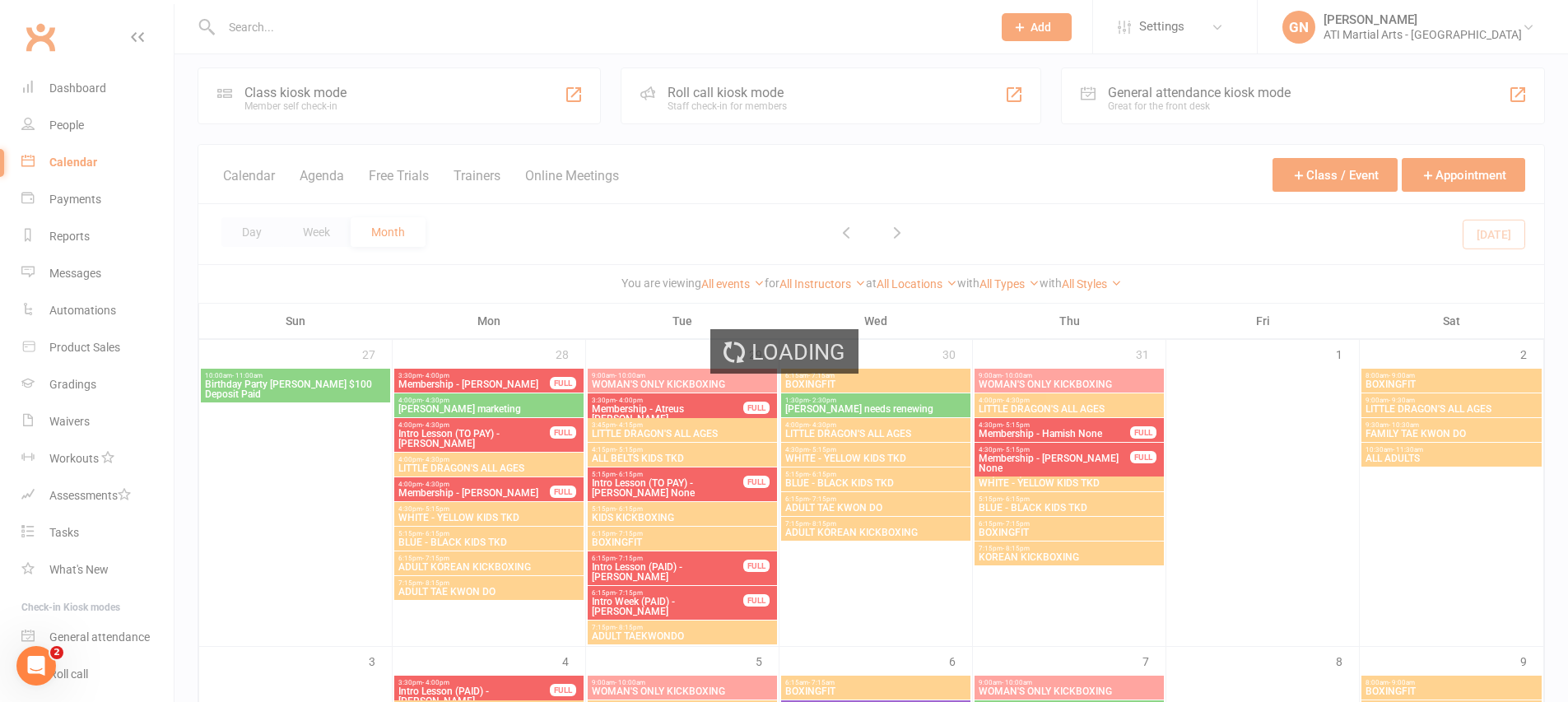
scroll to position [95, 0]
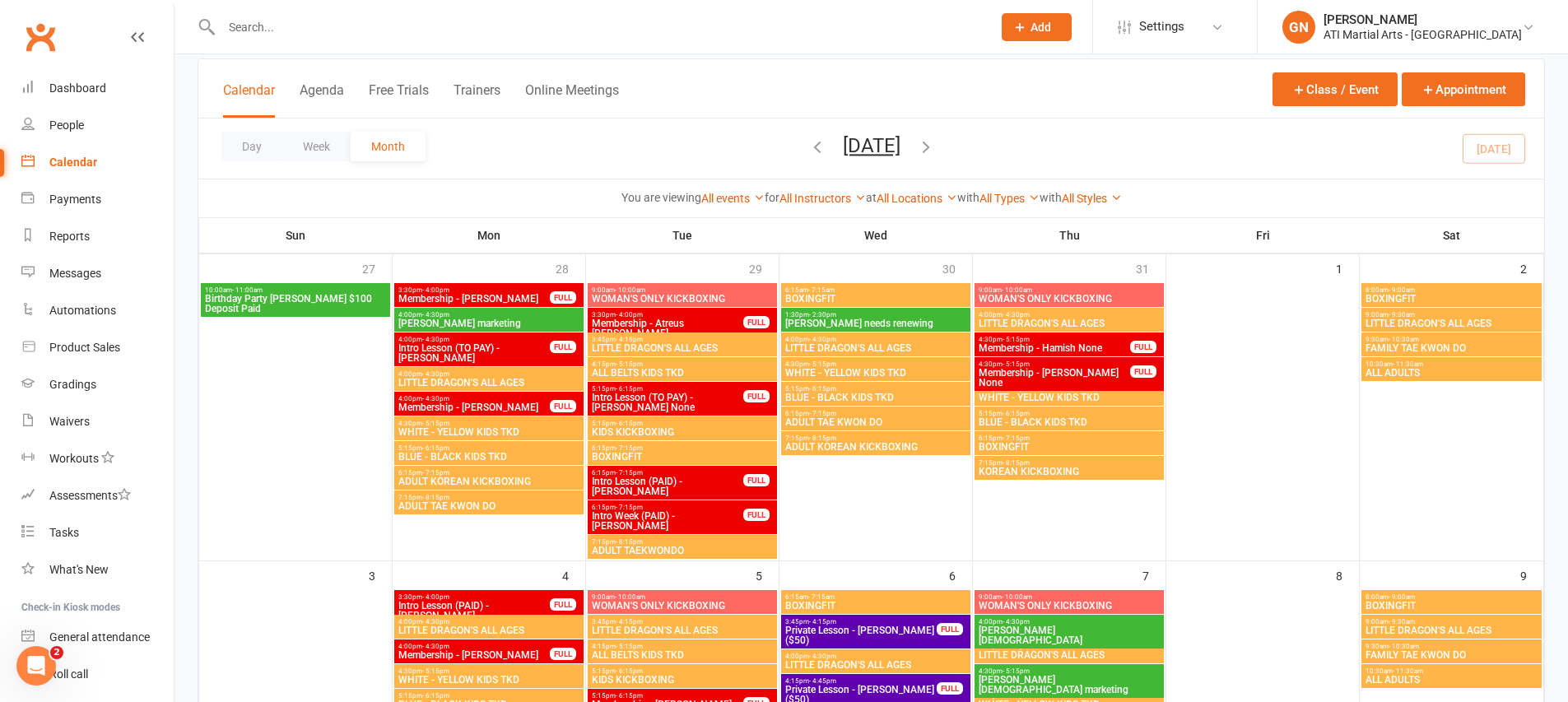
click at [1027, 20] on icon at bounding box center [1019, 27] width 15 height 15
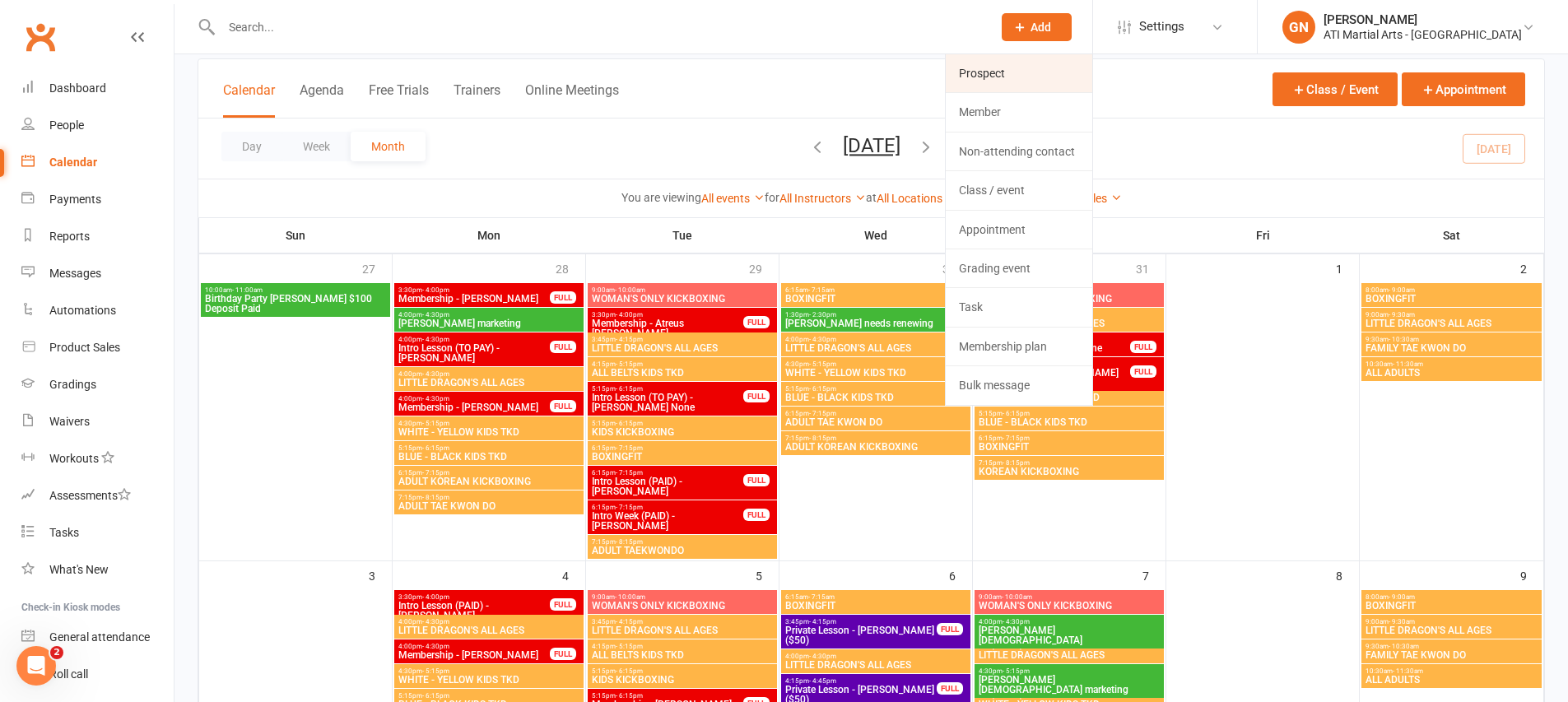
click at [1039, 88] on link "Prospect" at bounding box center [1018, 73] width 146 height 38
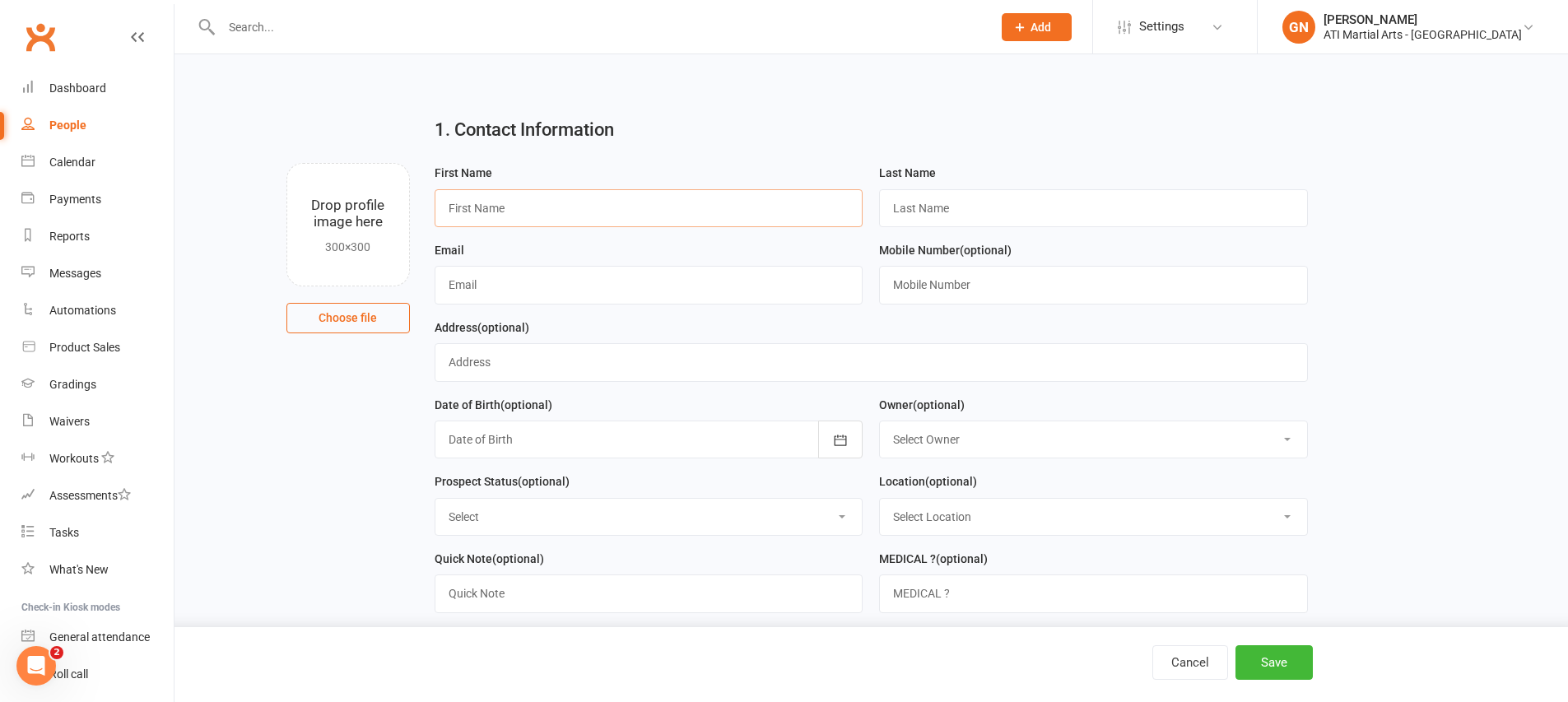
click at [583, 225] on input "text" at bounding box center [648, 208] width 428 height 38
type input "L"
type input "Kevin"
type input "Eggen"
type input "kevin.eggen@hotmail.com"
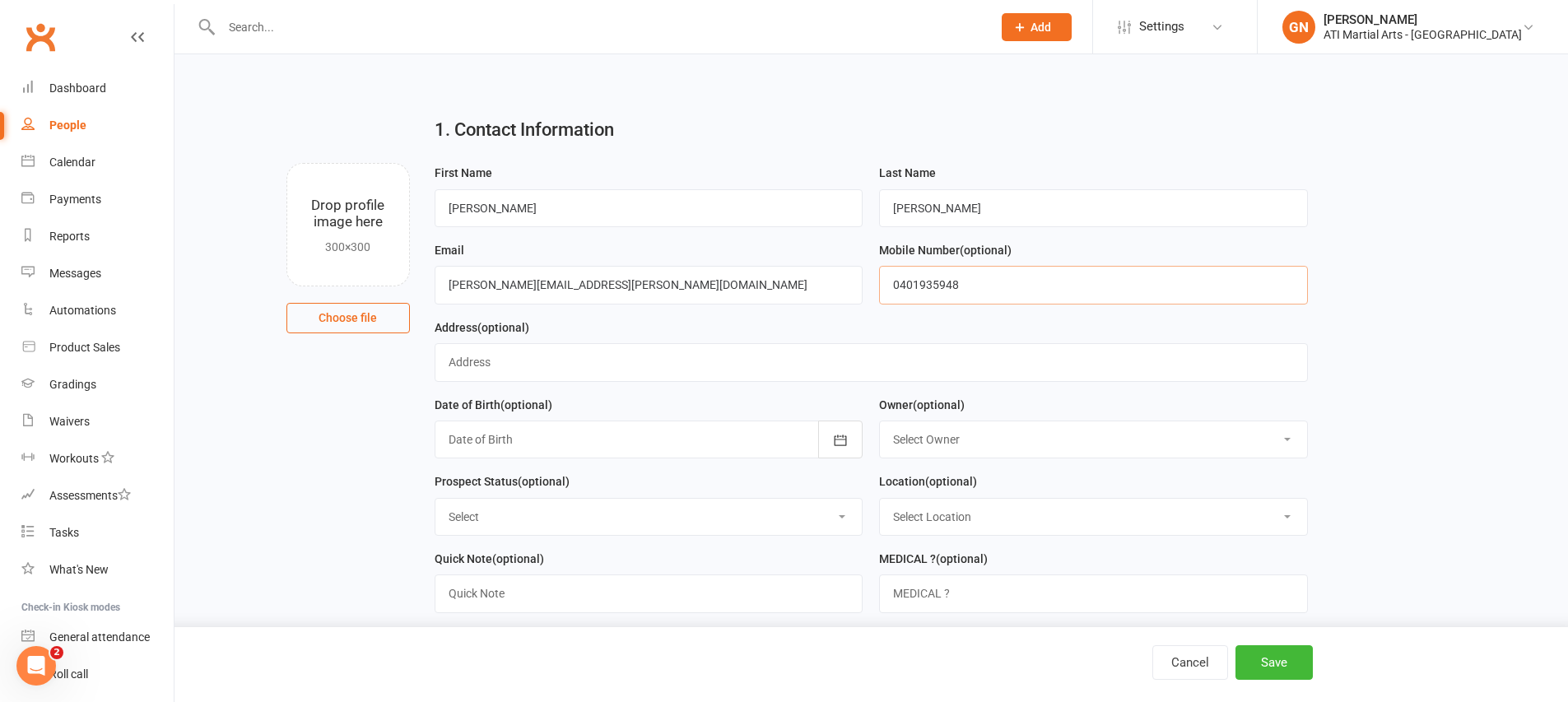
type input "0401935948"
click at [928, 447] on select "Select Owner Rodney Lockyer Tony Curtis Jacqui Blaxill Dawn OBrien Melissa Matt…" at bounding box center [1092, 439] width 427 height 36
select select "8"
click at [788, 515] on select "Select Initial Contact Follow-up Call Follow-up Email Almost Ready Not Ready No…" at bounding box center [648, 516] width 427 height 36
select select "Initial Contact"
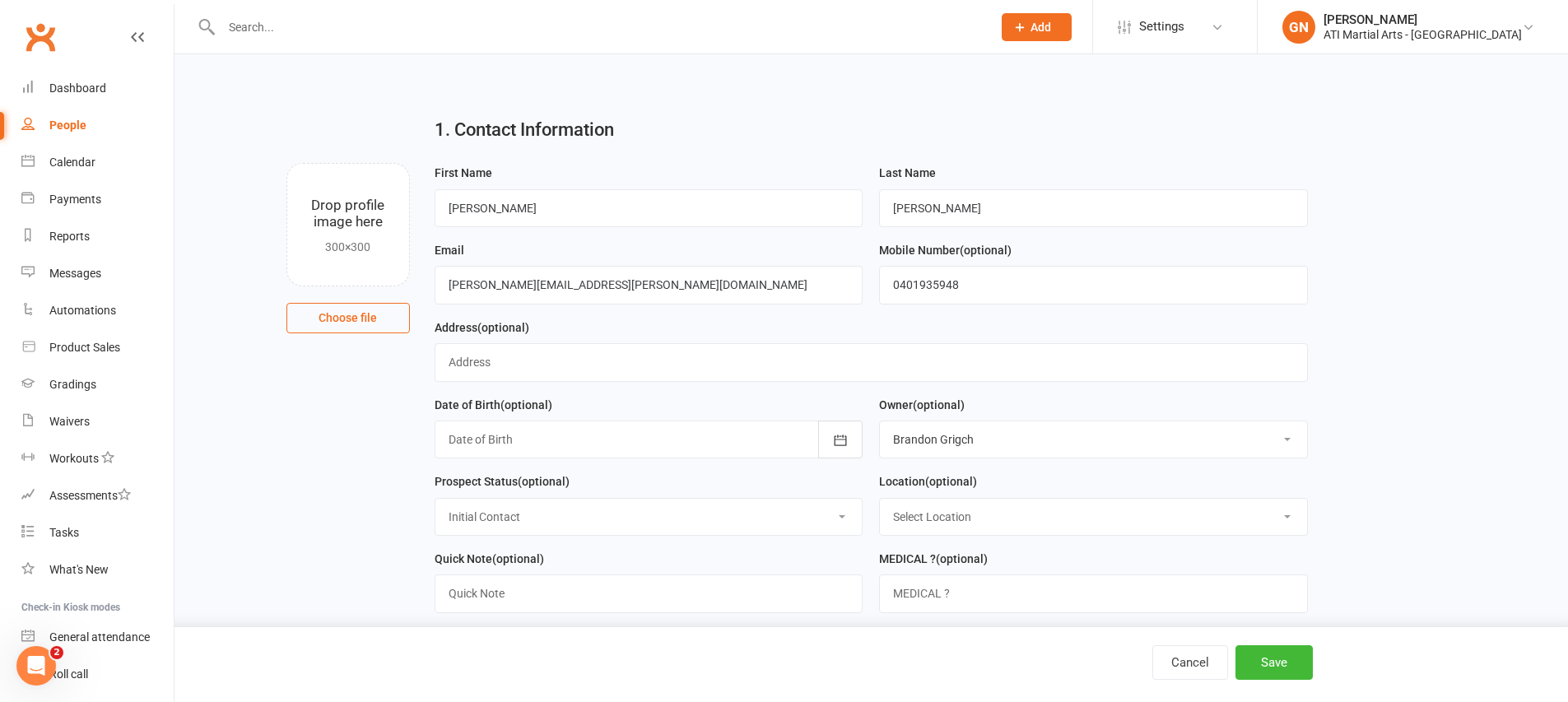
click at [957, 526] on select "Select Location Claremont Example Room (Rename me!) Malaga" at bounding box center [1092, 516] width 427 height 36
select select "0"
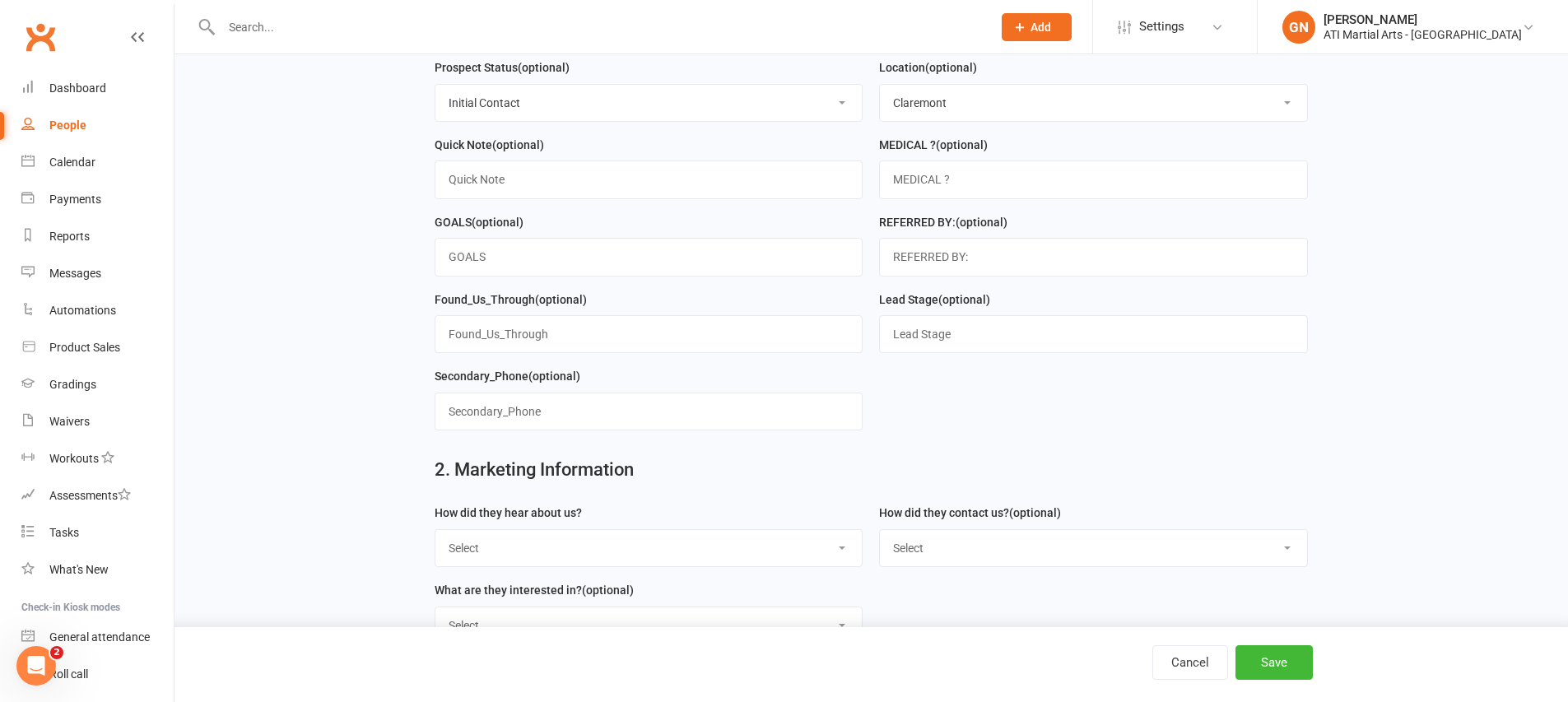
scroll to position [414, 0]
click at [547, 534] on select "Select Google Through A Friend Facebook Sms/email offer Flyer School class Open…" at bounding box center [648, 547] width 427 height 36
select select "Drive by/ Walk in"
click at [1005, 553] on select "Select Phone Email In-Facility facebook Referal QR code" at bounding box center [1092, 547] width 427 height 36
select select "Email"
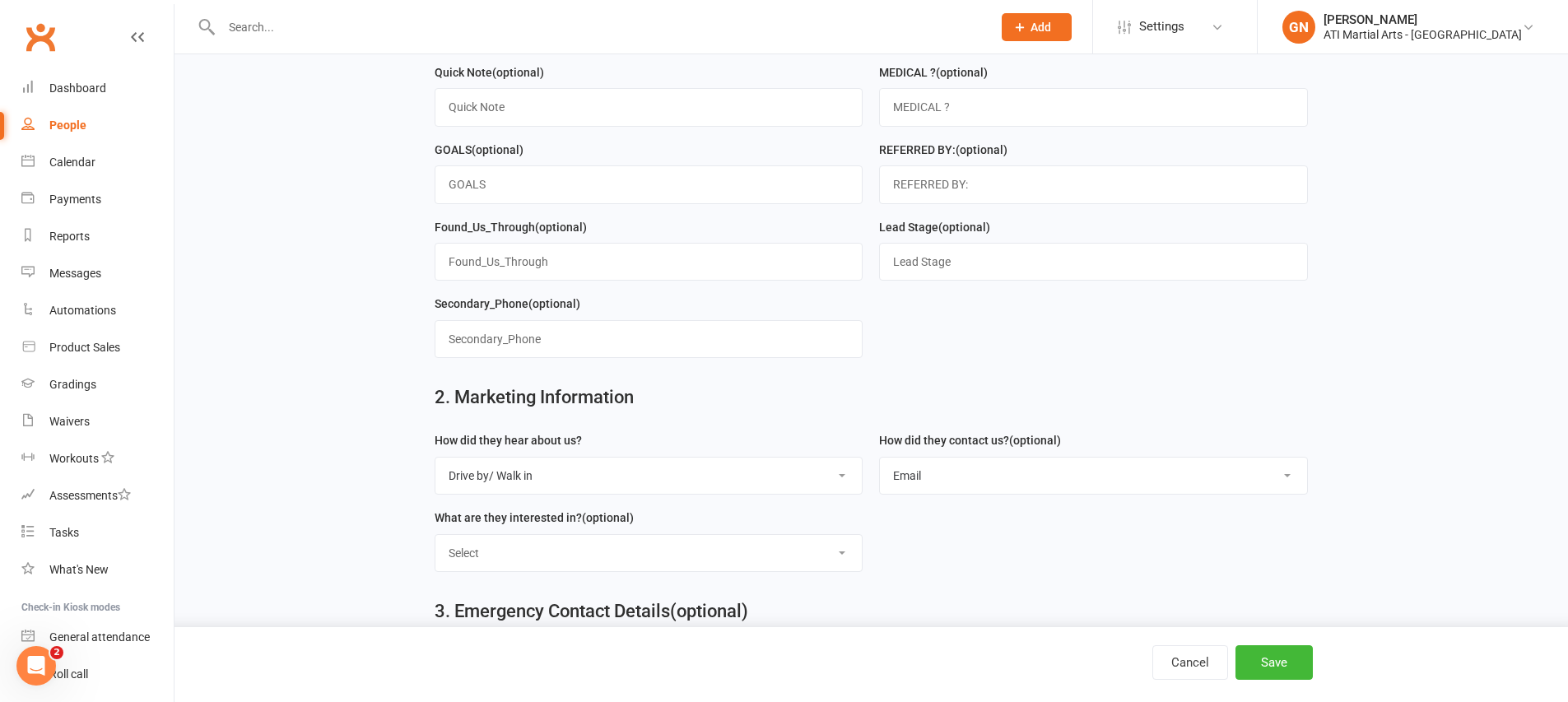
scroll to position [504, 0]
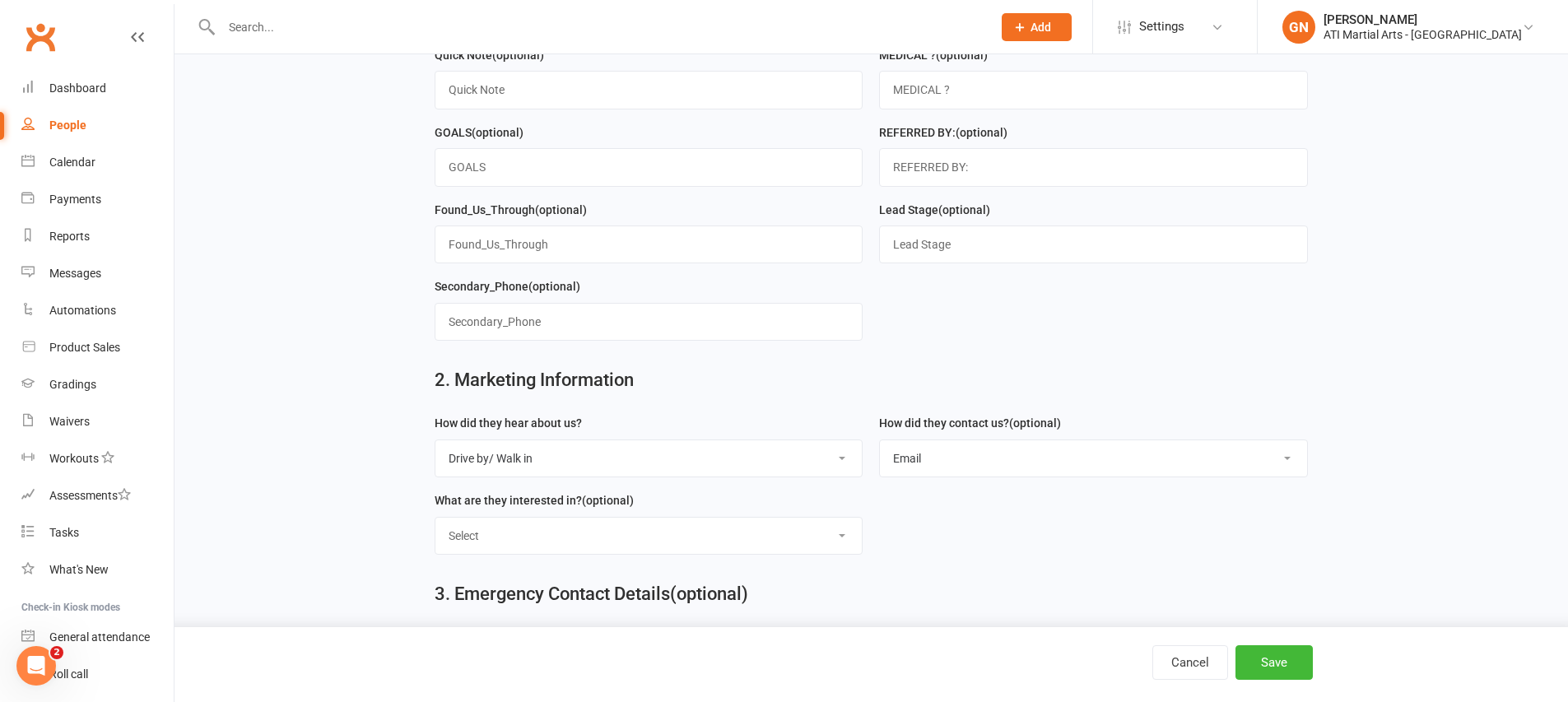
click at [700, 545] on select "Select Classes Personal Training Weight Loss Body Building De-Stressing Diet/Fo…" at bounding box center [648, 535] width 427 height 36
select select "Classes"
click at [1264, 661] on button "Save" at bounding box center [1273, 662] width 78 height 34
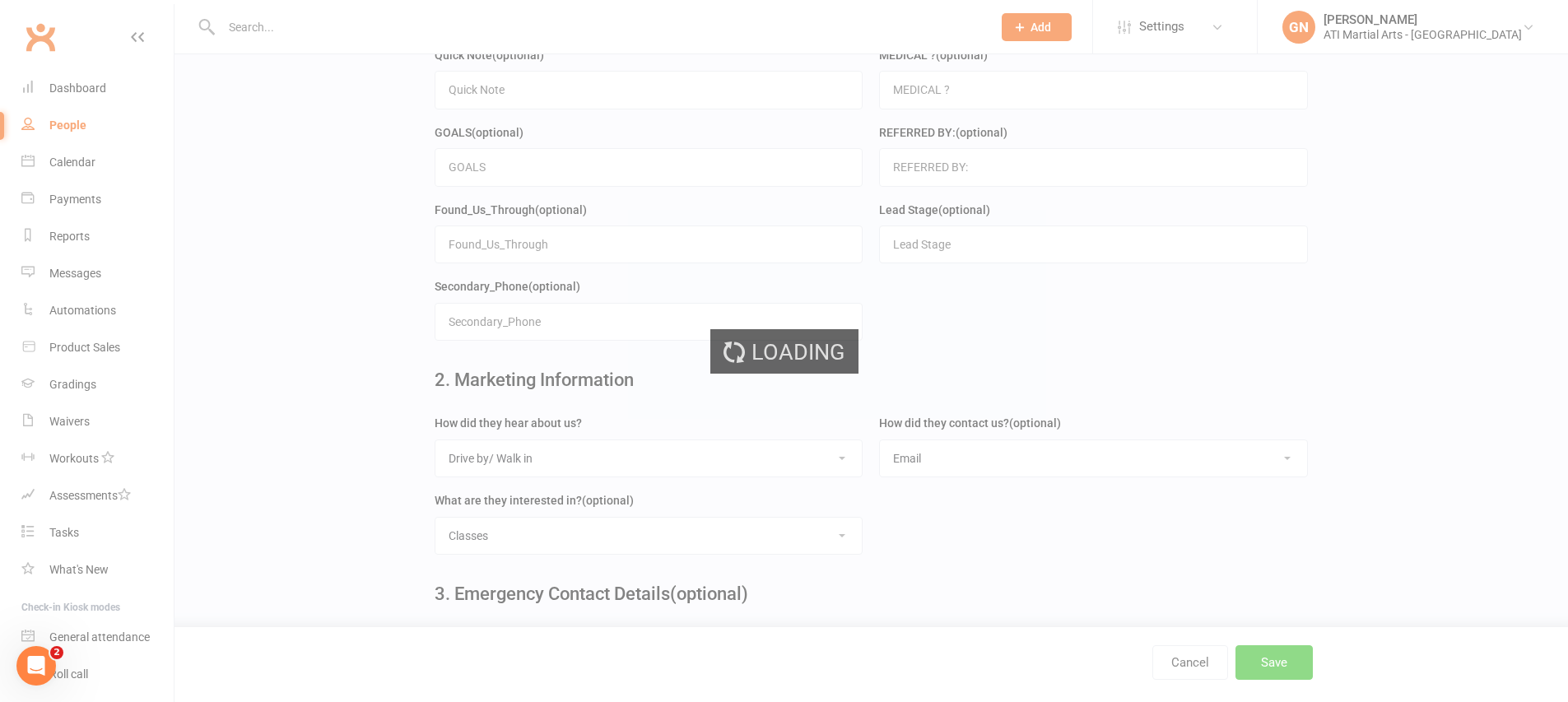
scroll to position [0, 0]
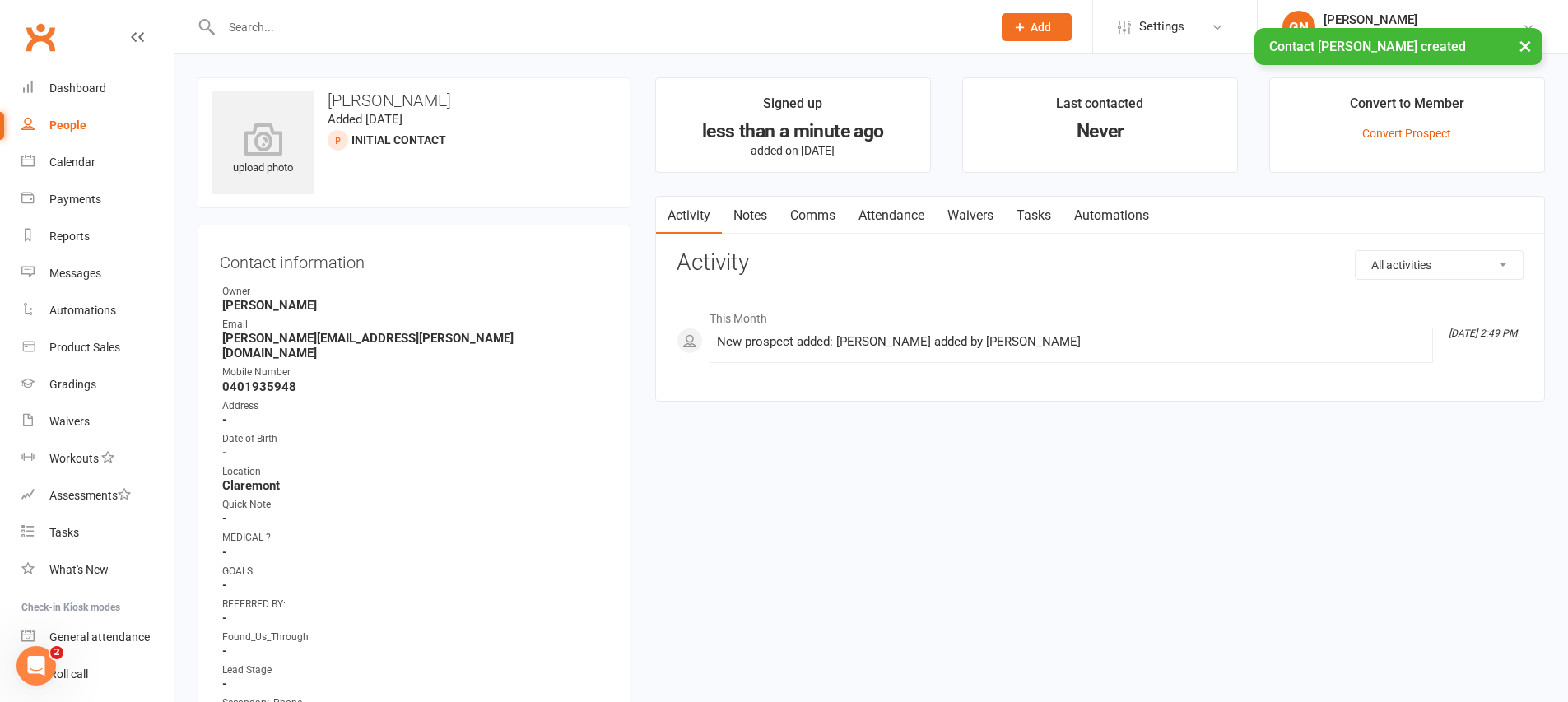
click at [829, 220] on link "Comms" at bounding box center [812, 215] width 69 height 38
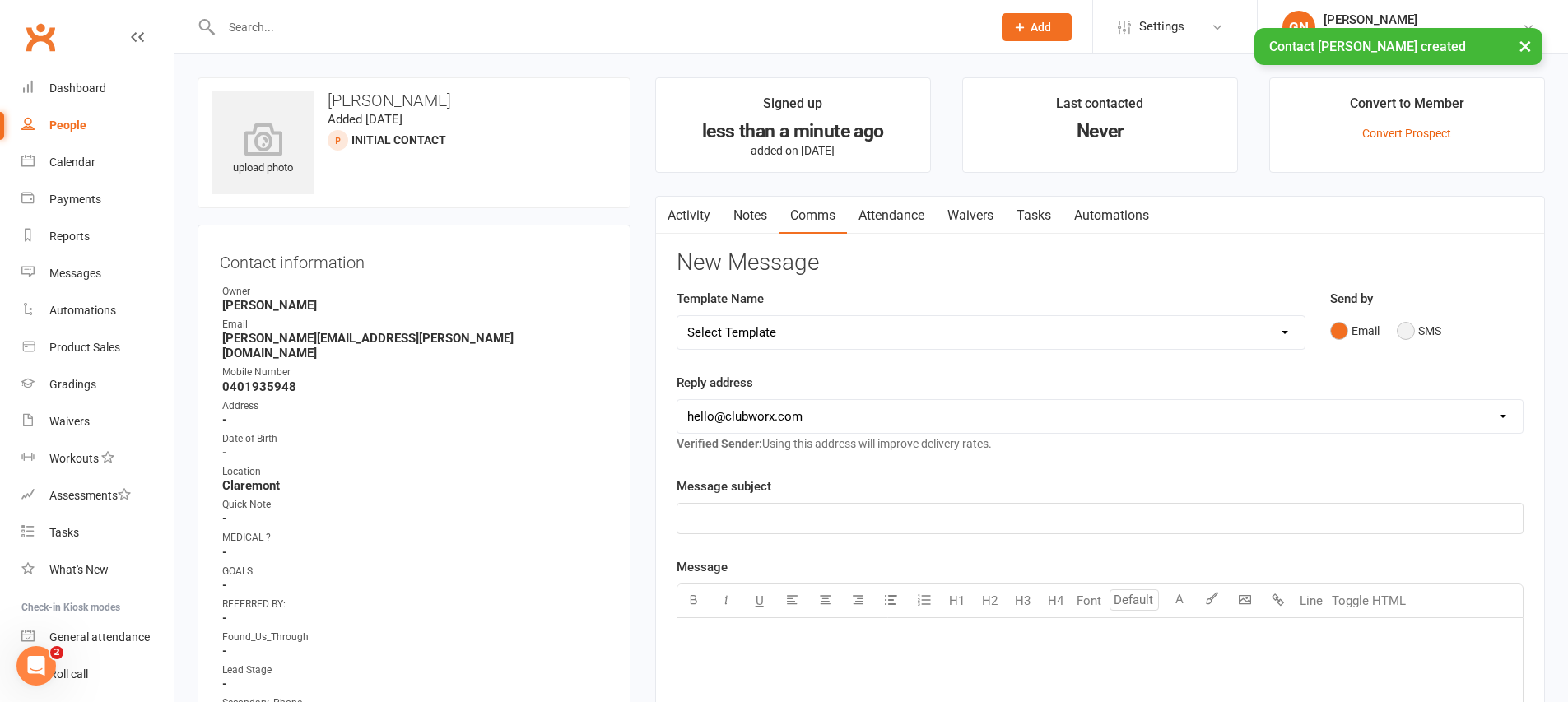
click at [1423, 339] on button "SMS" at bounding box center [1419, 331] width 44 height 31
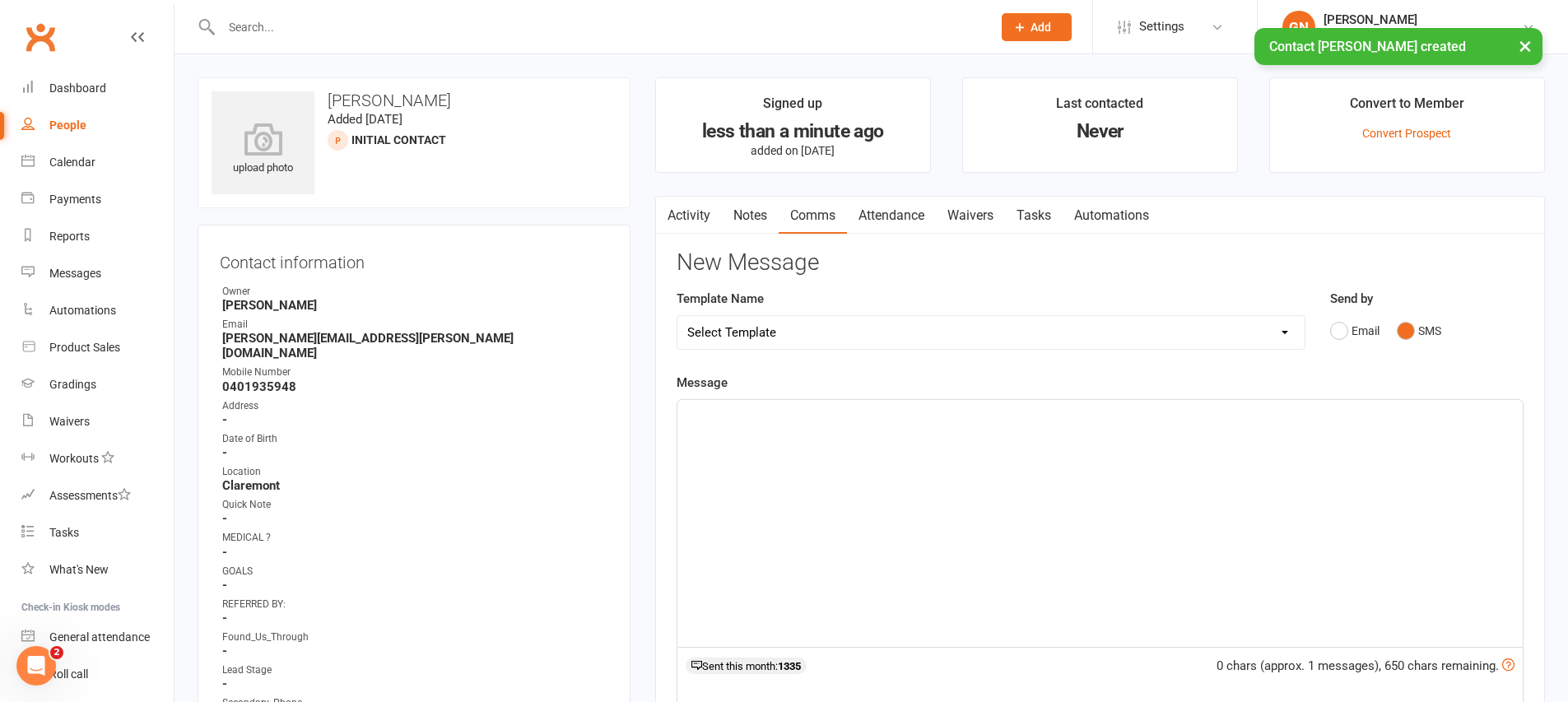
click at [1397, 505] on div "﻿" at bounding box center [1099, 522] width 845 height 246
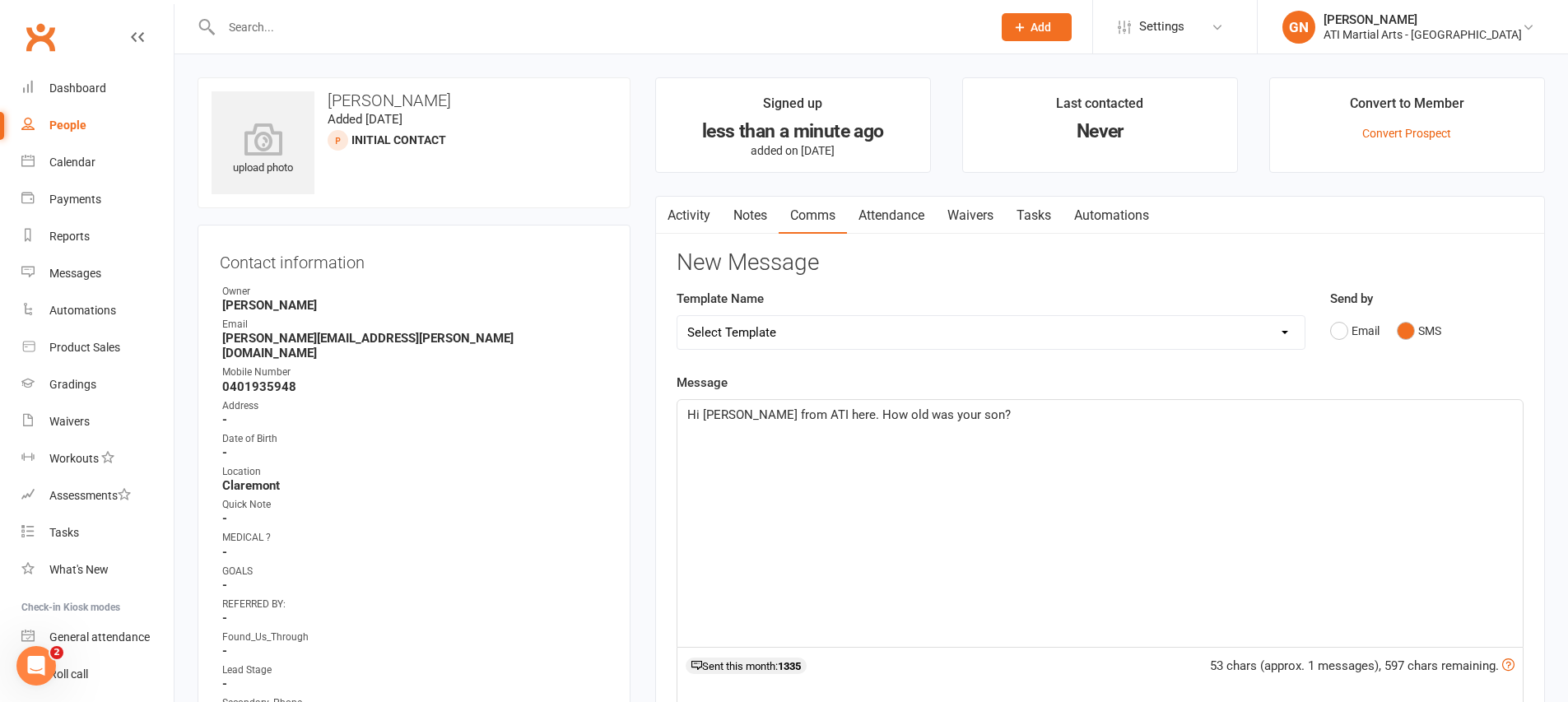
click at [832, 416] on span "Hi Kevin Brandon from ATI here. How old was your son?" at bounding box center [848, 414] width 323 height 15
click at [1240, 406] on p "Hi Kevin Brandon from ATI martial arts Claremont here. How old was your son?" at bounding box center [1099, 414] width 825 height 20
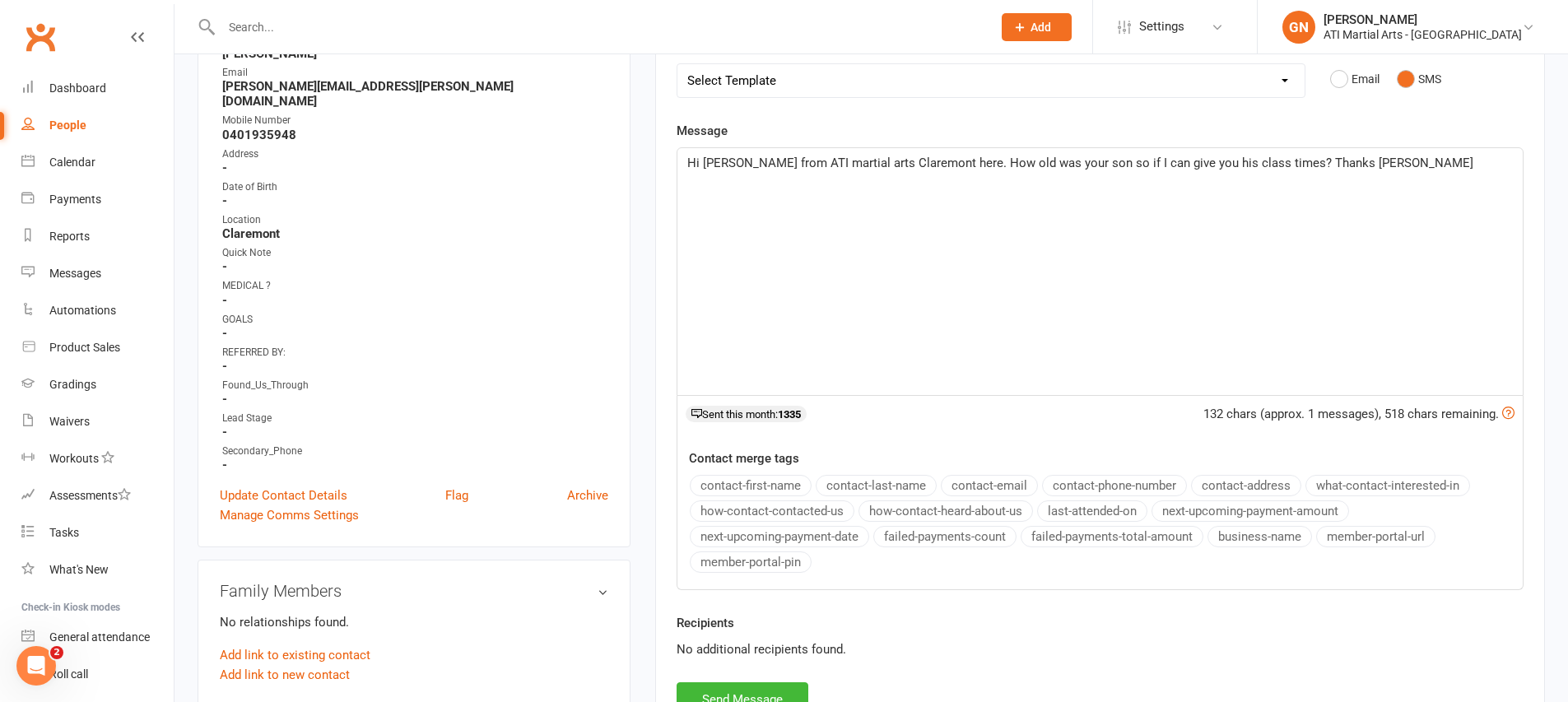
scroll to position [368, 0]
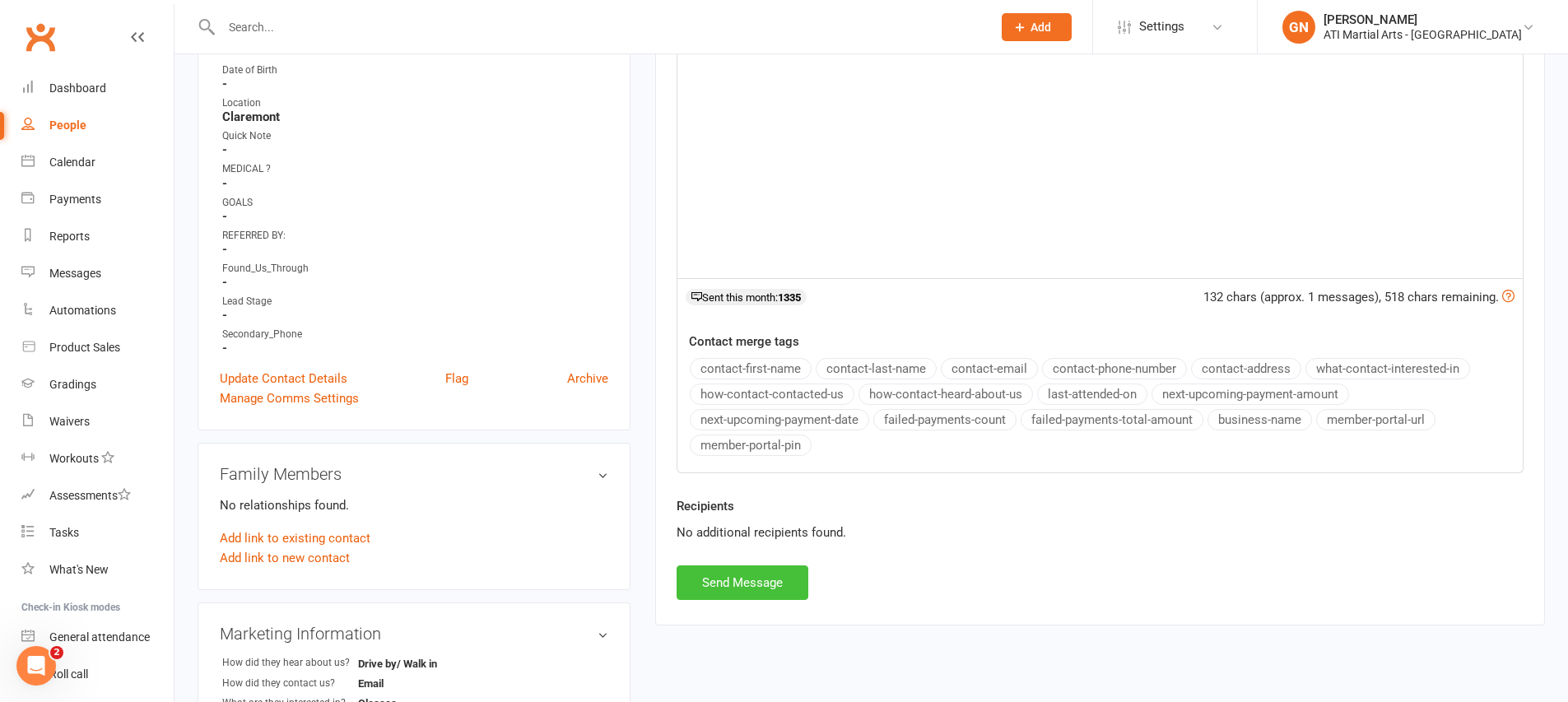
click at [759, 590] on button "Send Message" at bounding box center [743, 581] width 132 height 34
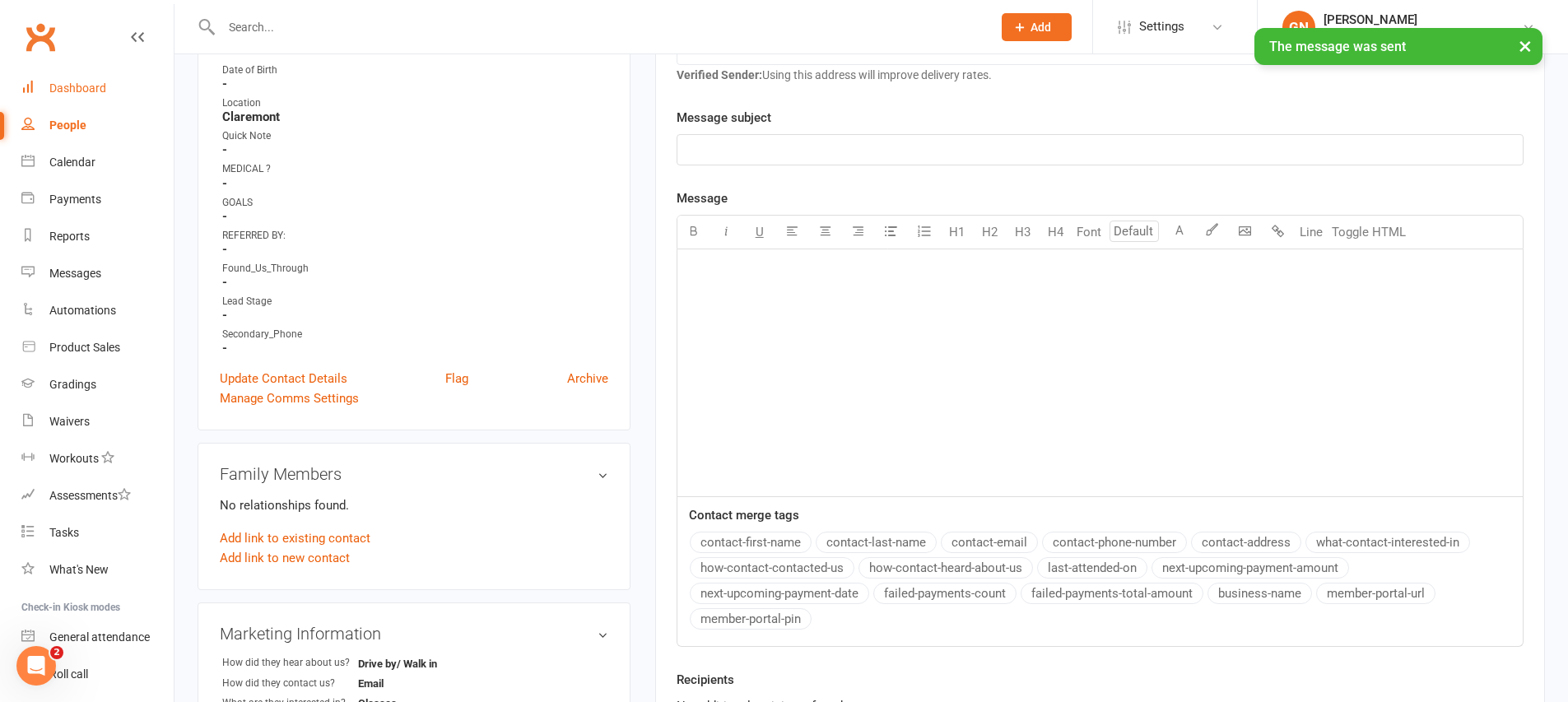
click at [110, 98] on link "Dashboard" at bounding box center [97, 88] width 152 height 37
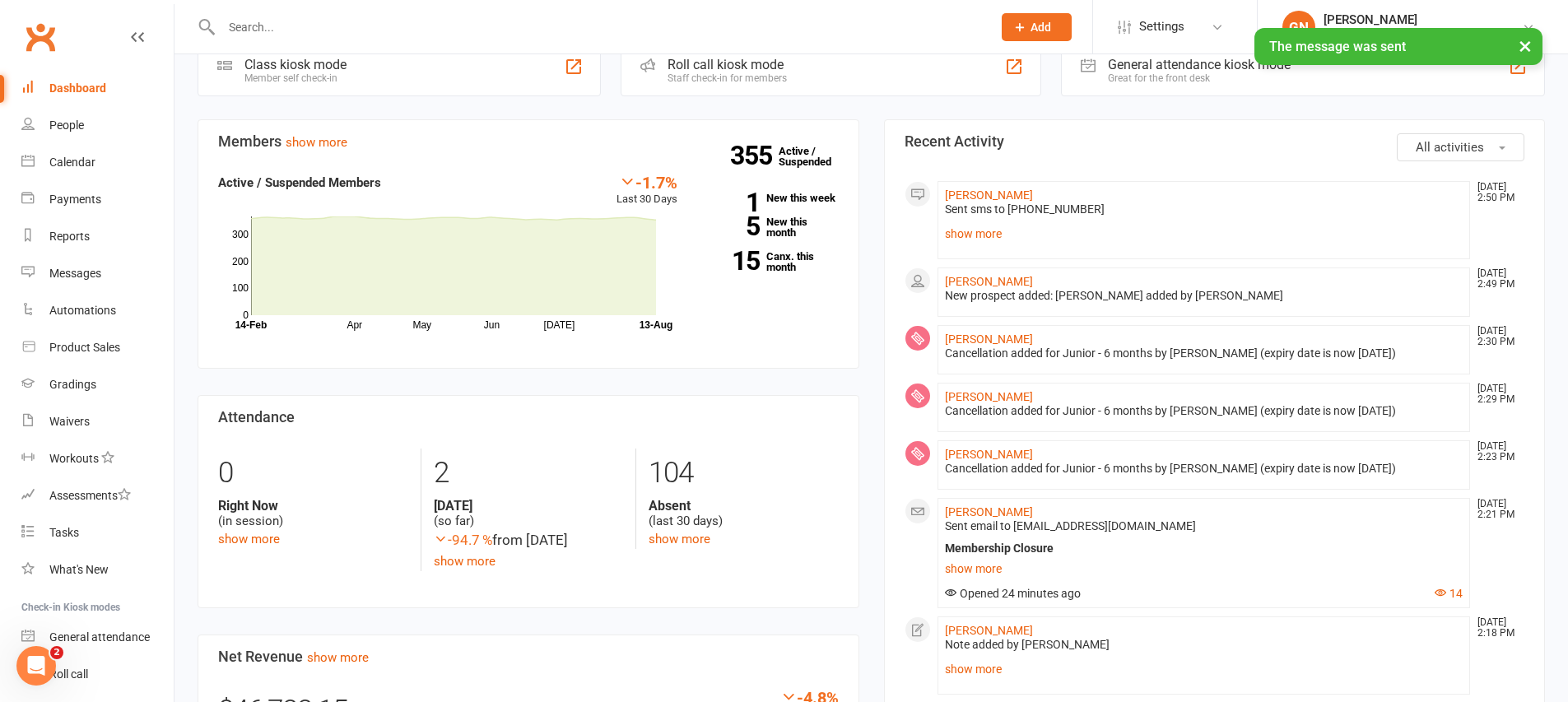
scroll to position [441, 0]
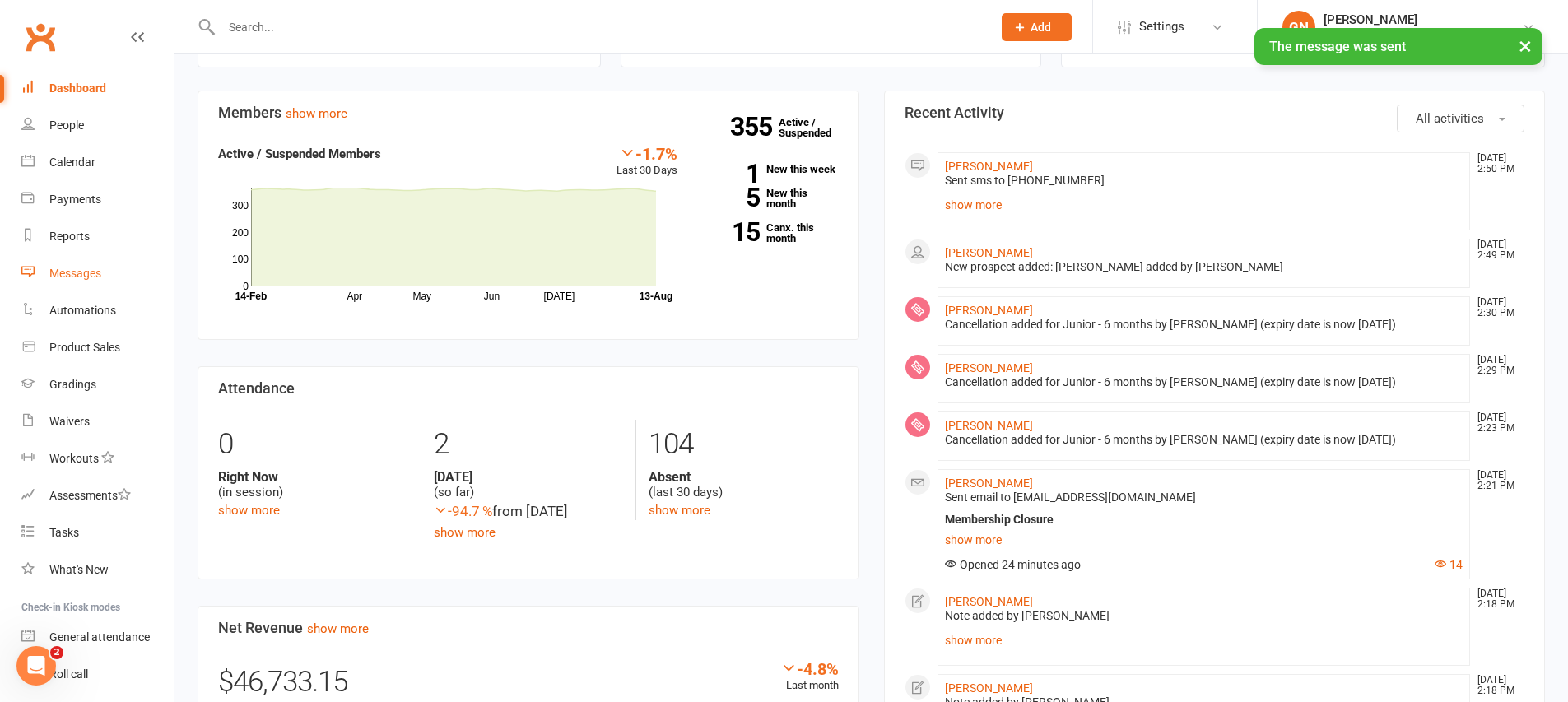
click at [70, 270] on div "Messages" at bounding box center [75, 272] width 52 height 13
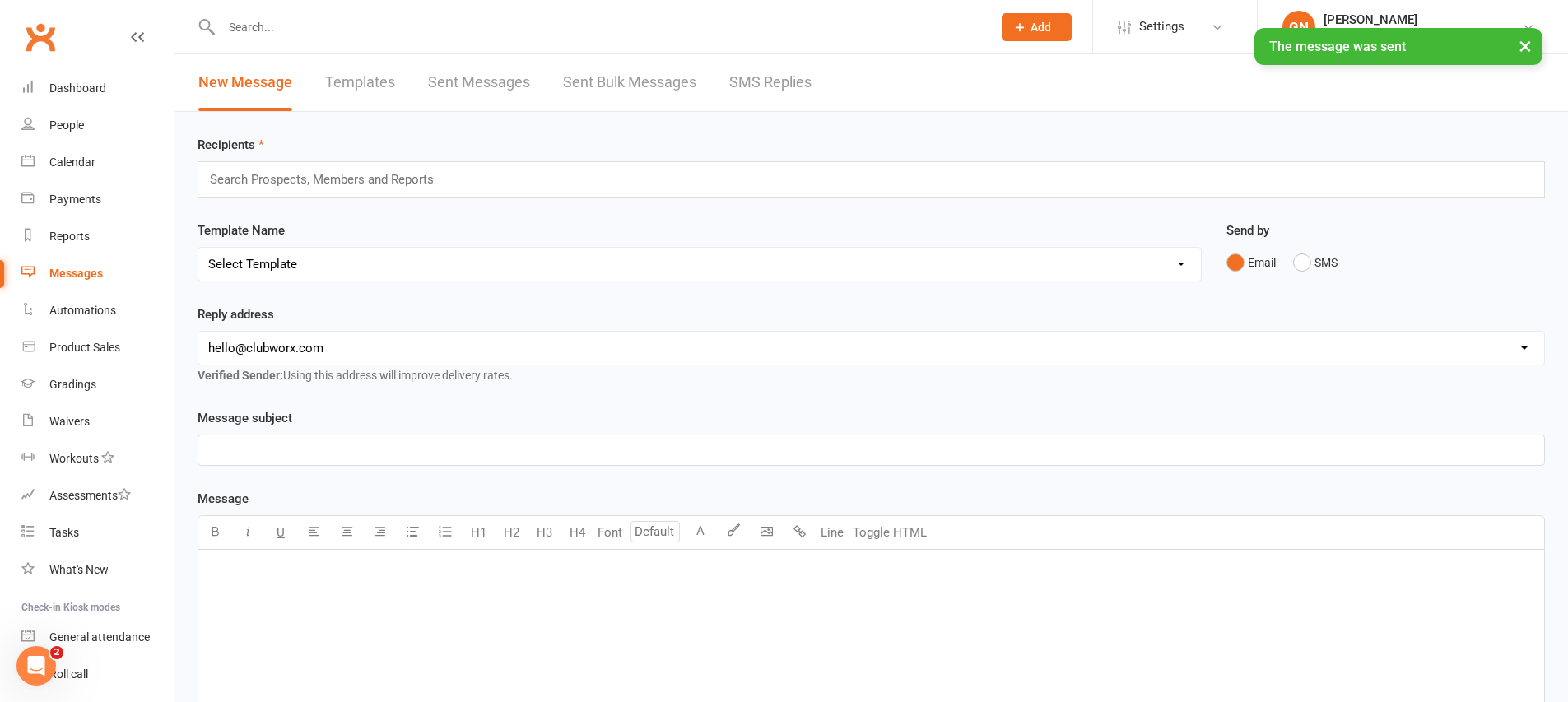
click at [752, 27] on div "× The message was sent" at bounding box center [773, 27] width 1546 height 0
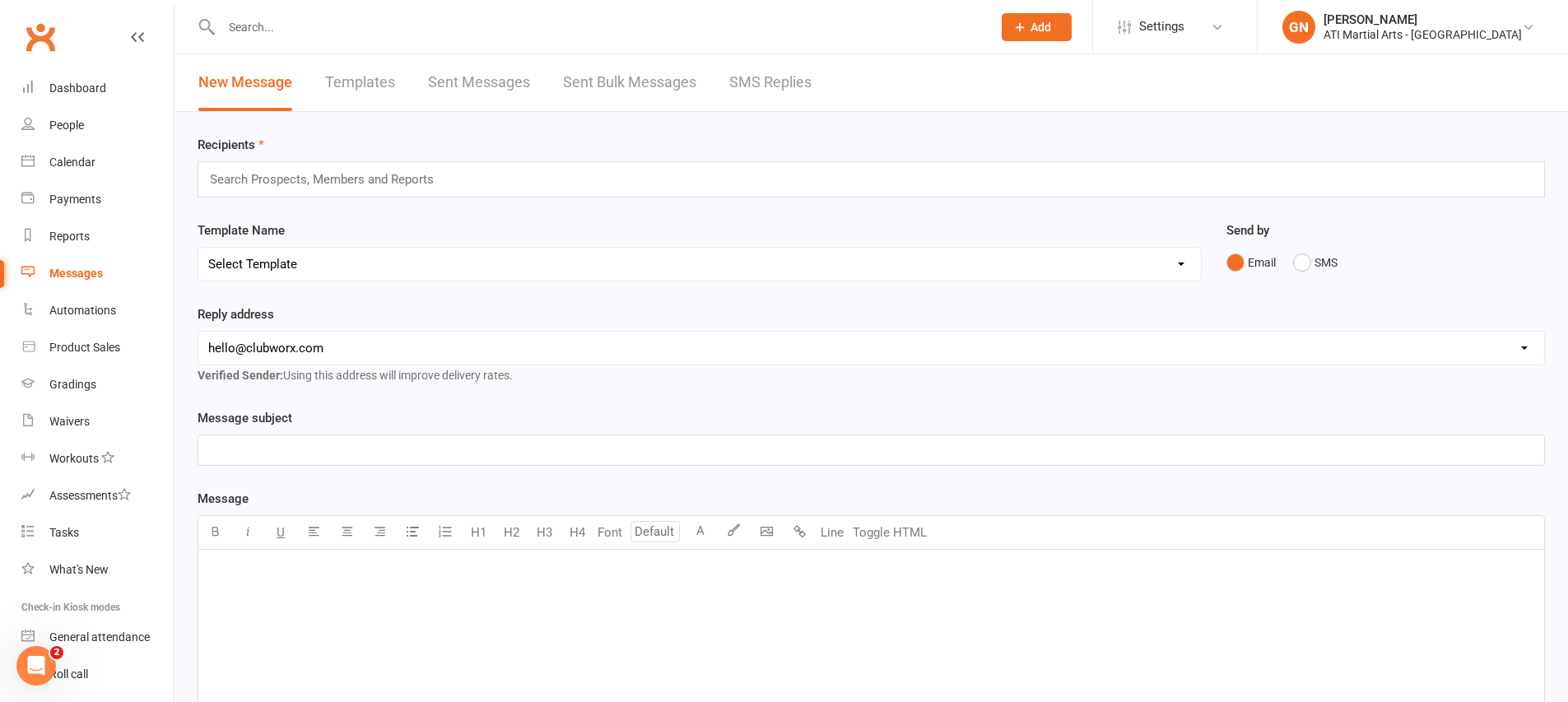
click at [747, 76] on link "SMS Replies" at bounding box center [770, 82] width 83 height 57
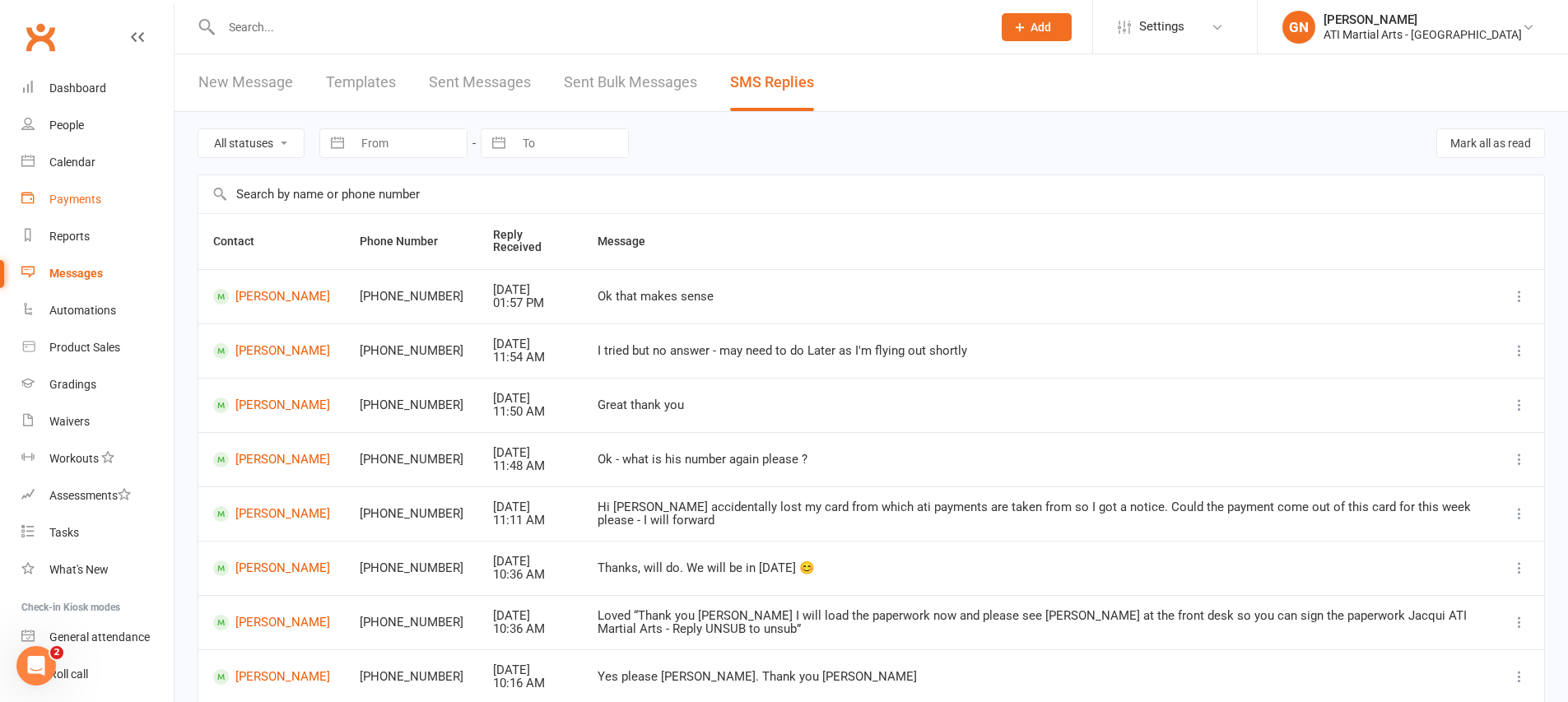
click at [110, 181] on link "Payments" at bounding box center [97, 199] width 152 height 37
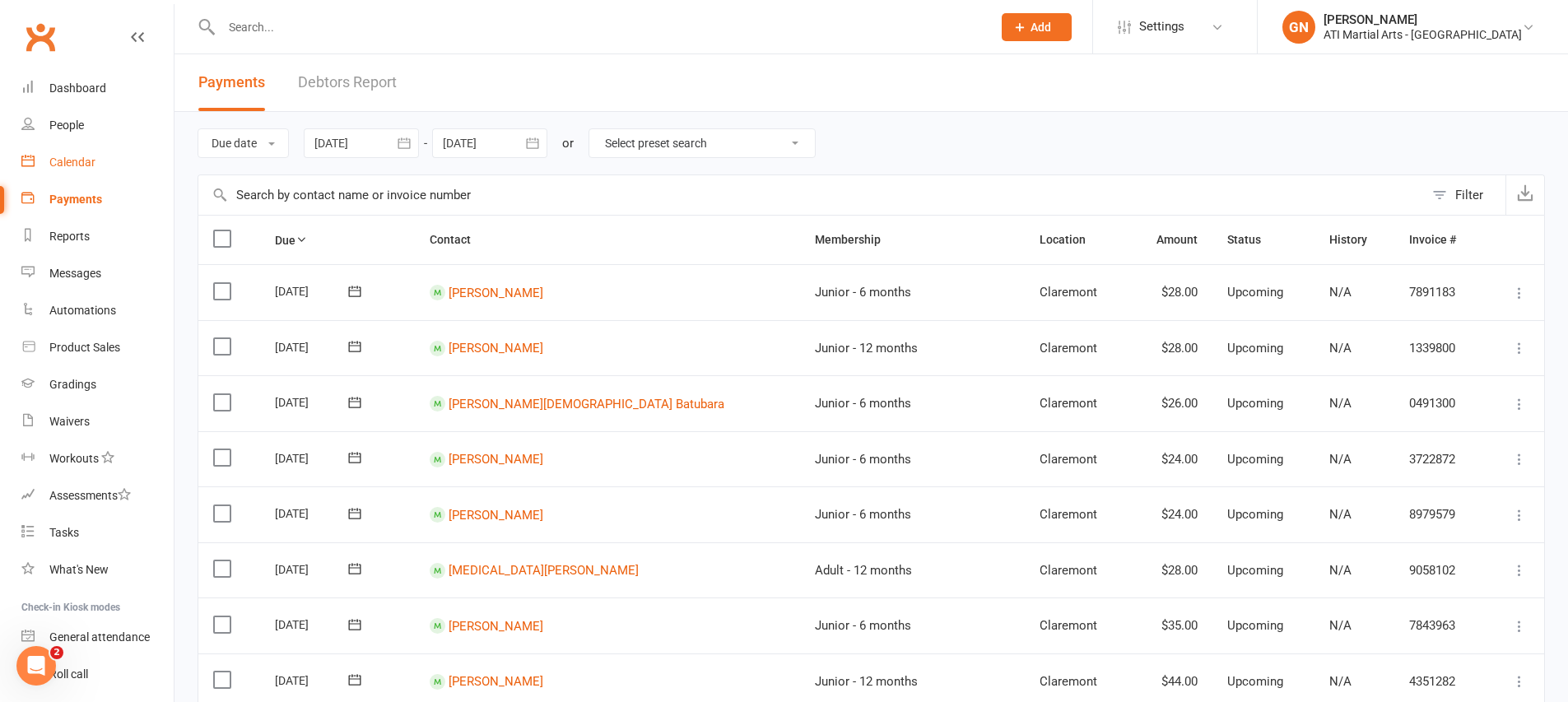
click at [86, 159] on div "Calendar" at bounding box center [72, 161] width 46 height 13
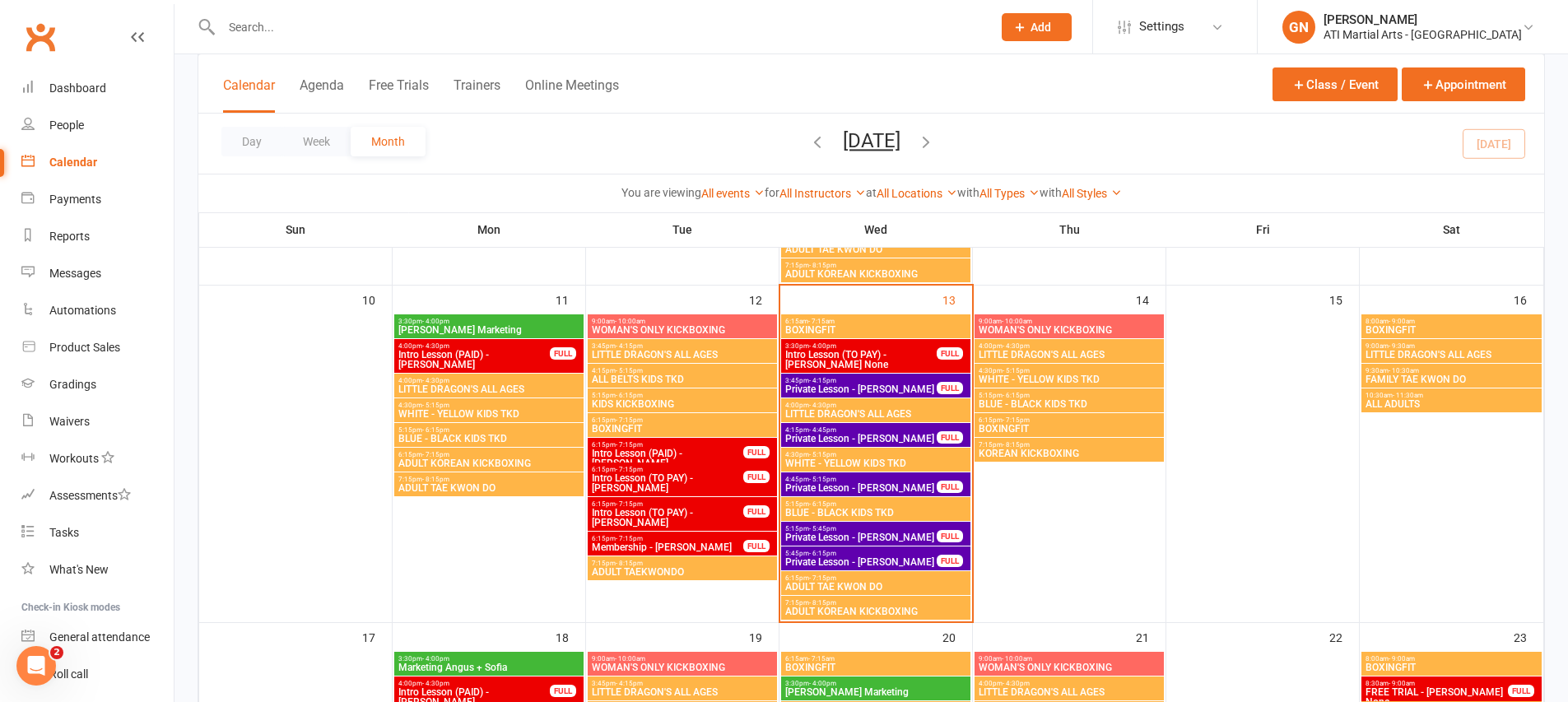
scroll to position [714, 0]
click at [45, 74] on link "Dashboard" at bounding box center [97, 88] width 152 height 37
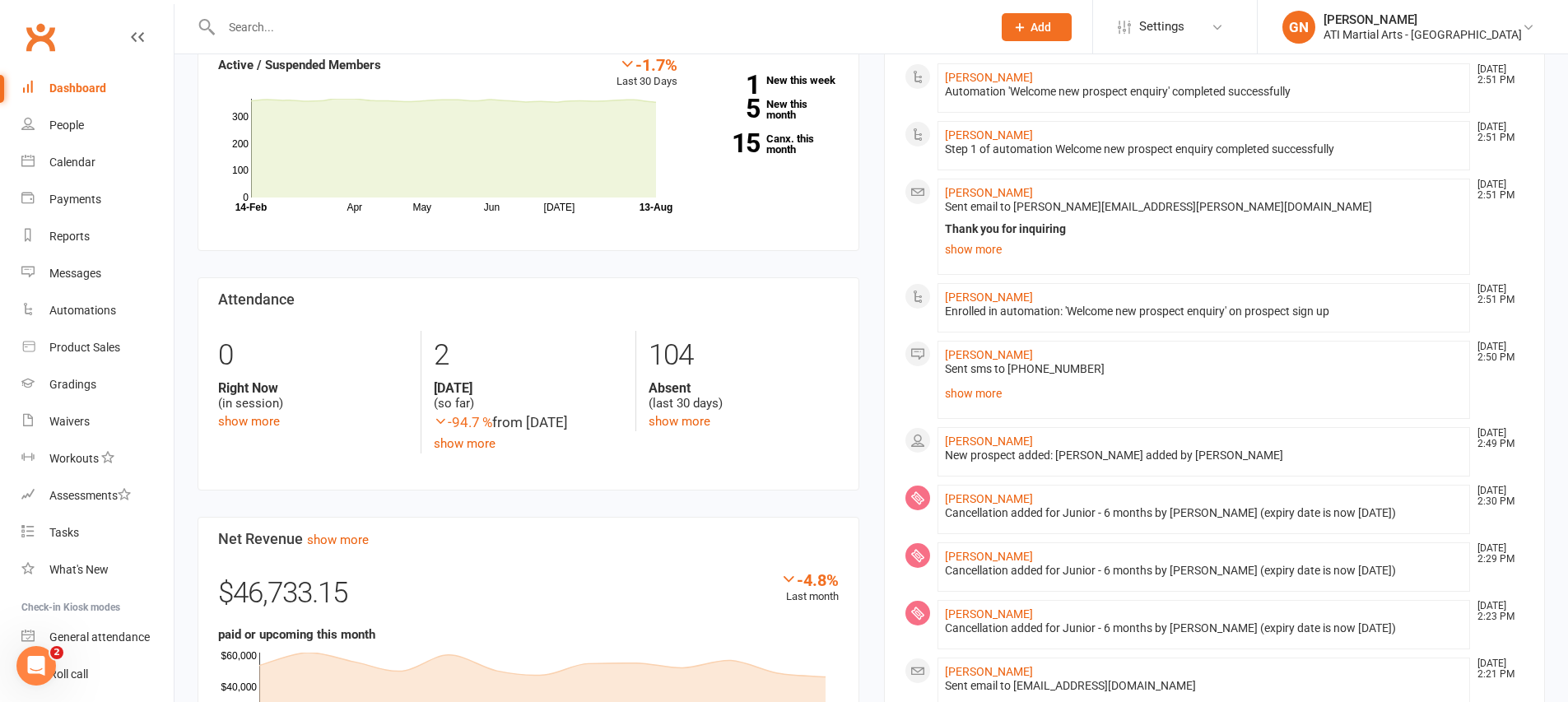
scroll to position [526, 0]
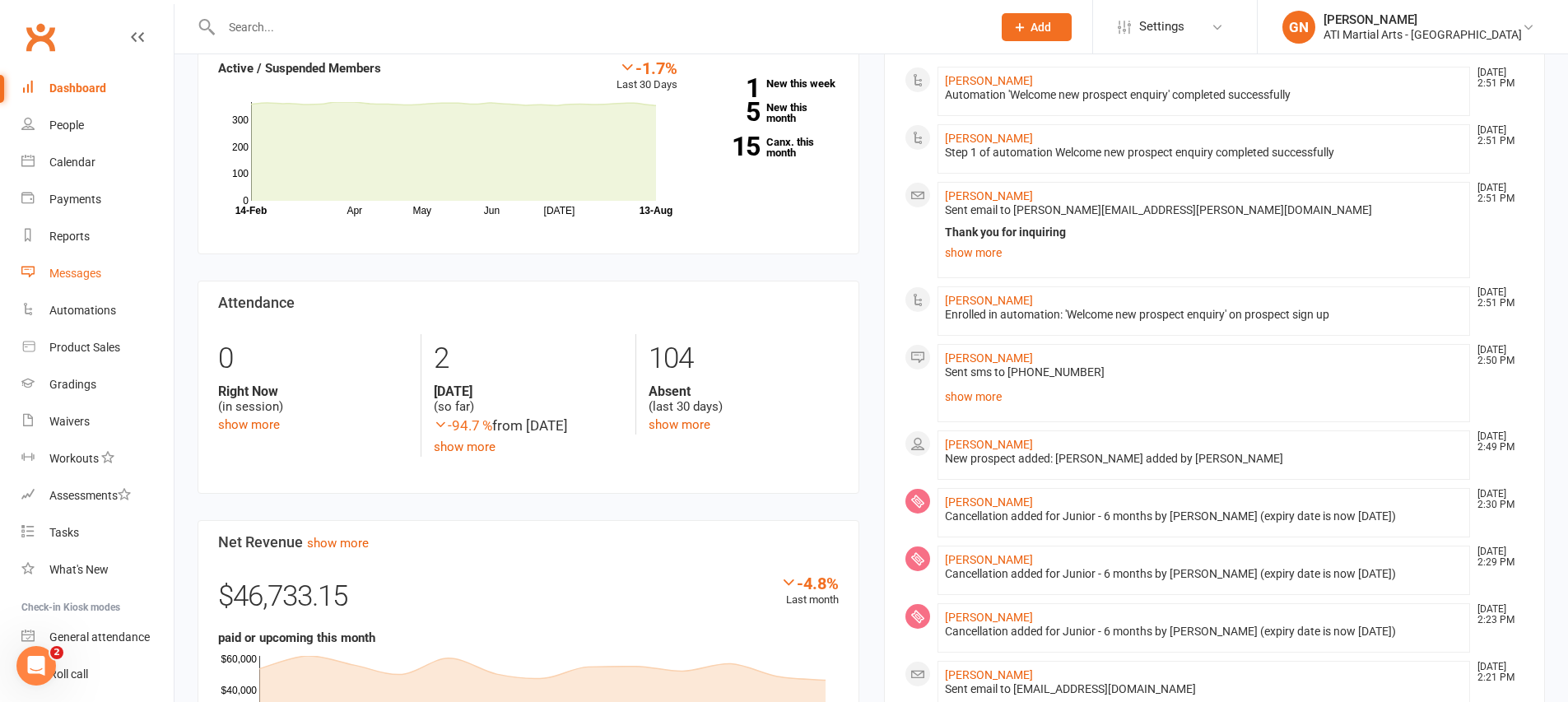
click at [34, 276] on link "Messages" at bounding box center [97, 274] width 152 height 37
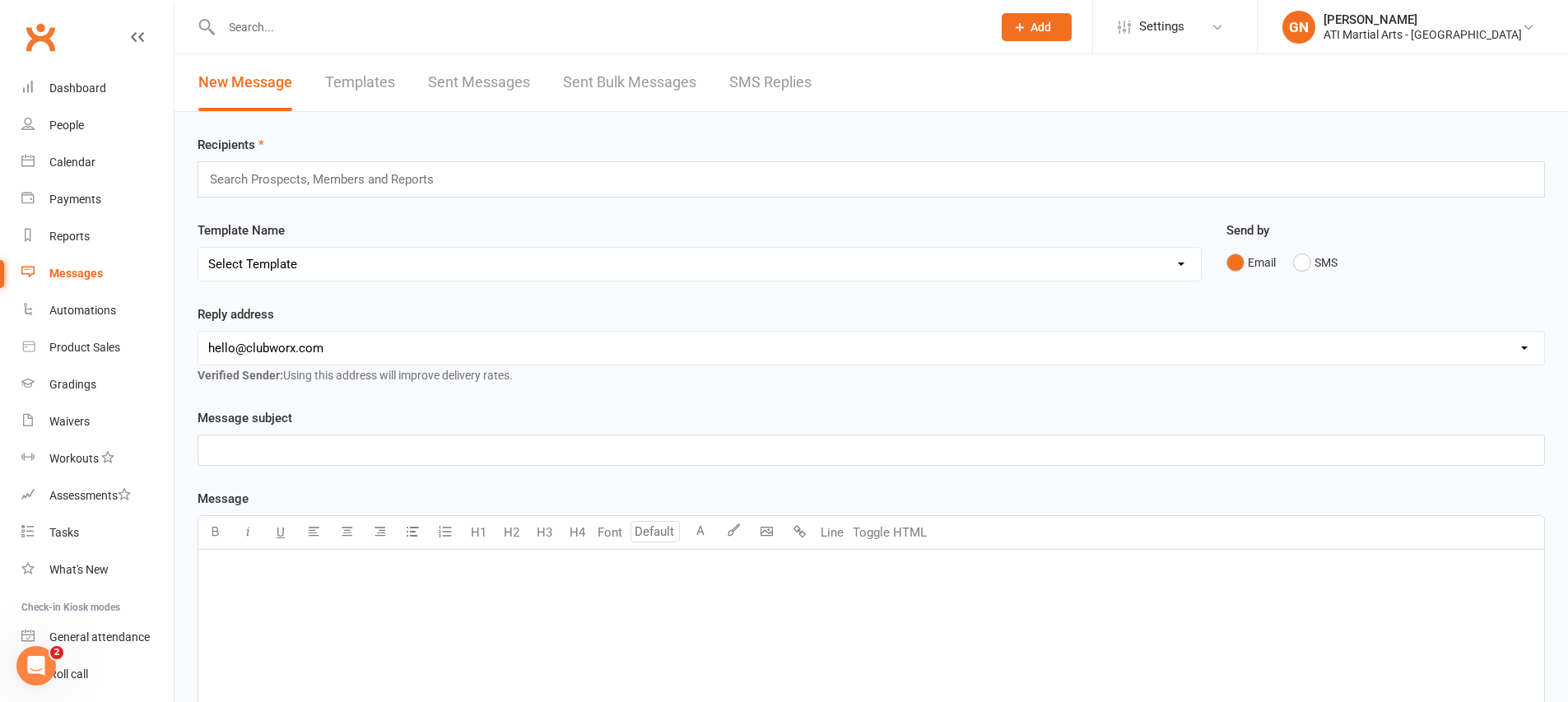
click at [812, 91] on div "New Message Templates Sent Messages Sent Bulk Messages SMS Replies" at bounding box center [505, 82] width 661 height 57
click at [792, 93] on link "SMS Replies" at bounding box center [770, 82] width 83 height 57
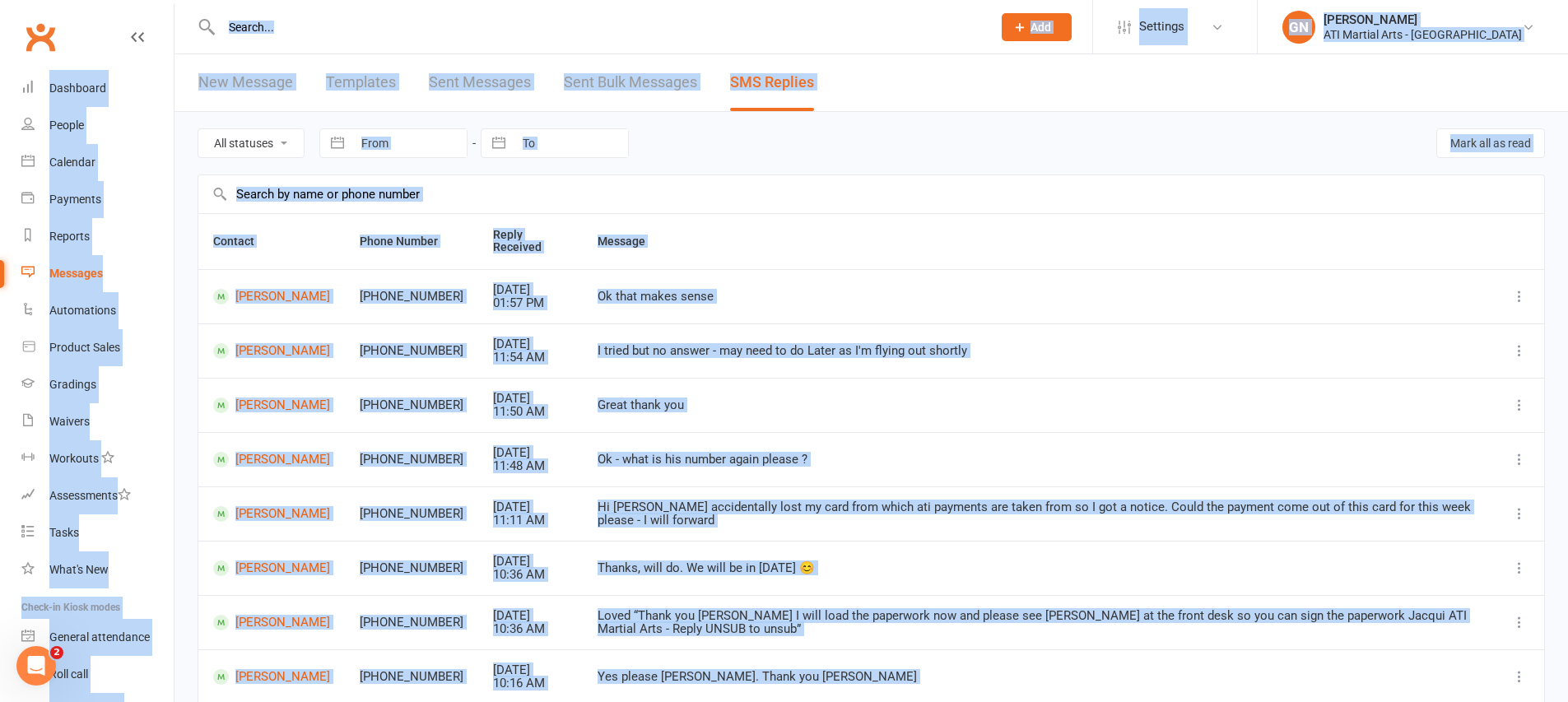
drag, startPoint x: 1157, startPoint y: 586, endPoint x: 0, endPoint y: -57, distance: 1323.7
click at [0, 0] on html "Prospect Member Non-attending contact Class / event Appointment Grading event T…" at bounding box center [784, 467] width 1568 height 935
click at [759, 377] on td "Great thank you" at bounding box center [1038, 404] width 912 height 54
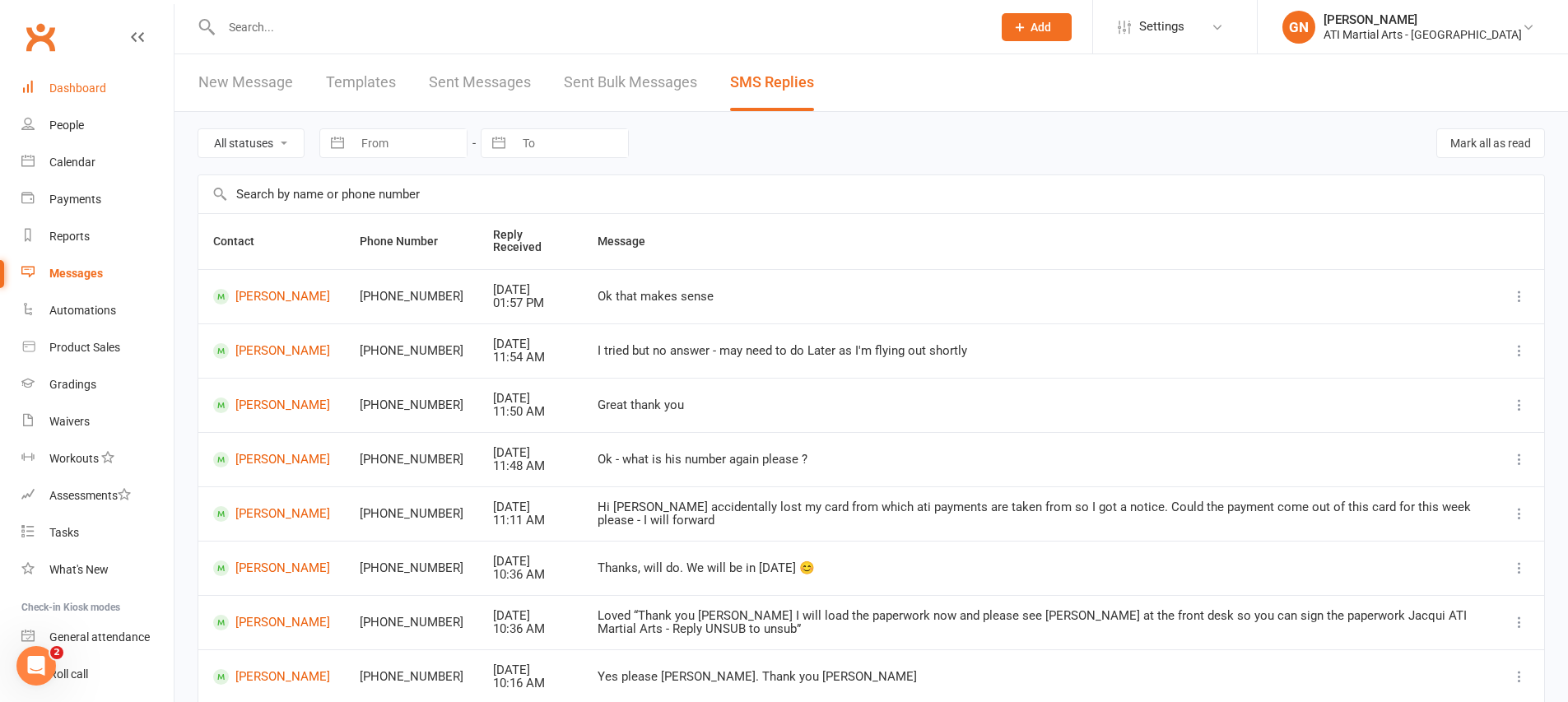
click at [38, 78] on link "Dashboard" at bounding box center [97, 88] width 152 height 37
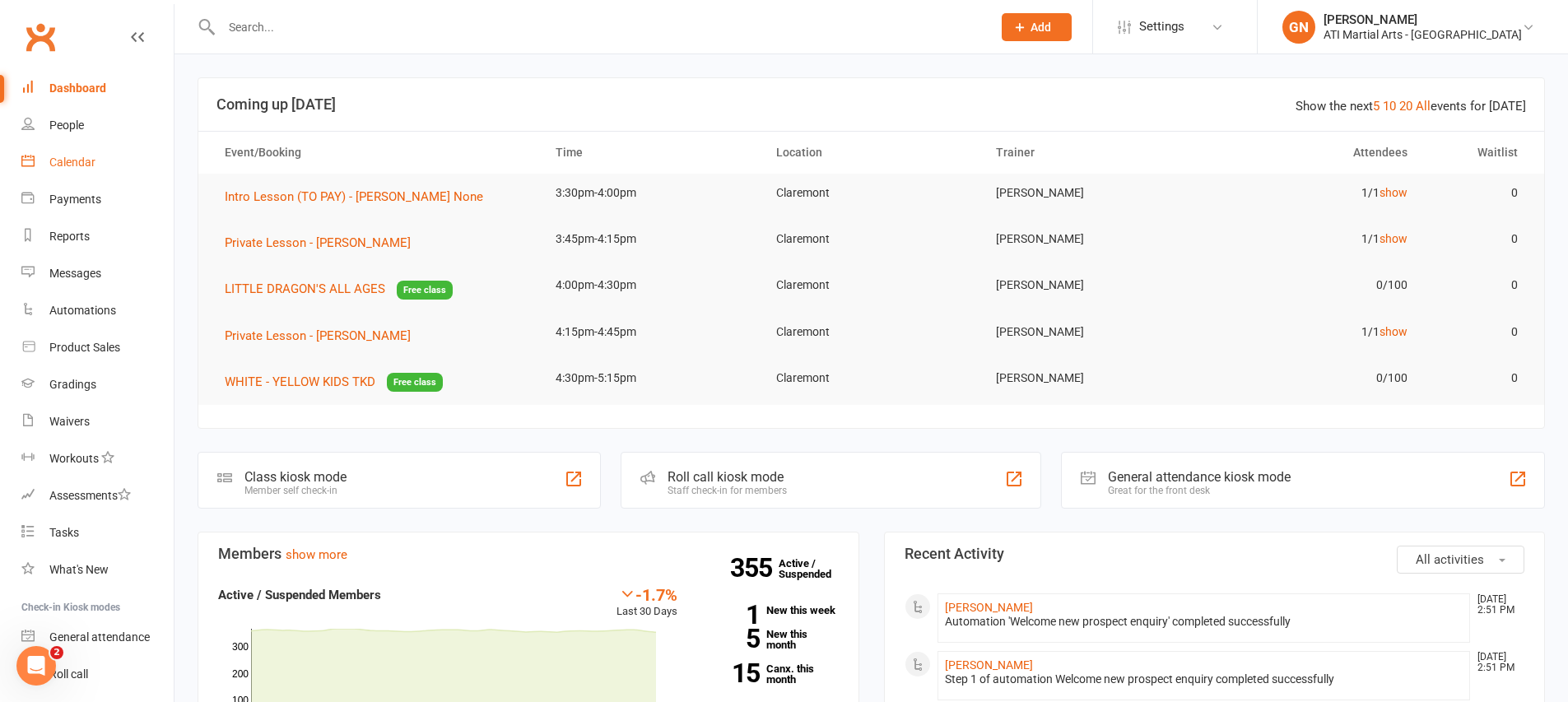
click at [43, 167] on link "Calendar" at bounding box center [97, 163] width 152 height 37
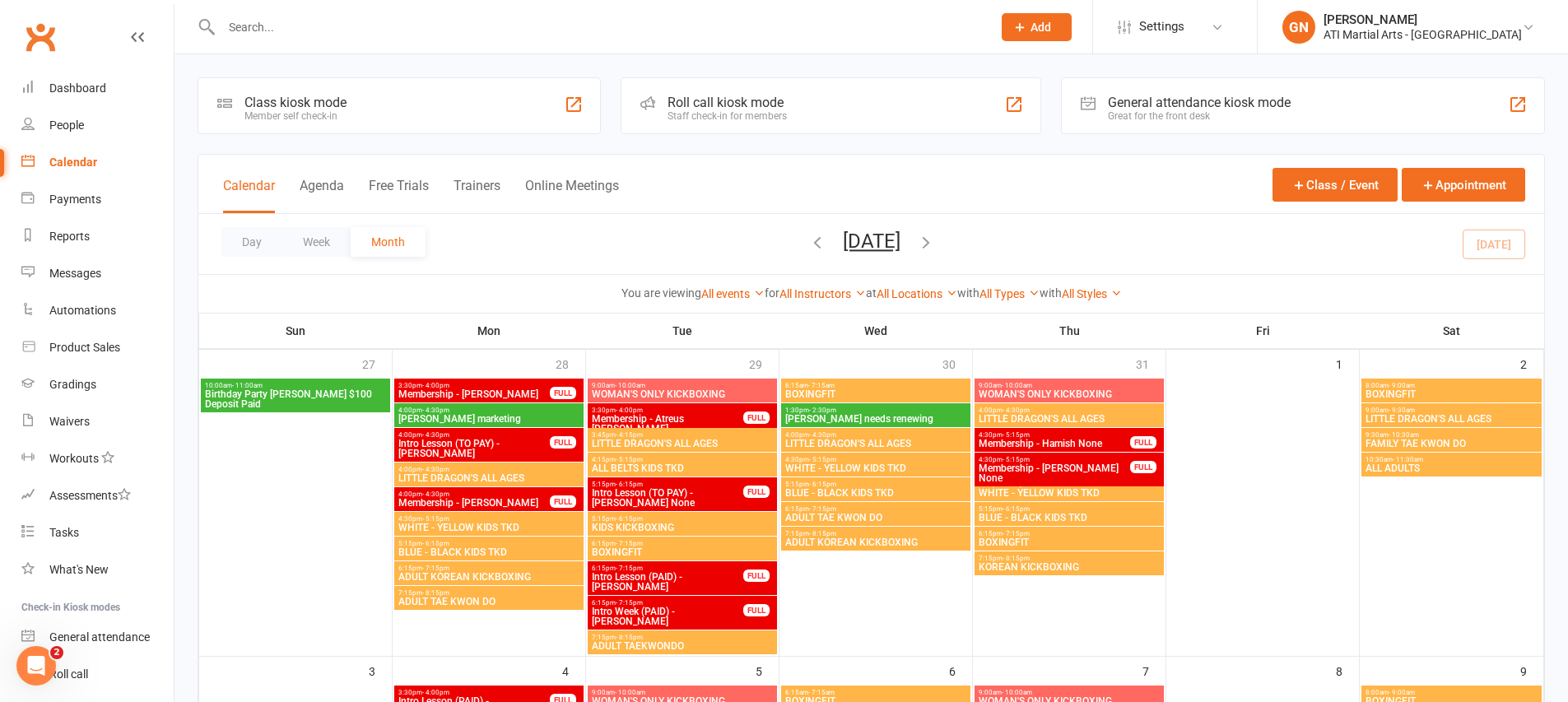
click at [1325, 127] on div "General attendance kiosk mode Great for the front desk" at bounding box center [1303, 106] width 484 height 57
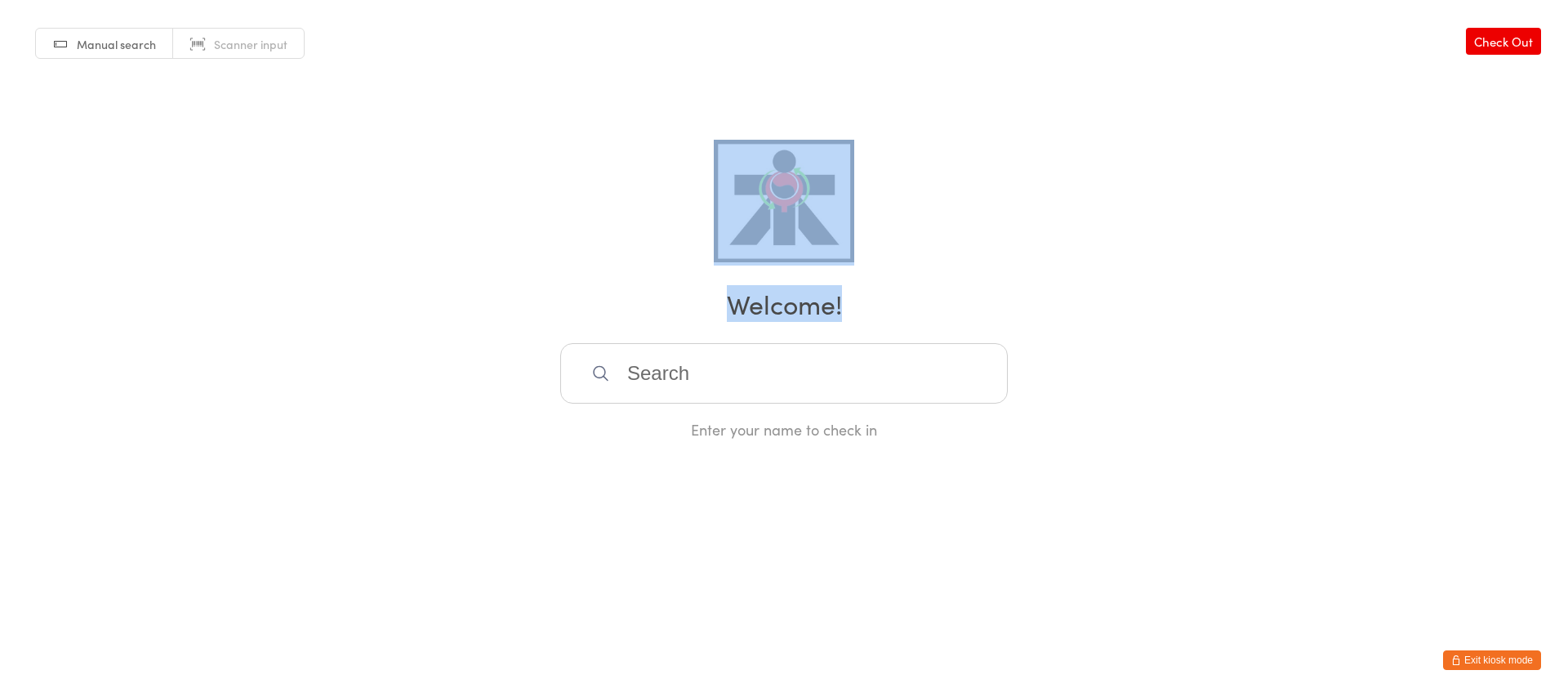
drag, startPoint x: 903, startPoint y: 320, endPoint x: 322, endPoint y: 88, distance: 625.6
click at [320, 88] on div "Manual search Scanner input Check Out Welcome! Enter your name to check in" at bounding box center [784, 219] width 1568 height 440
click at [1004, 252] on div "Manual search Scanner input Check Out Welcome! Enter your name to check in" at bounding box center [784, 219] width 1568 height 440
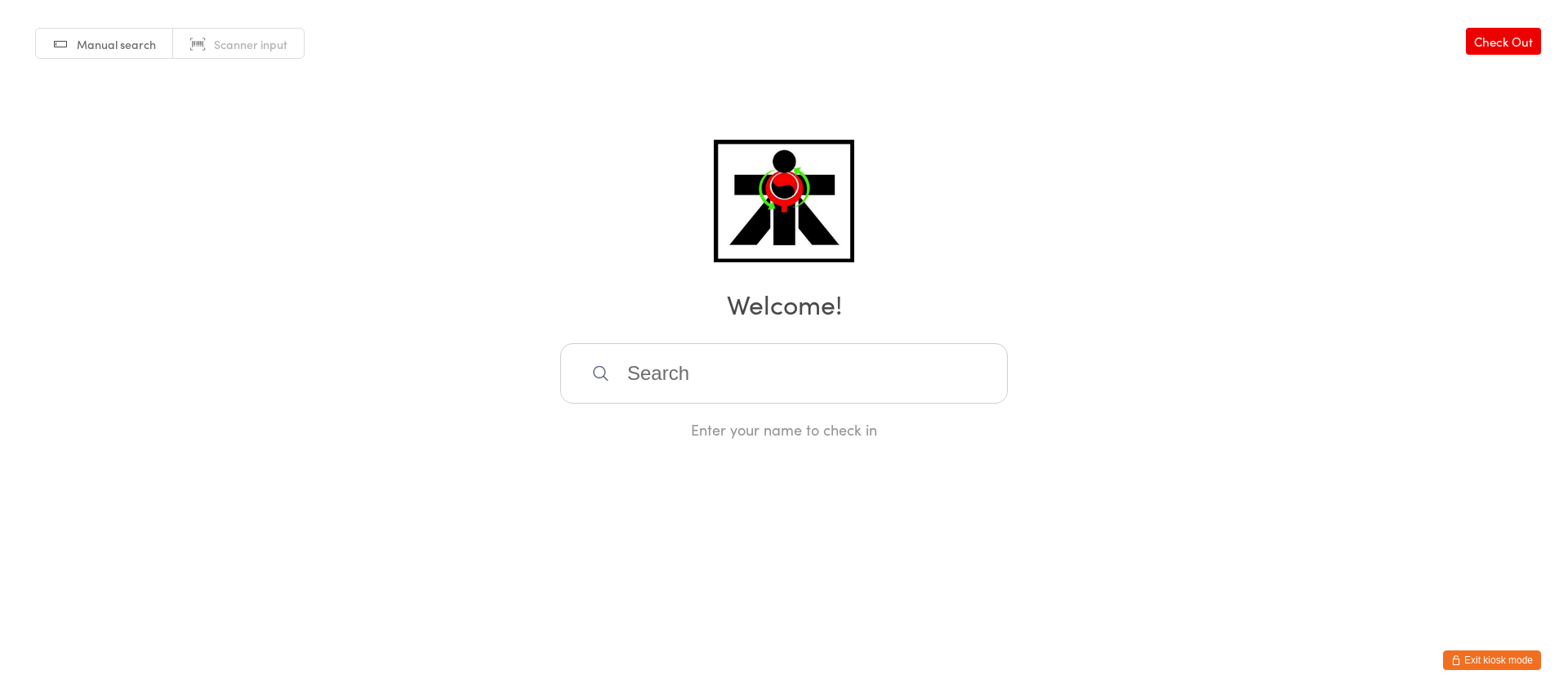
click at [709, 362] on input "search" at bounding box center [784, 373] width 448 height 60
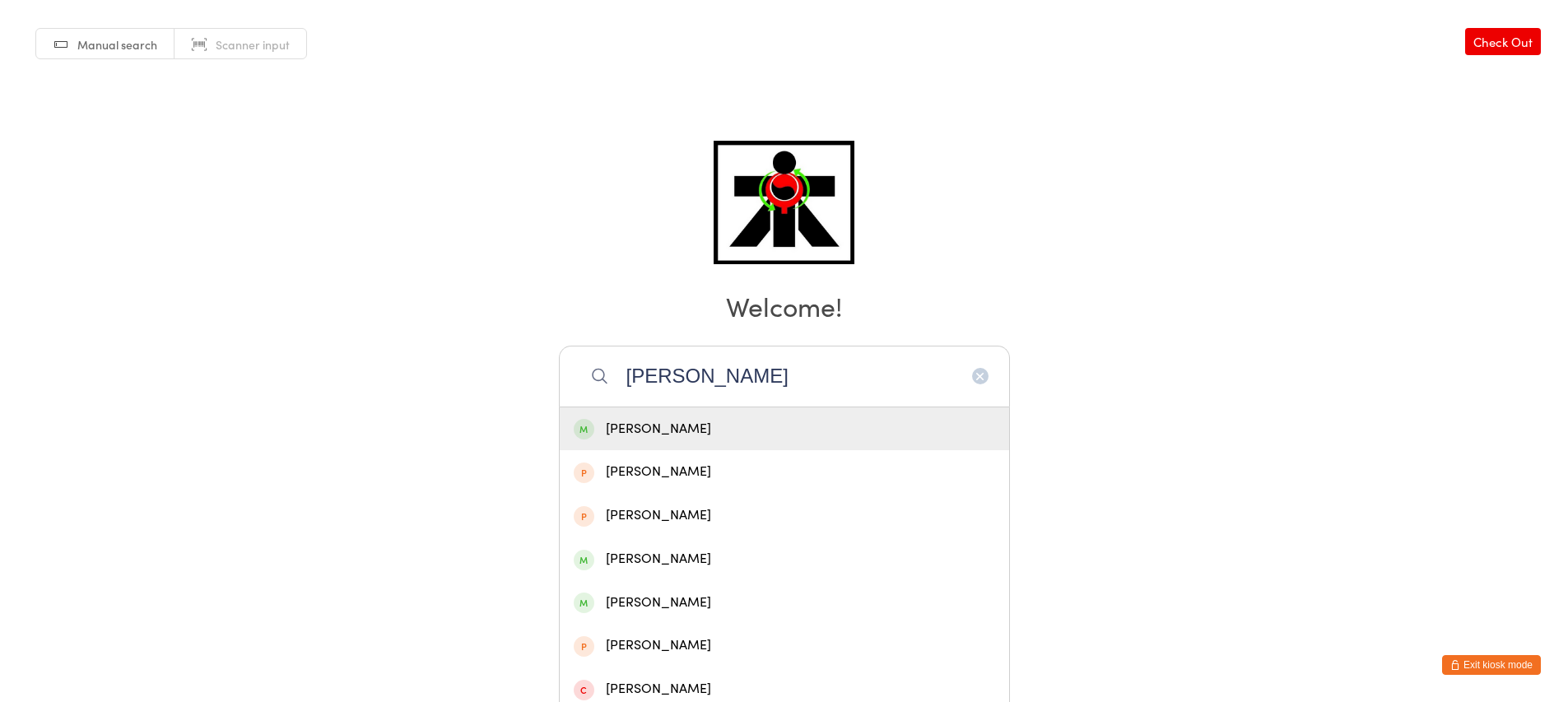
type input "rafael barra"
click at [712, 428] on div "Rafael Barra Toro" at bounding box center [784, 429] width 421 height 23
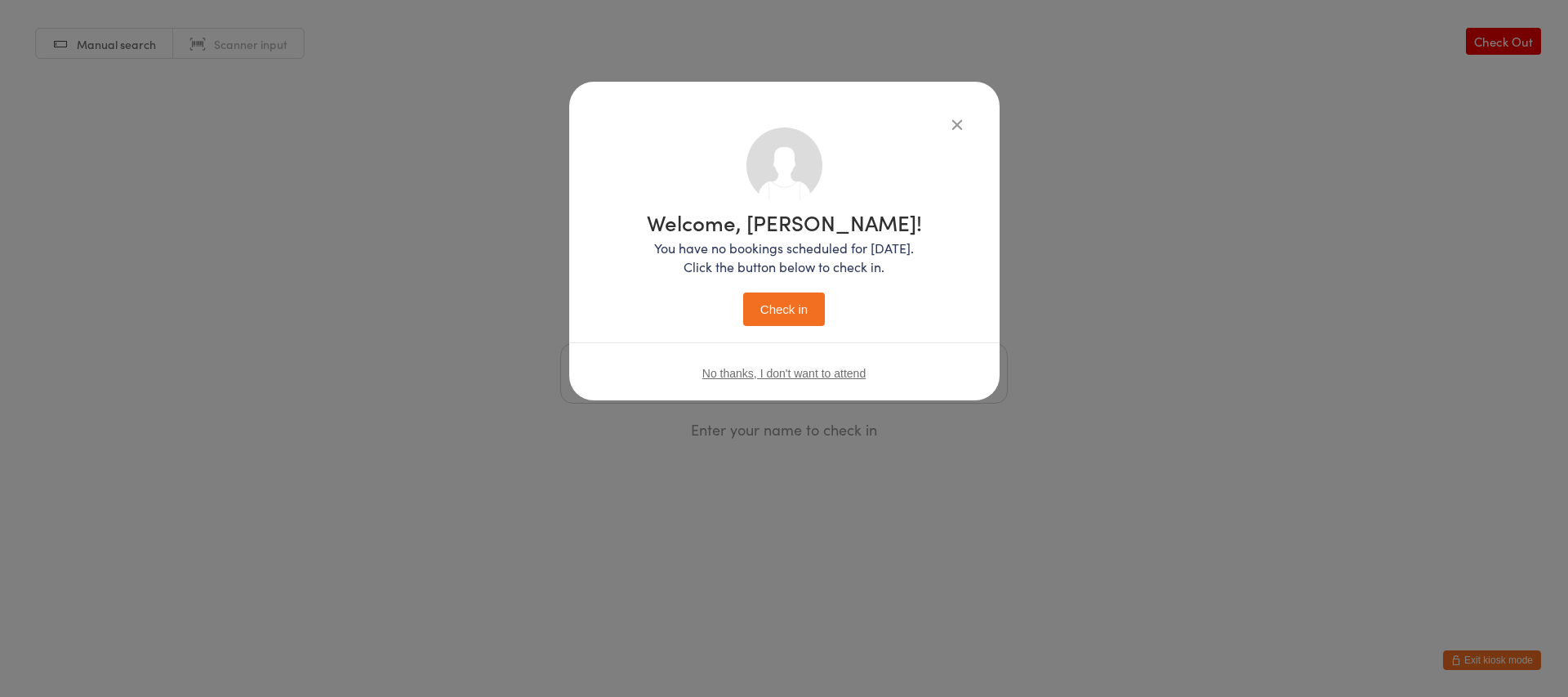
click at [791, 314] on button "Check in" at bounding box center [784, 309] width 82 height 33
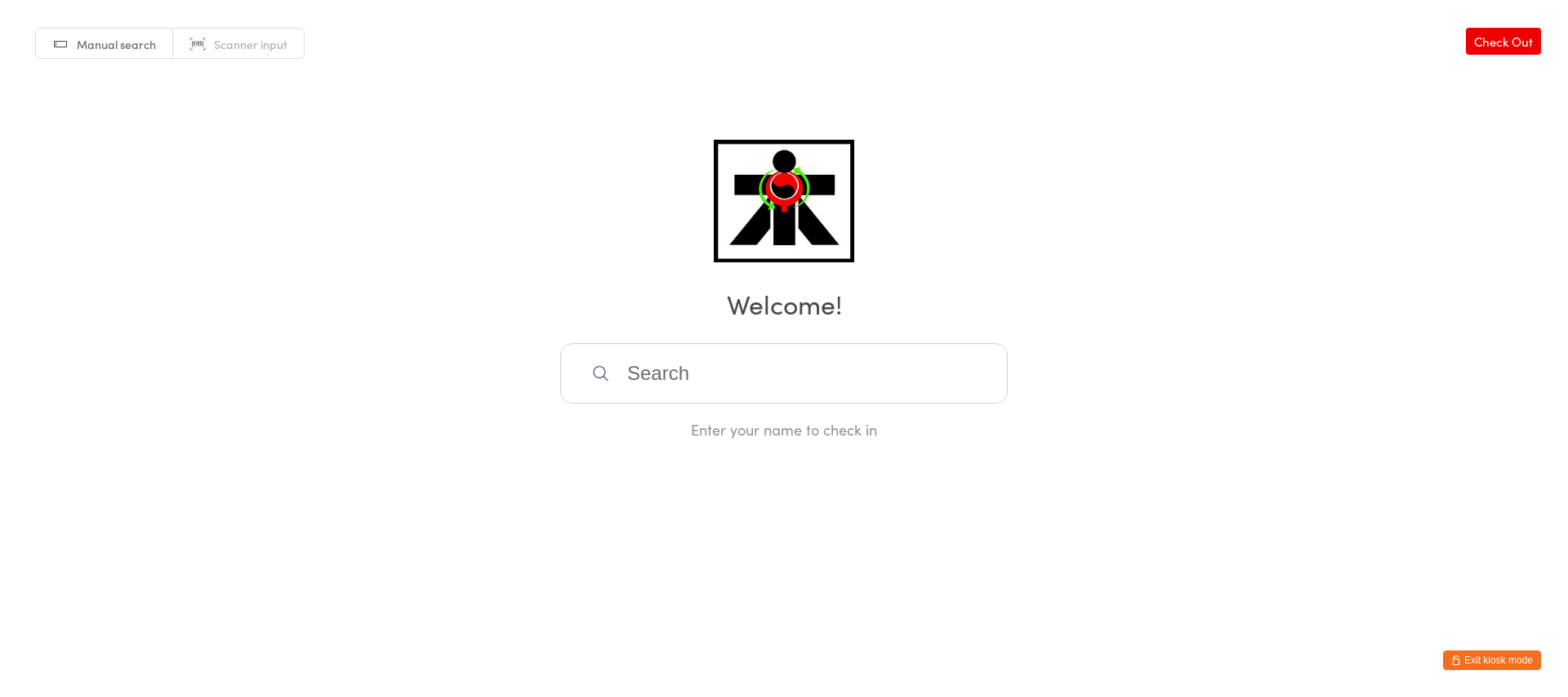
click at [1494, 662] on button "Exit kiosk mode" at bounding box center [1492, 660] width 98 height 19
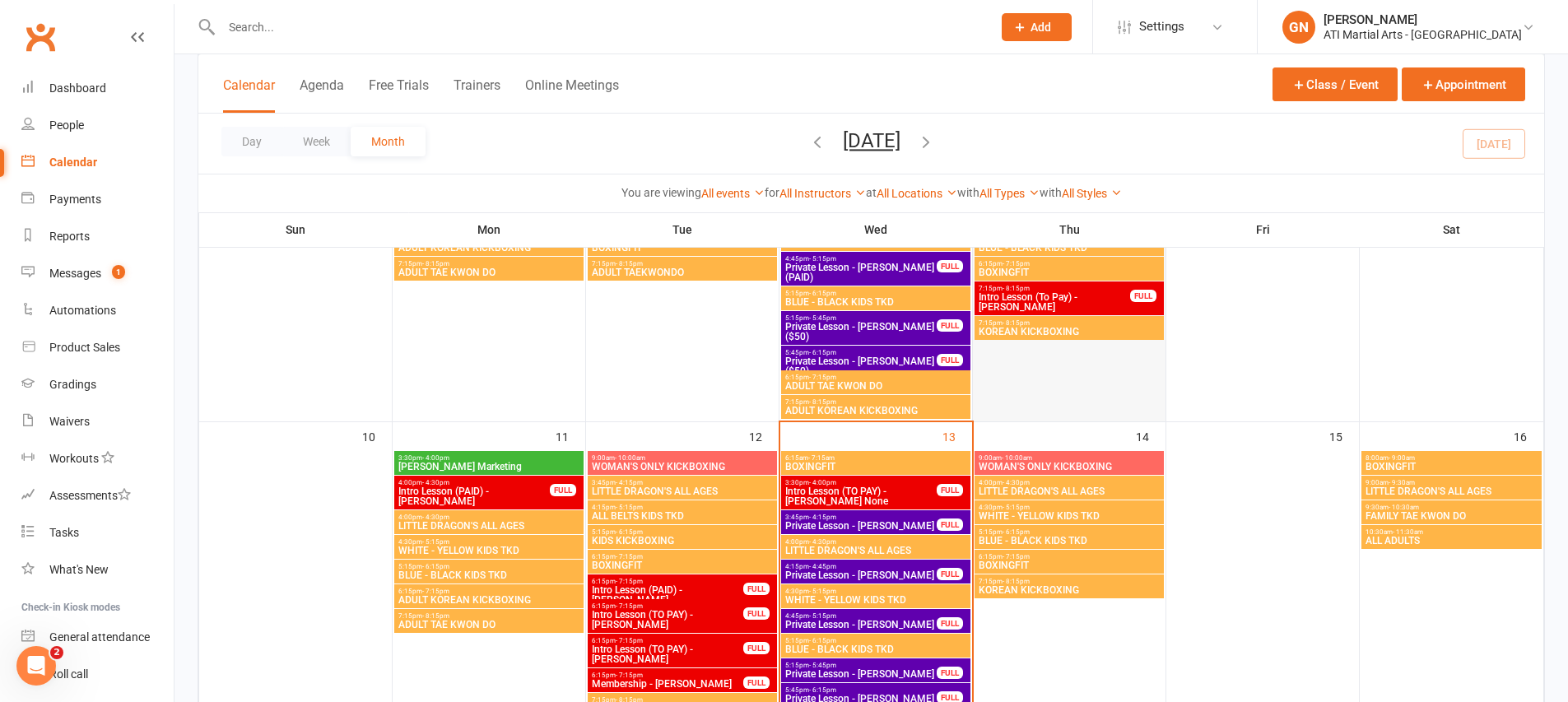
scroll to position [599, 0]
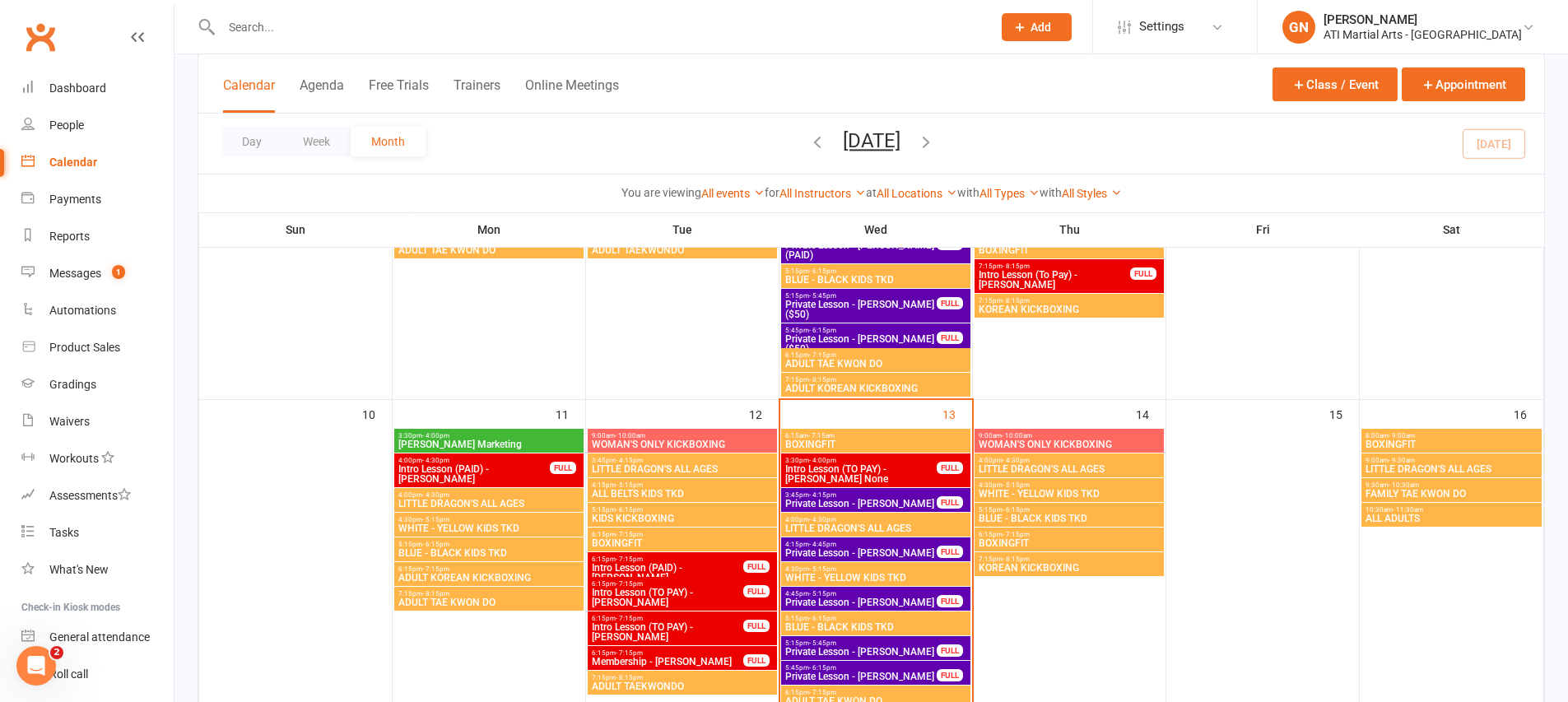
click at [885, 599] on span "Private Lesson - [PERSON_NAME]" at bounding box center [861, 602] width 153 height 10
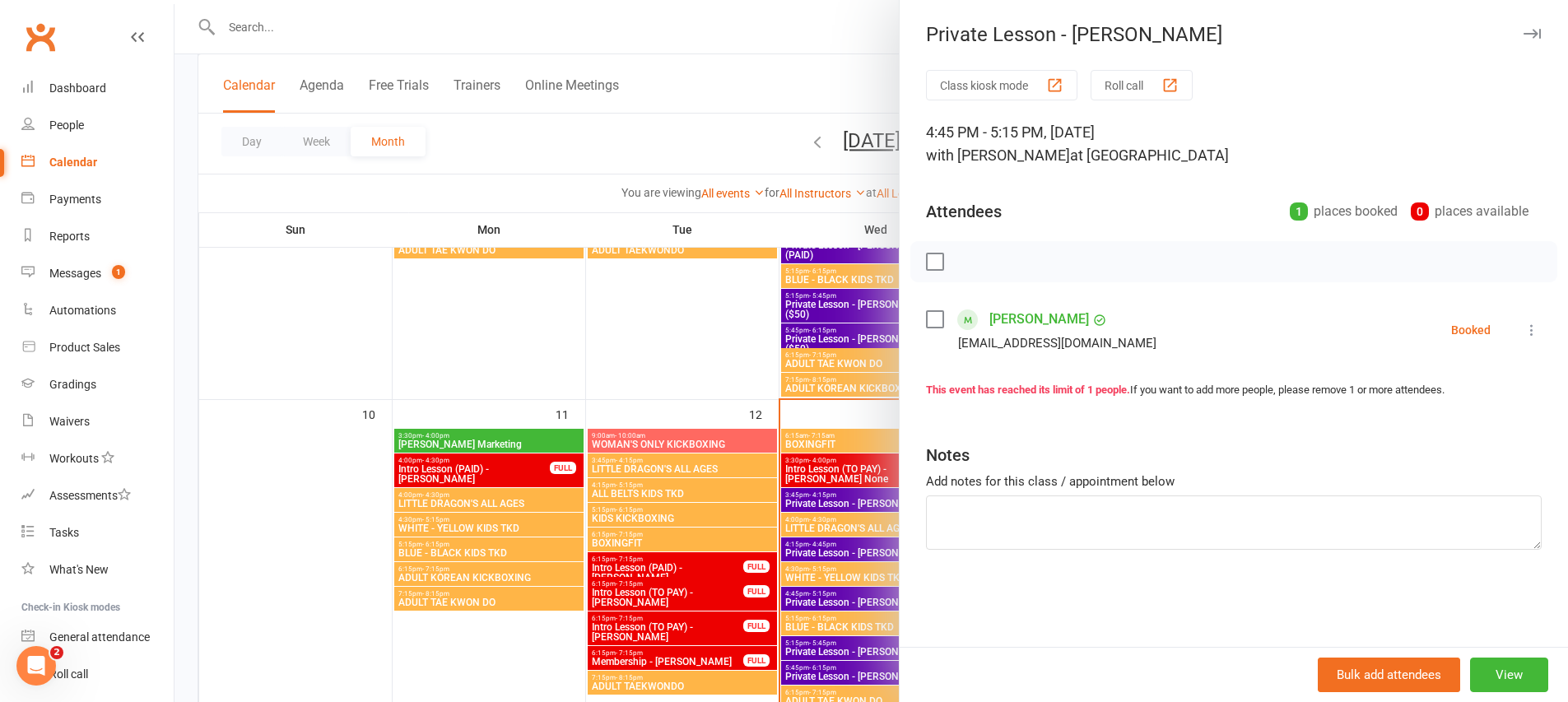
click at [1008, 324] on link "[PERSON_NAME]" at bounding box center [1038, 319] width 99 height 27
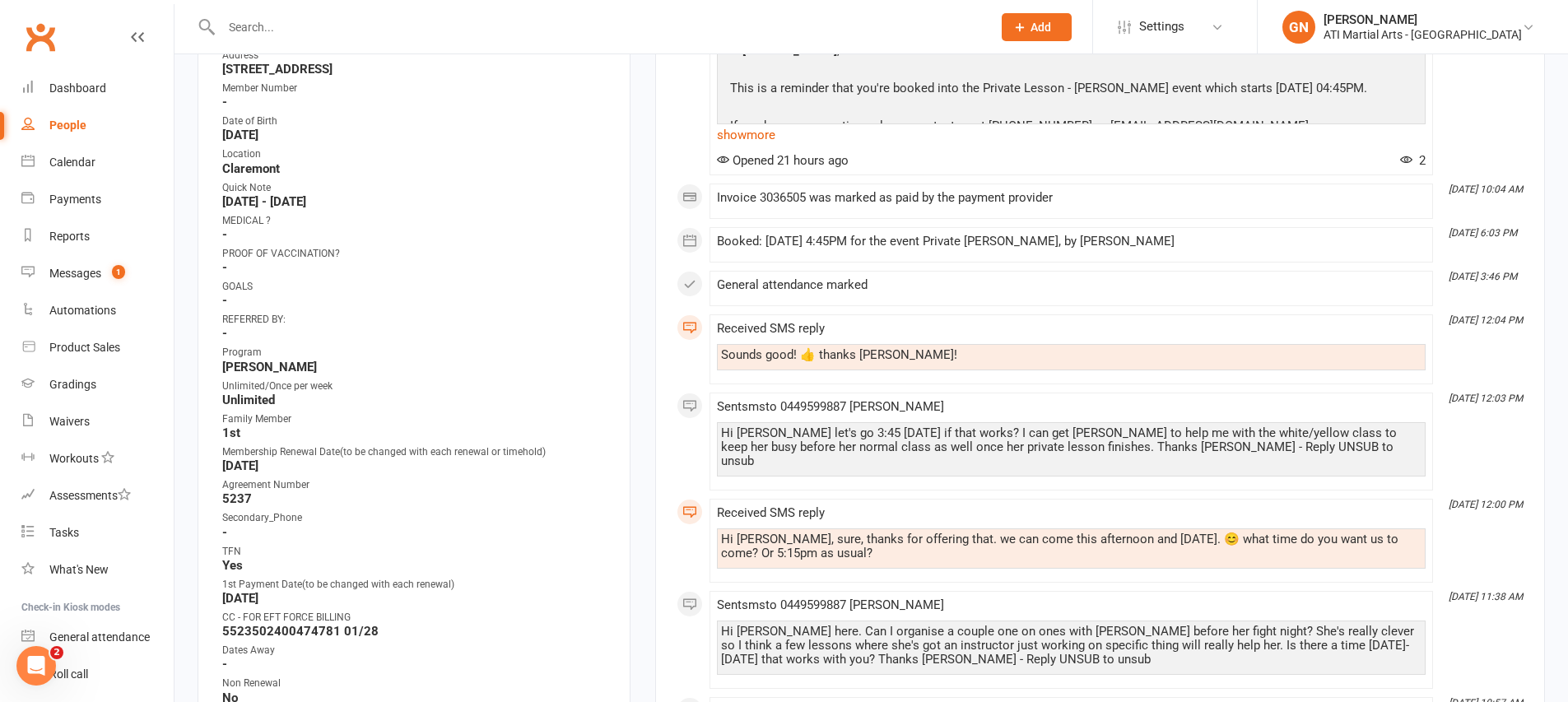
scroll to position [375, 0]
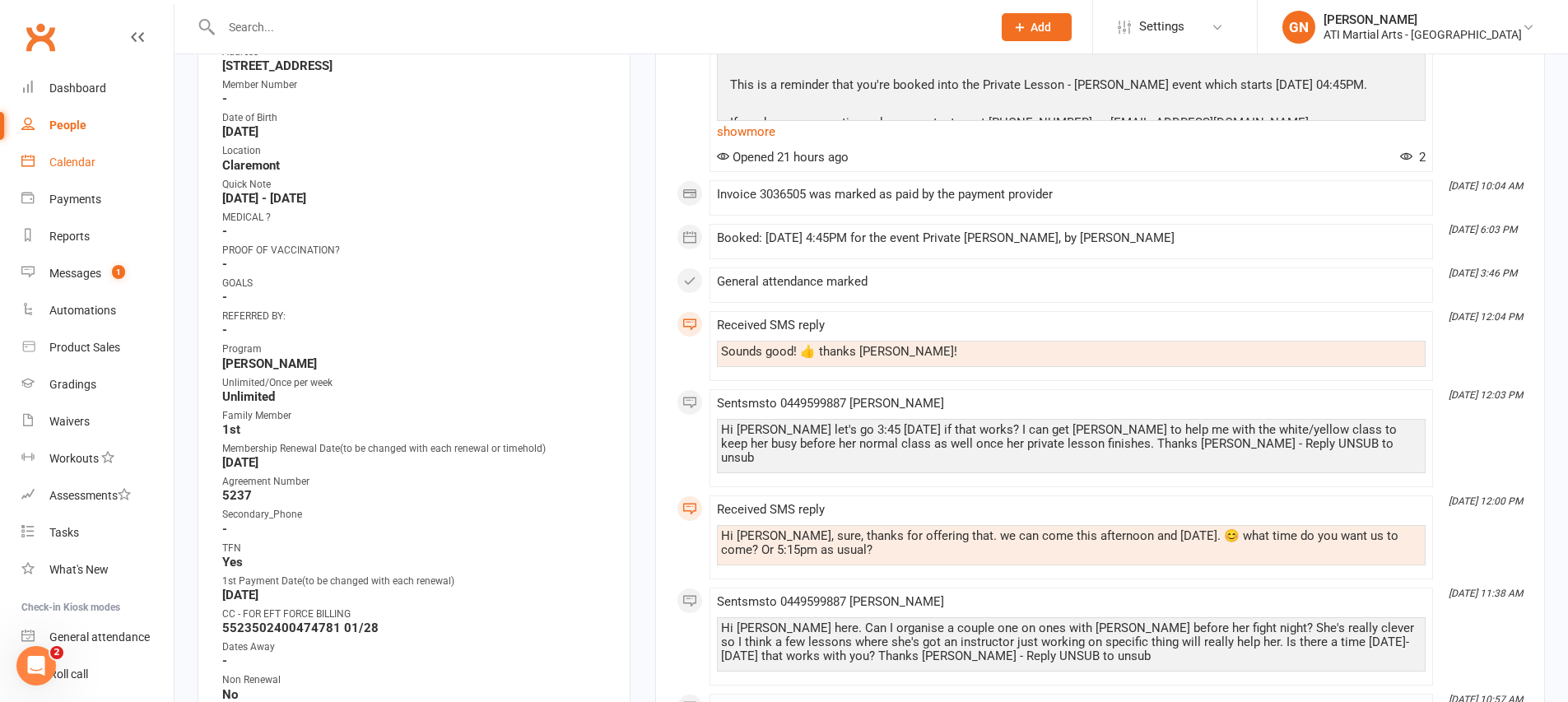
click at [74, 161] on div "Calendar" at bounding box center [72, 161] width 46 height 13
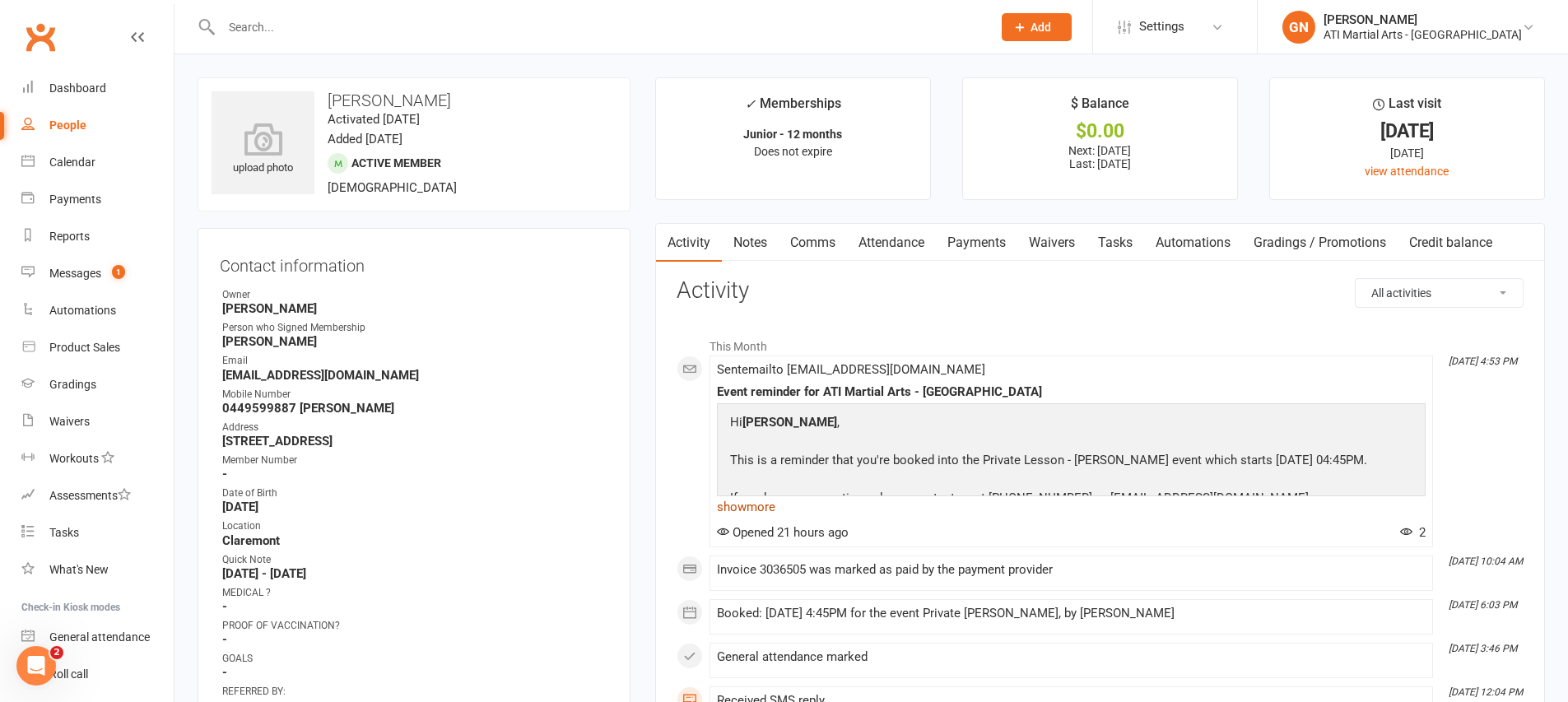
click at [754, 505] on link "show more" at bounding box center [1071, 506] width 708 height 23
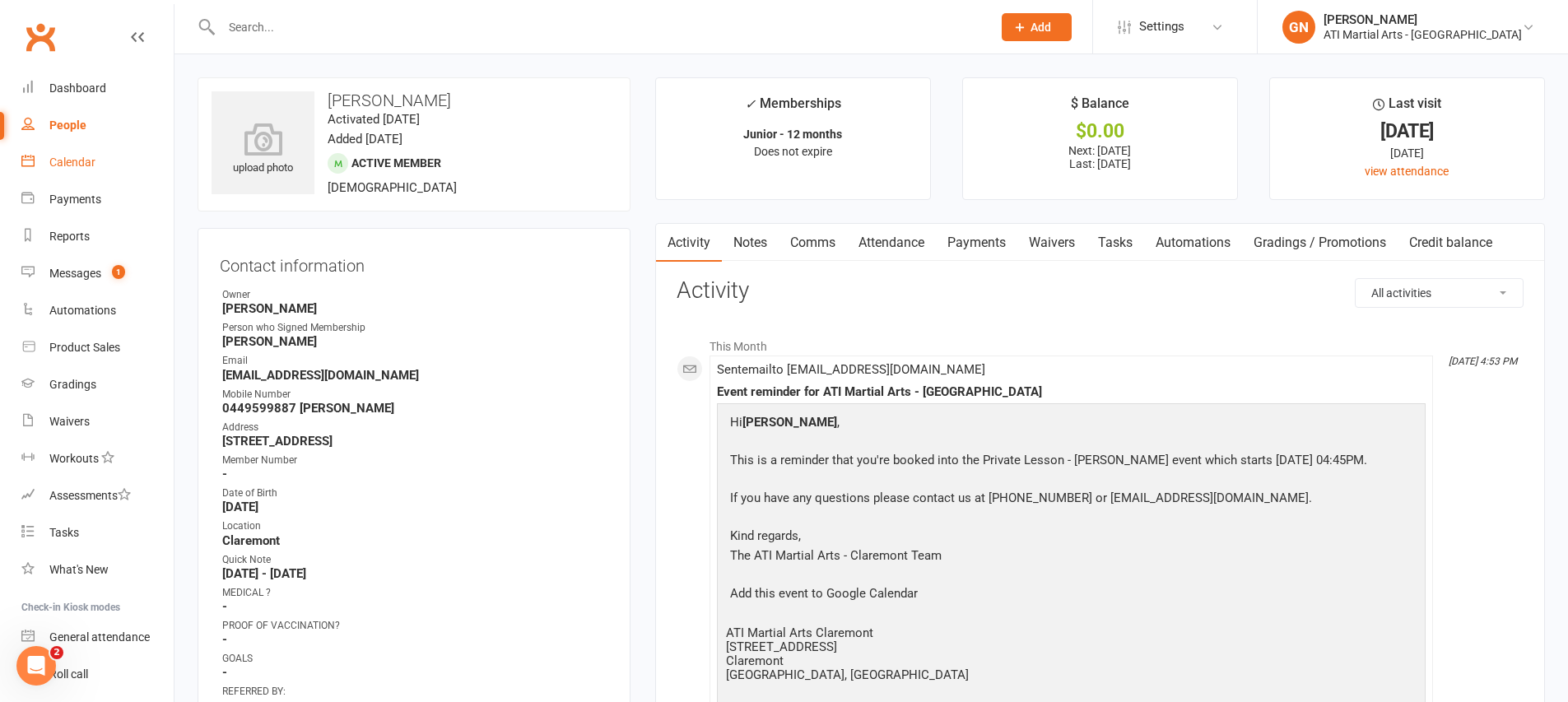
click at [77, 160] on div "Calendar" at bounding box center [72, 161] width 46 height 13
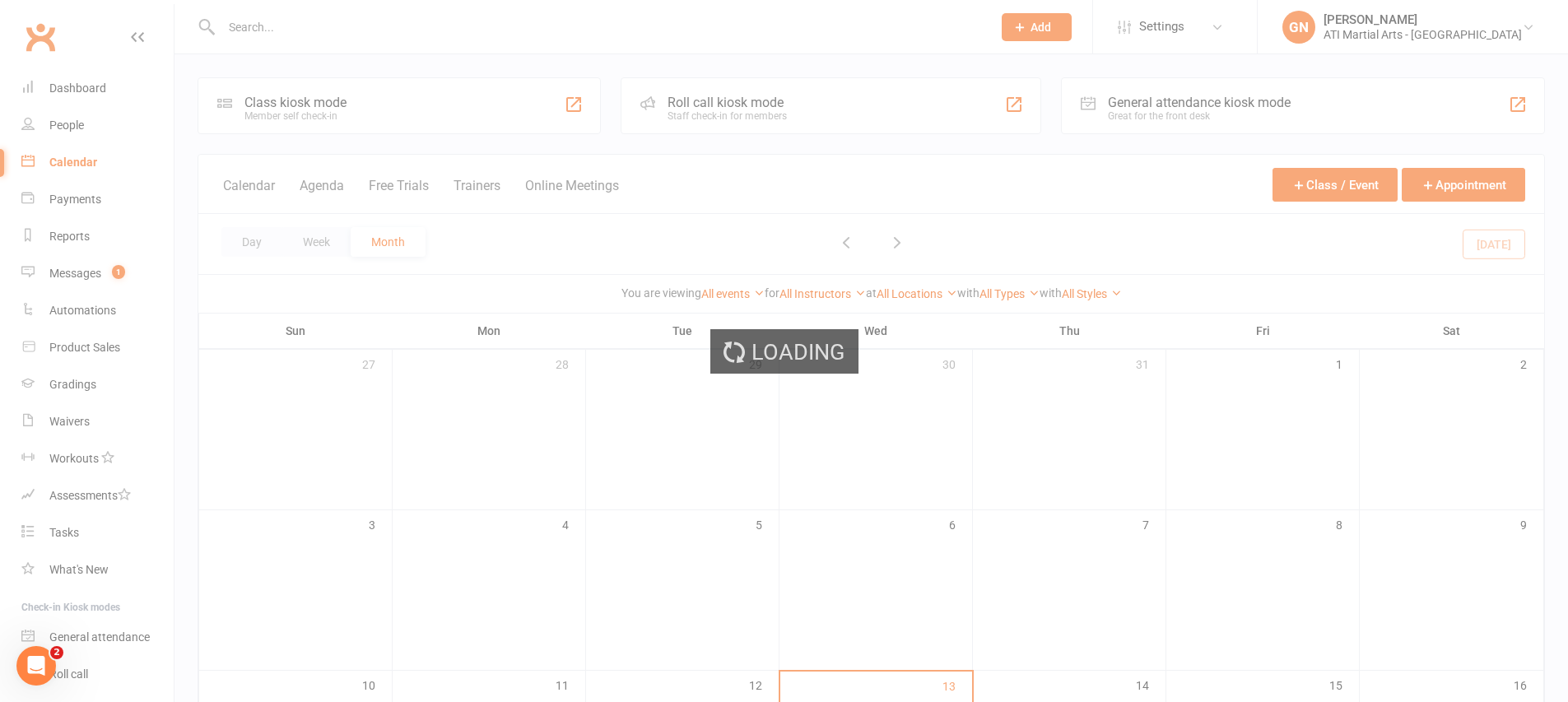
click at [1109, 129] on div "Loading" at bounding box center [784, 351] width 1568 height 702
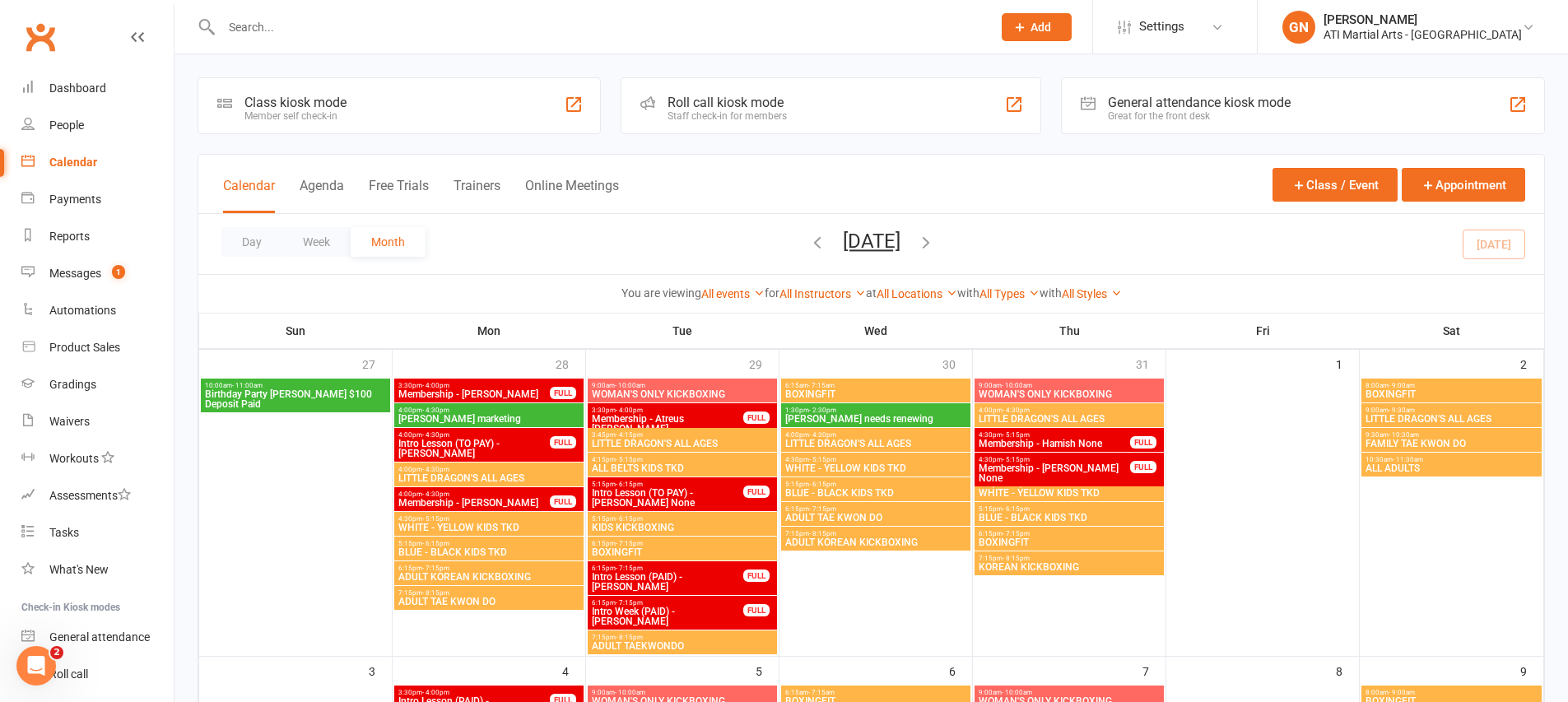
click at [1134, 113] on div "Great for the front desk" at bounding box center [1199, 116] width 183 height 12
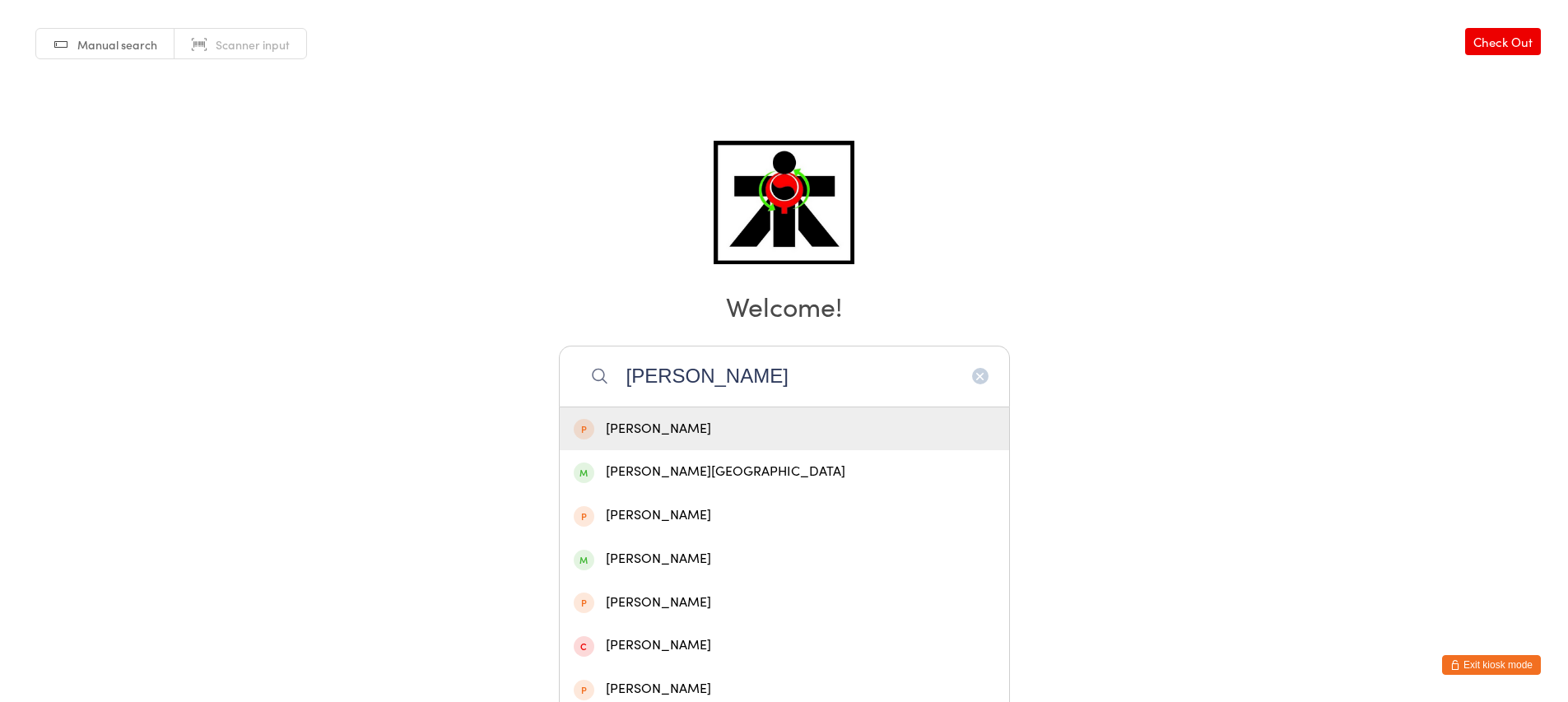
type input "[PERSON_NAME]"
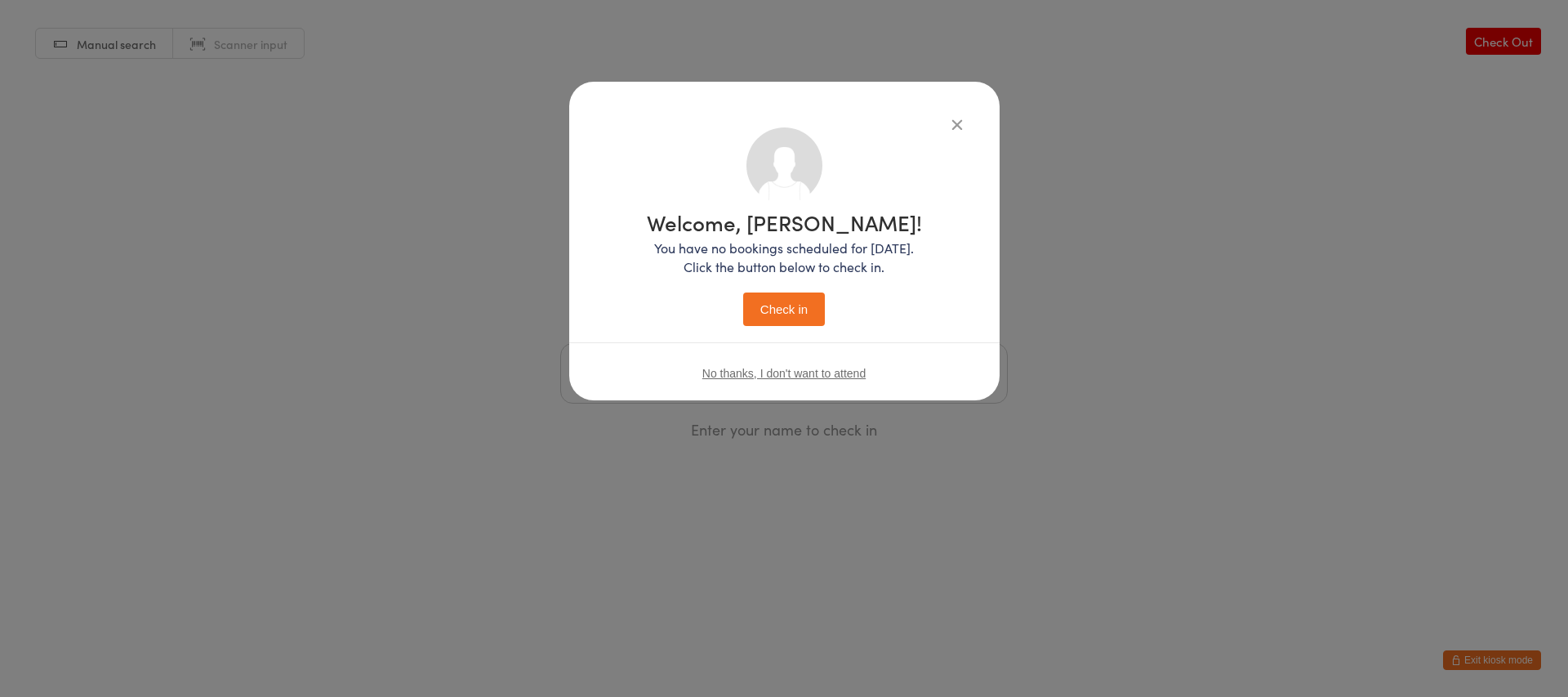
click at [743, 292] on button "Check in" at bounding box center [784, 309] width 82 height 33
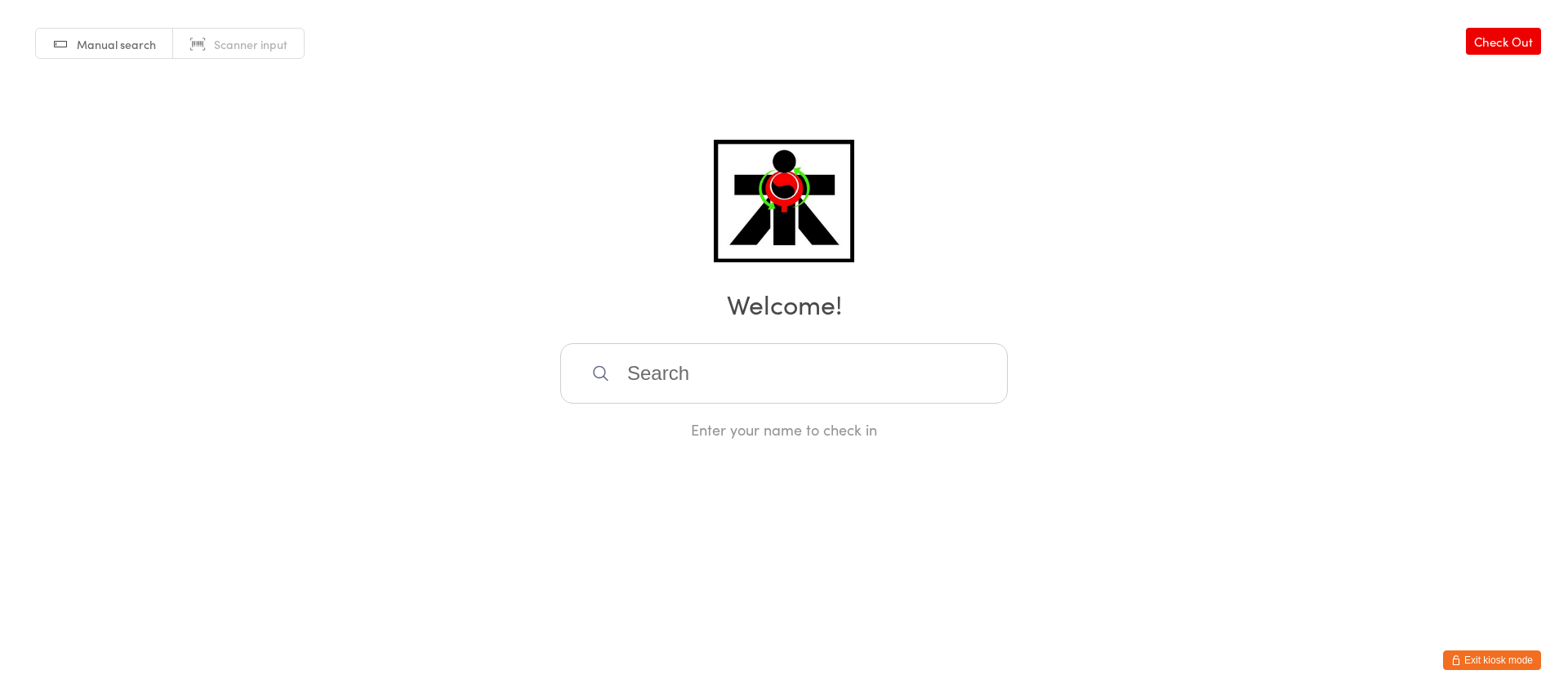
click at [756, 348] on input "search" at bounding box center [784, 373] width 448 height 60
type input "[PERSON_NAME]"
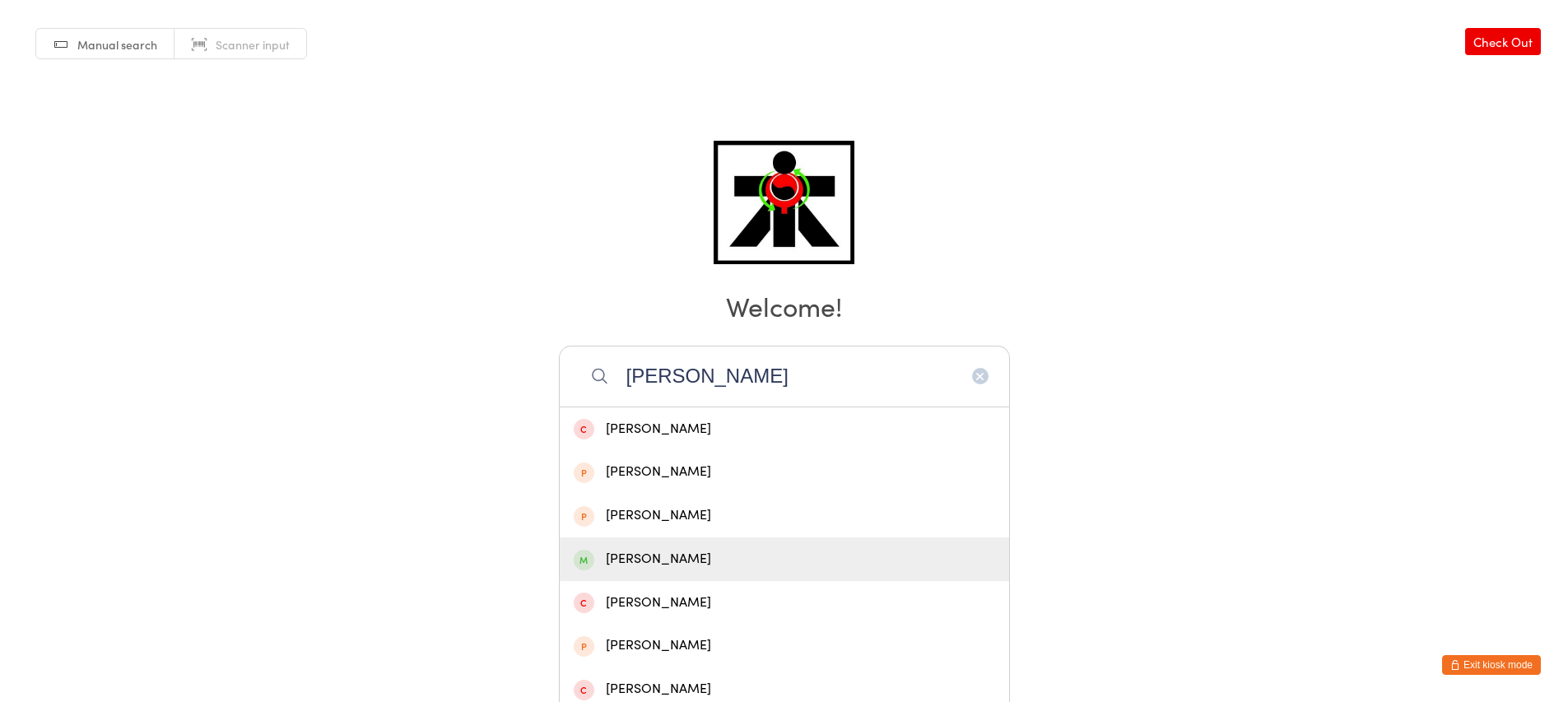
click at [697, 552] on div "[PERSON_NAME]" at bounding box center [784, 559] width 421 height 23
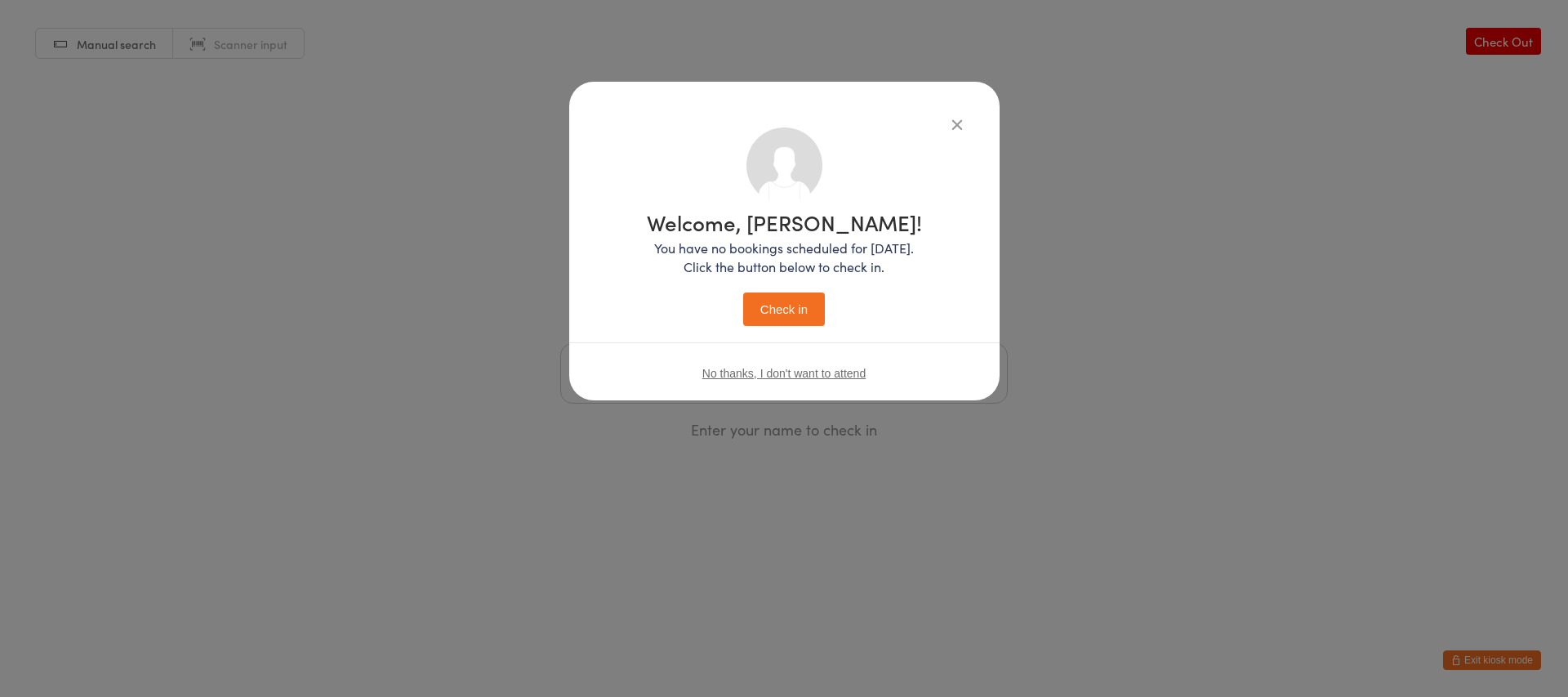
click at [815, 313] on button "Check in" at bounding box center [784, 309] width 82 height 33
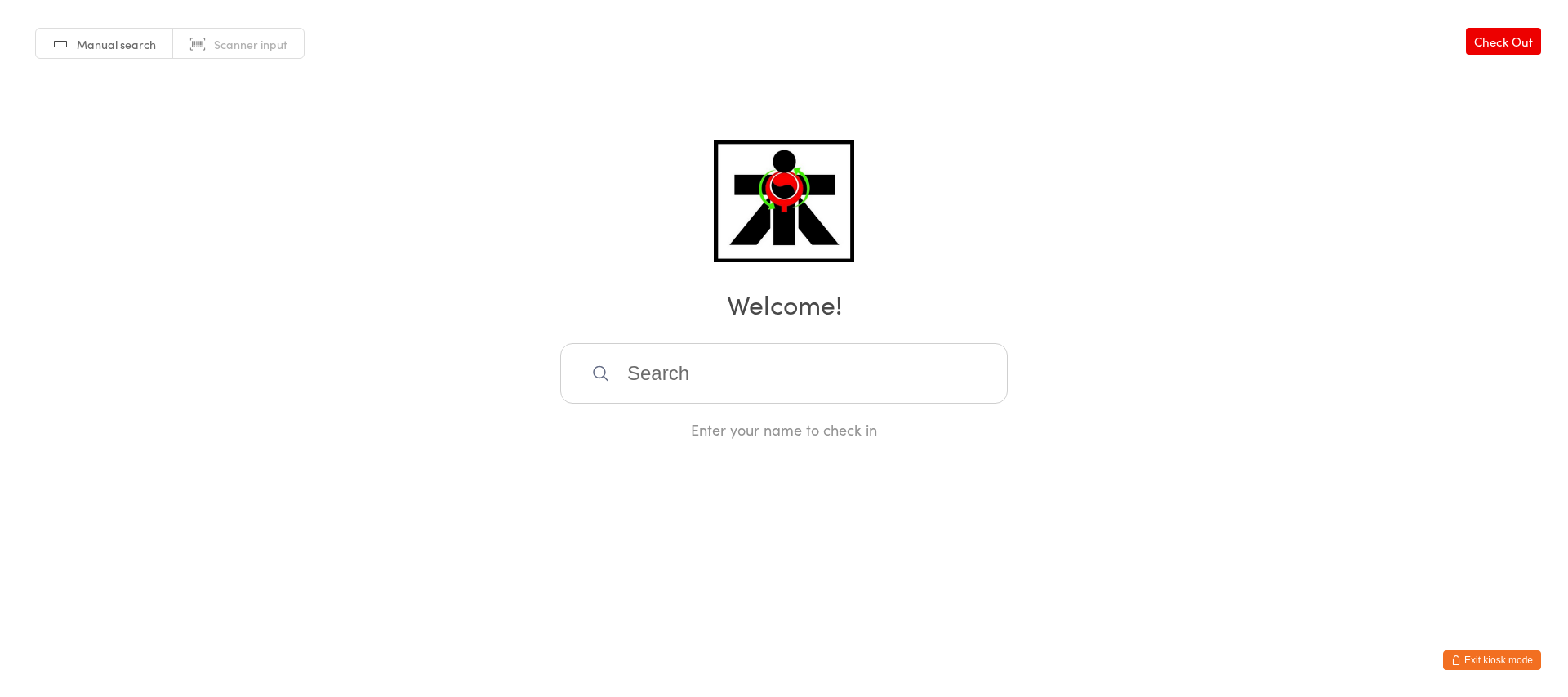
click at [651, 388] on input "search" at bounding box center [784, 373] width 448 height 60
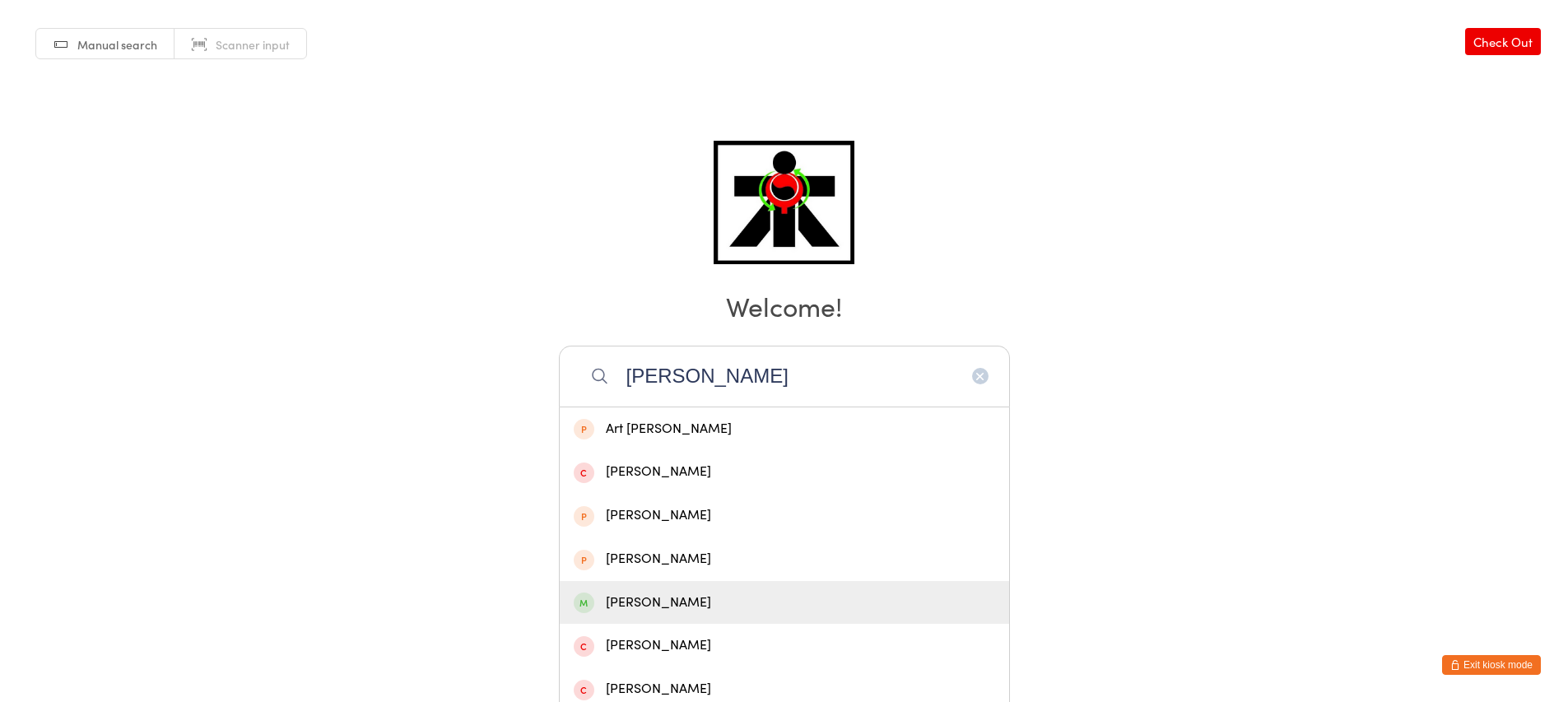
type input "[PERSON_NAME]"
click at [602, 593] on div "[PERSON_NAME]" at bounding box center [784, 602] width 421 height 23
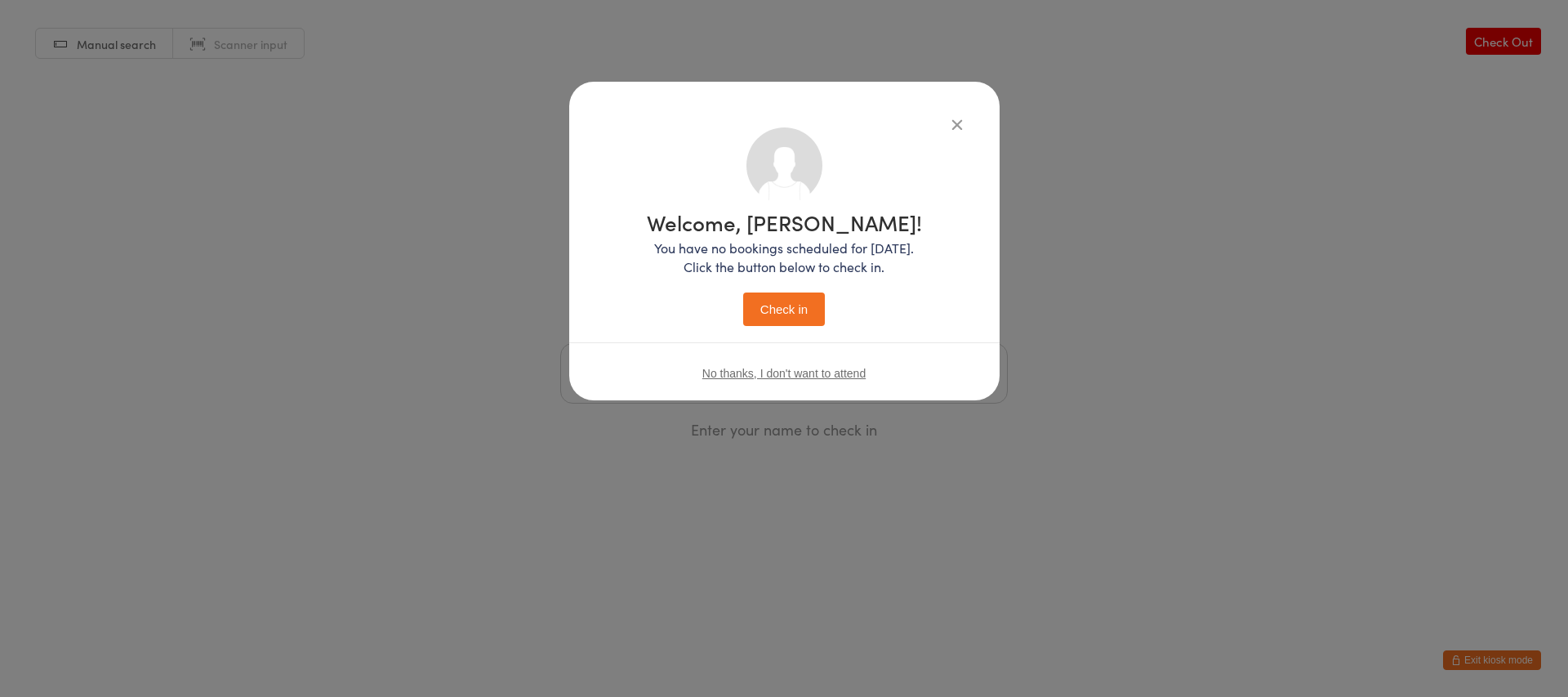
click at [789, 297] on button "Check in" at bounding box center [784, 309] width 82 height 33
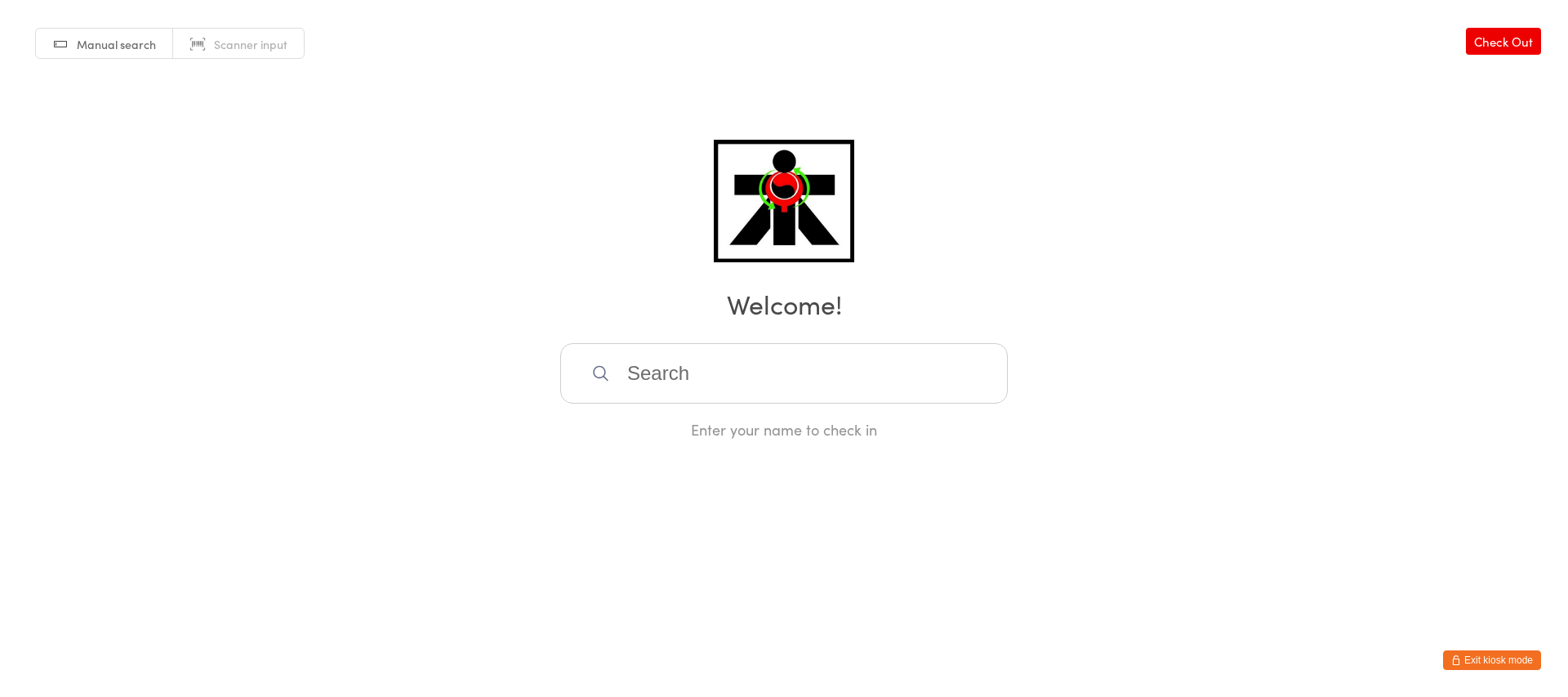
click at [665, 381] on input "search" at bounding box center [784, 373] width 448 height 60
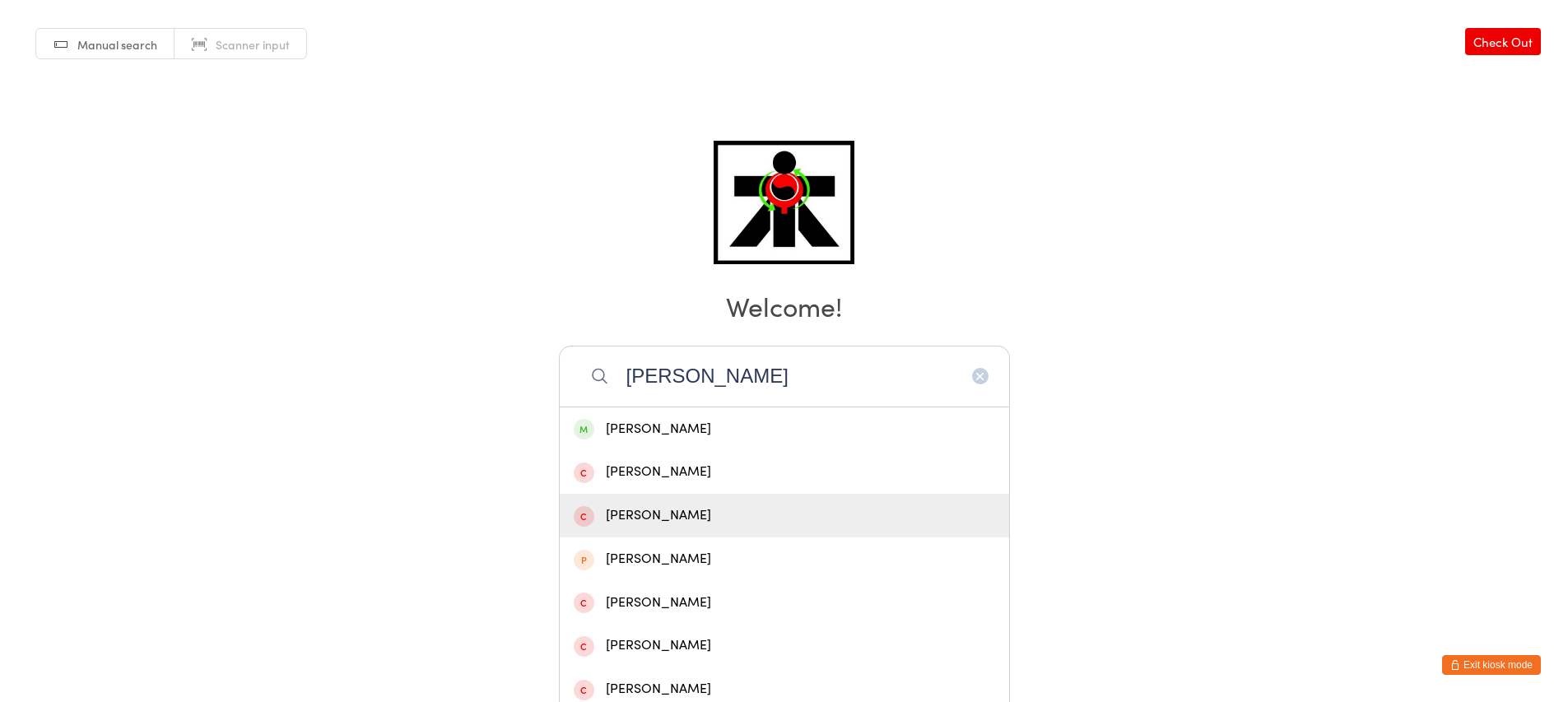
type input "[PERSON_NAME]"
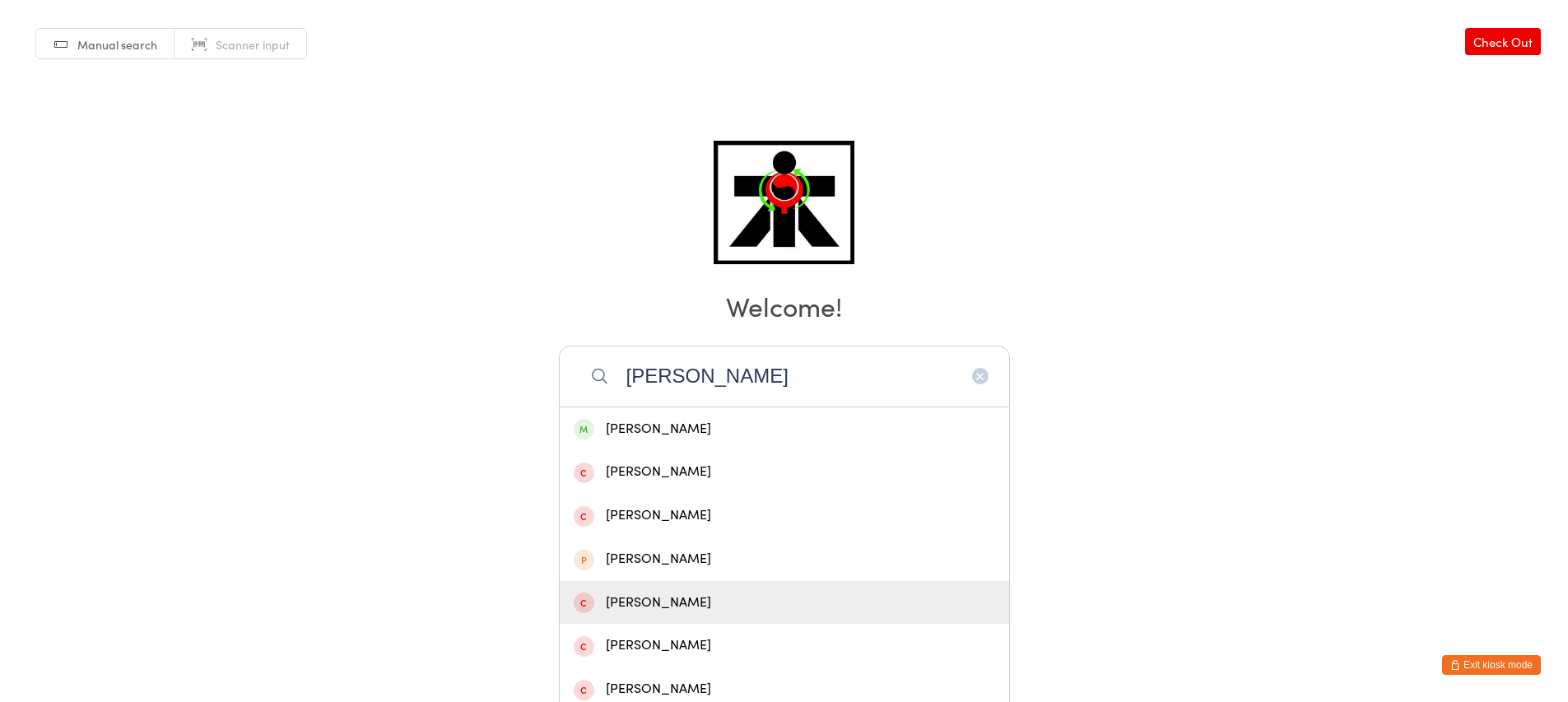
click at [753, 604] on div "[PERSON_NAME]" at bounding box center [784, 602] width 421 height 23
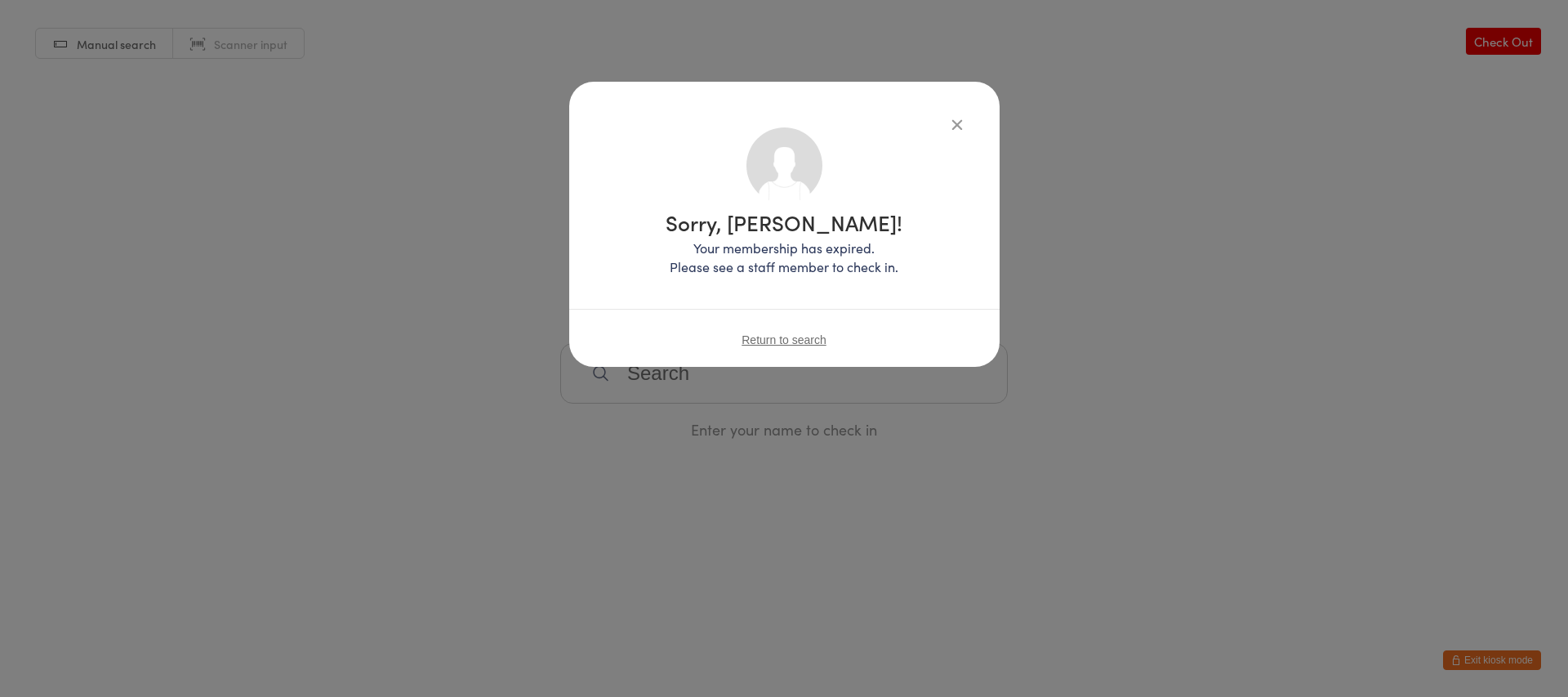
click at [960, 123] on icon "button" at bounding box center [958, 124] width 18 height 18
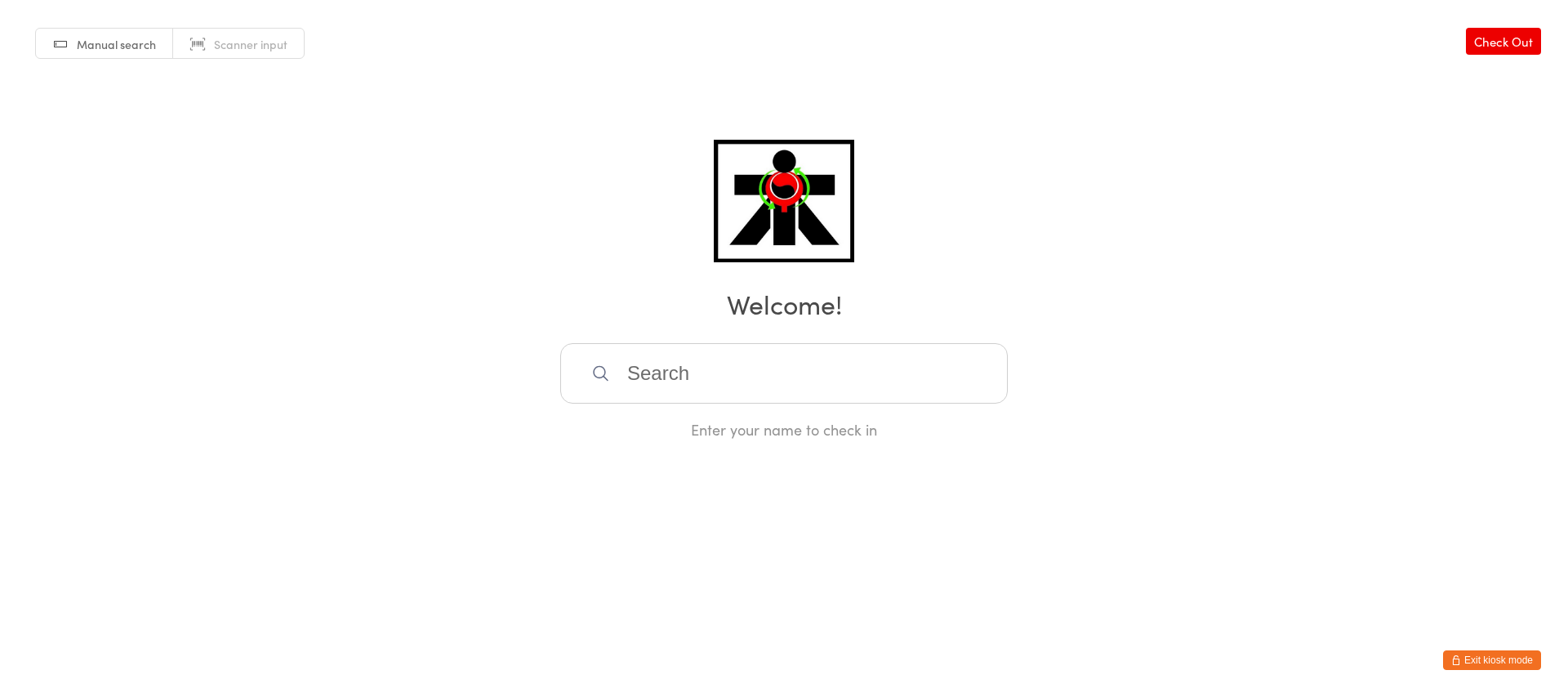
click at [664, 369] on input "search" at bounding box center [784, 373] width 448 height 60
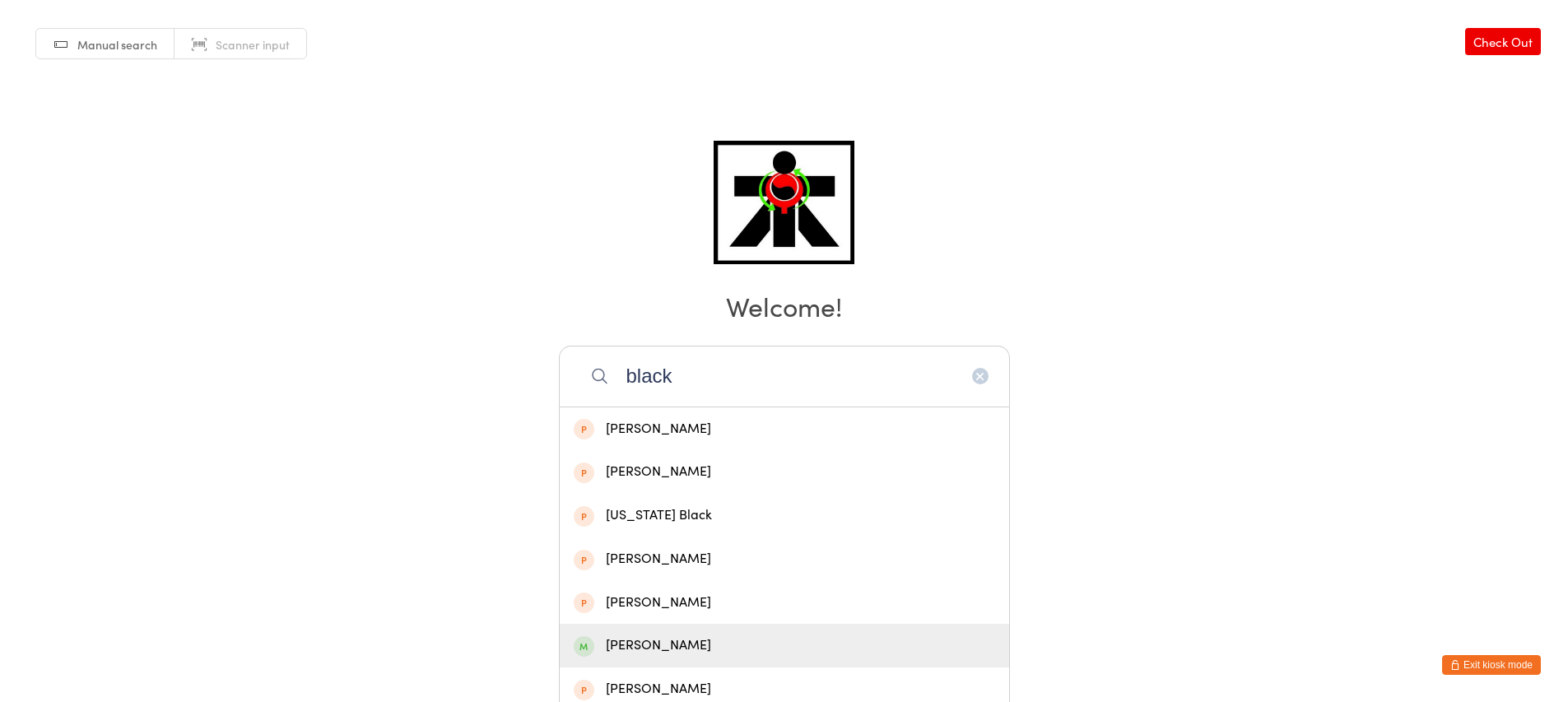
type input "black"
click at [699, 639] on div "[PERSON_NAME]" at bounding box center [784, 645] width 421 height 23
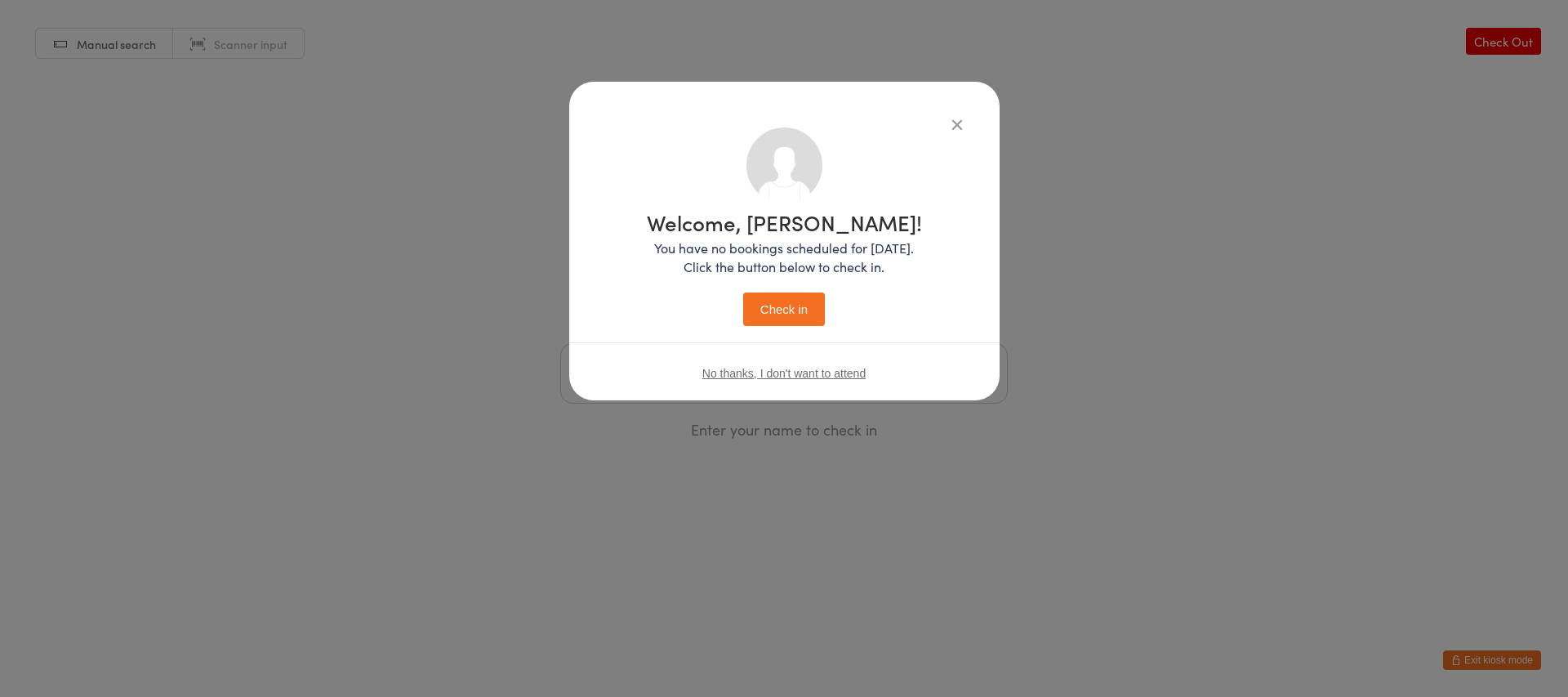
click at [800, 311] on button "Check in" at bounding box center [784, 309] width 82 height 33
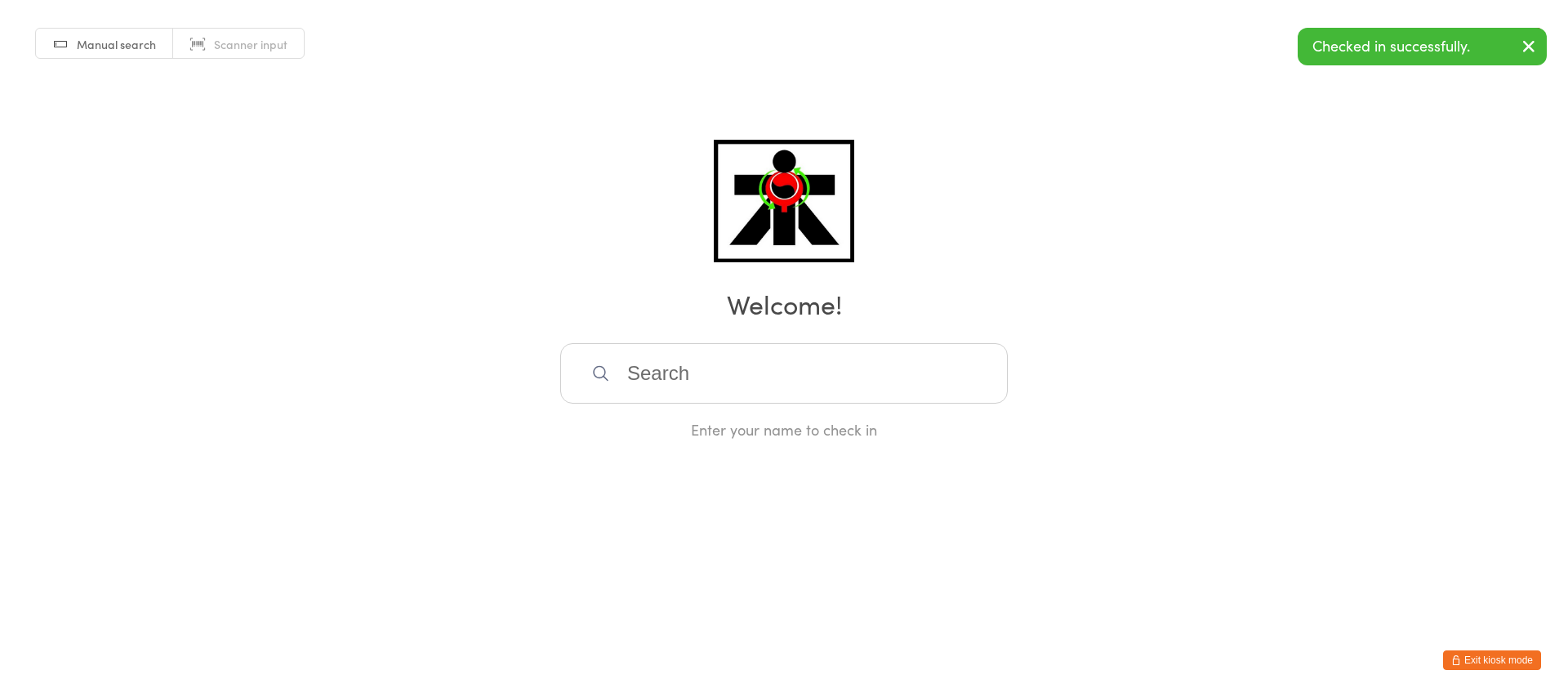
click at [659, 388] on input "search" at bounding box center [784, 373] width 448 height 60
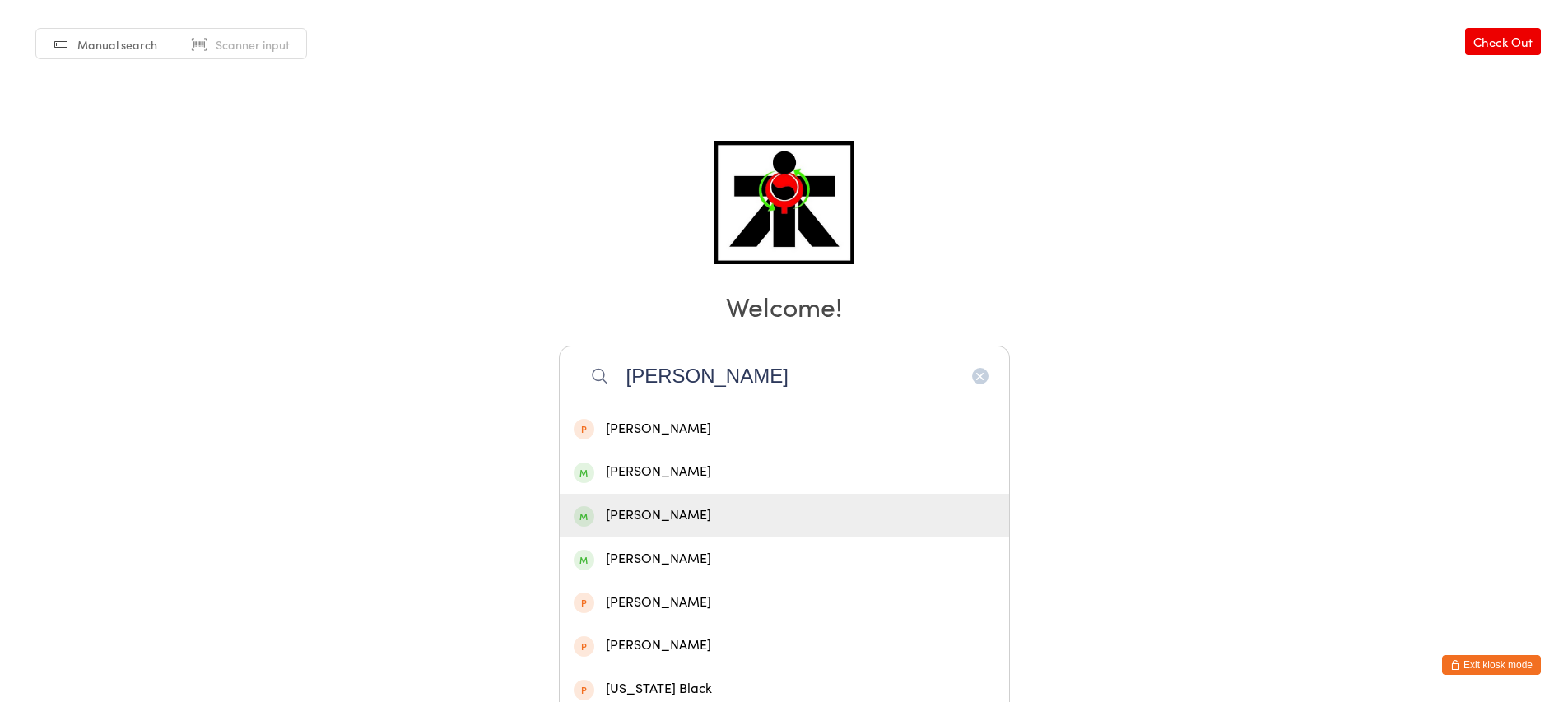
type input "[PERSON_NAME]"
click at [647, 523] on div "[PERSON_NAME]" at bounding box center [784, 514] width 421 height 23
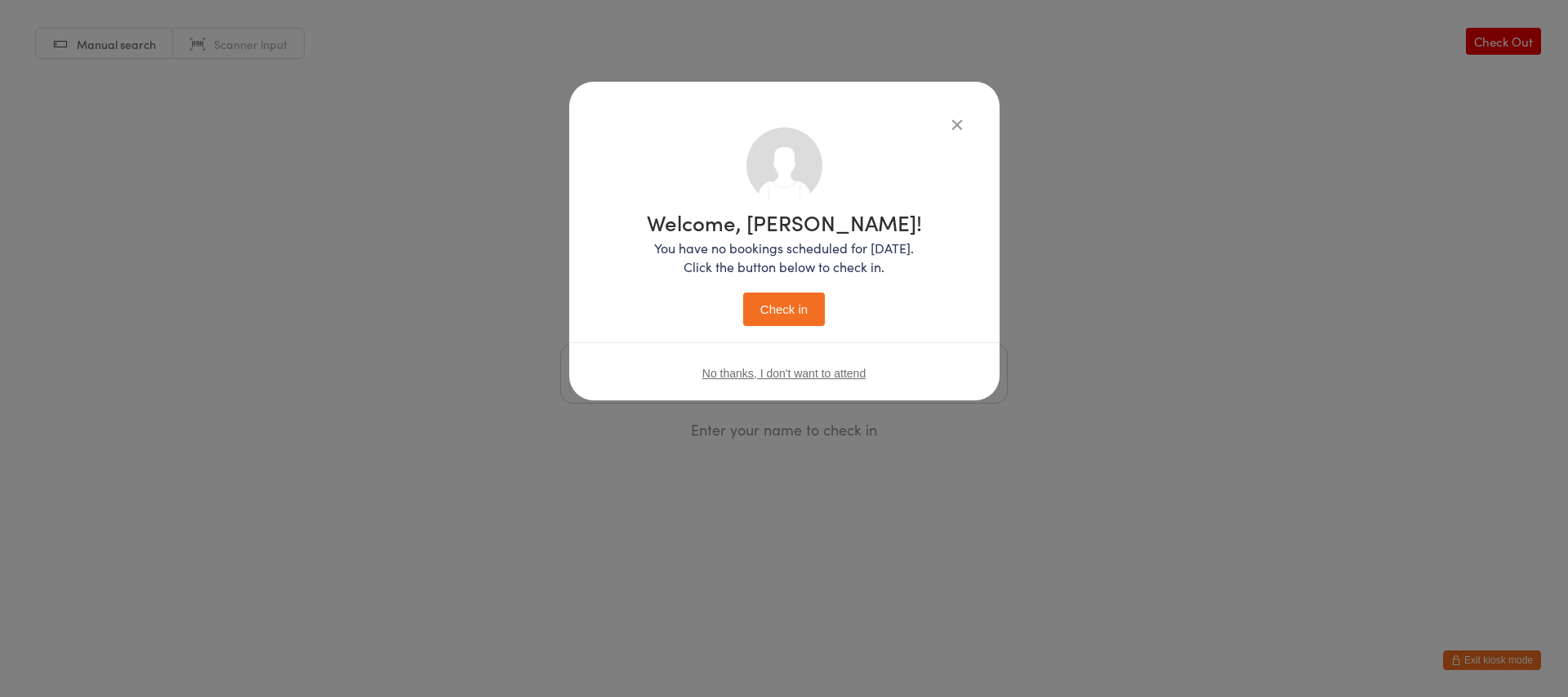
click at [780, 317] on button "Check in" at bounding box center [784, 309] width 82 height 33
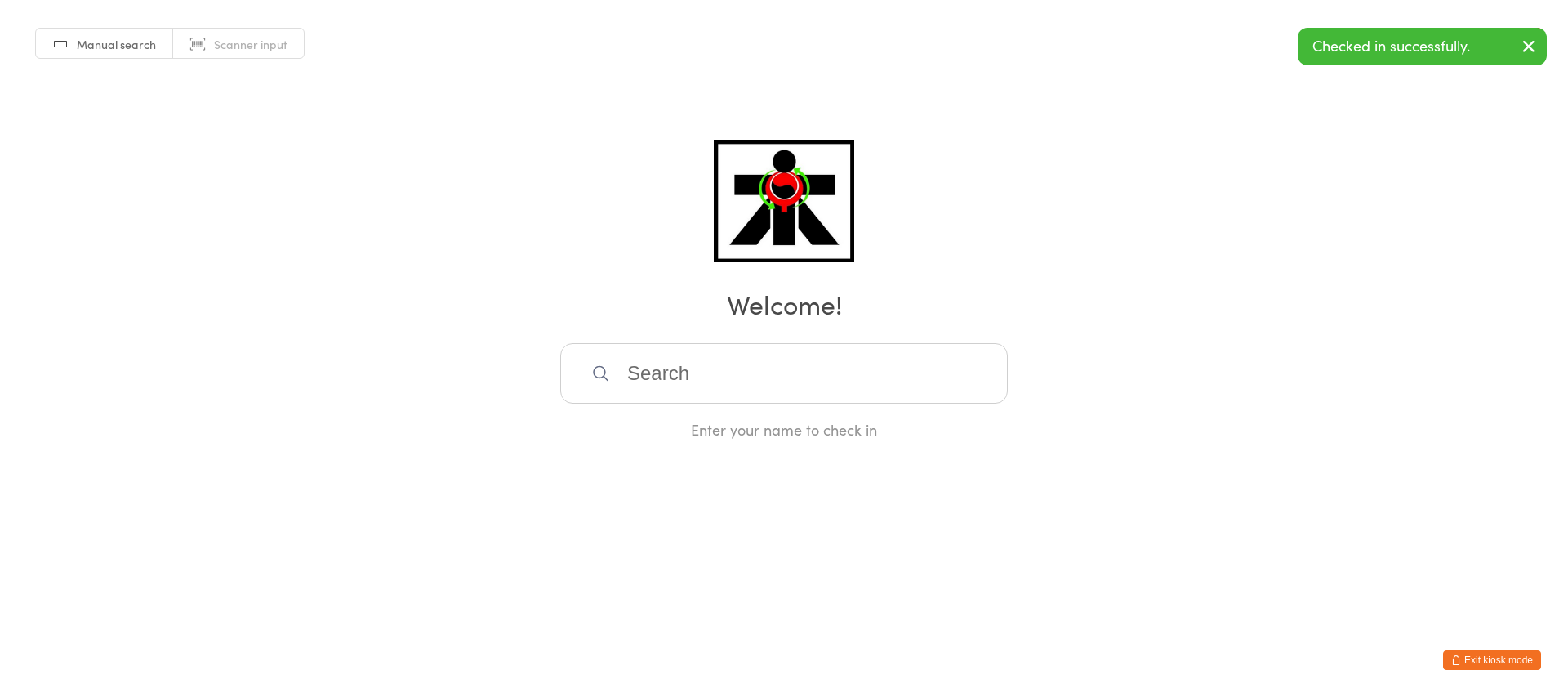
click at [721, 383] on input "search" at bounding box center [784, 373] width 448 height 60
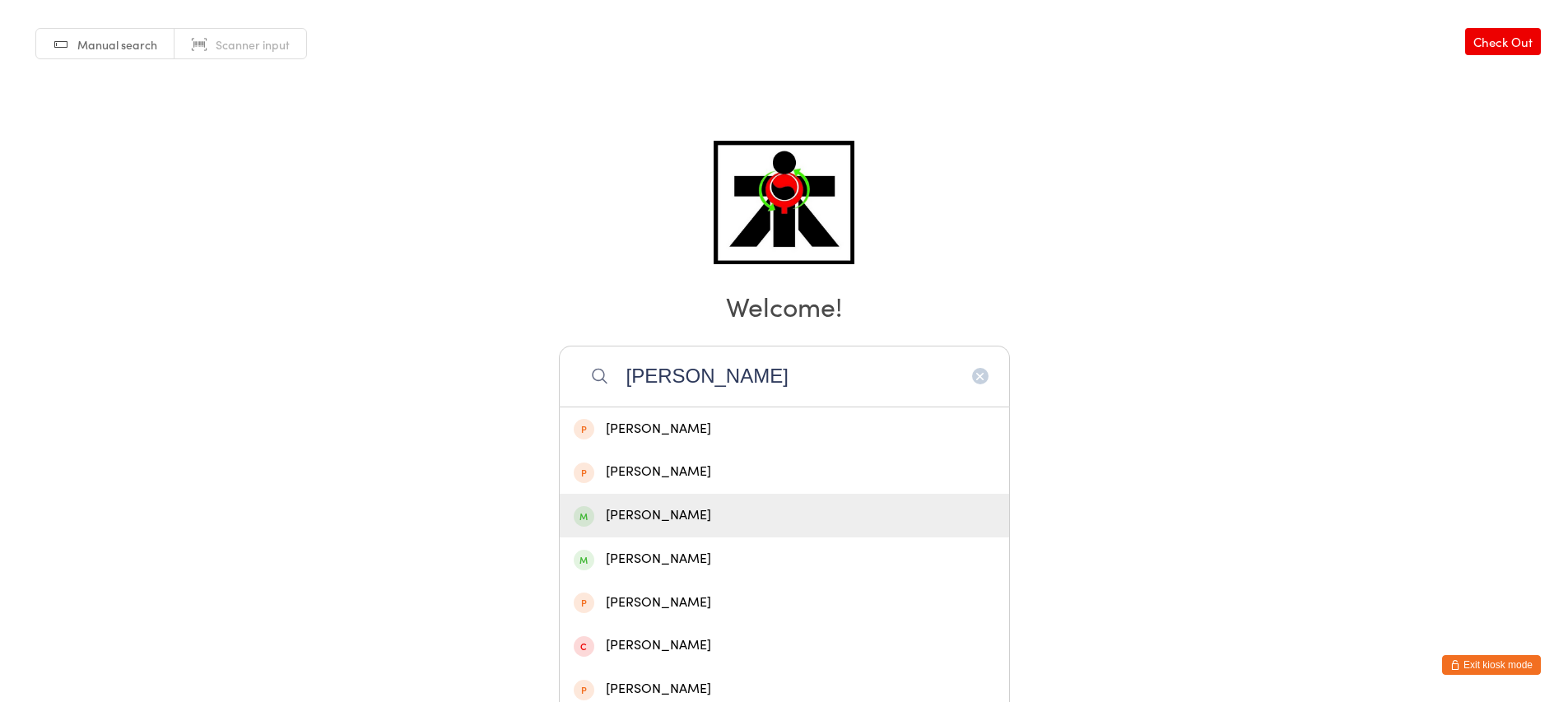
type input "[PERSON_NAME]"
click at [687, 527] on div "[PERSON_NAME]" at bounding box center [784, 515] width 449 height 43
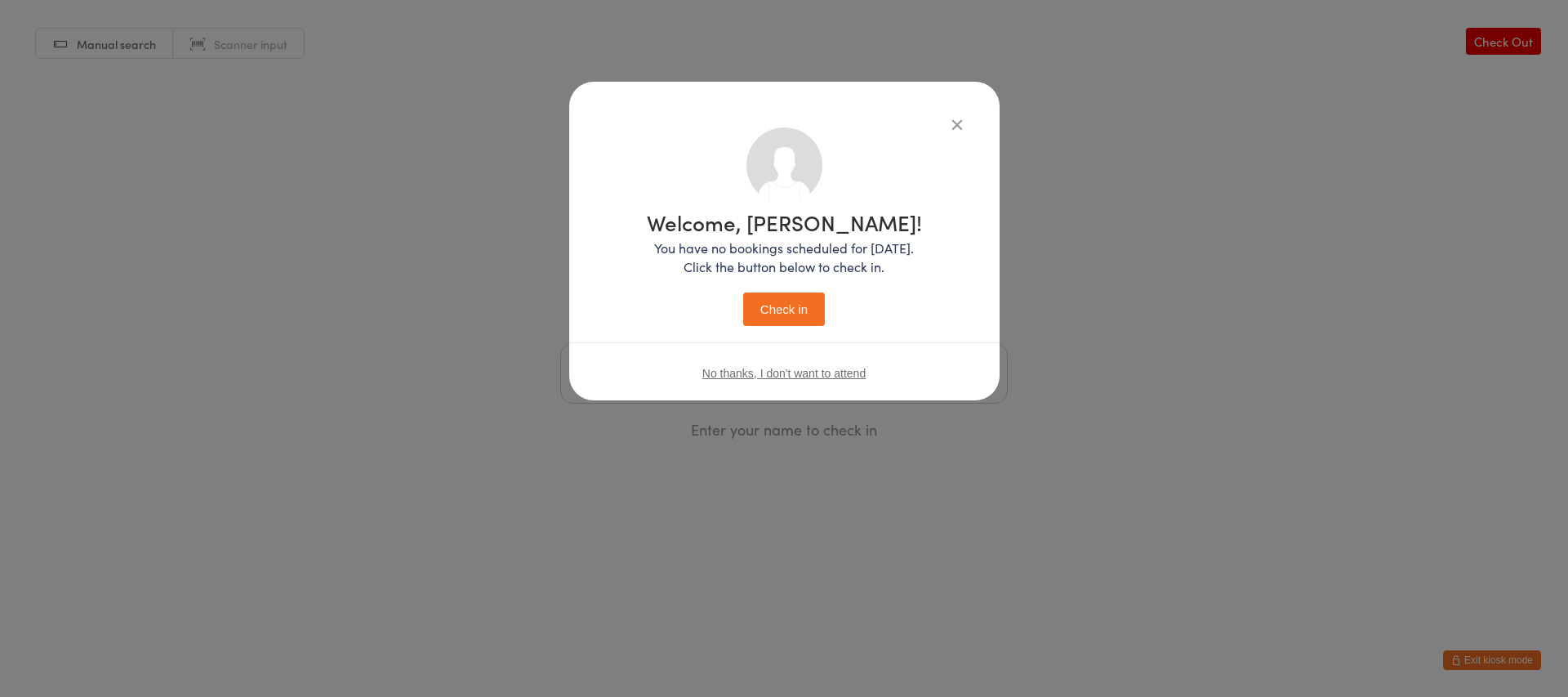
click at [963, 121] on icon "button" at bounding box center [958, 124] width 18 height 18
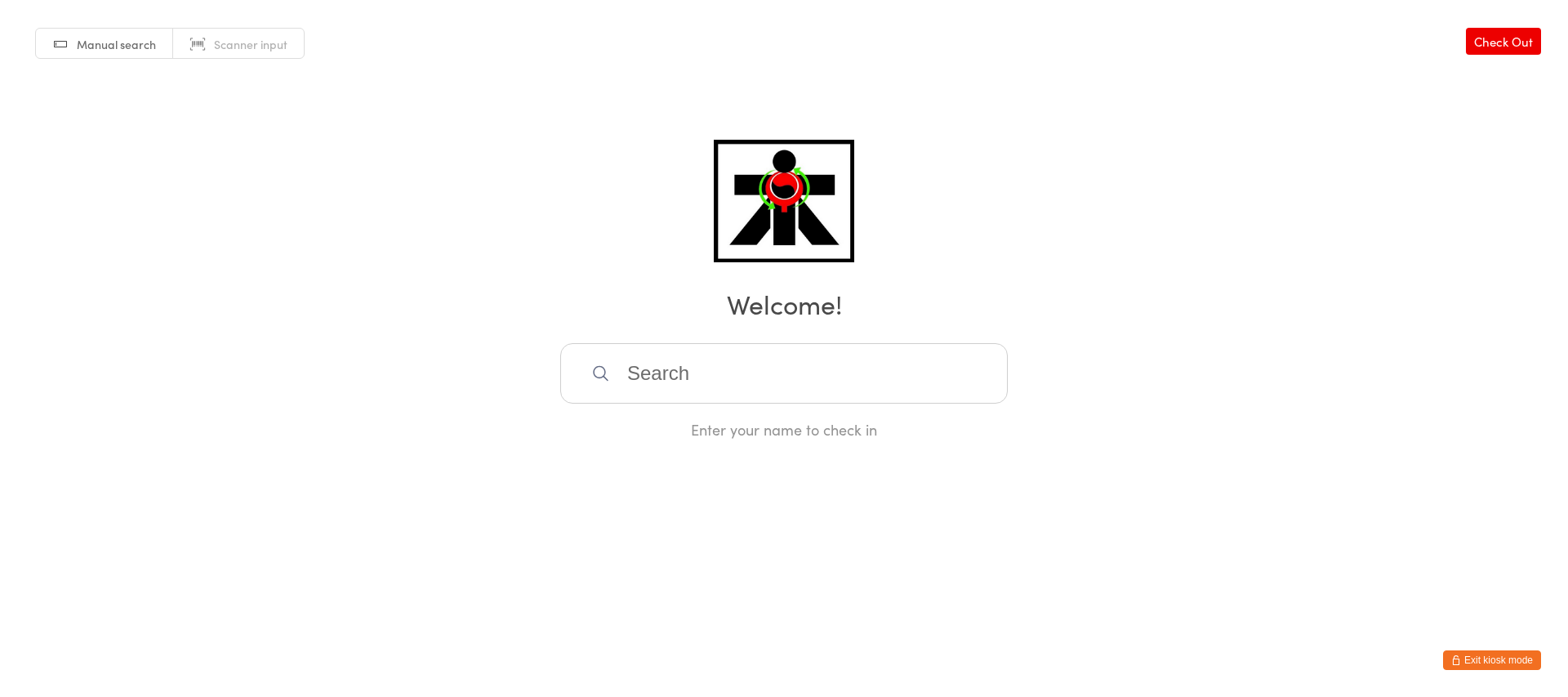
click at [711, 352] on input "search" at bounding box center [784, 373] width 448 height 60
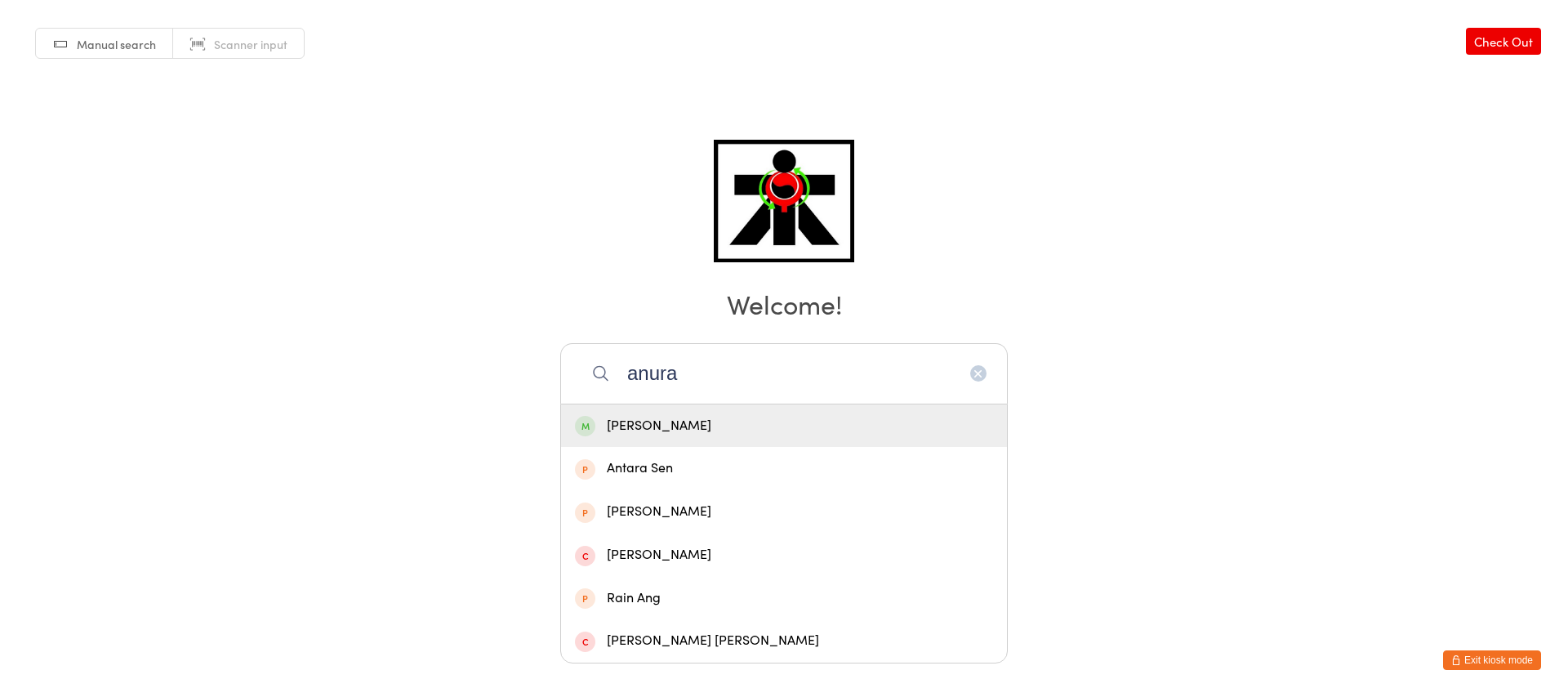
type input "anura"
click at [718, 415] on div "[PERSON_NAME]" at bounding box center [784, 426] width 418 height 22
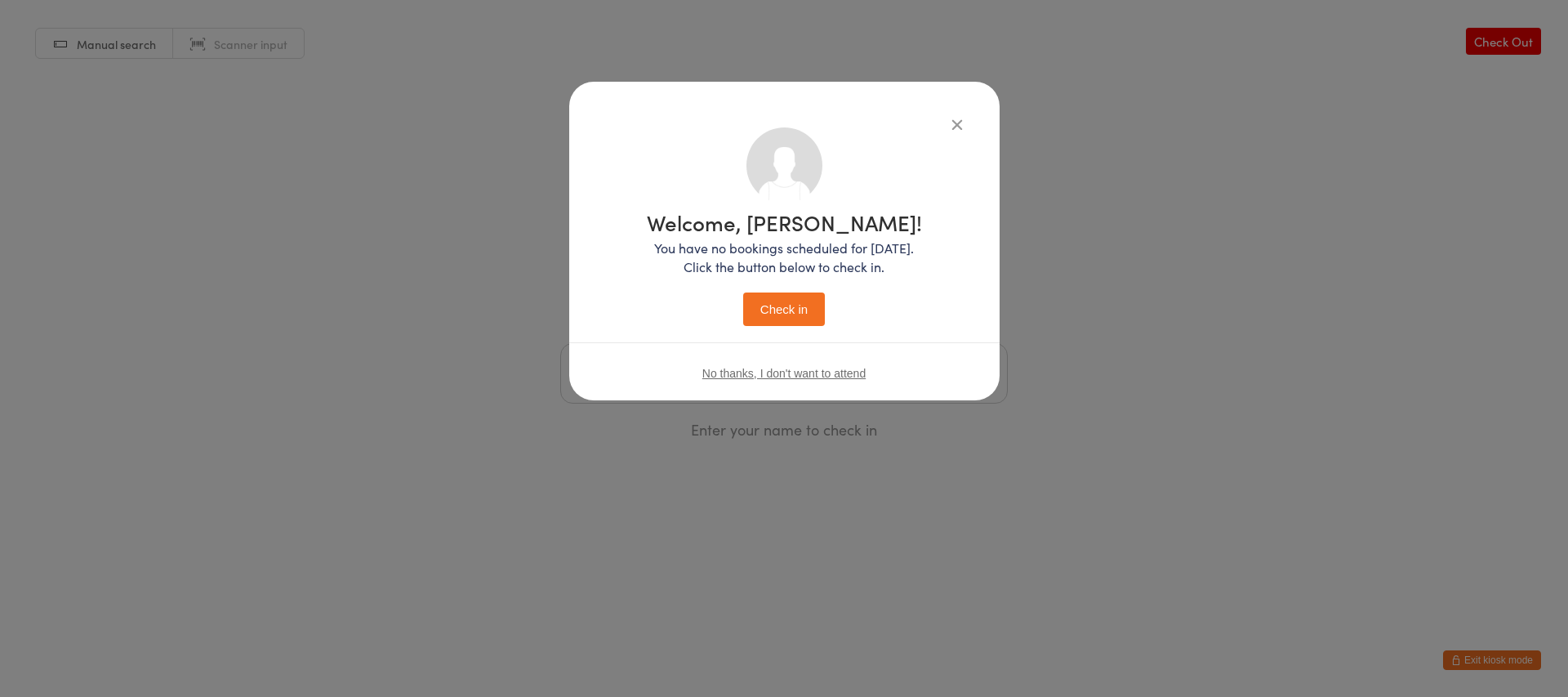
click at [788, 301] on button "Check in" at bounding box center [784, 309] width 82 height 33
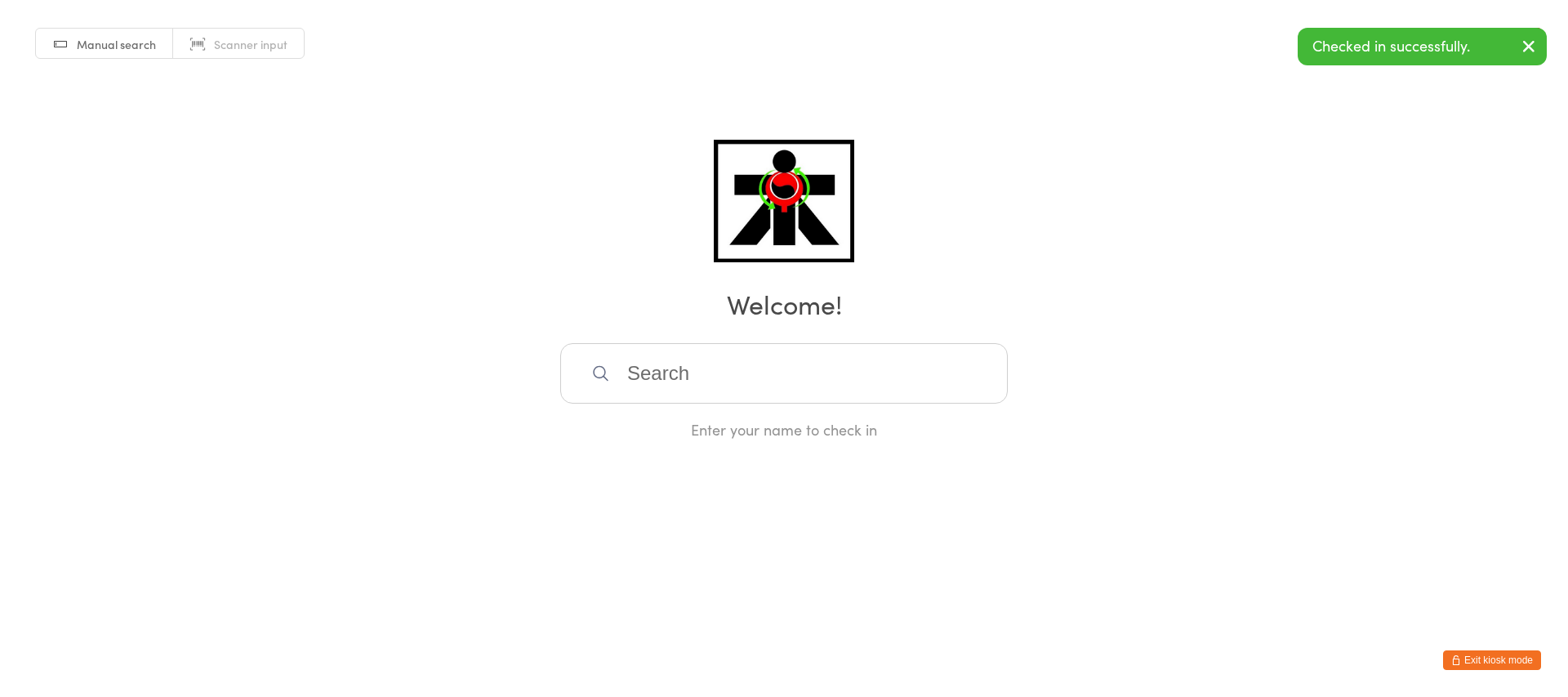
click at [837, 380] on input "search" at bounding box center [784, 373] width 448 height 60
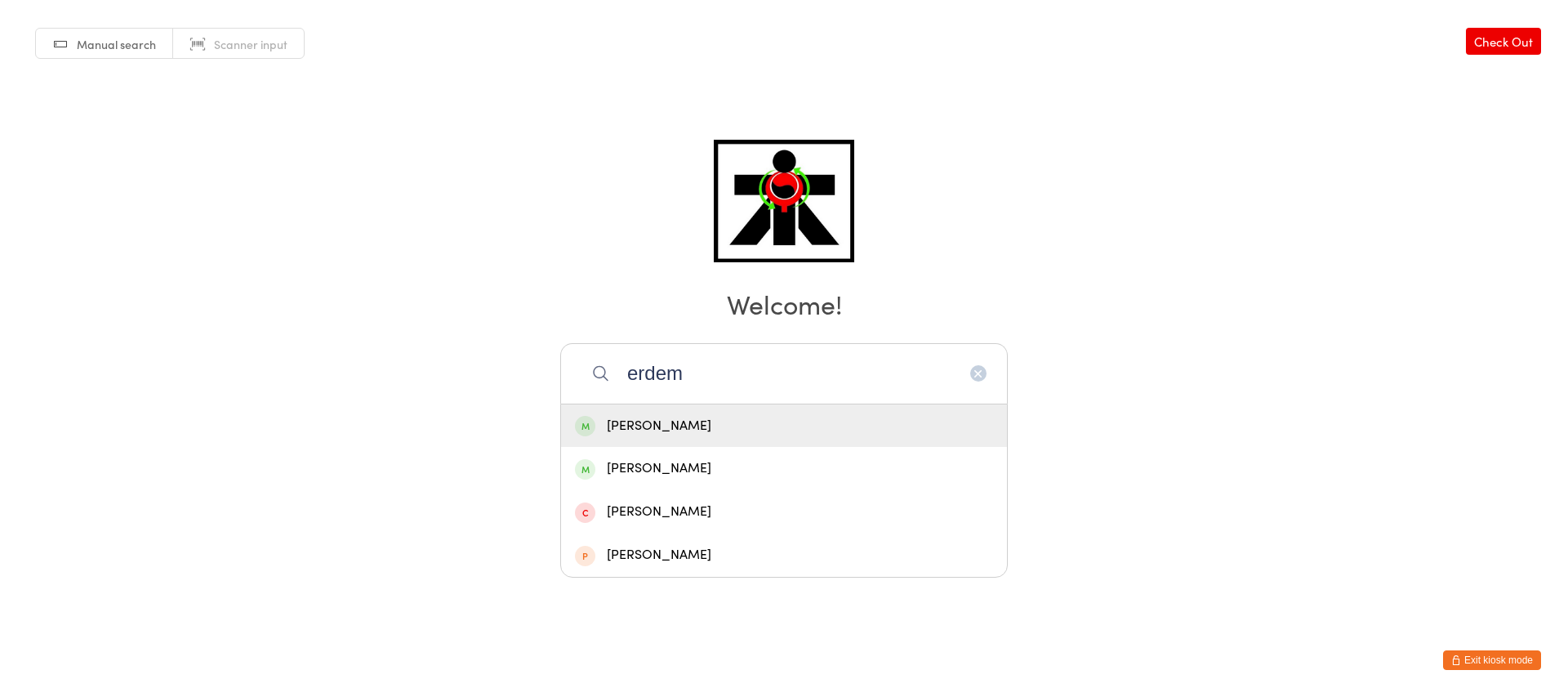
type input "erdem"
click at [742, 427] on div "[PERSON_NAME]" at bounding box center [784, 426] width 418 height 22
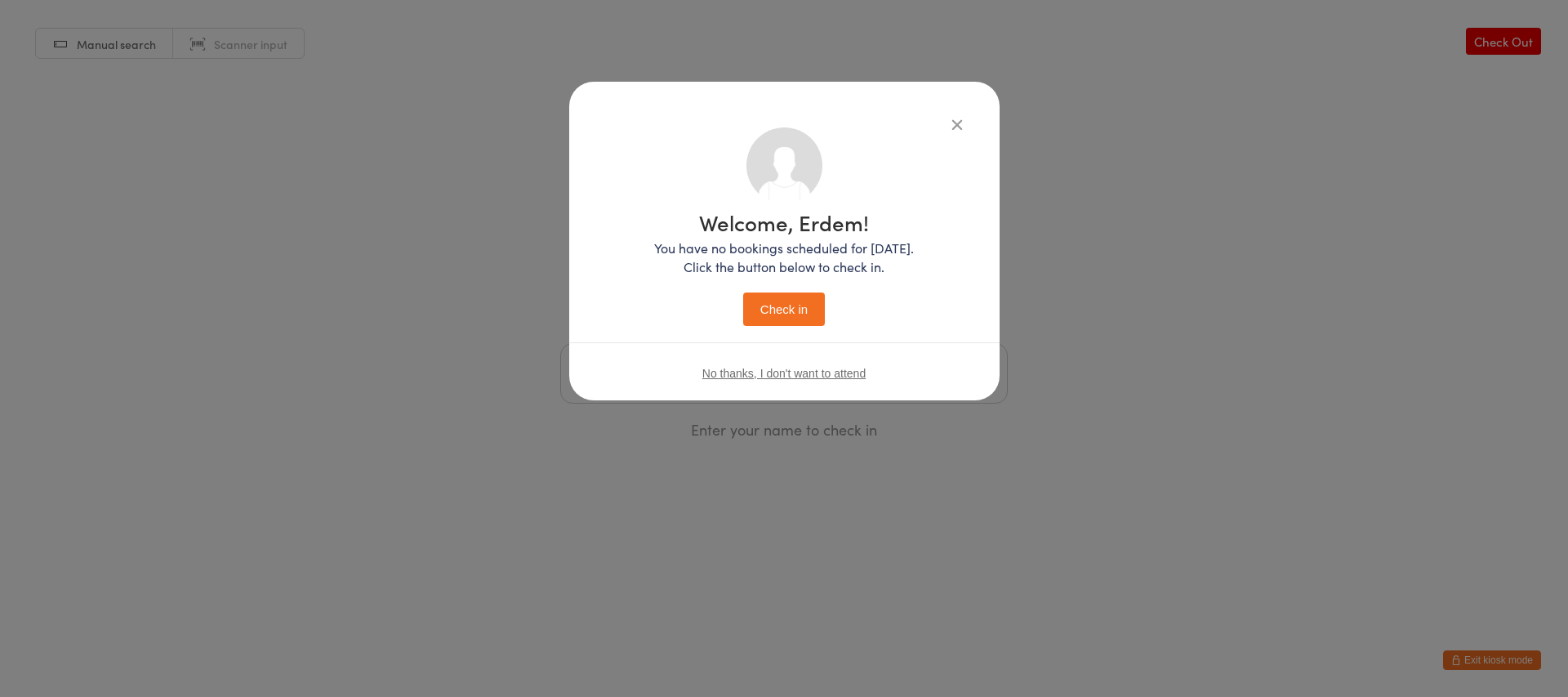
click at [756, 305] on button "Check in" at bounding box center [784, 309] width 82 height 33
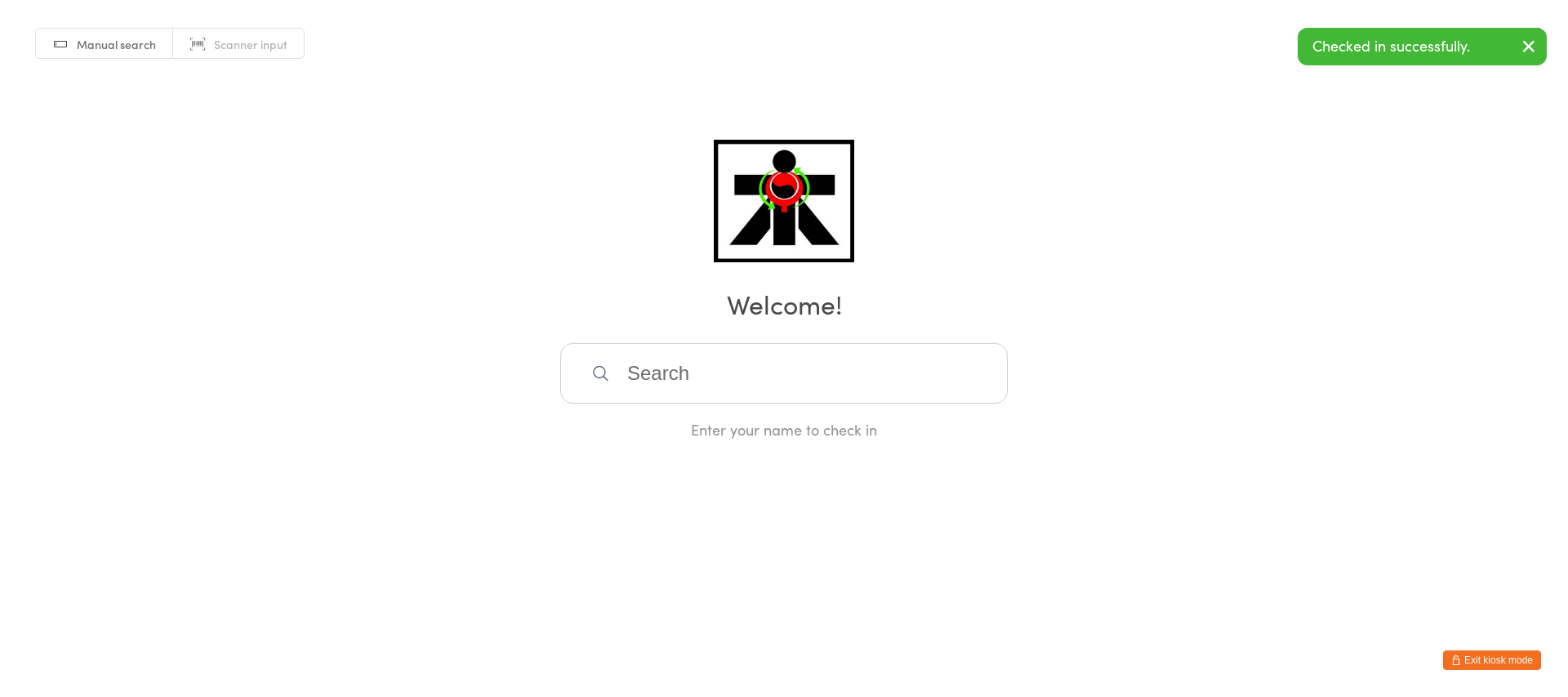
click at [622, 368] on input "search" at bounding box center [784, 373] width 448 height 60
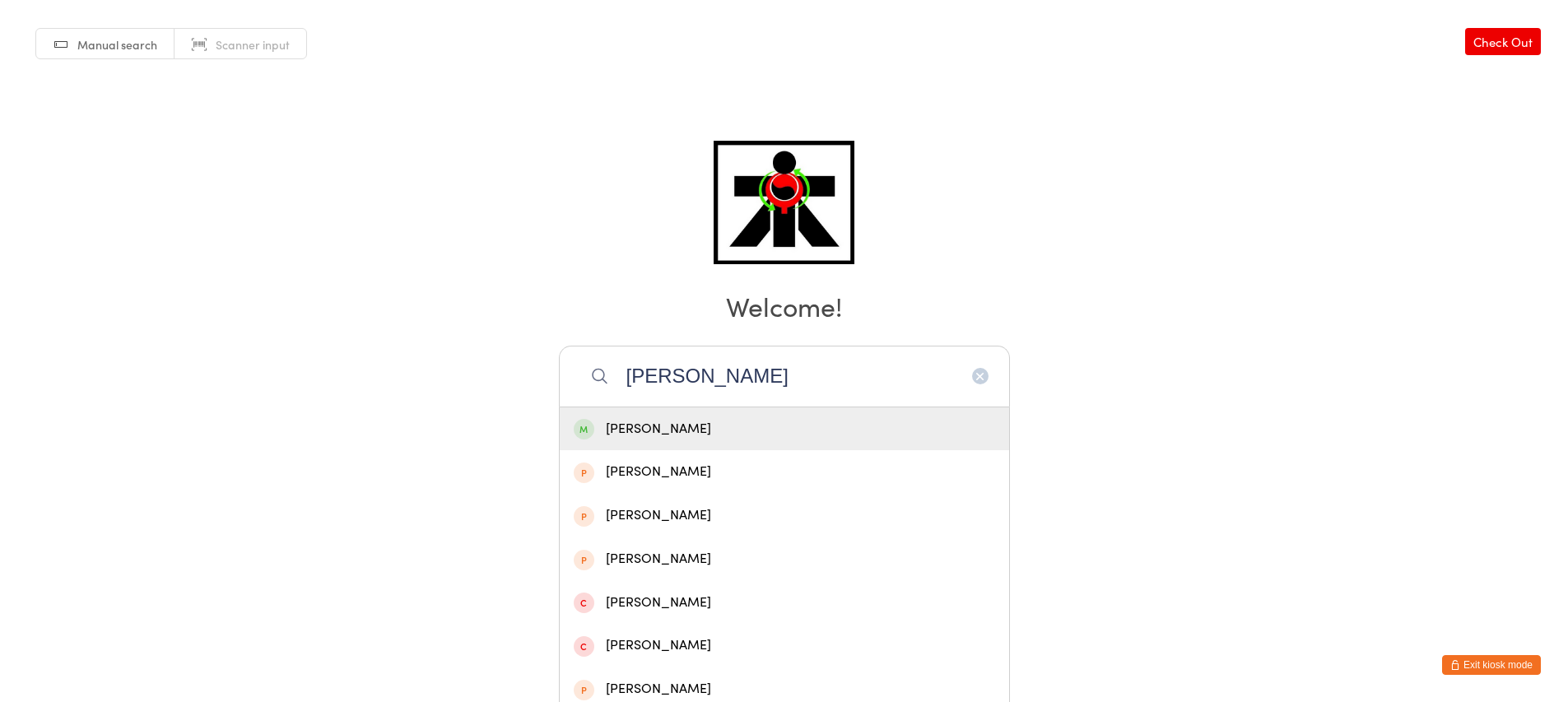
type input "[PERSON_NAME]"
click at [652, 427] on div "[PERSON_NAME]" at bounding box center [784, 429] width 421 height 23
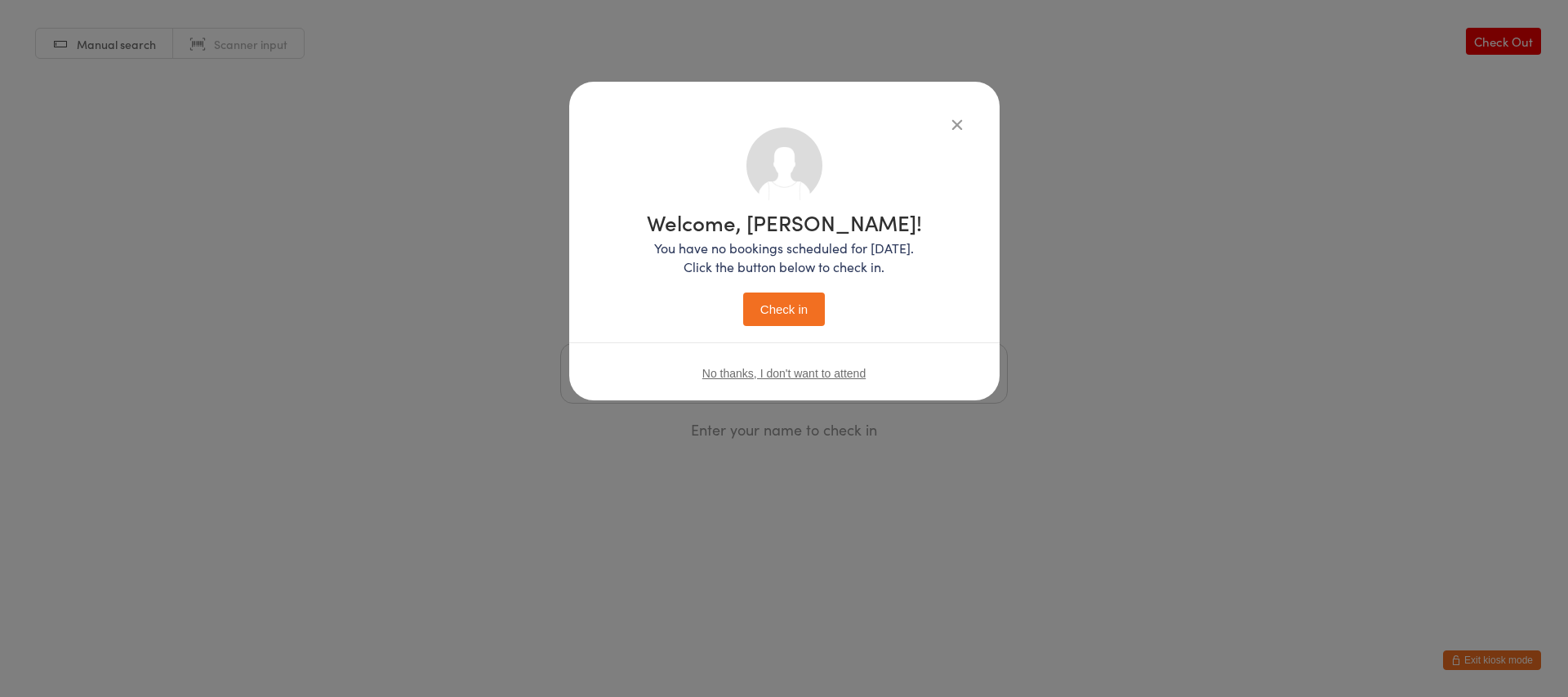
click at [789, 333] on div "Welcome, [PERSON_NAME]! You have no bookings scheduled for [DATE]. Click the bu…" at bounding box center [784, 265] width 365 height 276
click at [774, 316] on button "Check in" at bounding box center [784, 309] width 82 height 33
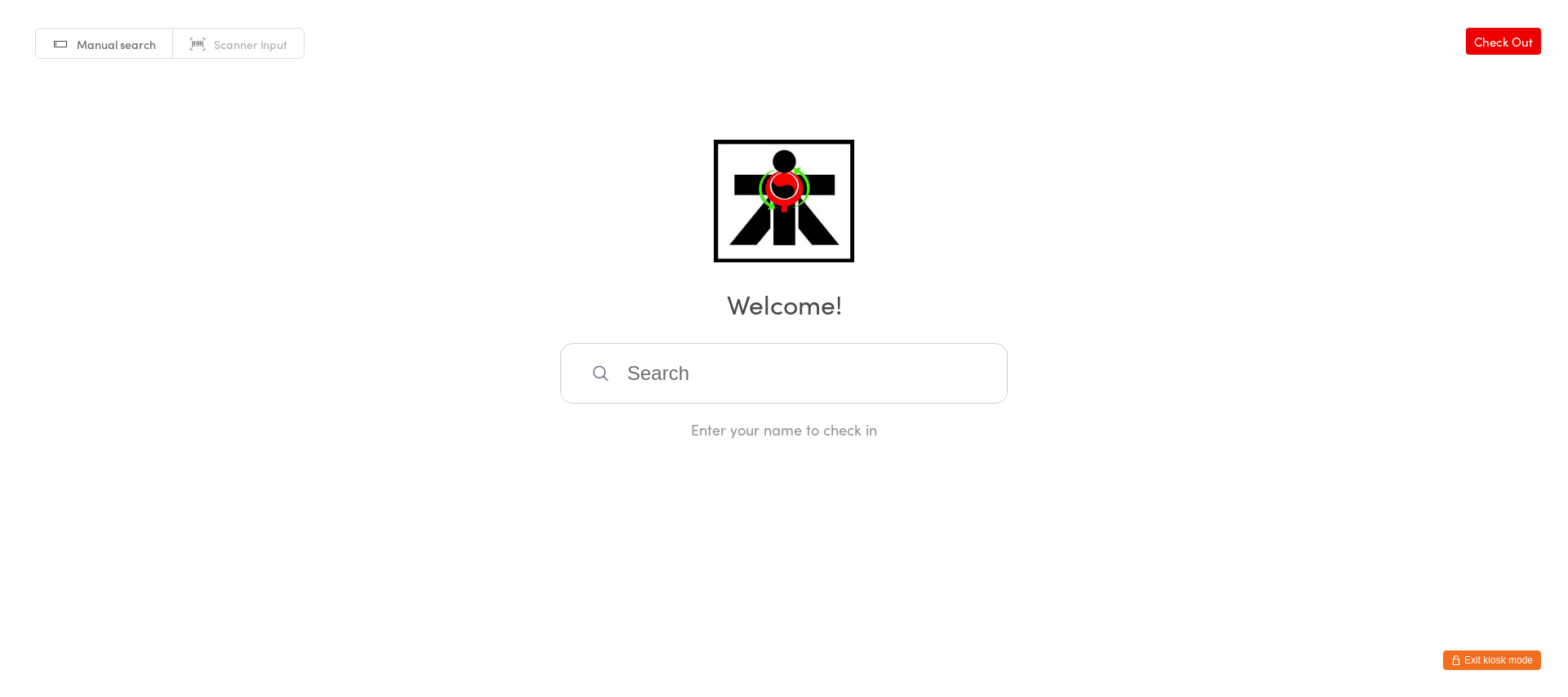
click at [772, 366] on input "search" at bounding box center [784, 373] width 448 height 60
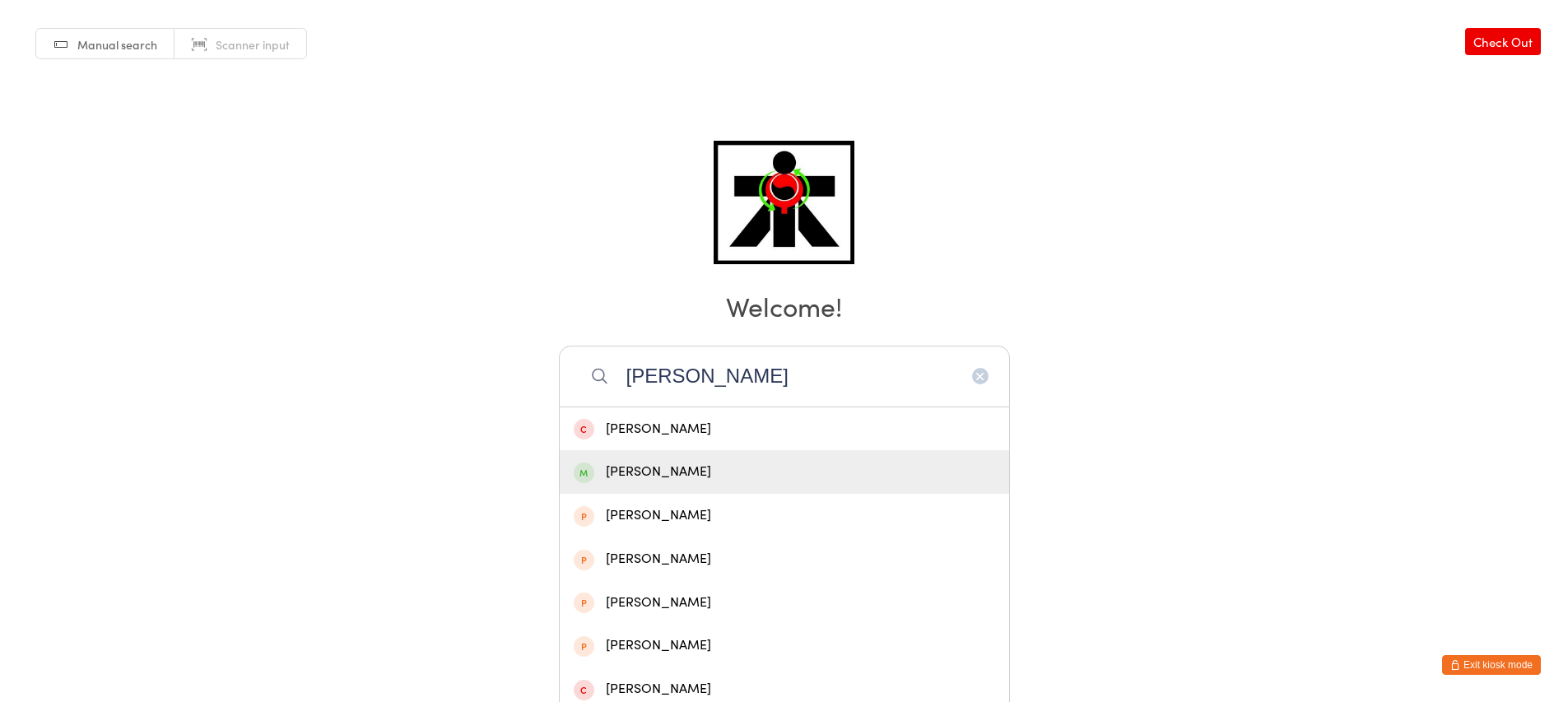
type input "[PERSON_NAME]"
click at [757, 458] on div "[PERSON_NAME]" at bounding box center [784, 471] width 449 height 43
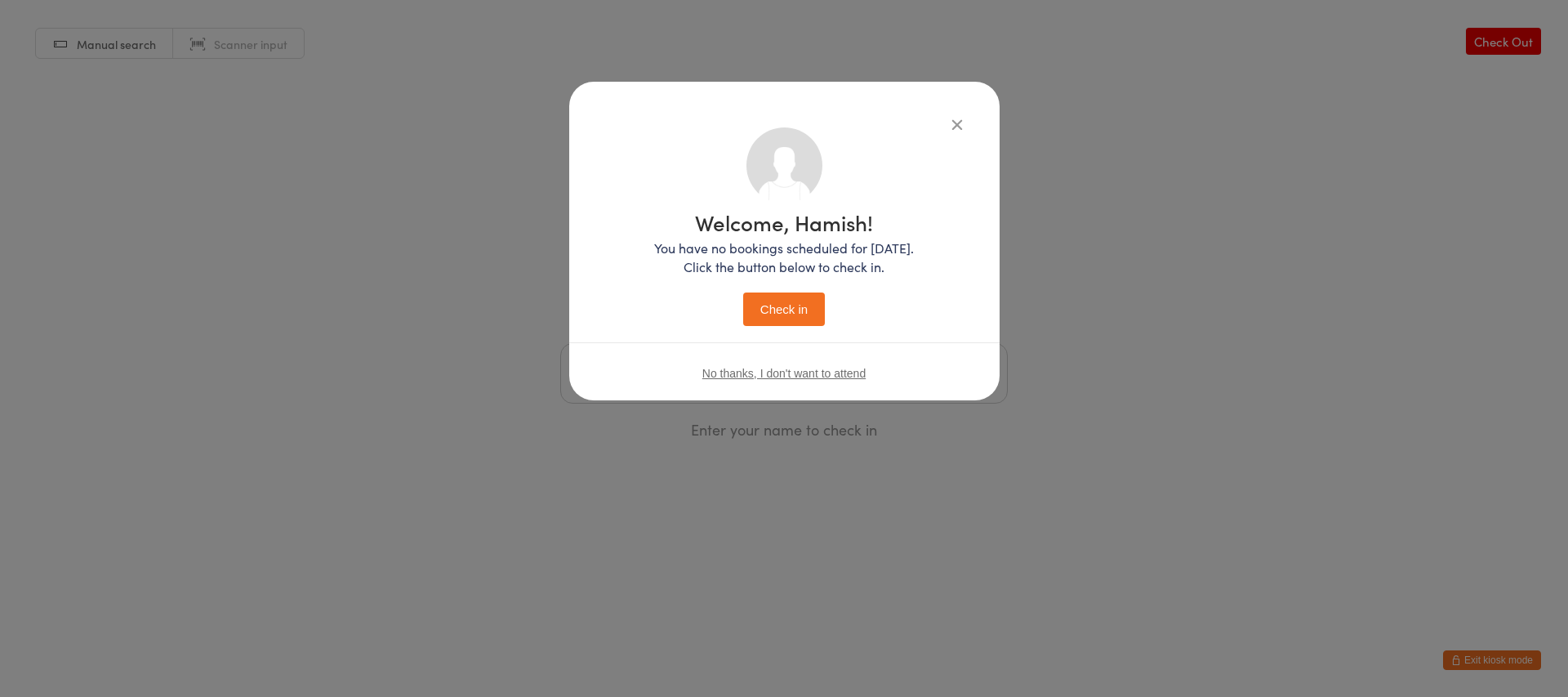
click at [802, 304] on button "Check in" at bounding box center [784, 309] width 82 height 33
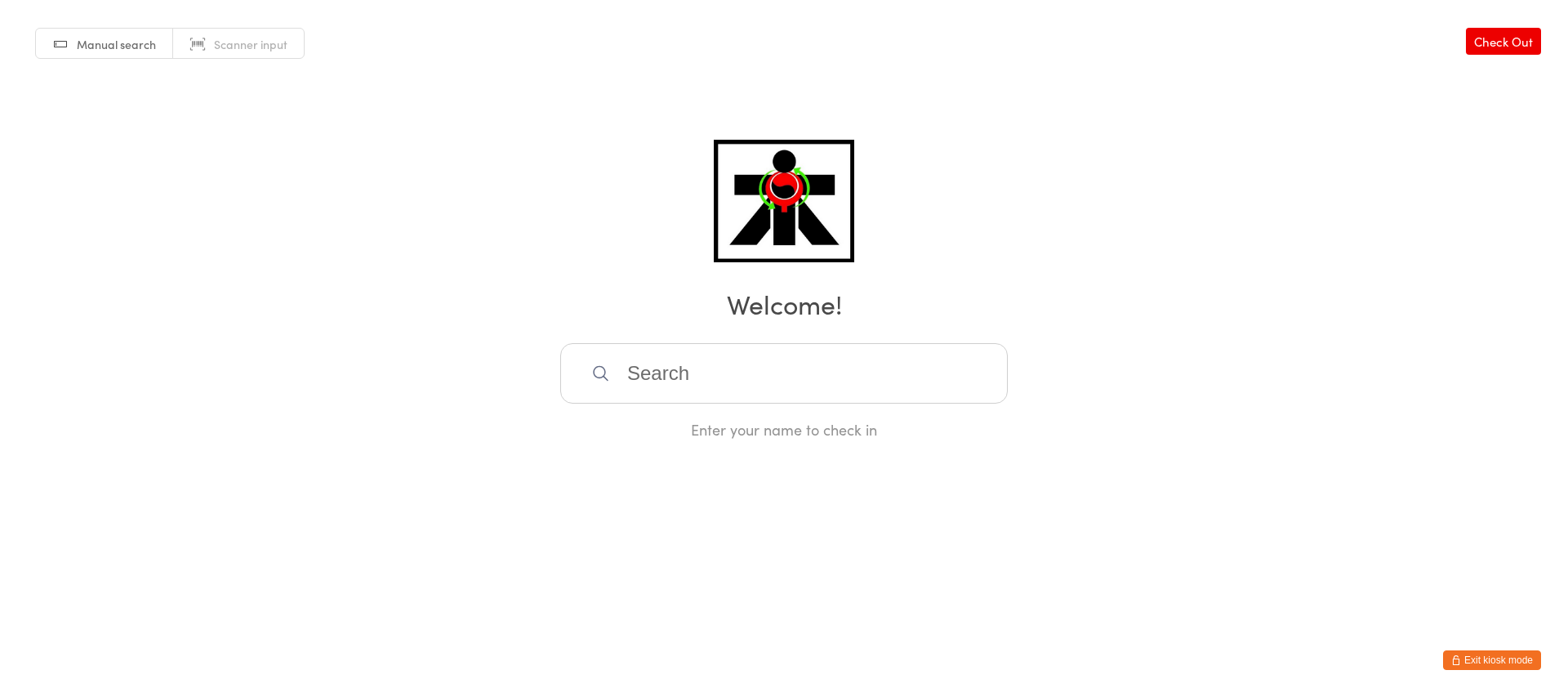
click at [693, 374] on input "search" at bounding box center [784, 373] width 448 height 60
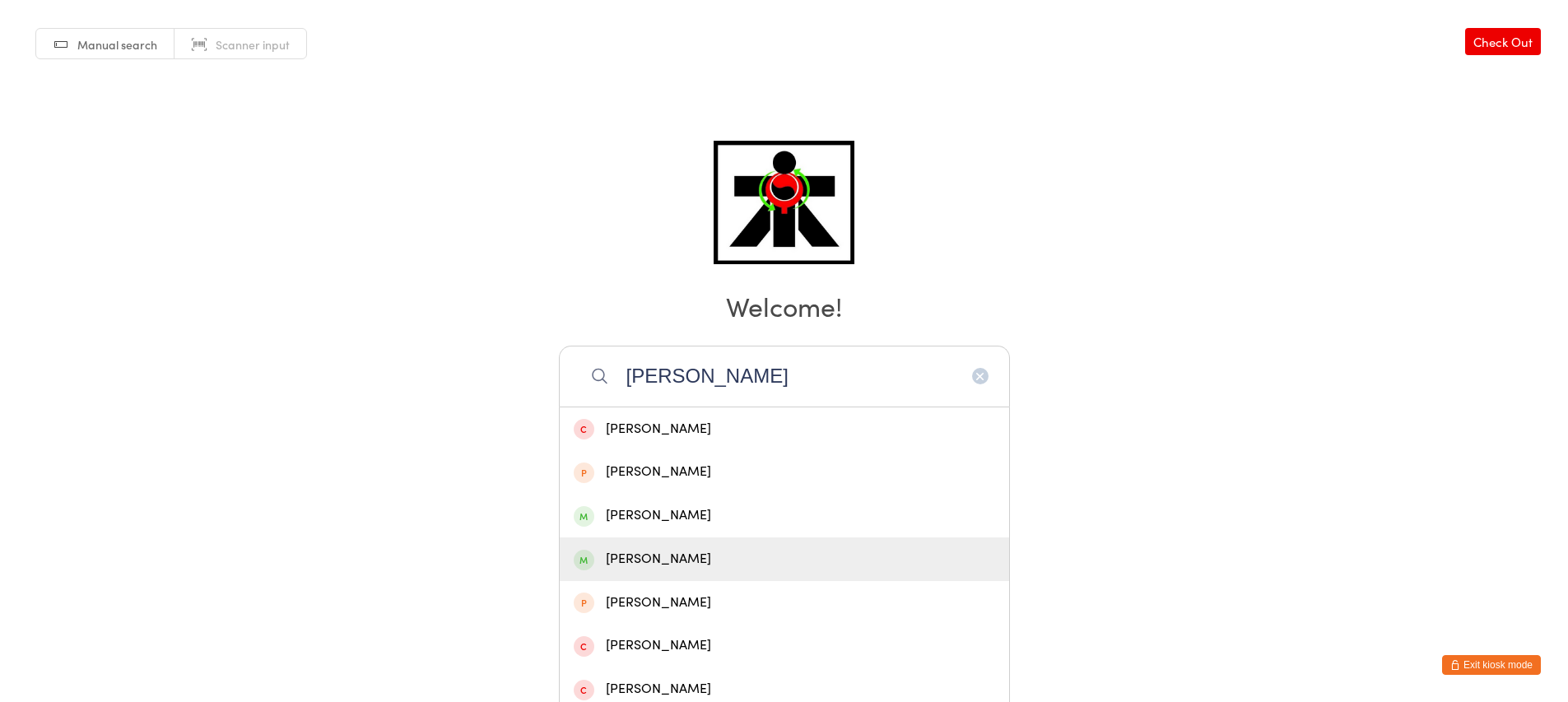
type input "[PERSON_NAME]"
click at [764, 560] on div "[PERSON_NAME]" at bounding box center [784, 559] width 421 height 23
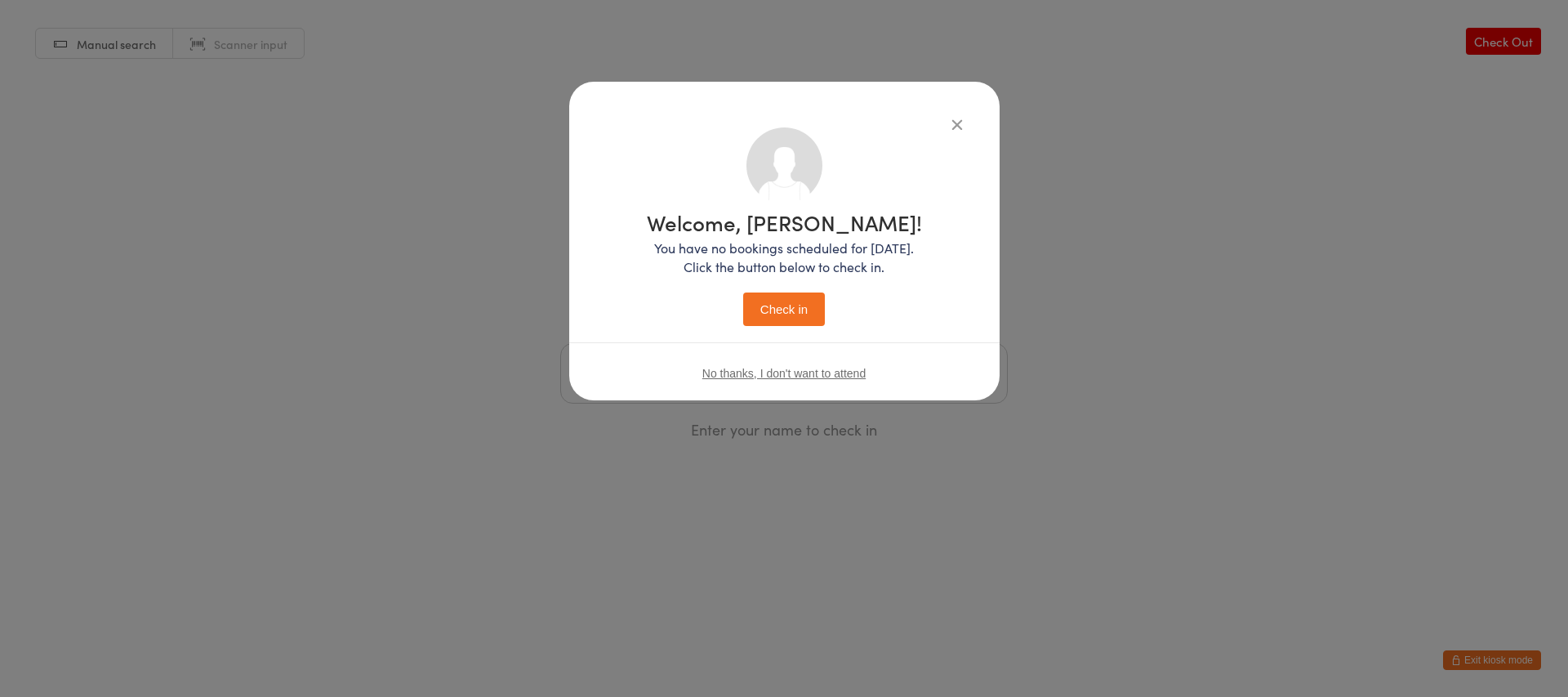
click at [777, 305] on button "Check in" at bounding box center [784, 309] width 82 height 33
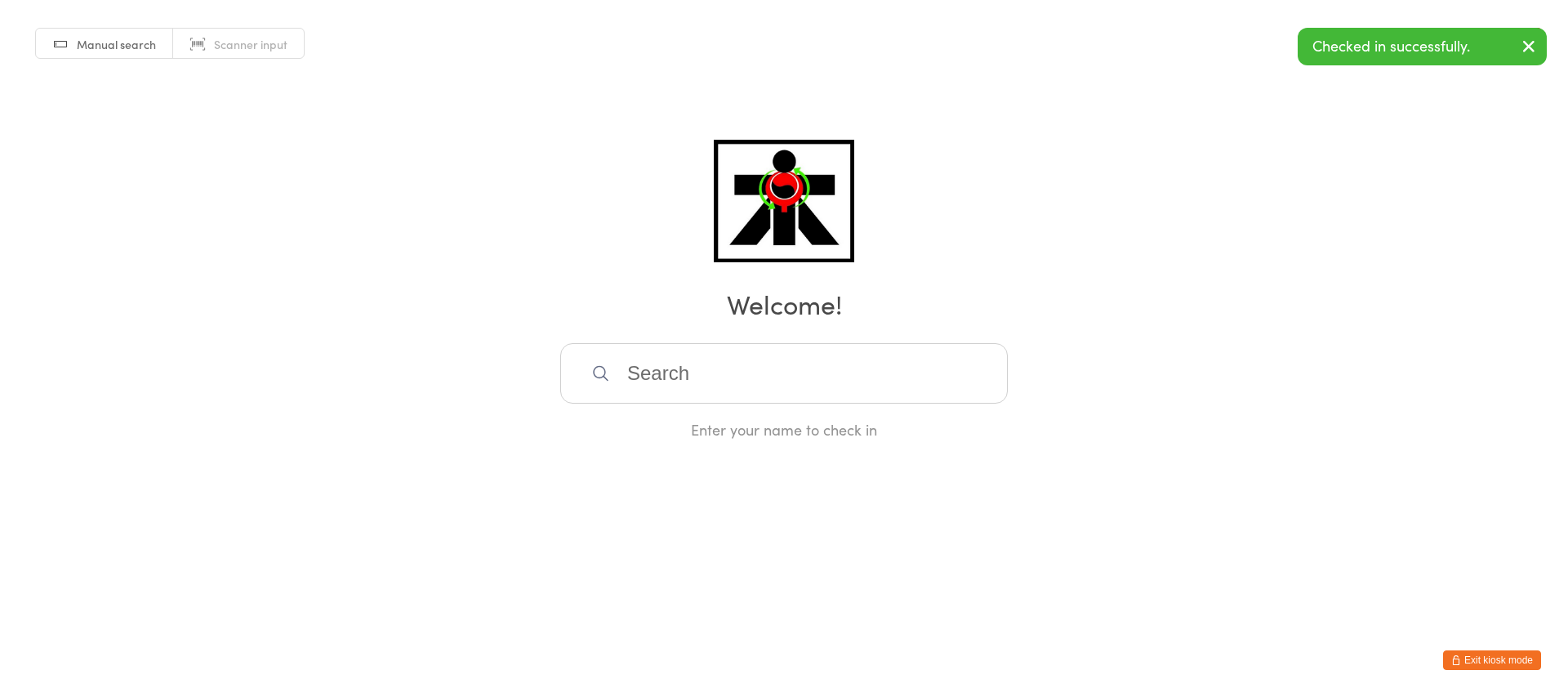
click at [677, 378] on input "search" at bounding box center [784, 373] width 448 height 60
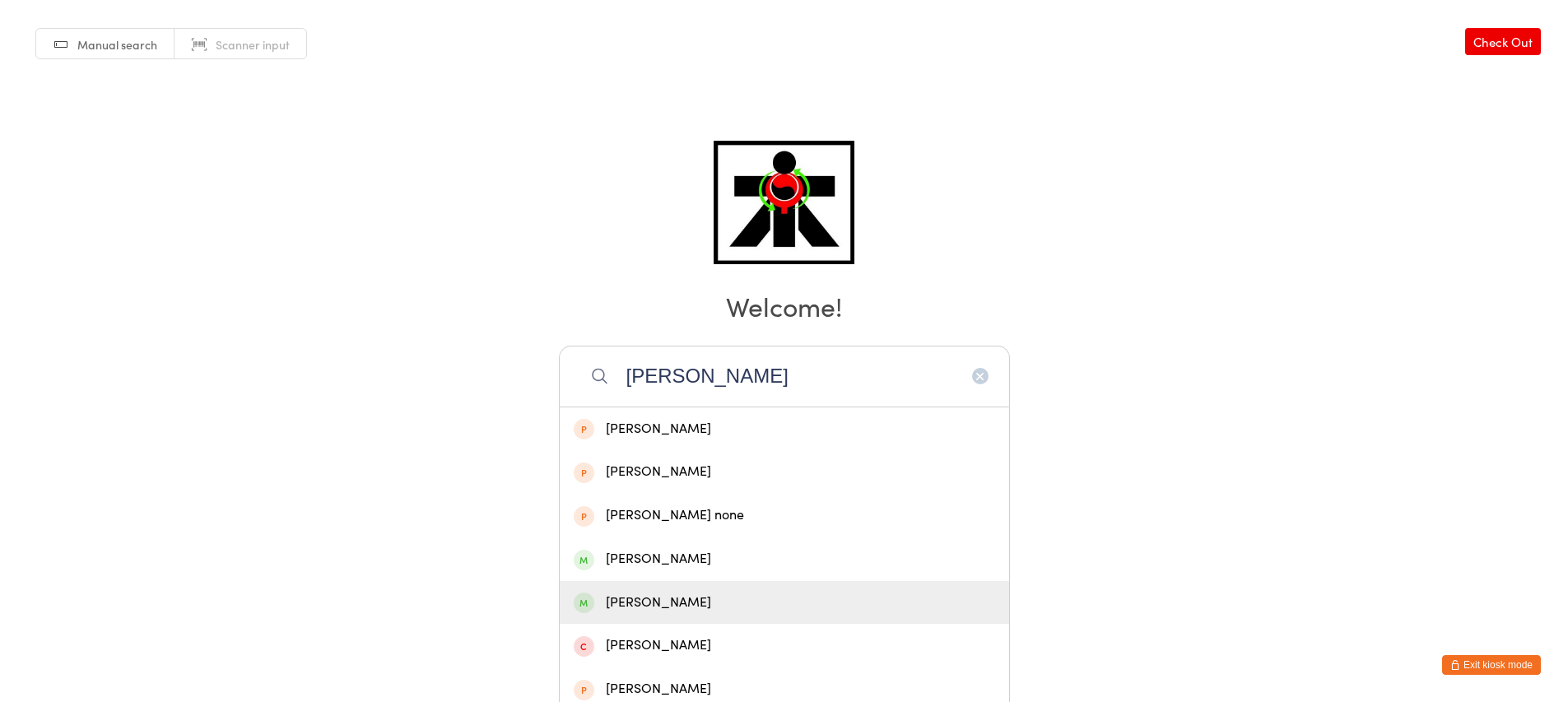
type input "[PERSON_NAME]"
click at [803, 596] on div "[PERSON_NAME]" at bounding box center [784, 602] width 421 height 23
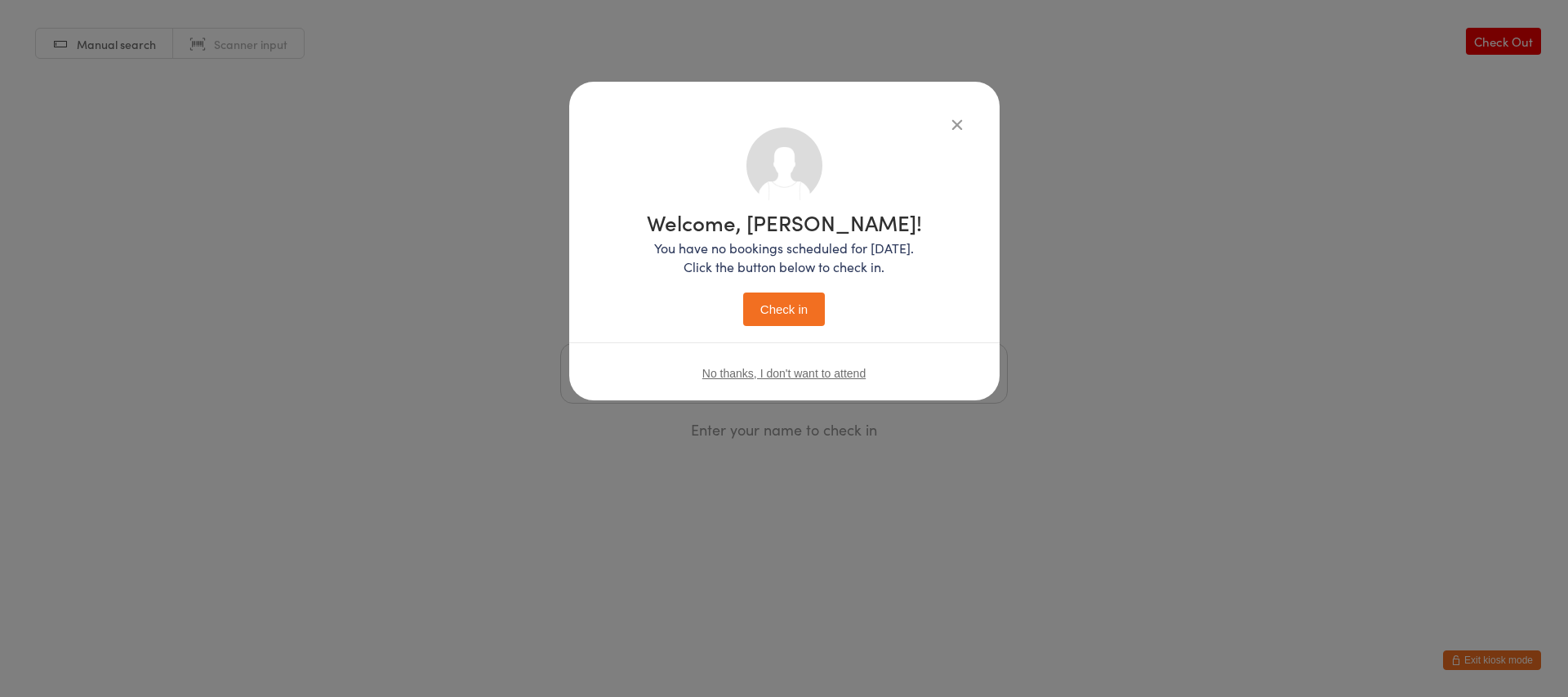
click at [791, 300] on button "Check in" at bounding box center [784, 309] width 82 height 33
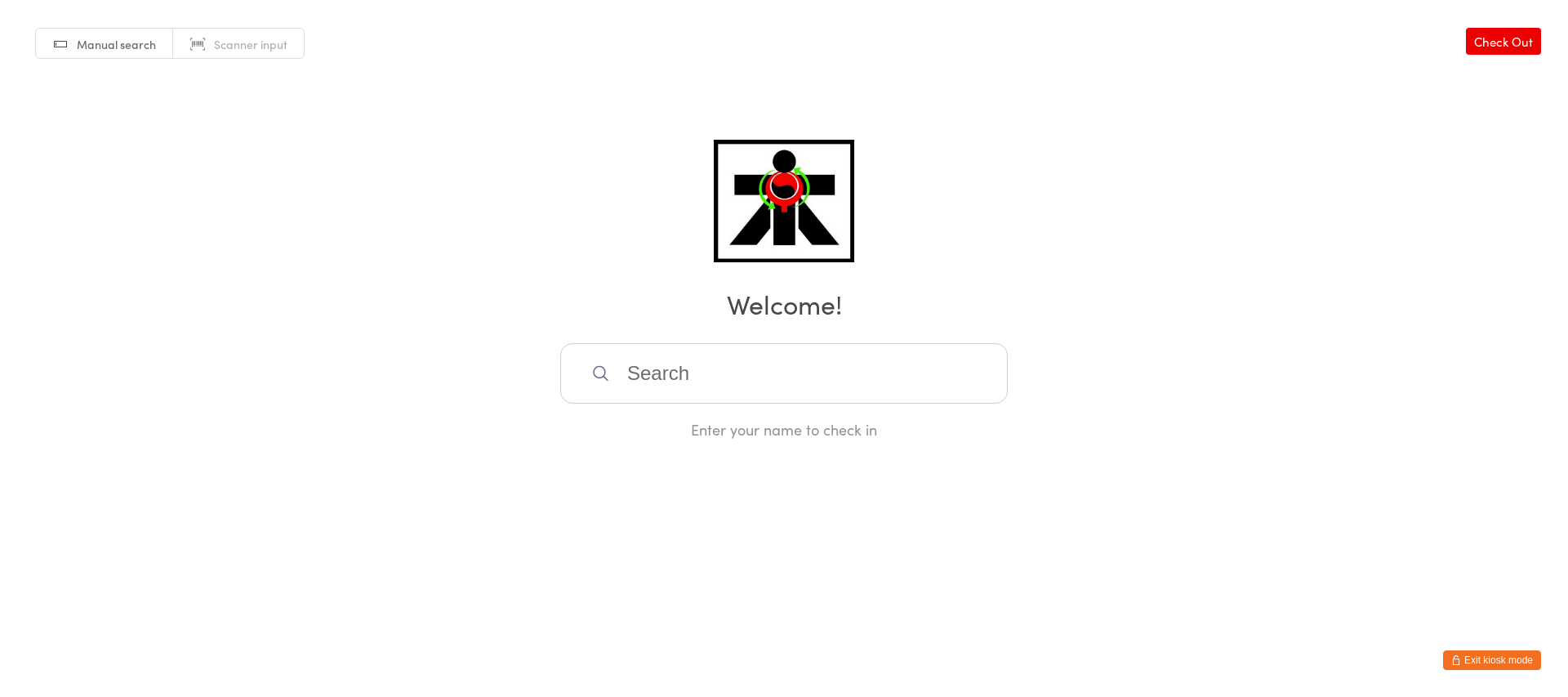
click at [922, 374] on input "search" at bounding box center [784, 373] width 448 height 60
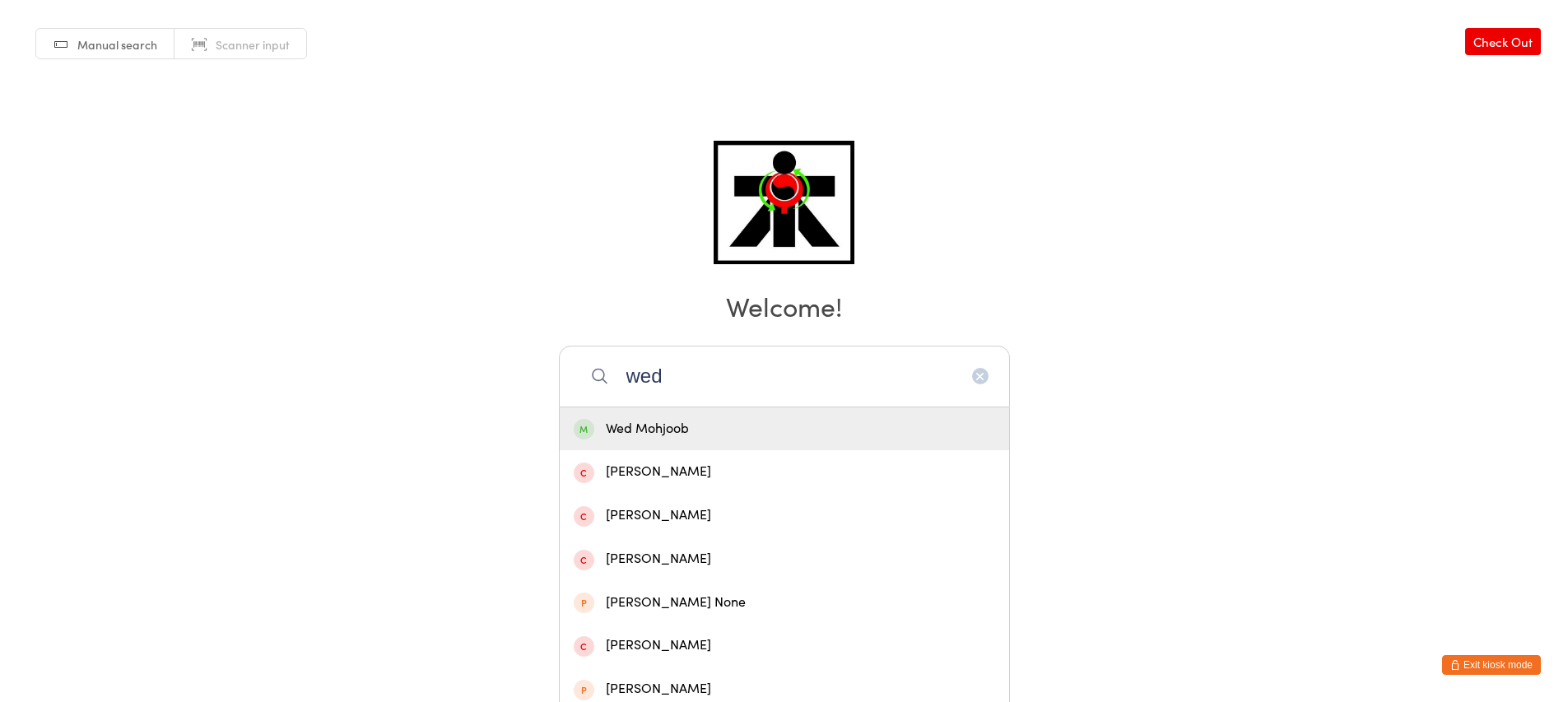
type input "wed"
click at [981, 434] on div "Wed Mohjoob" at bounding box center [784, 429] width 421 height 23
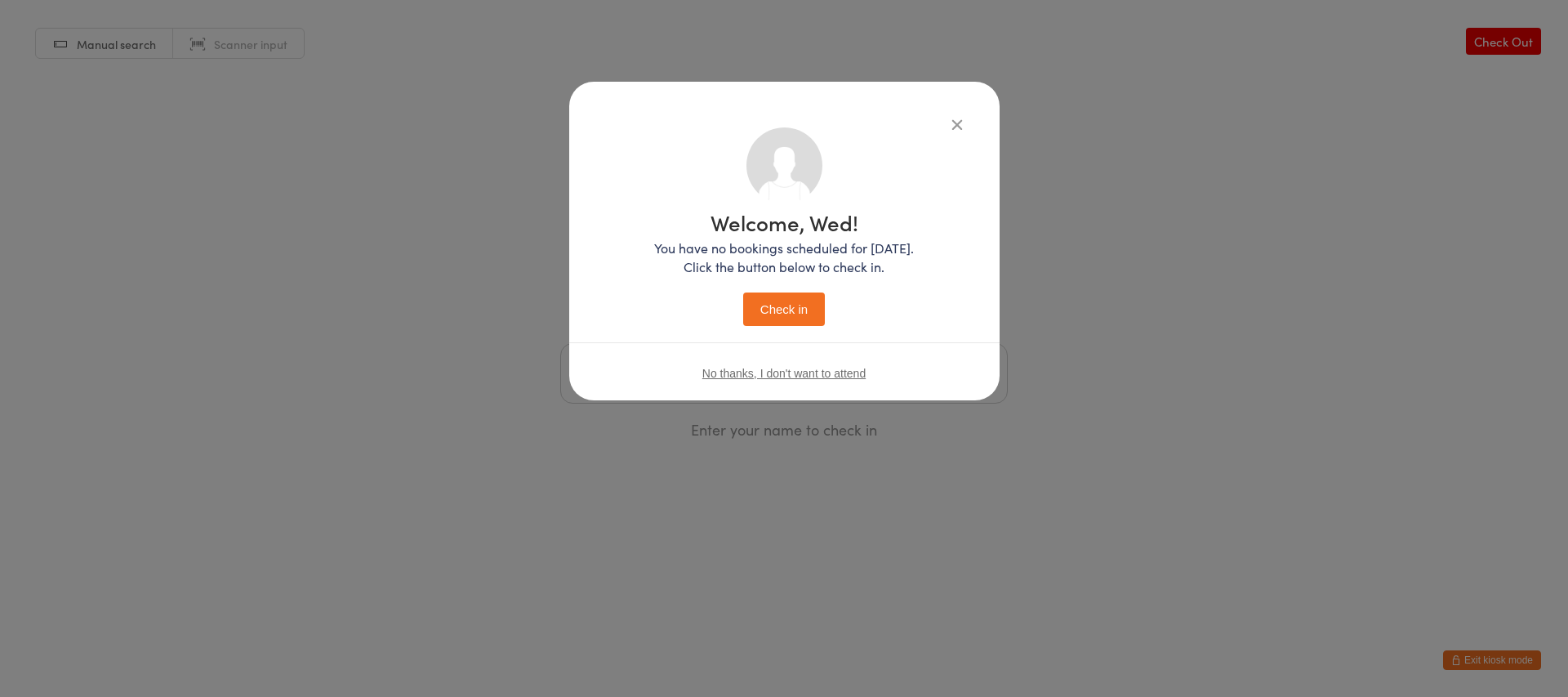
click at [782, 306] on button "Check in" at bounding box center [784, 309] width 82 height 33
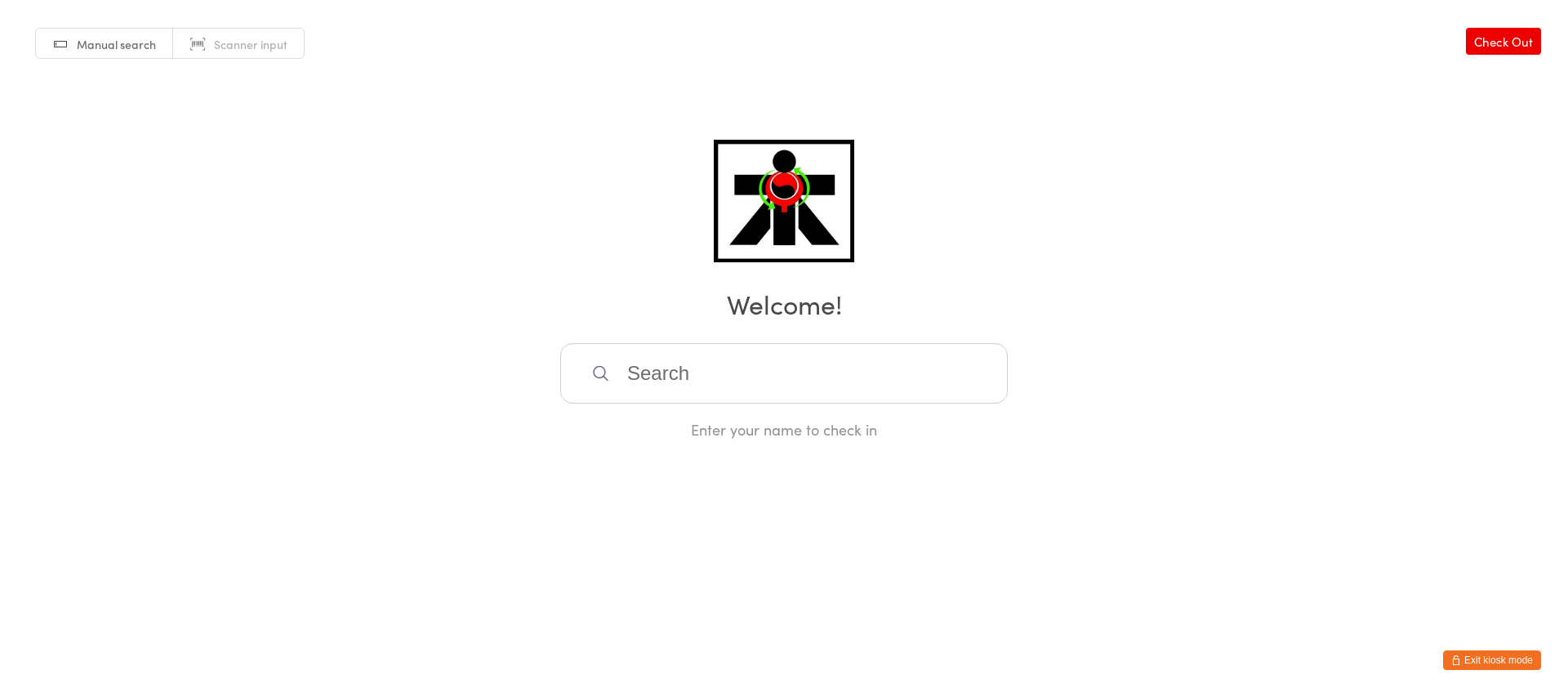
click at [744, 379] on input "search" at bounding box center [784, 373] width 448 height 60
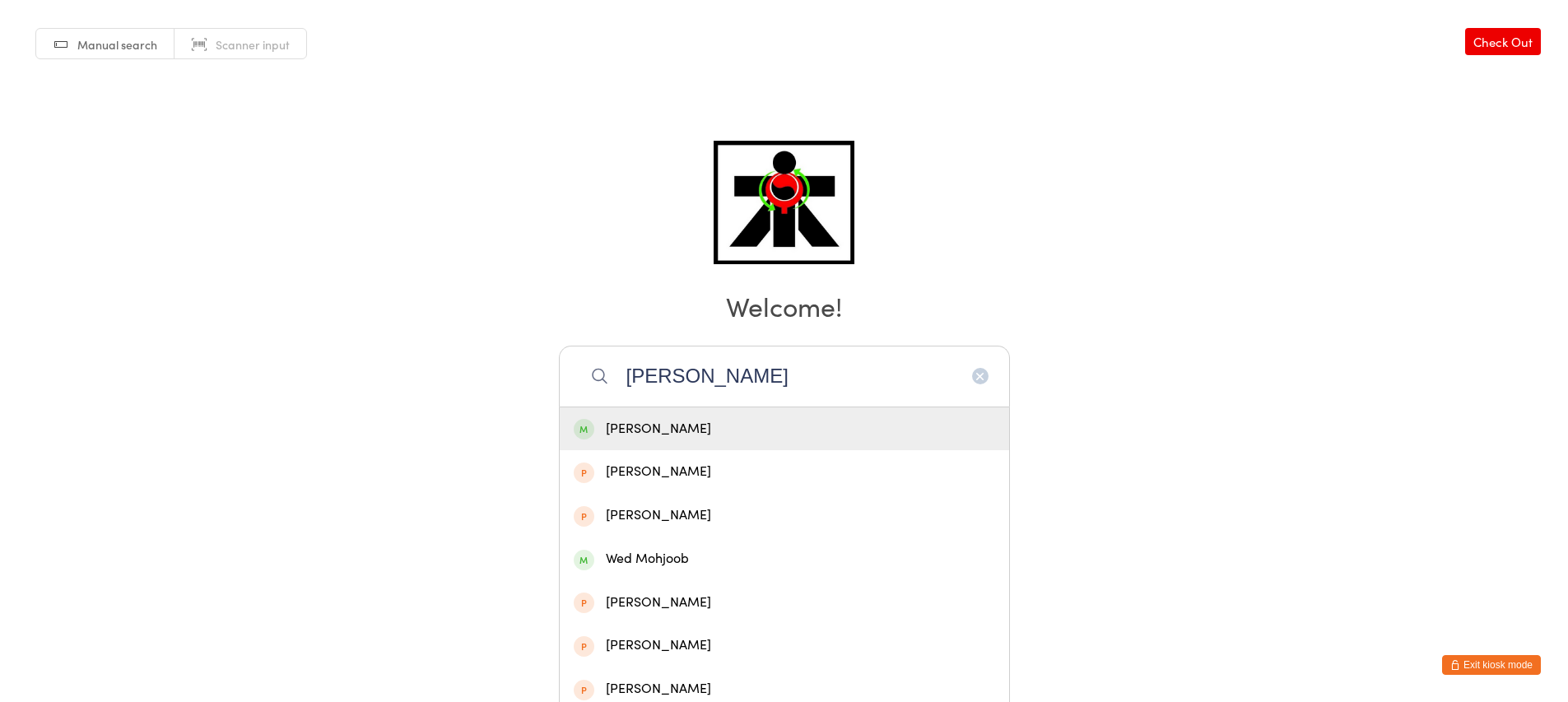
type input "[PERSON_NAME]"
click at [853, 418] on div "[PERSON_NAME]" at bounding box center [784, 429] width 421 height 23
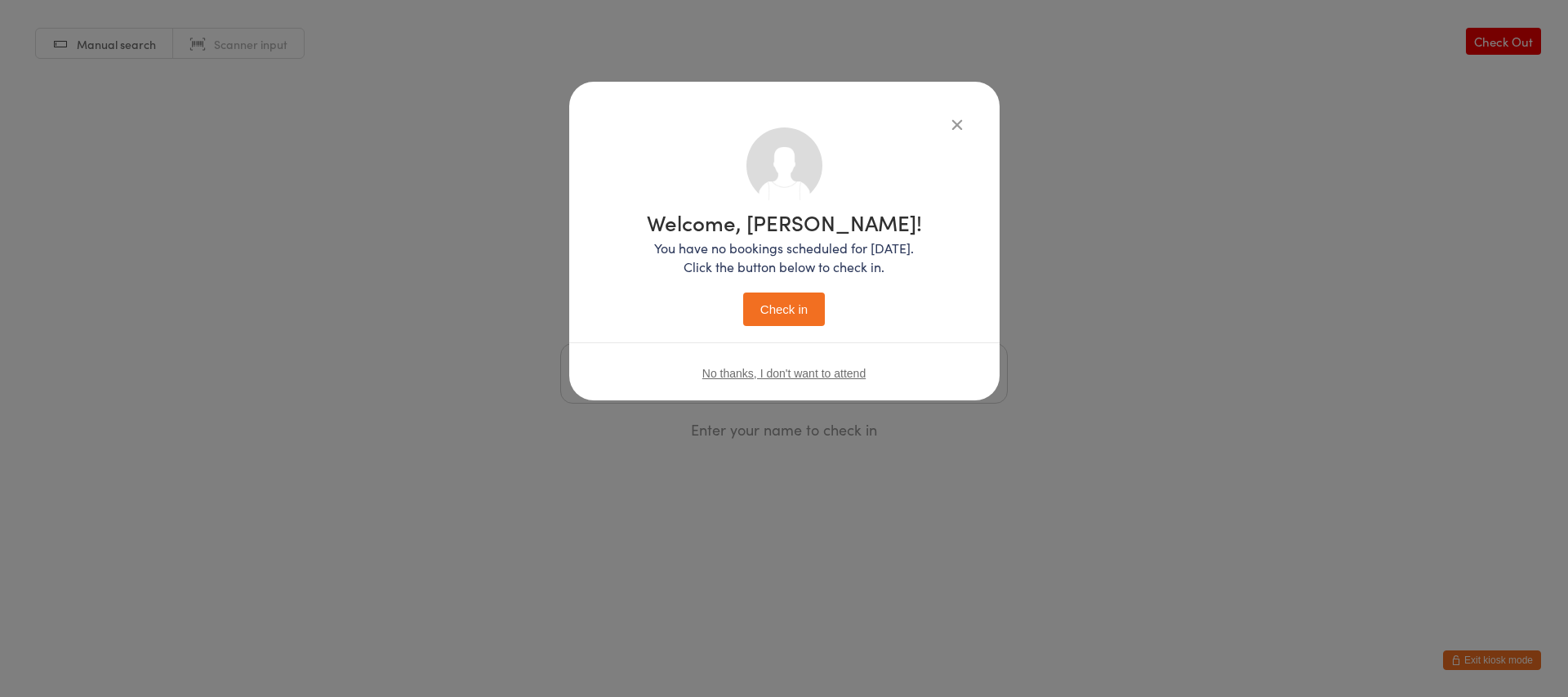
click at [784, 314] on button "Check in" at bounding box center [784, 309] width 82 height 33
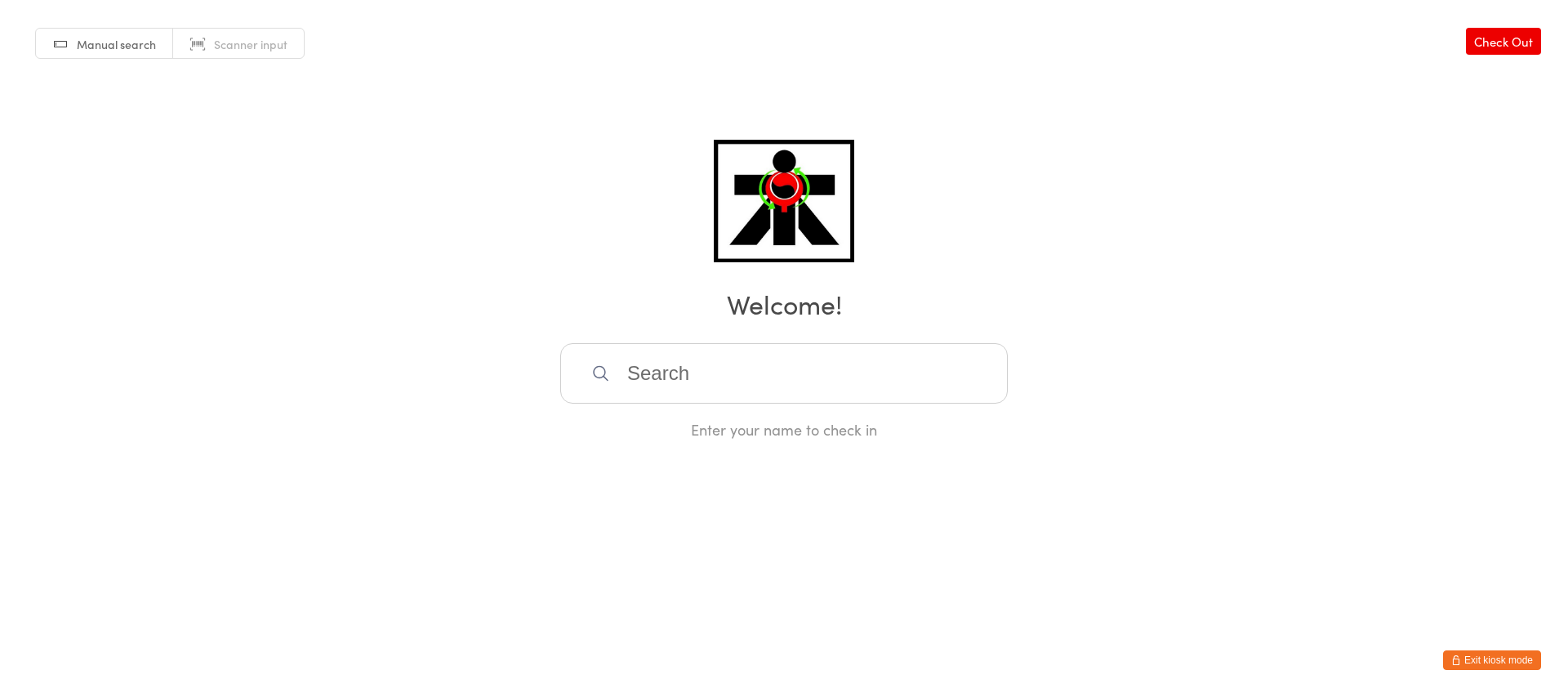
click at [826, 433] on div "Enter your name to check in" at bounding box center [784, 429] width 448 height 20
click at [654, 375] on input "search" at bounding box center [784, 373] width 448 height 60
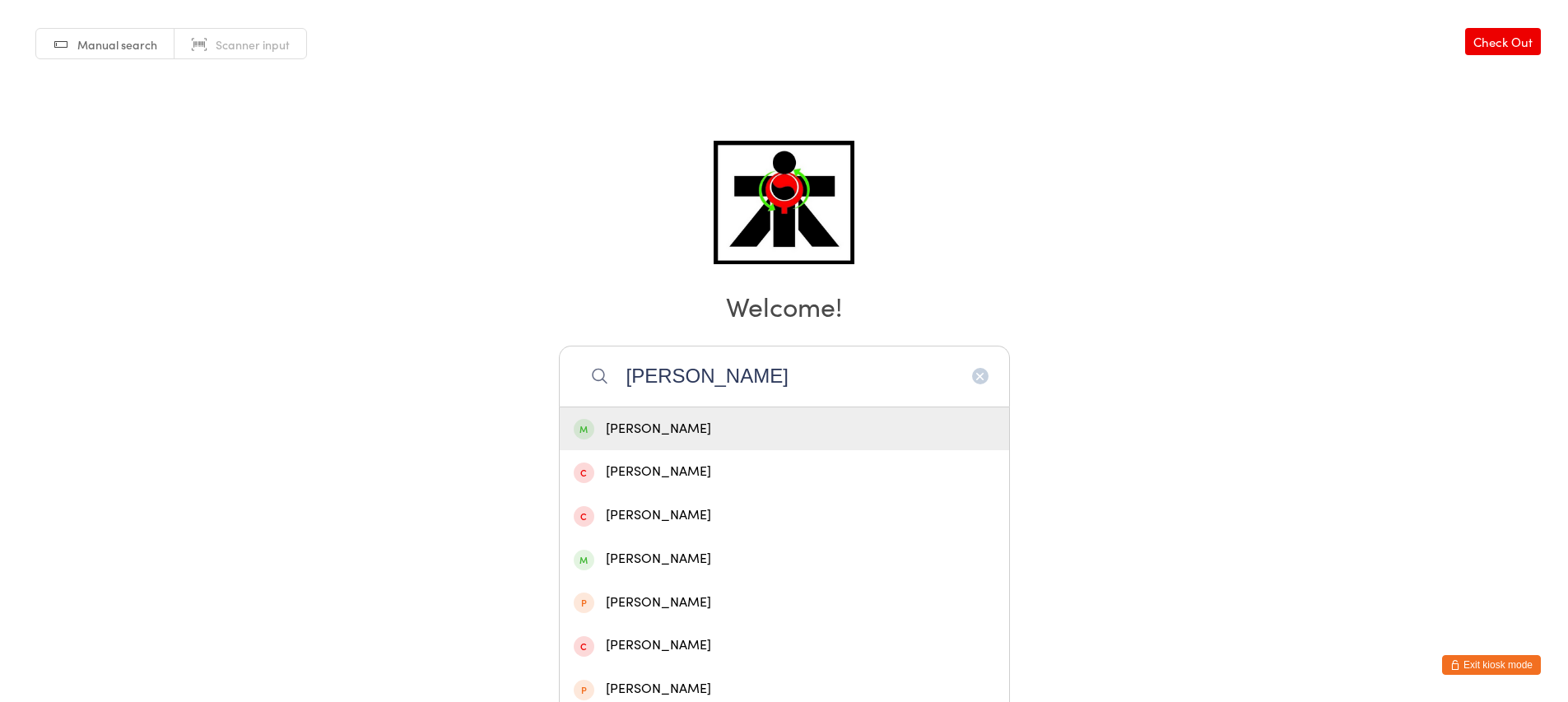
type input "[PERSON_NAME]"
click at [835, 418] on div "[PERSON_NAME]" at bounding box center [784, 429] width 421 height 23
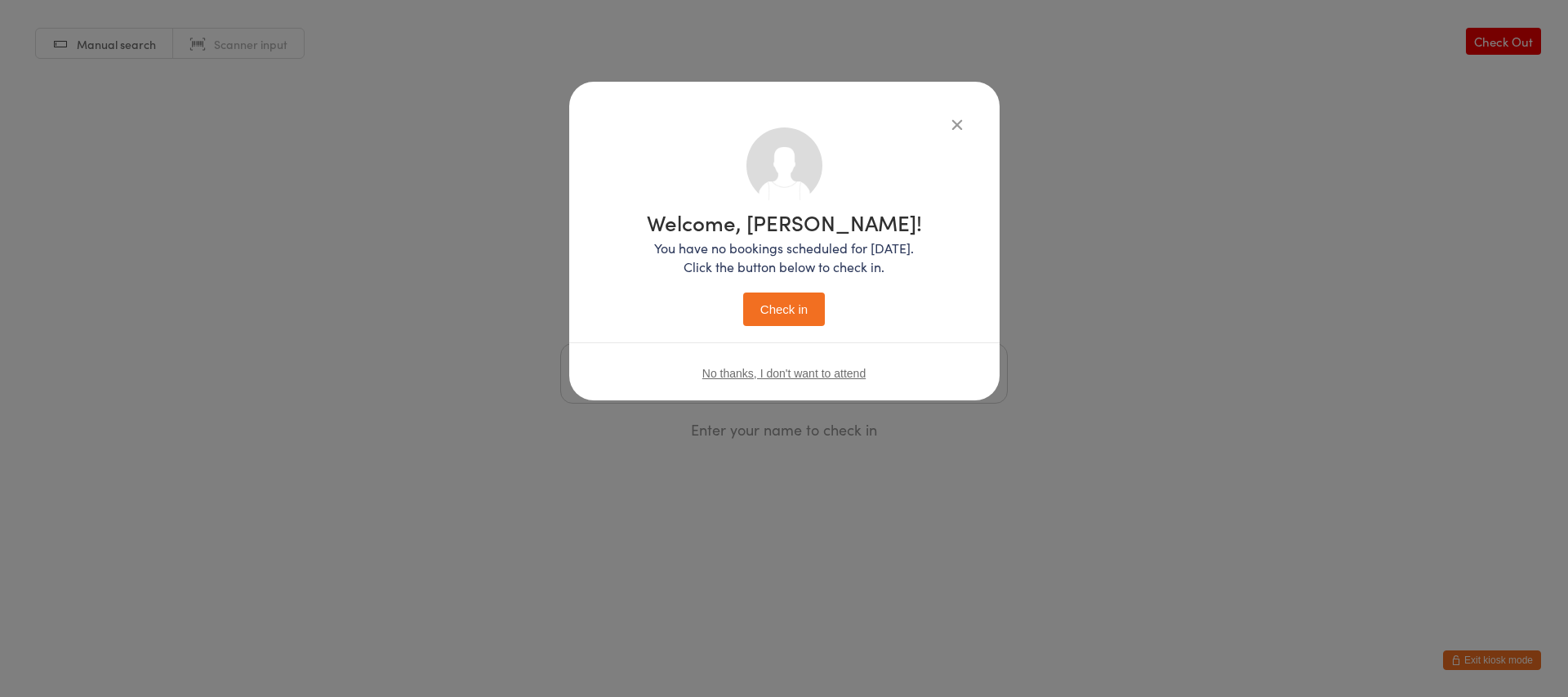
click at [801, 298] on button "Check in" at bounding box center [784, 309] width 82 height 33
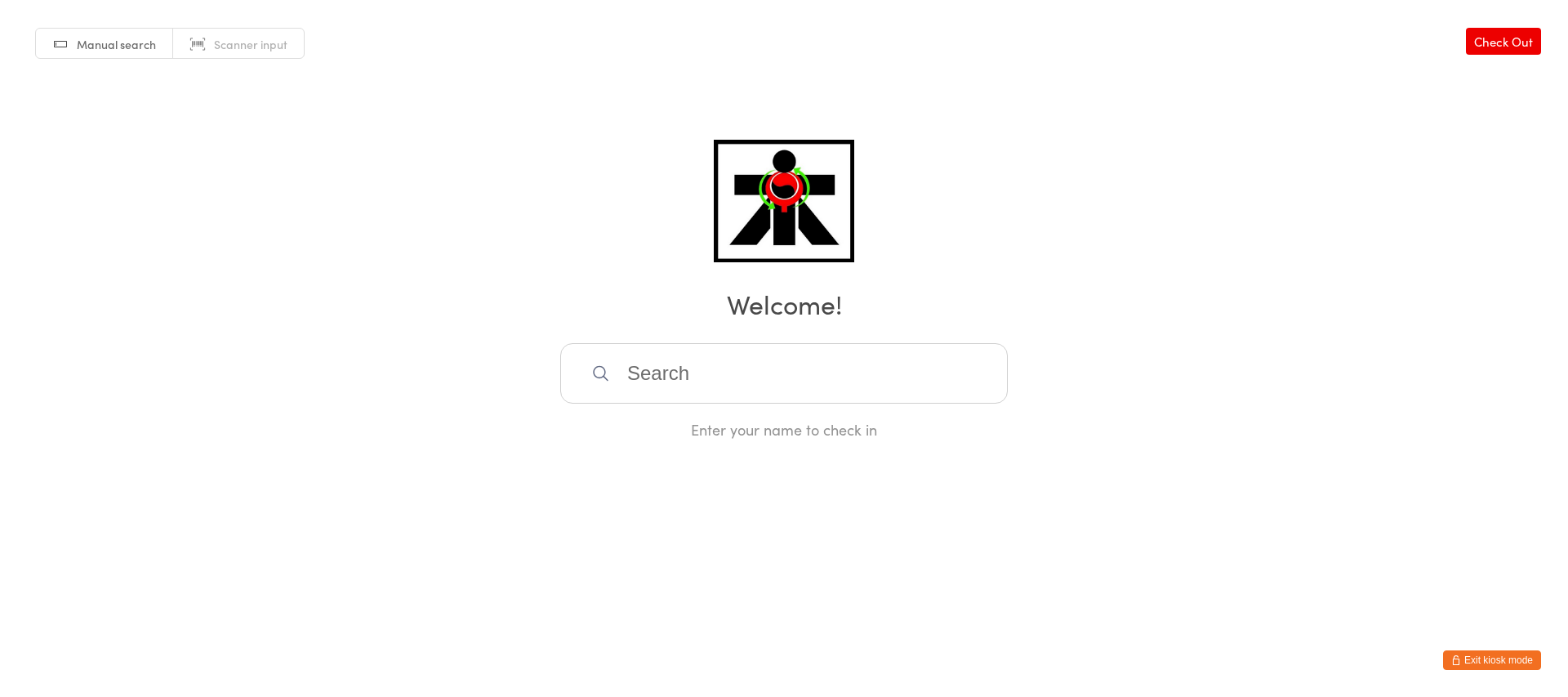
click at [725, 369] on input "search" at bounding box center [784, 373] width 448 height 60
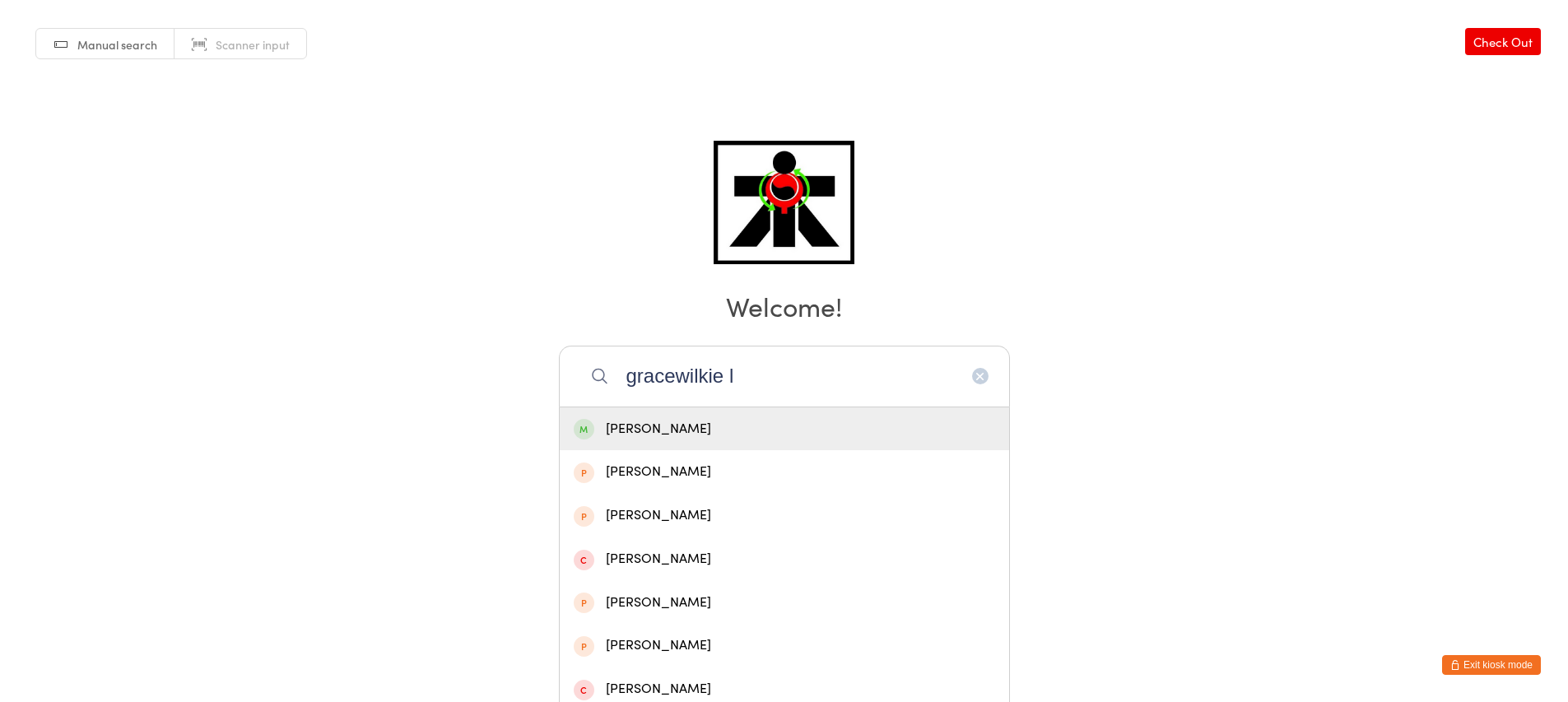
type input "gracewilkie l"
click at [671, 428] on div "[PERSON_NAME]" at bounding box center [784, 429] width 421 height 23
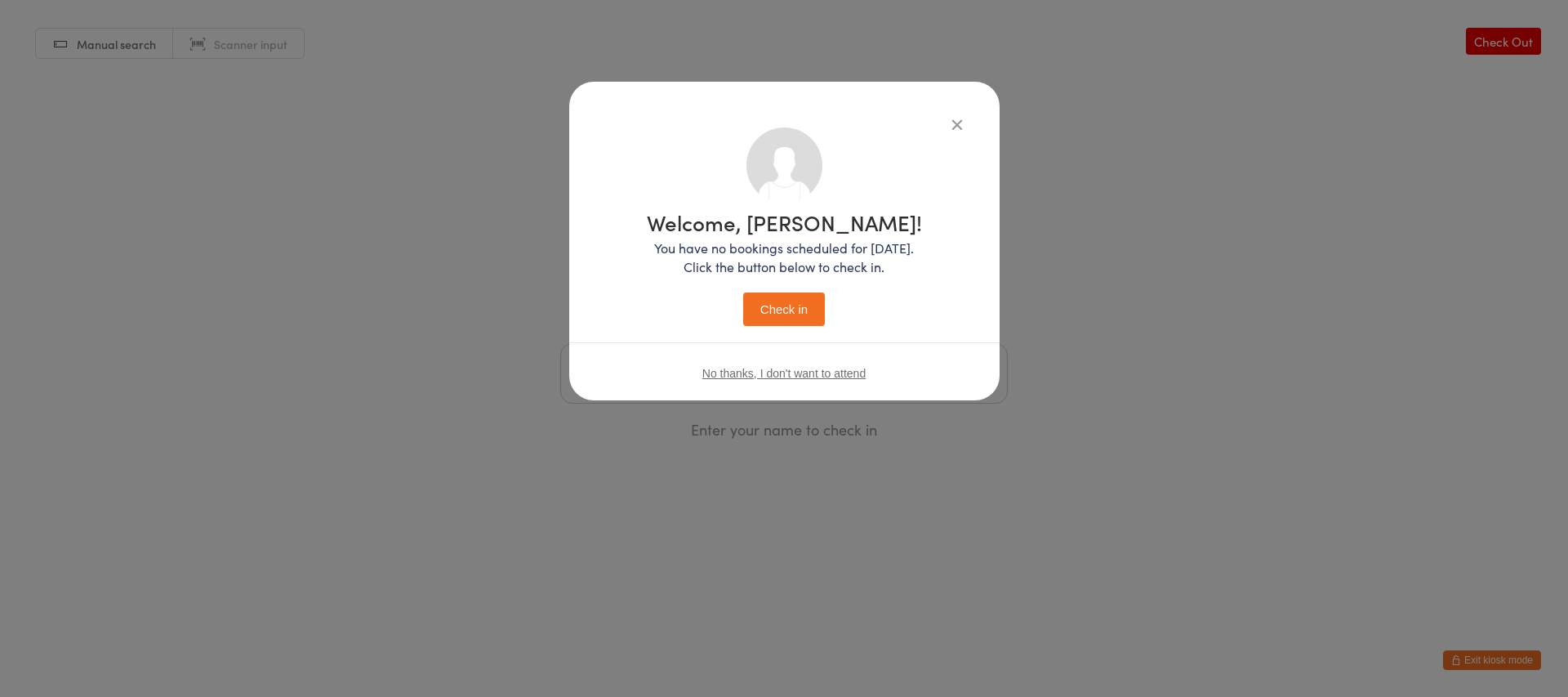
click at [756, 304] on button "Check in" at bounding box center [784, 309] width 82 height 33
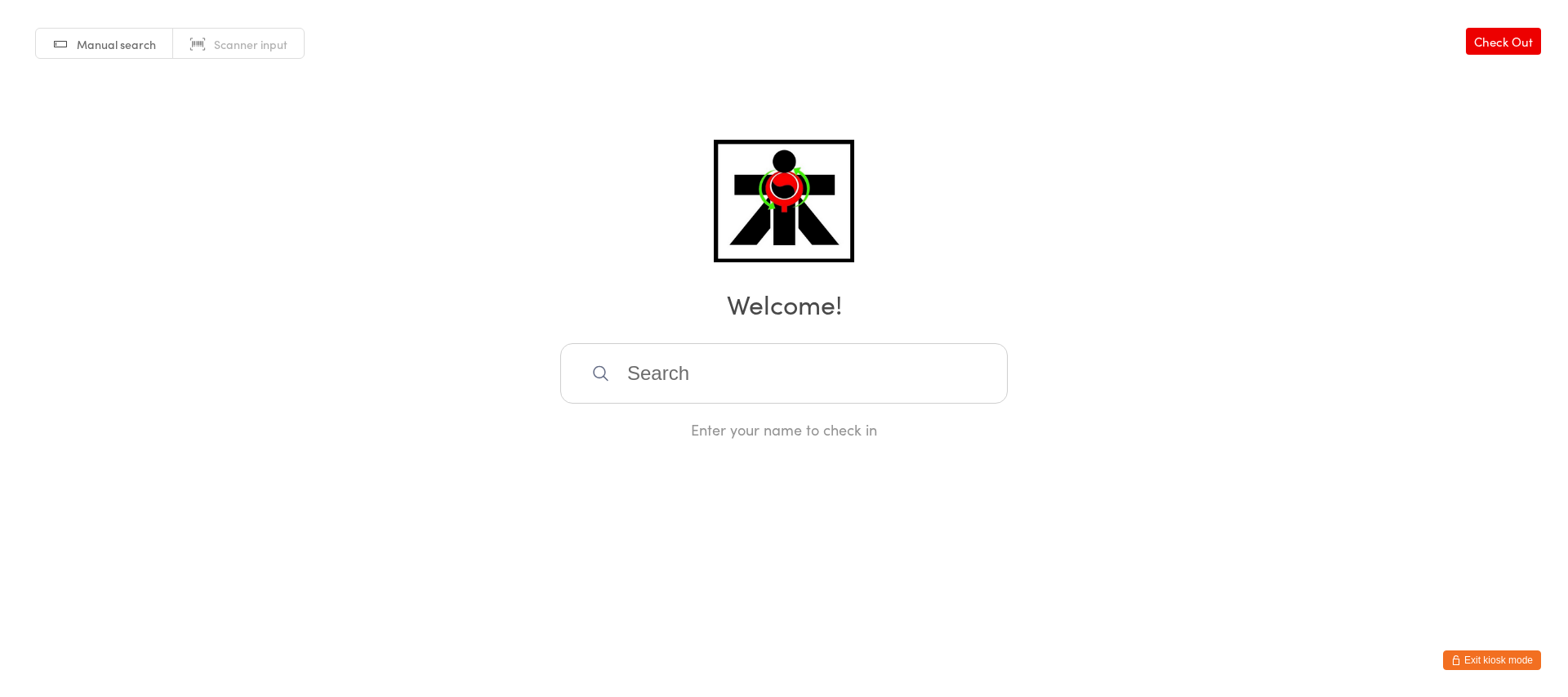
click at [872, 394] on input "search" at bounding box center [784, 373] width 448 height 60
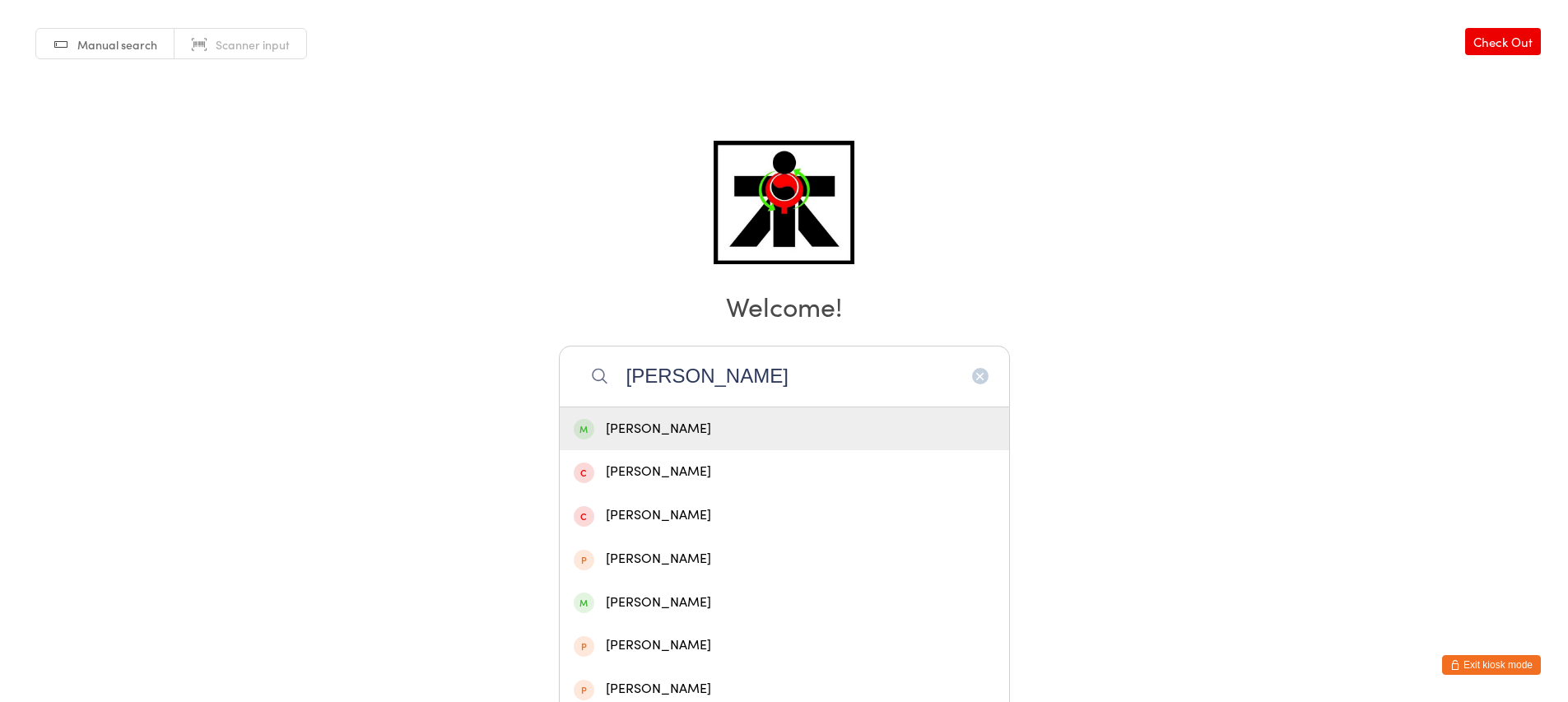
type input "[PERSON_NAME]"
click at [849, 412] on div "[PERSON_NAME]" at bounding box center [784, 429] width 449 height 43
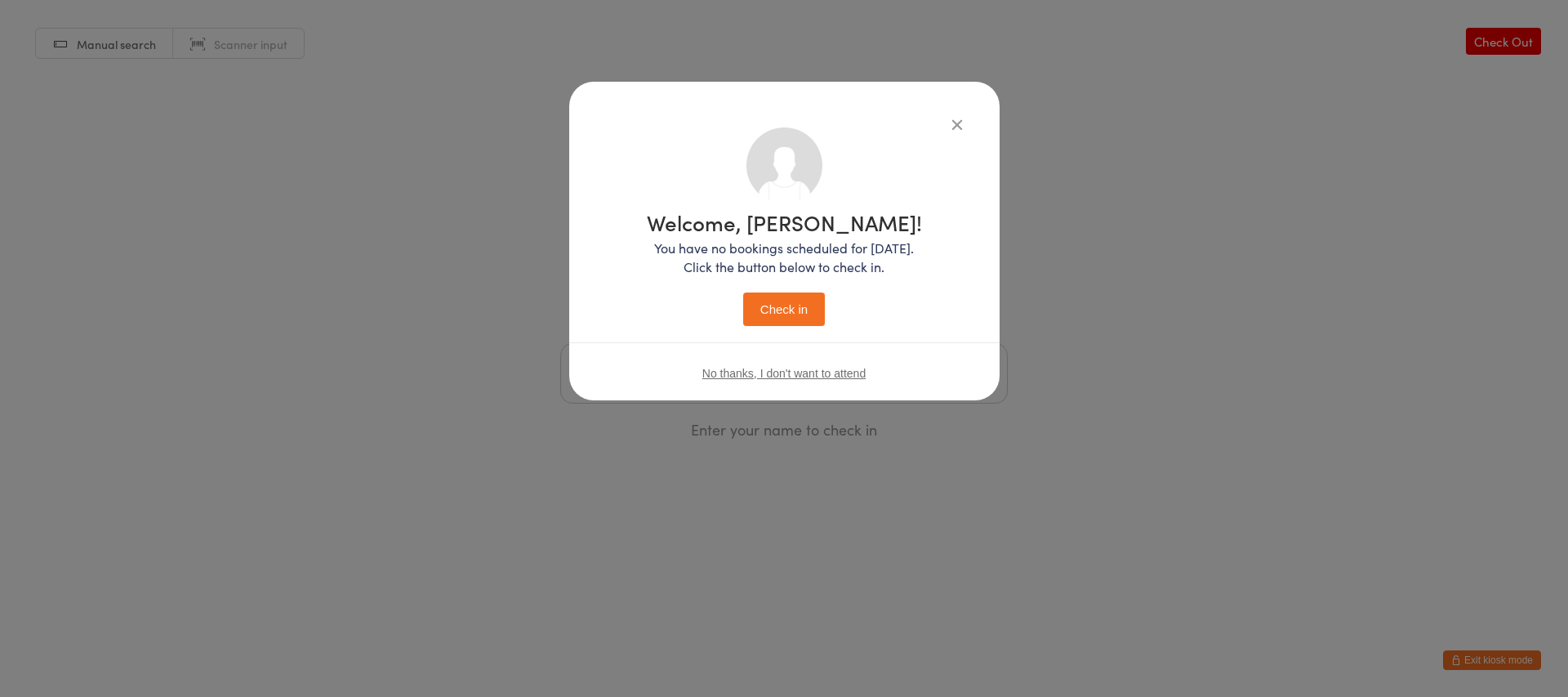
drag, startPoint x: 807, startPoint y: 311, endPoint x: 856, endPoint y: 295, distance: 51.5
click at [856, 295] on div "Welcome, [PERSON_NAME]! You have no bookings scheduled for [DATE]. Click the bu…" at bounding box center [784, 268] width 275 height 114
click at [817, 302] on button "Check in" at bounding box center [784, 309] width 82 height 33
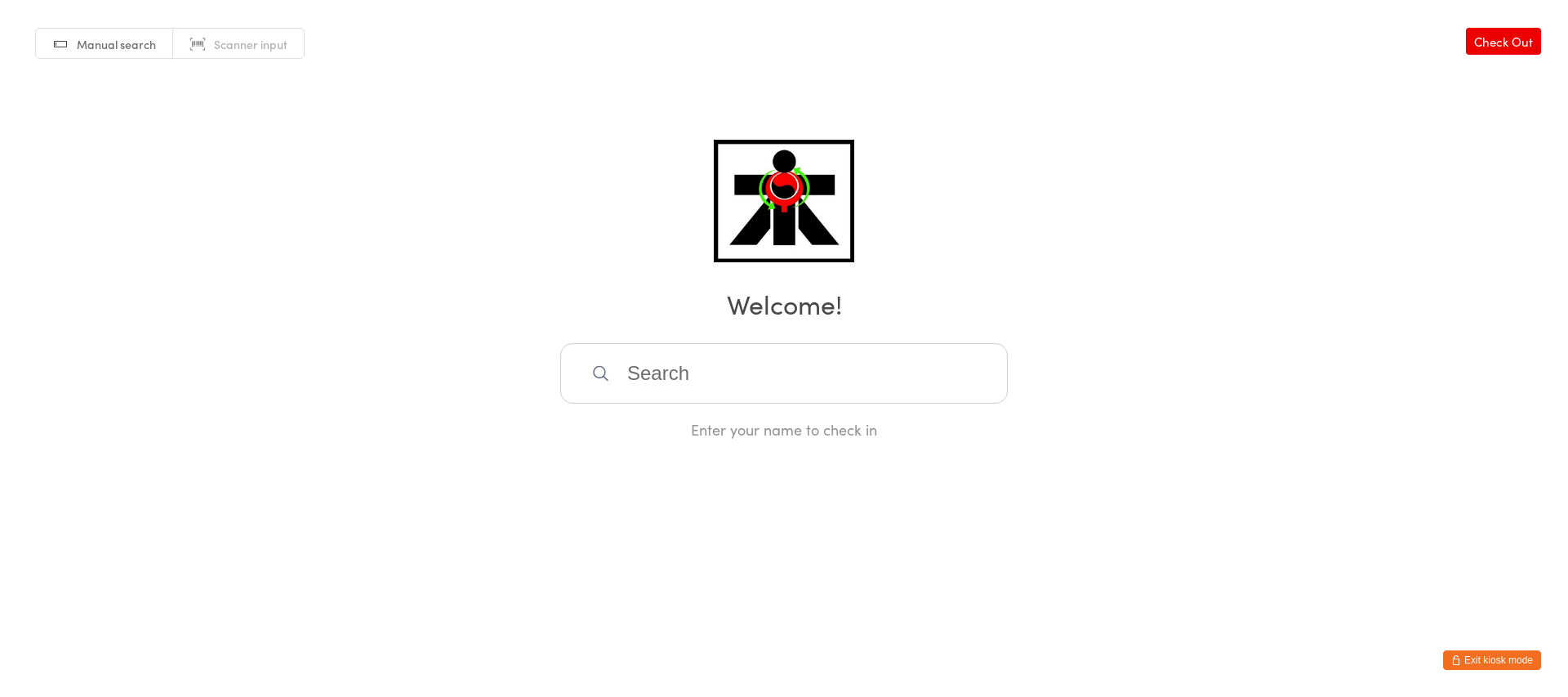
click at [622, 385] on input "search" at bounding box center [784, 373] width 448 height 60
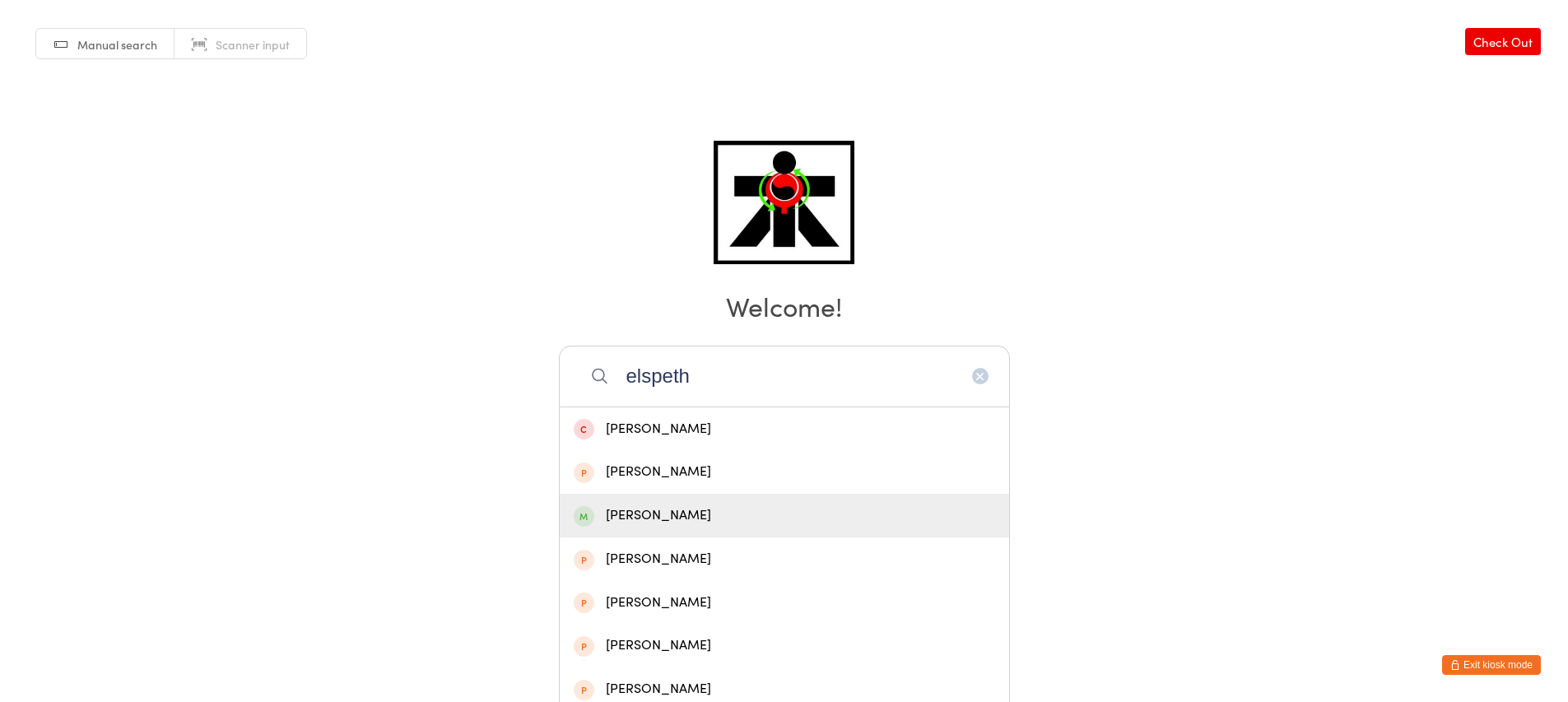
type input "elspeth"
click at [576, 514] on span at bounding box center [584, 515] width 21 height 21
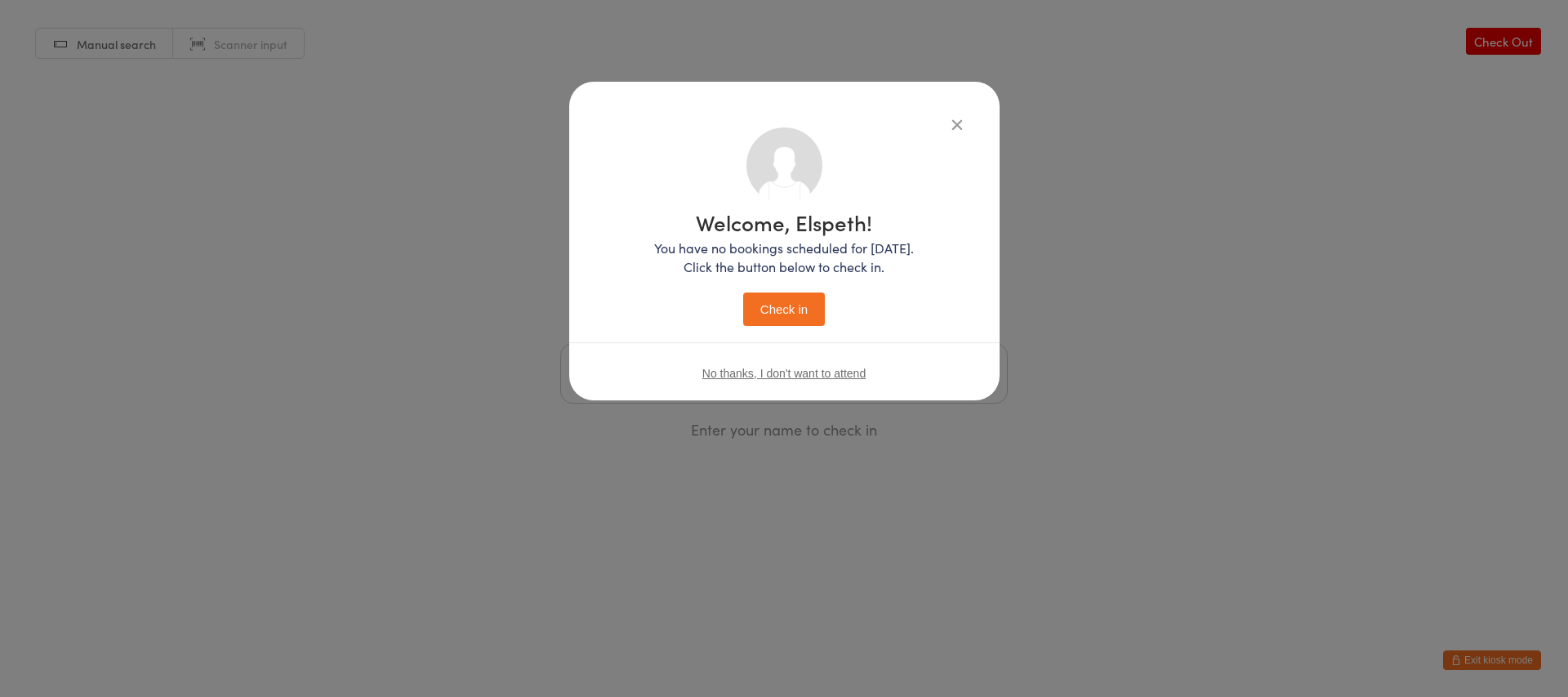
click at [807, 307] on button "Check in" at bounding box center [784, 309] width 82 height 33
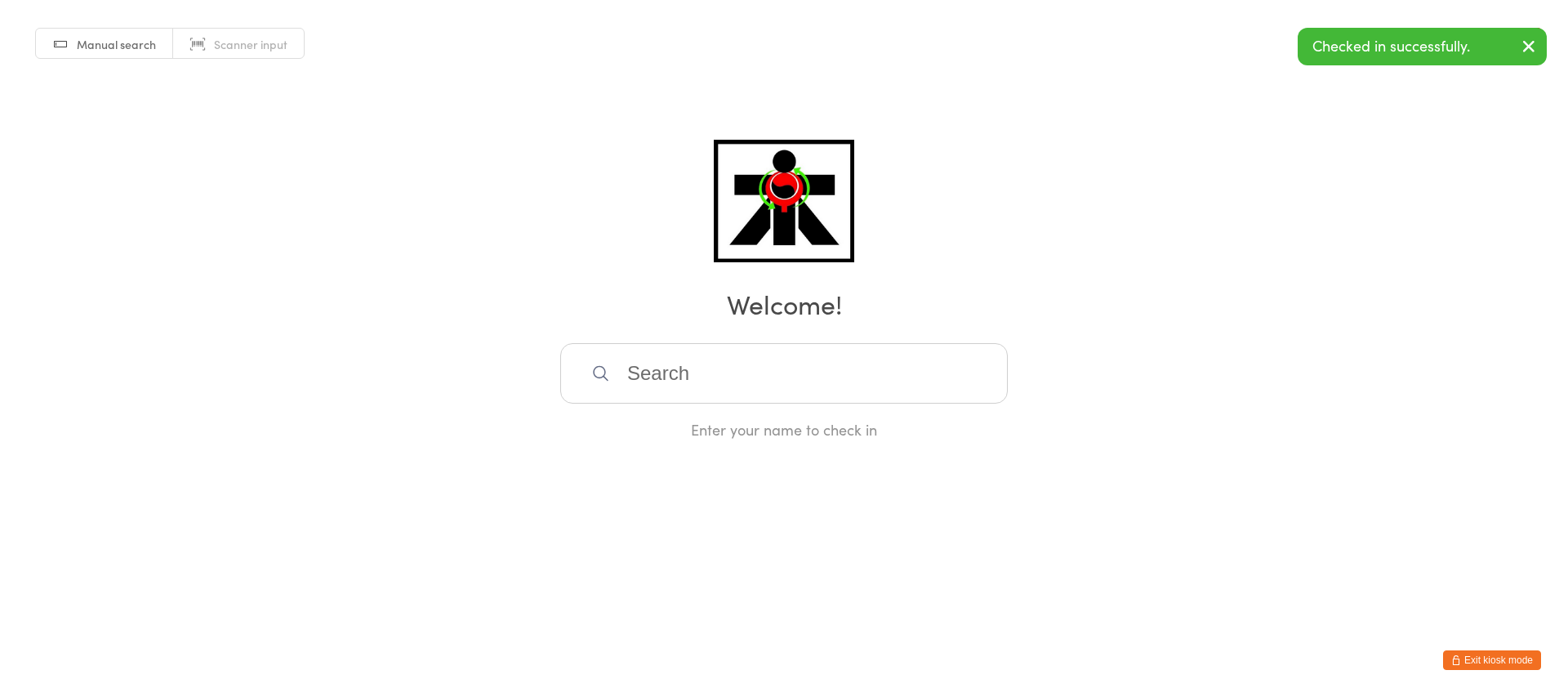
click at [818, 368] on input "search" at bounding box center [784, 373] width 448 height 60
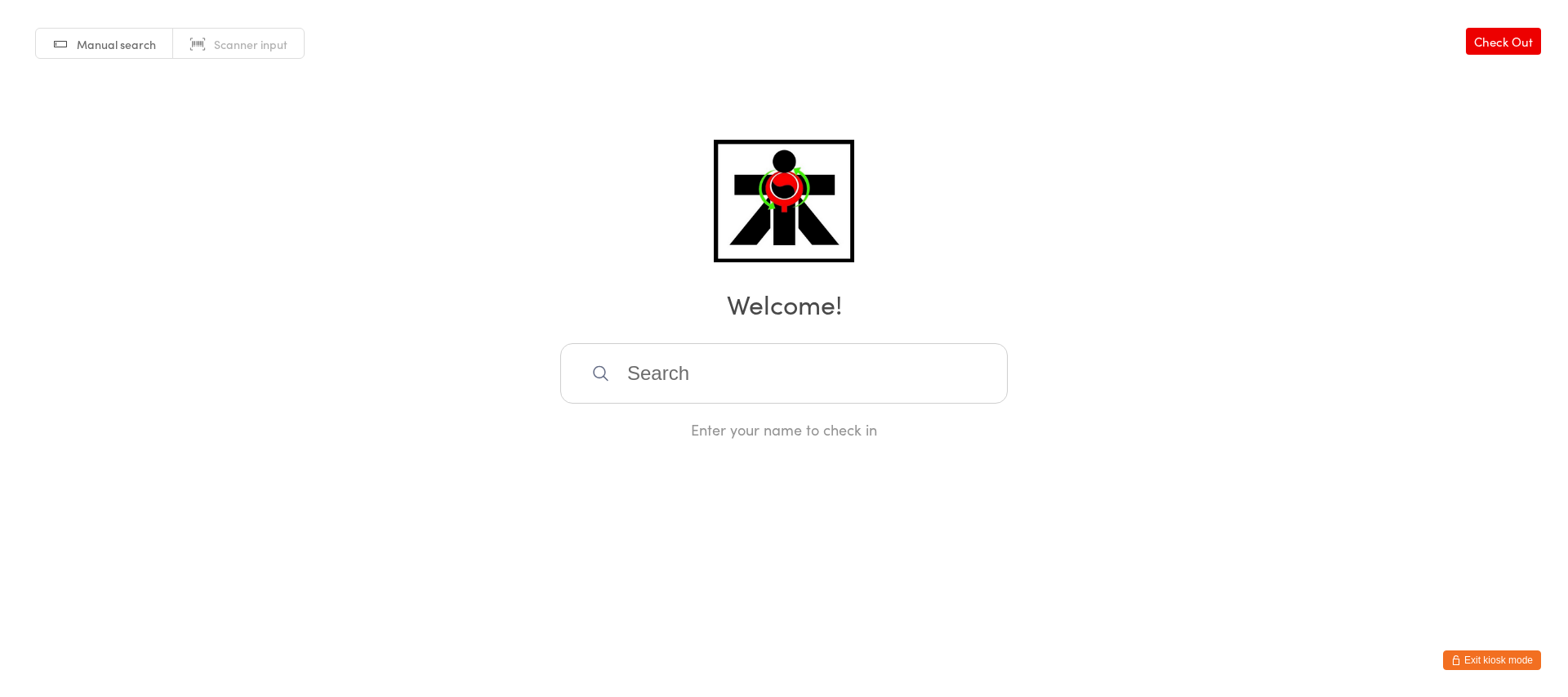
click at [868, 360] on input "search" at bounding box center [784, 373] width 448 height 60
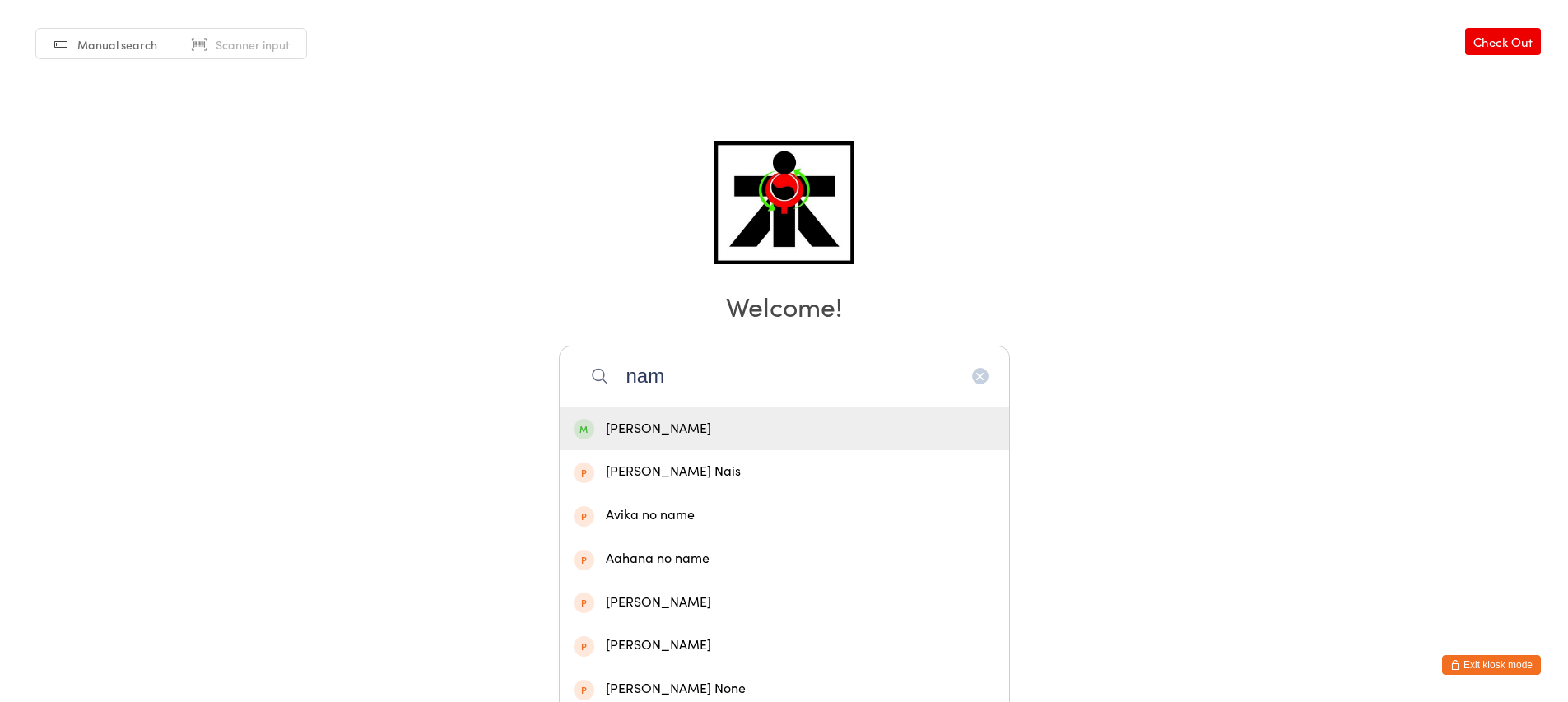
type input "nam"
click at [790, 438] on div "[PERSON_NAME]" at bounding box center [784, 429] width 421 height 23
click at [790, 438] on div "Enter your name to check in" at bounding box center [784, 432] width 451 height 21
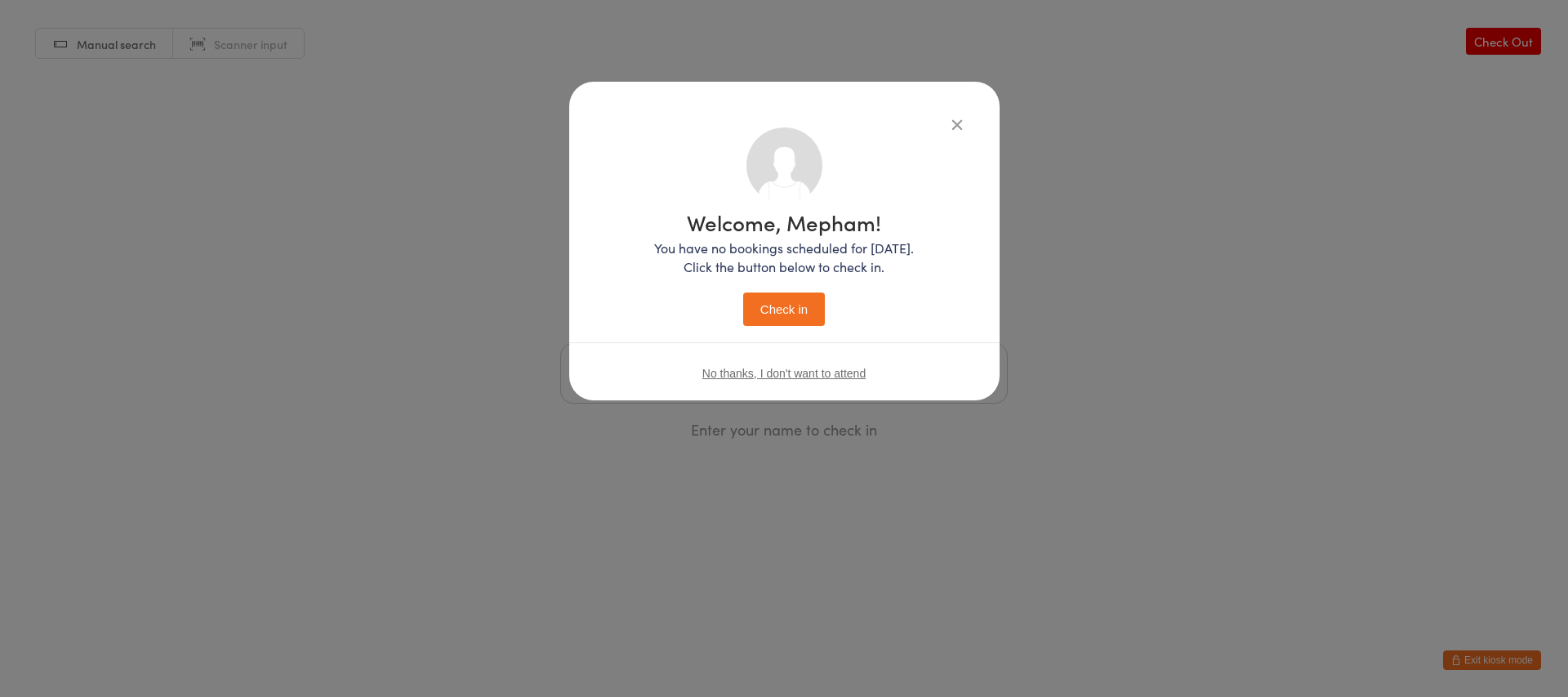
click at [800, 314] on button "Check in" at bounding box center [784, 309] width 82 height 33
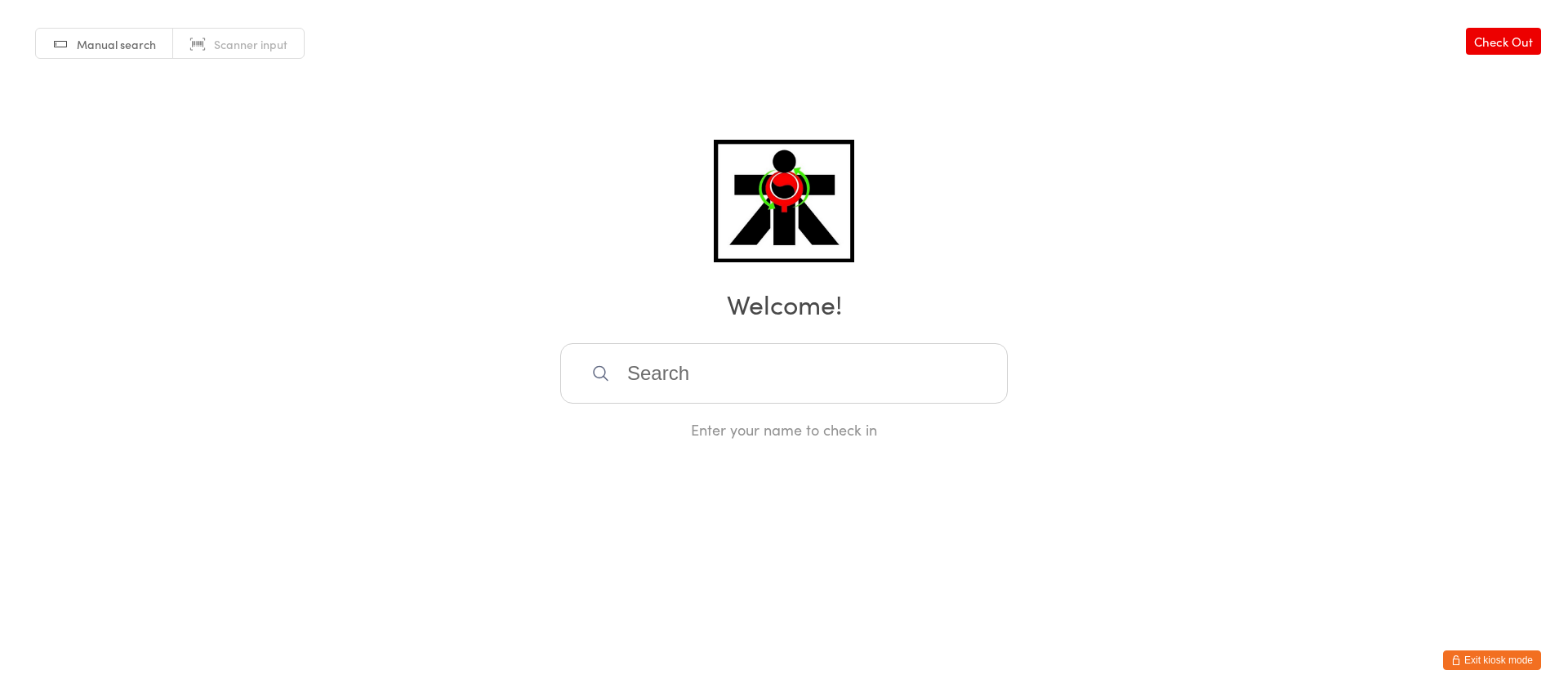
click at [762, 385] on input "search" at bounding box center [784, 373] width 448 height 60
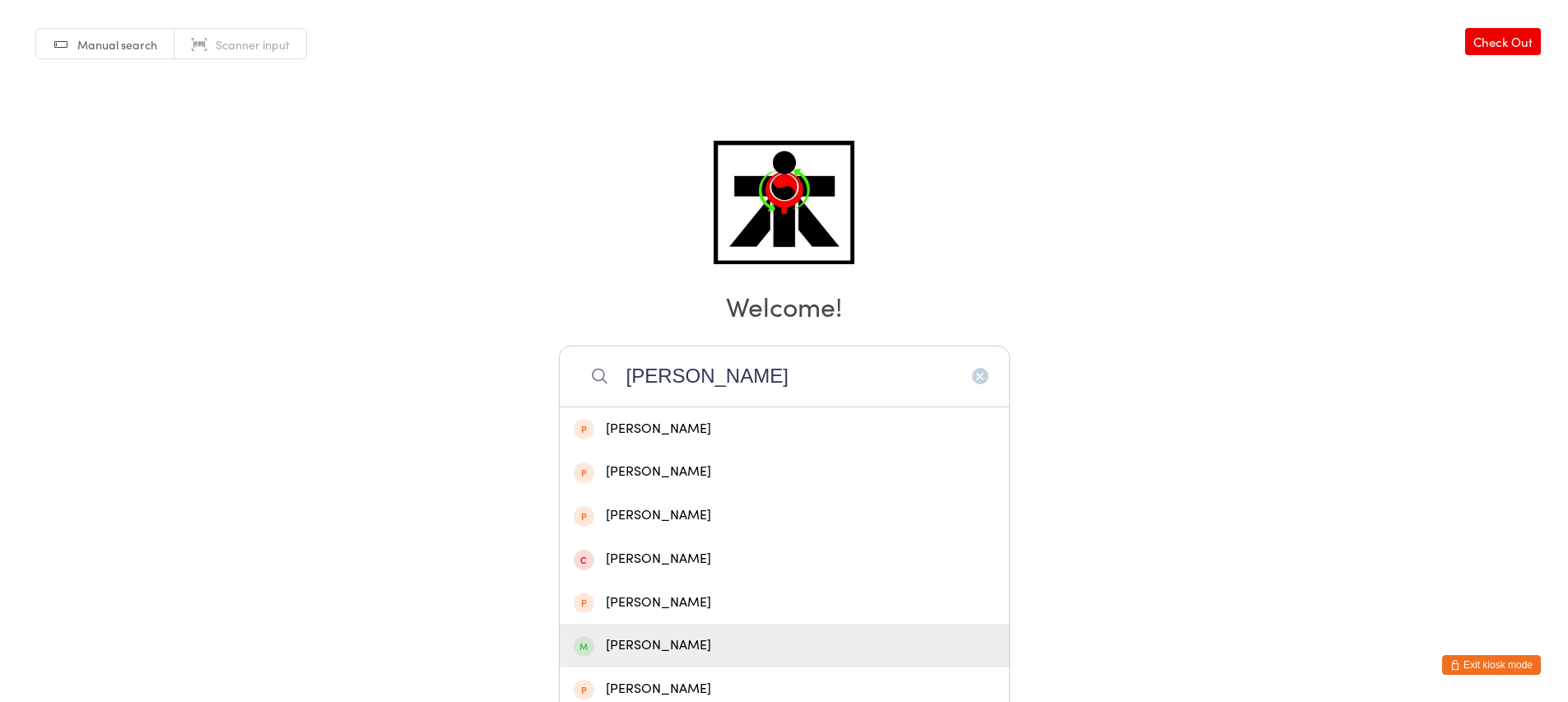
type input "[PERSON_NAME]"
click at [668, 640] on div "[PERSON_NAME]" at bounding box center [784, 645] width 421 height 23
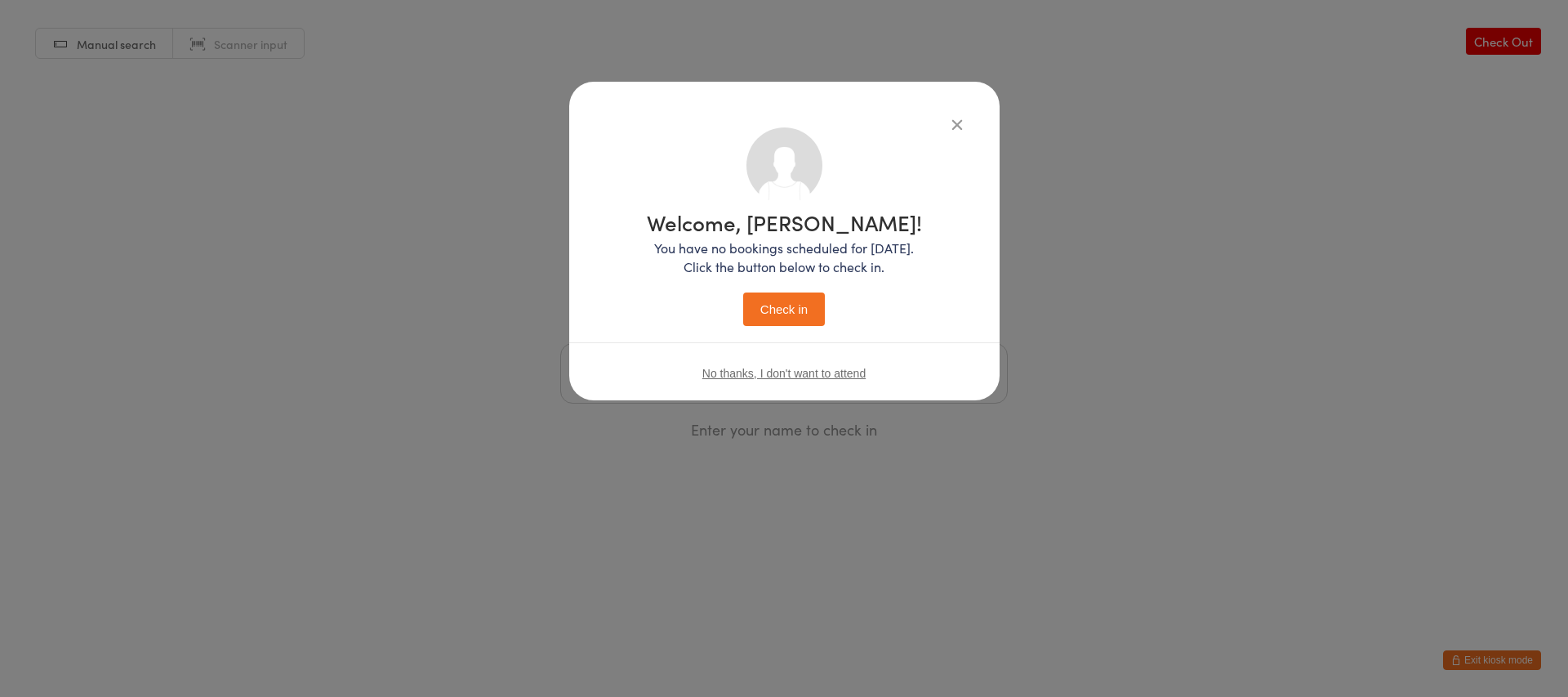
click at [812, 298] on button "Check in" at bounding box center [784, 309] width 82 height 33
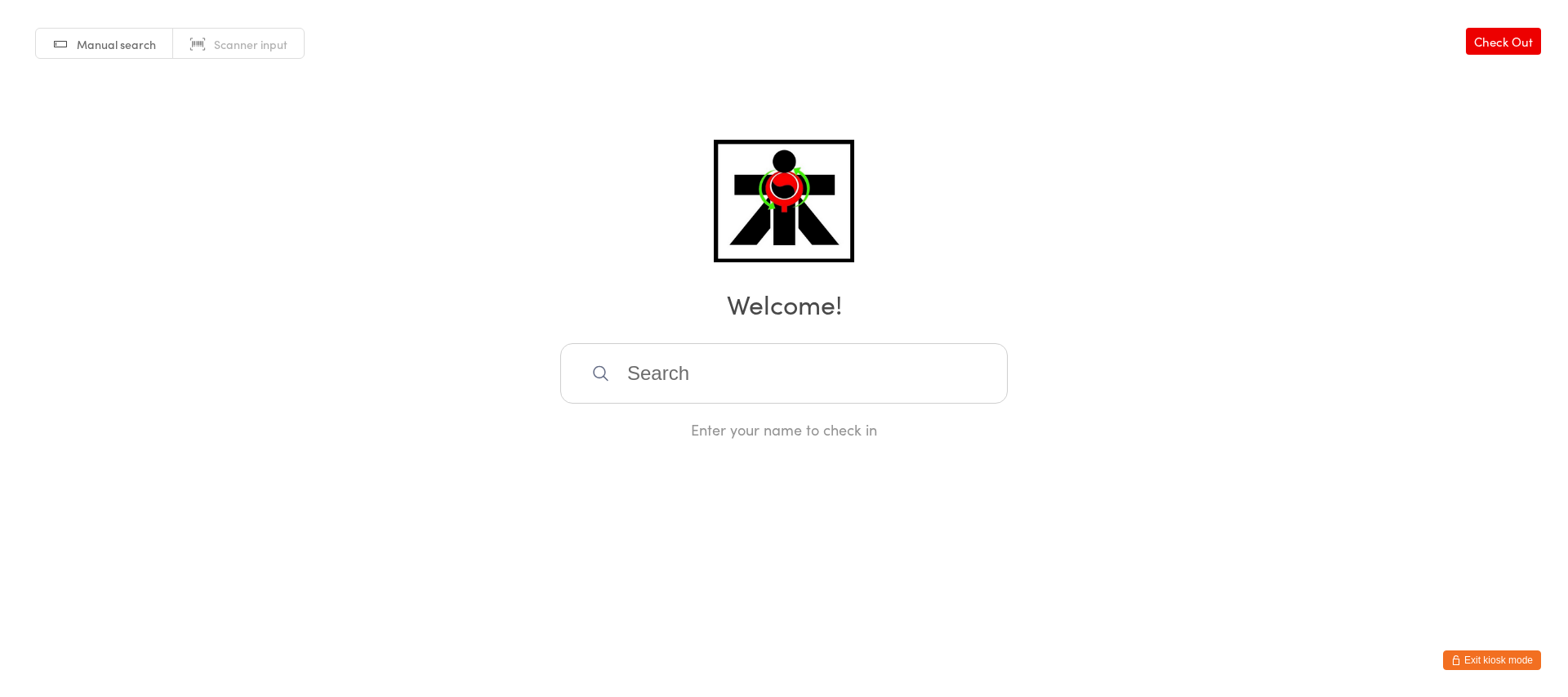
click at [702, 381] on input "search" at bounding box center [784, 373] width 448 height 60
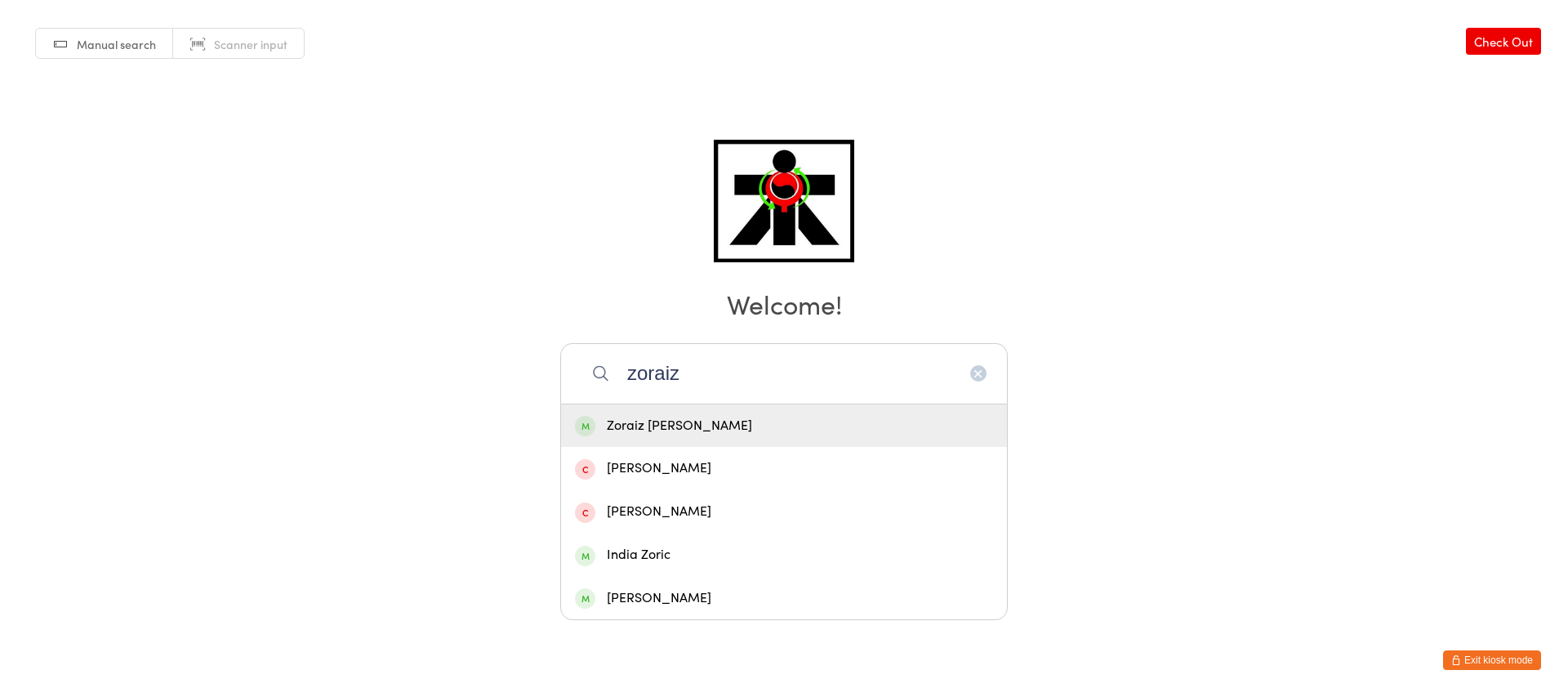
type input "zoraiz"
click at [807, 437] on div "Zoraiz [PERSON_NAME]" at bounding box center [783, 426] width 446 height 43
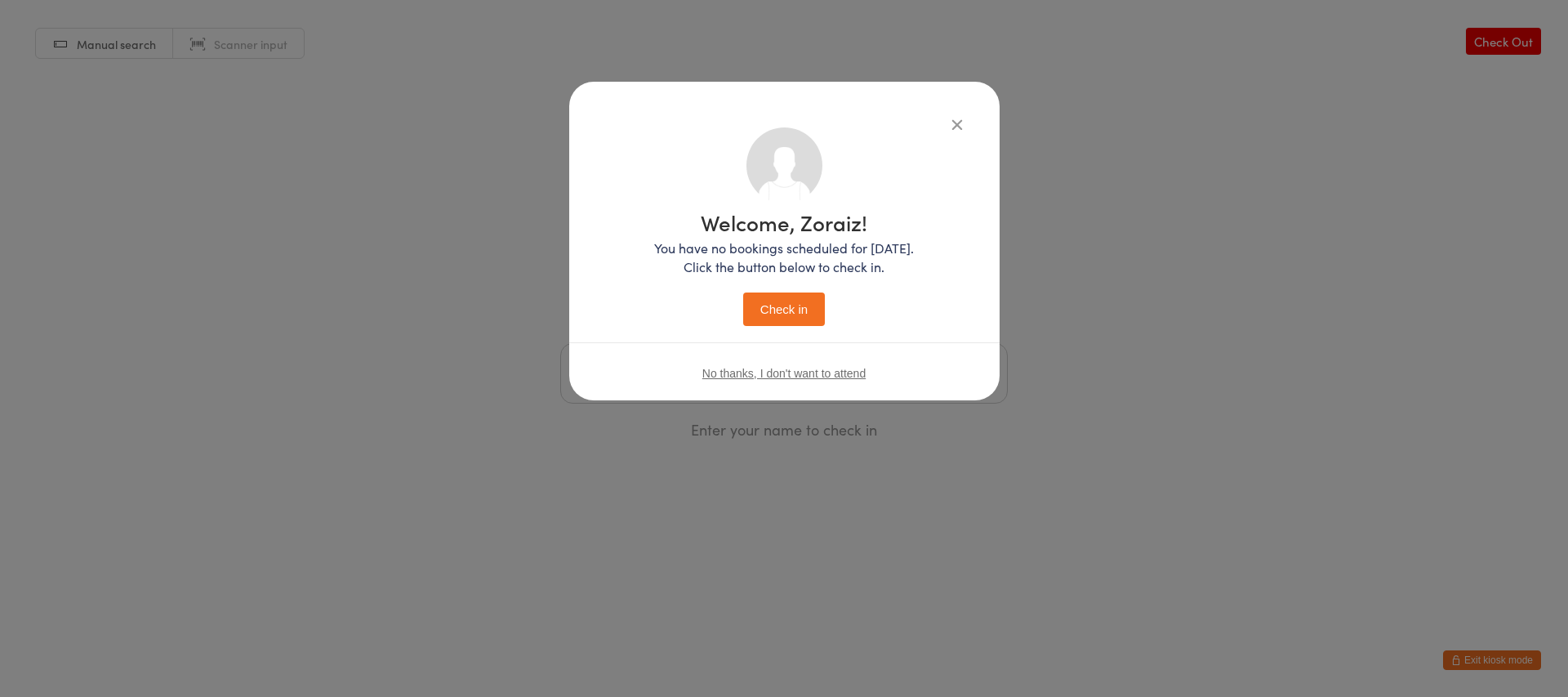
click at [795, 309] on button "Check in" at bounding box center [784, 309] width 82 height 33
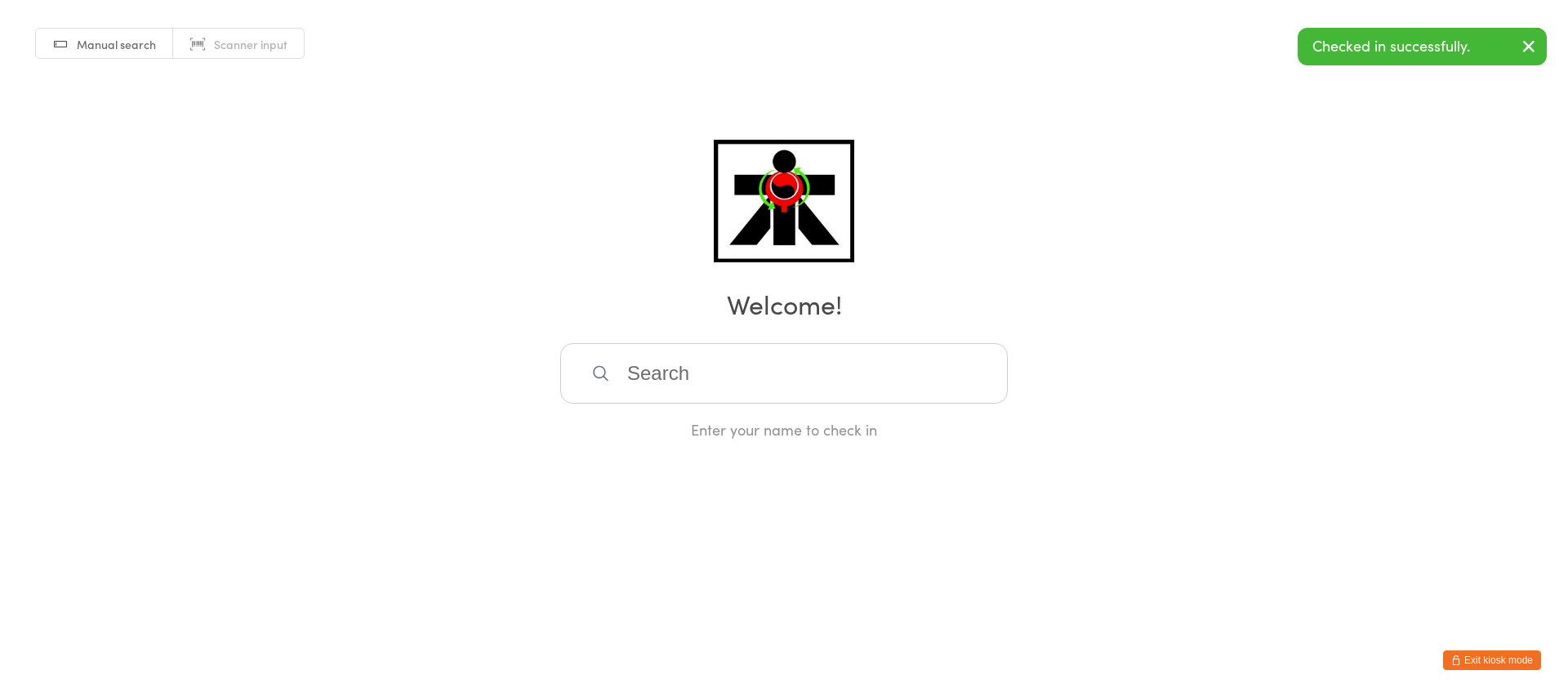
click at [729, 384] on input "search" at bounding box center [784, 373] width 448 height 60
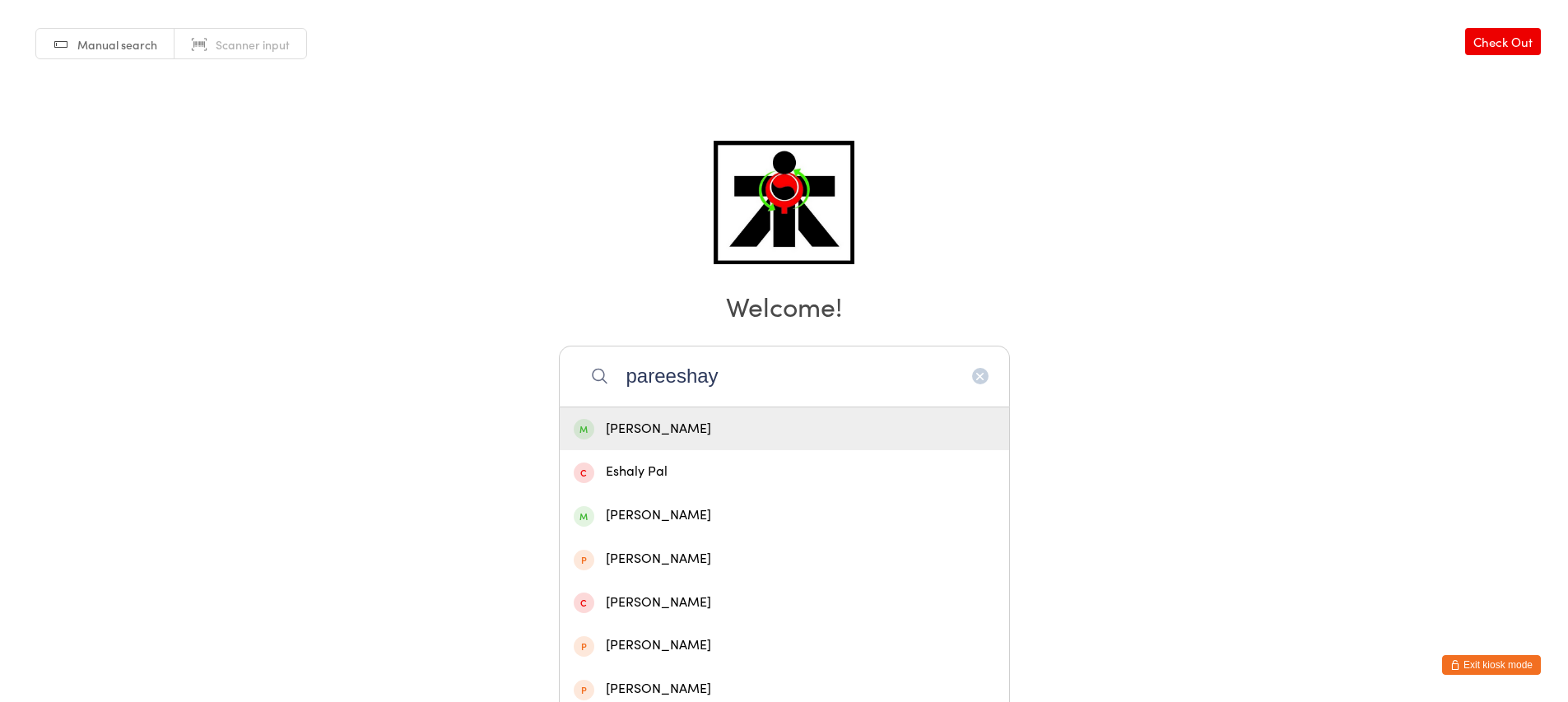
type input "pareeshay"
drag, startPoint x: 717, startPoint y: 439, endPoint x: 716, endPoint y: 431, distance: 8.1
click at [716, 431] on div "[PERSON_NAME]" at bounding box center [784, 429] width 449 height 43
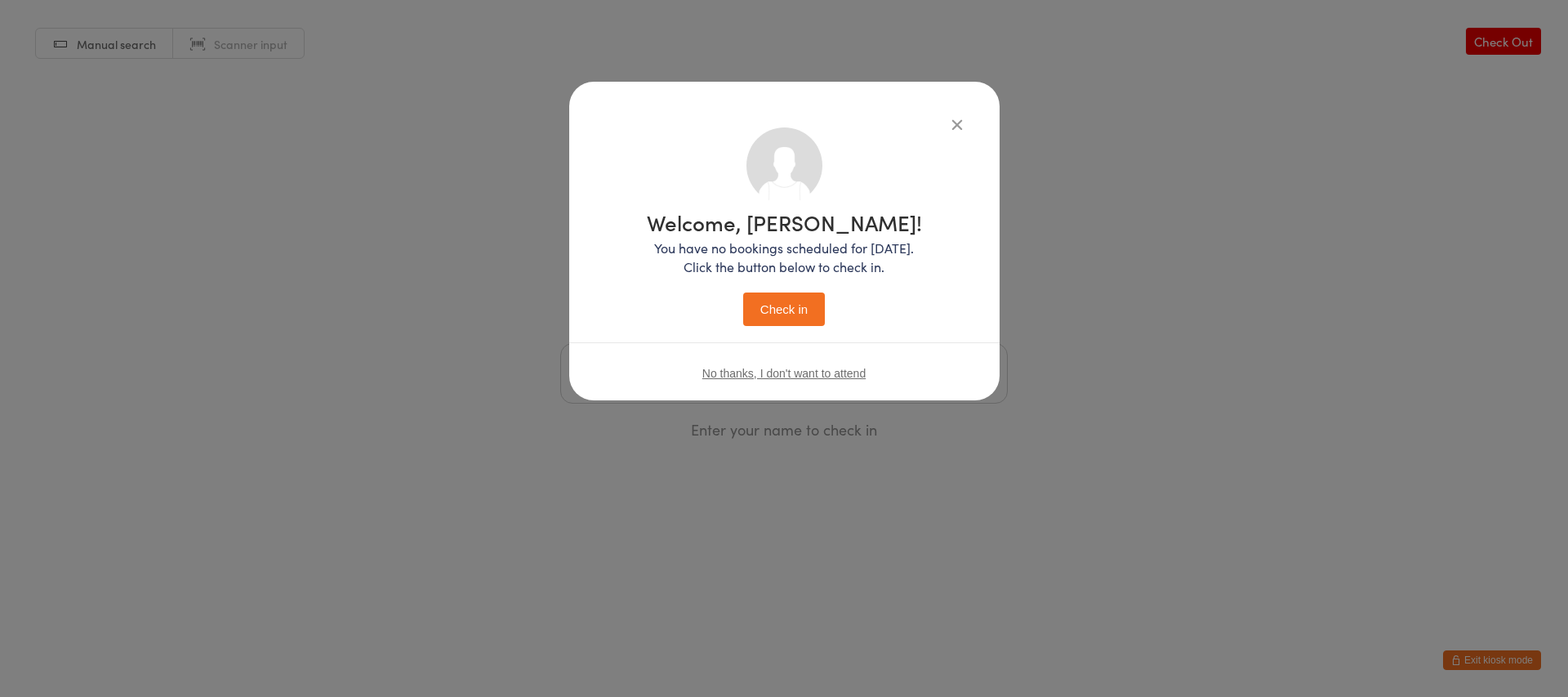
drag, startPoint x: 769, startPoint y: 283, endPoint x: 772, endPoint y: 324, distance: 41.1
click at [772, 300] on div "Welcome, [PERSON_NAME]! You have no bookings scheduled for [DATE]. Click the bu…" at bounding box center [784, 268] width 275 height 114
drag, startPoint x: 772, startPoint y: 319, endPoint x: 740, endPoint y: 279, distance: 51.2
click at [735, 276] on div "Welcome, [PERSON_NAME]! You have no bookings scheduled for [DATE]. Click the bu…" at bounding box center [784, 268] width 275 height 114
click at [794, 316] on button "Check in" at bounding box center [784, 309] width 82 height 33
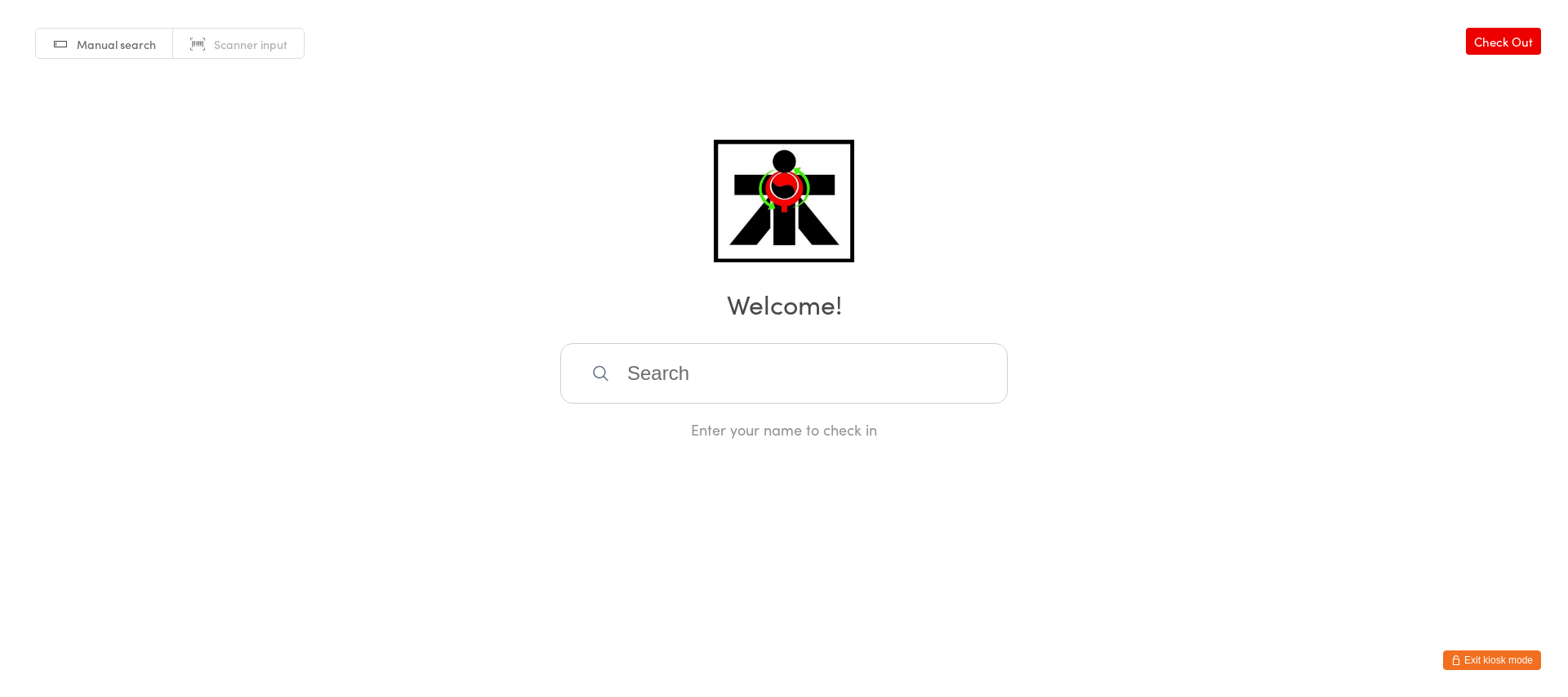
click at [832, 388] on input "search" at bounding box center [784, 373] width 448 height 60
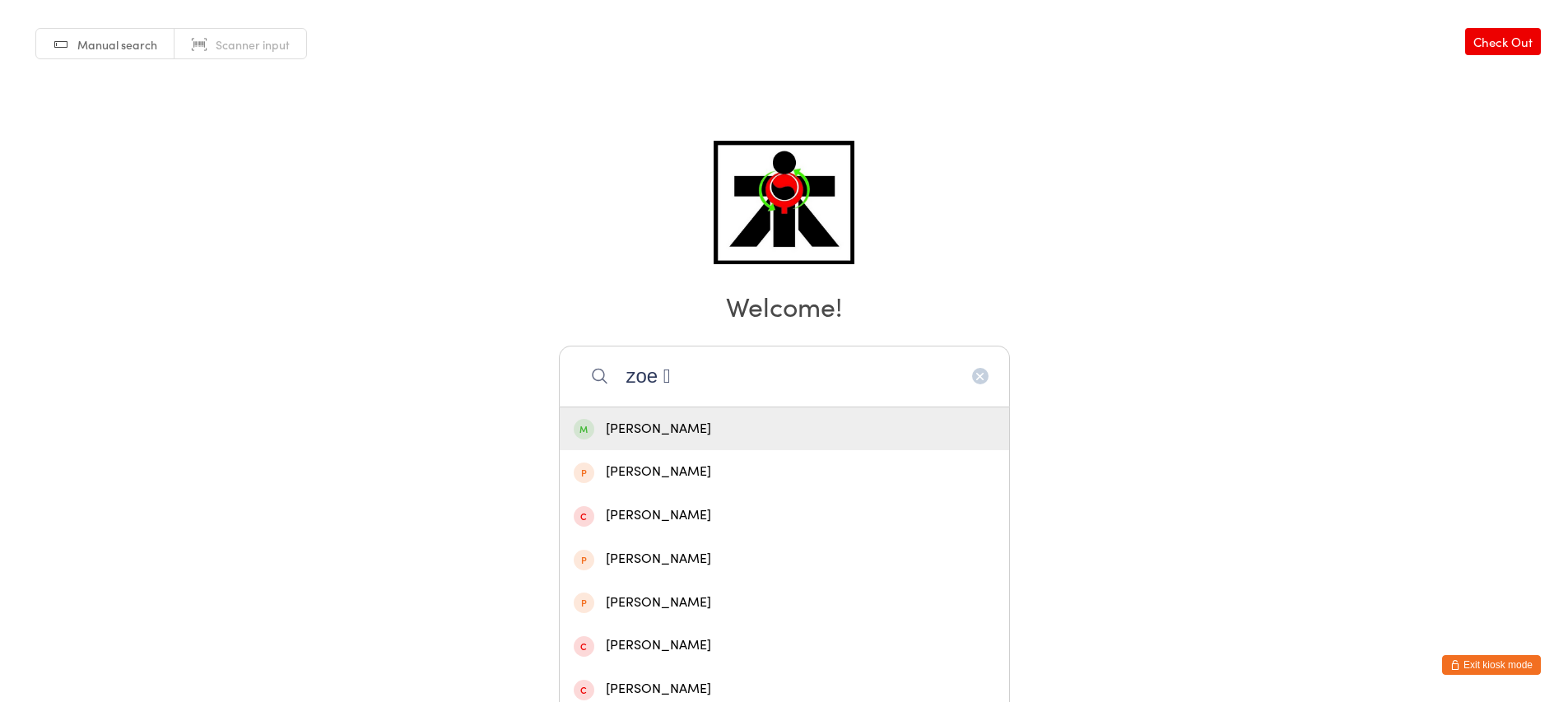
type input "zoe "
click at [657, 418] on div "[PERSON_NAME]" at bounding box center [784, 429] width 421 height 23
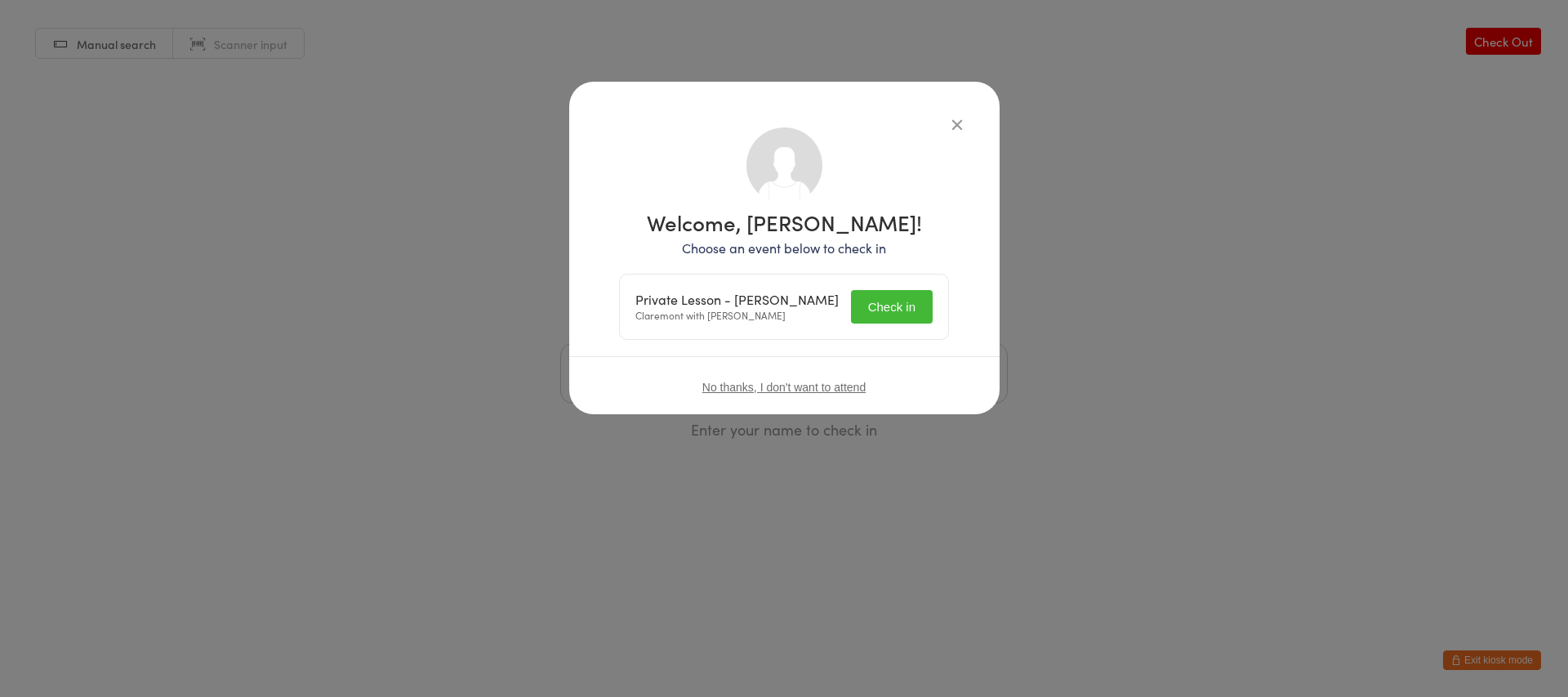
click at [952, 124] on icon "button" at bounding box center [958, 124] width 18 height 18
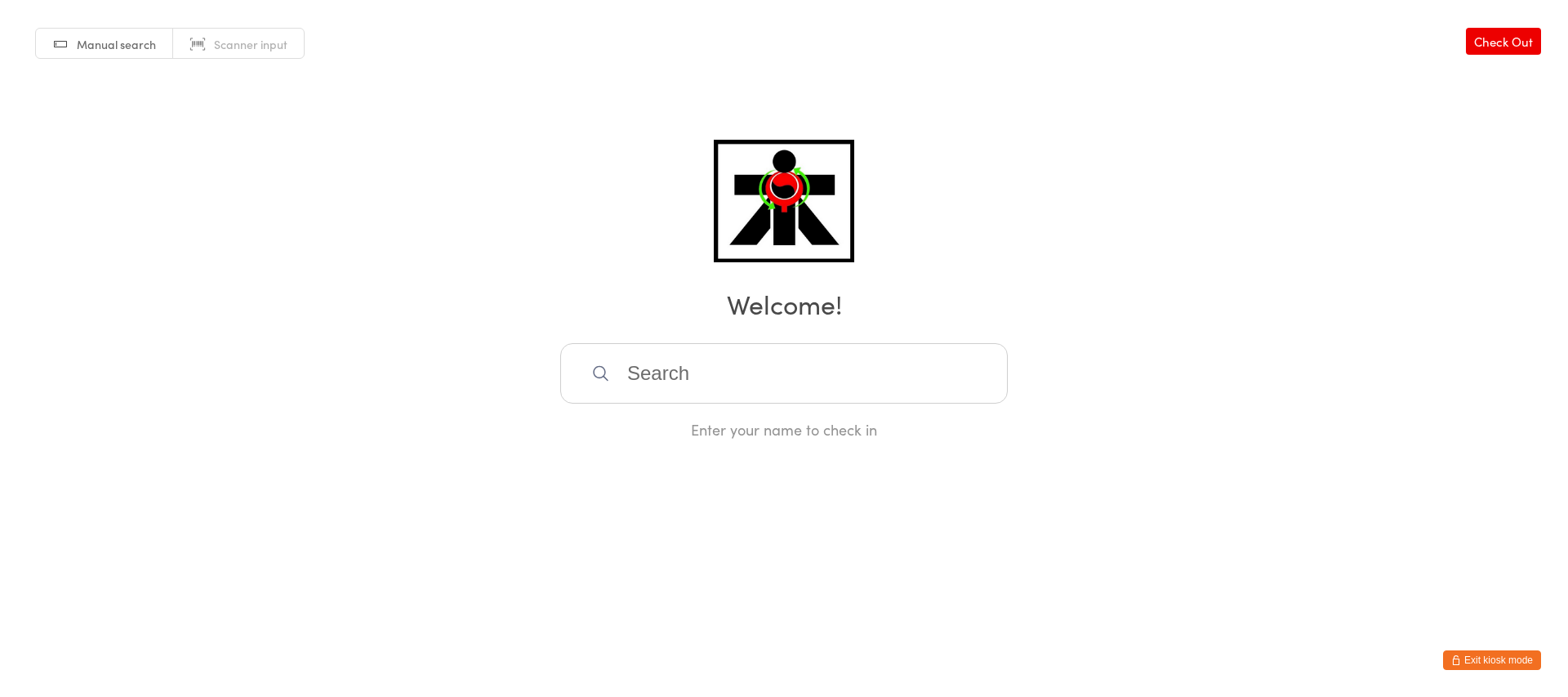
click at [642, 384] on input "search" at bounding box center [784, 373] width 448 height 60
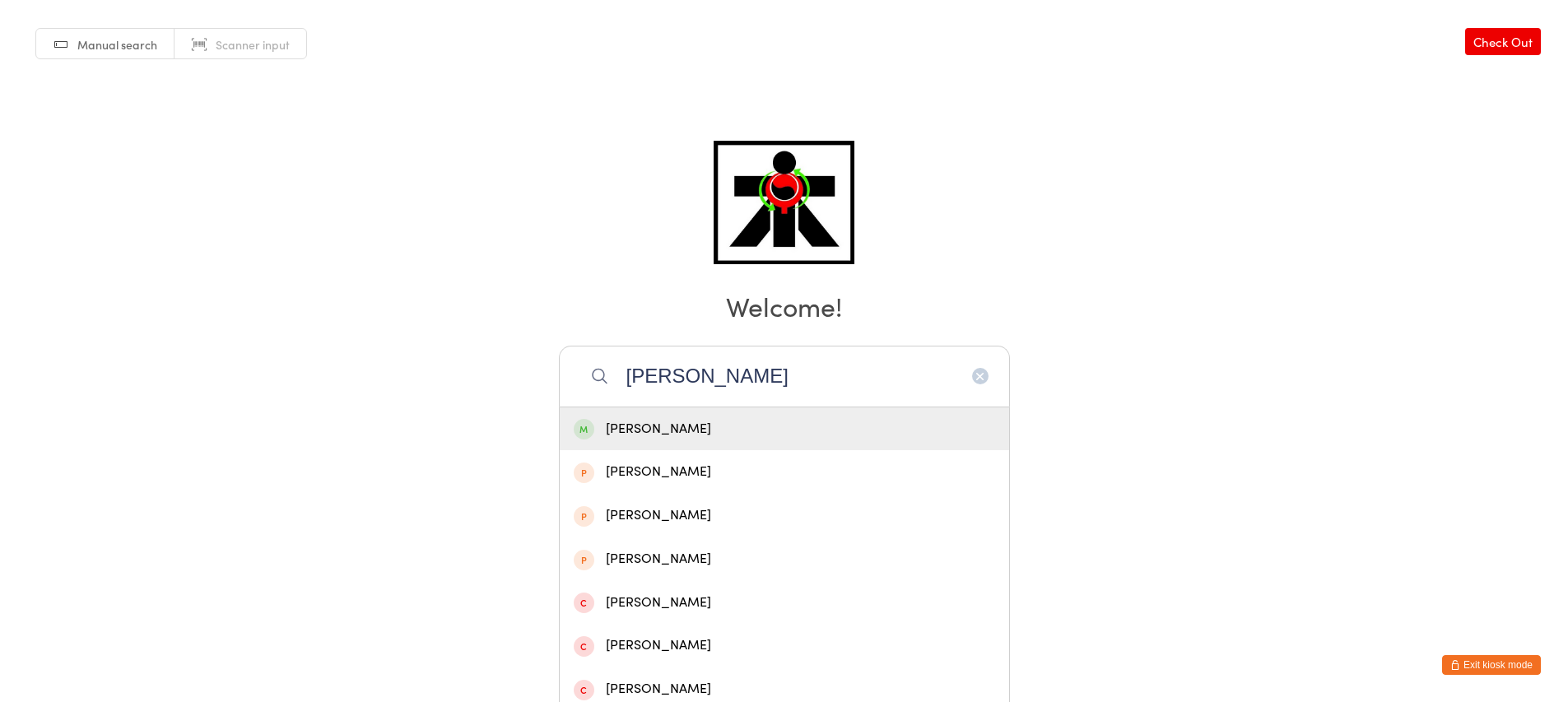
type input "[PERSON_NAME]"
click at [643, 428] on div "[PERSON_NAME]" at bounding box center [784, 429] width 421 height 23
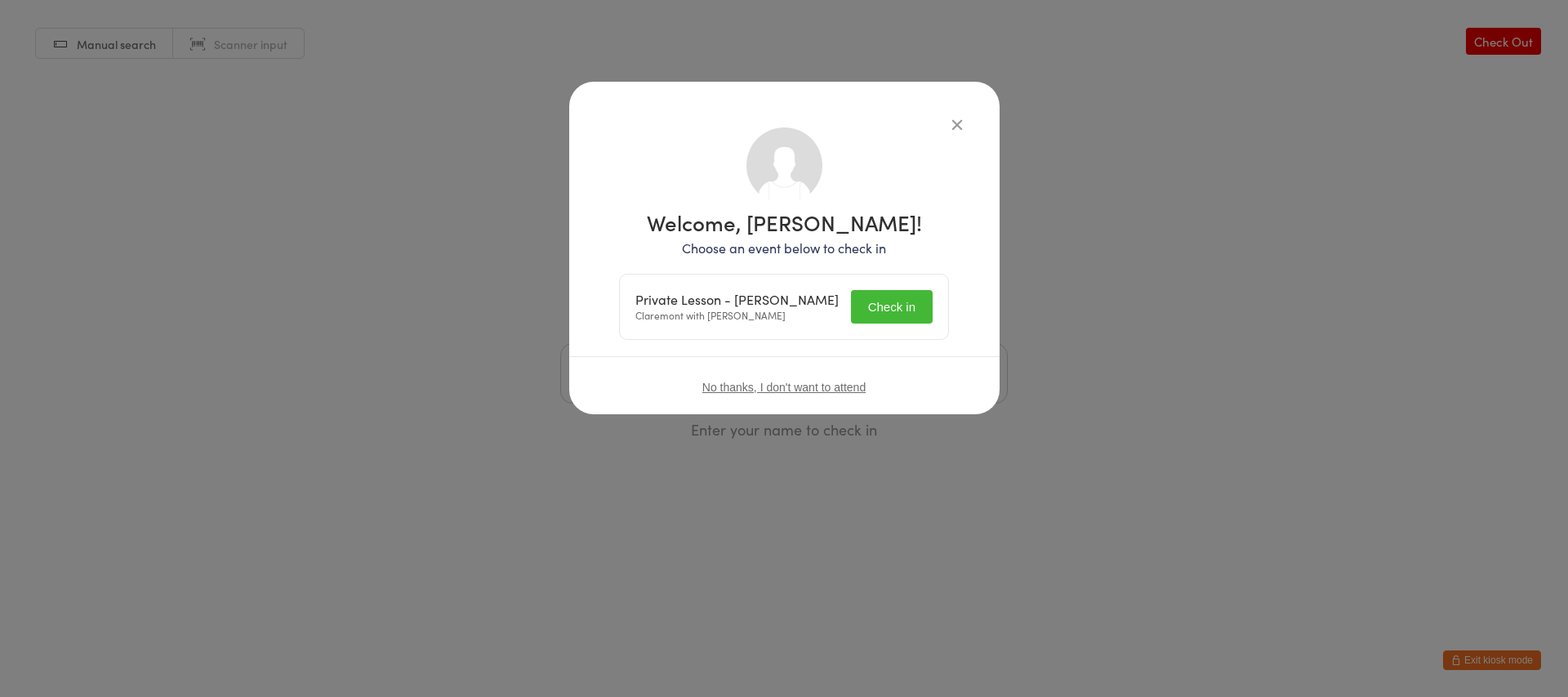
click at [907, 309] on button "Check in" at bounding box center [892, 306] width 82 height 33
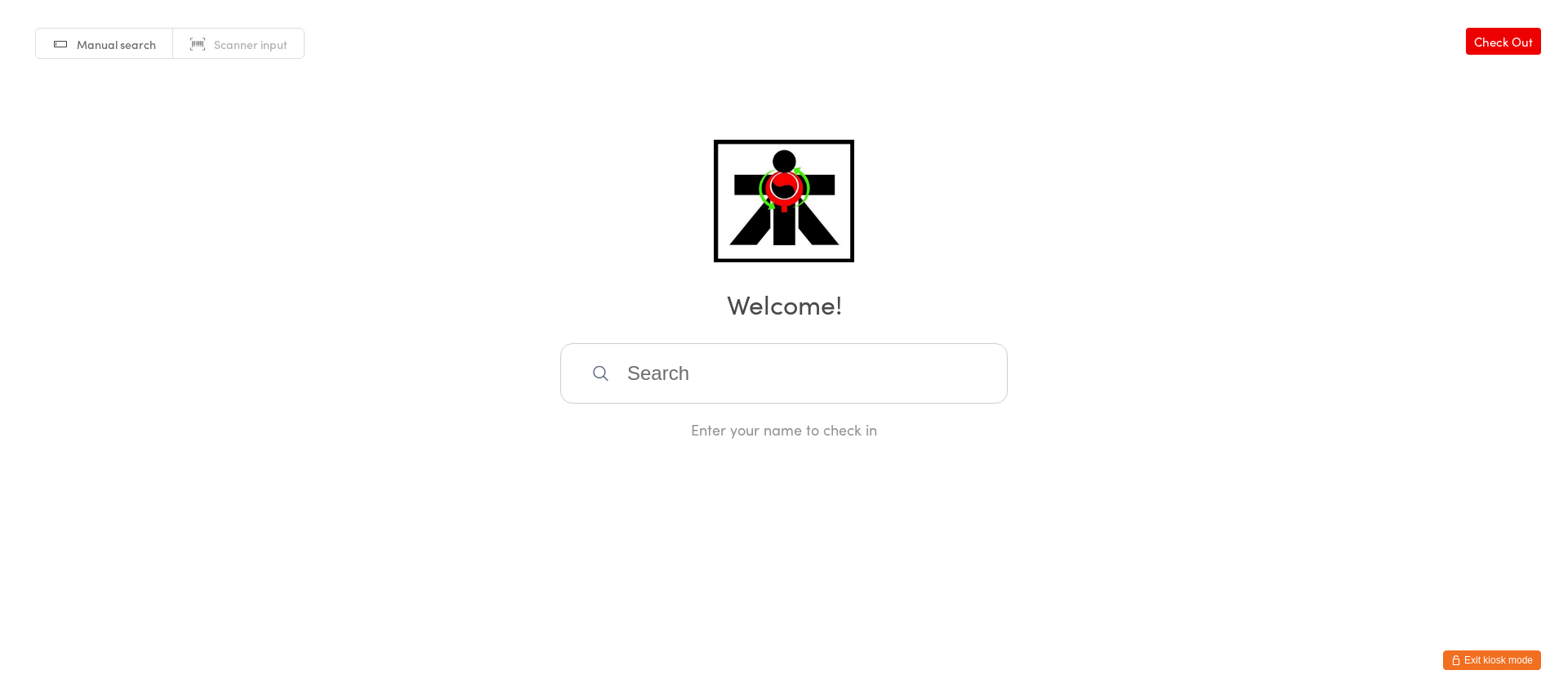
click at [810, 369] on input "search" at bounding box center [784, 373] width 448 height 60
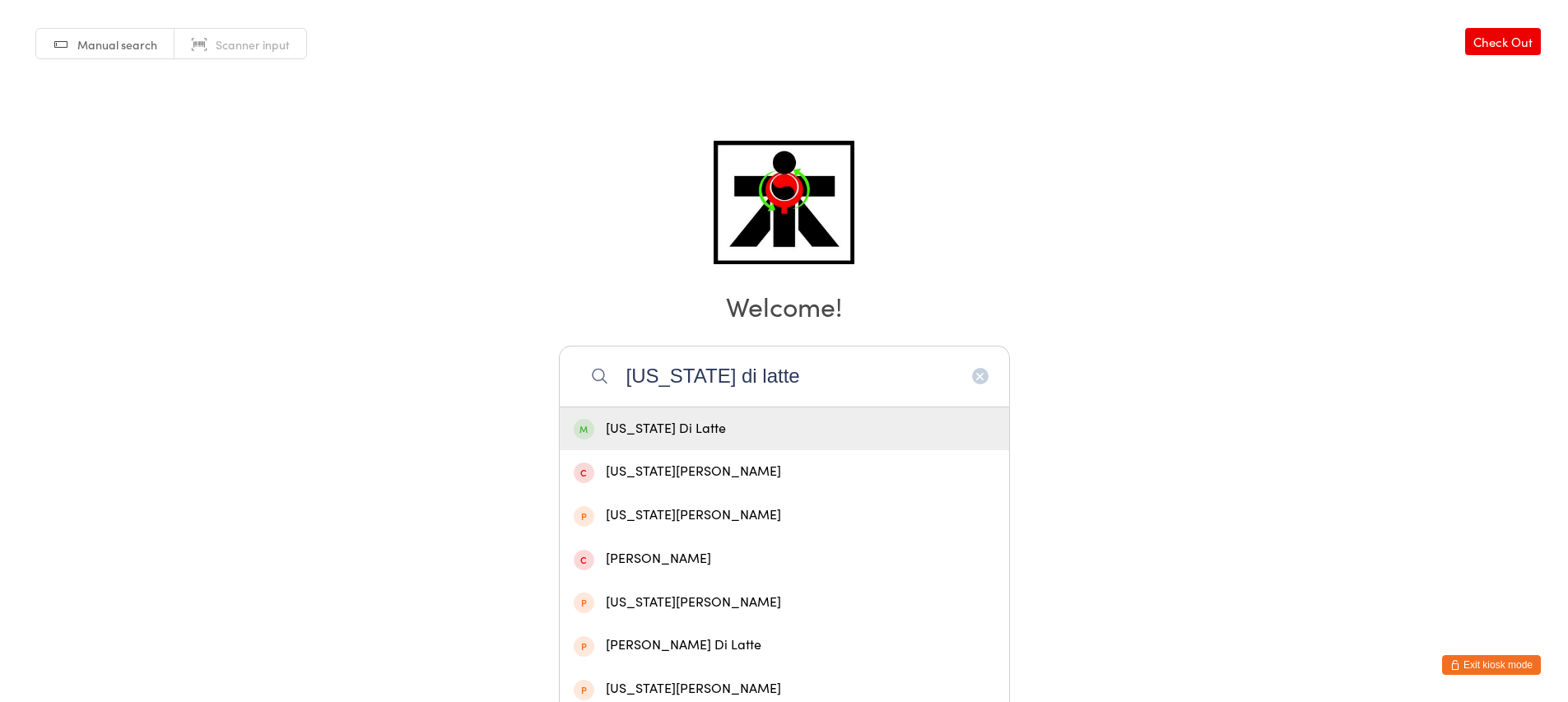
type input "[US_STATE] di latte"
click at [832, 422] on div "[US_STATE] Di Latte" at bounding box center [784, 429] width 421 height 23
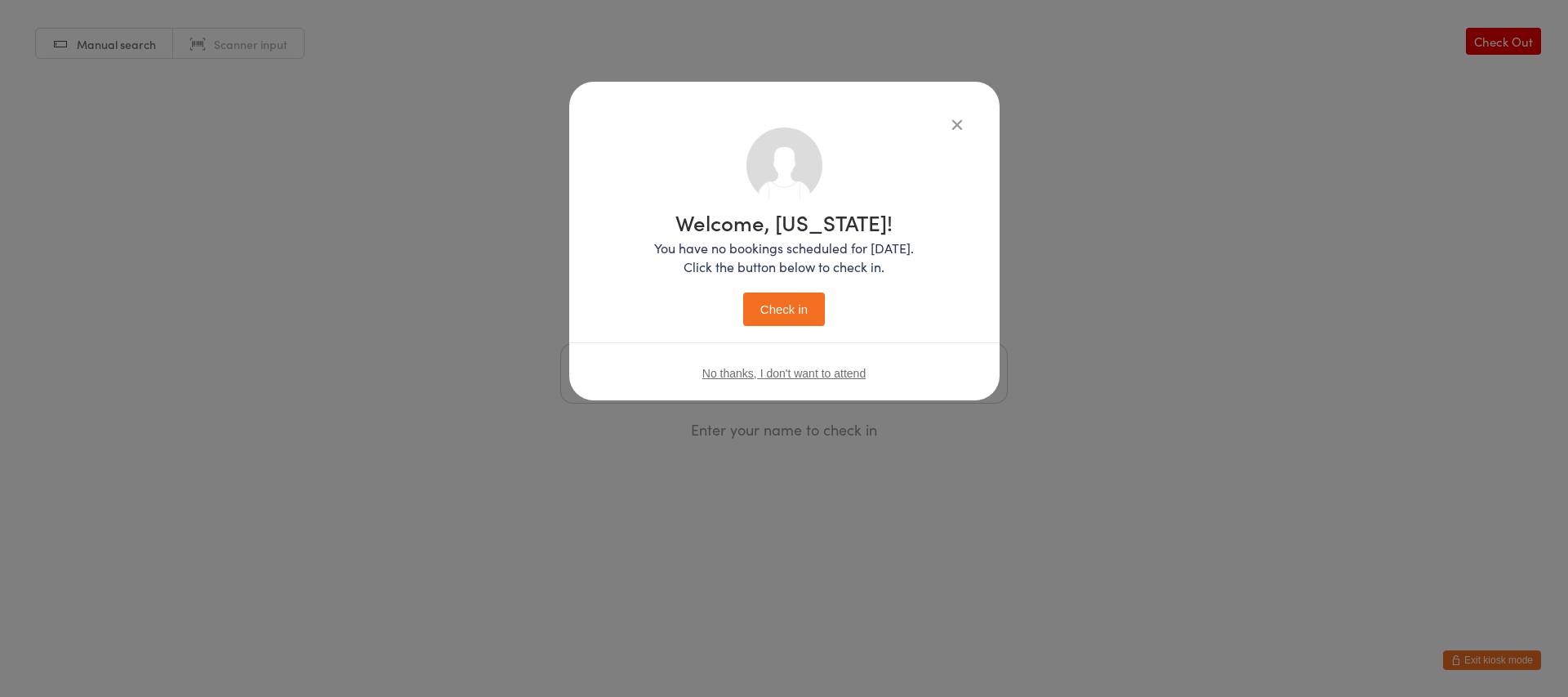
click at [762, 304] on button "Check in" at bounding box center [784, 309] width 82 height 33
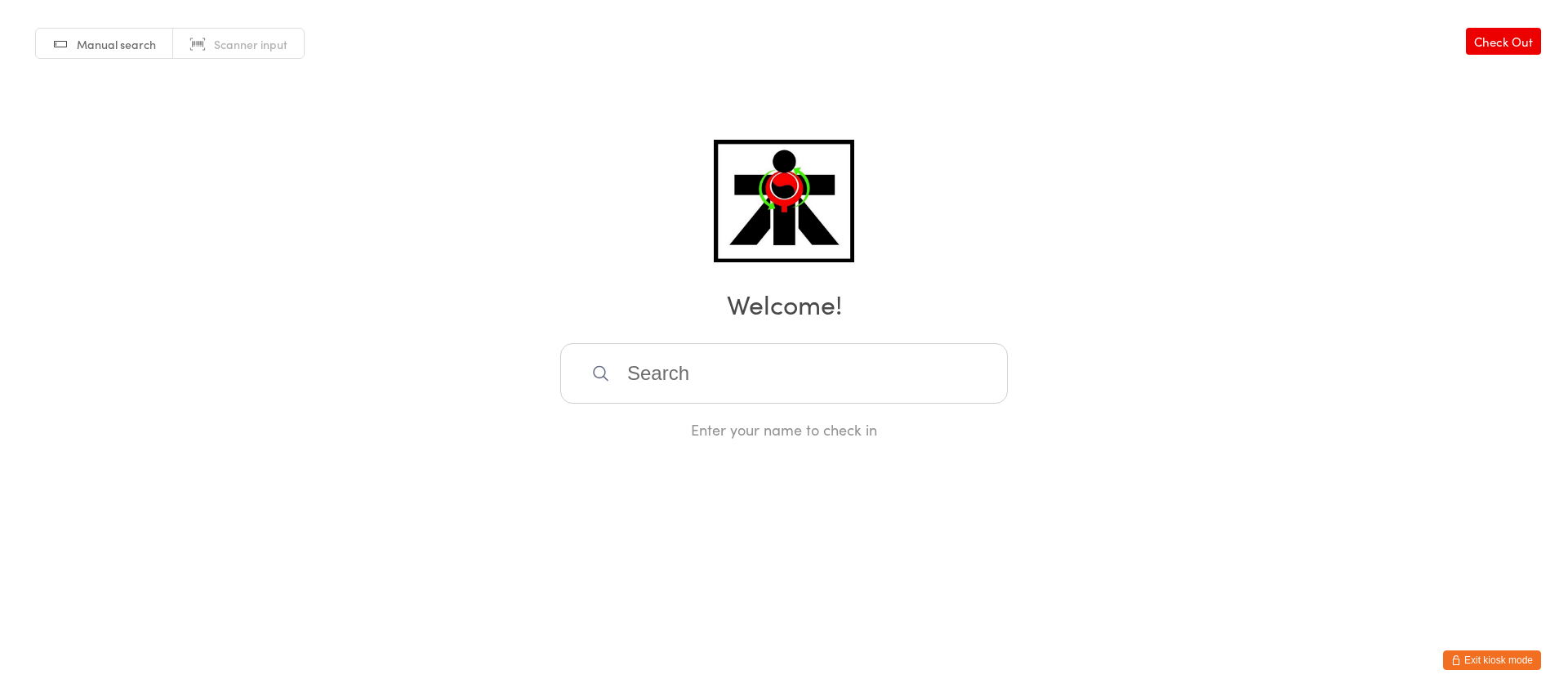
click at [791, 377] on input "search" at bounding box center [784, 373] width 448 height 60
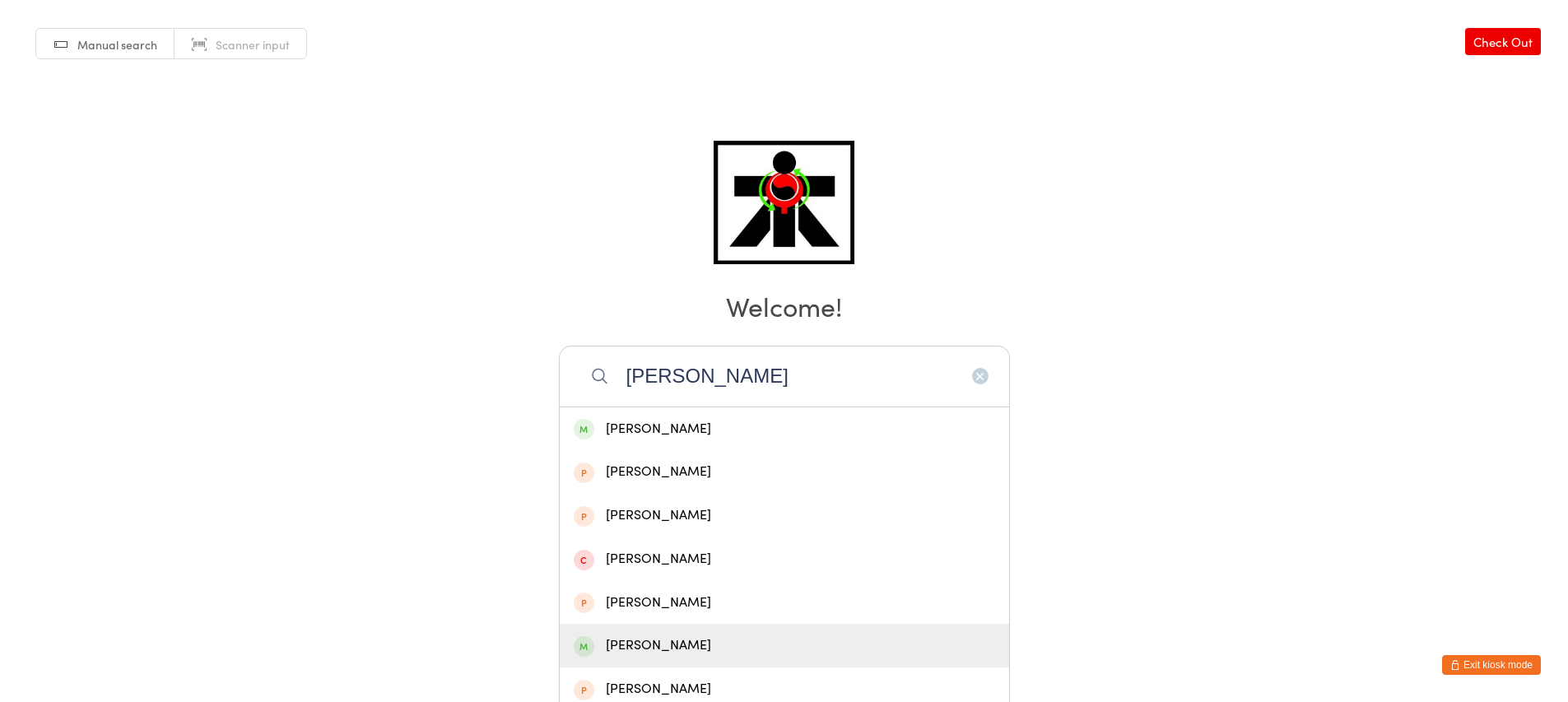
type input "[PERSON_NAME]"
click at [833, 645] on div "[PERSON_NAME]" at bounding box center [784, 645] width 421 height 23
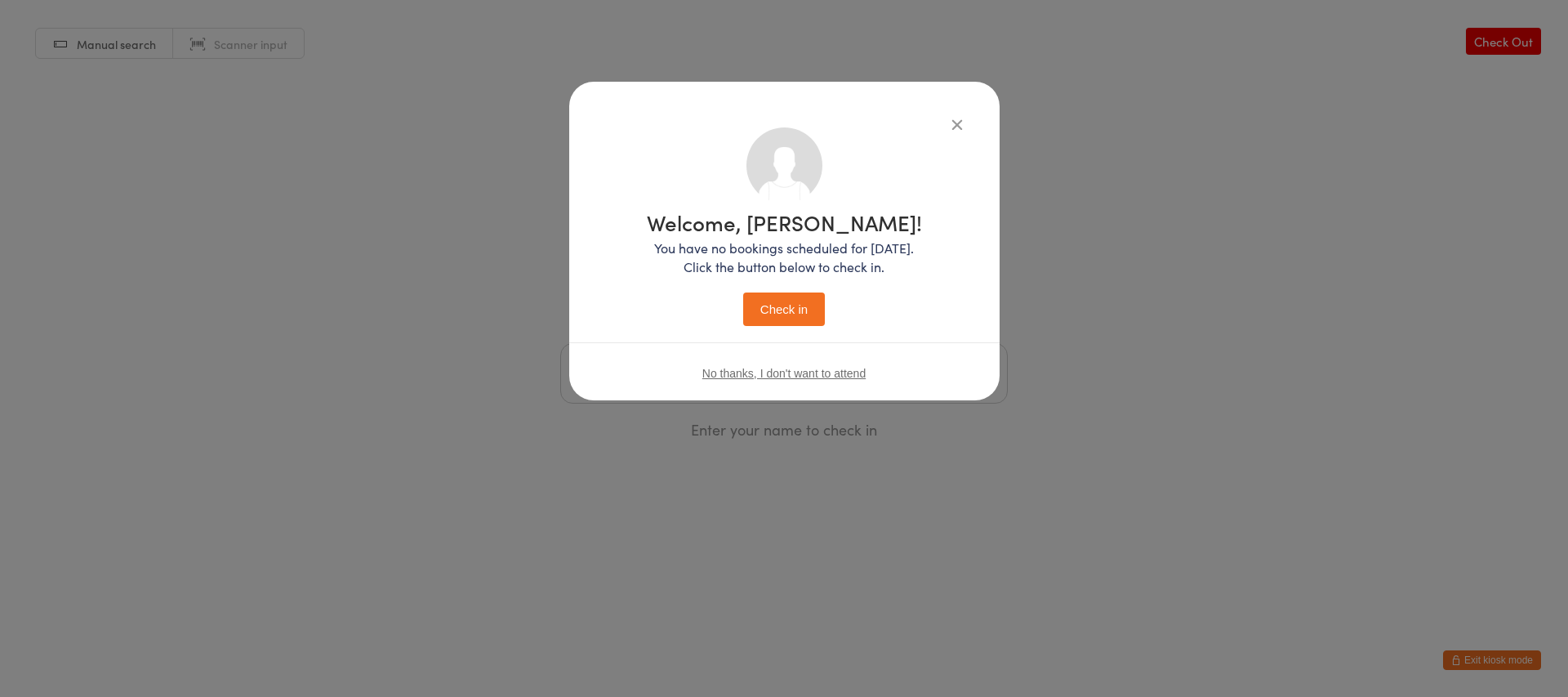
click at [787, 303] on button "Check in" at bounding box center [784, 309] width 82 height 33
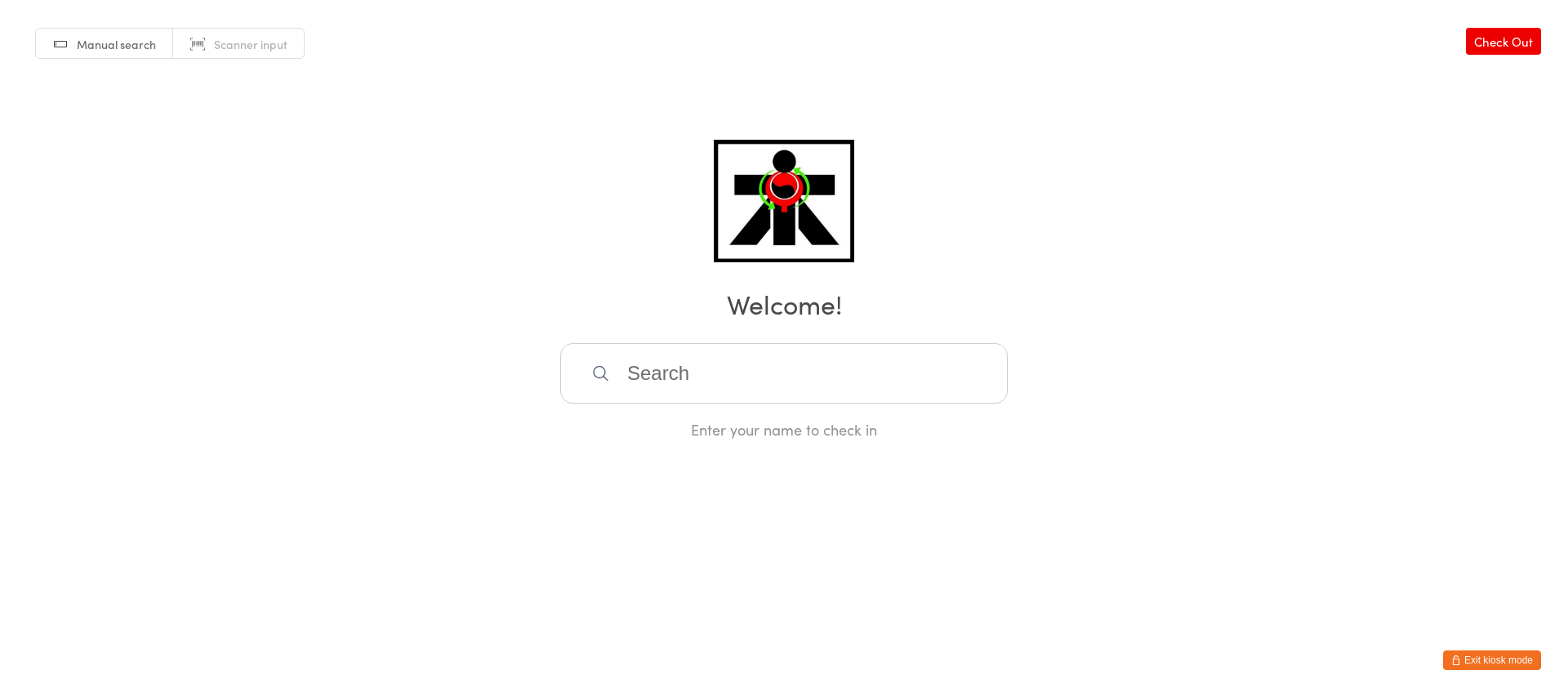
click at [869, 383] on input "search" at bounding box center [784, 373] width 448 height 60
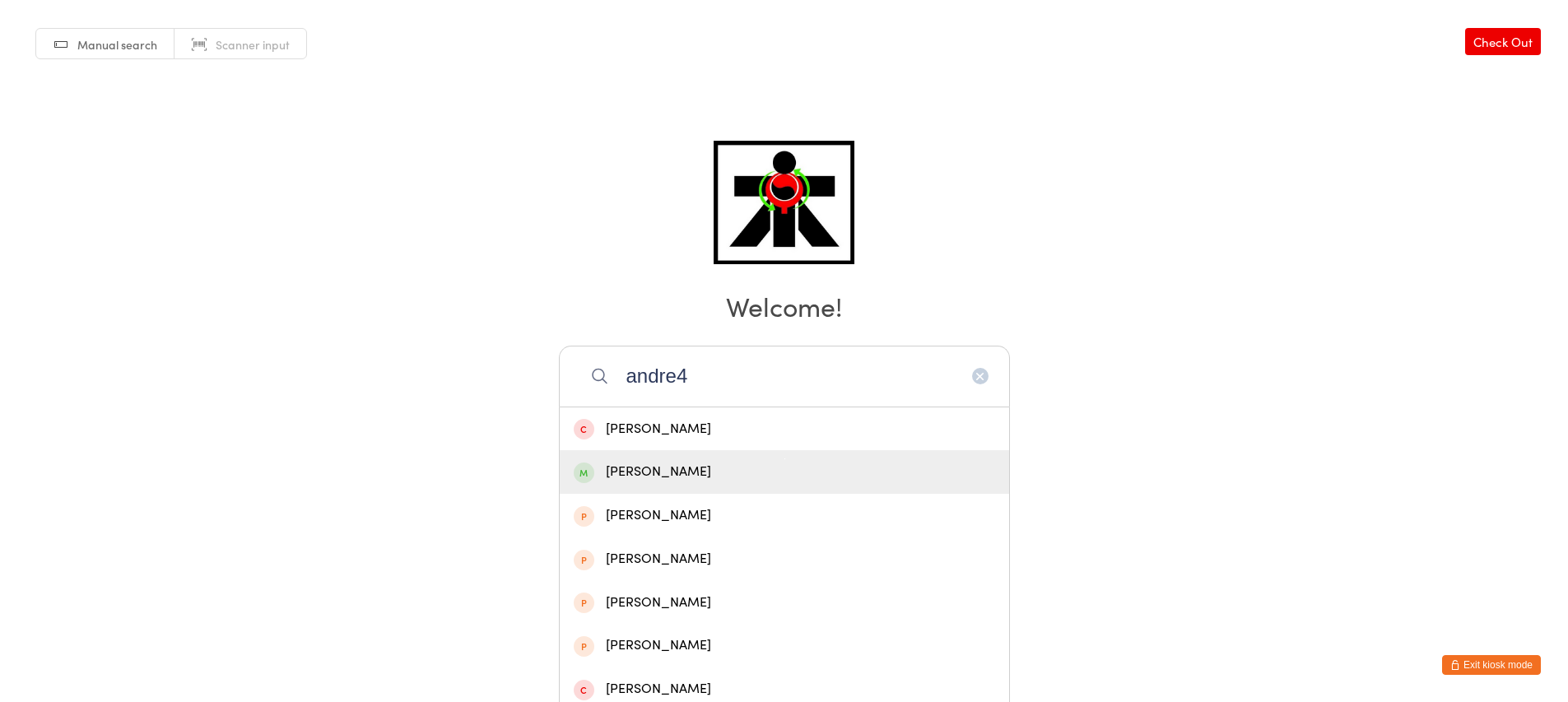
type input "andre4"
click at [874, 461] on div "[PERSON_NAME]" at bounding box center [784, 471] width 421 height 23
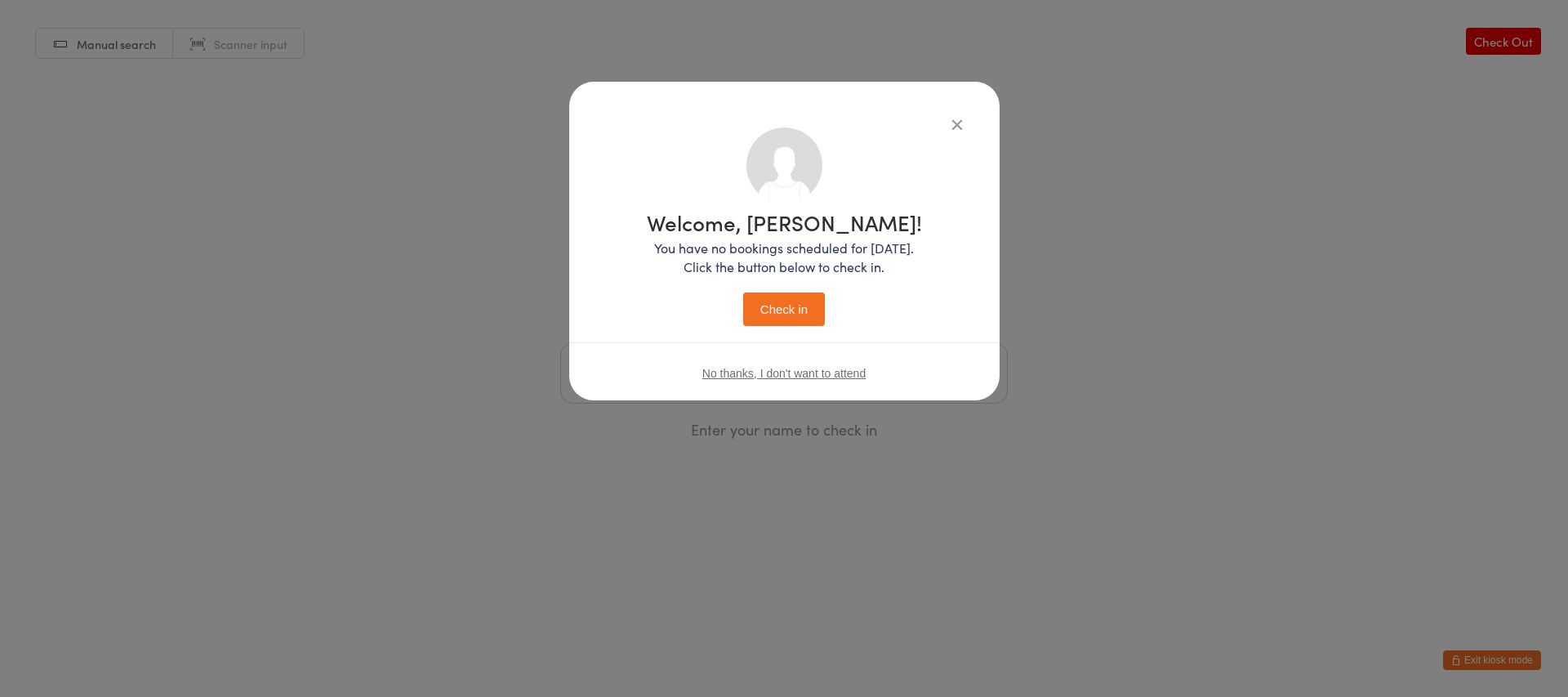
click at [779, 320] on button "Check in" at bounding box center [784, 309] width 82 height 33
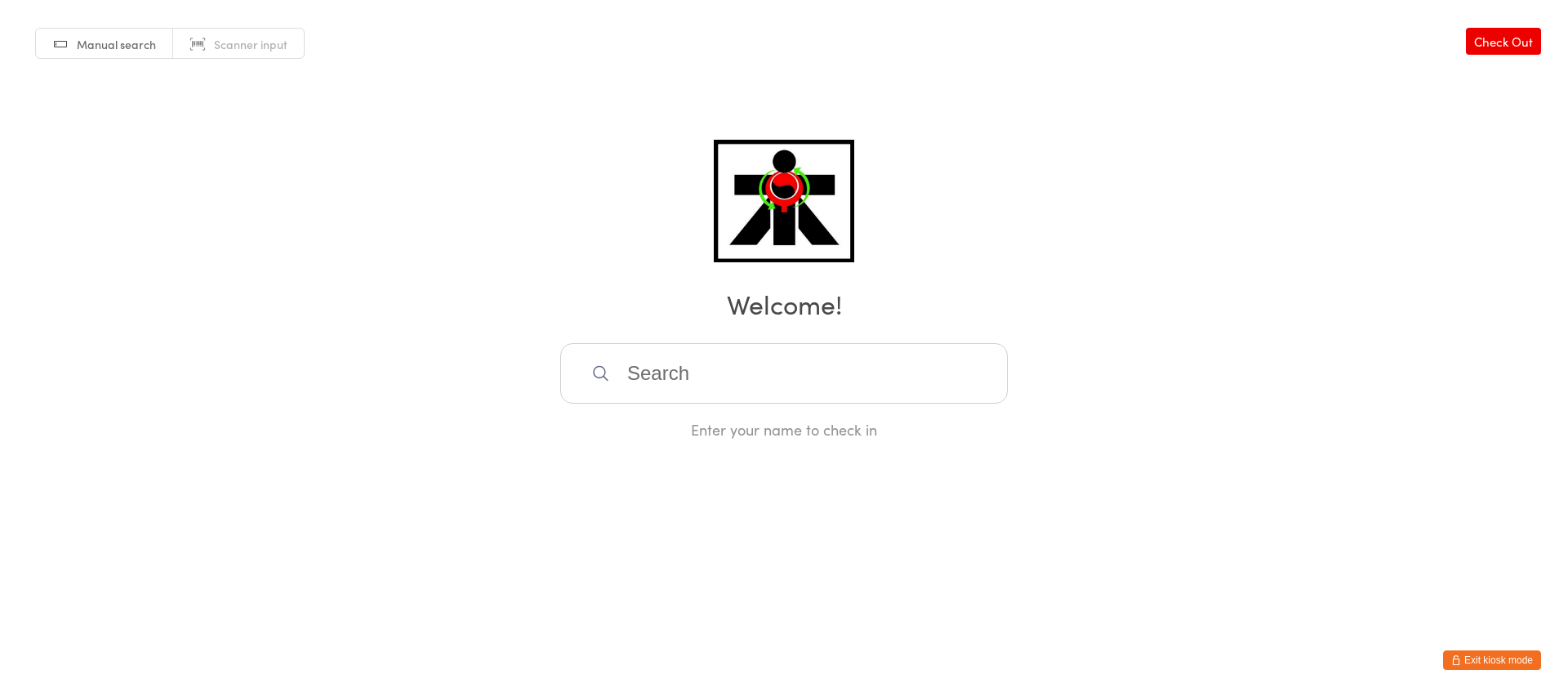
click at [908, 363] on input "search" at bounding box center [784, 373] width 448 height 60
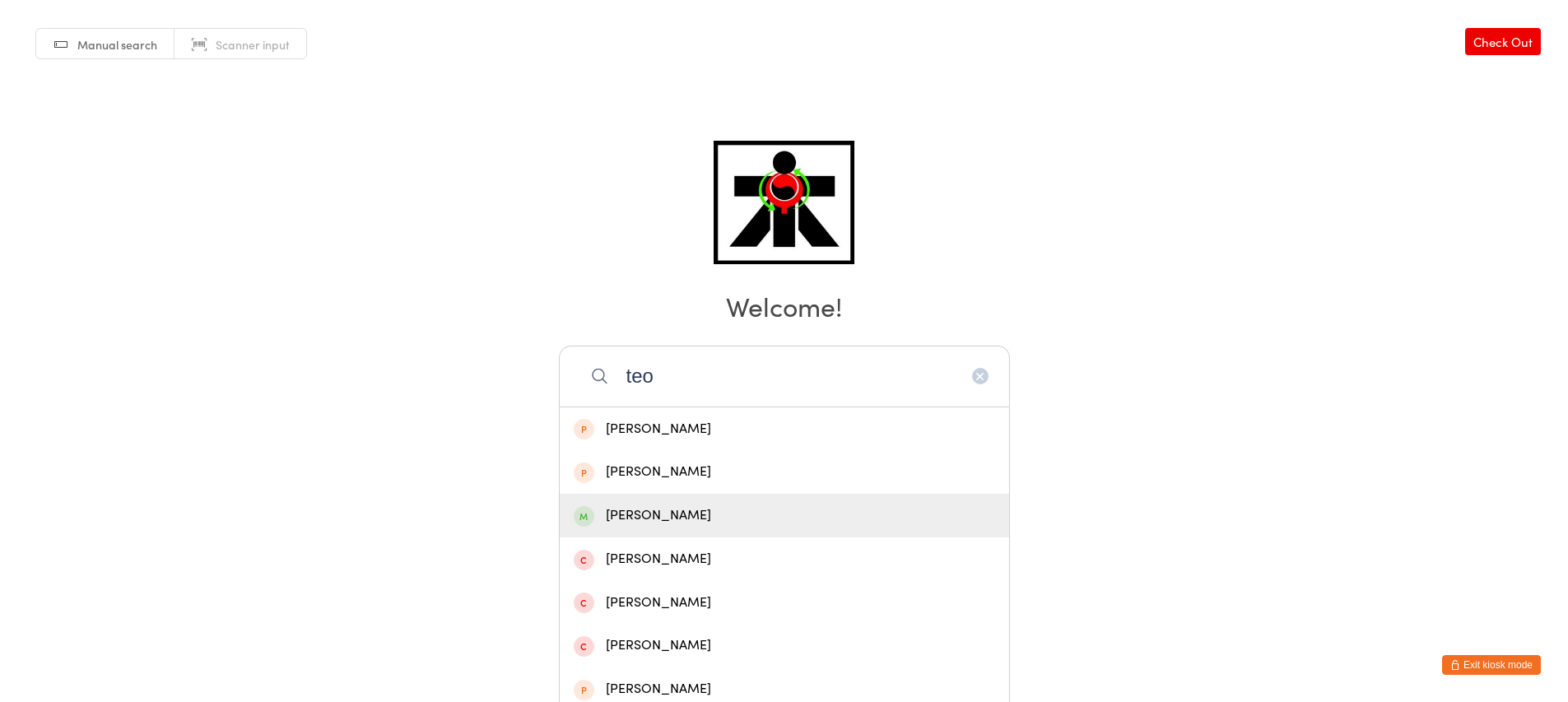
type input "teo"
click at [610, 524] on div "[PERSON_NAME]" at bounding box center [784, 514] width 421 height 23
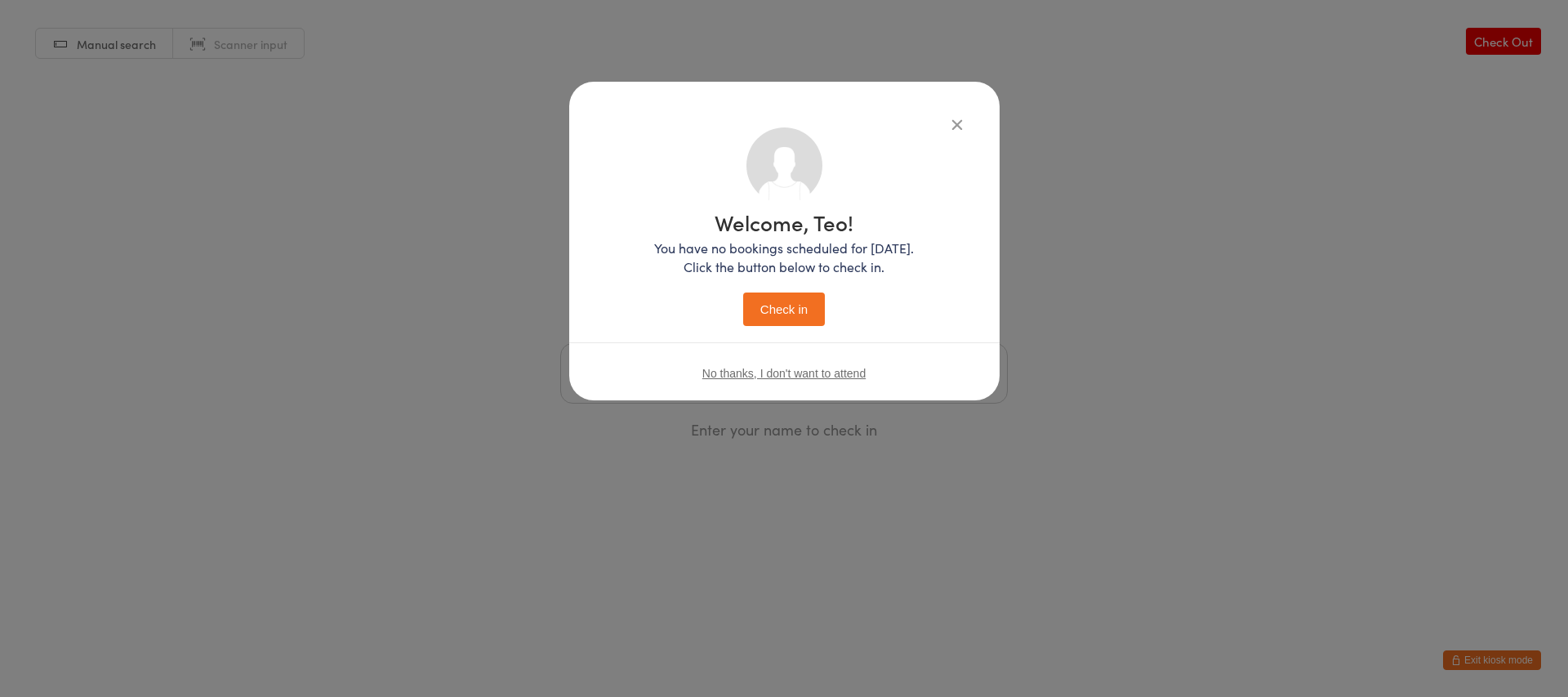
click at [764, 303] on button "Check in" at bounding box center [784, 309] width 82 height 33
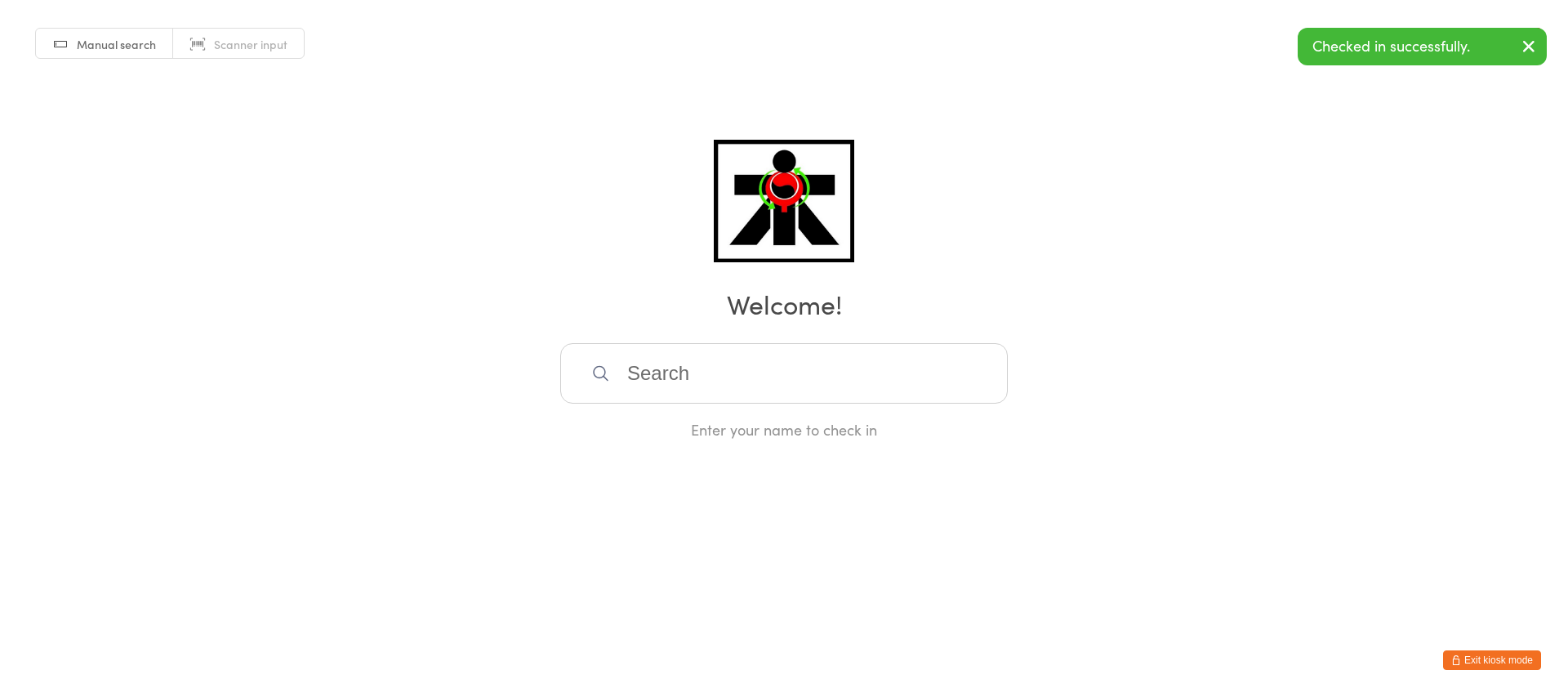
click at [774, 307] on h2 "Welcome!" at bounding box center [784, 303] width 1536 height 37
click at [784, 390] on input "search" at bounding box center [784, 373] width 448 height 60
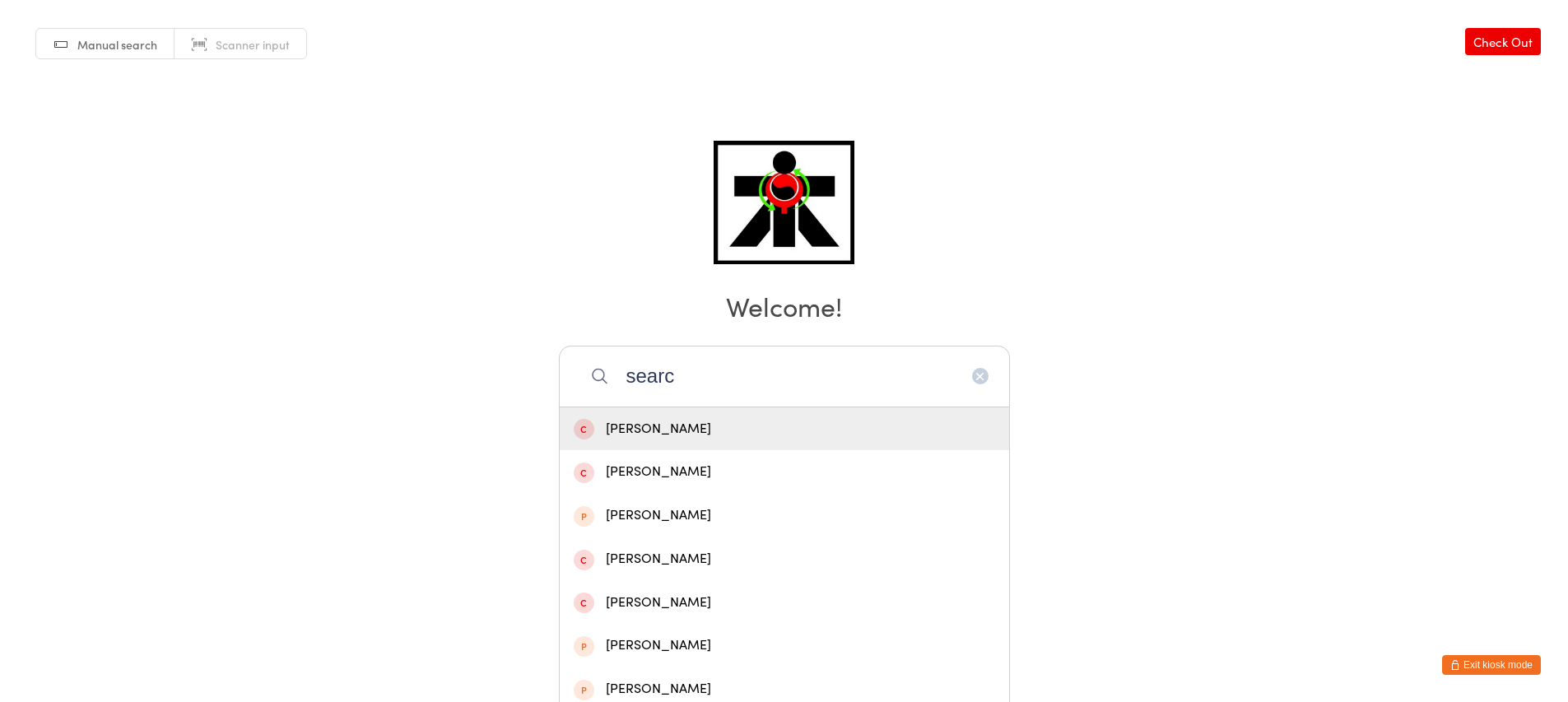
type input "search"
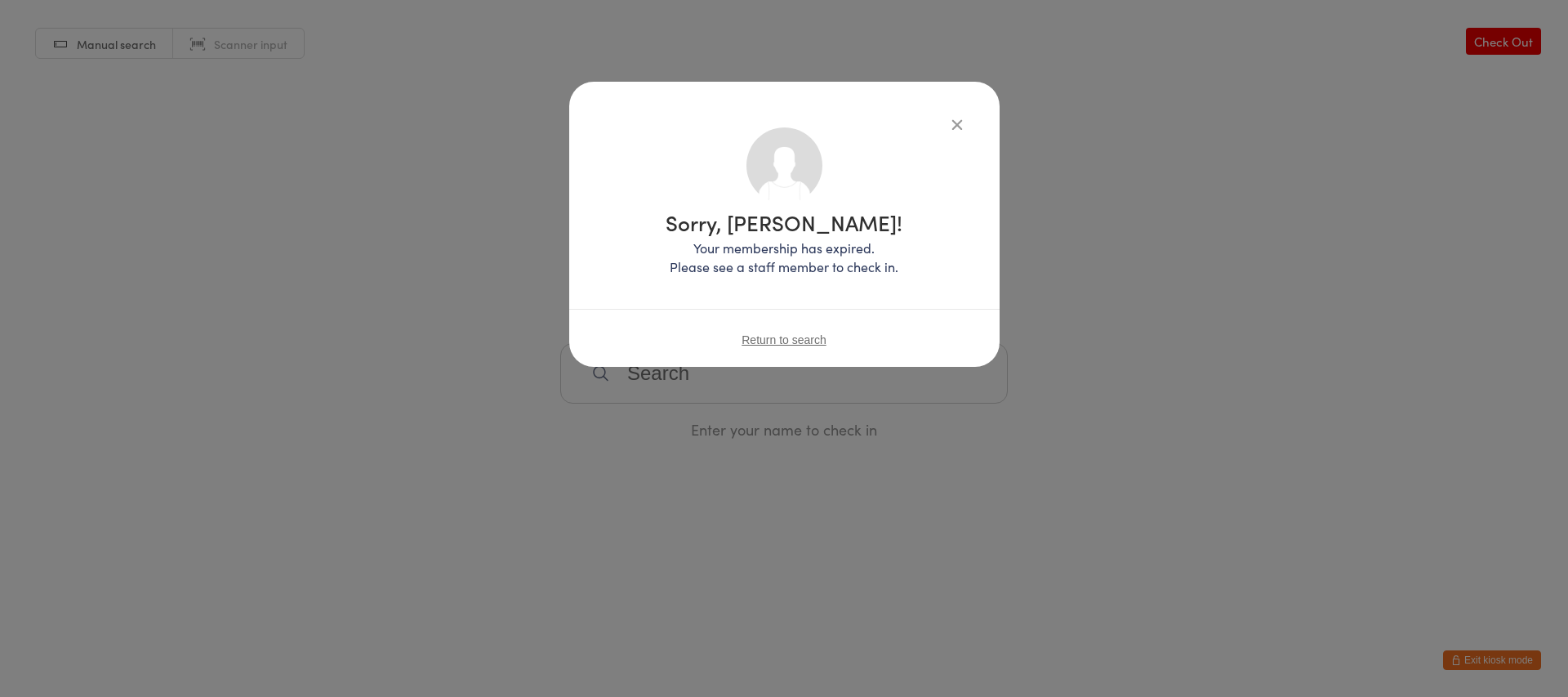
click at [958, 118] on icon "button" at bounding box center [958, 124] width 18 height 18
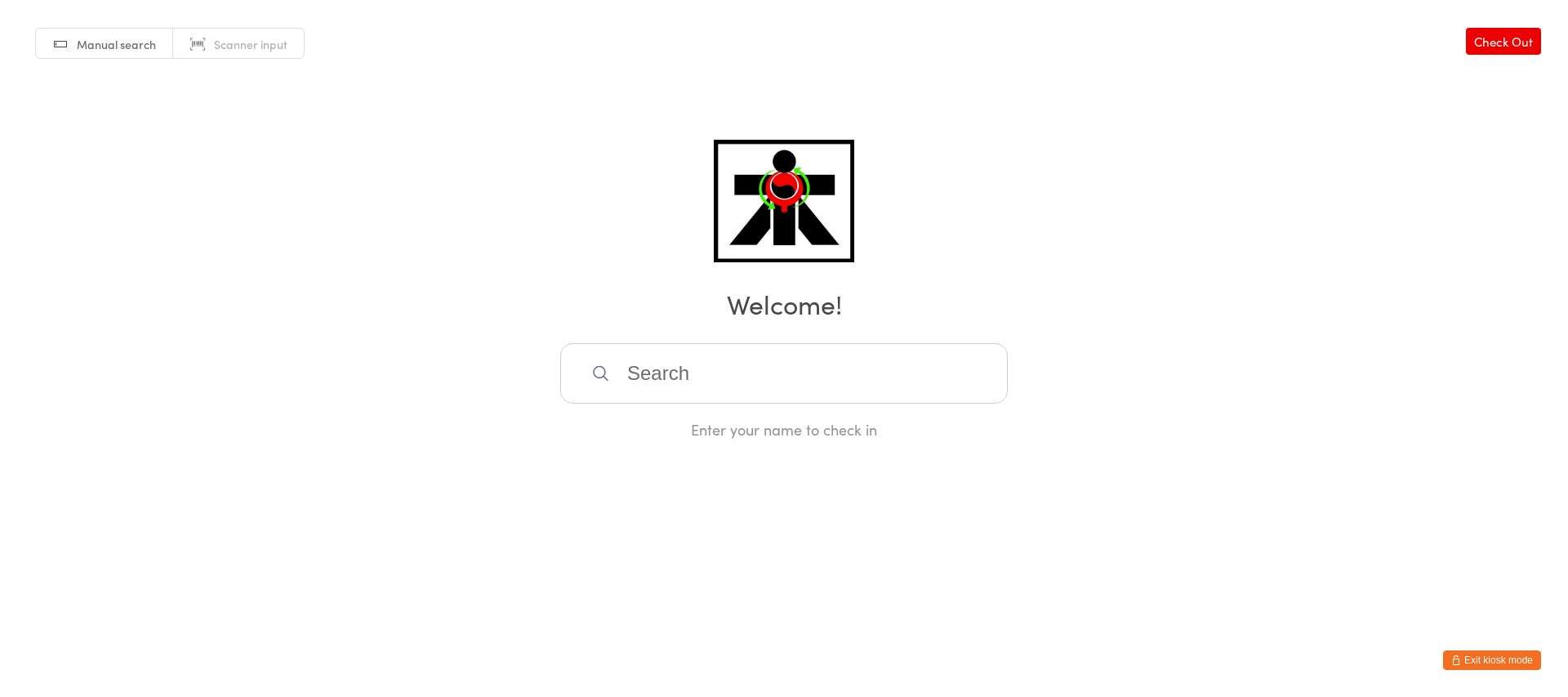
drag, startPoint x: 788, startPoint y: 368, endPoint x: 779, endPoint y: 371, distance: 9.5
click at [787, 368] on input "search" at bounding box center [784, 373] width 448 height 60
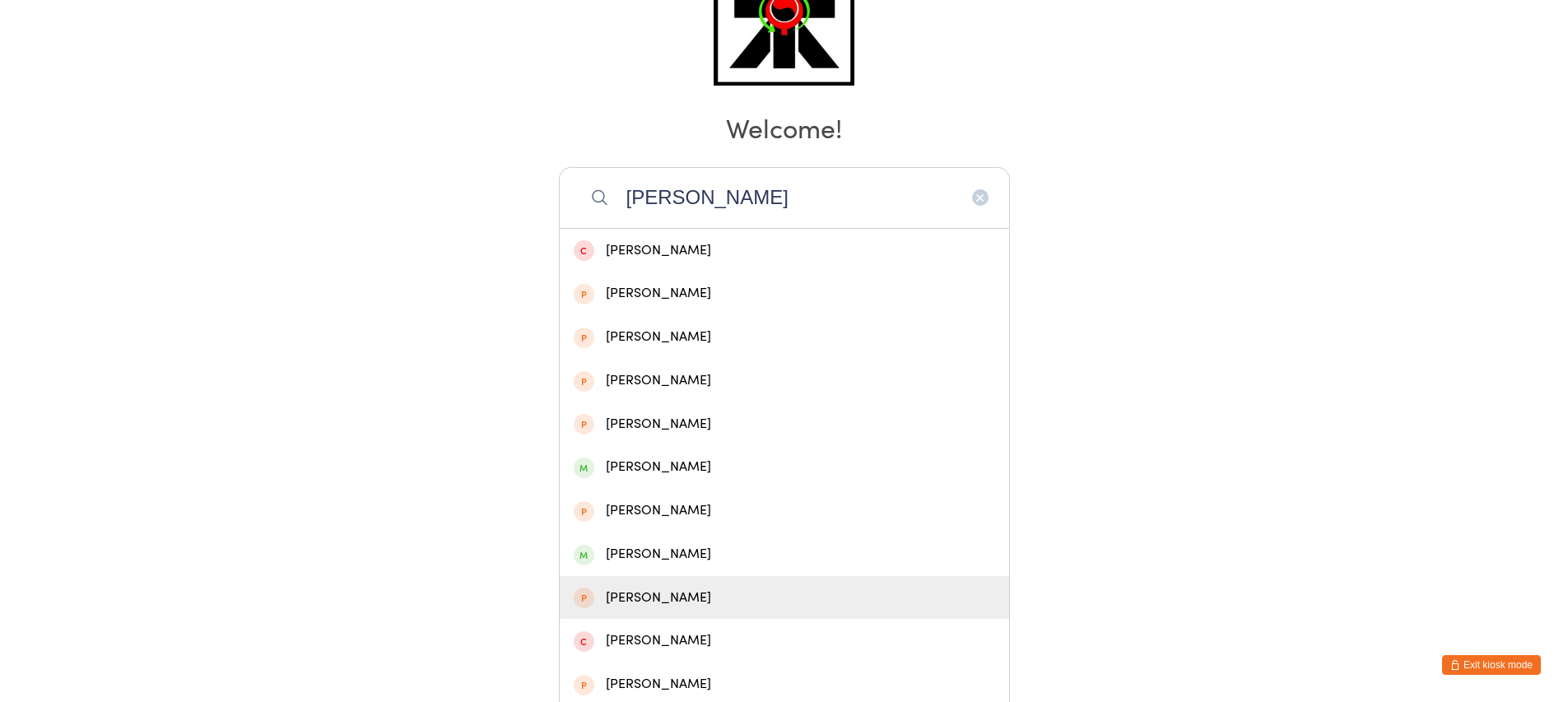
scroll to position [220, 0]
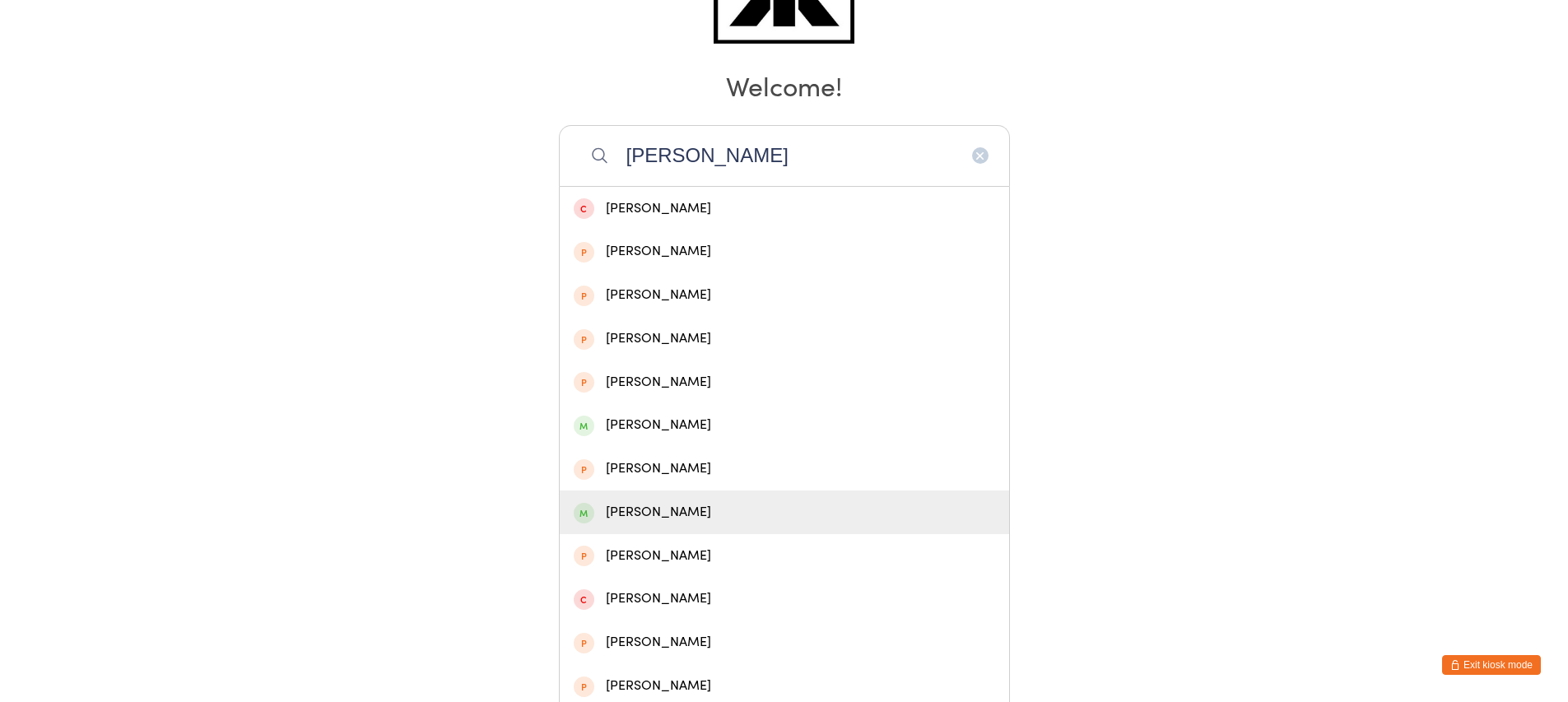
type input "[PERSON_NAME]"
click at [784, 493] on div "[PERSON_NAME]" at bounding box center [784, 512] width 449 height 43
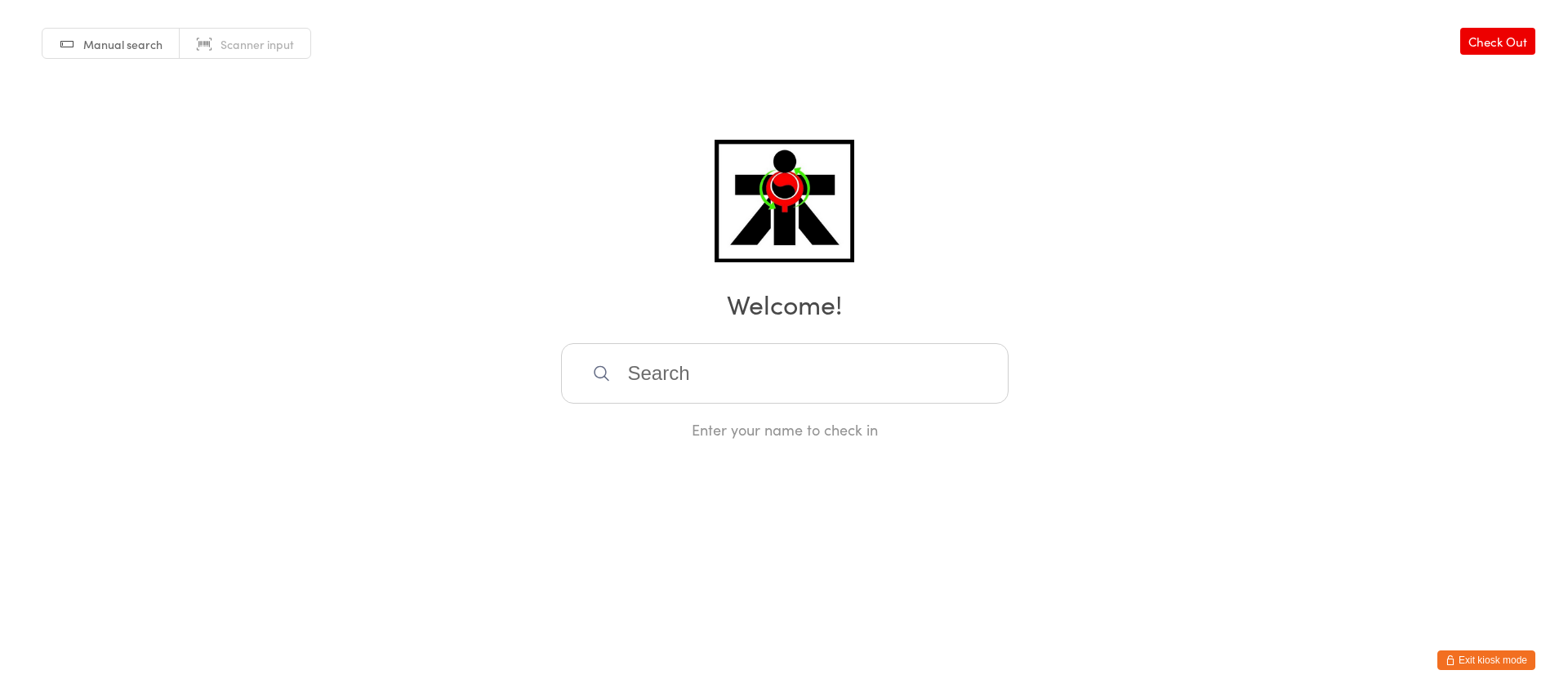
scroll to position [0, 0]
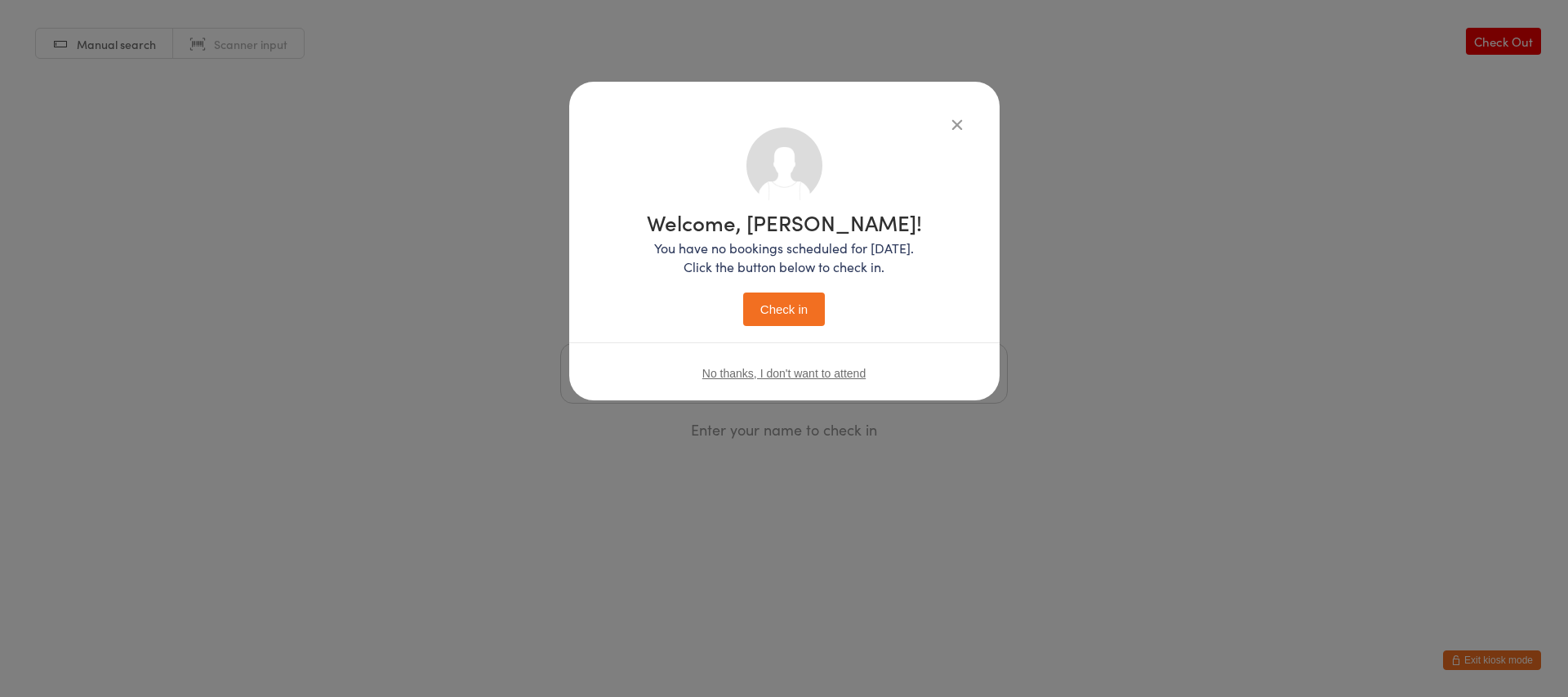
click at [797, 286] on div "Welcome, [PERSON_NAME]! You have no bookings scheduled for [DATE]. Click the bu…" at bounding box center [784, 268] width 275 height 114
click at [797, 302] on button "Check in" at bounding box center [784, 309] width 82 height 33
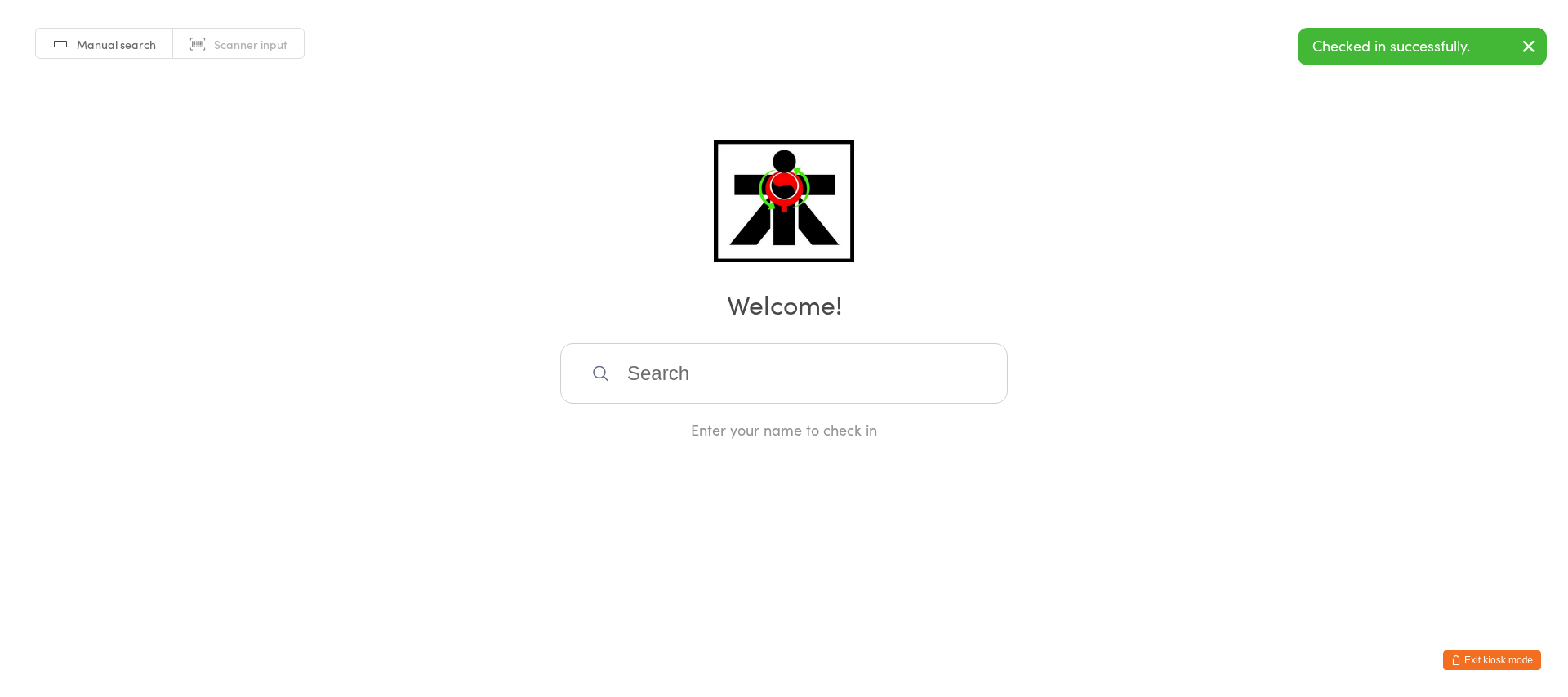
click at [820, 355] on input "search" at bounding box center [784, 373] width 448 height 60
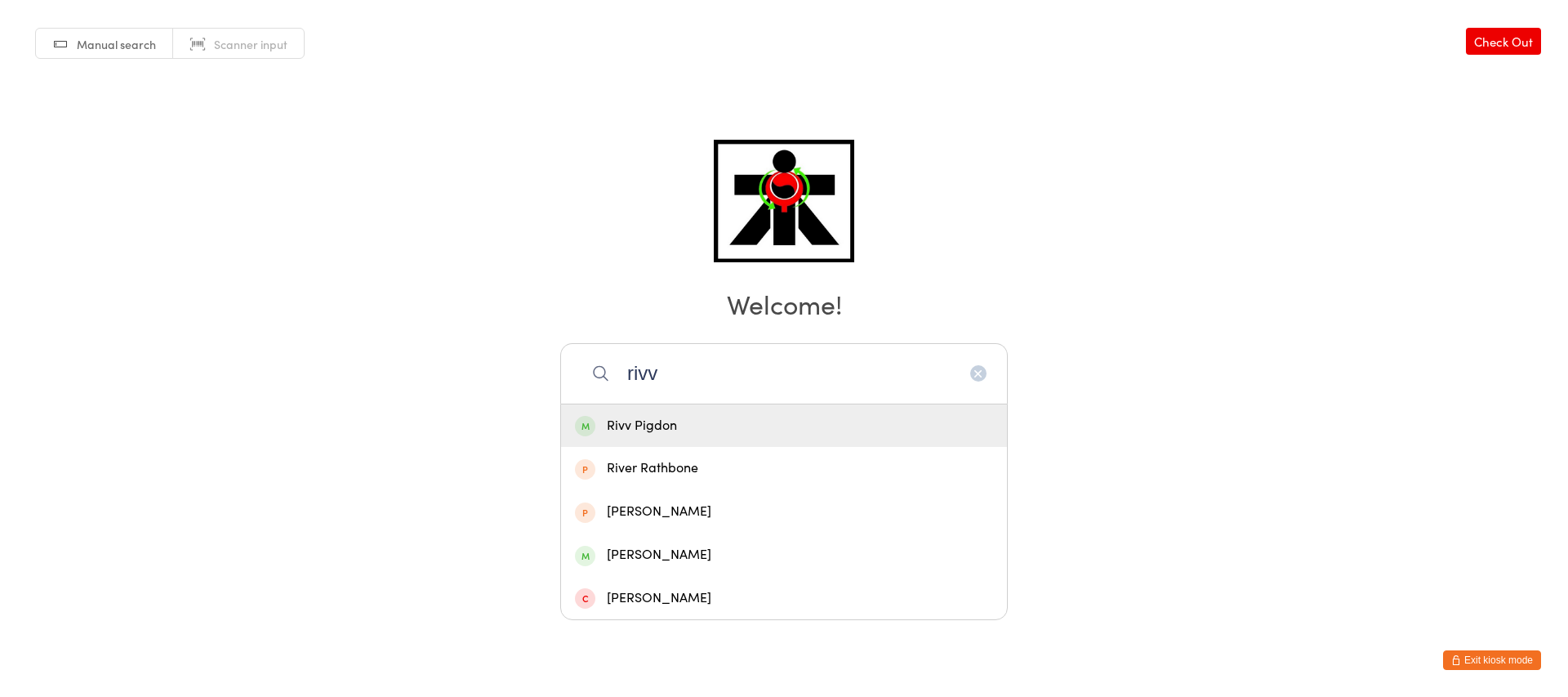
type input "rivv"
click at [962, 421] on div "Rivv Pigdon" at bounding box center [784, 426] width 418 height 22
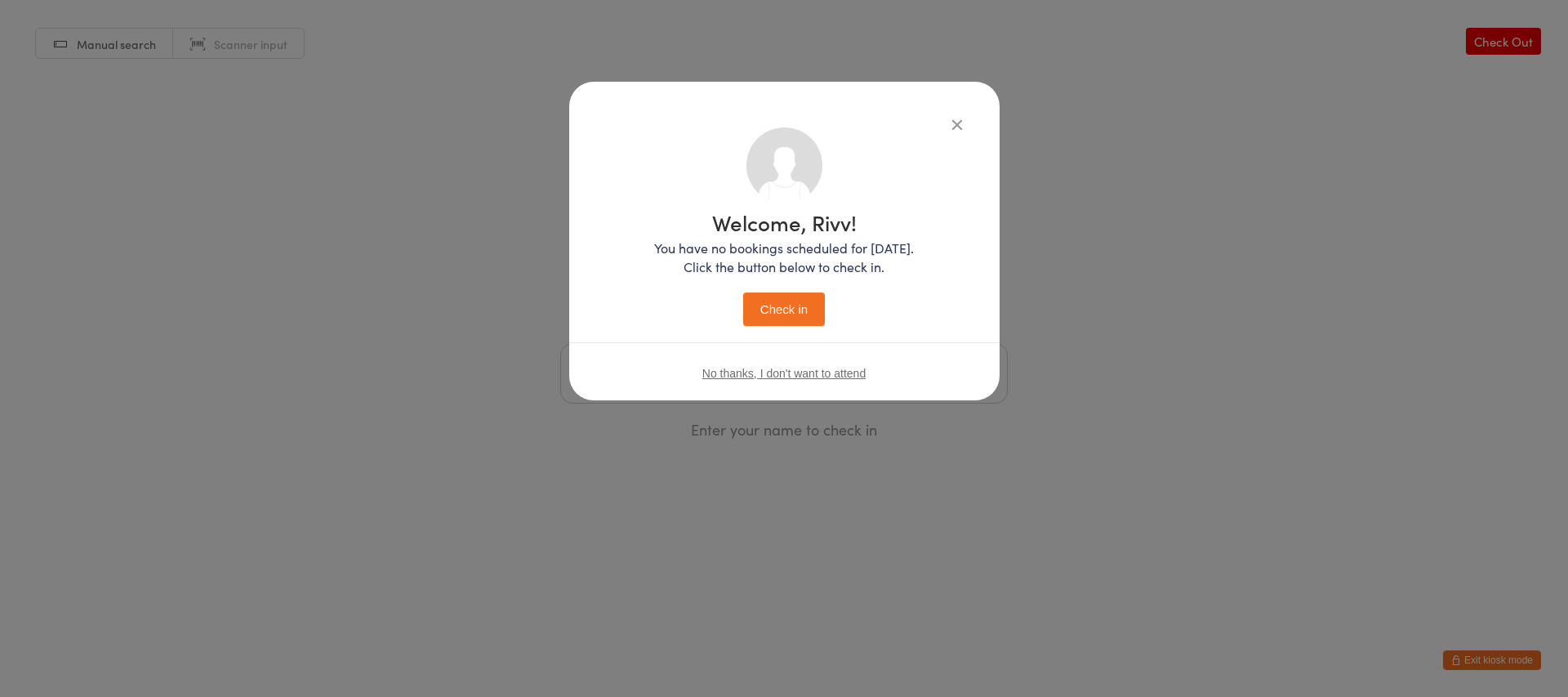
click at [798, 308] on button "Check in" at bounding box center [784, 309] width 82 height 33
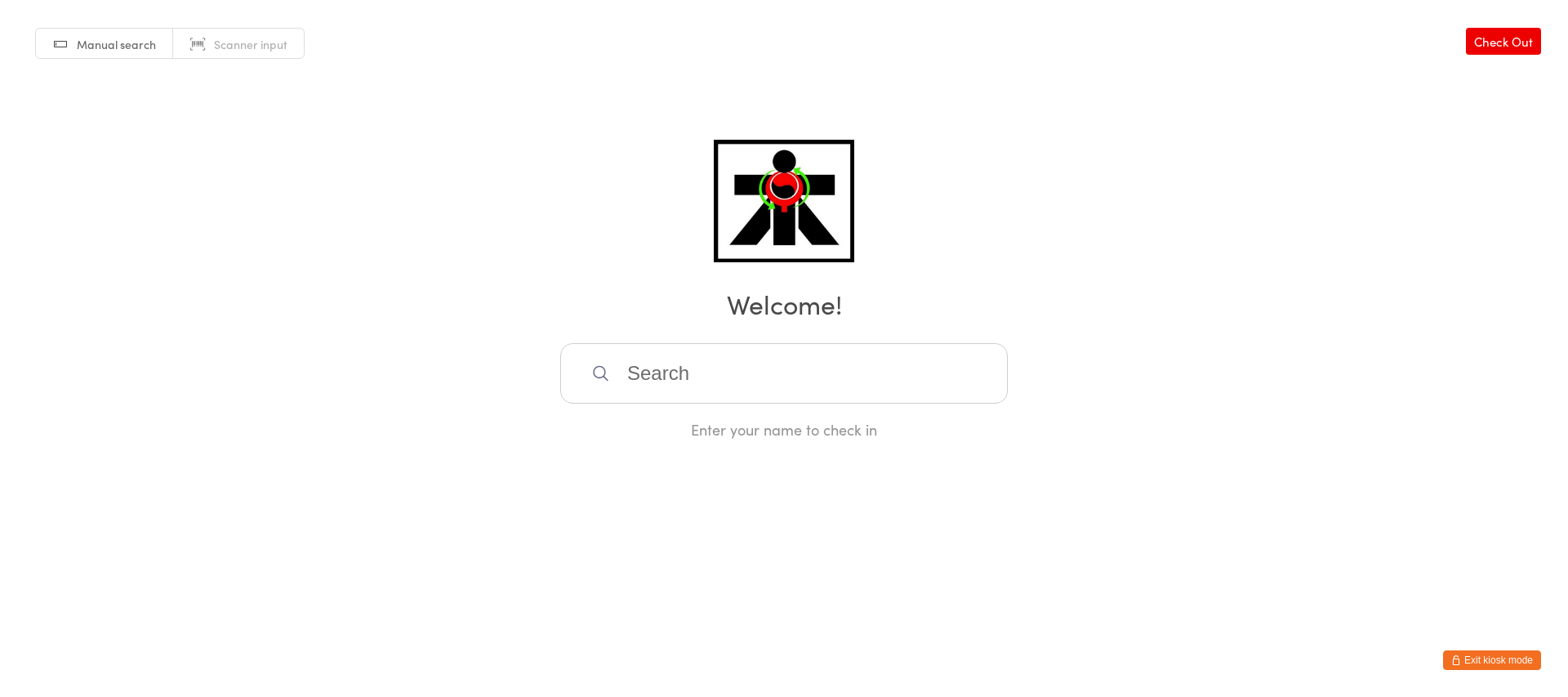
click at [656, 351] on input "search" at bounding box center [784, 373] width 448 height 60
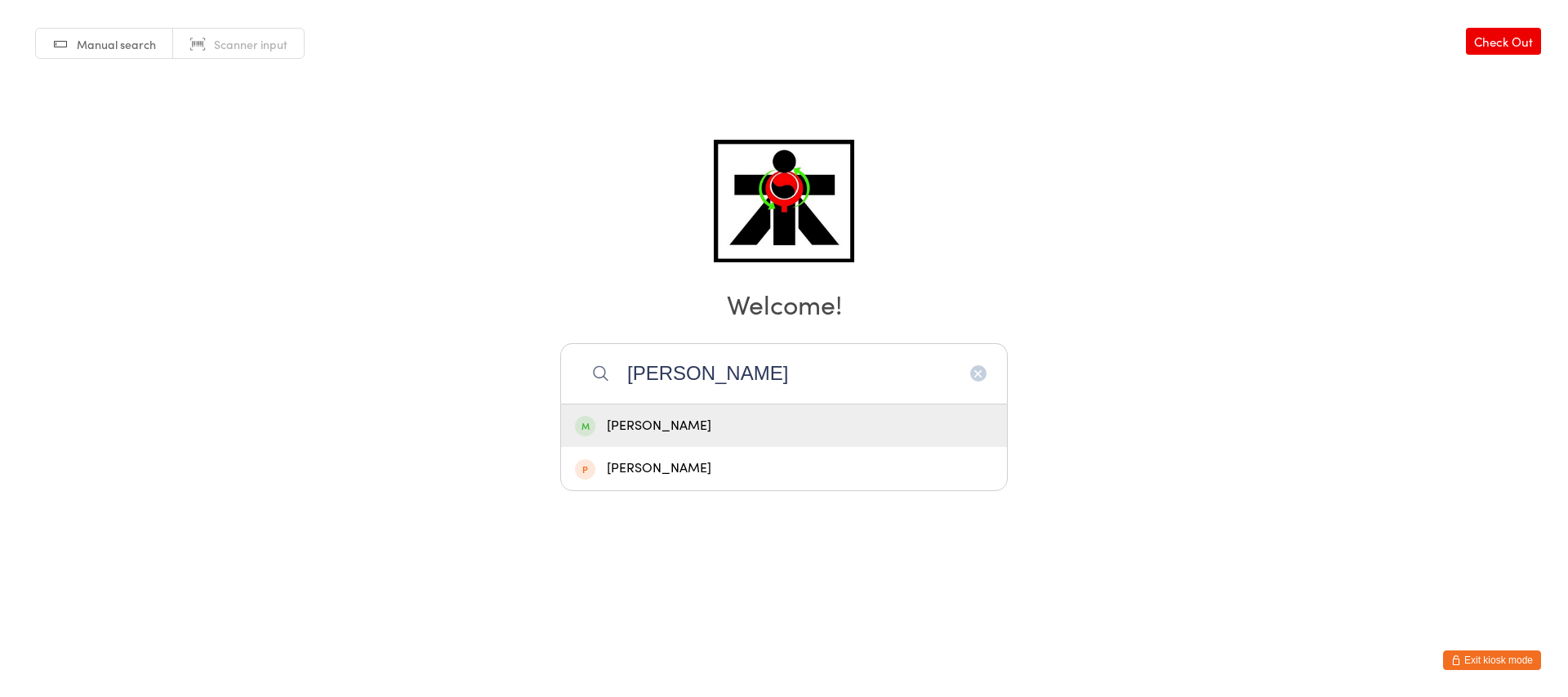
type input "[PERSON_NAME]"
click at [667, 430] on div "[PERSON_NAME]" at bounding box center [784, 426] width 418 height 22
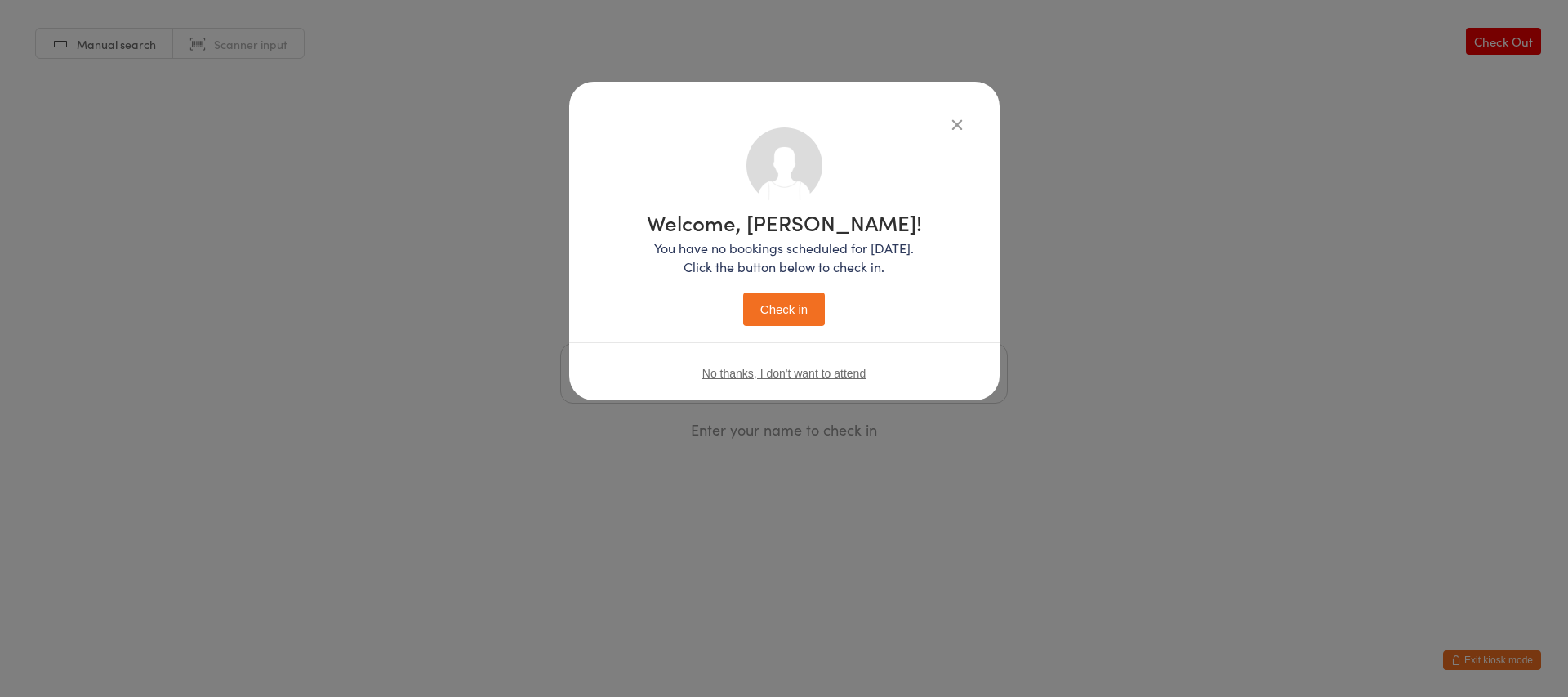
click at [958, 122] on icon "button" at bounding box center [958, 124] width 18 height 18
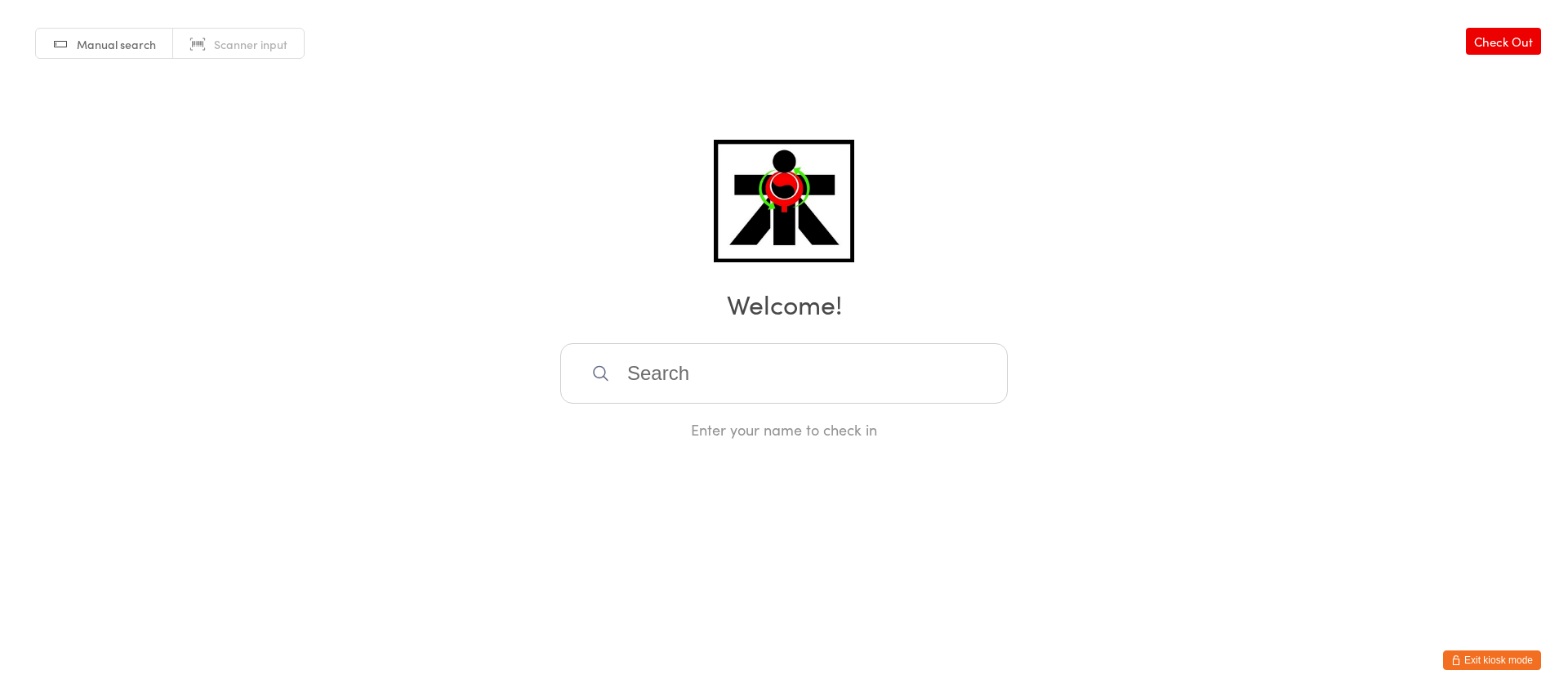
click at [732, 387] on input "search" at bounding box center [784, 373] width 448 height 60
drag, startPoint x: 732, startPoint y: 387, endPoint x: 713, endPoint y: 399, distance: 22.5
click at [724, 386] on input "search" at bounding box center [784, 373] width 448 height 60
type input "a"
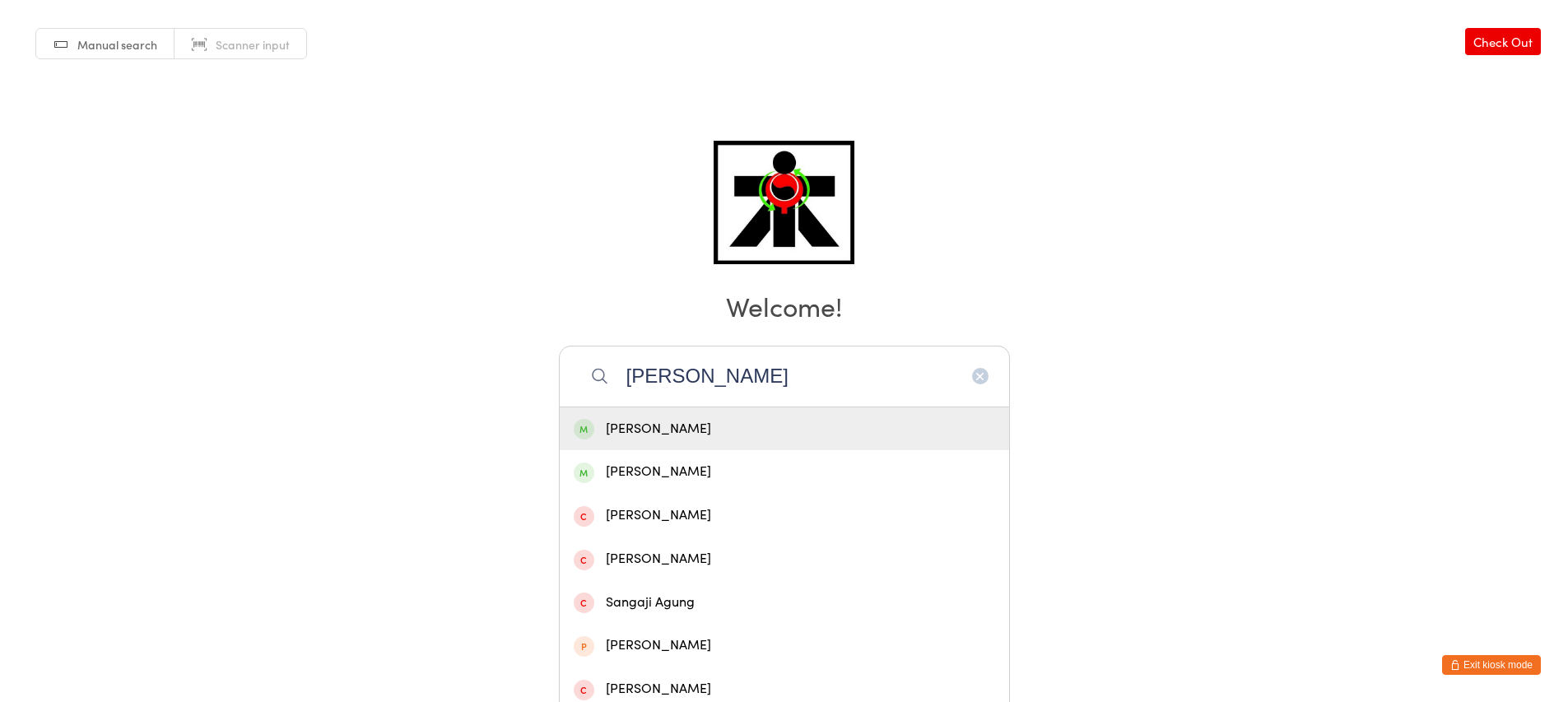
type input "[PERSON_NAME]"
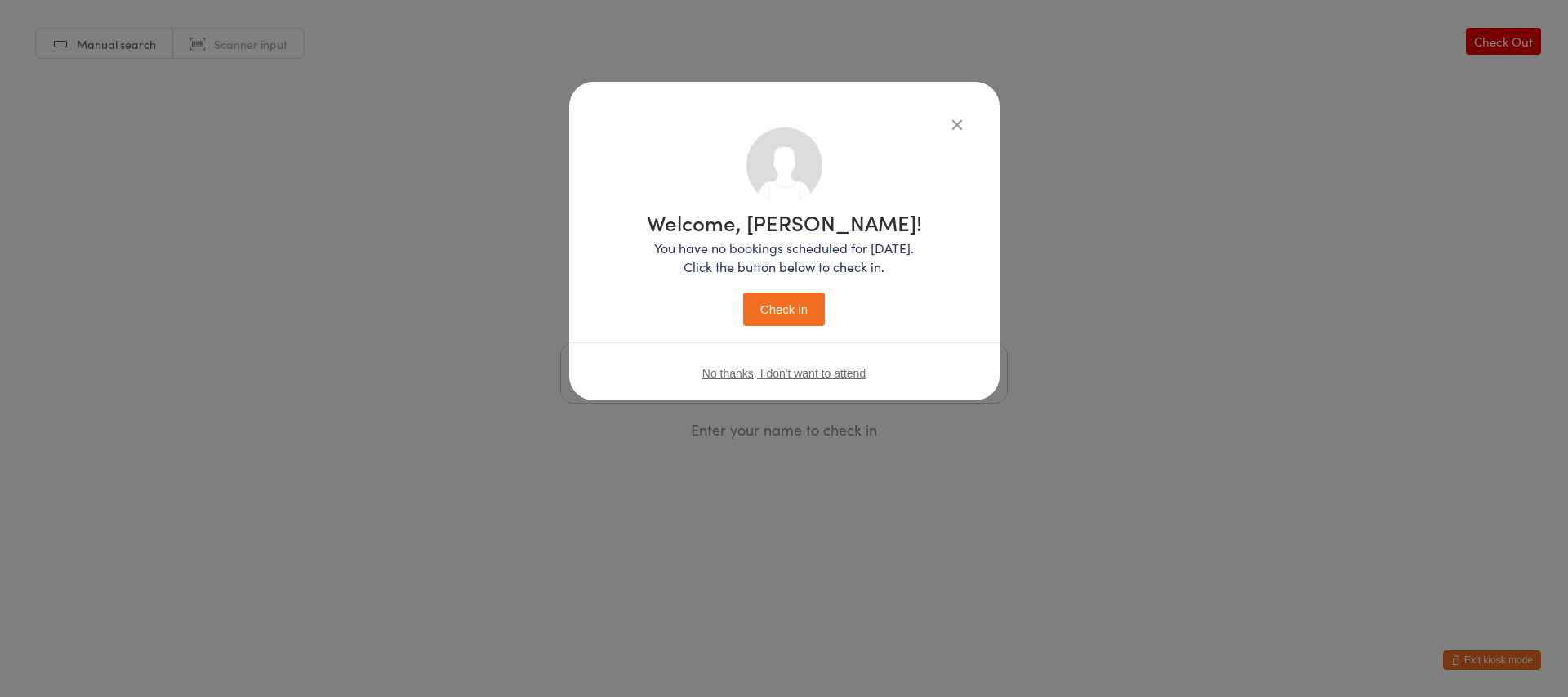
click at [798, 312] on button "Check in" at bounding box center [784, 309] width 82 height 33
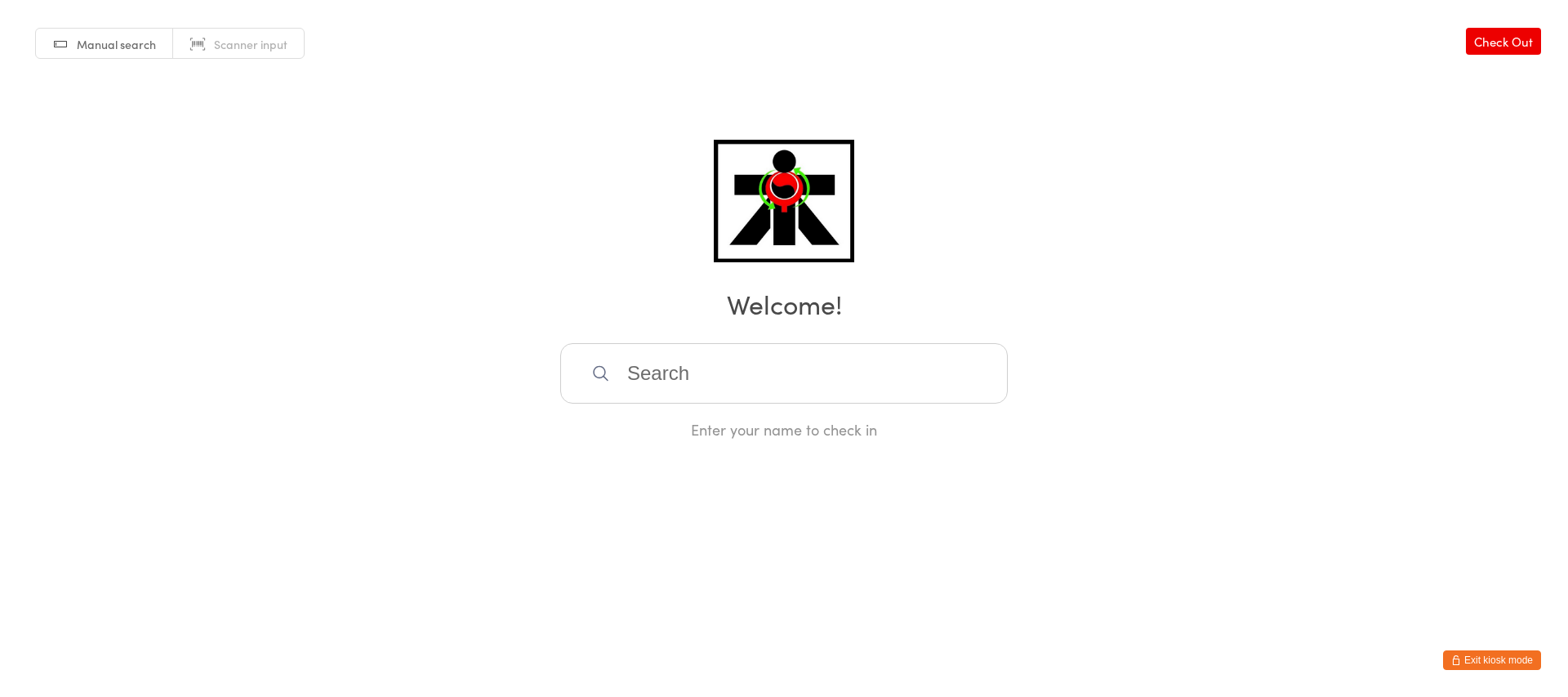
click at [745, 365] on input "search" at bounding box center [784, 373] width 448 height 60
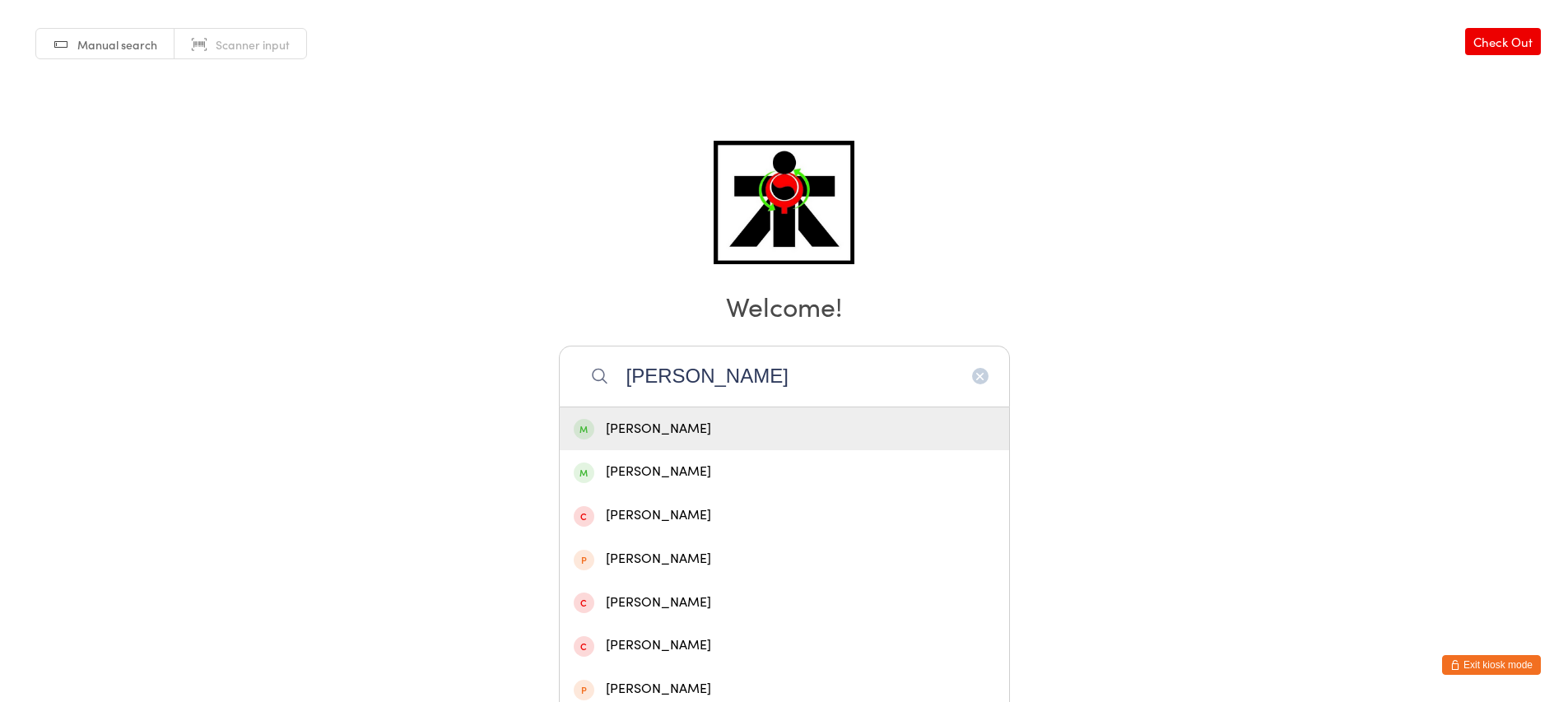
type input "[PERSON_NAME]"
click at [762, 413] on div "[PERSON_NAME]" at bounding box center [784, 429] width 449 height 43
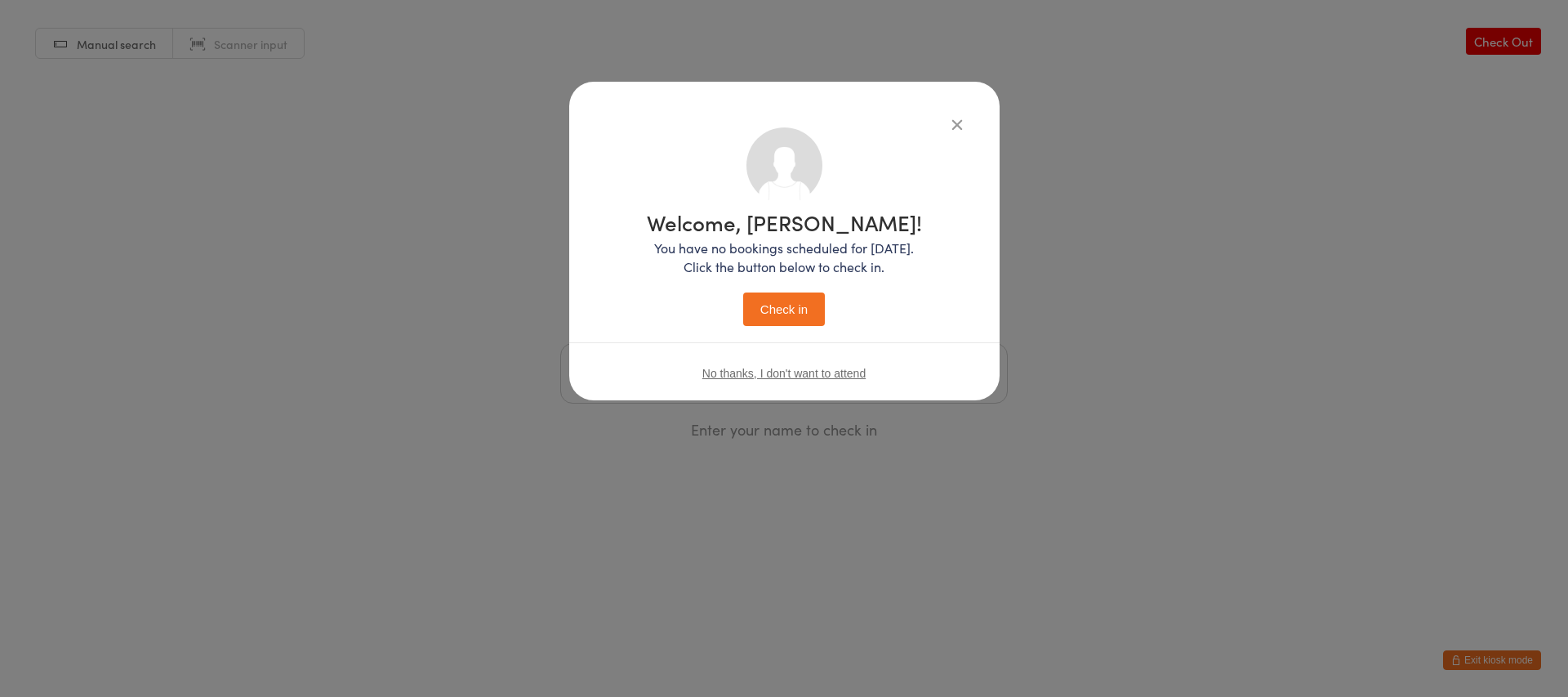
click at [743, 292] on button "Check in" at bounding box center [784, 309] width 82 height 33
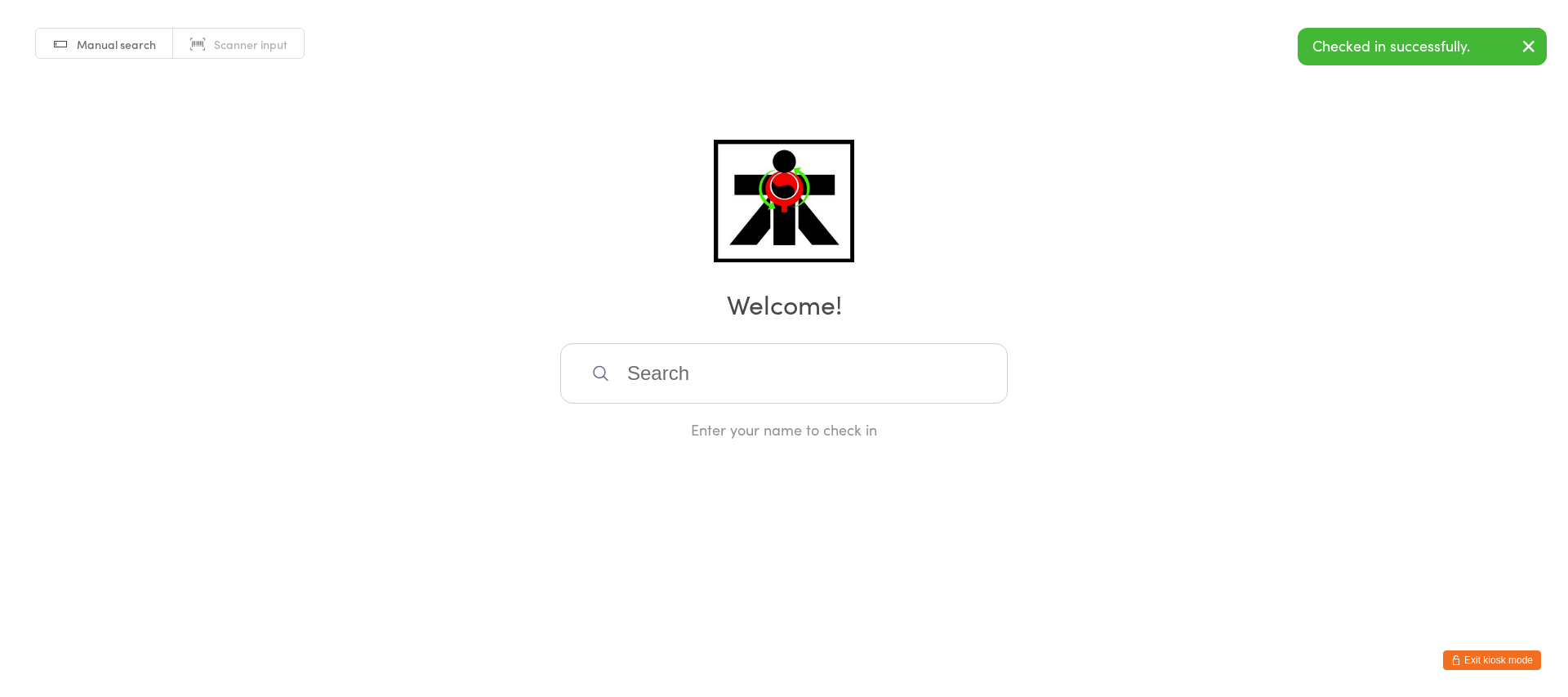
click at [699, 403] on div "Enter your name to check in" at bounding box center [784, 391] width 448 height 97
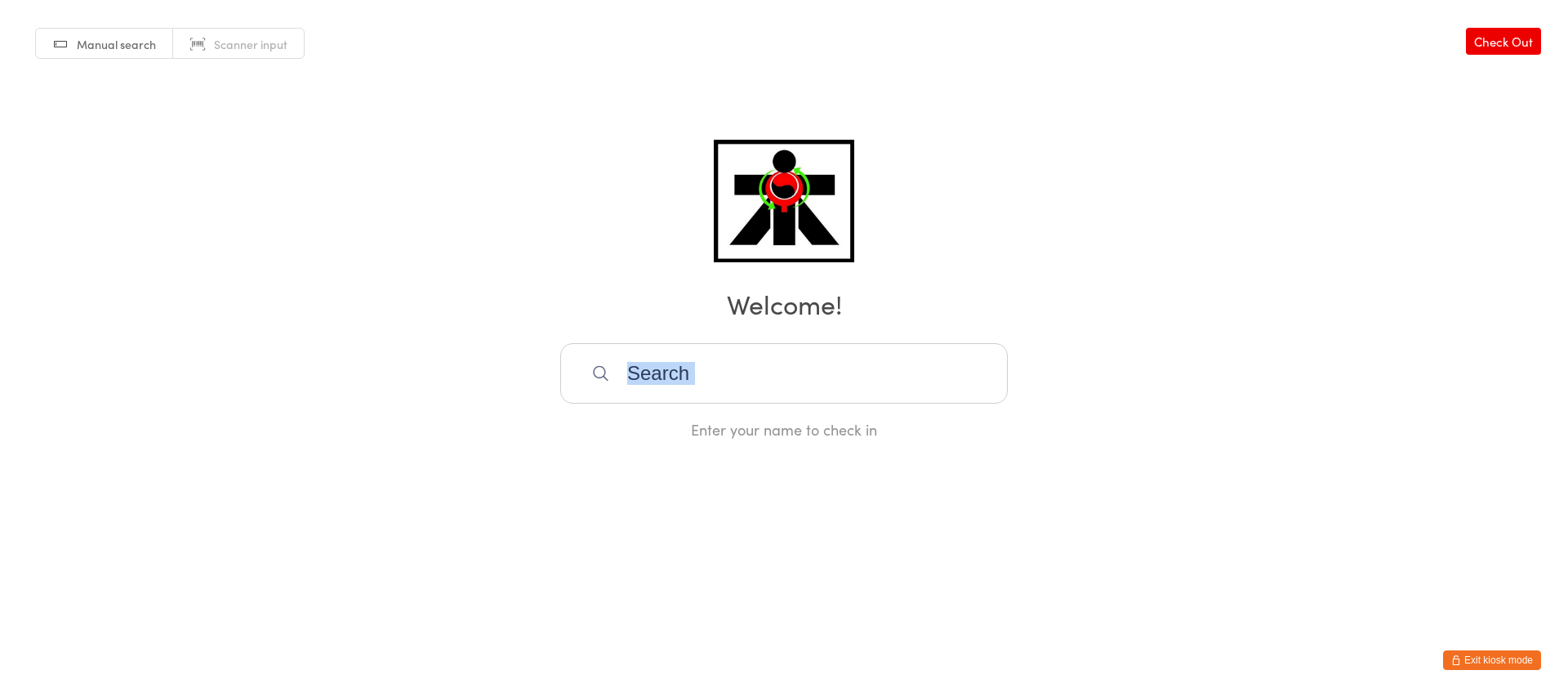
click at [689, 372] on input "search" at bounding box center [784, 373] width 448 height 60
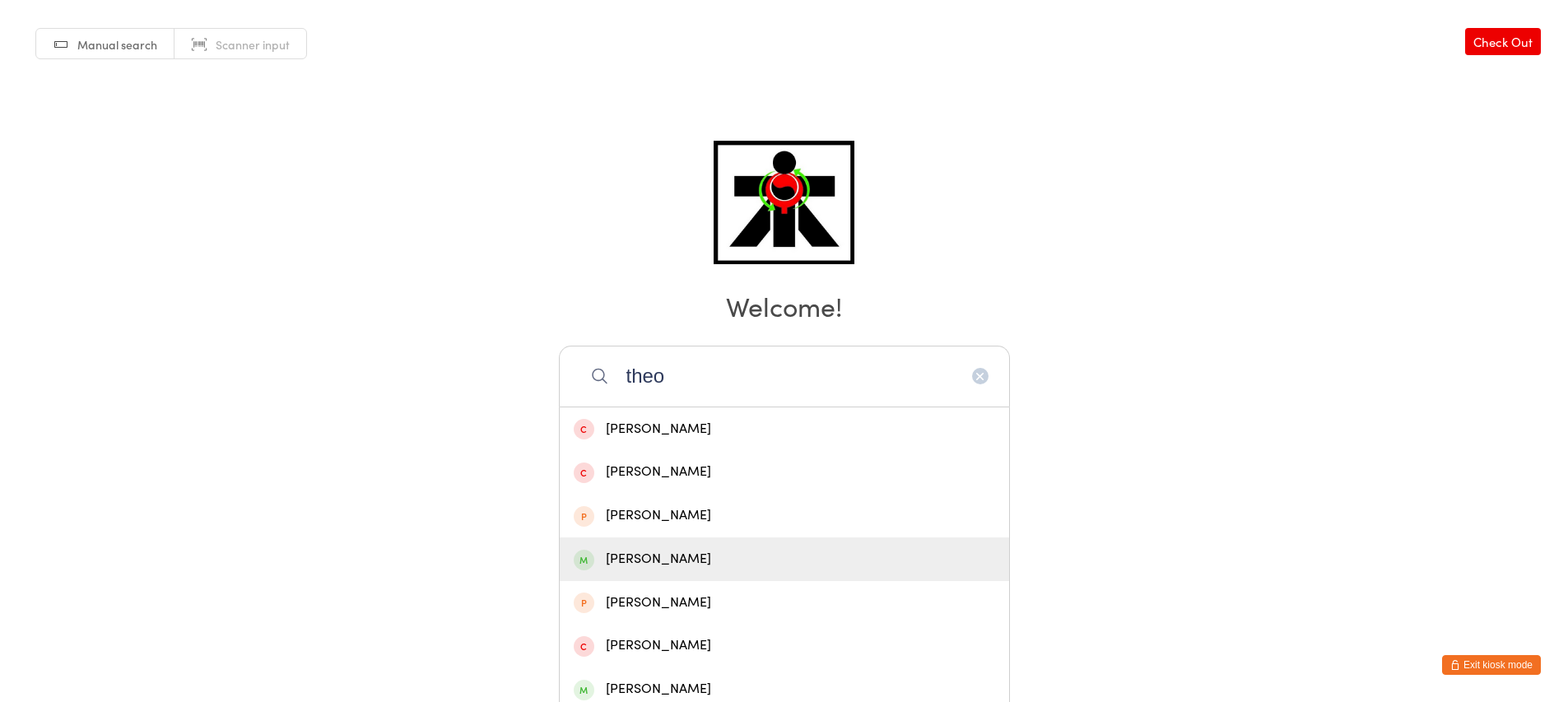
drag, startPoint x: 735, startPoint y: 557, endPoint x: 730, endPoint y: 468, distance: 89.1
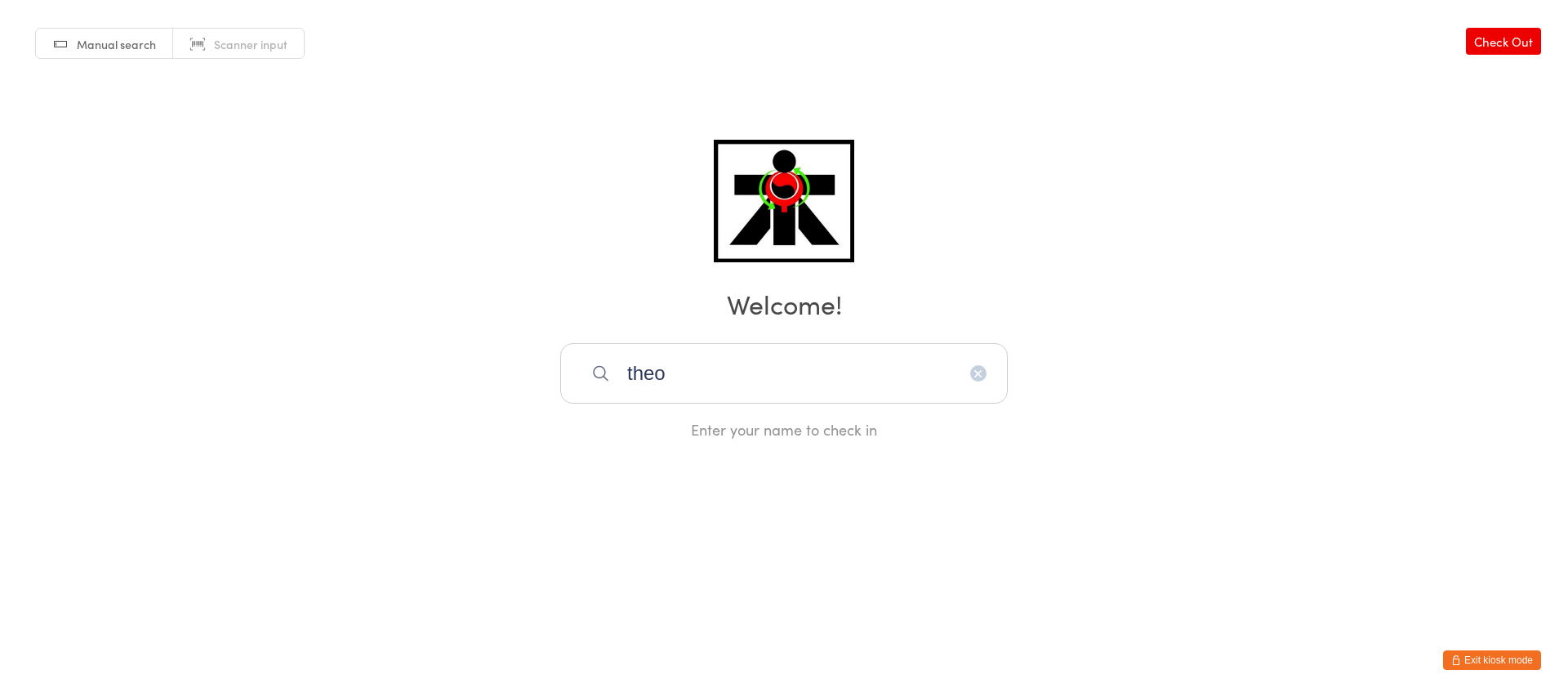
click at [674, 392] on input "theo" at bounding box center [784, 373] width 448 height 60
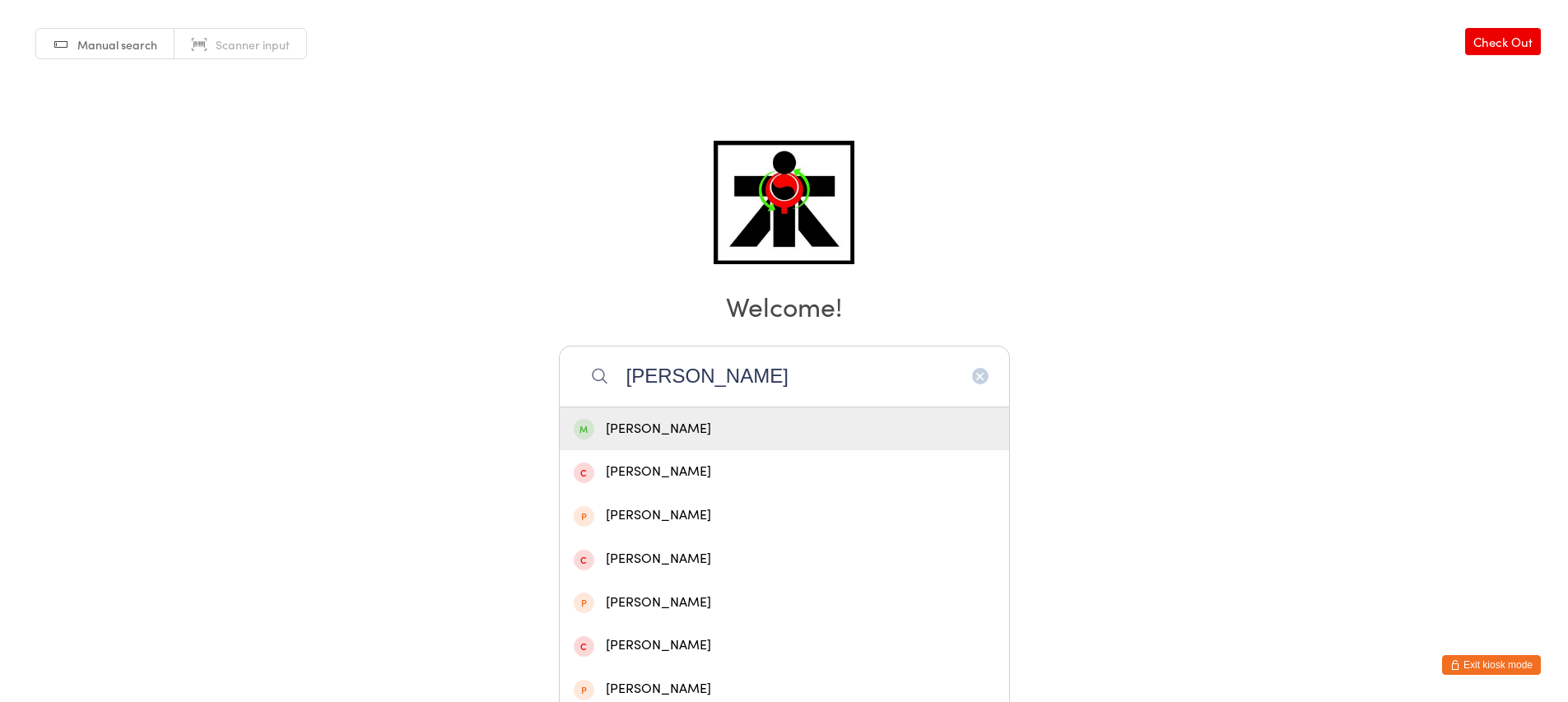
type input "[PERSON_NAME]"
click at [646, 418] on div "[PERSON_NAME]" at bounding box center [784, 429] width 421 height 23
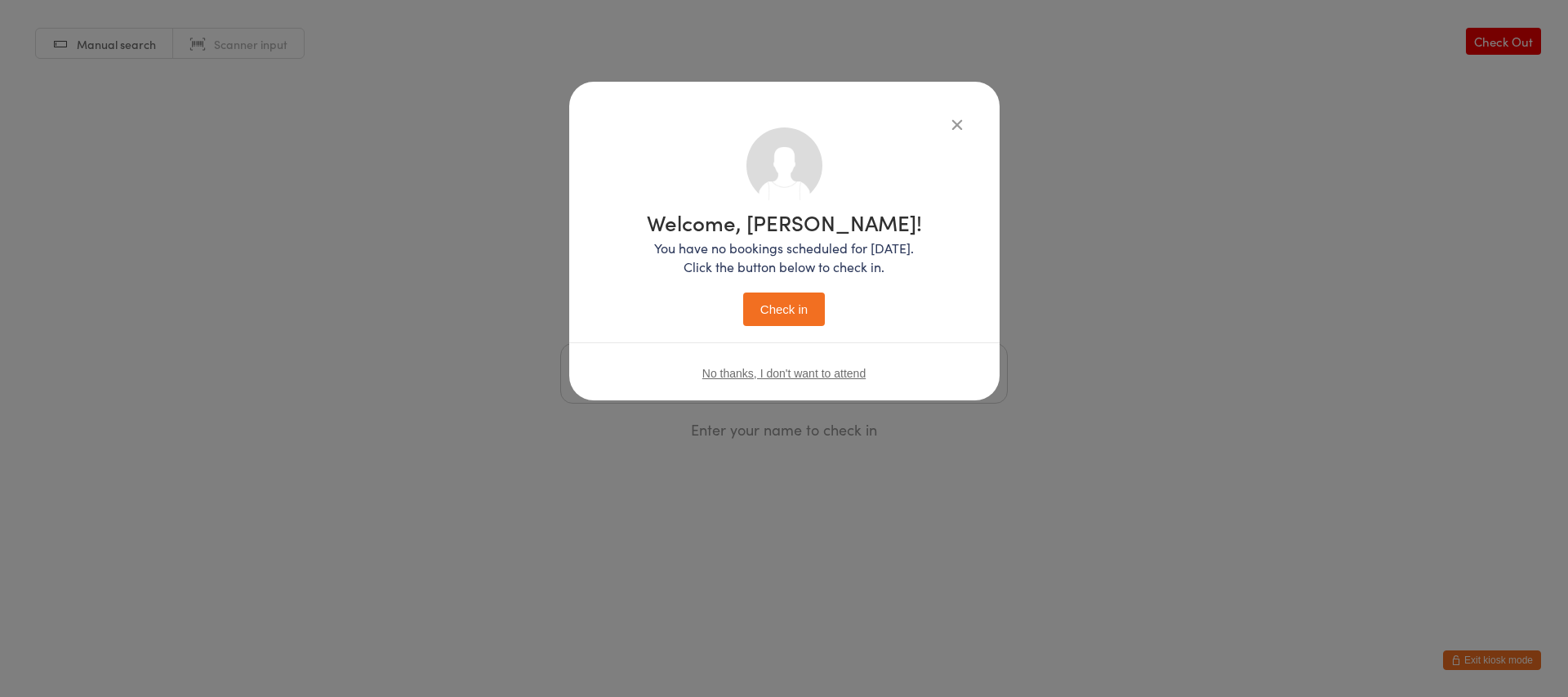
click at [811, 311] on button "Check in" at bounding box center [784, 309] width 82 height 33
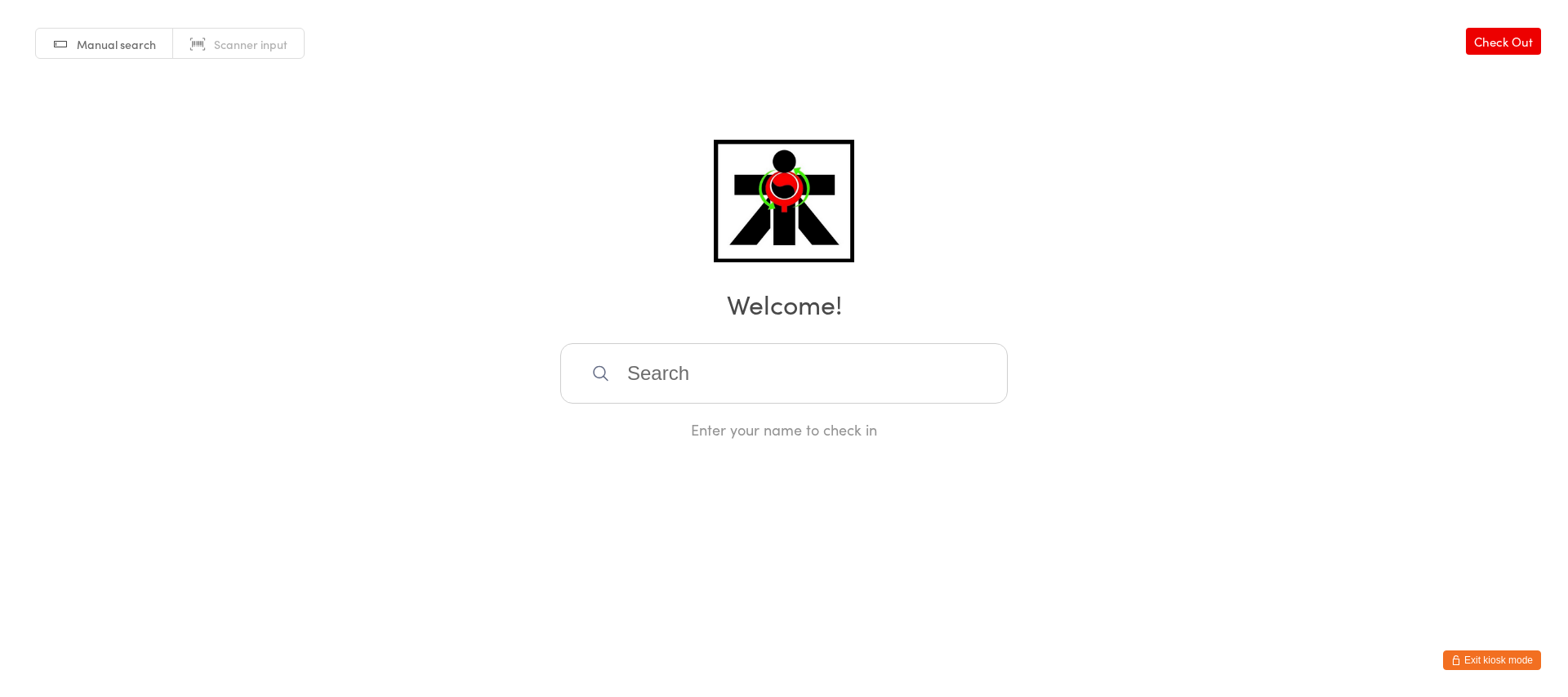
click at [772, 374] on input "search" at bounding box center [784, 373] width 448 height 60
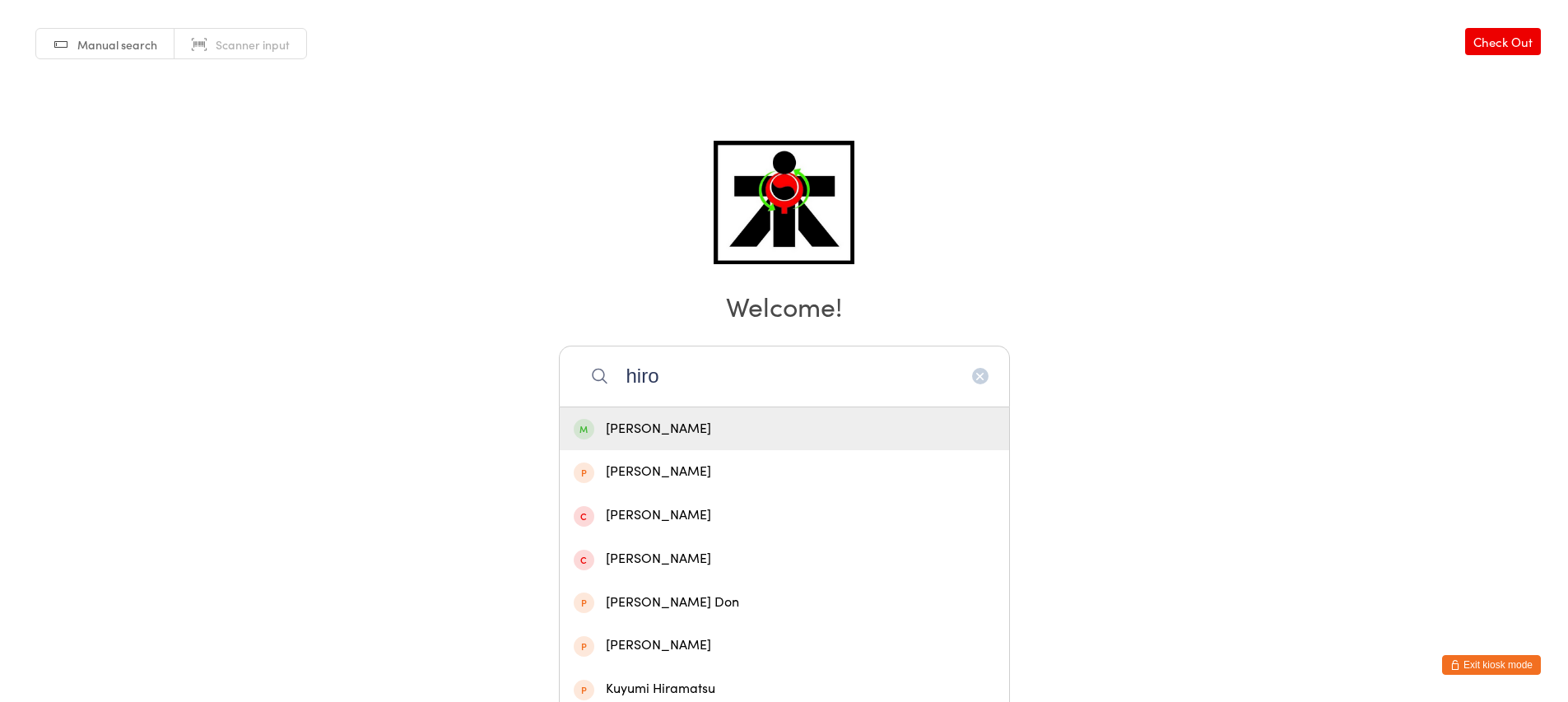
type input "hiro"
click at [799, 434] on div "[PERSON_NAME]" at bounding box center [784, 429] width 421 height 23
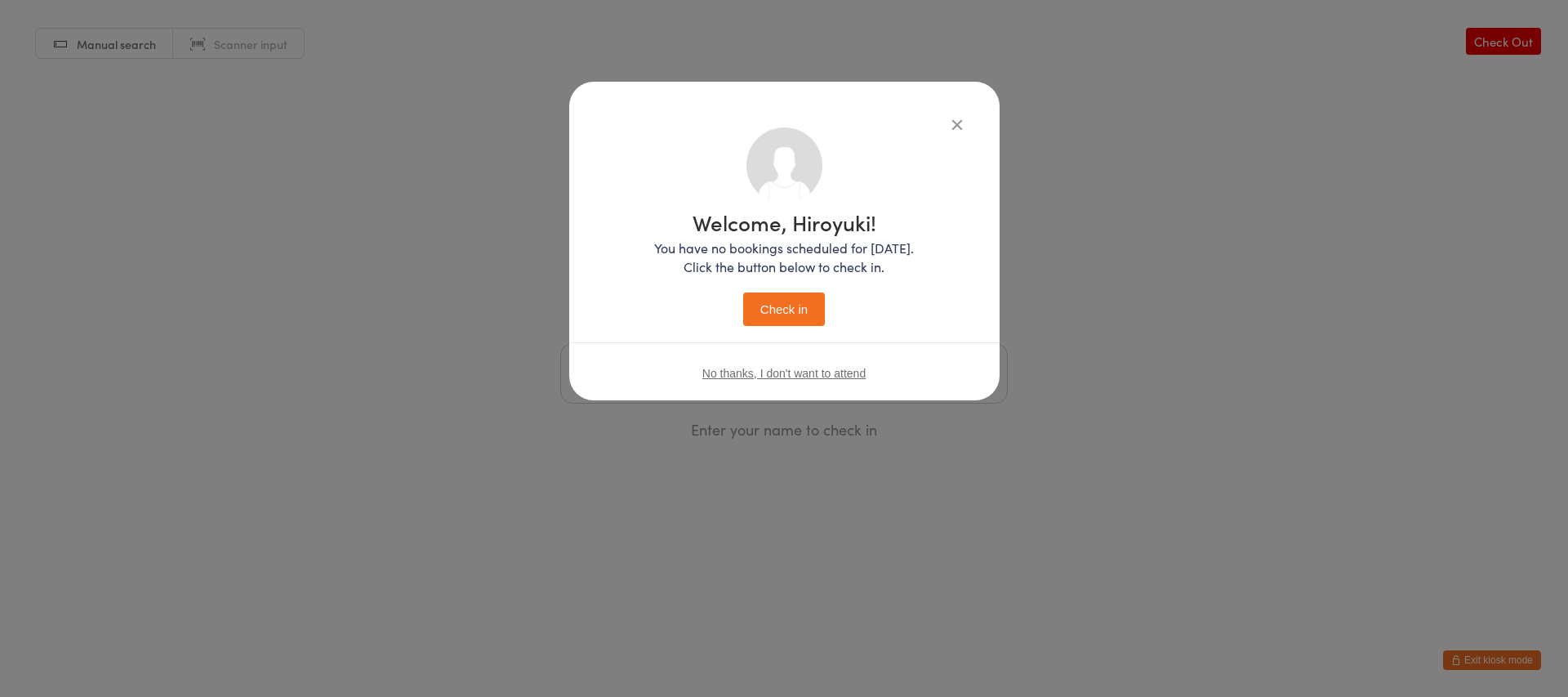
click at [787, 307] on button "Check in" at bounding box center [784, 309] width 82 height 33
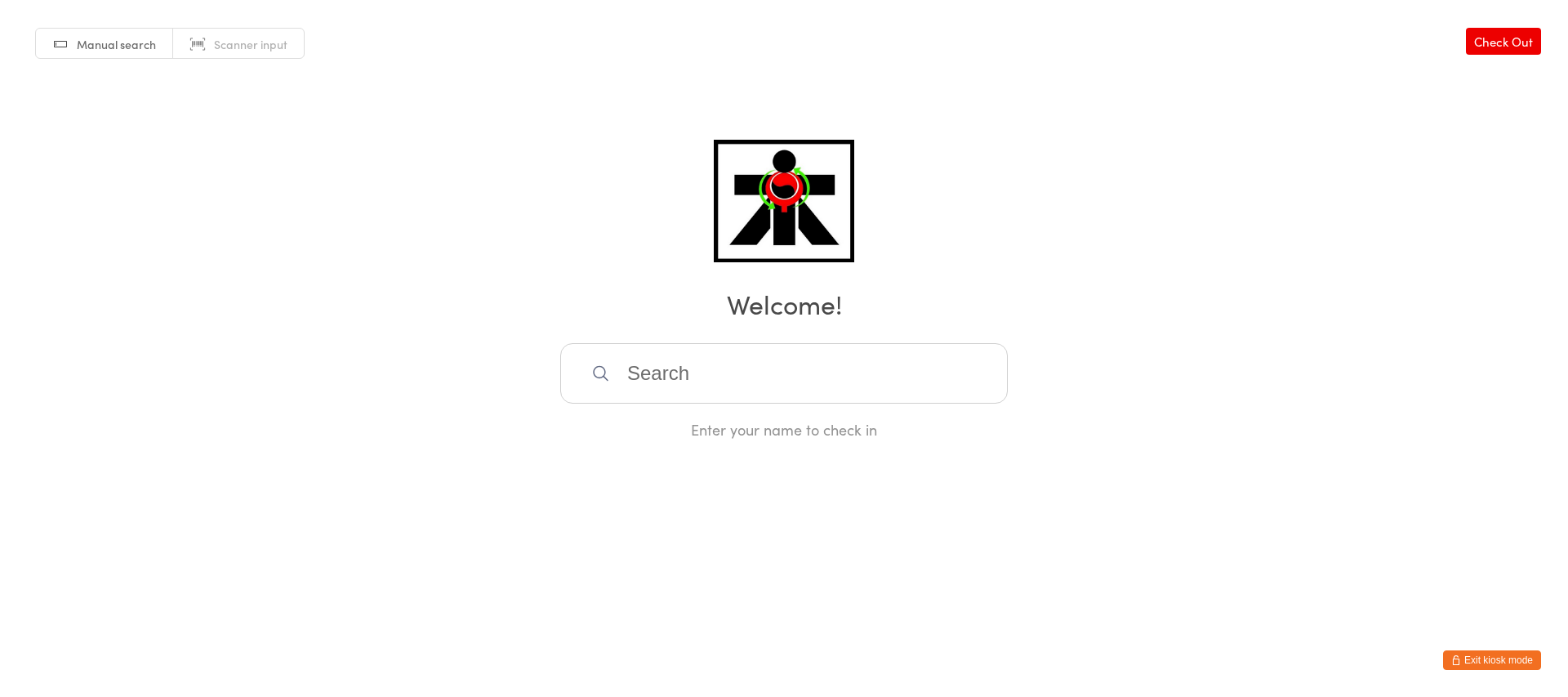
click at [796, 368] on input "search" at bounding box center [784, 373] width 448 height 60
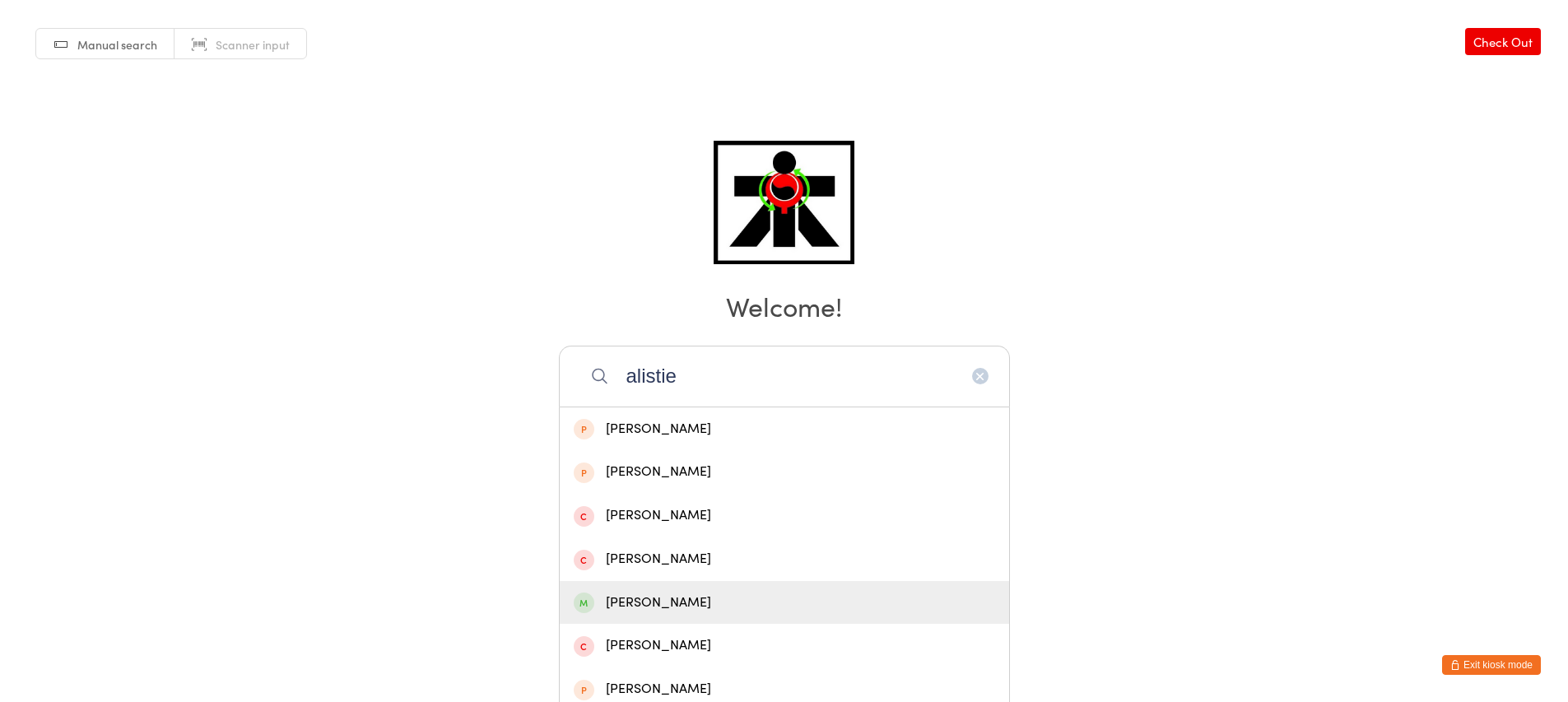
type input "alistie"
click at [730, 595] on div "[PERSON_NAME]" at bounding box center [784, 602] width 421 height 23
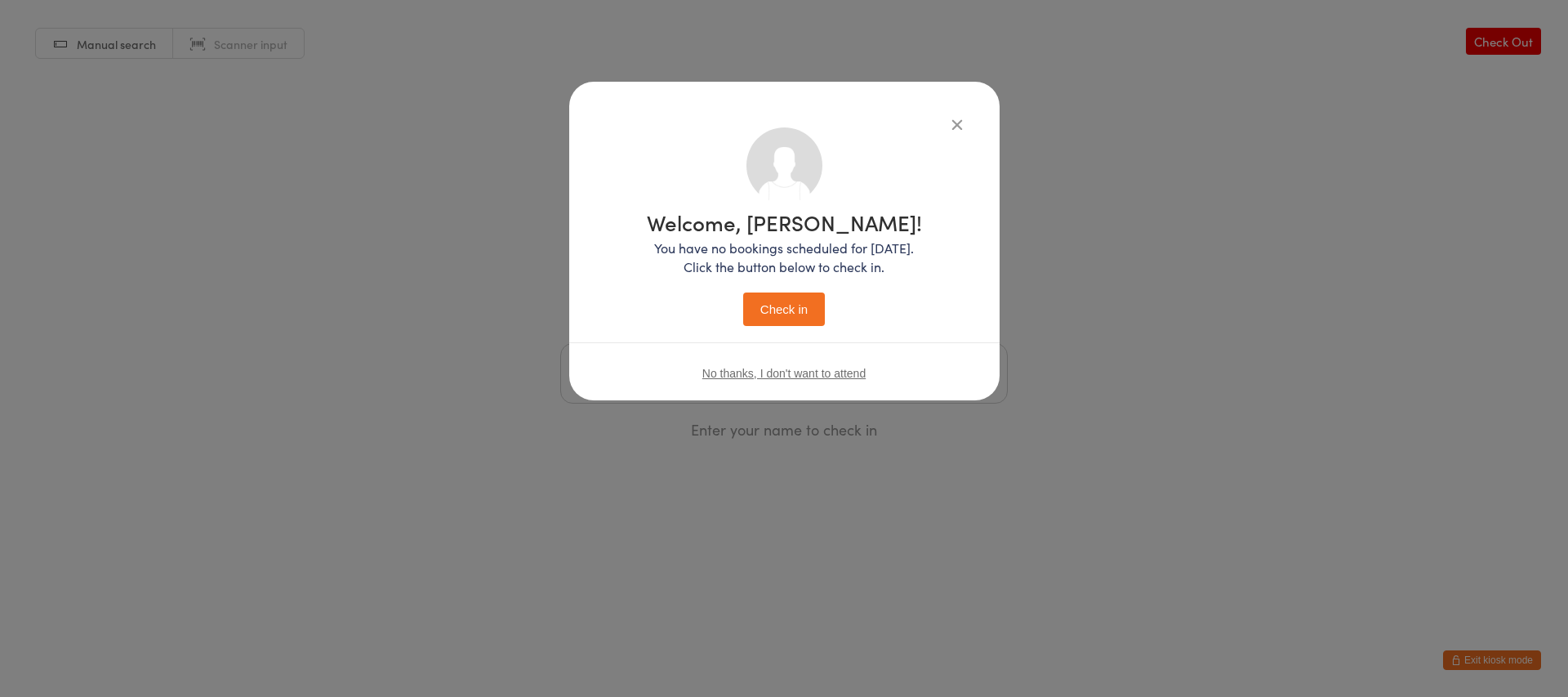
click at [767, 289] on div "Welcome, [PERSON_NAME]! You have no bookings scheduled for [DATE]. Click the bu…" at bounding box center [784, 268] width 275 height 114
click at [794, 315] on button "Check in" at bounding box center [784, 309] width 82 height 33
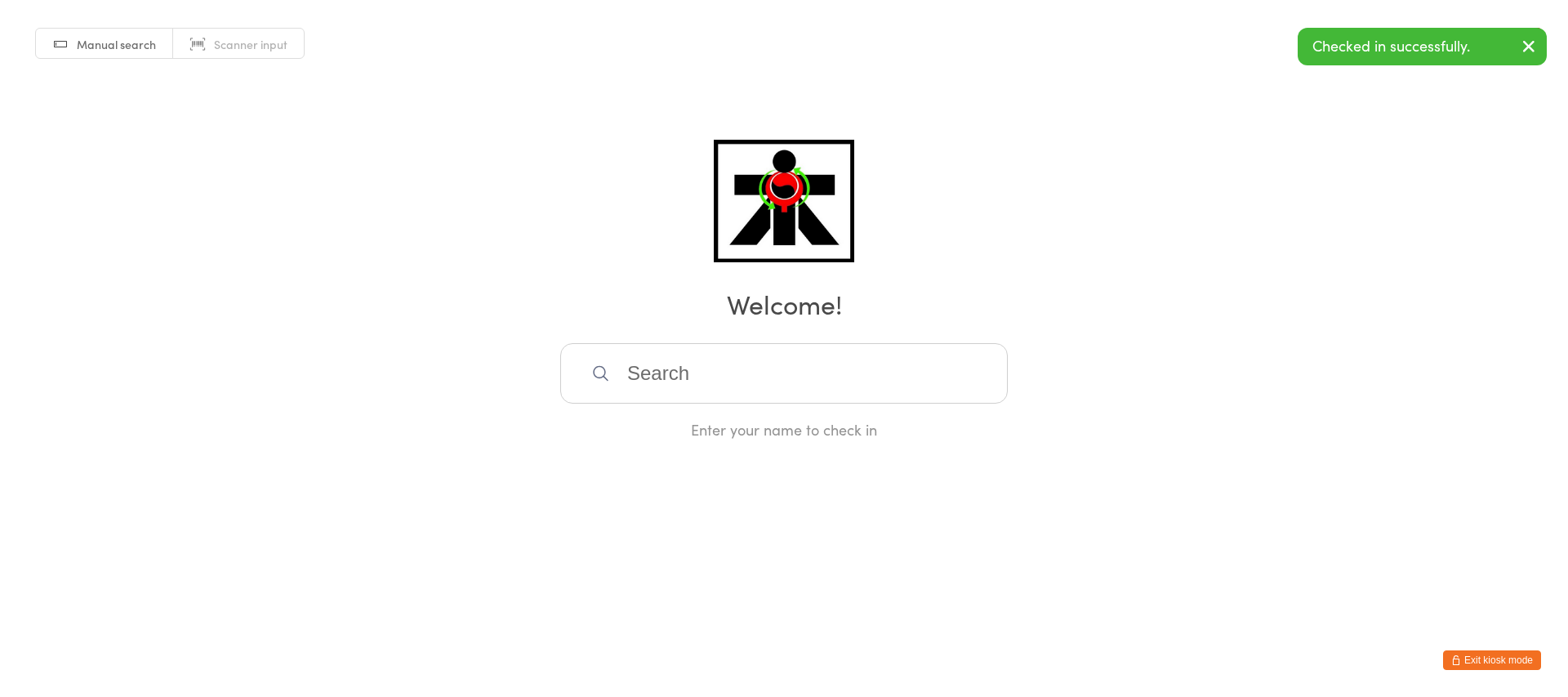
click at [803, 361] on input "search" at bounding box center [784, 373] width 448 height 60
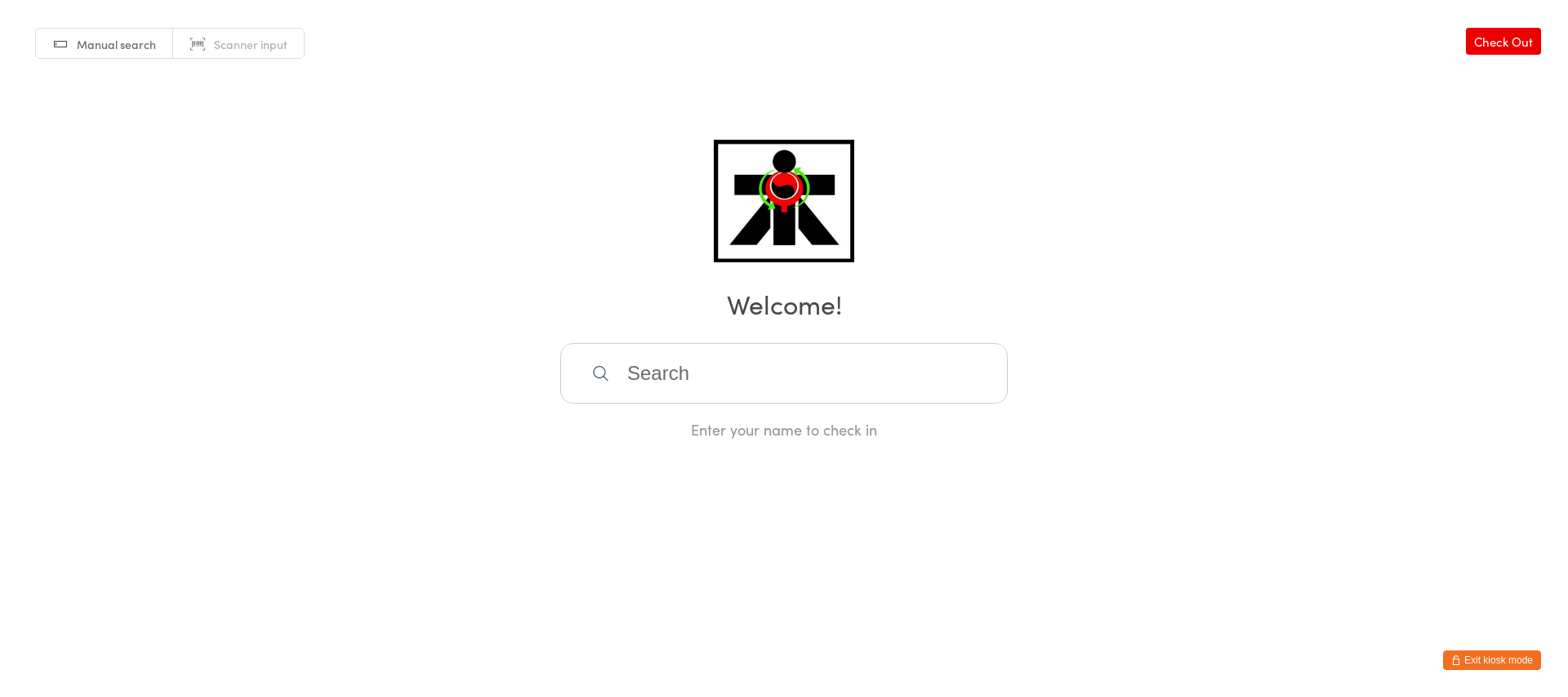
click at [808, 361] on input "search" at bounding box center [784, 373] width 448 height 60
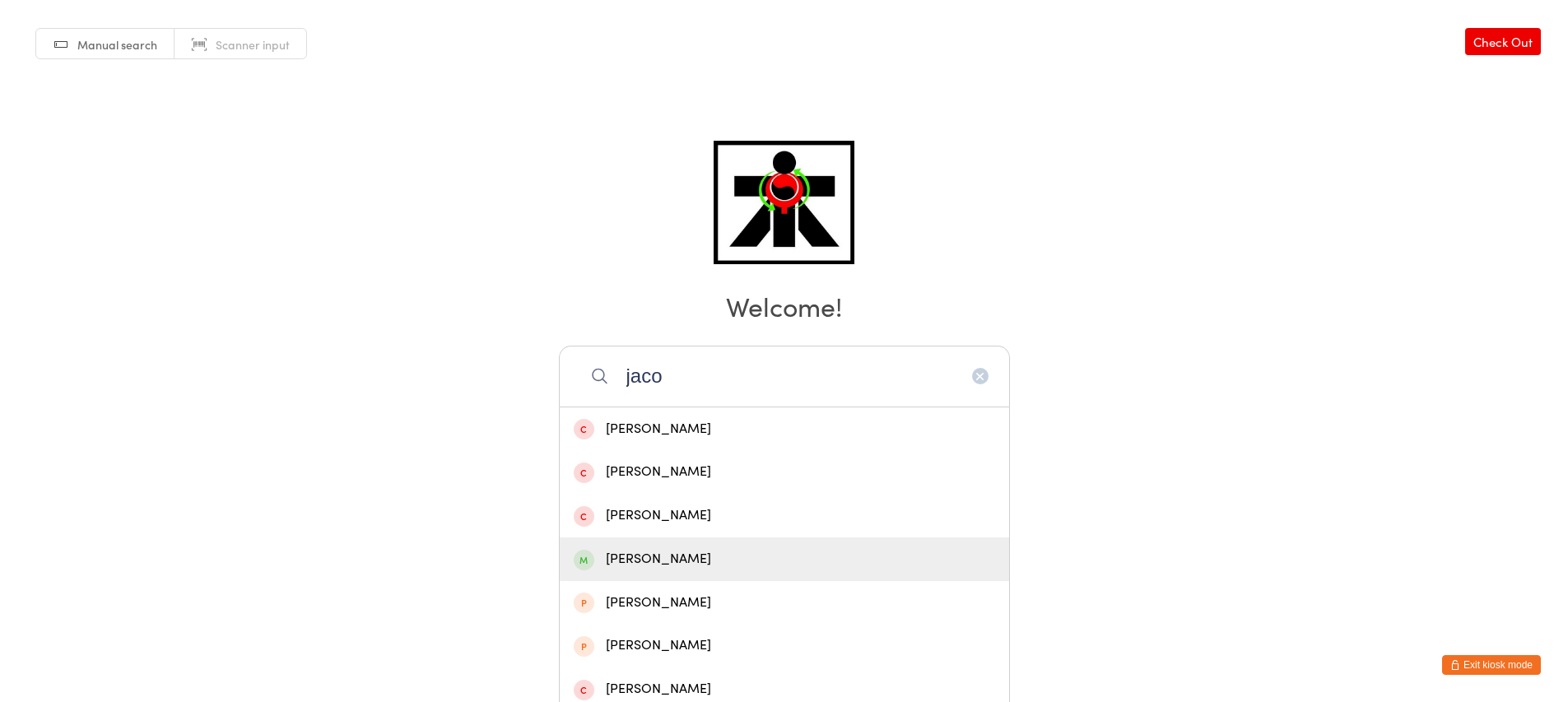
type input "jaco"
click at [842, 567] on div "[PERSON_NAME]" at bounding box center [784, 559] width 421 height 23
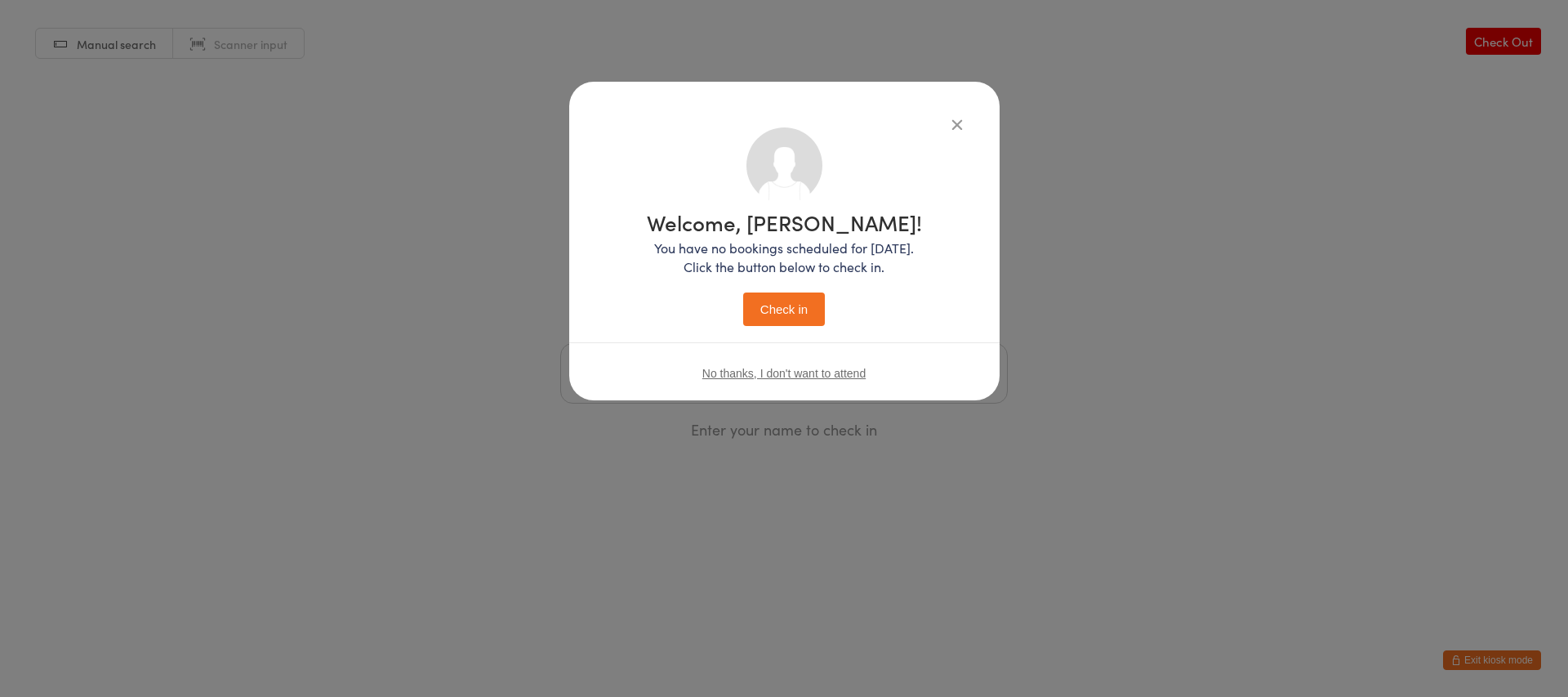
click at [787, 317] on button "Check in" at bounding box center [784, 309] width 82 height 33
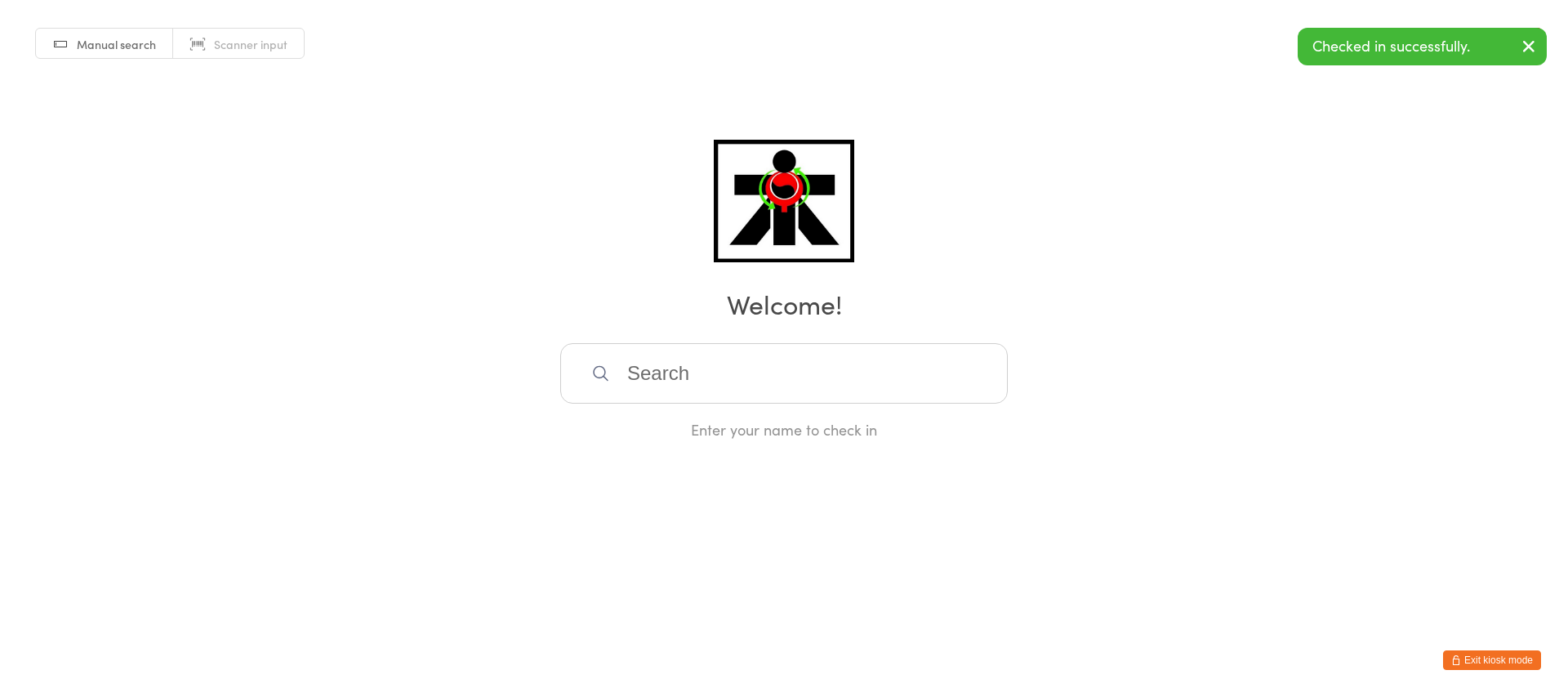
click at [760, 369] on input "search" at bounding box center [784, 373] width 448 height 60
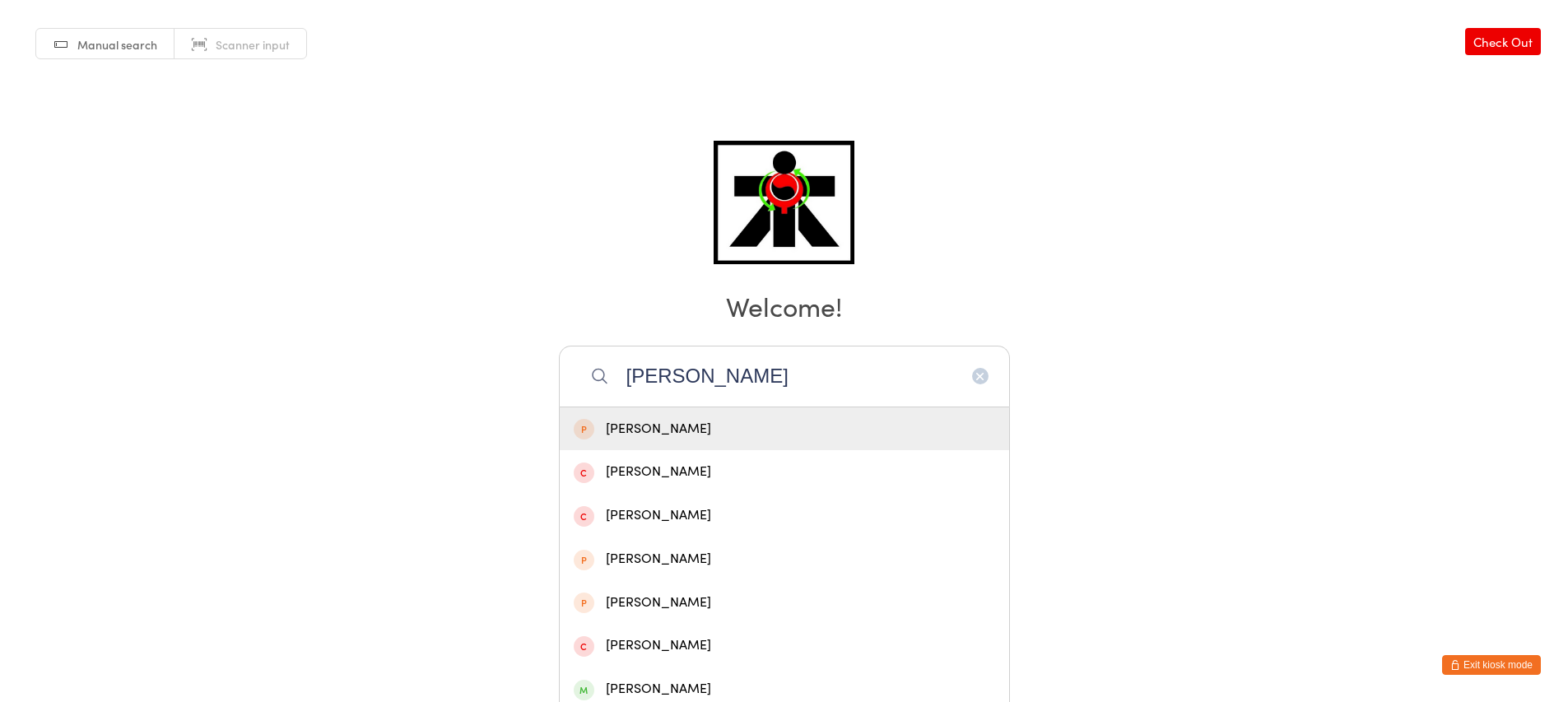
type input "[PERSON_NAME]"
click at [985, 373] on icon "button" at bounding box center [980, 375] width 13 height 13
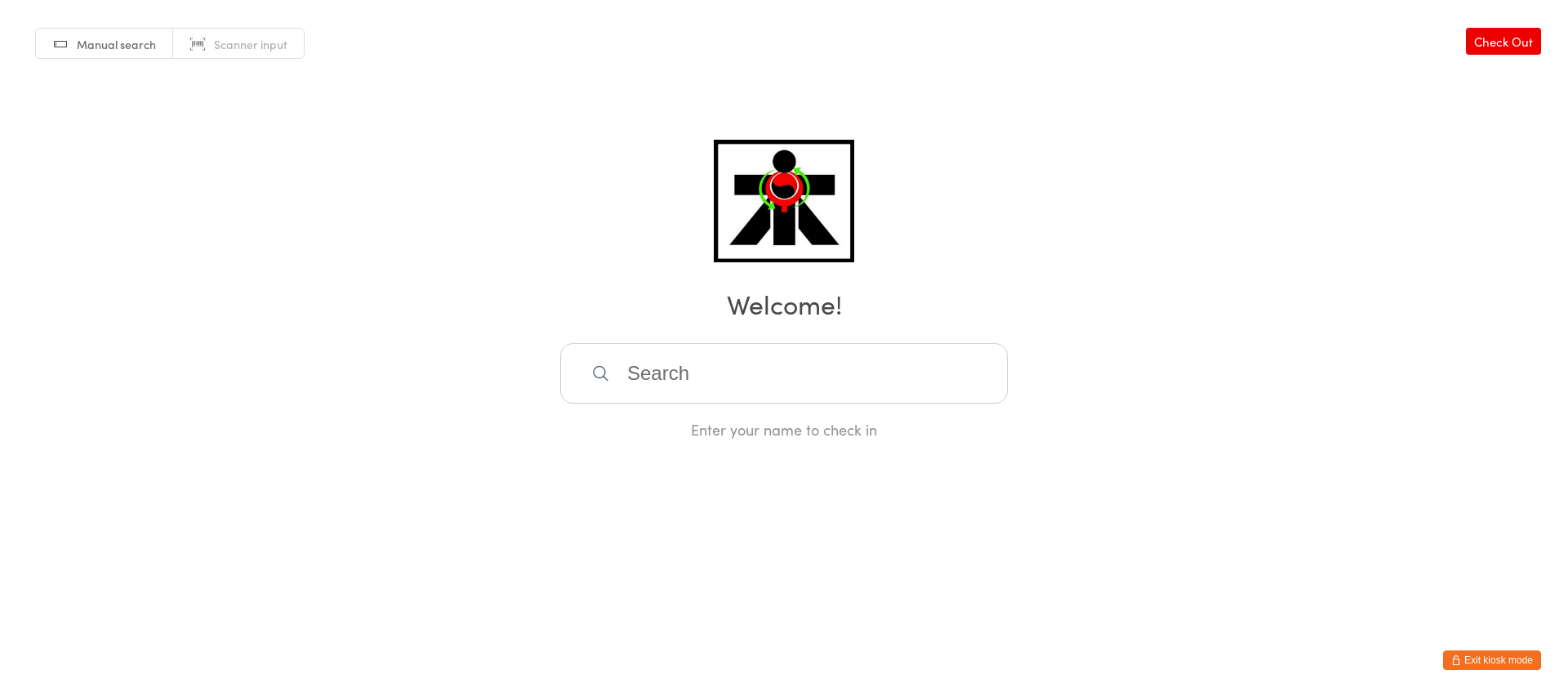
click at [843, 392] on input "search" at bounding box center [784, 373] width 448 height 60
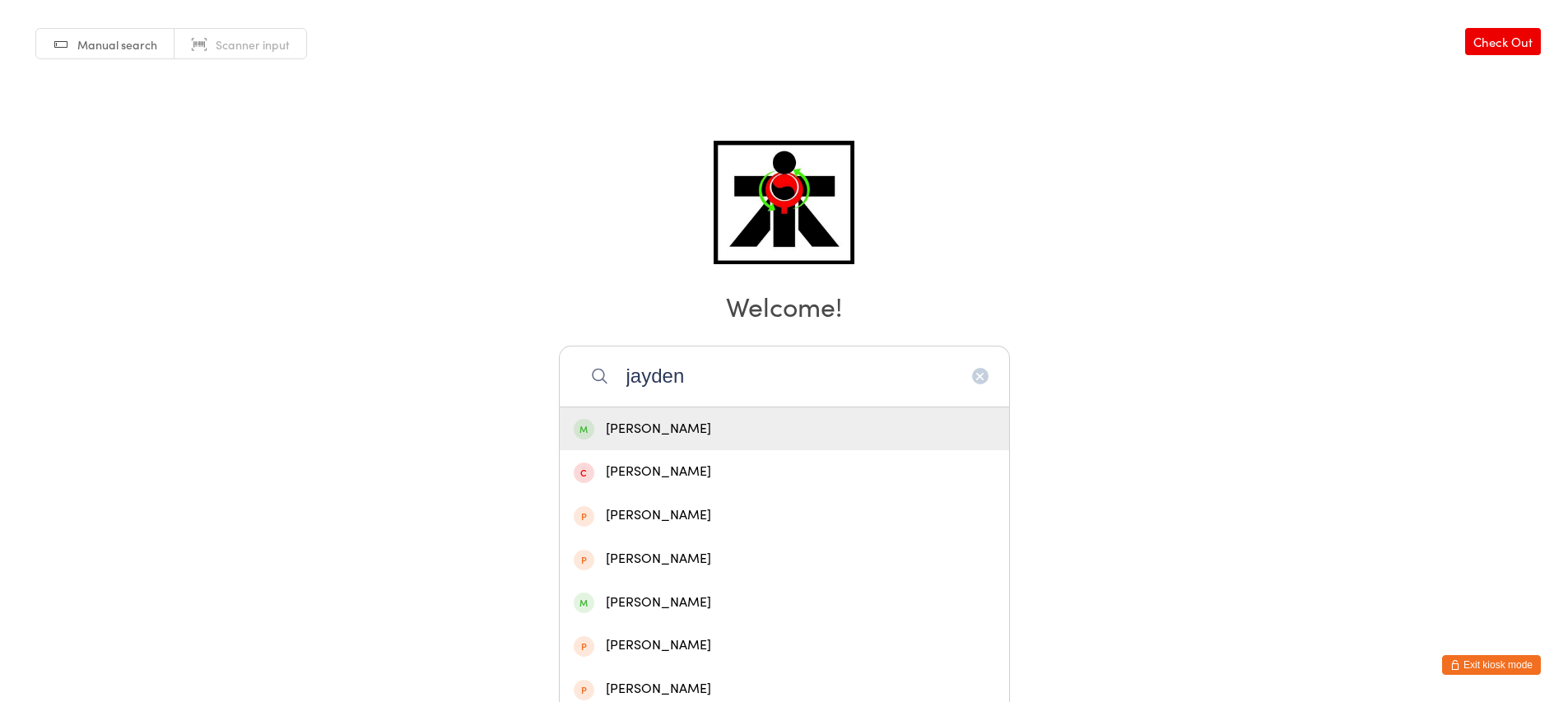
type input "jayden"
click at [764, 443] on div "[PERSON_NAME]" at bounding box center [784, 429] width 449 height 43
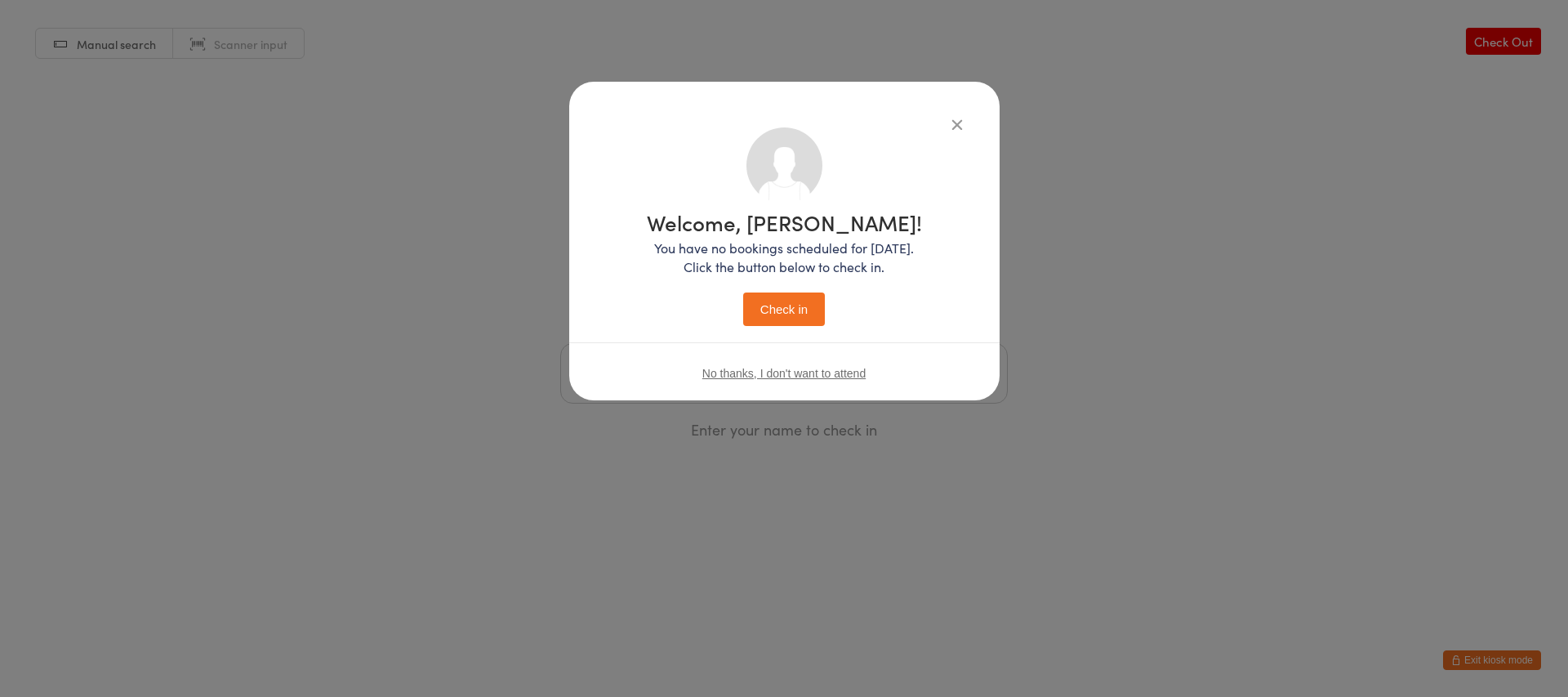
click at [794, 301] on button "Check in" at bounding box center [784, 309] width 82 height 33
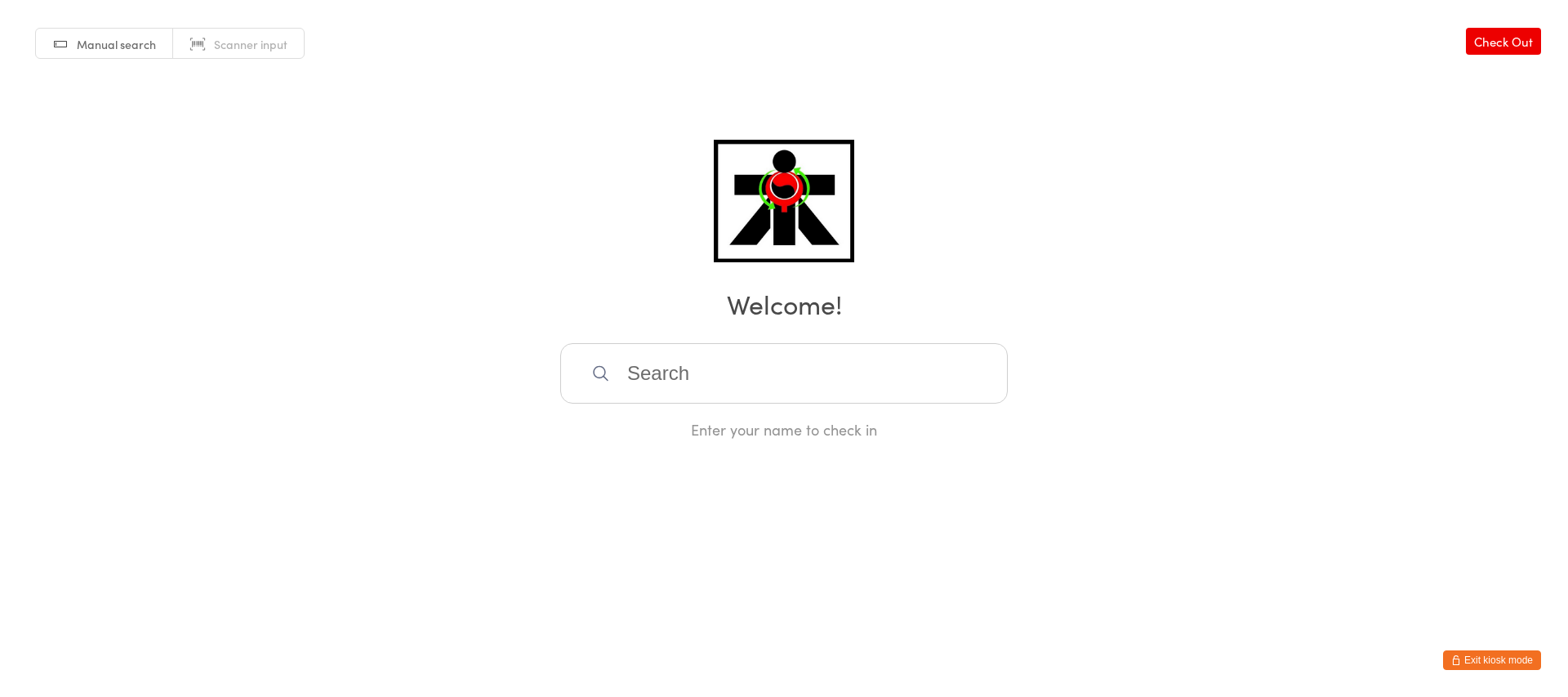
click at [859, 383] on input "search" at bounding box center [784, 373] width 448 height 60
type input "[PERSON_NAME]"
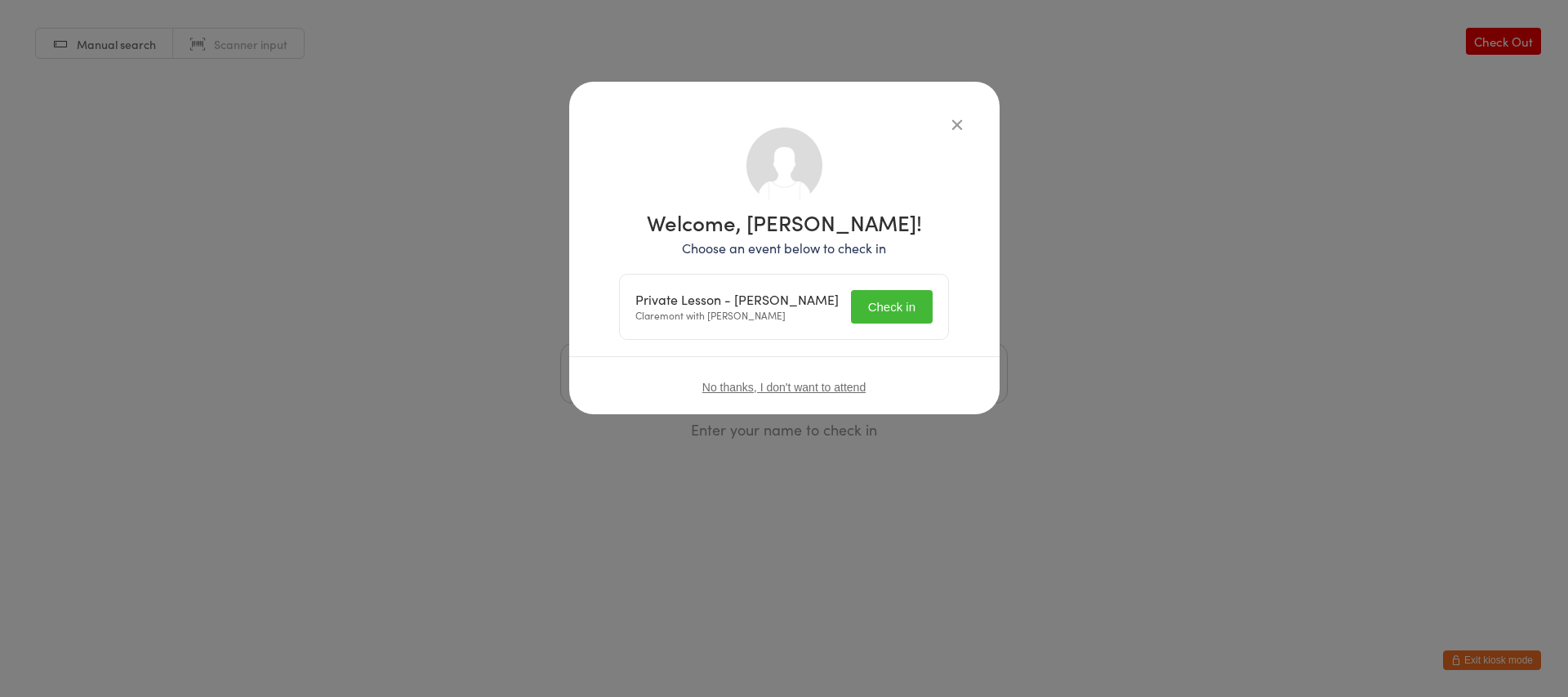
click at [917, 305] on button "Check in" at bounding box center [892, 306] width 82 height 33
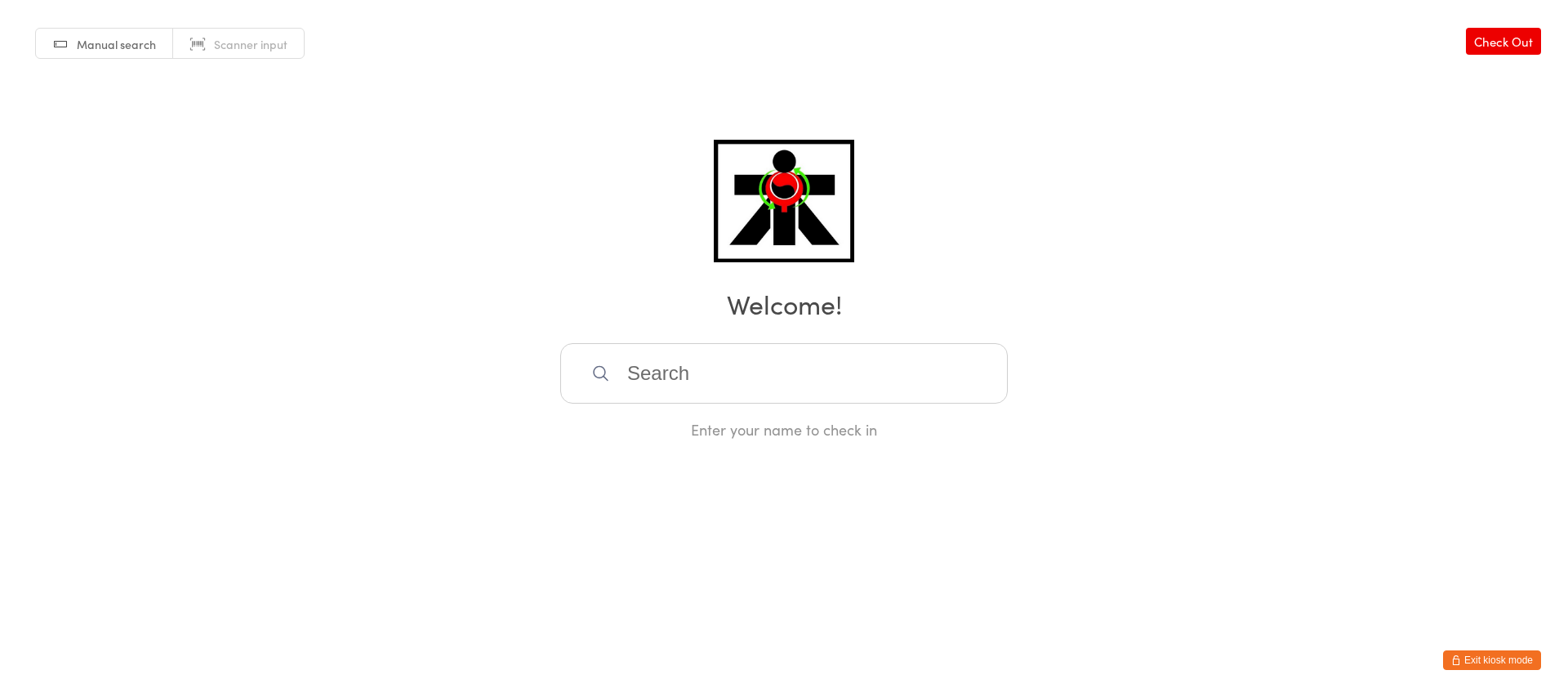
click at [772, 364] on input "search" at bounding box center [784, 373] width 448 height 60
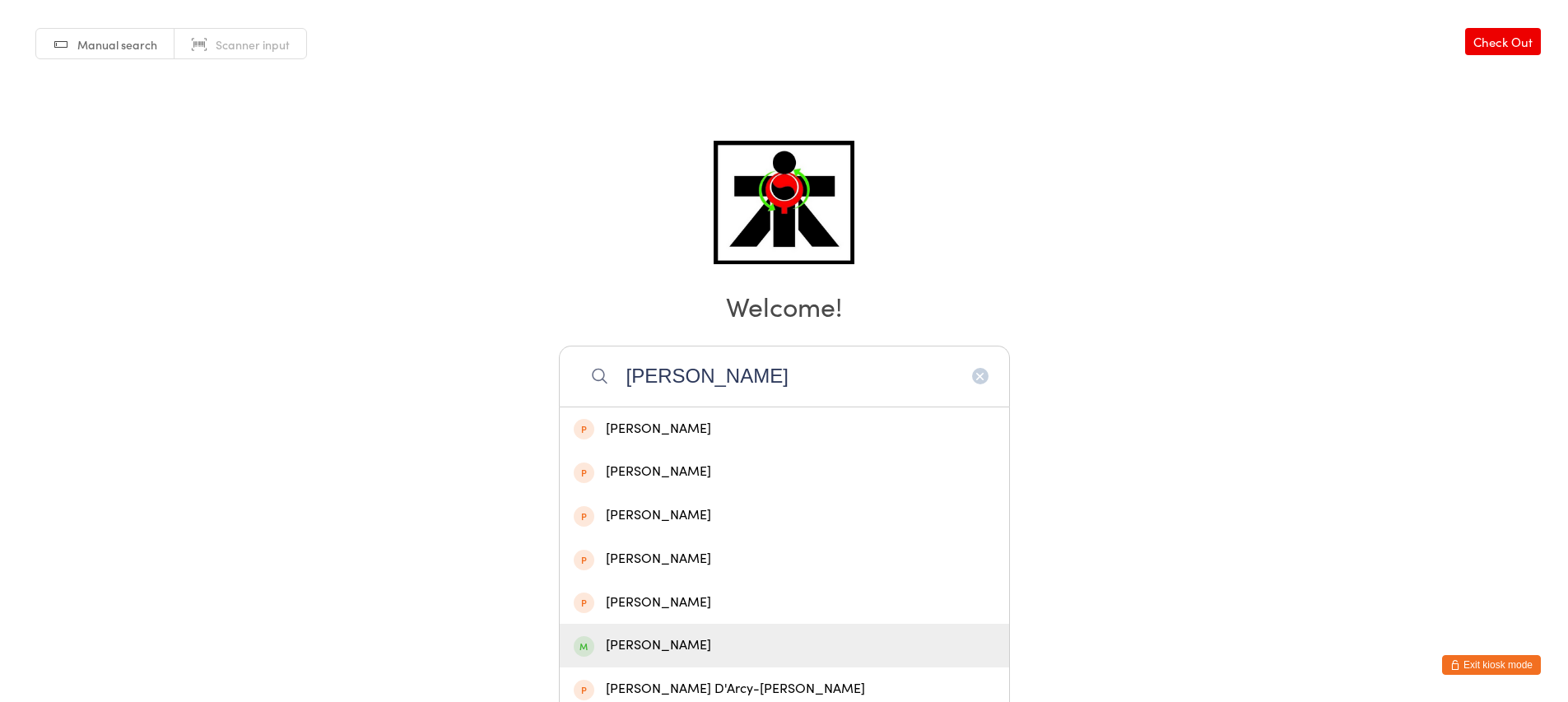
type input "[PERSON_NAME]"
click at [723, 635] on div "[PERSON_NAME]" at bounding box center [784, 645] width 421 height 23
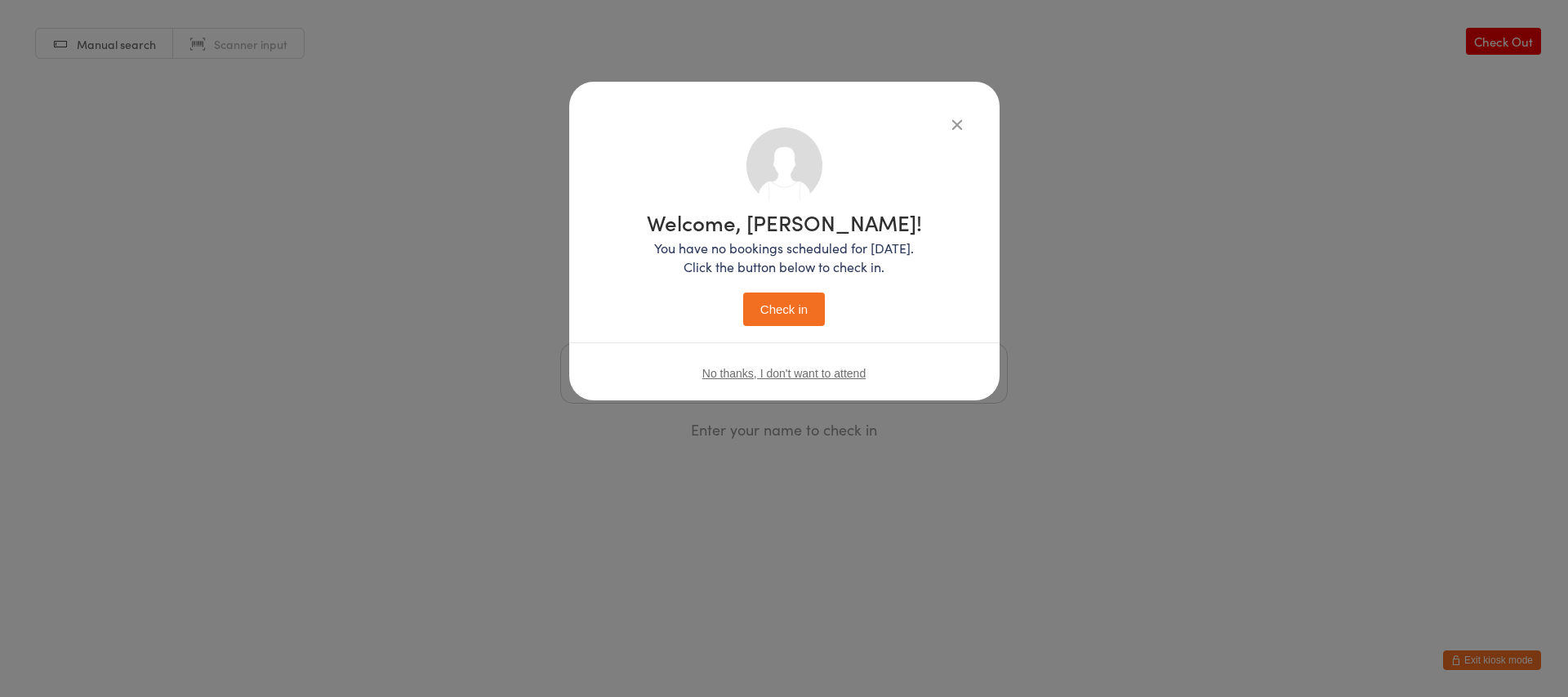
click at [782, 315] on button "Check in" at bounding box center [784, 309] width 82 height 33
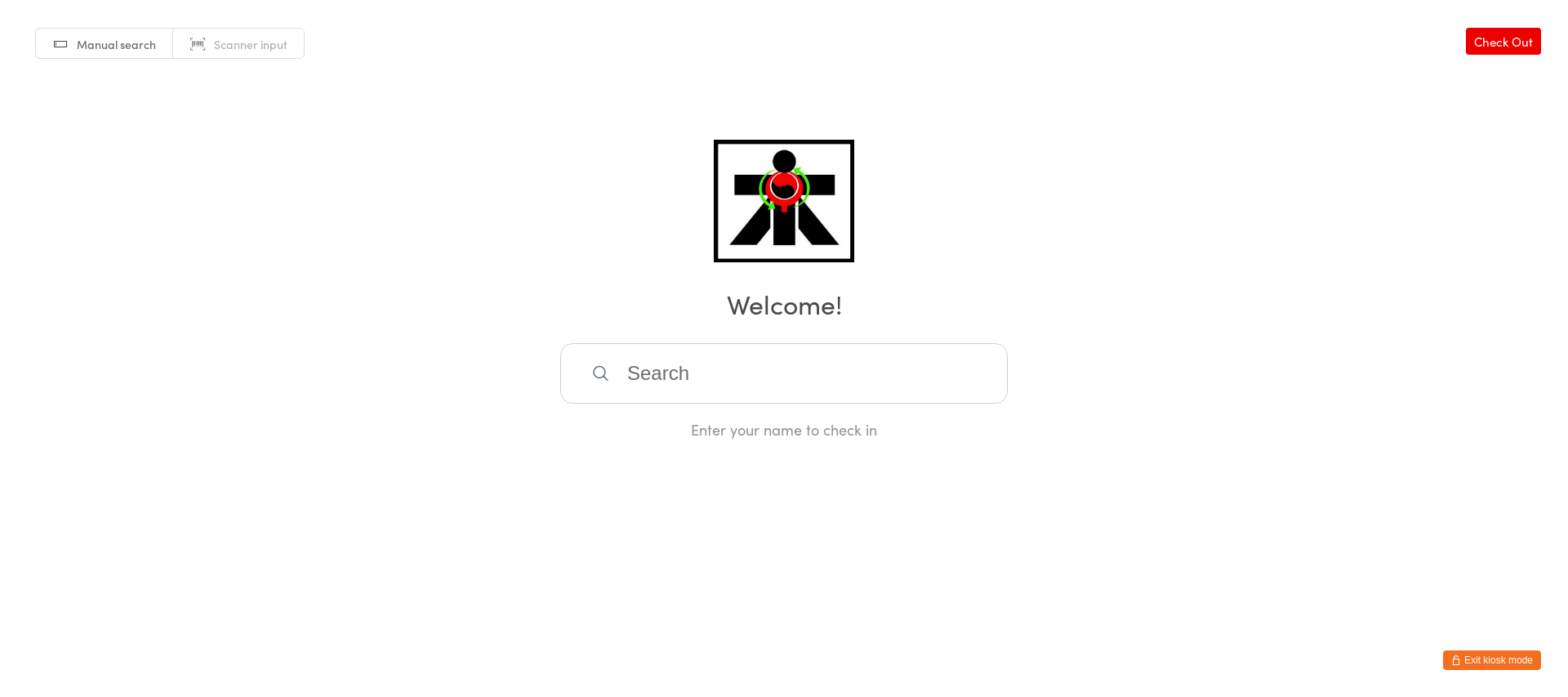
click at [731, 343] on input "search" at bounding box center [784, 373] width 448 height 60
type input "taeg"
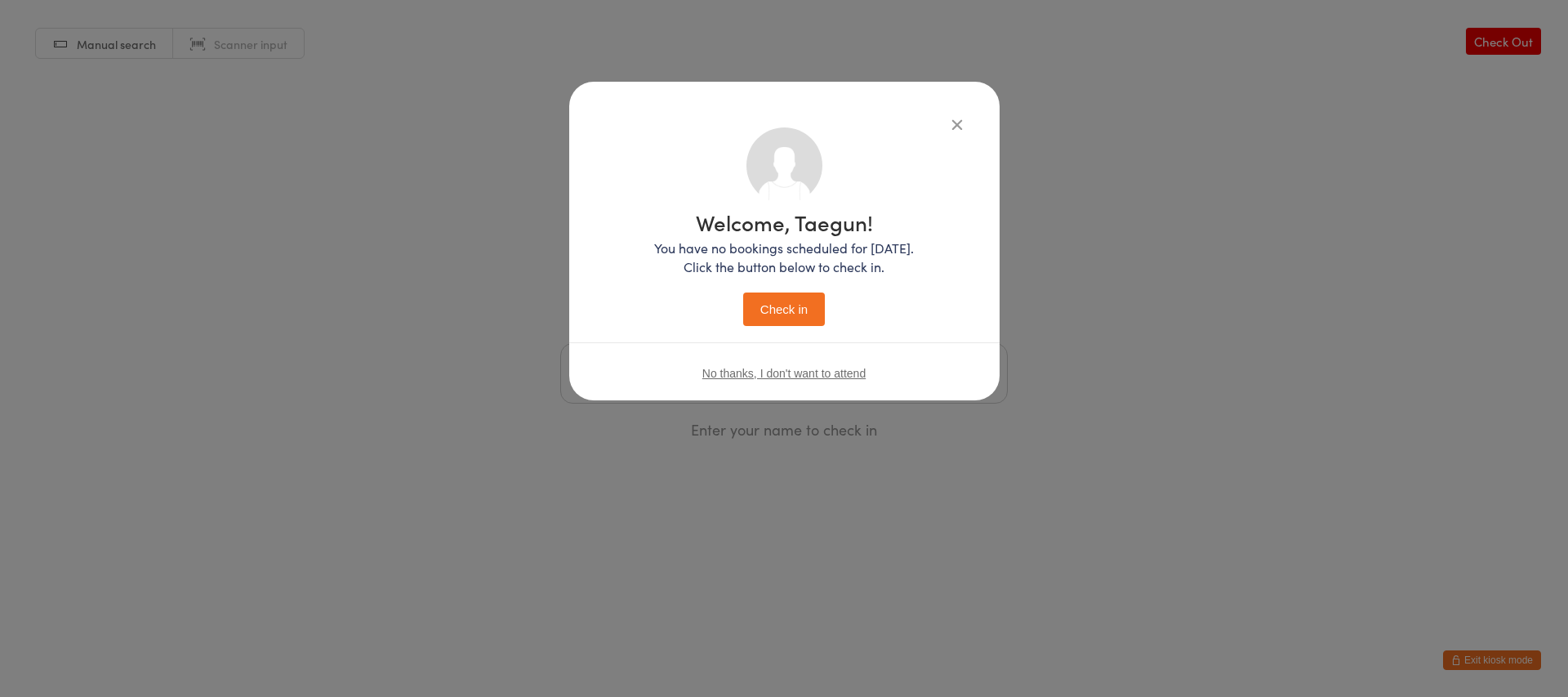
click at [743, 292] on button "Check in" at bounding box center [784, 309] width 82 height 33
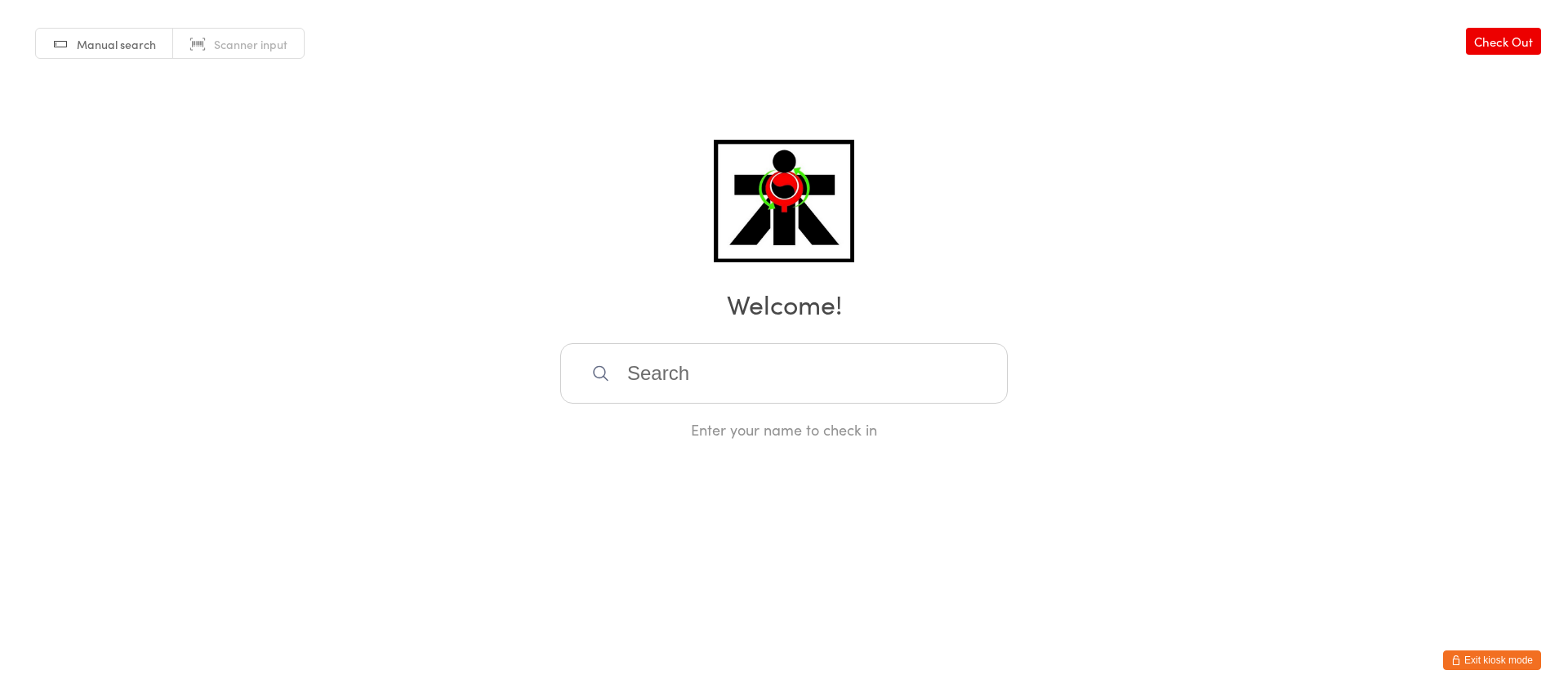
drag, startPoint x: 803, startPoint y: 626, endPoint x: 845, endPoint y: 433, distance: 197.5
click at [846, 322] on html "You have now entered Kiosk Mode. Members will be able to check themselves in us…" at bounding box center [784, 348] width 1568 height 697
click at [855, 415] on div "Enter your name to check in" at bounding box center [784, 391] width 448 height 97
drag, startPoint x: 793, startPoint y: 344, endPoint x: 804, endPoint y: 350, distance: 12.5
click at [804, 350] on input "search" at bounding box center [784, 373] width 448 height 60
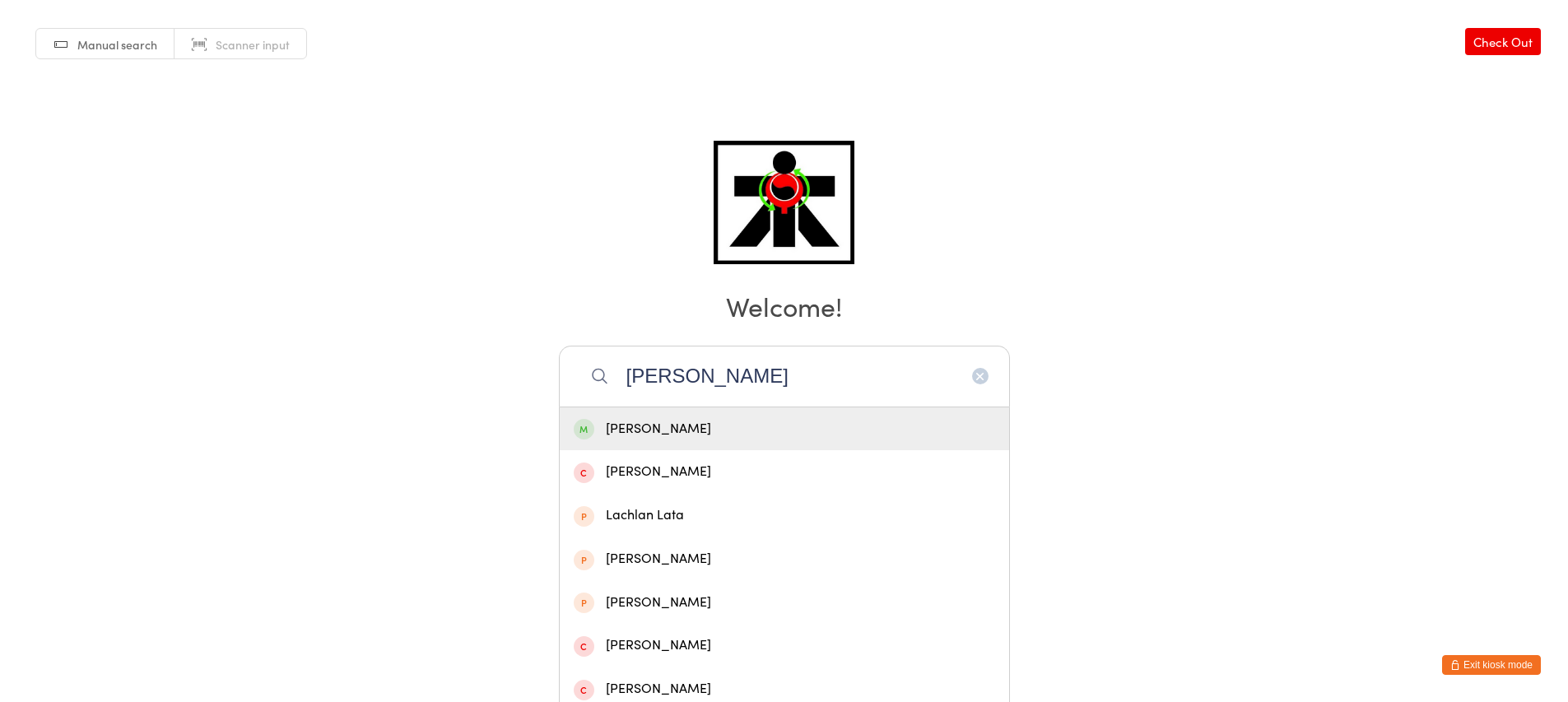
type input "[PERSON_NAME]"
click at [863, 434] on div "[PERSON_NAME]" at bounding box center [784, 429] width 421 height 23
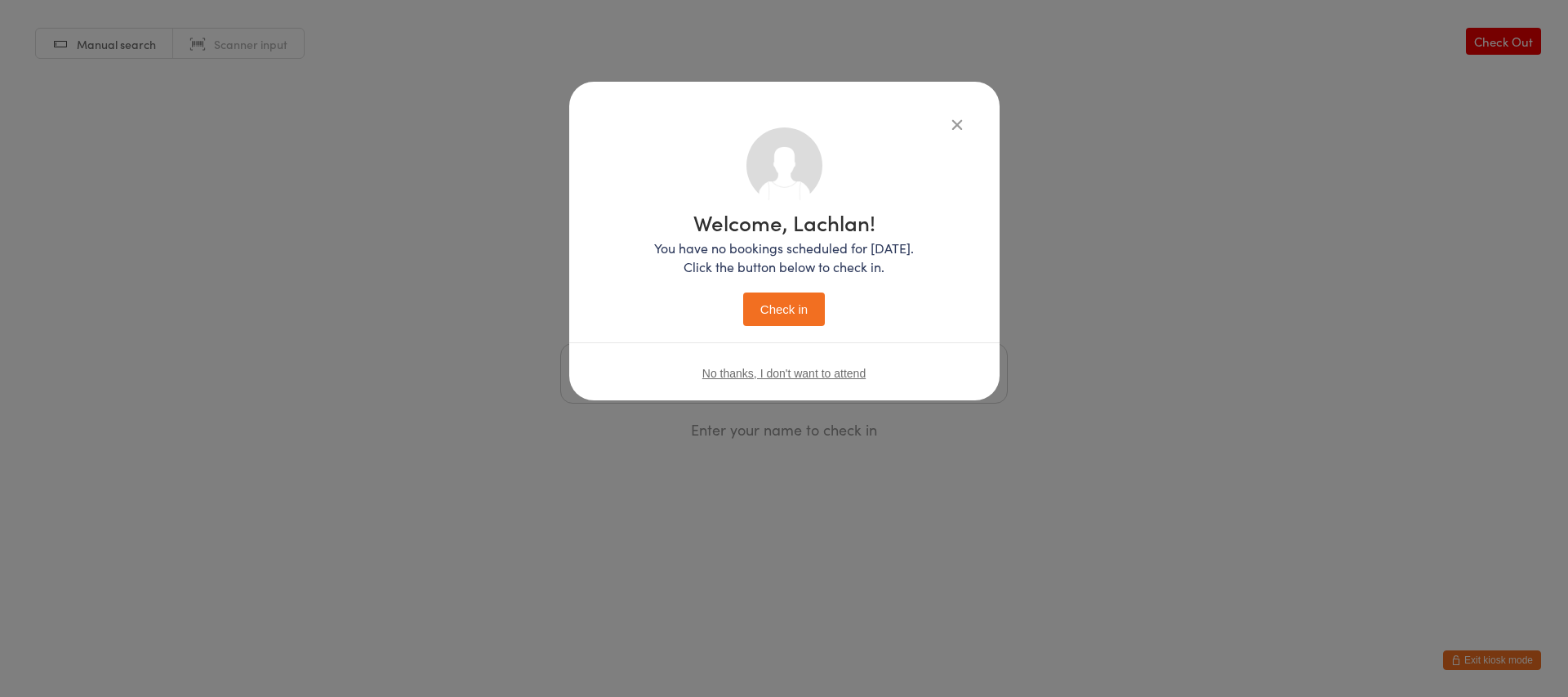
click at [814, 303] on button "Check in" at bounding box center [784, 309] width 82 height 33
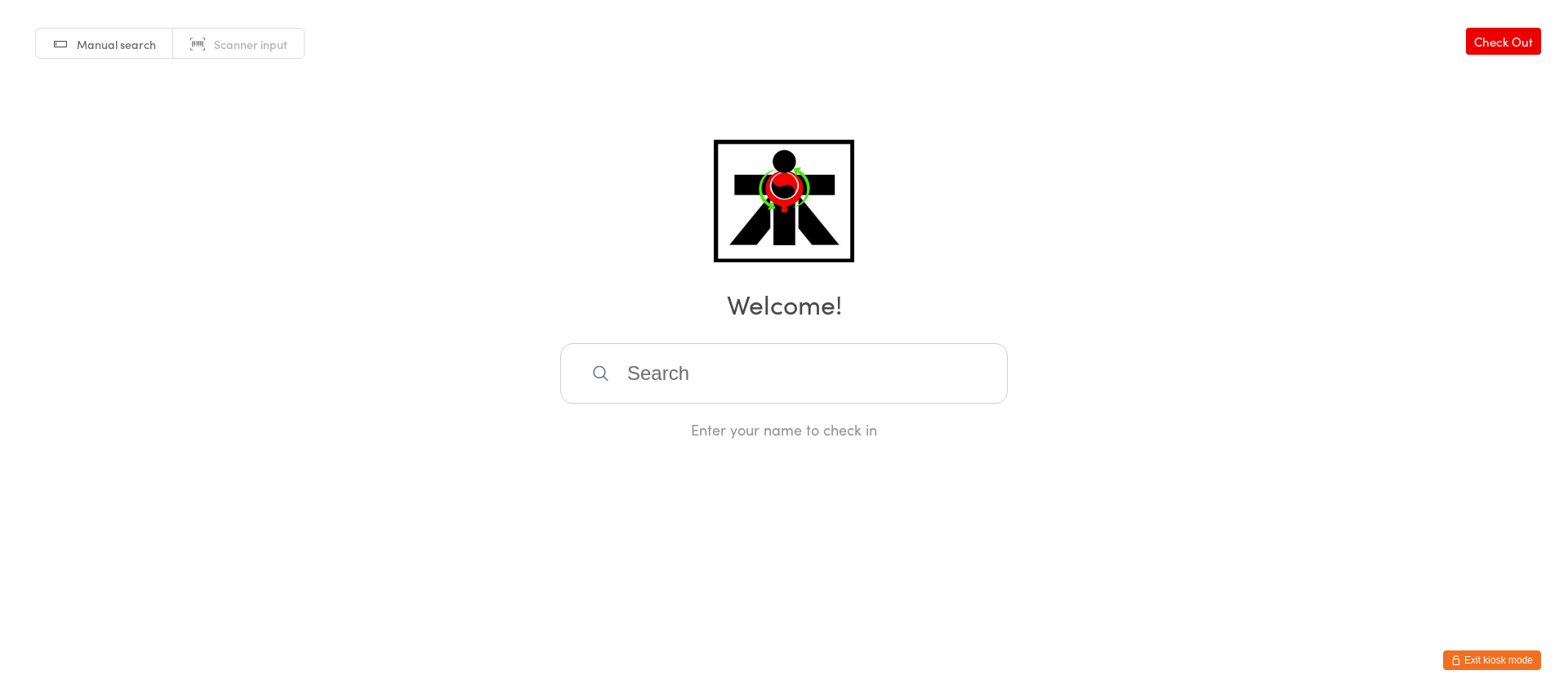
click at [801, 367] on input "search" at bounding box center [784, 373] width 448 height 60
type input "adhithi"
click at [756, 437] on div "[PERSON_NAME]" at bounding box center [783, 426] width 446 height 43
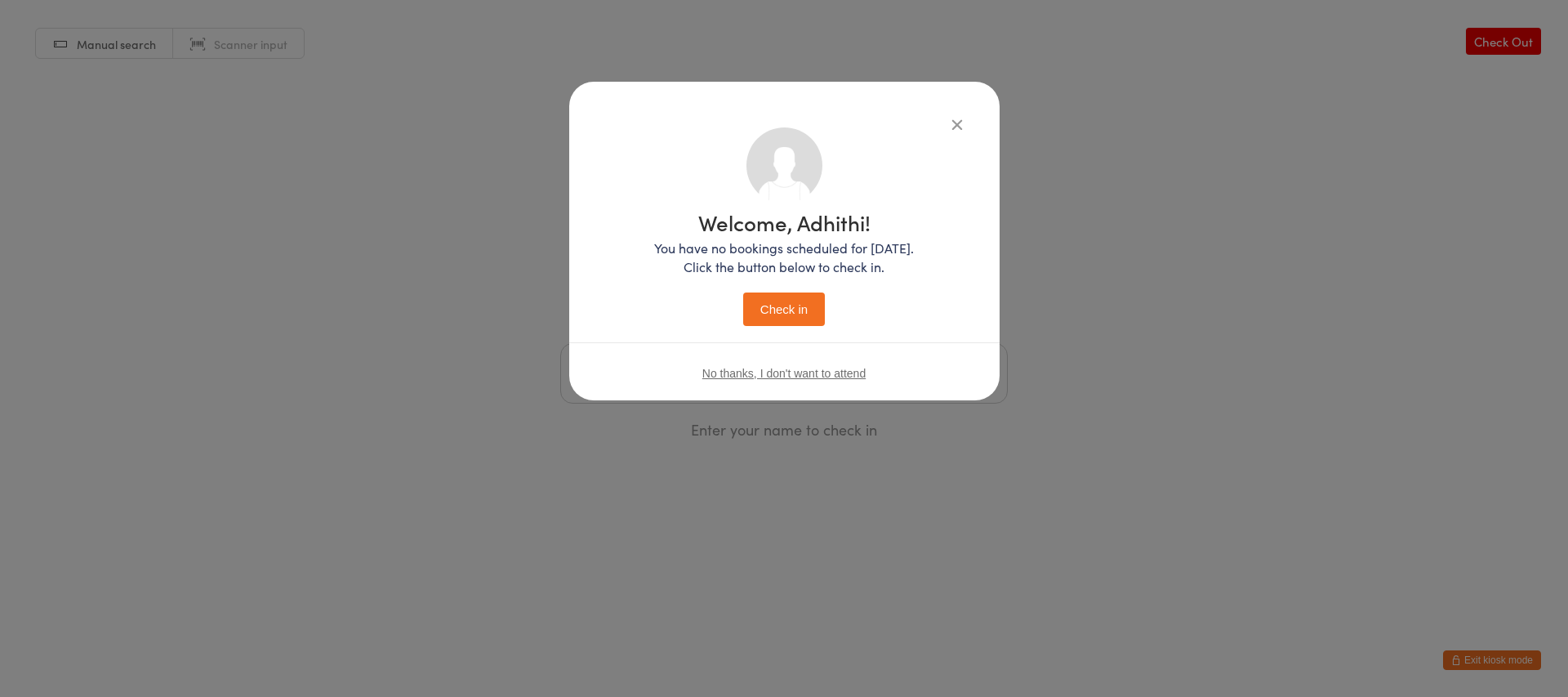
click at [804, 304] on button "Check in" at bounding box center [784, 309] width 82 height 33
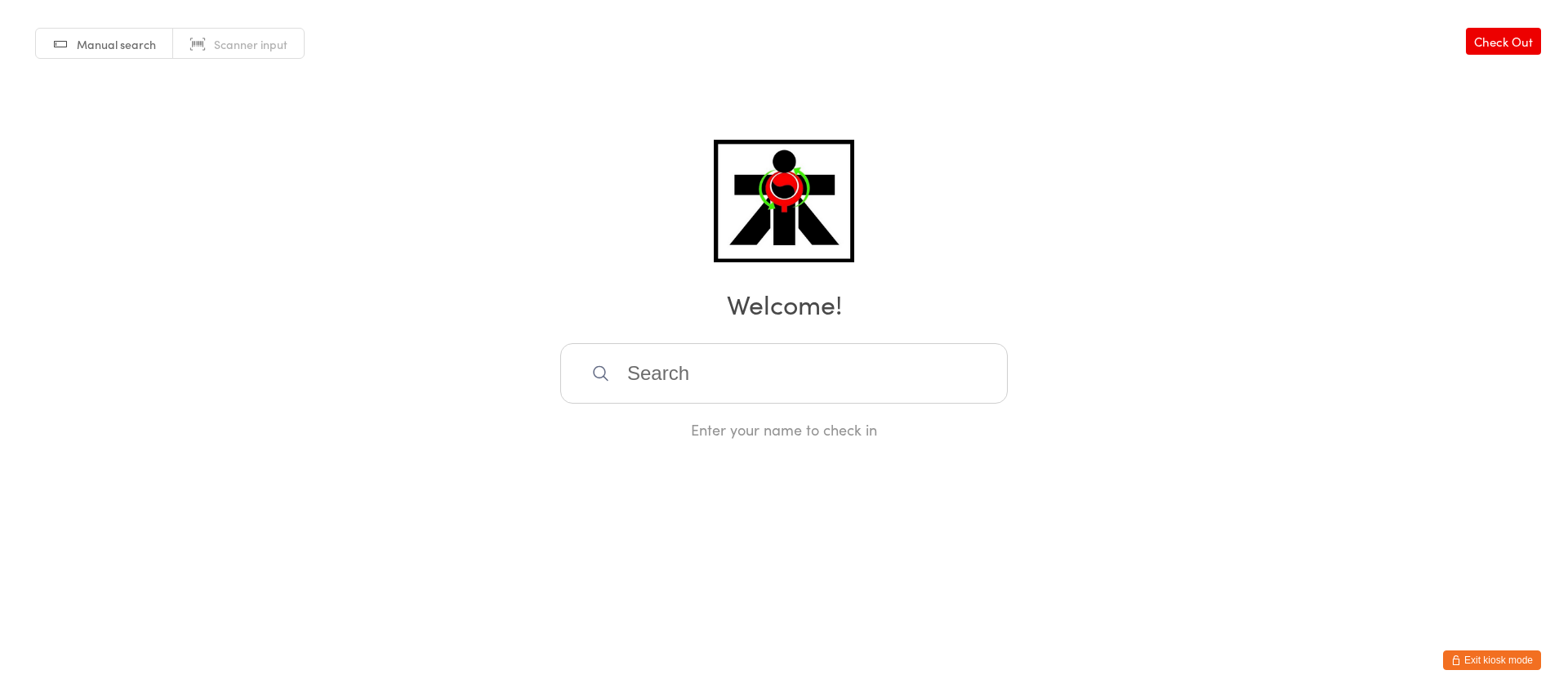
click at [714, 400] on input "search" at bounding box center [784, 373] width 448 height 60
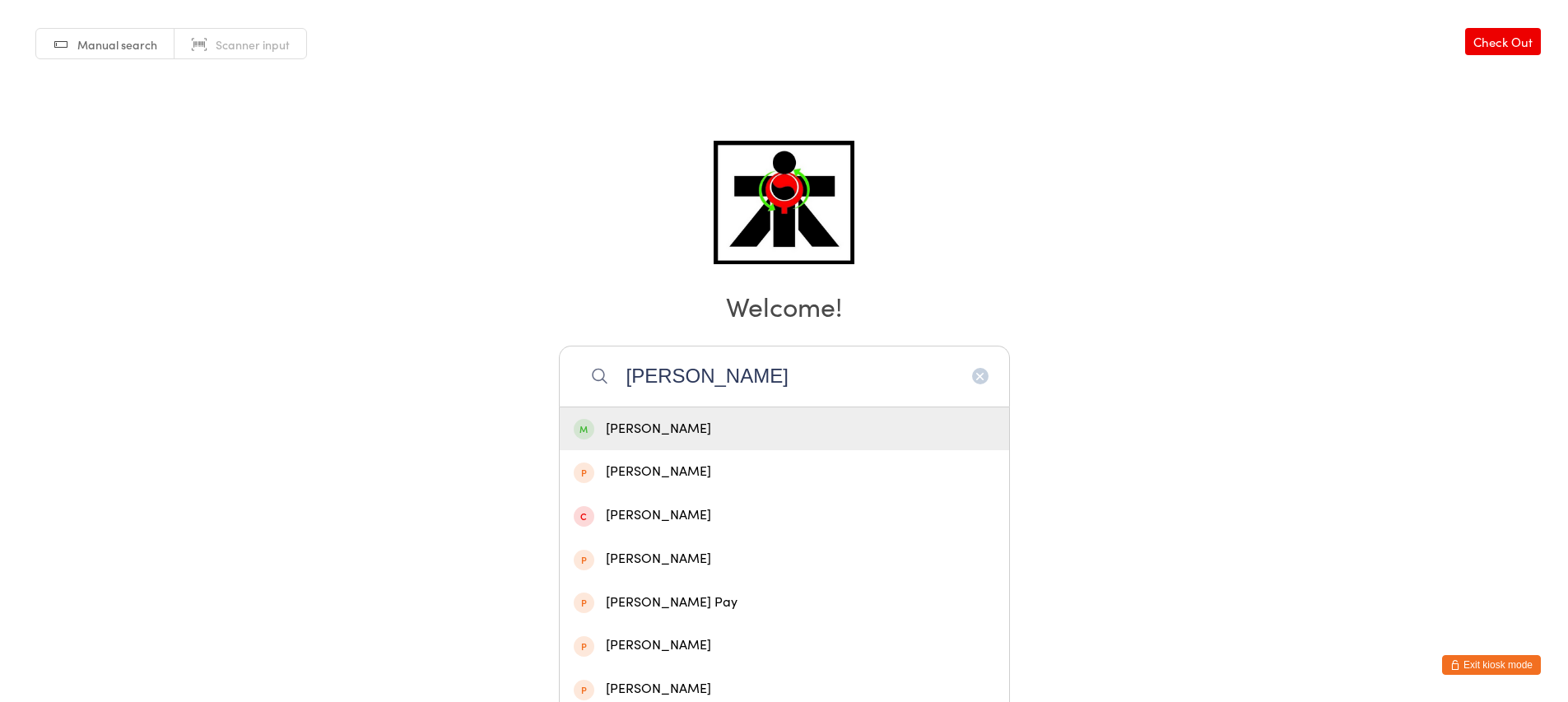
type input "[PERSON_NAME]"
click at [723, 435] on div "[PERSON_NAME]" at bounding box center [784, 429] width 421 height 23
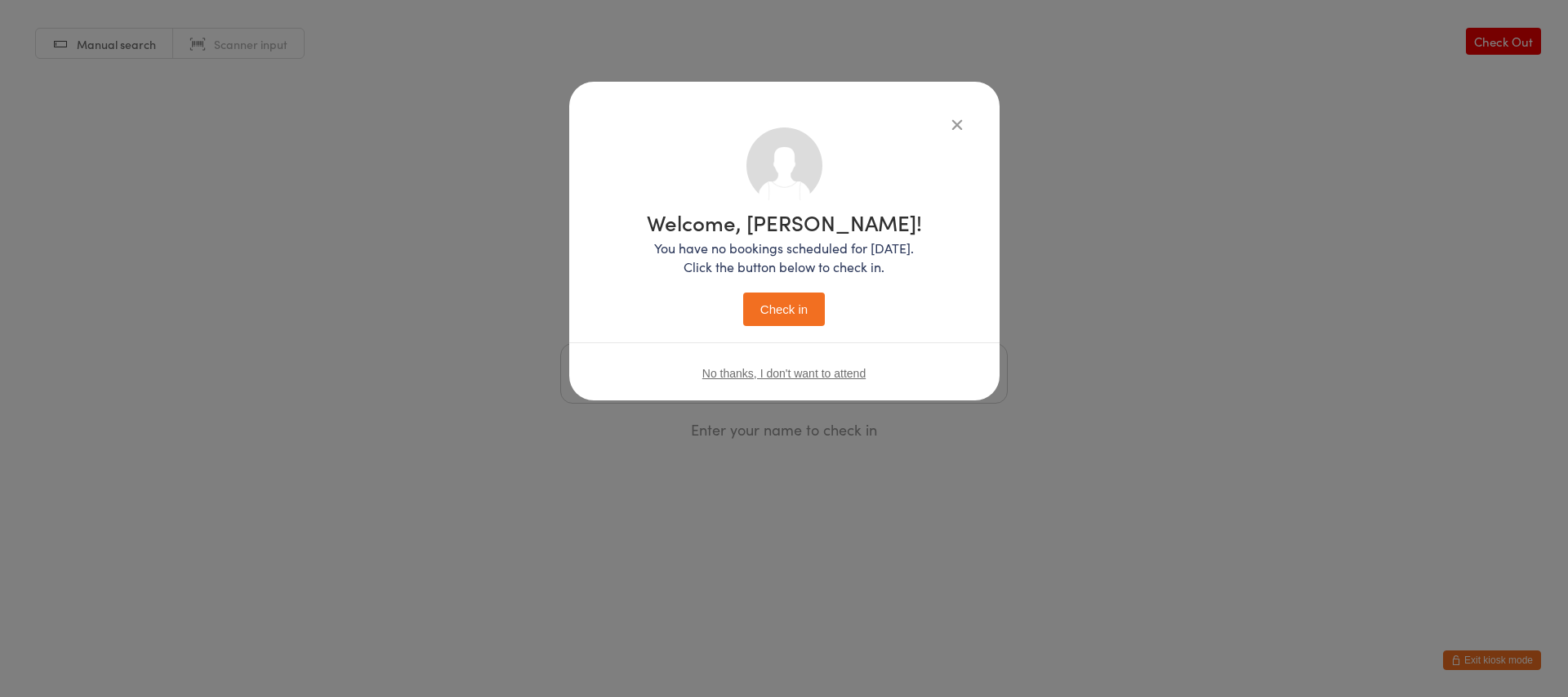
click at [817, 305] on button "Check in" at bounding box center [784, 309] width 82 height 33
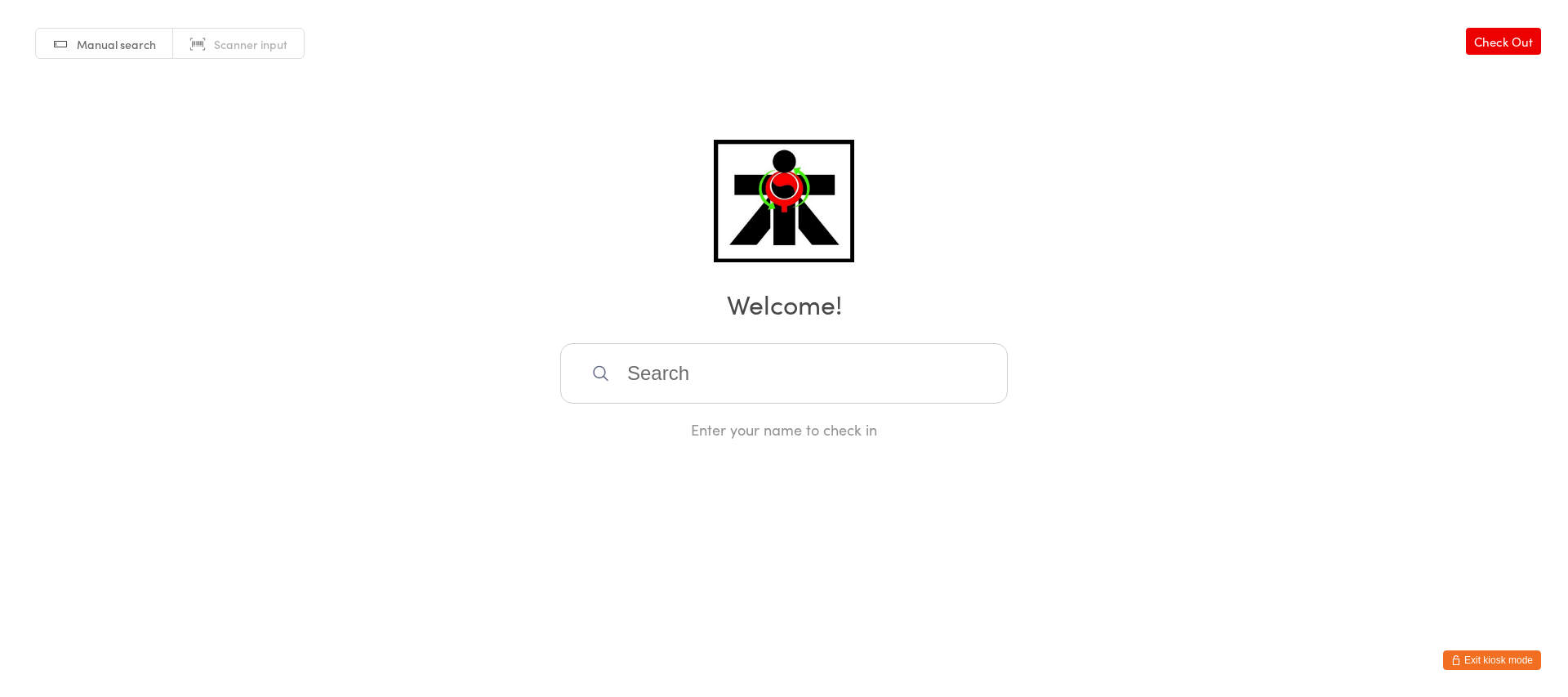
click at [697, 350] on input "search" at bounding box center [784, 373] width 448 height 60
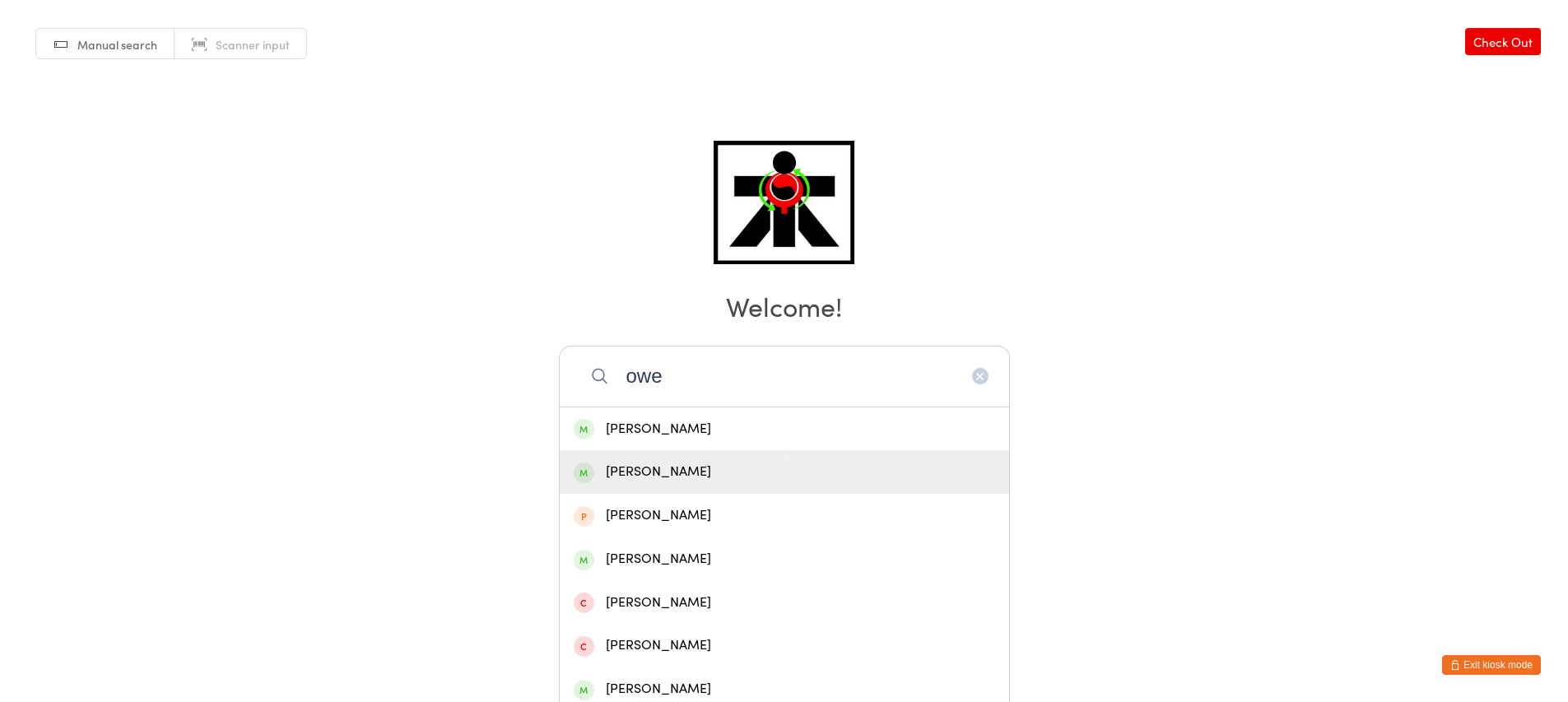
type input "owe"
click at [737, 467] on div "[PERSON_NAME]" at bounding box center [784, 471] width 421 height 23
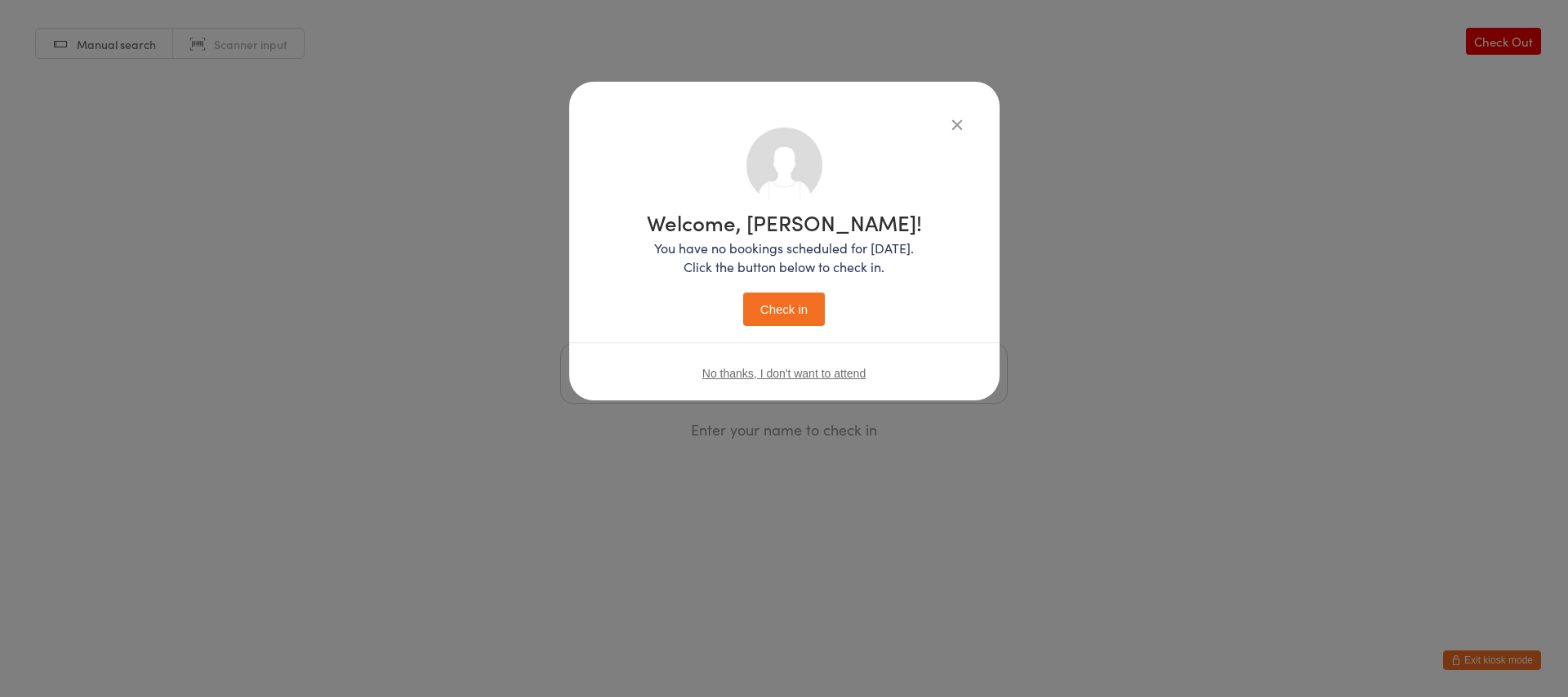
click at [807, 299] on button "Check in" at bounding box center [784, 309] width 82 height 33
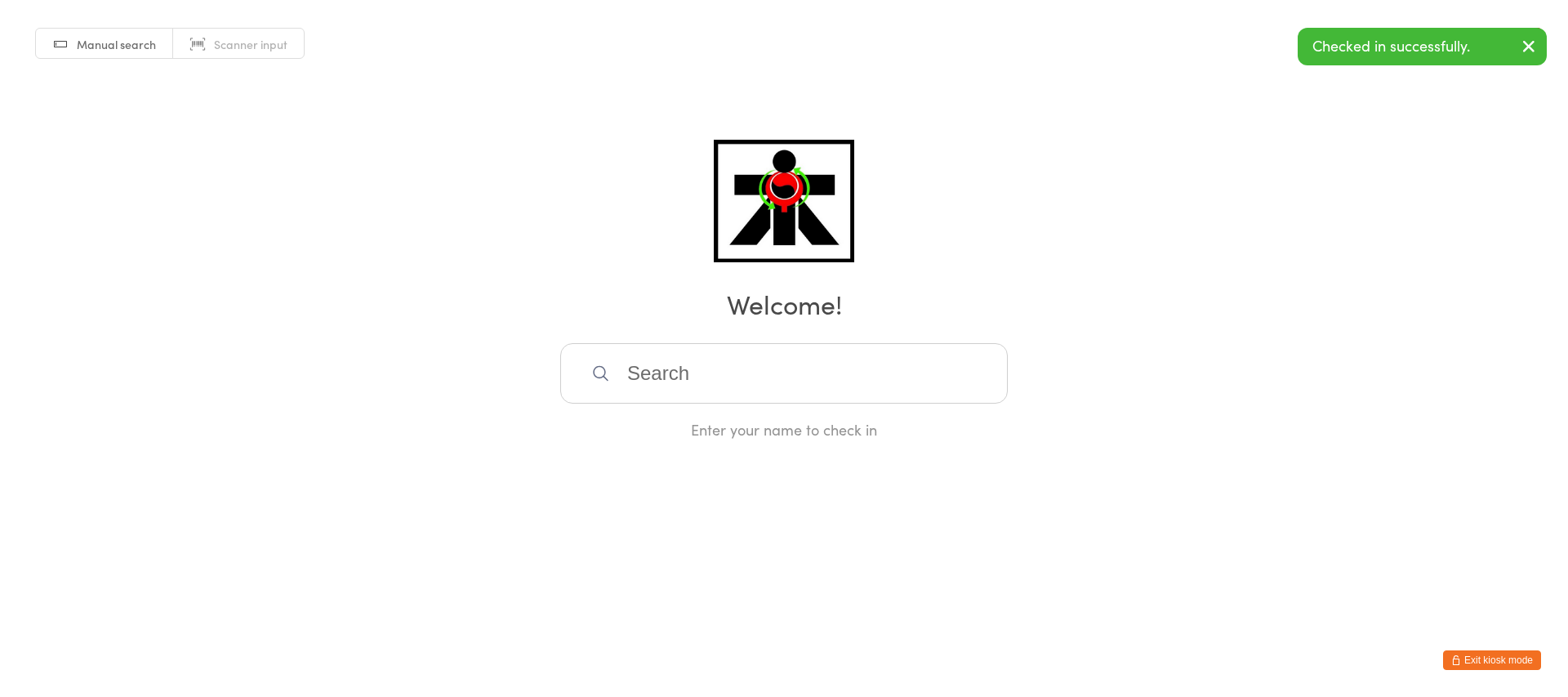
click at [758, 360] on input "search" at bounding box center [784, 373] width 448 height 60
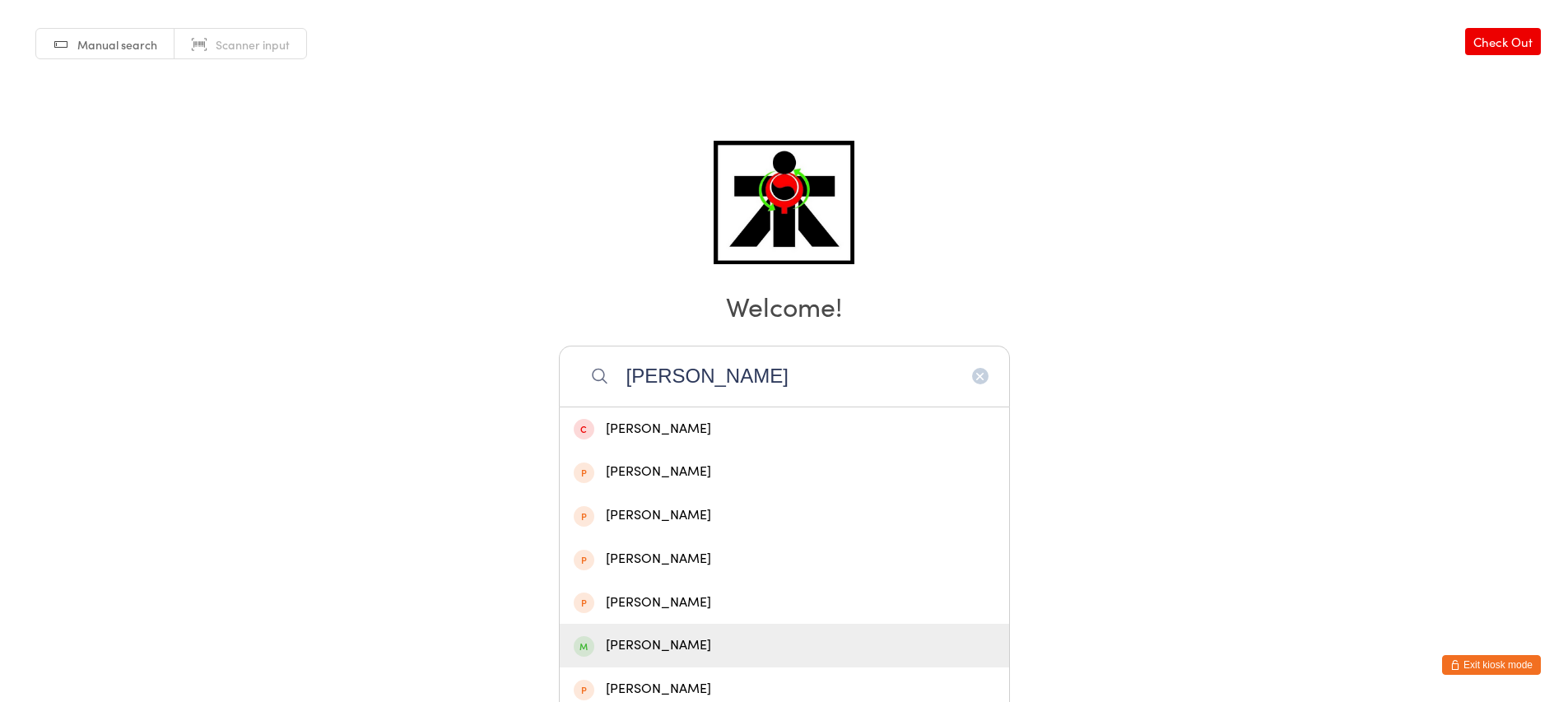
type input "[PERSON_NAME]"
click at [842, 658] on div "[PERSON_NAME]" at bounding box center [784, 645] width 449 height 43
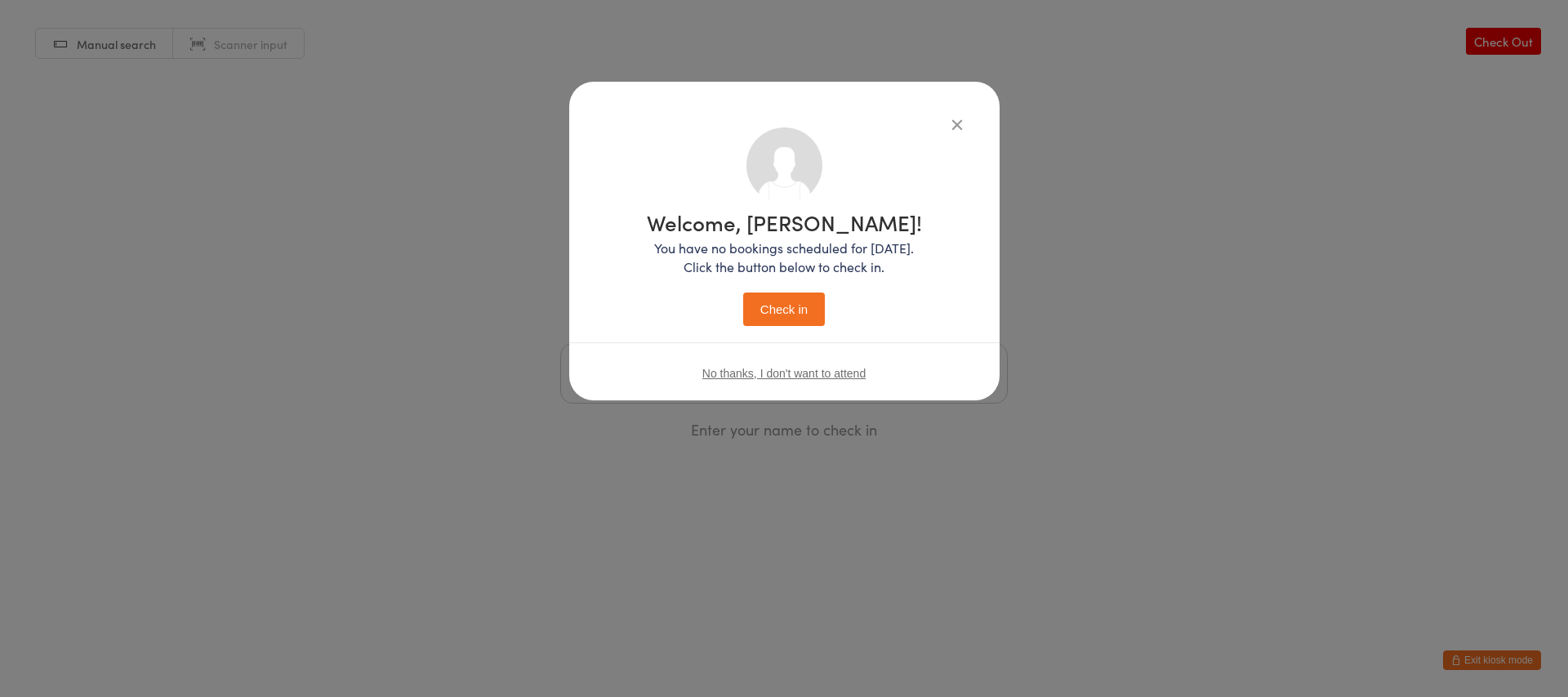
click at [791, 316] on button "Check in" at bounding box center [784, 309] width 82 height 33
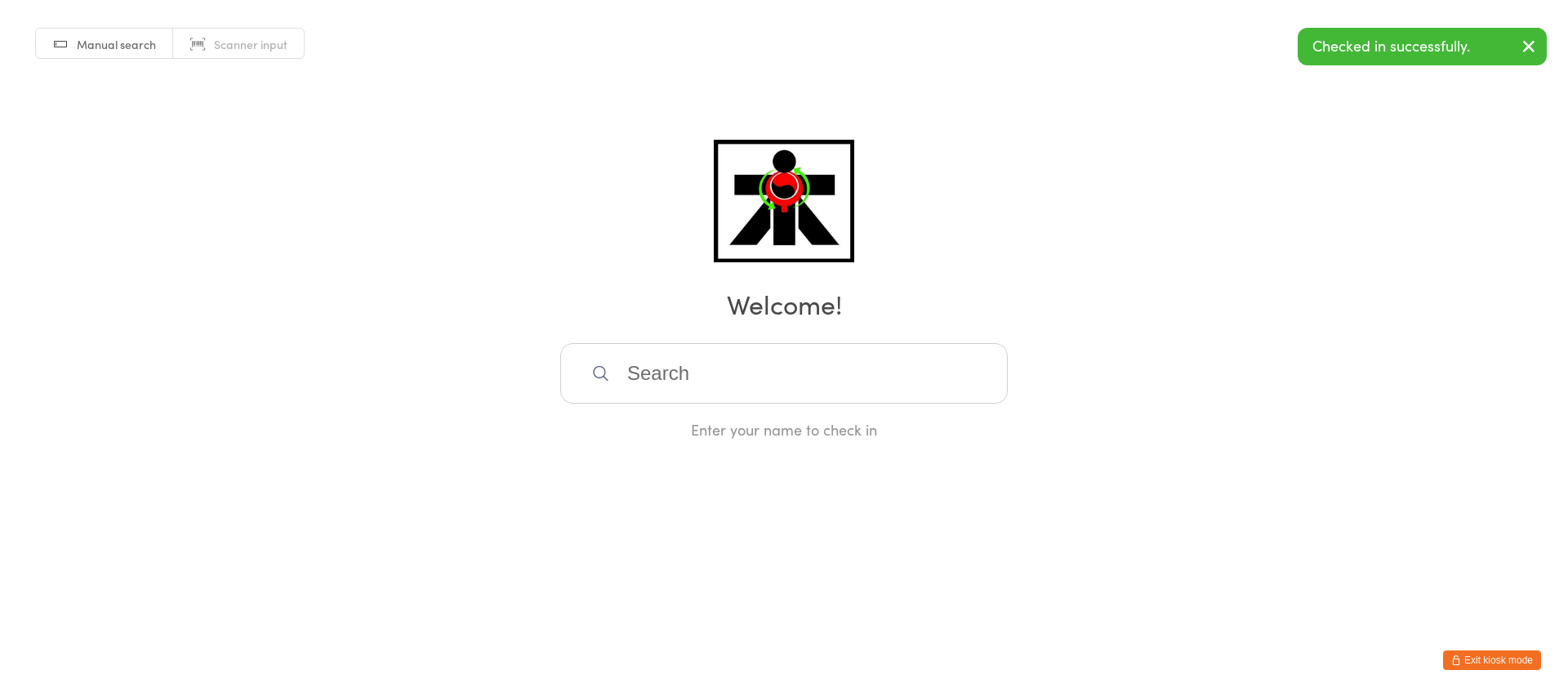
click at [813, 371] on input "search" at bounding box center [784, 373] width 448 height 60
type input "[PERSON_NAME]"
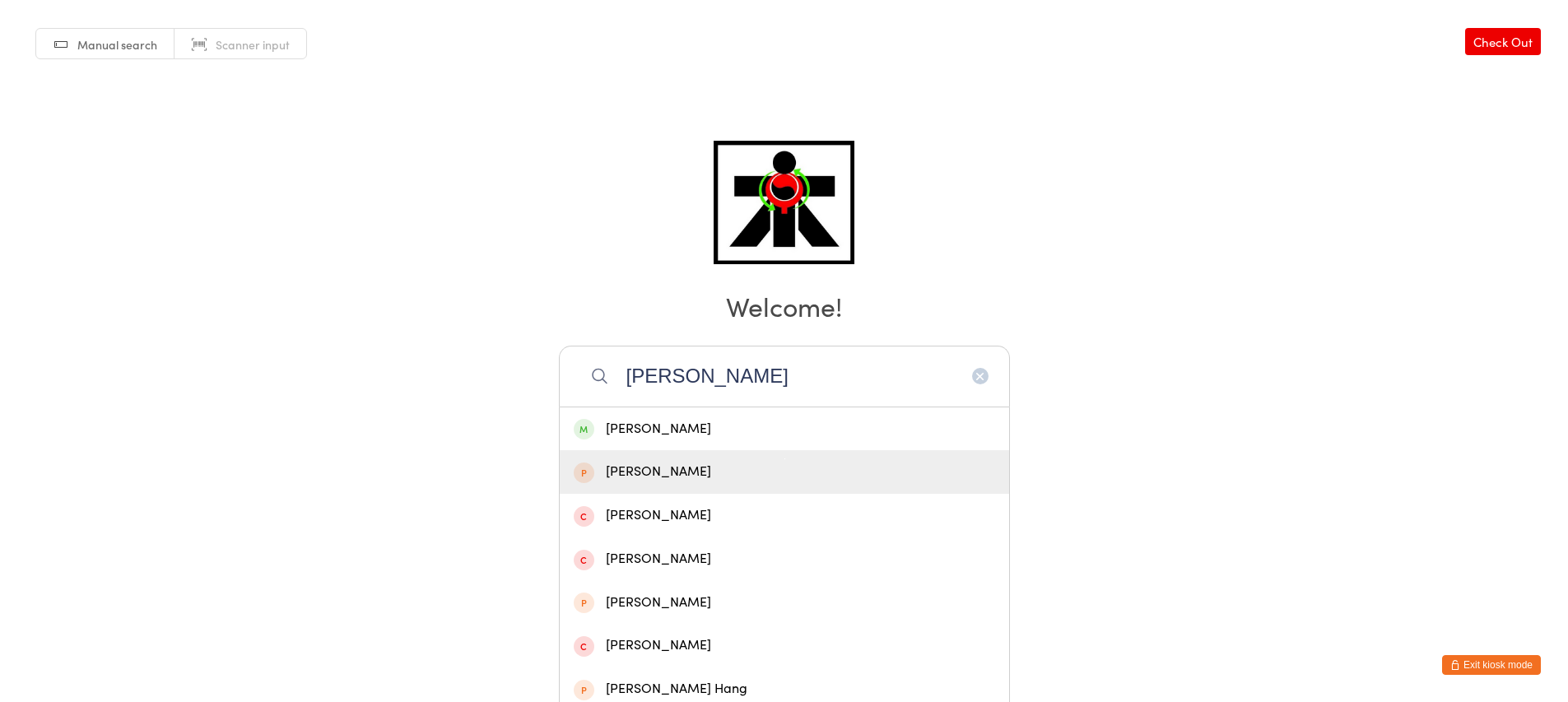
click at [776, 450] on div "[PERSON_NAME]" at bounding box center [784, 471] width 449 height 43
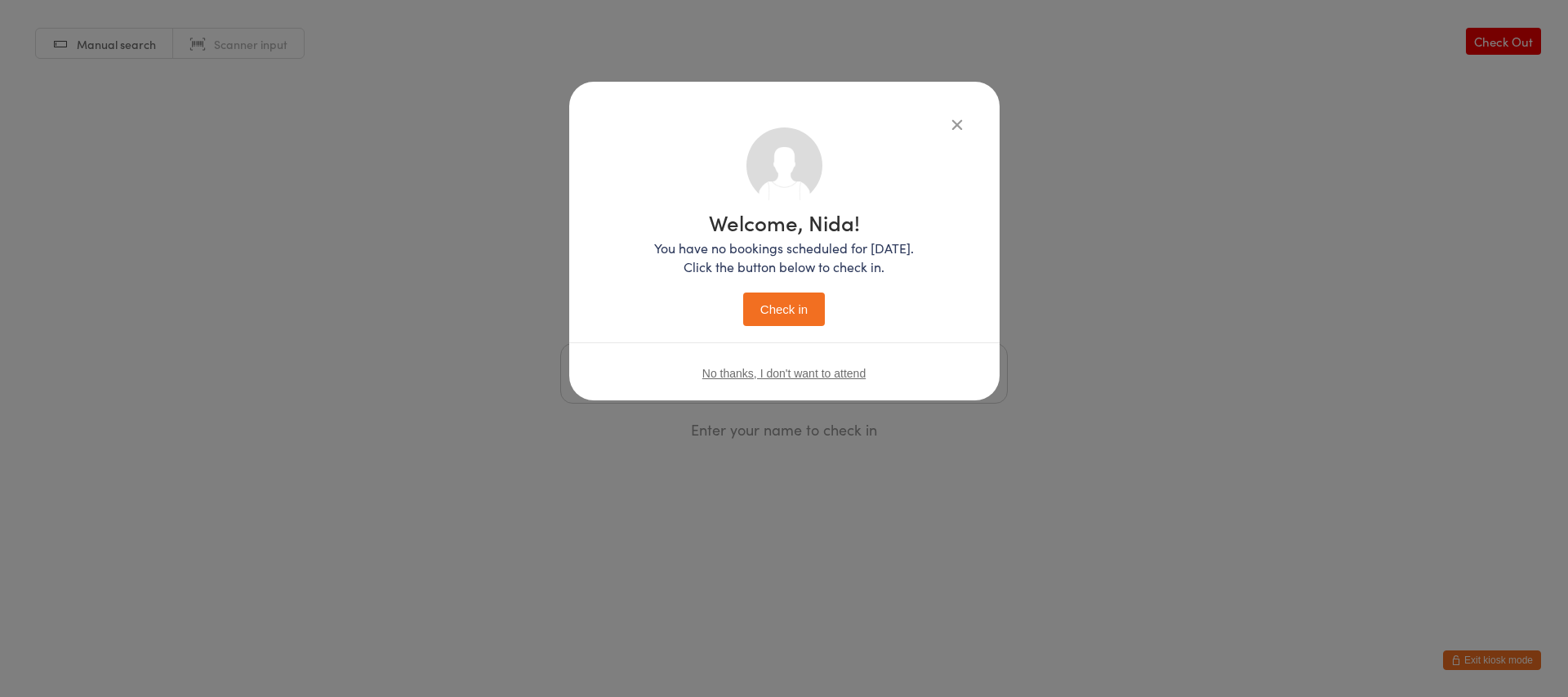
click at [949, 122] on icon "button" at bounding box center [958, 124] width 18 height 18
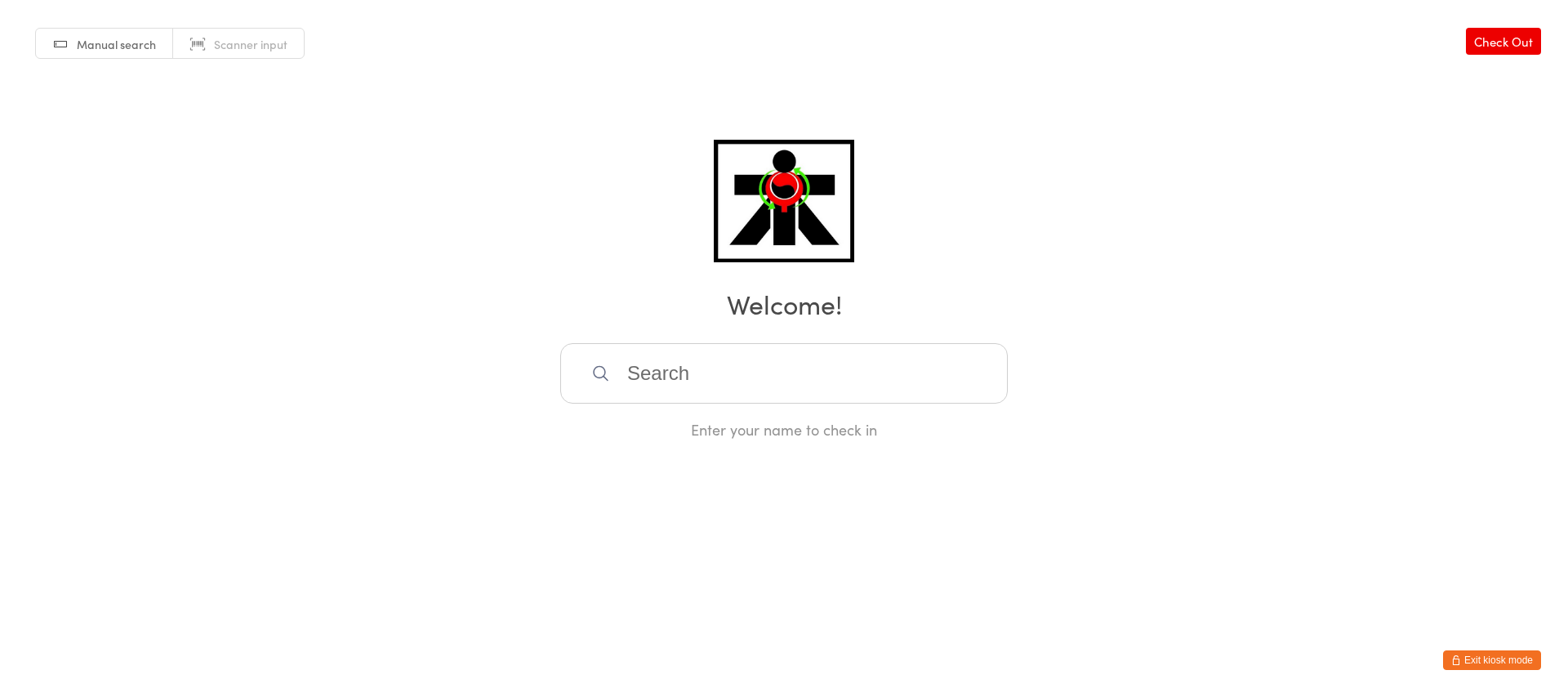
click at [820, 369] on input "search" at bounding box center [784, 373] width 448 height 60
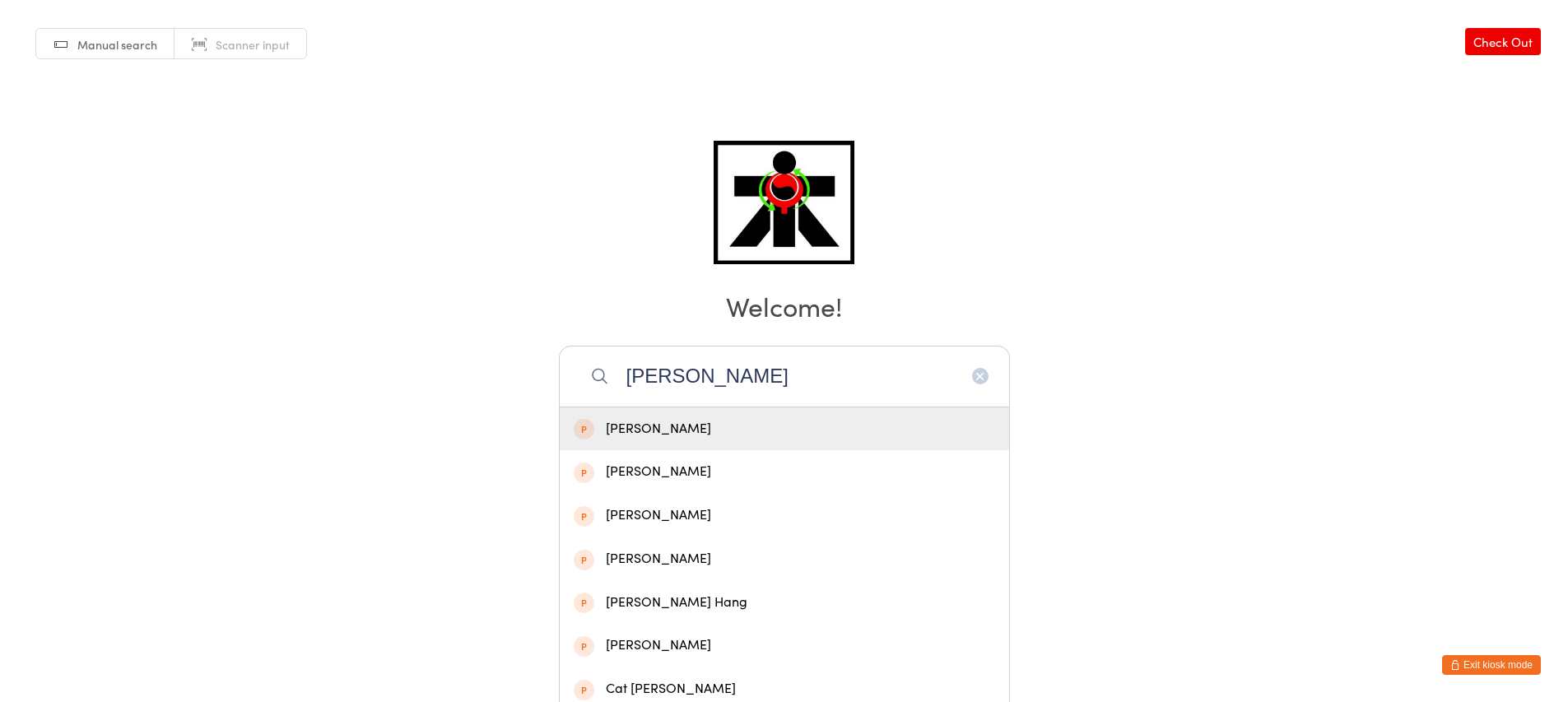
type input "[PERSON_NAME]"
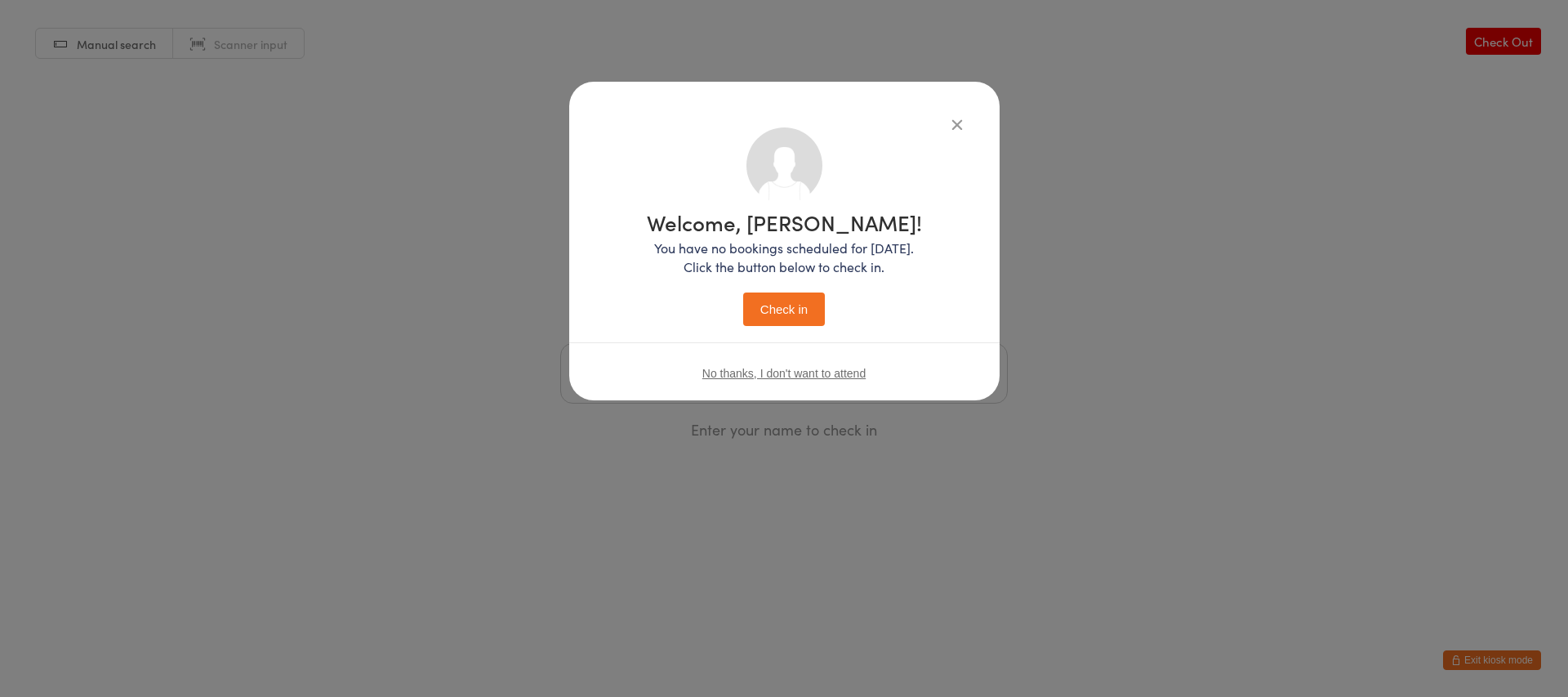
click at [959, 120] on icon "button" at bounding box center [958, 124] width 18 height 18
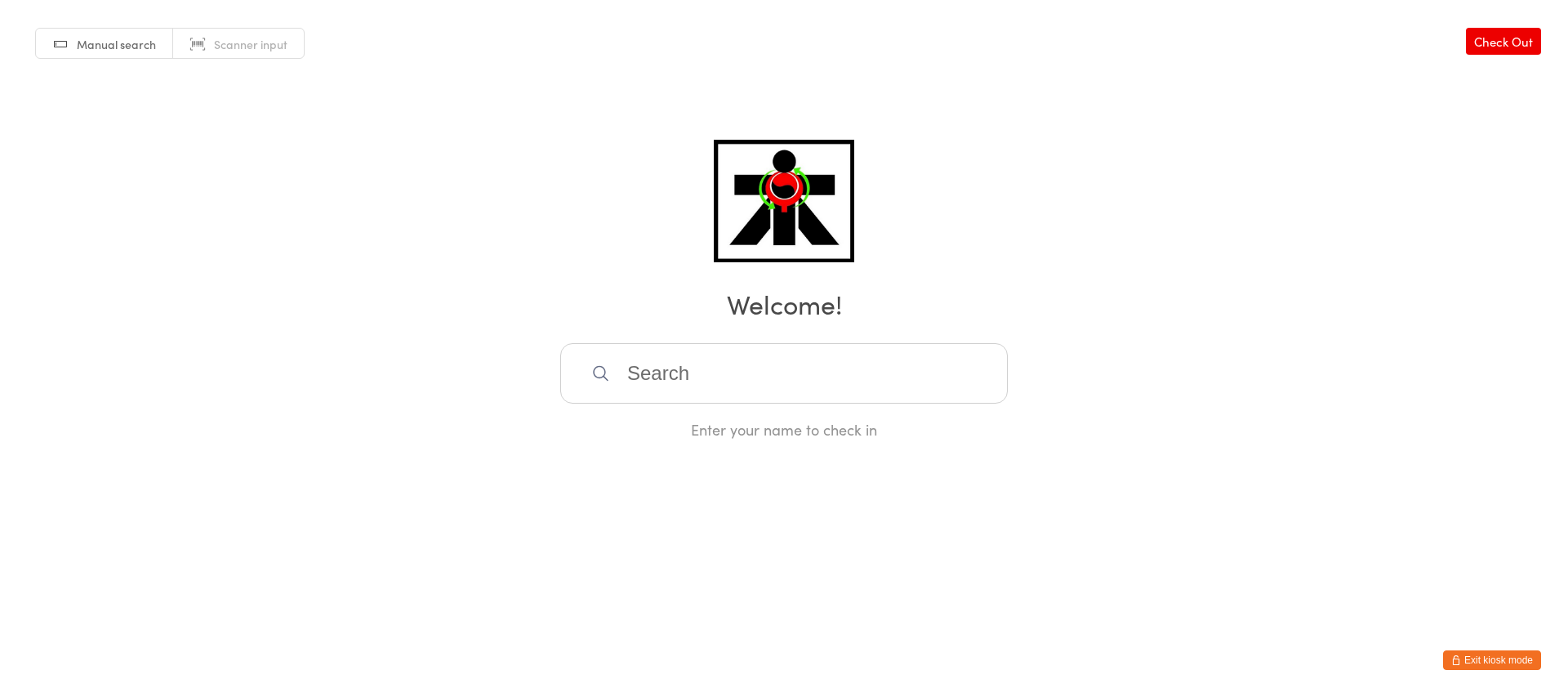
click at [889, 380] on input "search" at bounding box center [784, 373] width 448 height 60
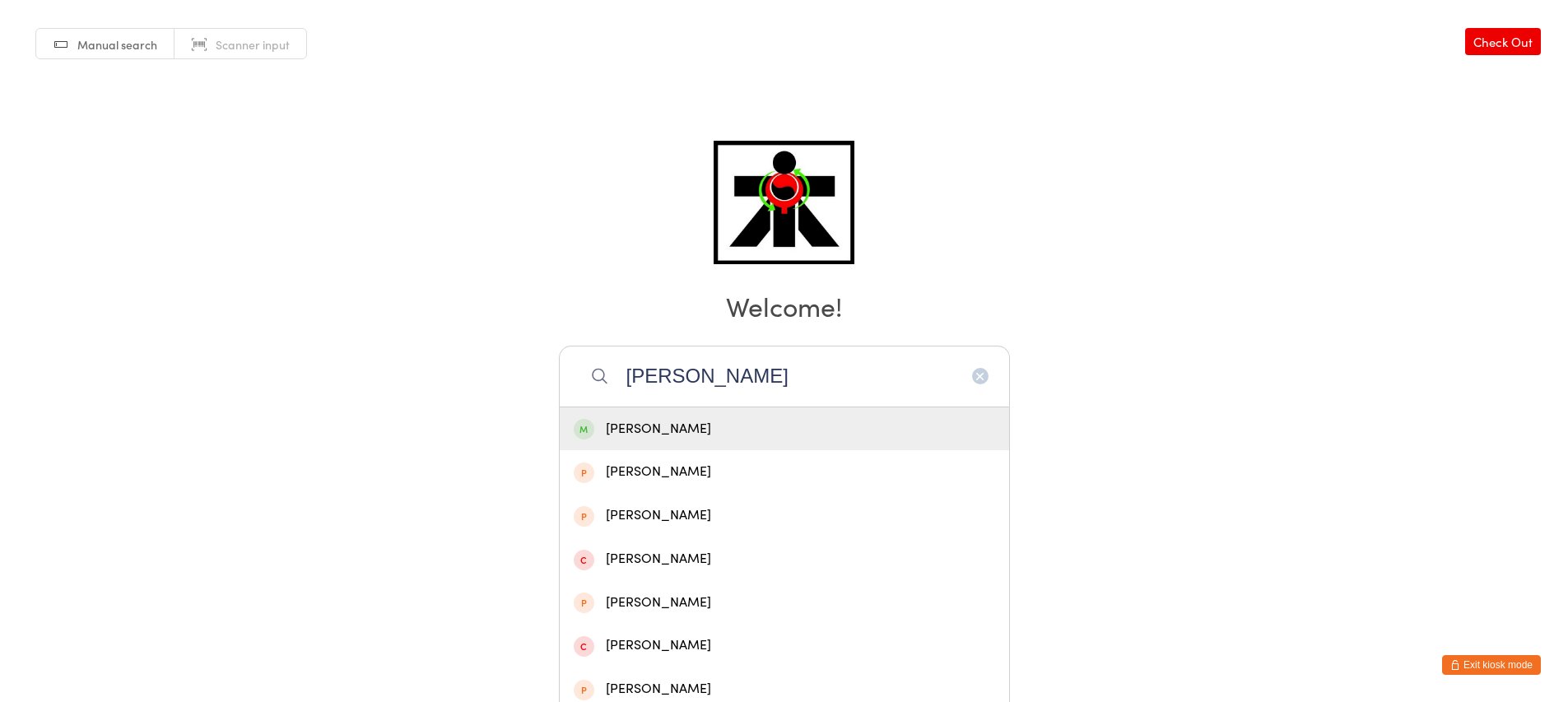
type input "[PERSON_NAME]"
click at [820, 436] on div "[PERSON_NAME]" at bounding box center [784, 429] width 421 height 23
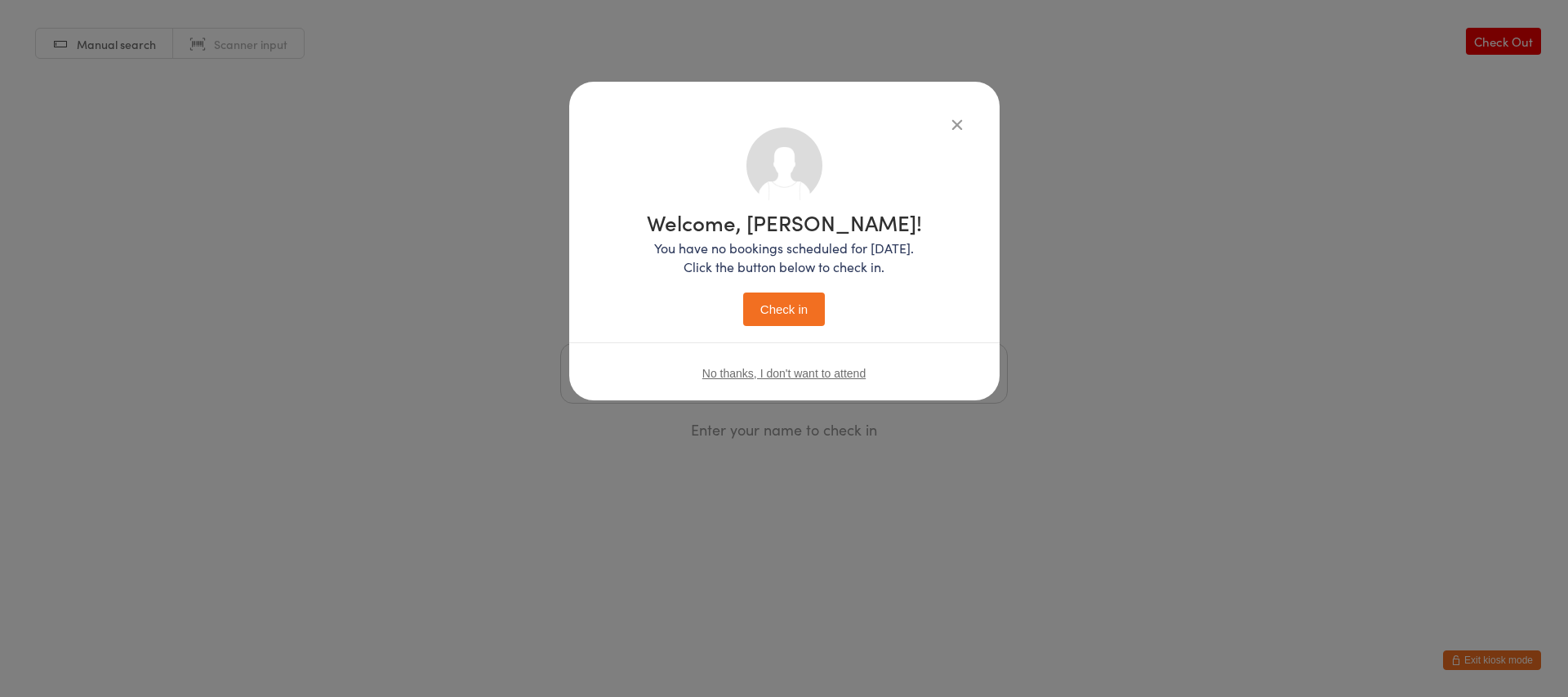
click at [788, 304] on button "Check in" at bounding box center [784, 309] width 82 height 33
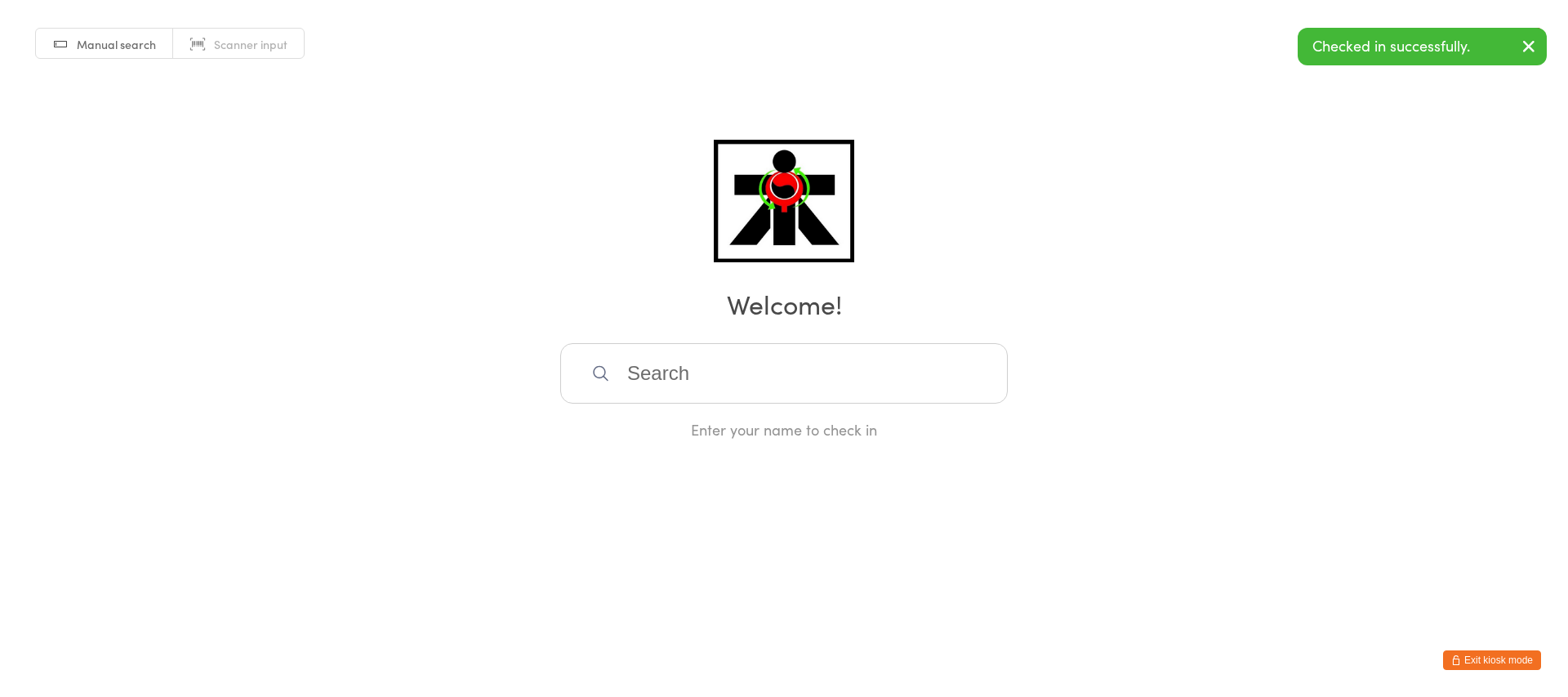
click at [764, 388] on input "search" at bounding box center [784, 373] width 448 height 60
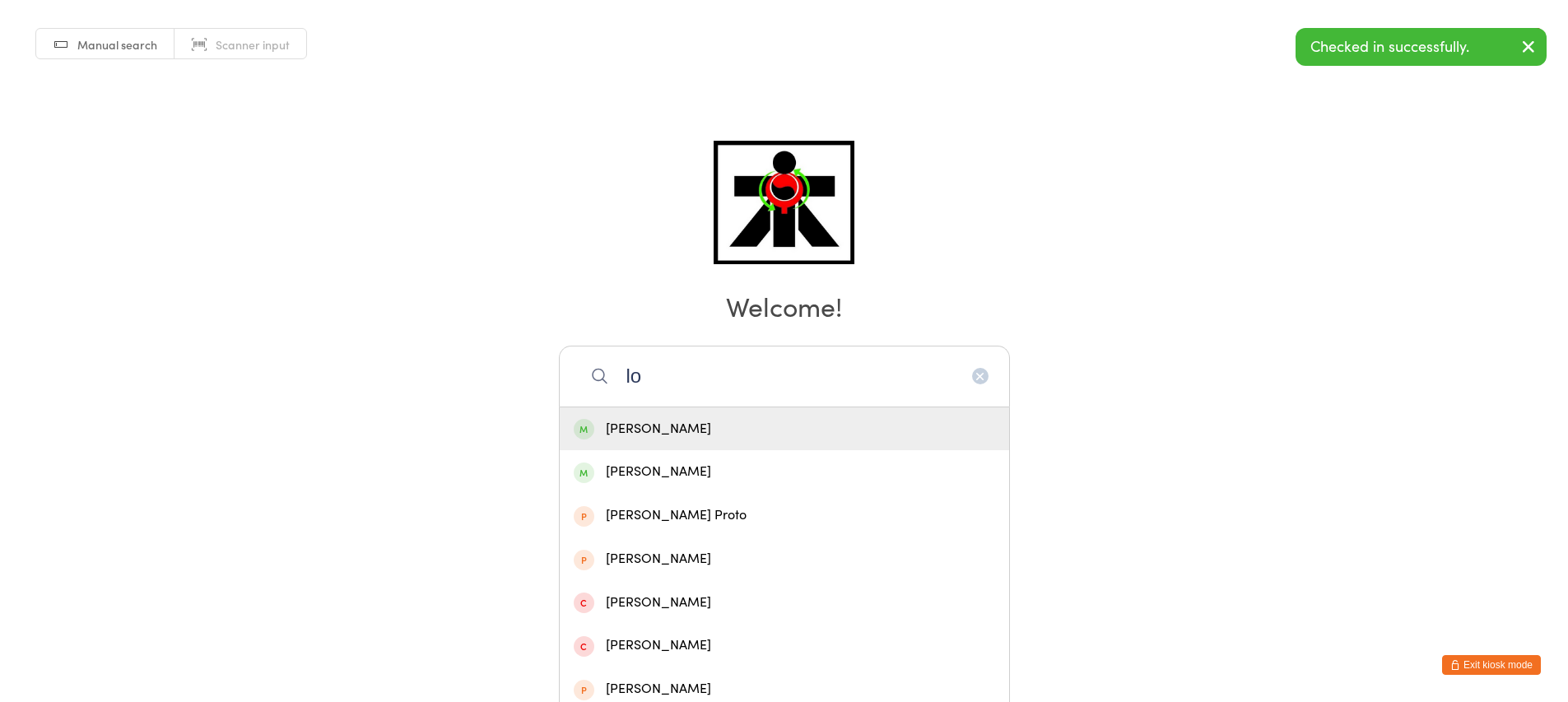
type input "l"
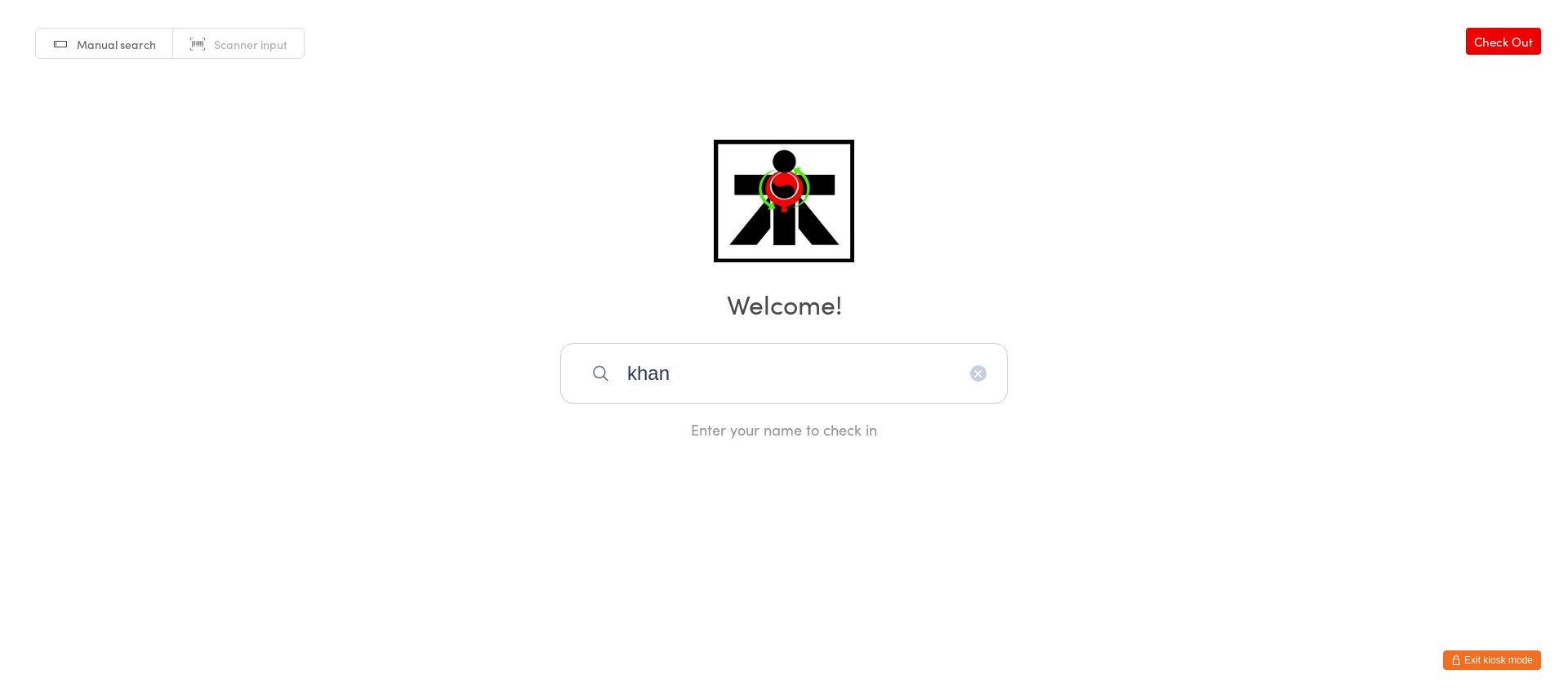
type input "[PERSON_NAME]"
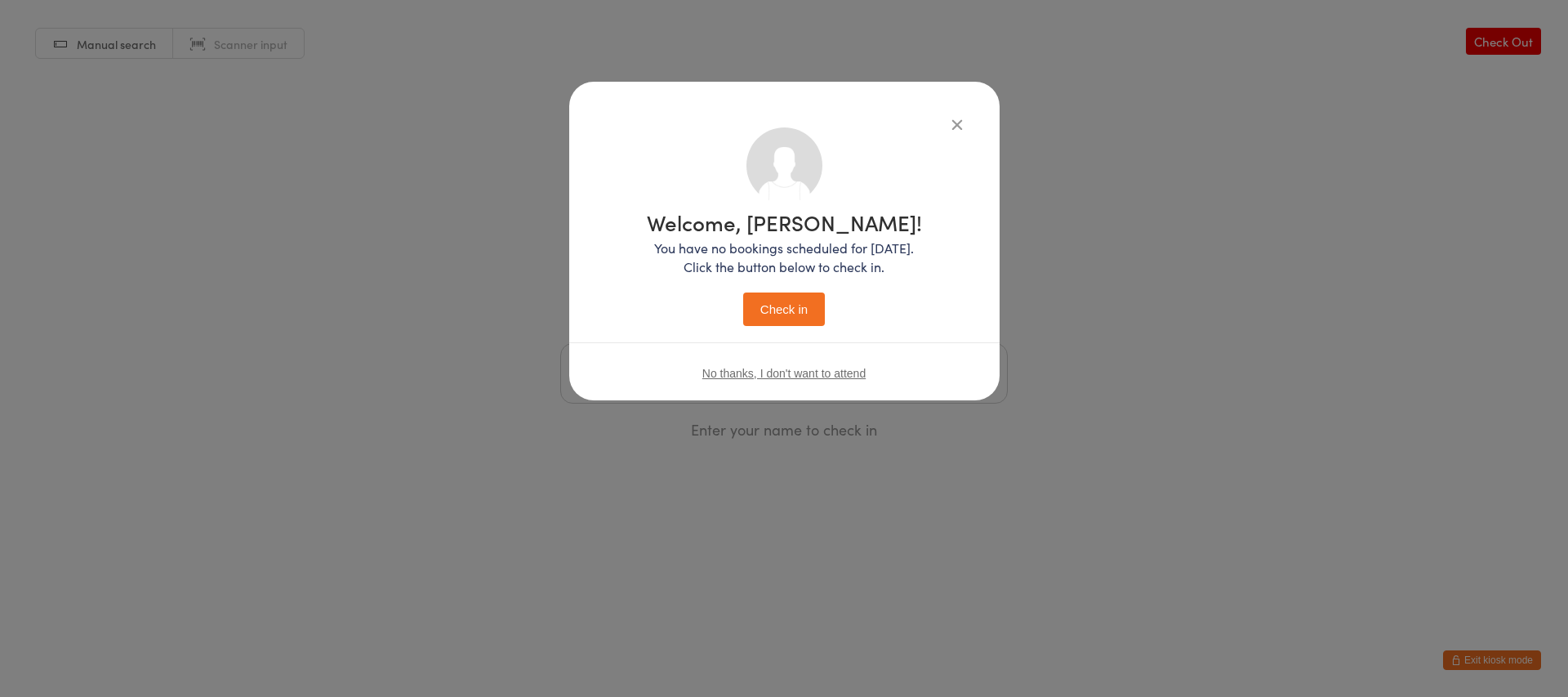
click at [788, 294] on button "Check in" at bounding box center [784, 309] width 82 height 33
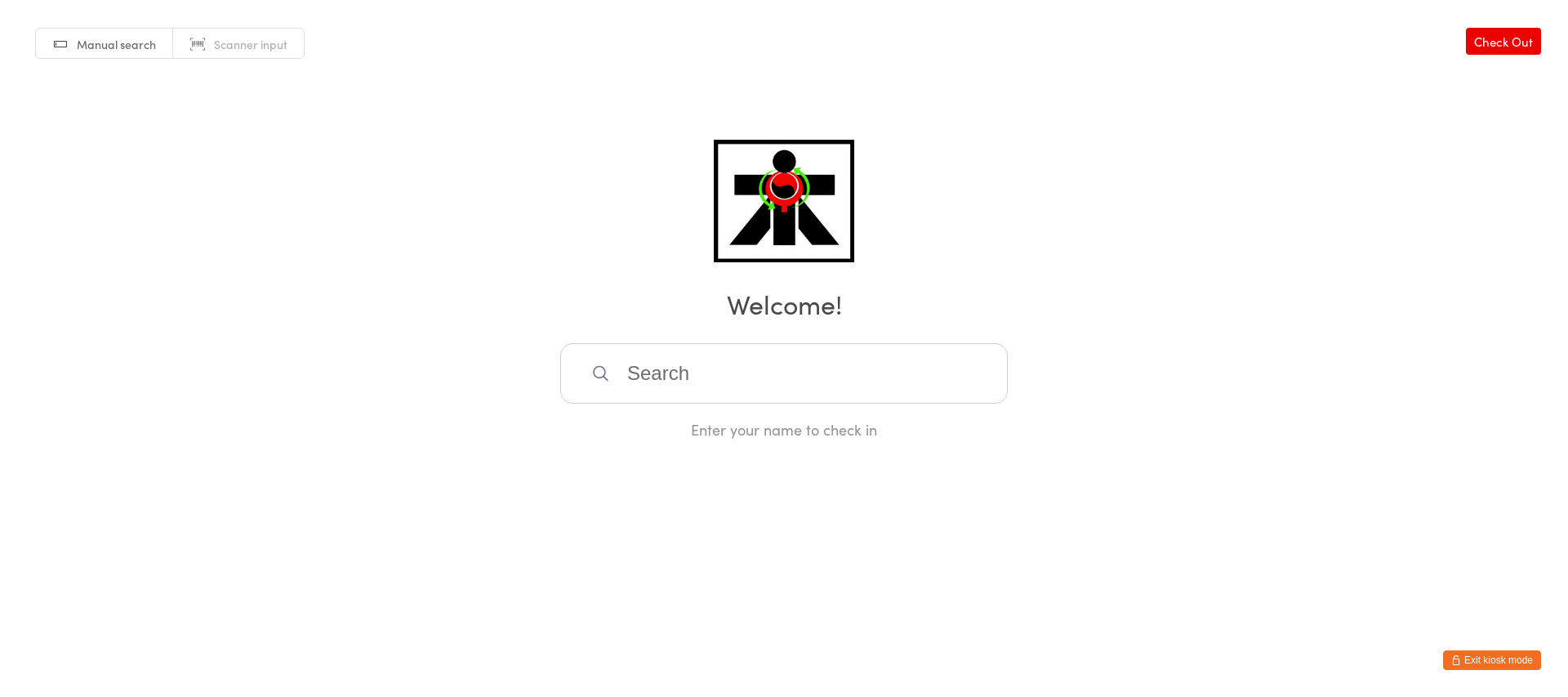
click at [718, 369] on input "search" at bounding box center [784, 373] width 448 height 60
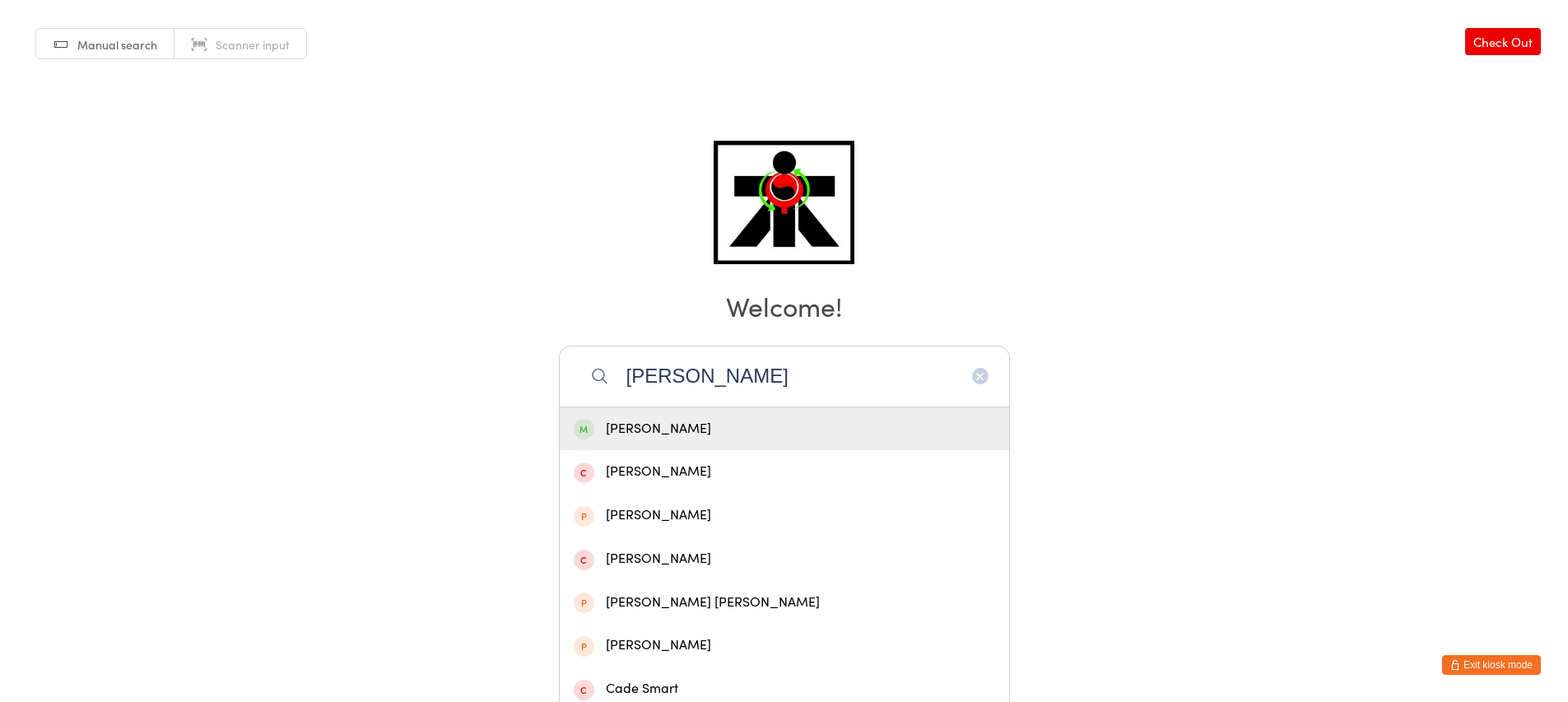
type input "[PERSON_NAME]"
click at [712, 437] on div "[PERSON_NAME]" at bounding box center [784, 429] width 421 height 23
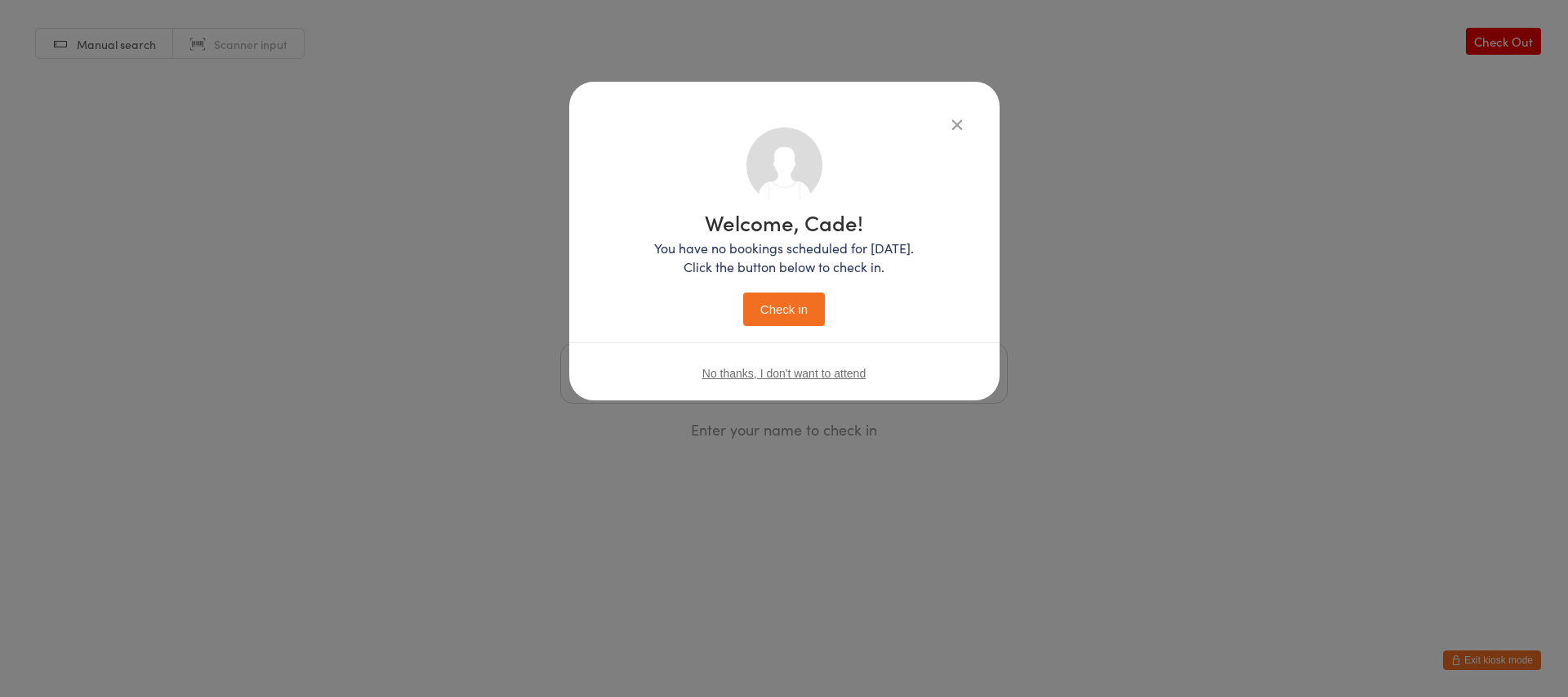
click at [800, 320] on button "Check in" at bounding box center [784, 309] width 82 height 33
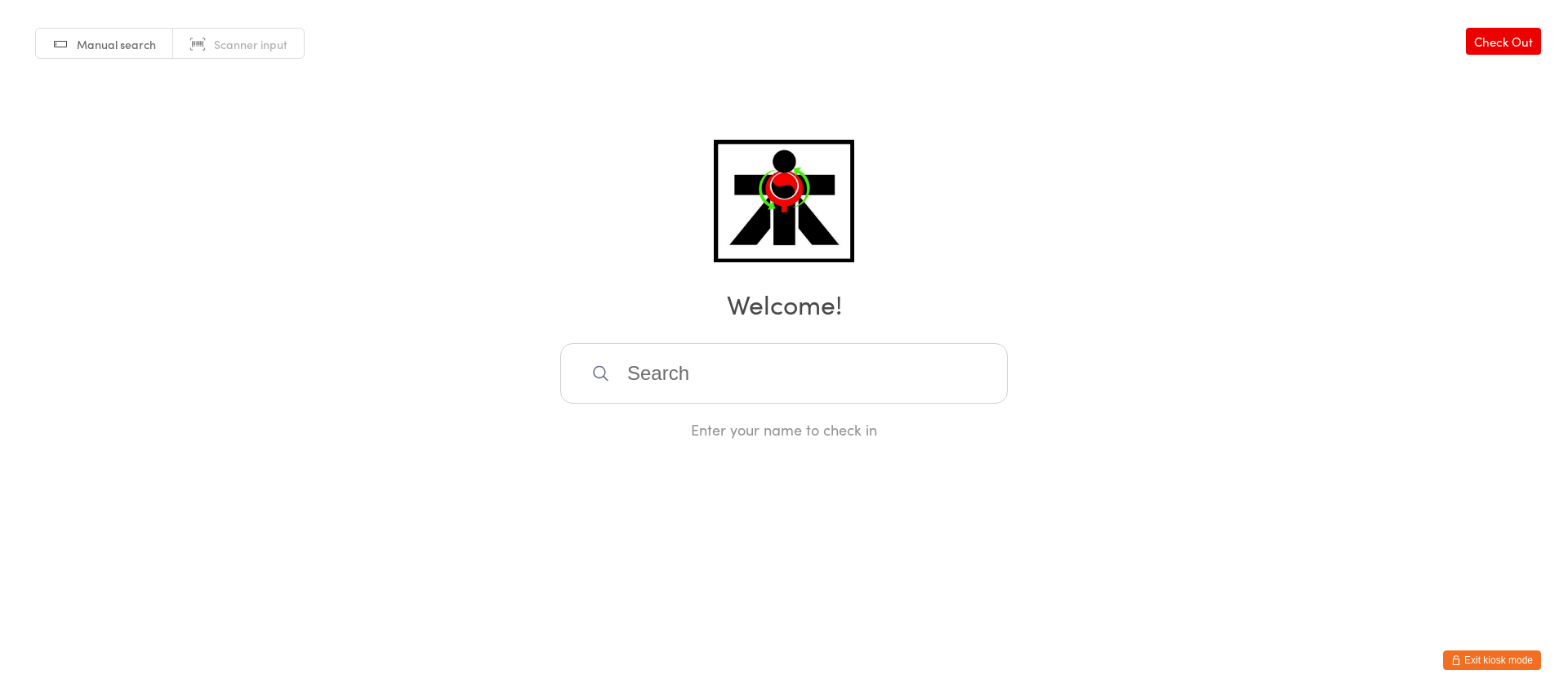
click at [1510, 27] on link "Check Out" at bounding box center [1504, 41] width 75 height 27
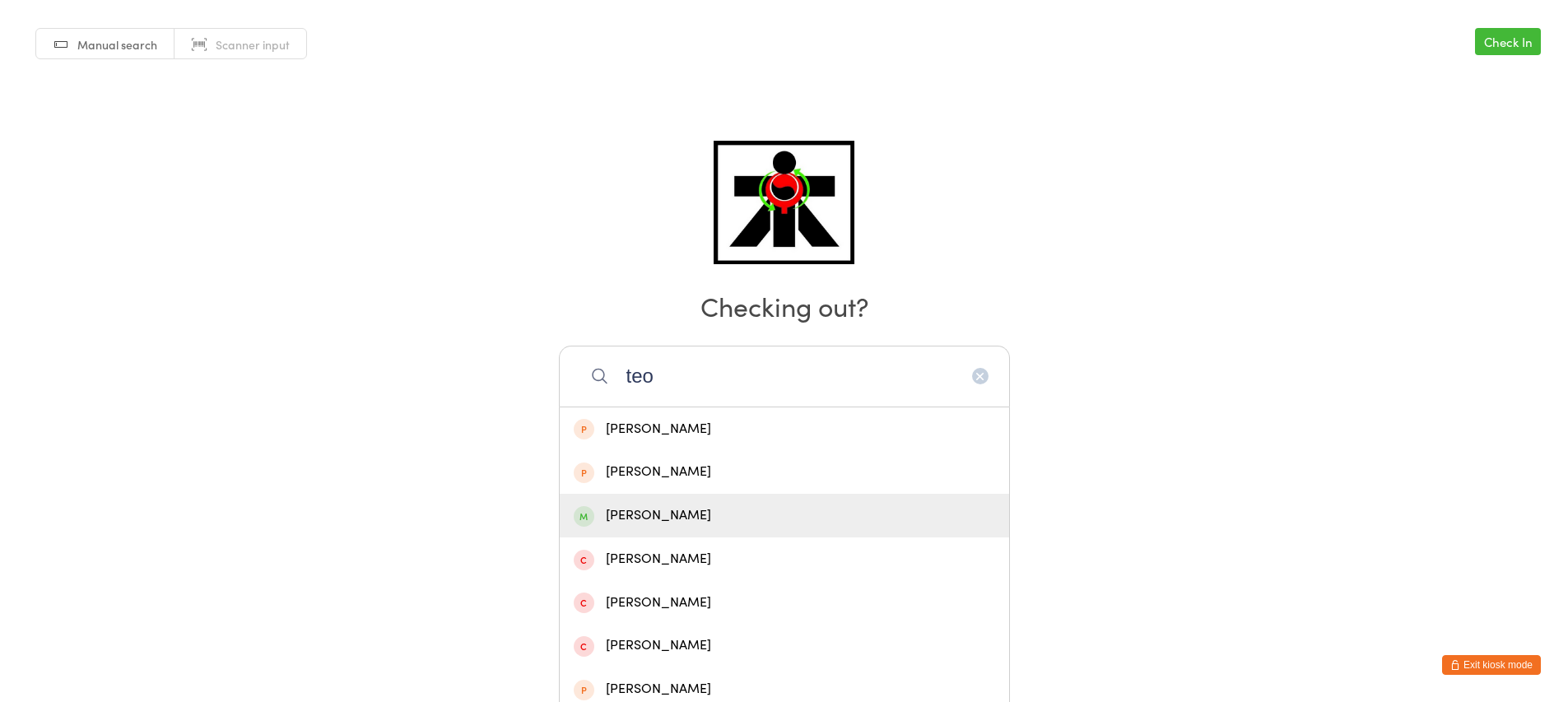
type input "teo"
click at [721, 521] on div "[PERSON_NAME]" at bounding box center [784, 514] width 421 height 23
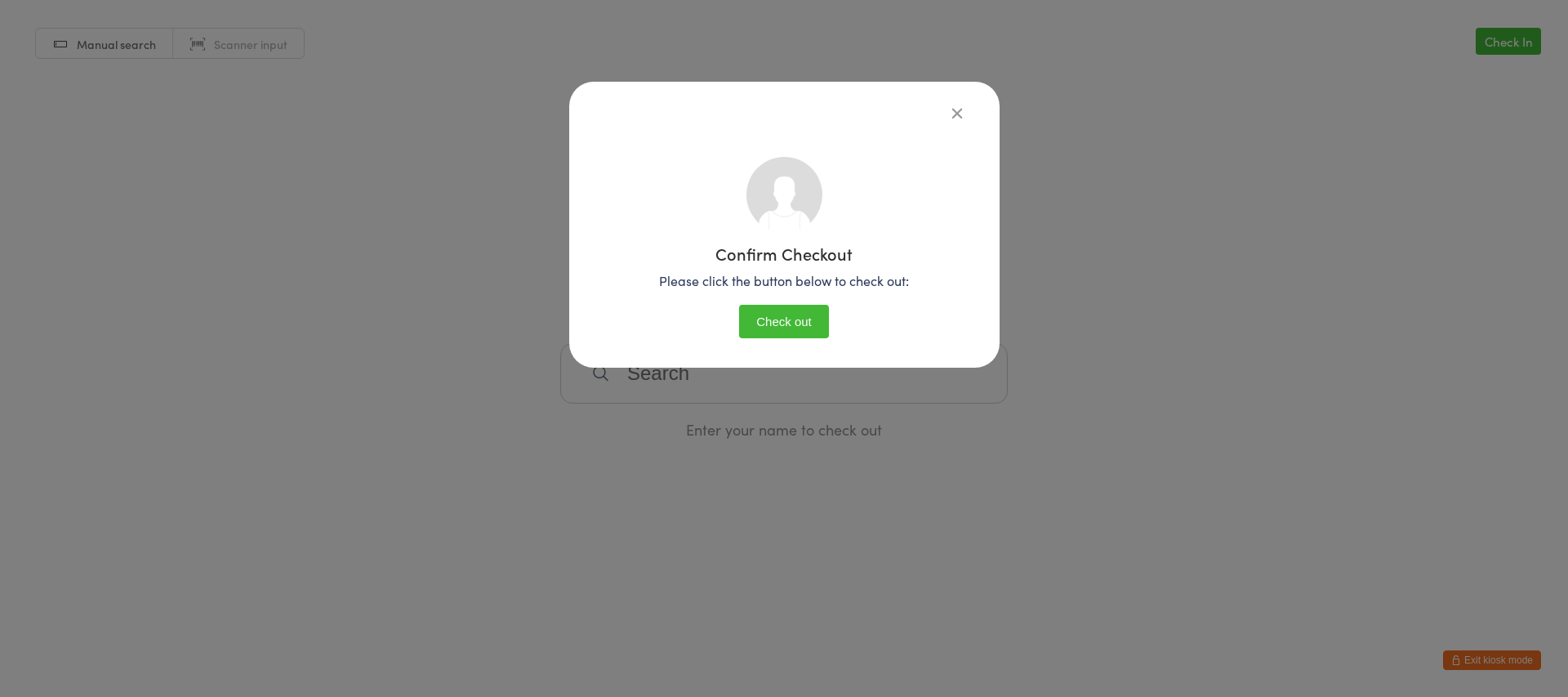
click at [816, 321] on button "Check out" at bounding box center [784, 321] width 90 height 33
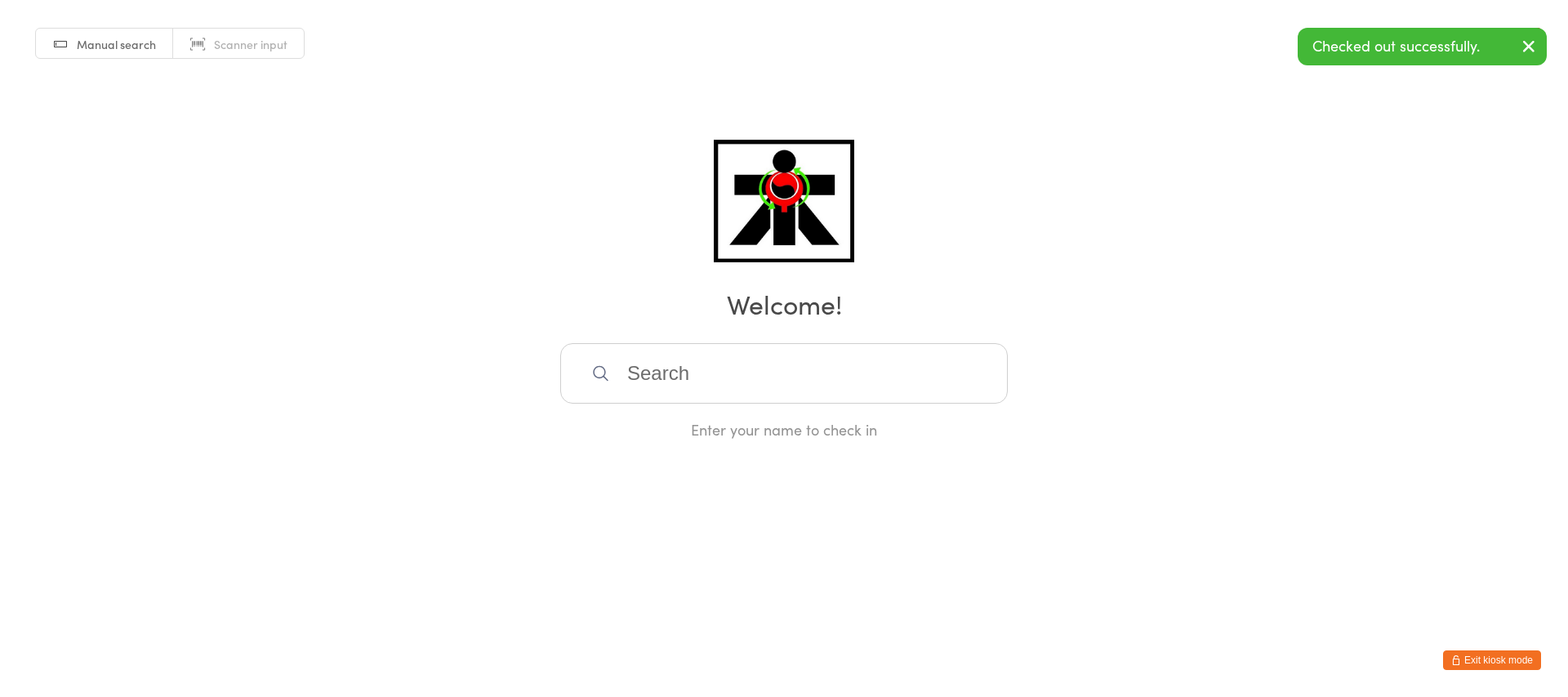
click at [1427, 41] on div "Checked out successfully." at bounding box center [1422, 46] width 249 height 38
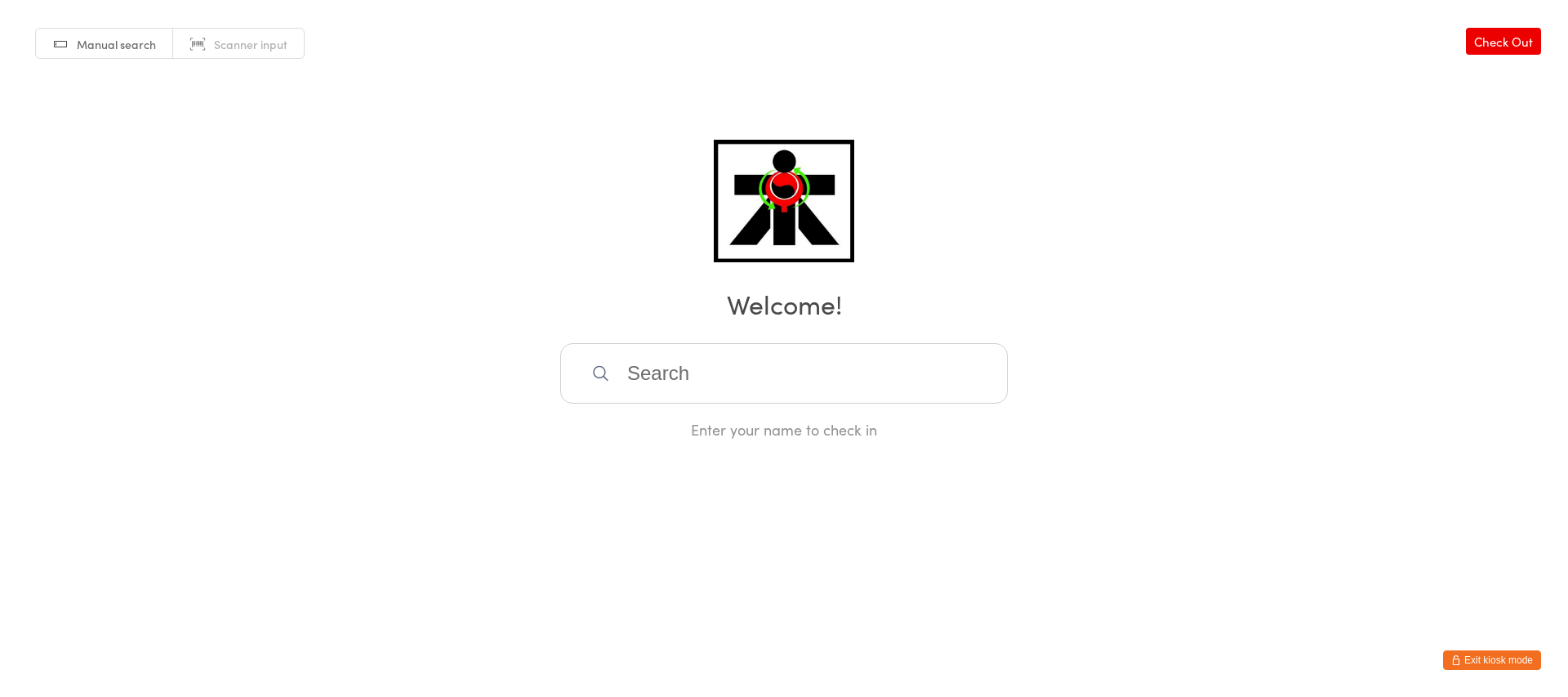
click at [1531, 49] on link "Check Out" at bounding box center [1504, 41] width 75 height 27
click at [1499, 38] on link "Check In" at bounding box center [1509, 41] width 65 height 27
click at [1488, 55] on div "Manual search Scanner input Check Out Welcome! Enter your name to check in" at bounding box center [784, 219] width 1568 height 440
click at [1488, 45] on link "Check Out" at bounding box center [1504, 41] width 75 height 27
click at [734, 364] on input "search" at bounding box center [784, 373] width 448 height 60
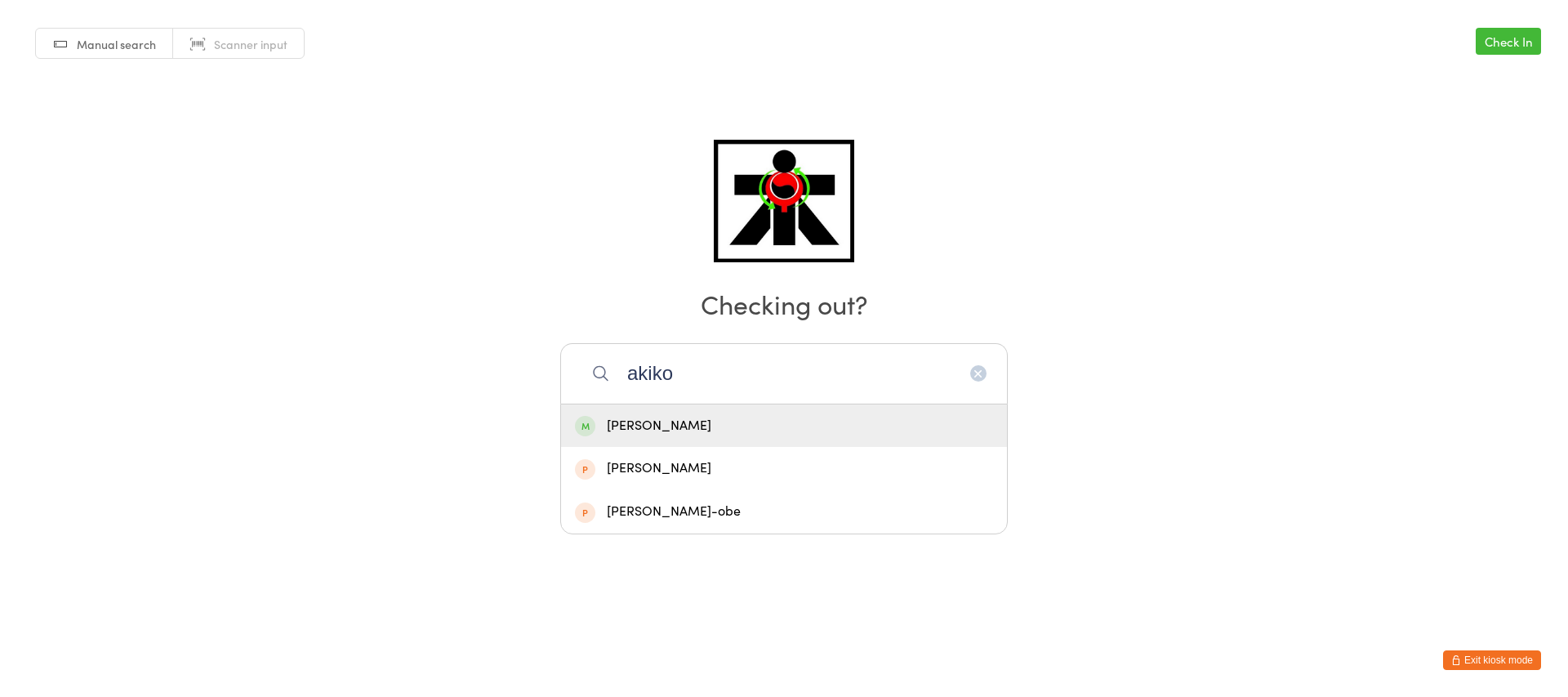
type input "akiko"
click at [680, 428] on div "[PERSON_NAME]" at bounding box center [784, 426] width 418 height 22
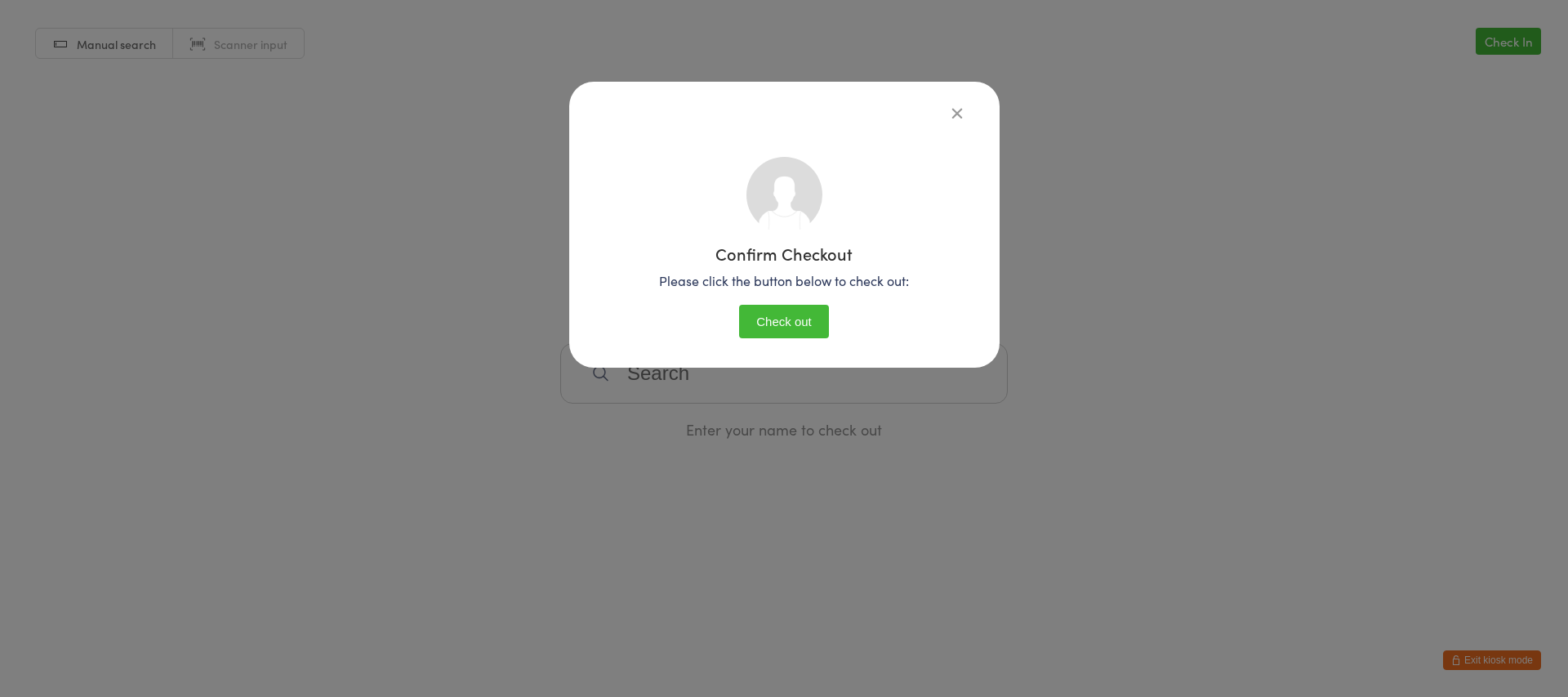
click at [803, 330] on button "Check out" at bounding box center [784, 321] width 90 height 33
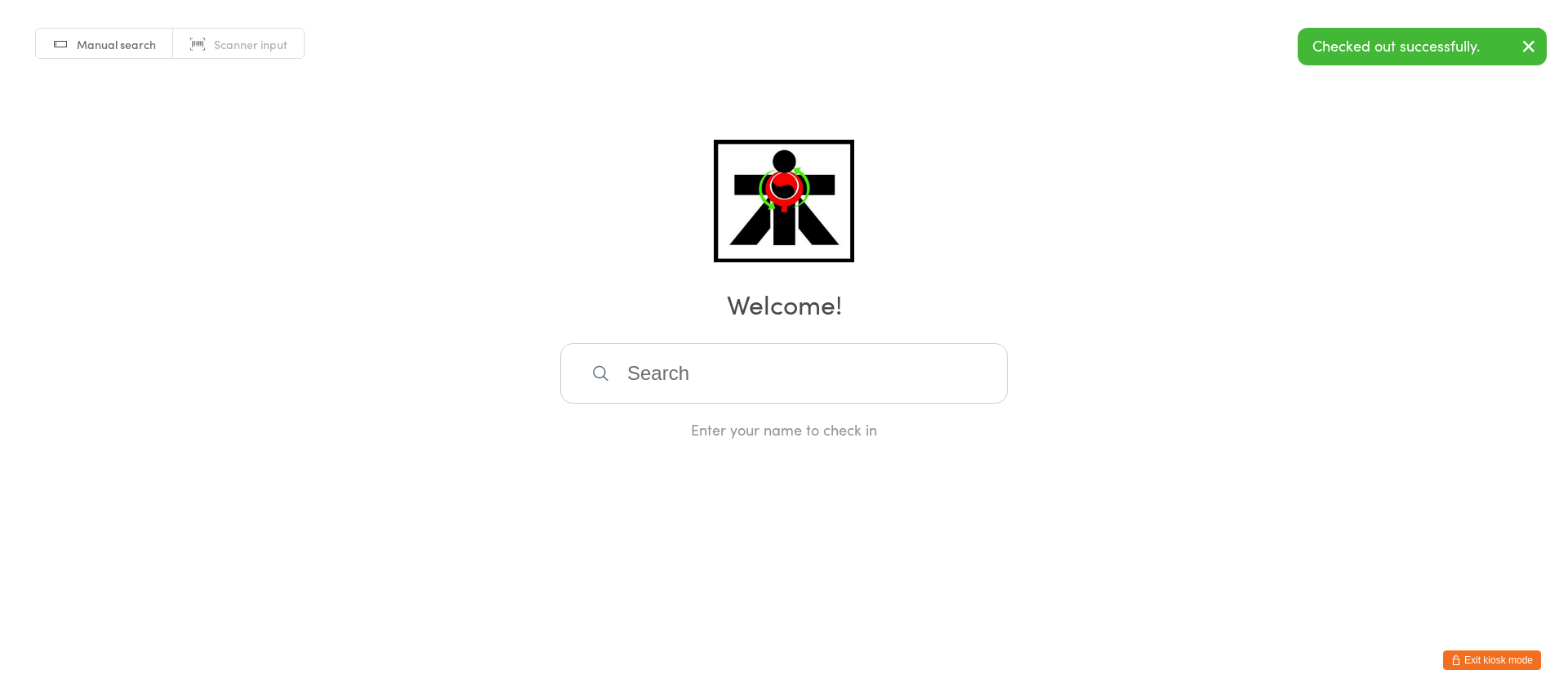
click at [1522, 41] on icon "button" at bounding box center [1529, 46] width 20 height 20
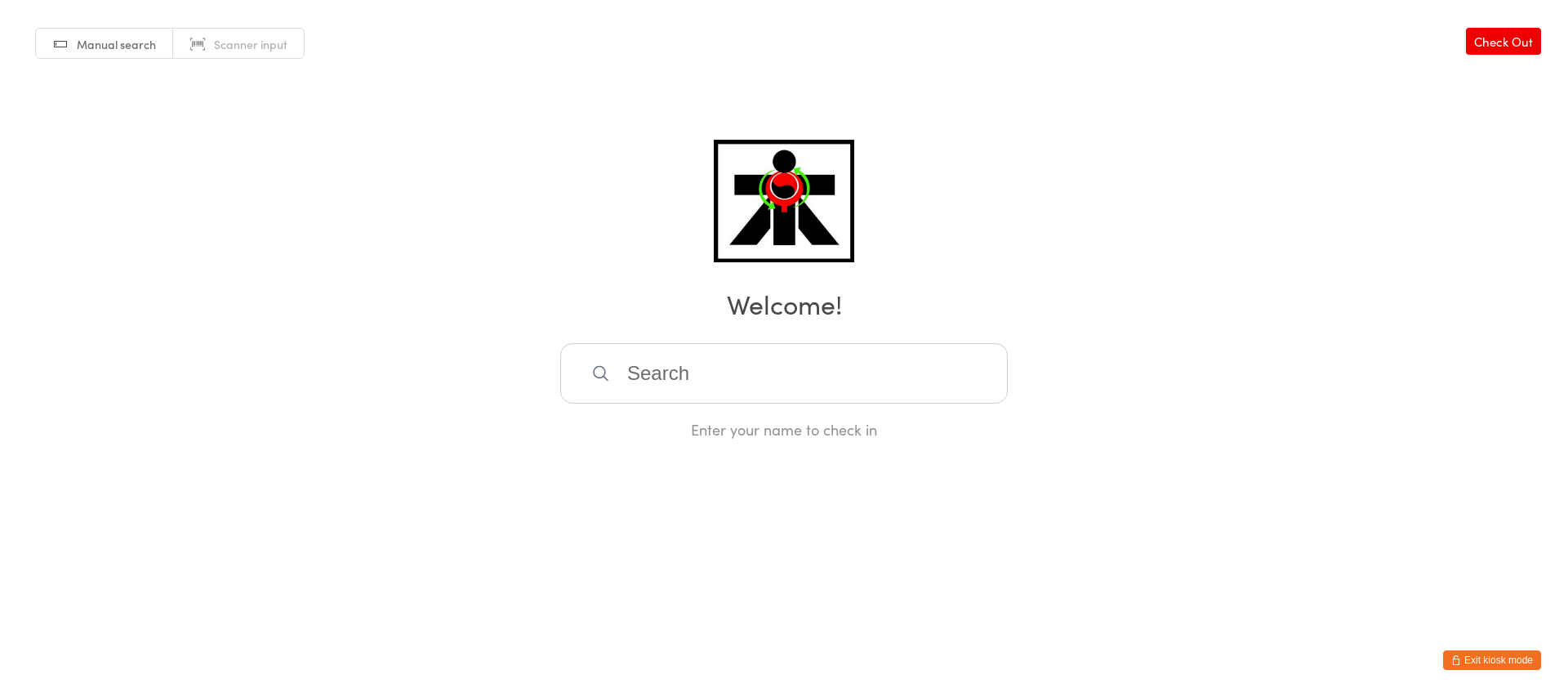
click at [1522, 41] on link "Check Out" at bounding box center [1504, 41] width 75 height 27
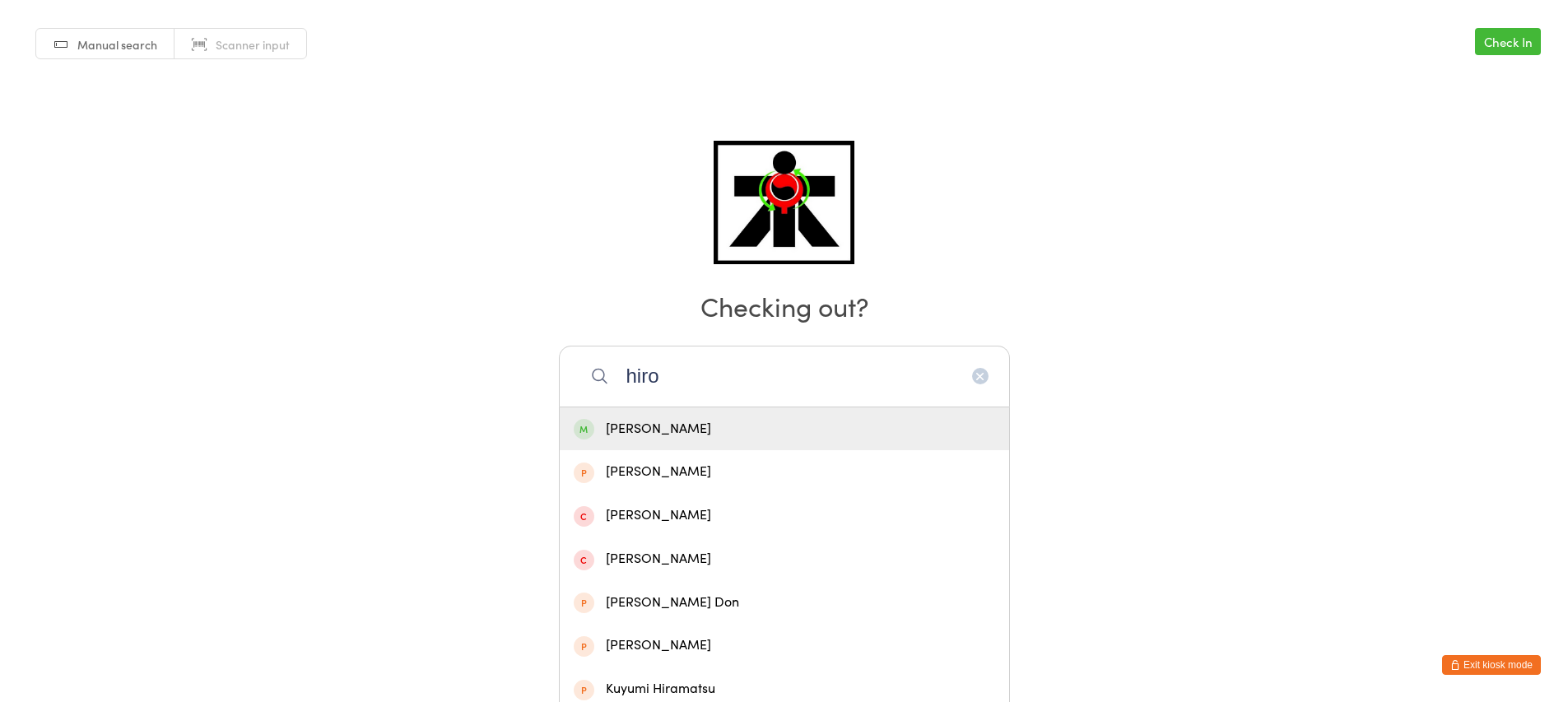
type input "hiro"
click at [843, 444] on div "[PERSON_NAME]" at bounding box center [784, 429] width 449 height 43
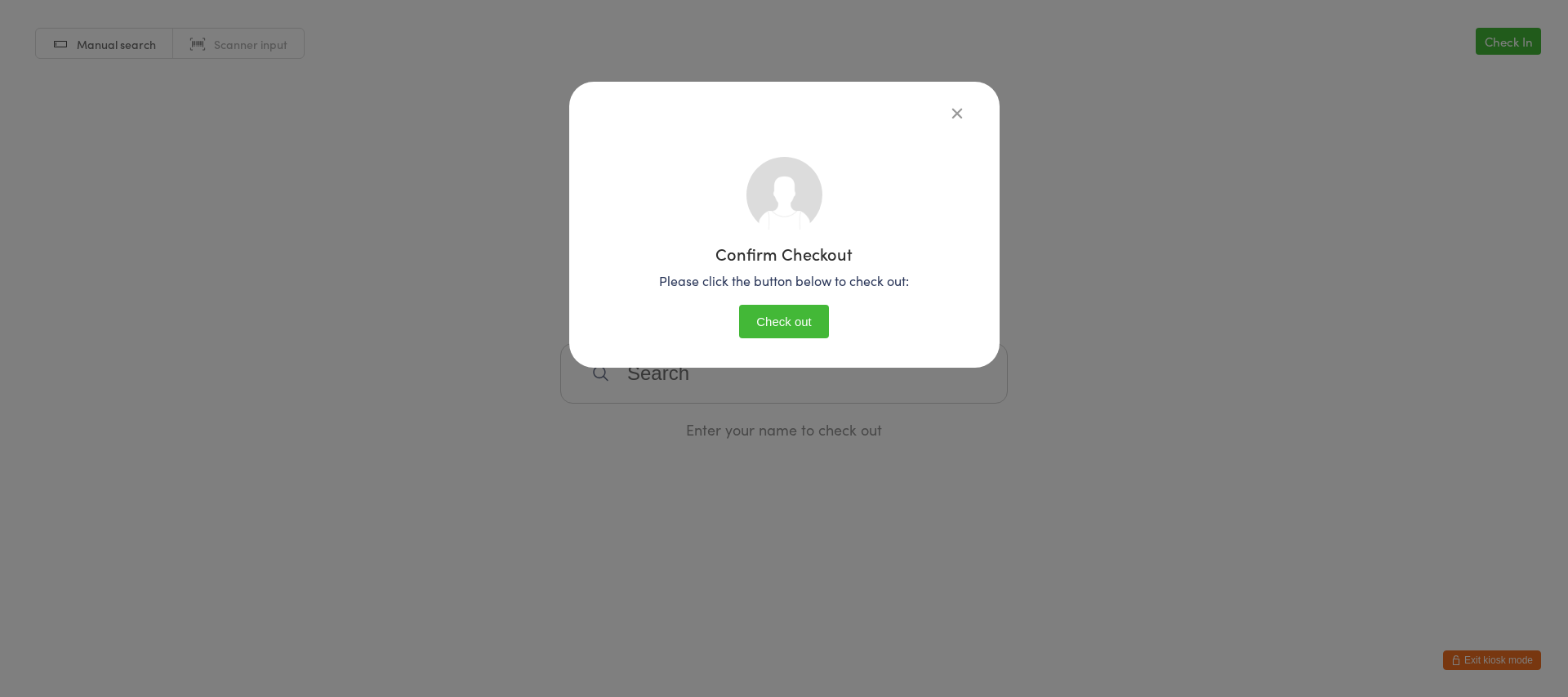
click at [818, 313] on button "Check out" at bounding box center [784, 321] width 90 height 33
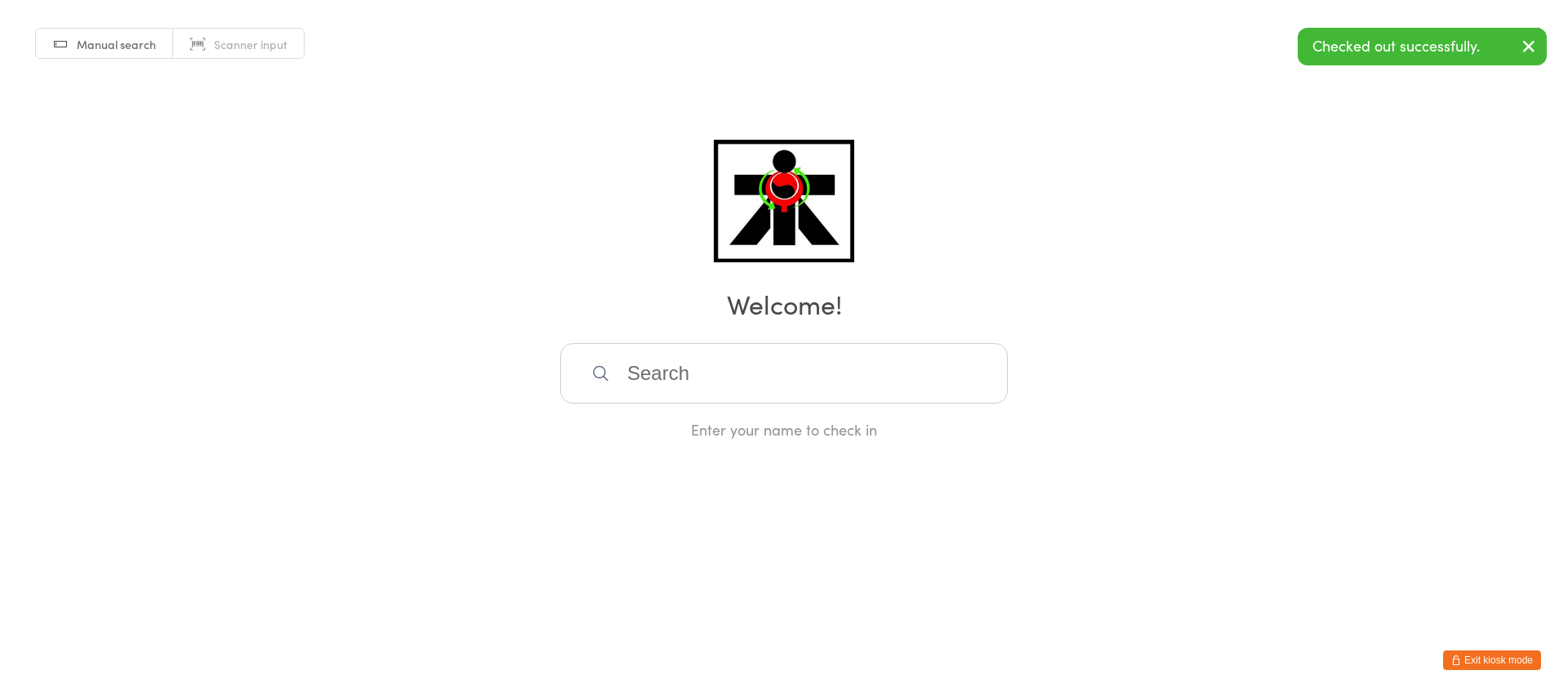
click at [1523, 51] on icon "button" at bounding box center [1529, 46] width 20 height 20
